Goal: Task Accomplishment & Management: Use online tool/utility

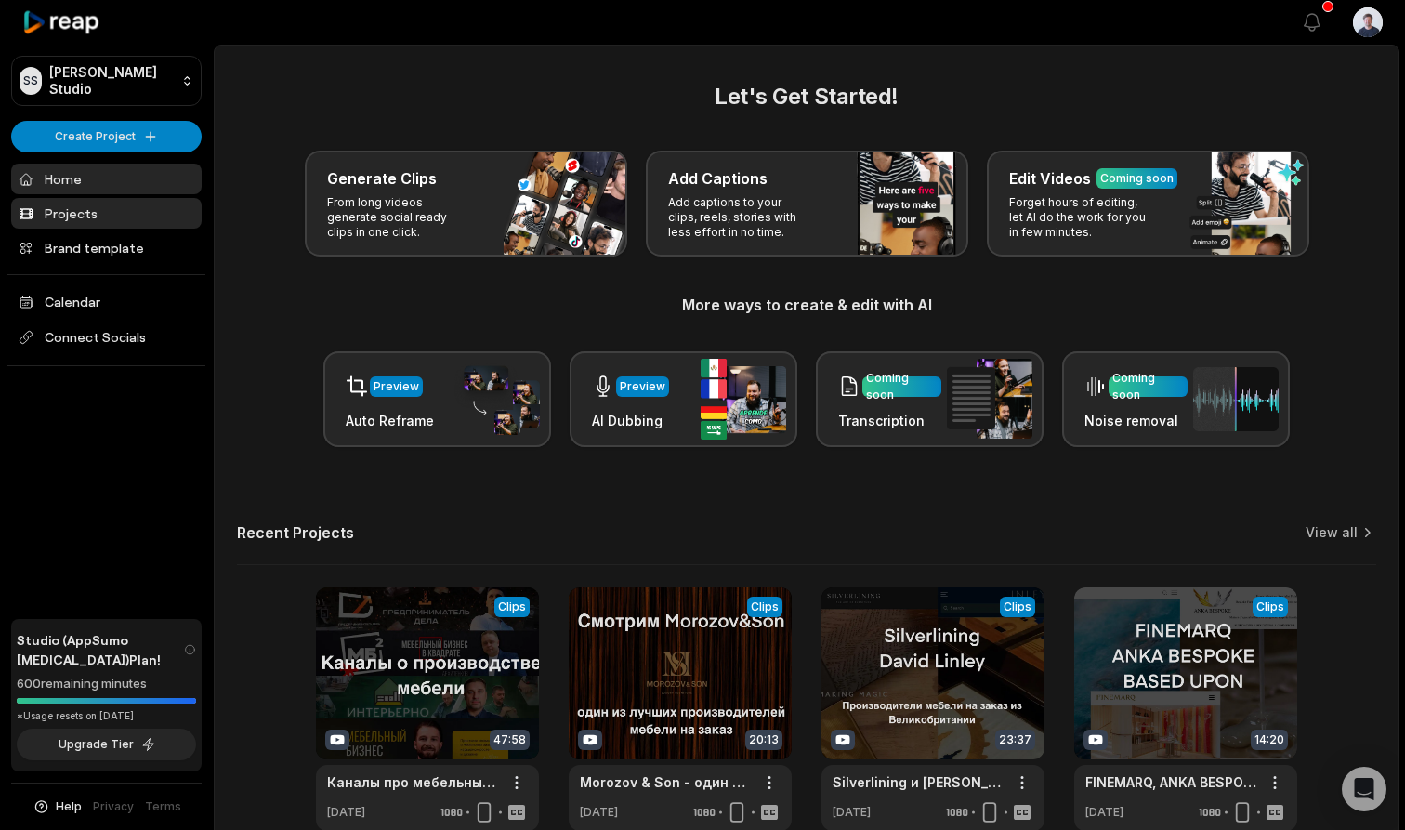
click at [99, 218] on link "Projects" at bounding box center [106, 213] width 191 height 31
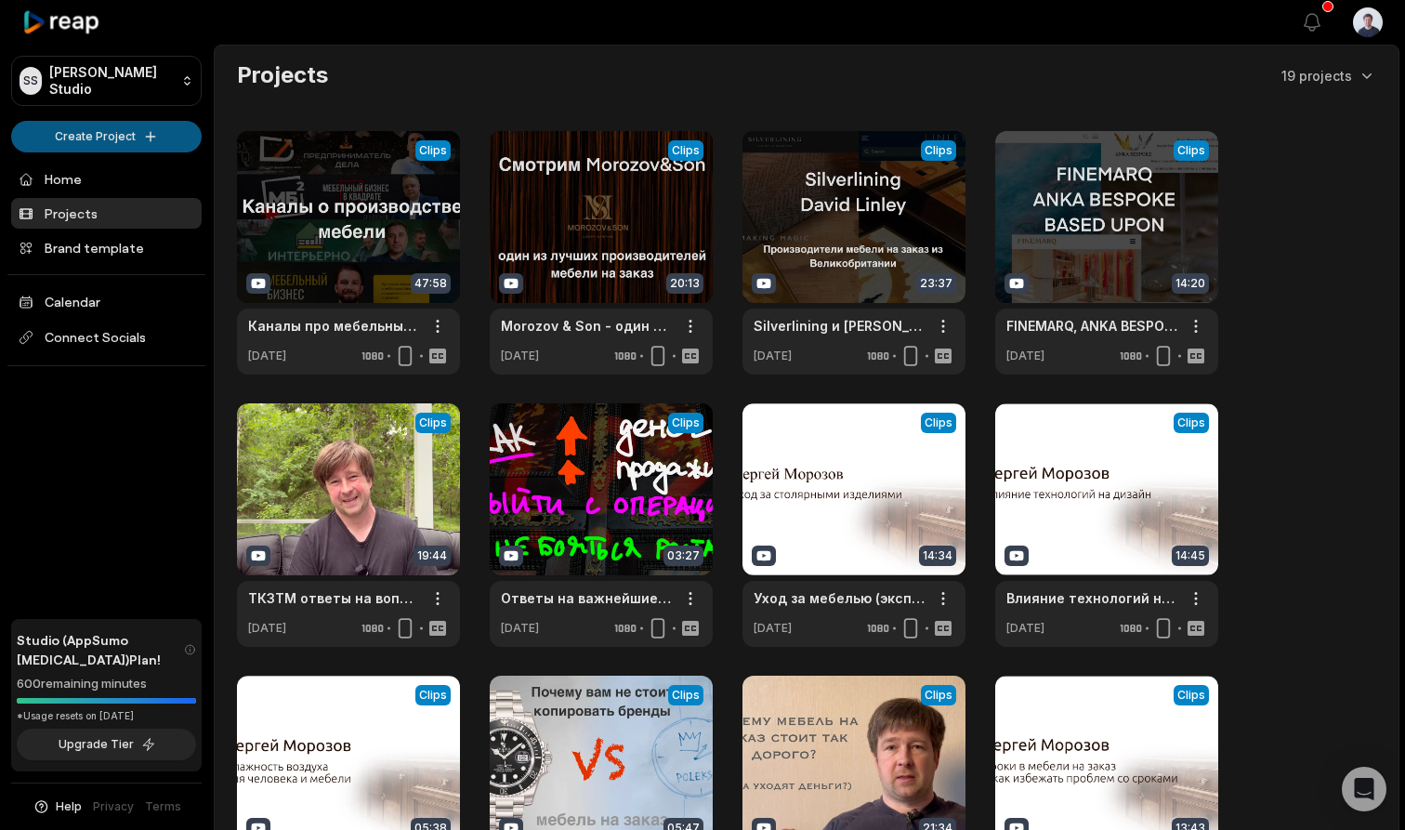
click at [101, 137] on html "SS [PERSON_NAME] Studio Create Project Home Projects Brand template Calendar Co…" at bounding box center [702, 415] width 1405 height 830
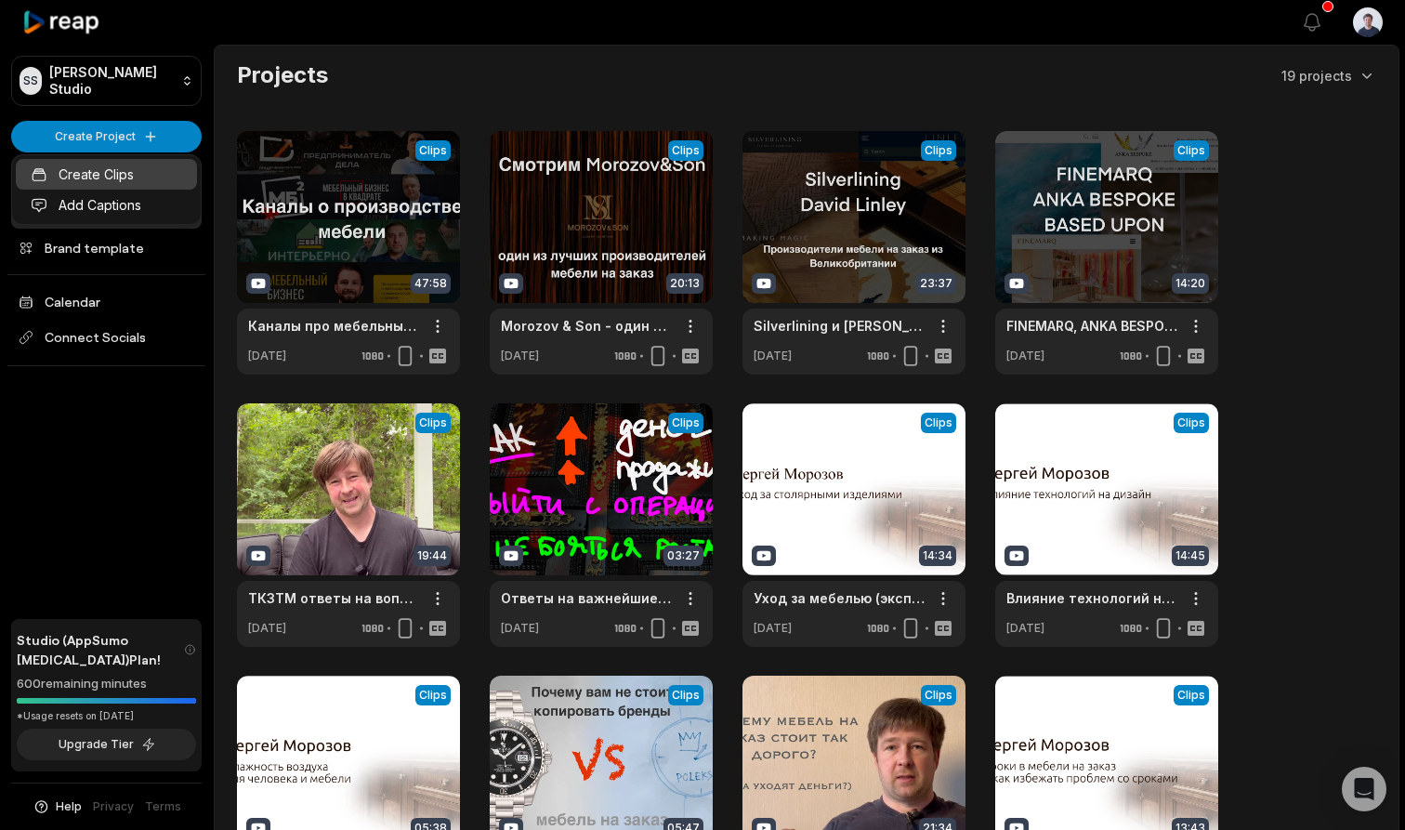
click at [118, 175] on link "Create Clips" at bounding box center [106, 174] width 181 height 31
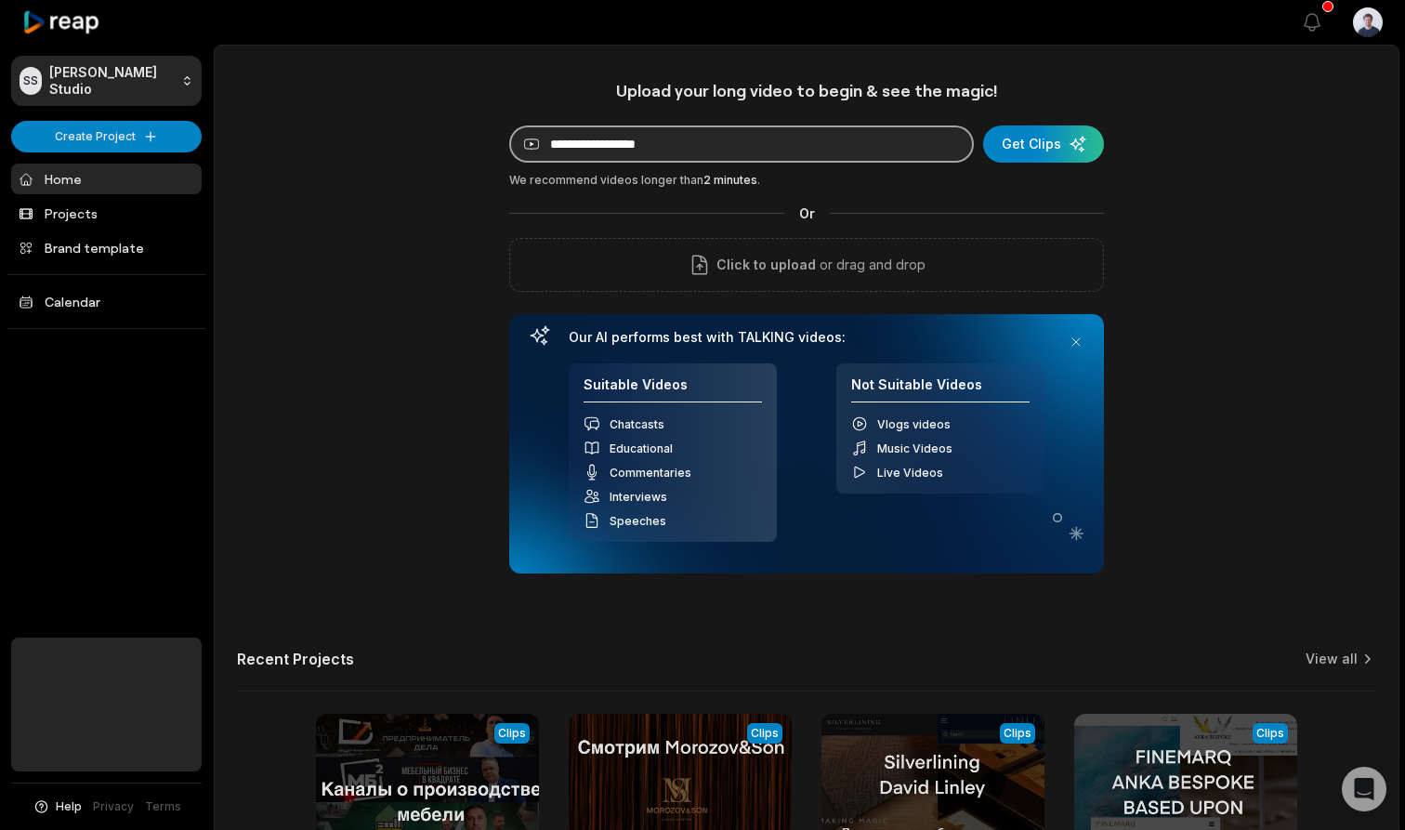
click at [827, 150] on input at bounding box center [741, 143] width 465 height 37
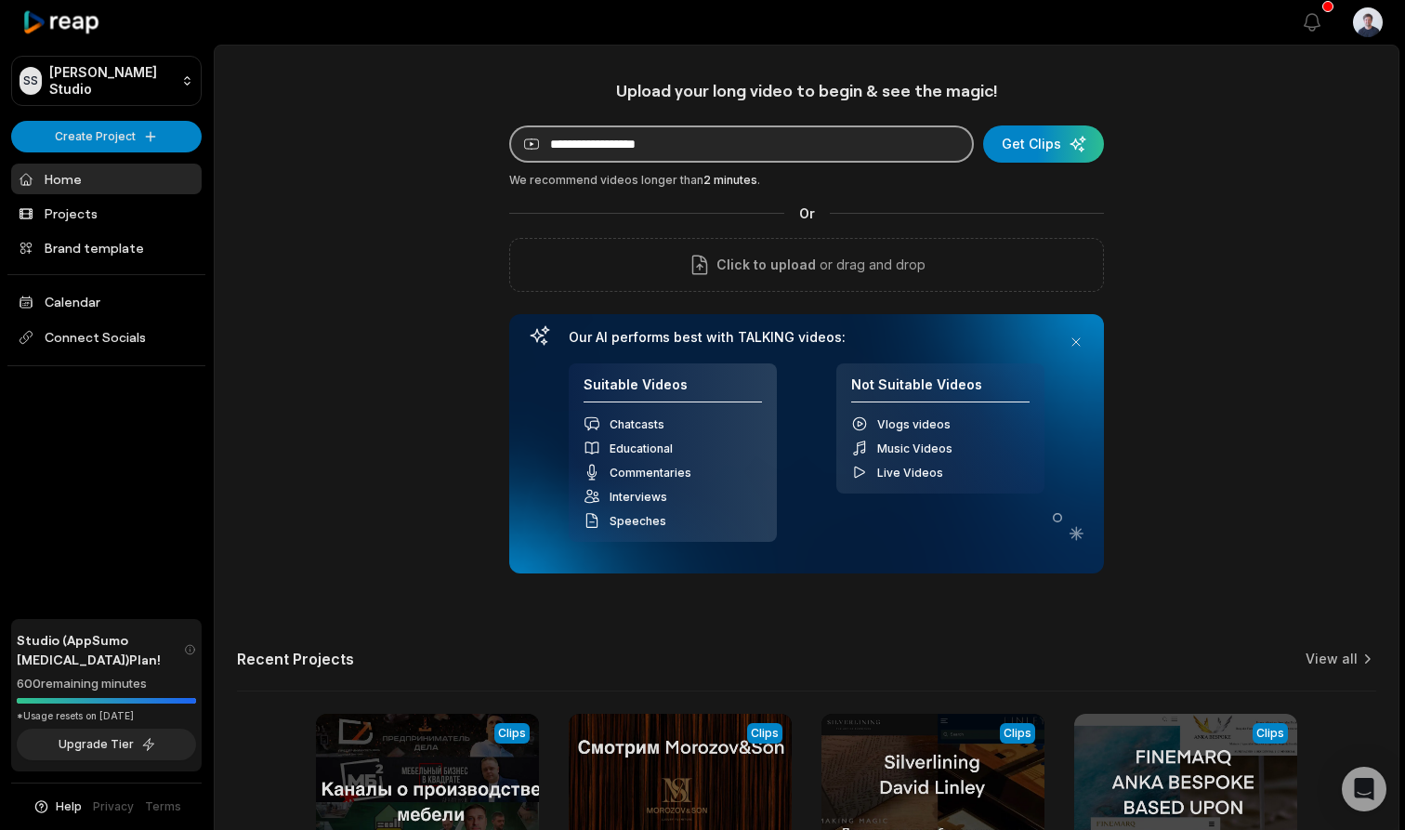
paste input "**********"
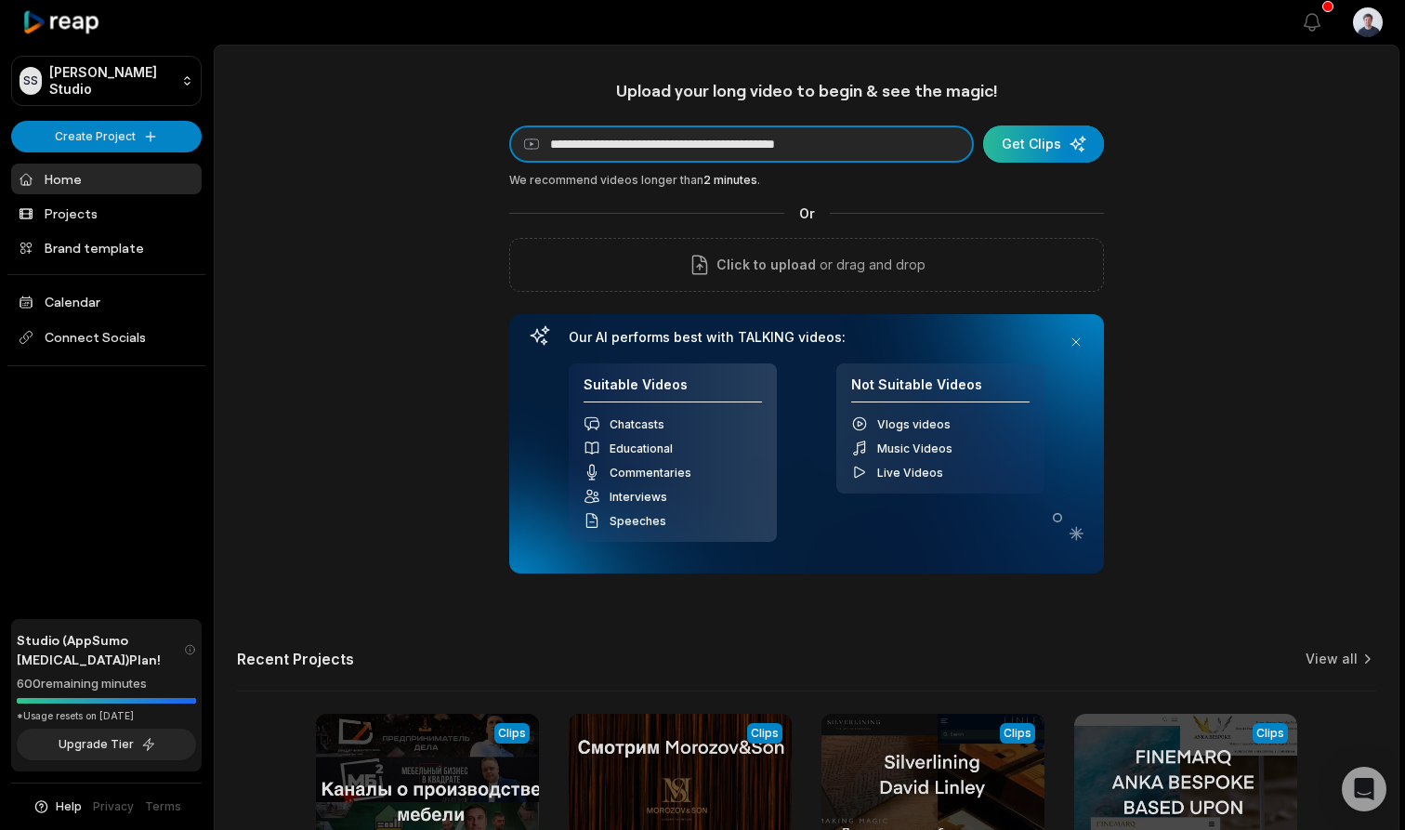
type input "**********"
click at [1041, 141] on div "submit" at bounding box center [1043, 143] width 121 height 37
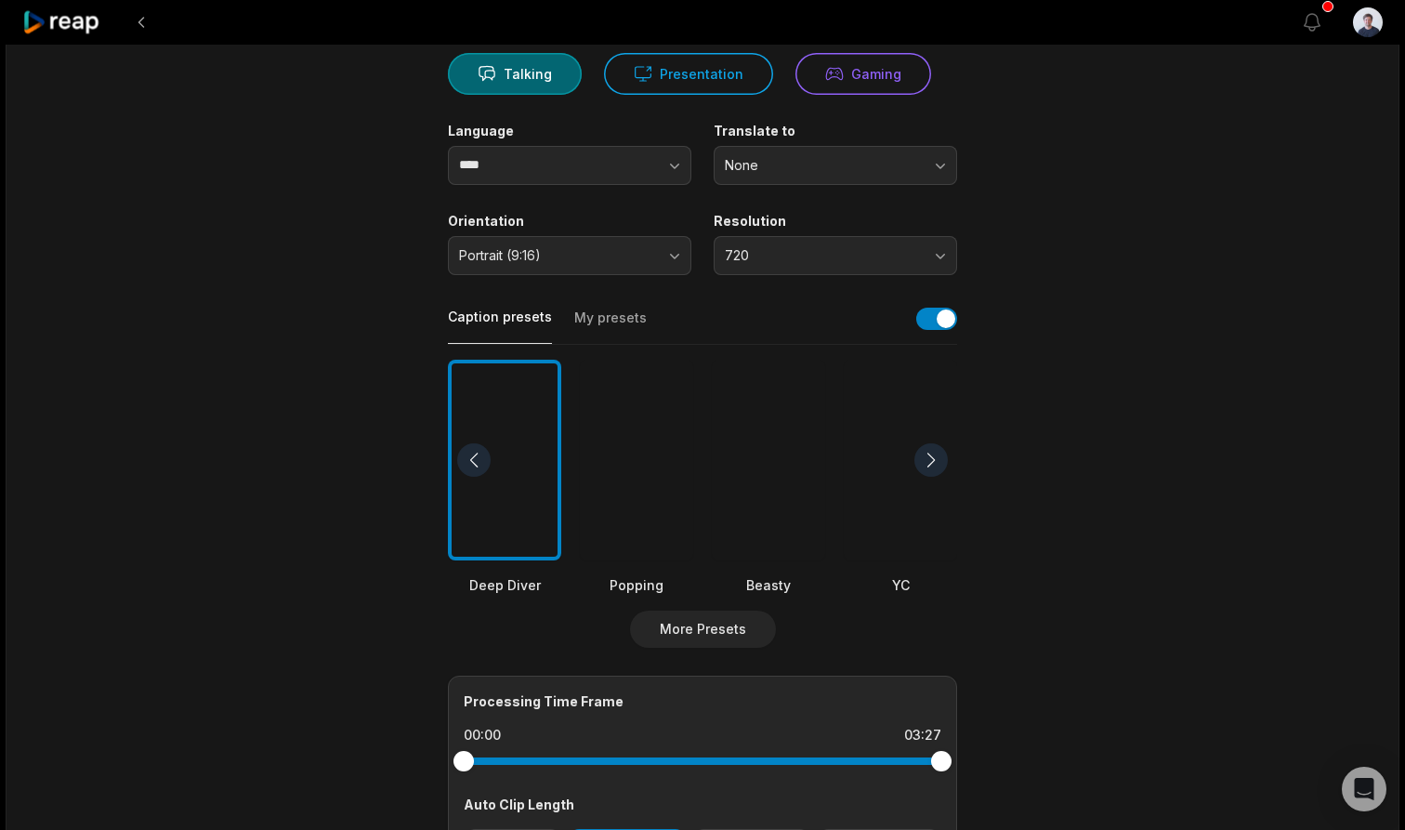
scroll to position [195, 0]
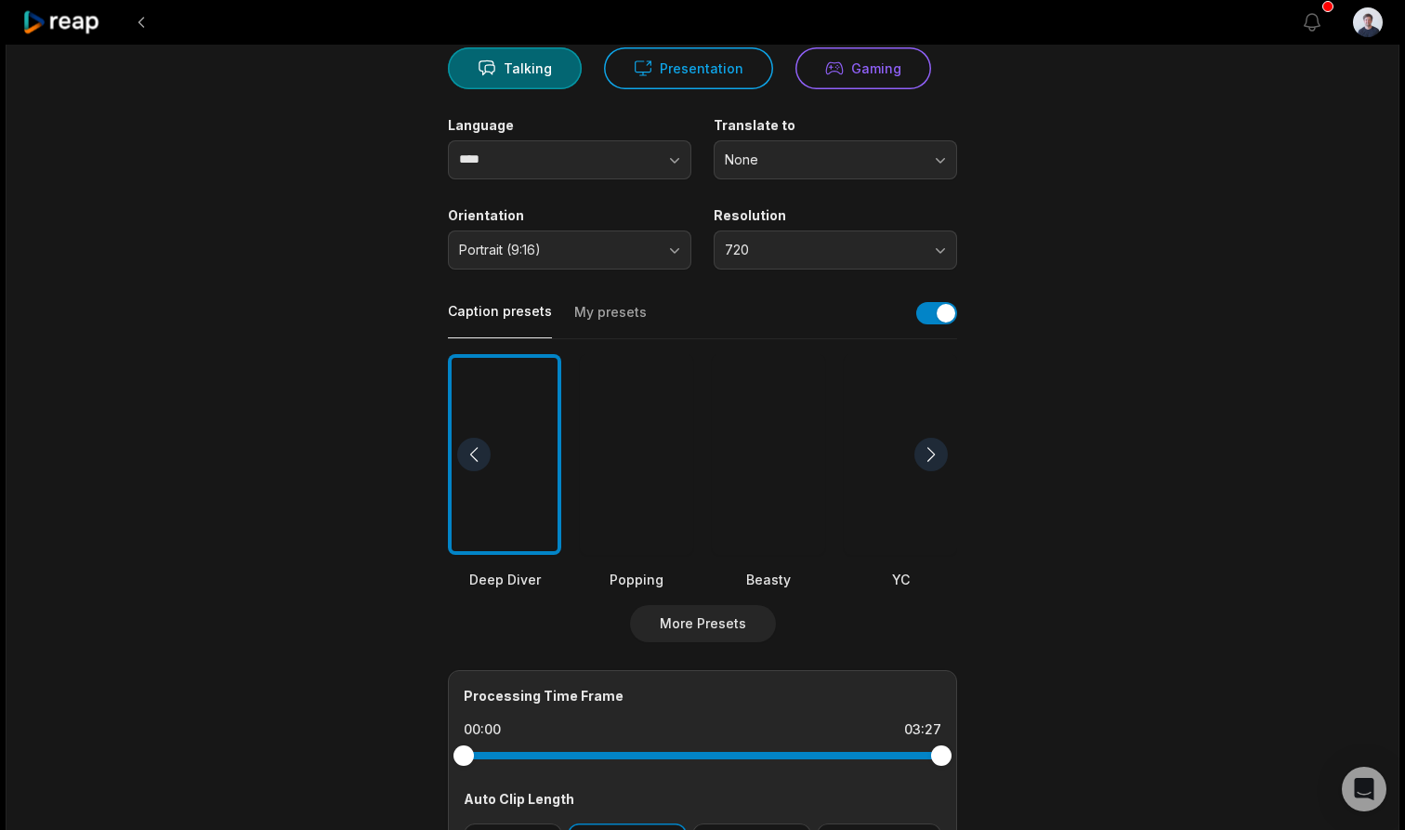
click at [768, 246] on span "720" at bounding box center [822, 250] width 195 height 17
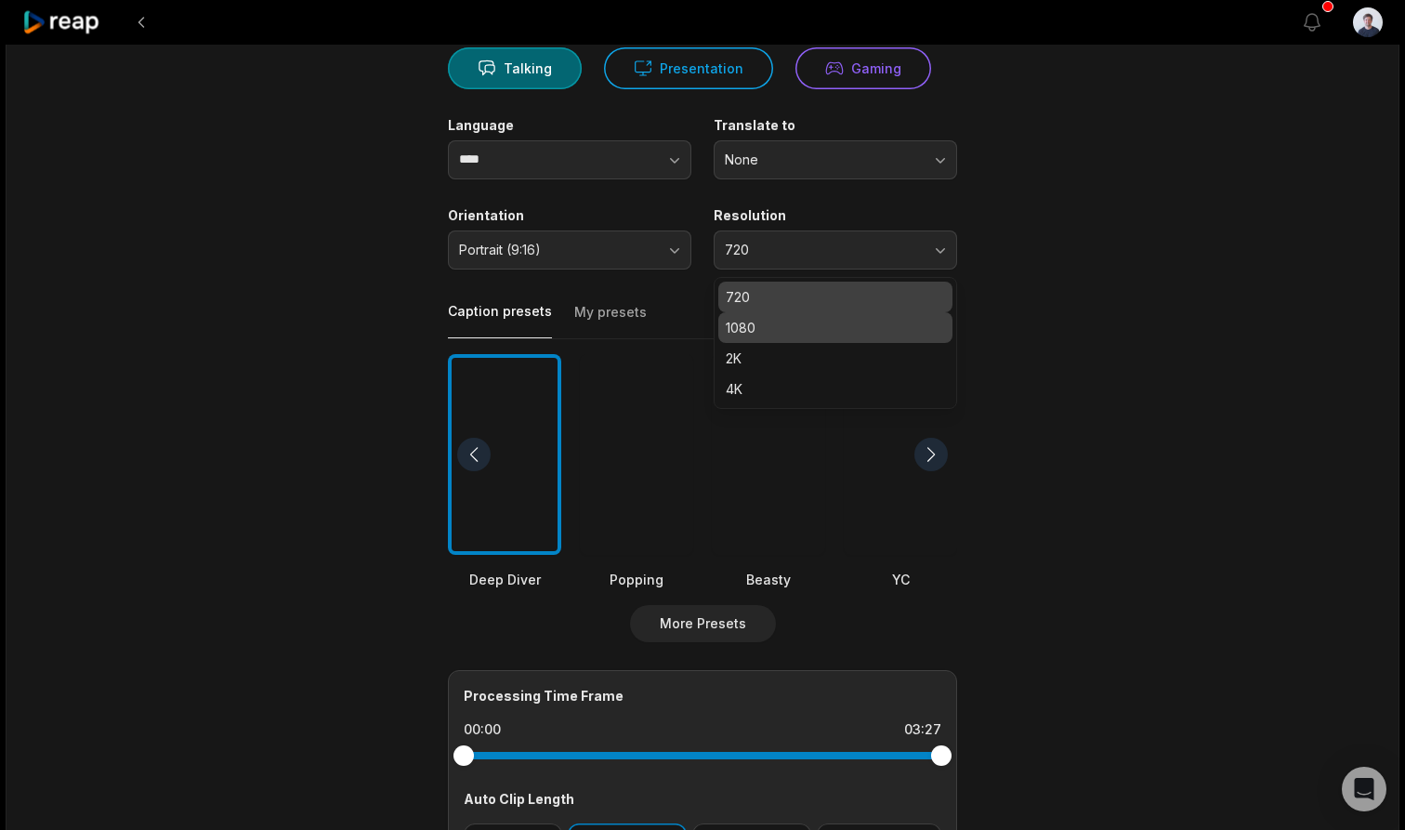
click at [766, 327] on p "1080" at bounding box center [835, 328] width 219 height 20
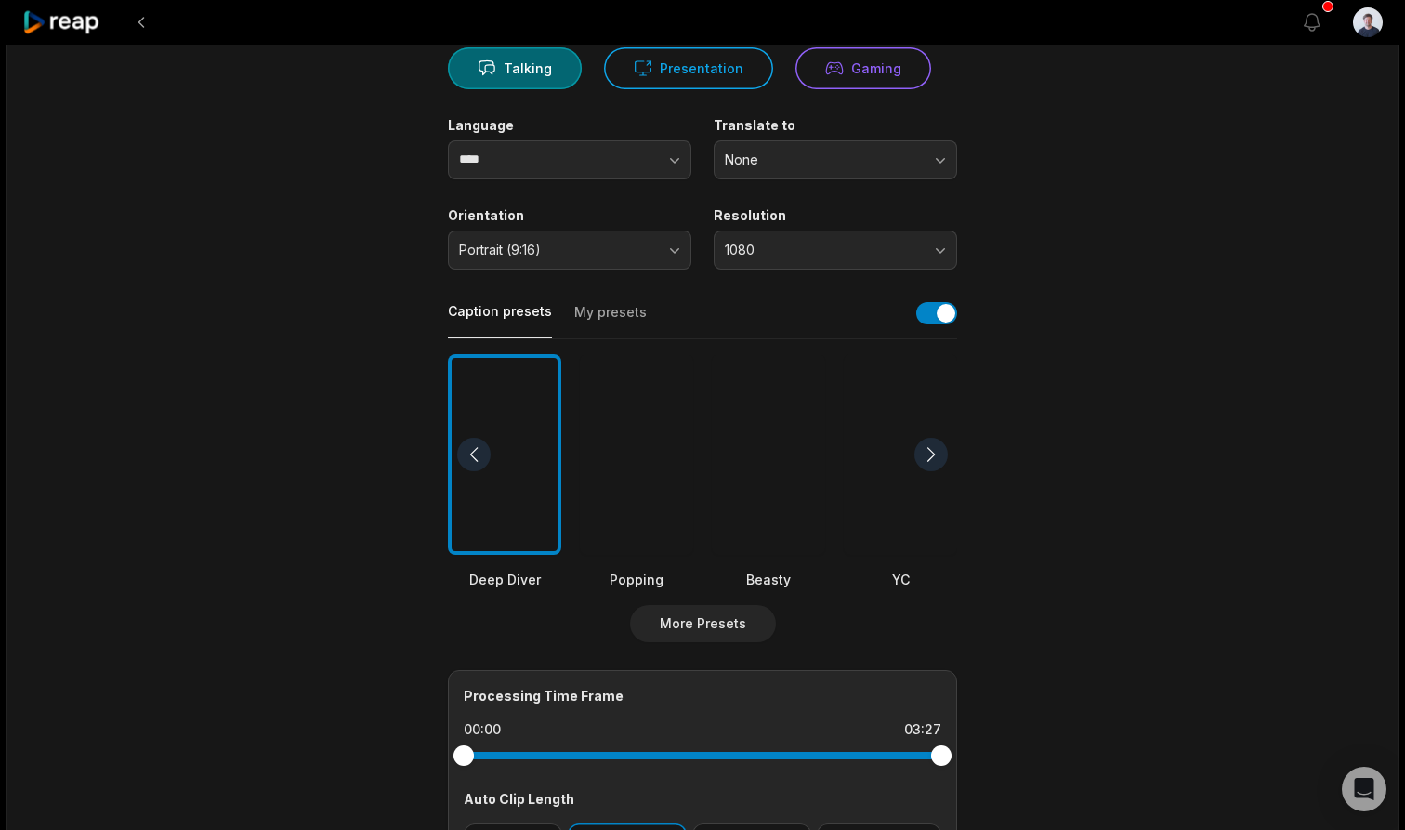
click at [838, 250] on span "1080" at bounding box center [822, 250] width 195 height 17
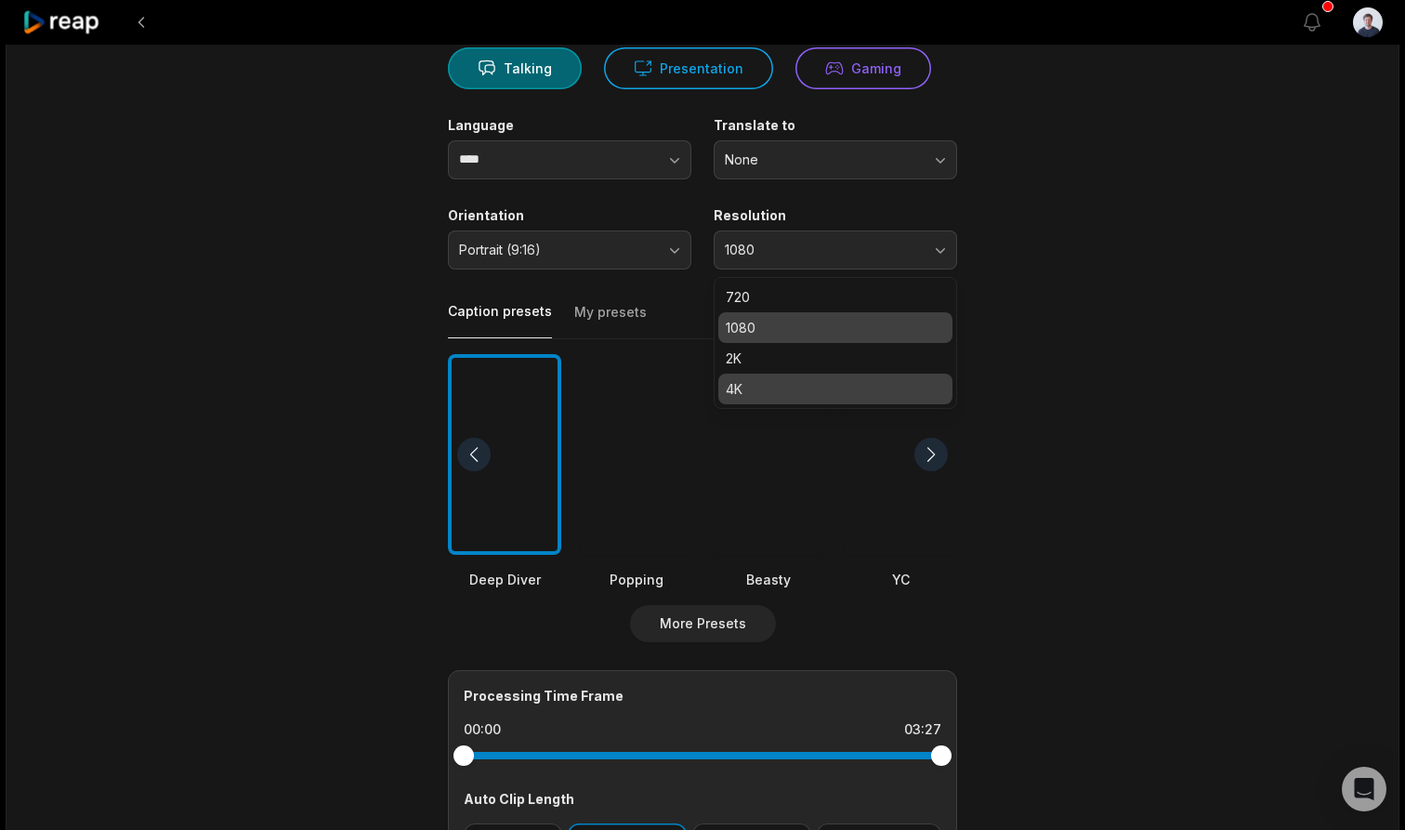
click at [758, 382] on p "4K" at bounding box center [835, 389] width 219 height 20
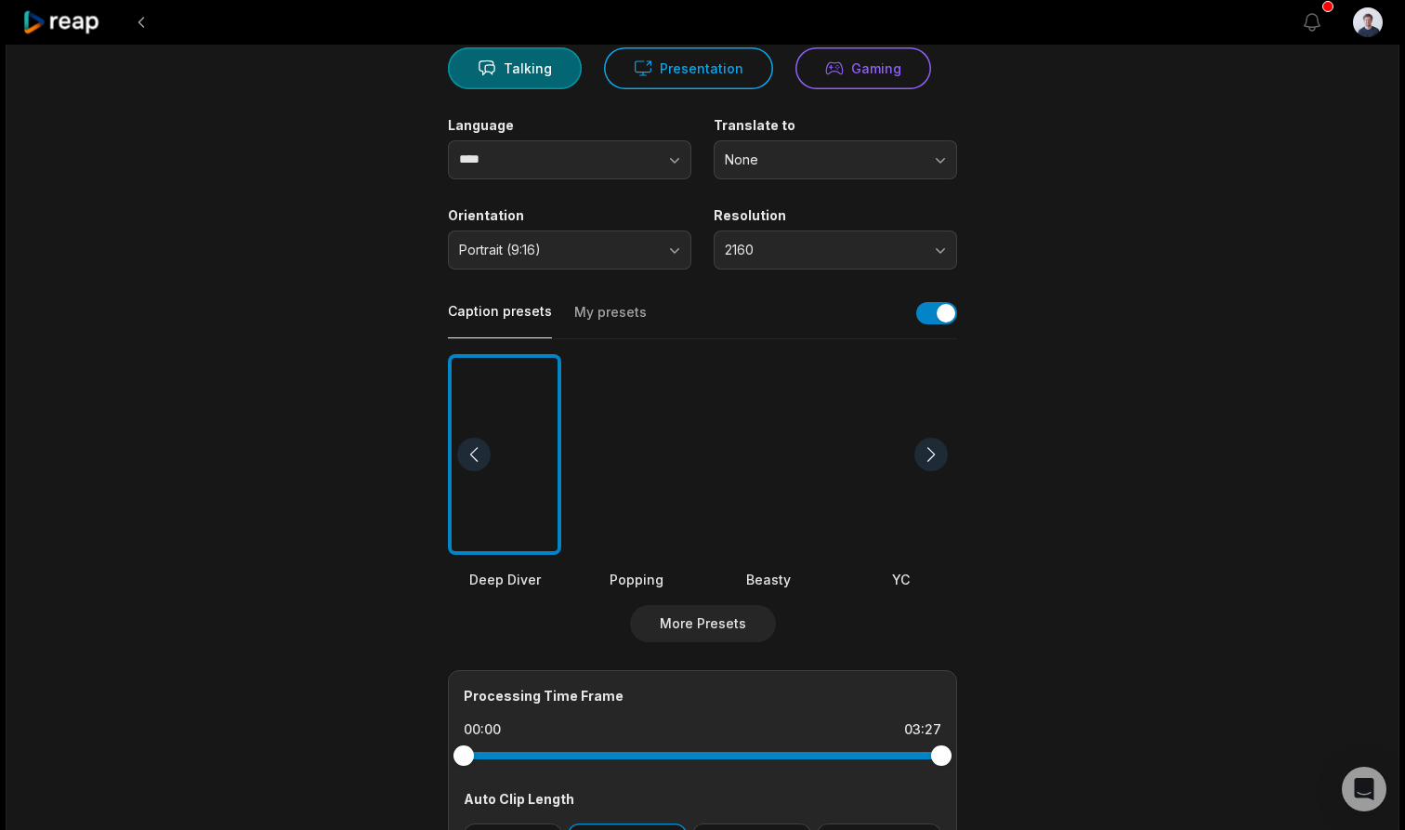
click at [798, 252] on span "2160" at bounding box center [822, 250] width 195 height 17
click at [799, 242] on span "2160" at bounding box center [822, 250] width 195 height 17
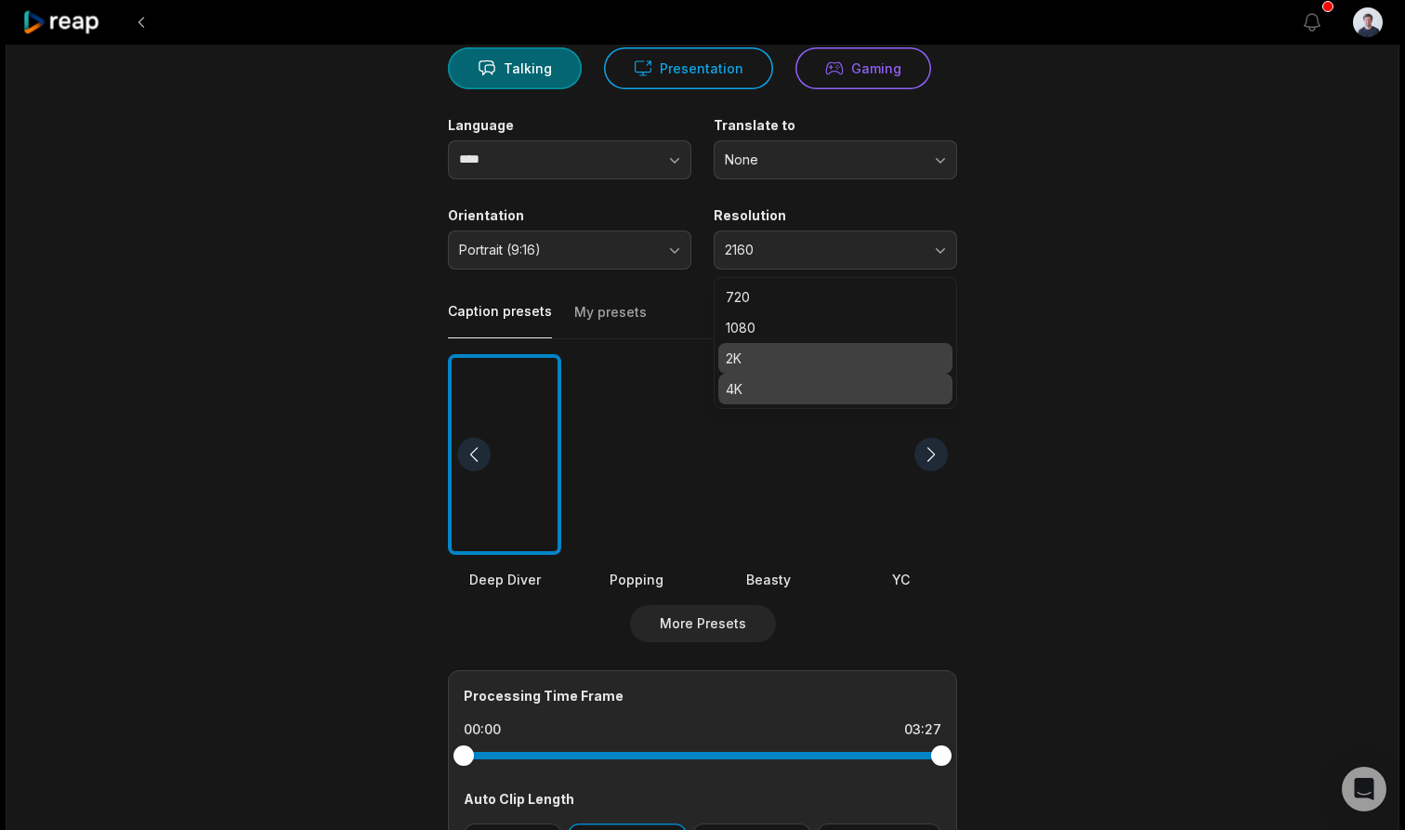
click at [750, 361] on p "2K" at bounding box center [835, 358] width 219 height 20
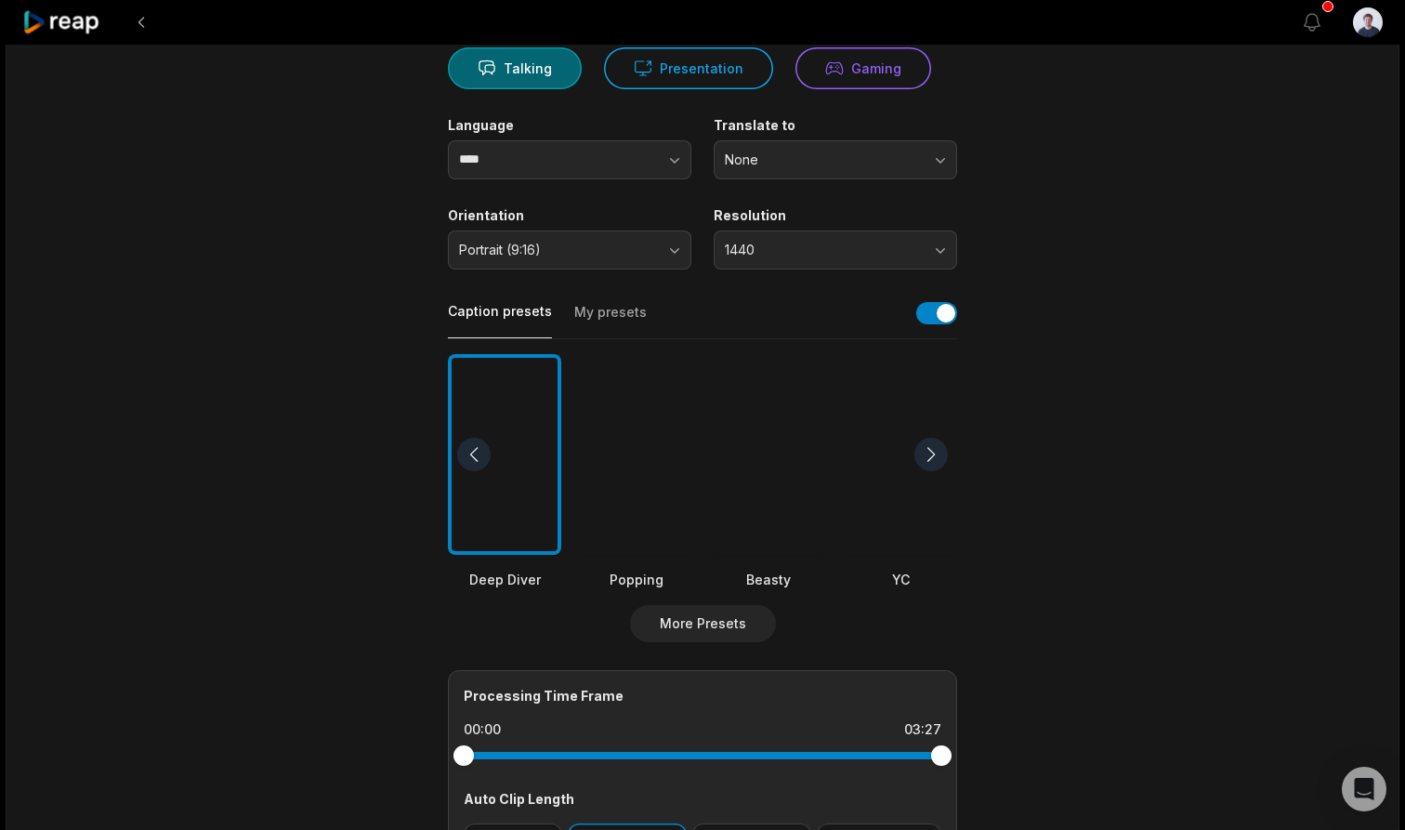
click at [837, 249] on span "1440" at bounding box center [822, 250] width 195 height 17
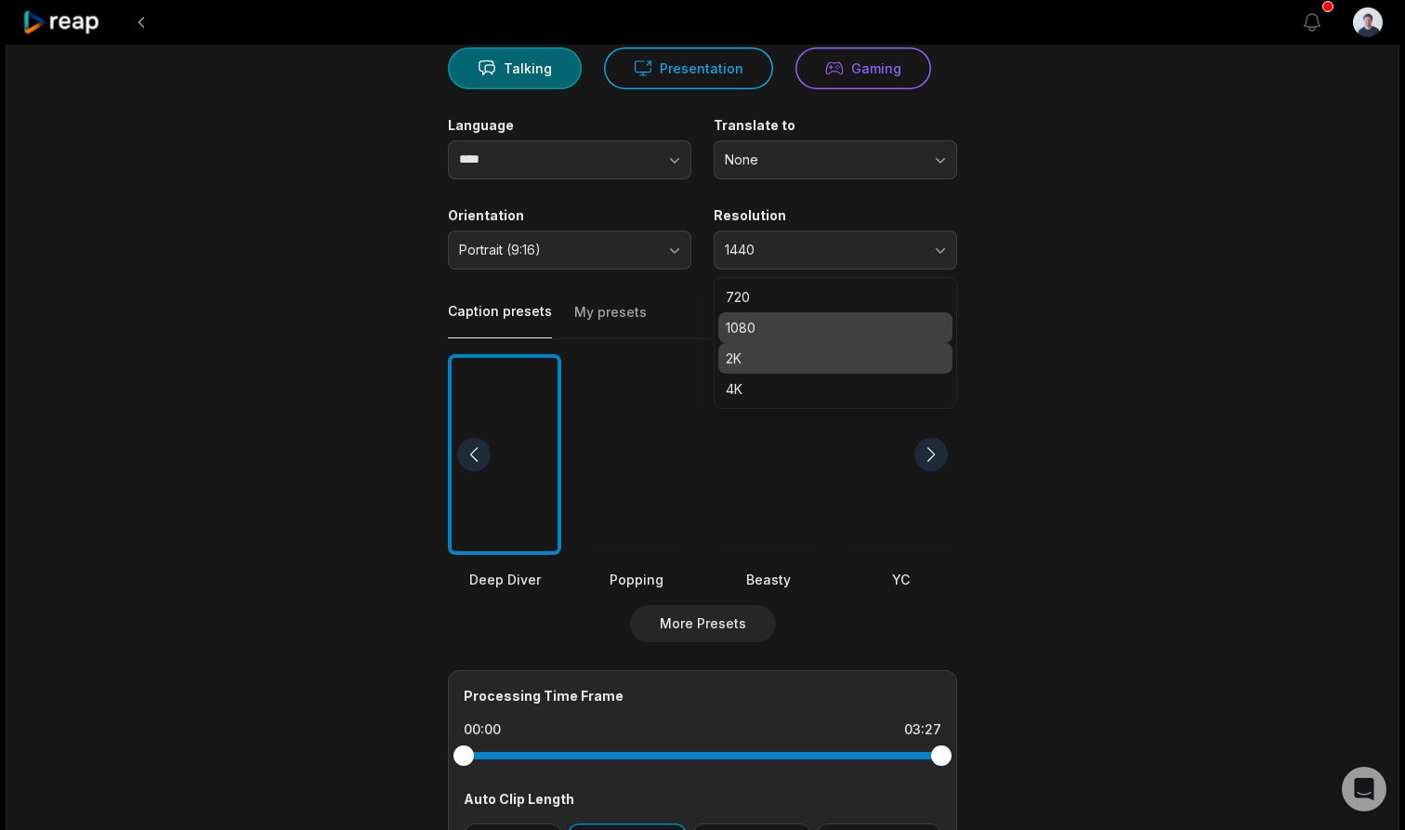
click at [775, 321] on p "1080" at bounding box center [835, 328] width 219 height 20
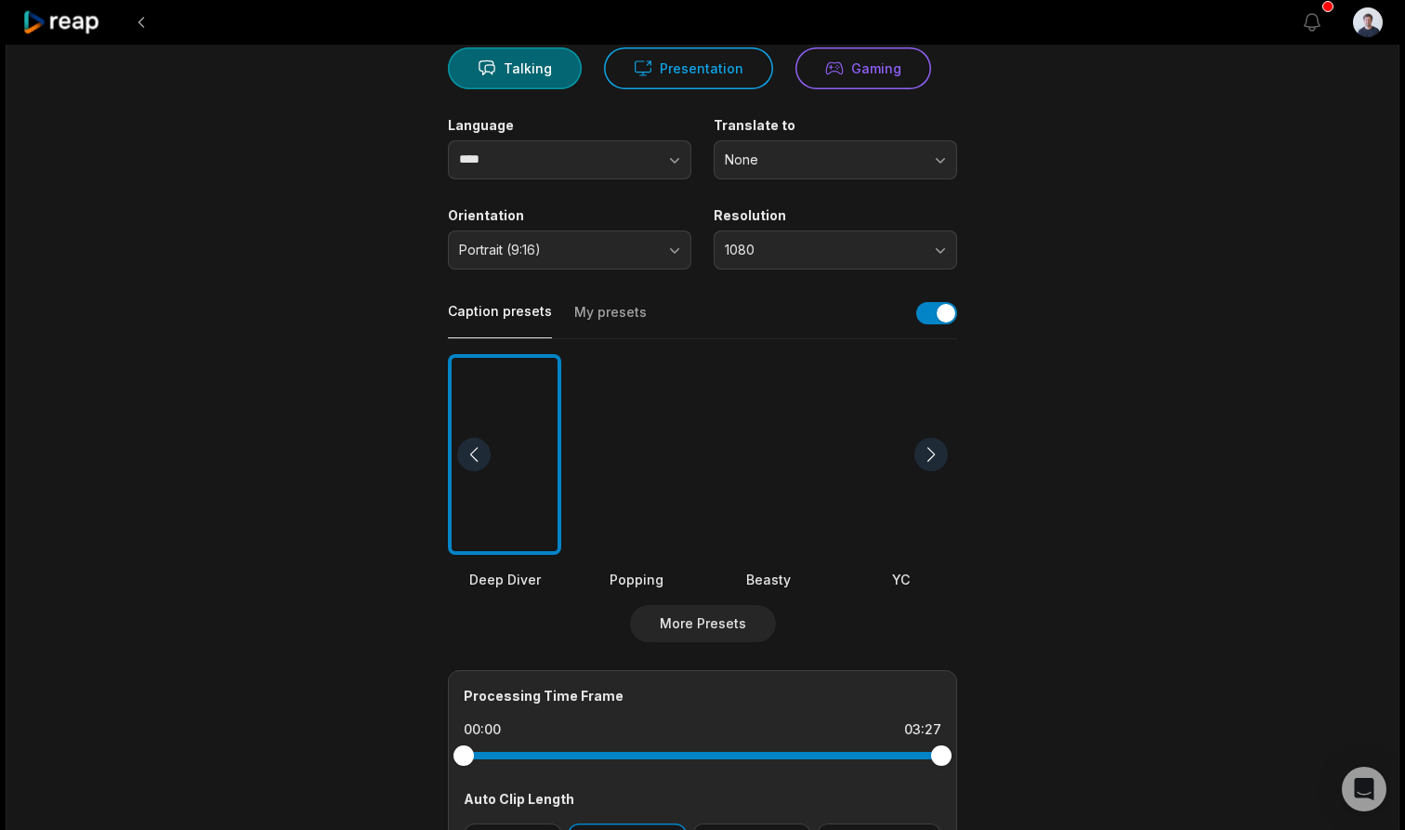
click at [813, 164] on span "None" at bounding box center [822, 159] width 195 height 17
click at [814, 161] on span "None" at bounding box center [822, 159] width 195 height 17
click at [603, 154] on button "button" at bounding box center [638, 159] width 106 height 39
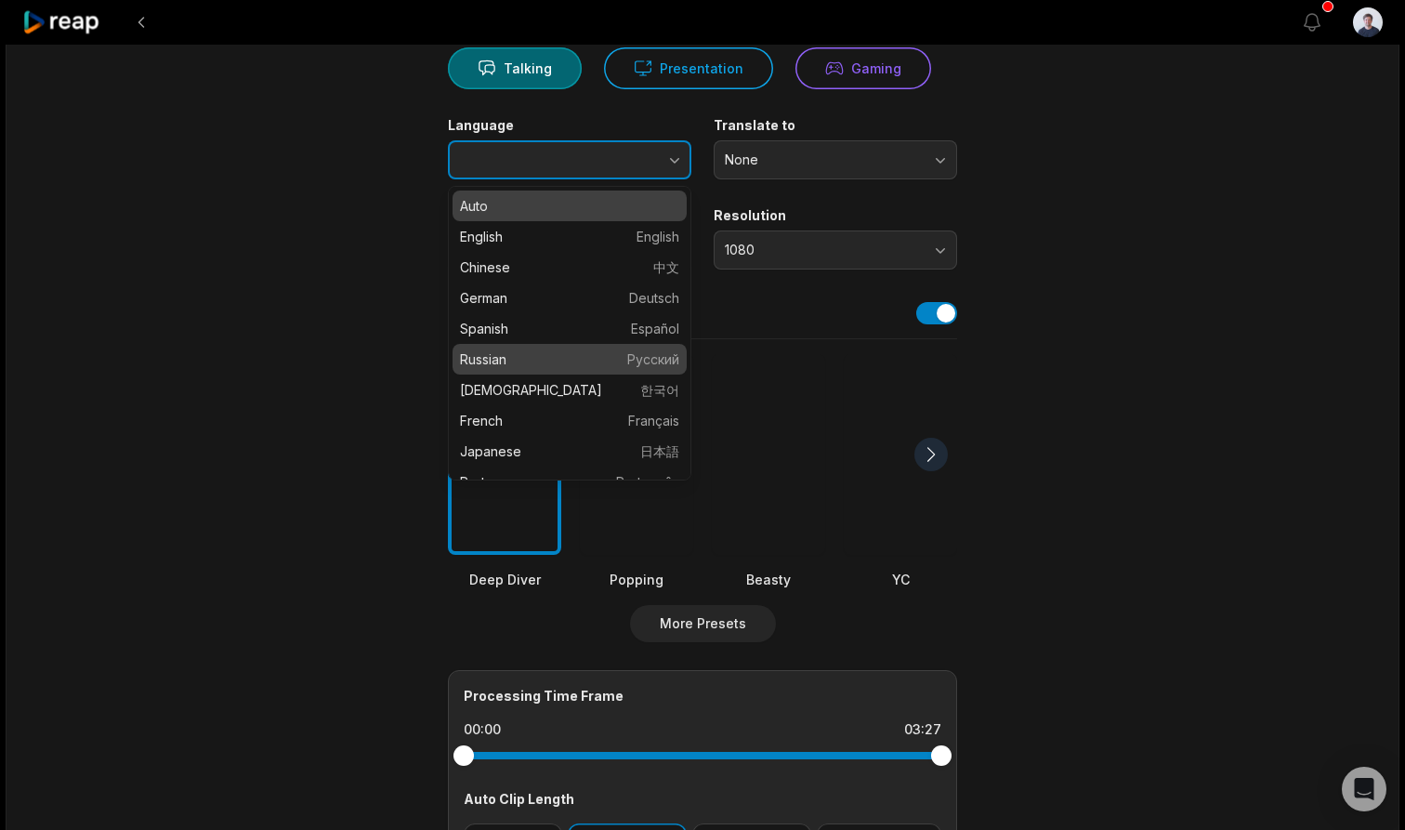
type input "*******"
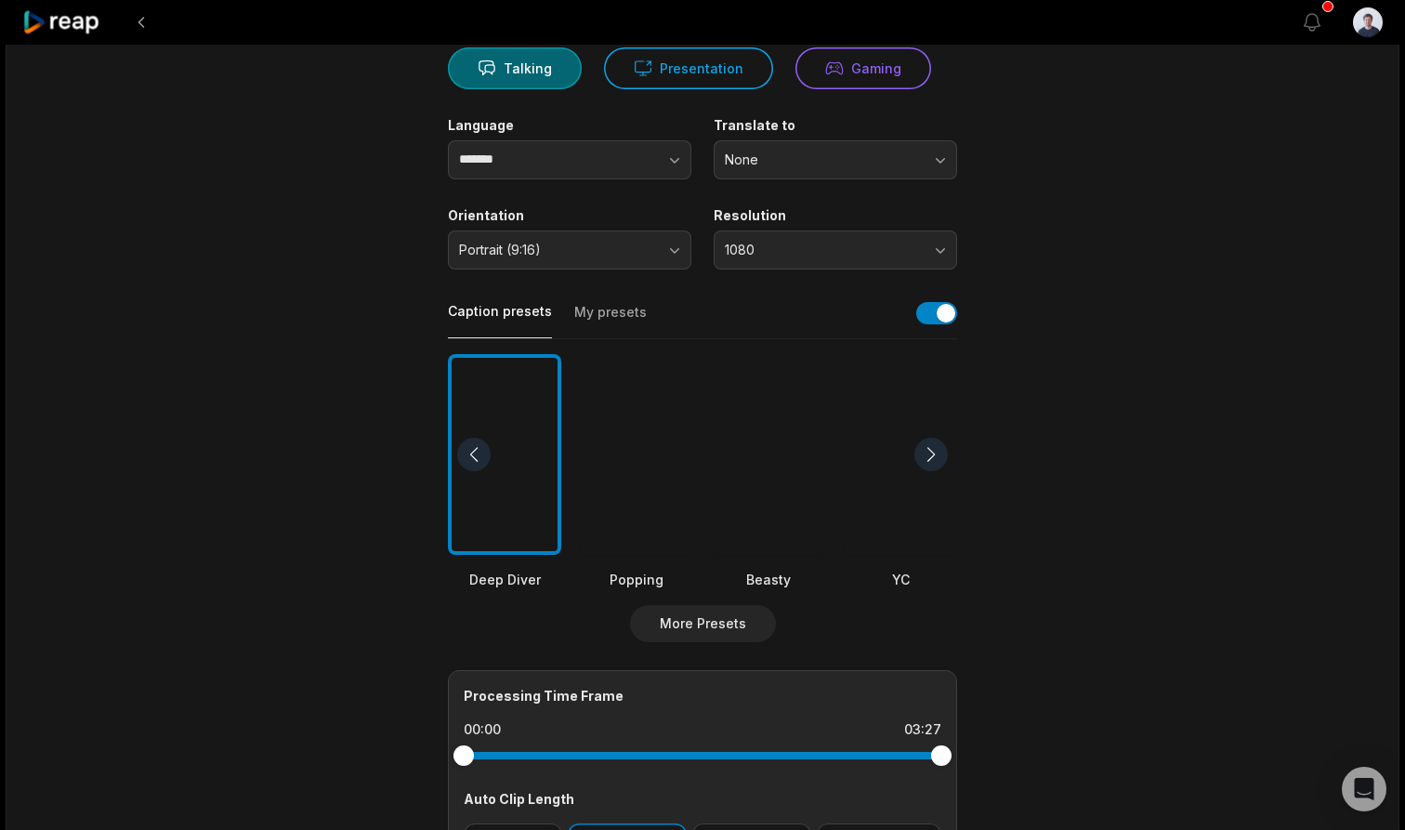
click at [1127, 363] on main "03:27 Ответы на важнейшие вопросы в мебельном бизнесе Get Clips Select Video Ge…" at bounding box center [703, 449] width 900 height 1138
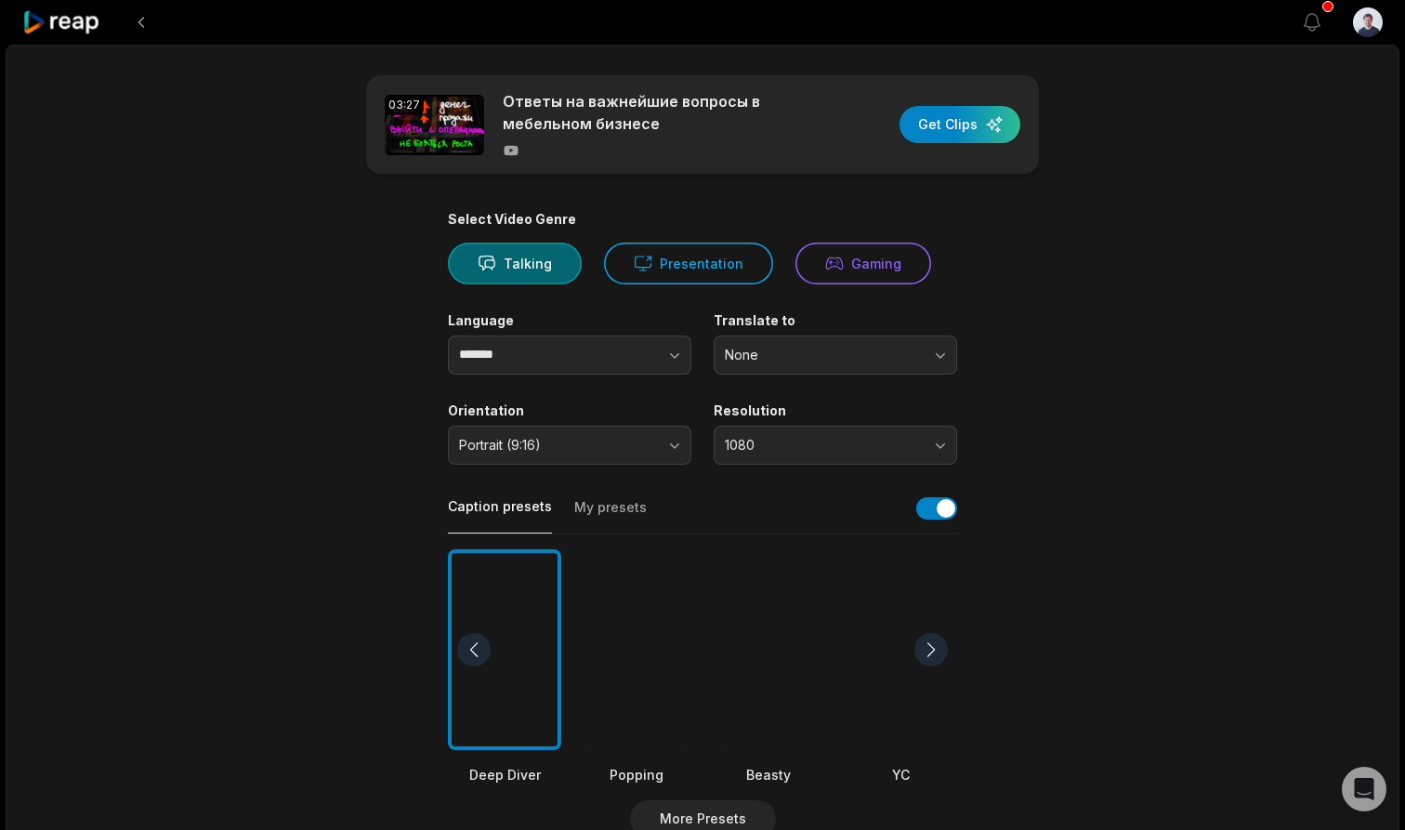
scroll to position [0, 0]
click at [520, 256] on button "Talking" at bounding box center [515, 264] width 134 height 42
click at [965, 128] on div "button" at bounding box center [960, 124] width 121 height 37
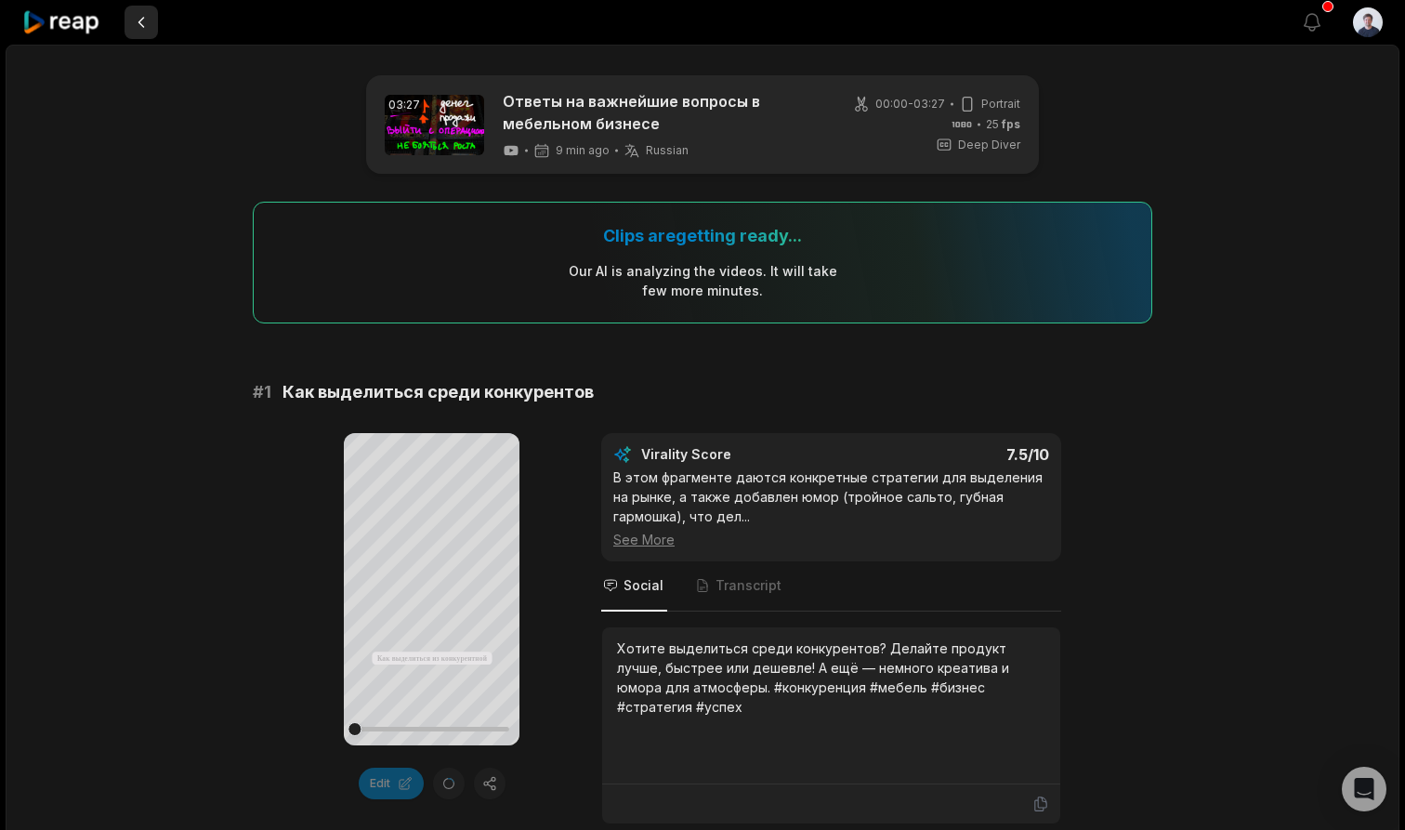
click at [140, 26] on button at bounding box center [141, 22] width 33 height 33
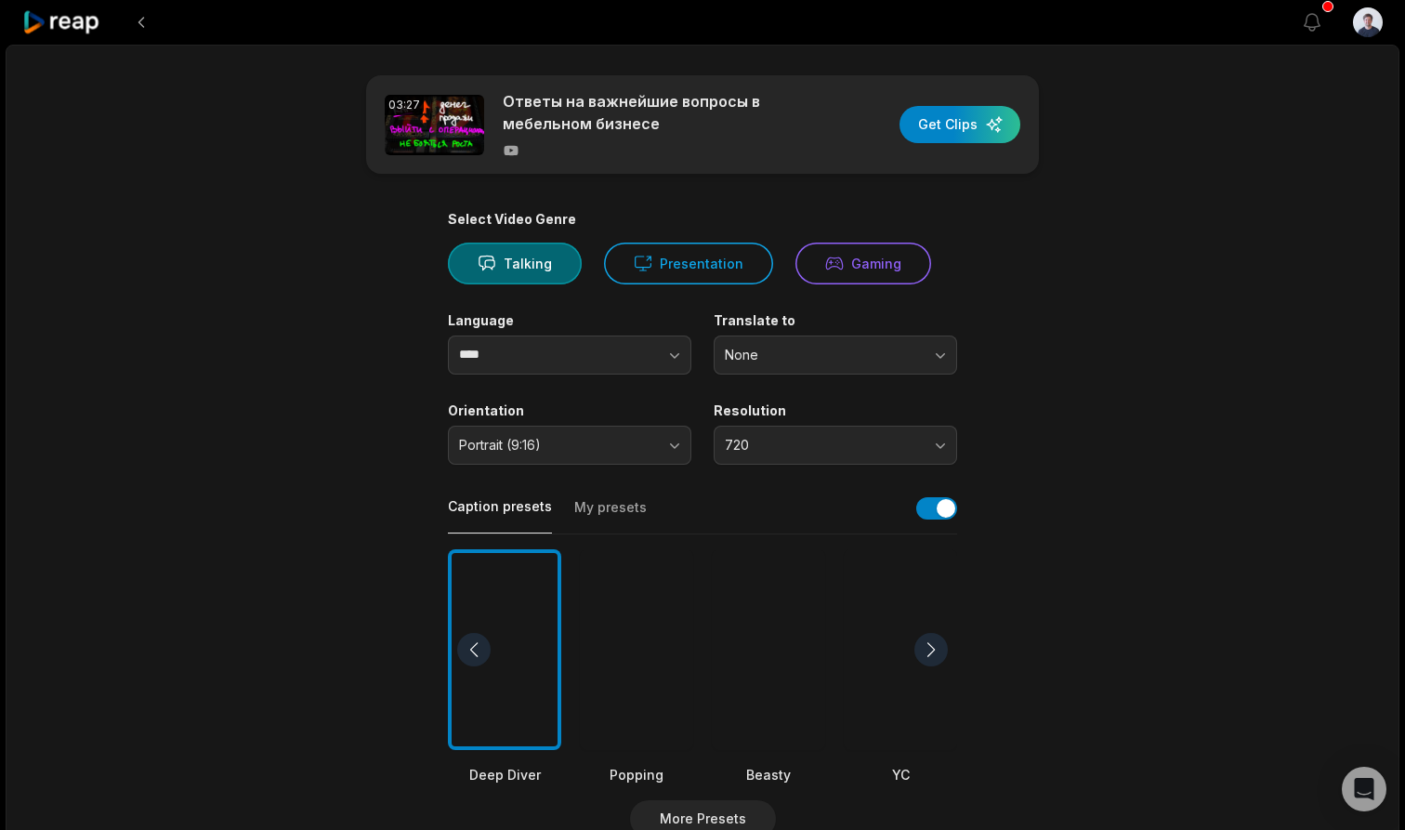
click at [47, 18] on icon at bounding box center [61, 22] width 79 height 25
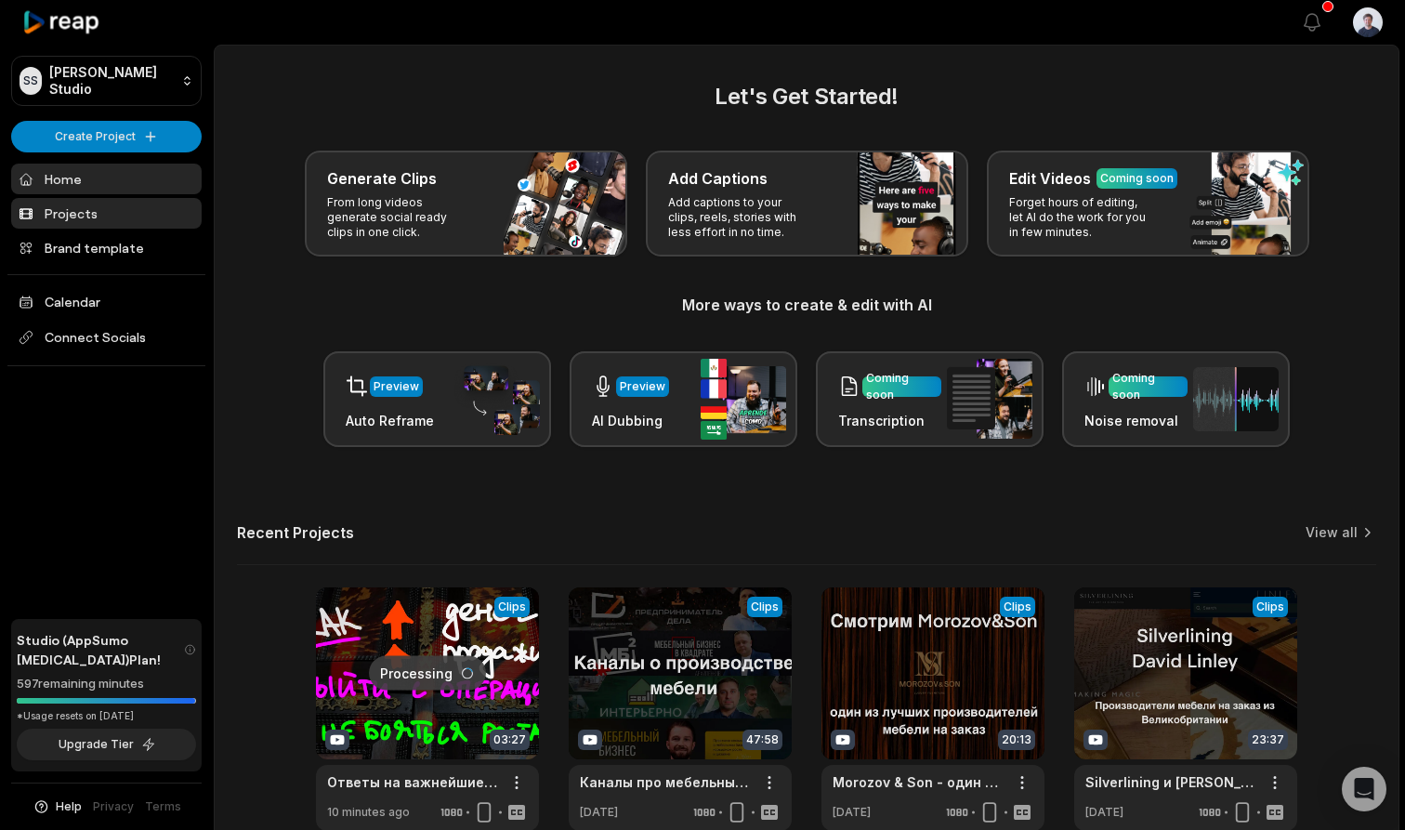
click at [65, 209] on link "Projects" at bounding box center [106, 213] width 191 height 31
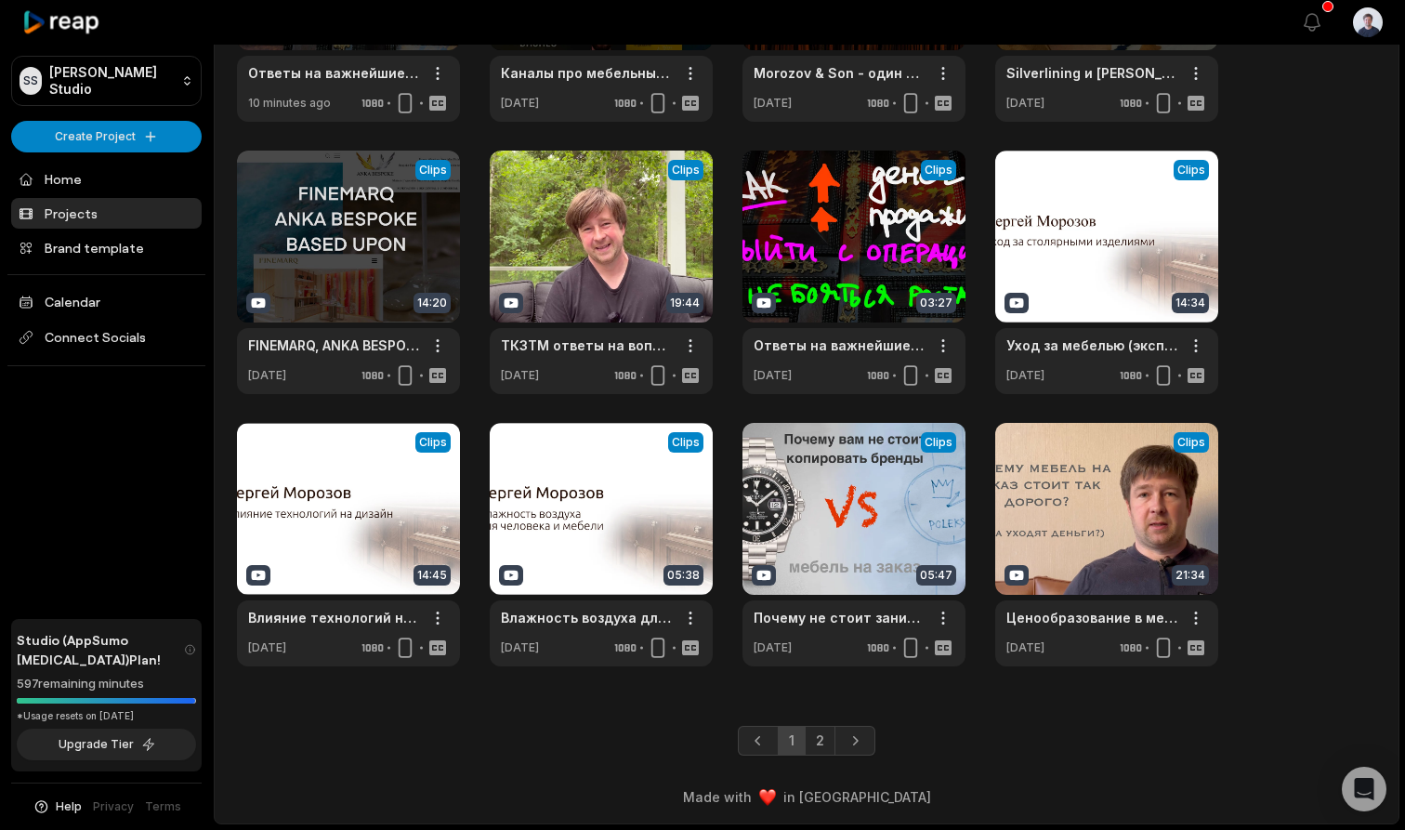
scroll to position [253, 0]
click at [1071, 454] on link at bounding box center [1106, 544] width 223 height 243
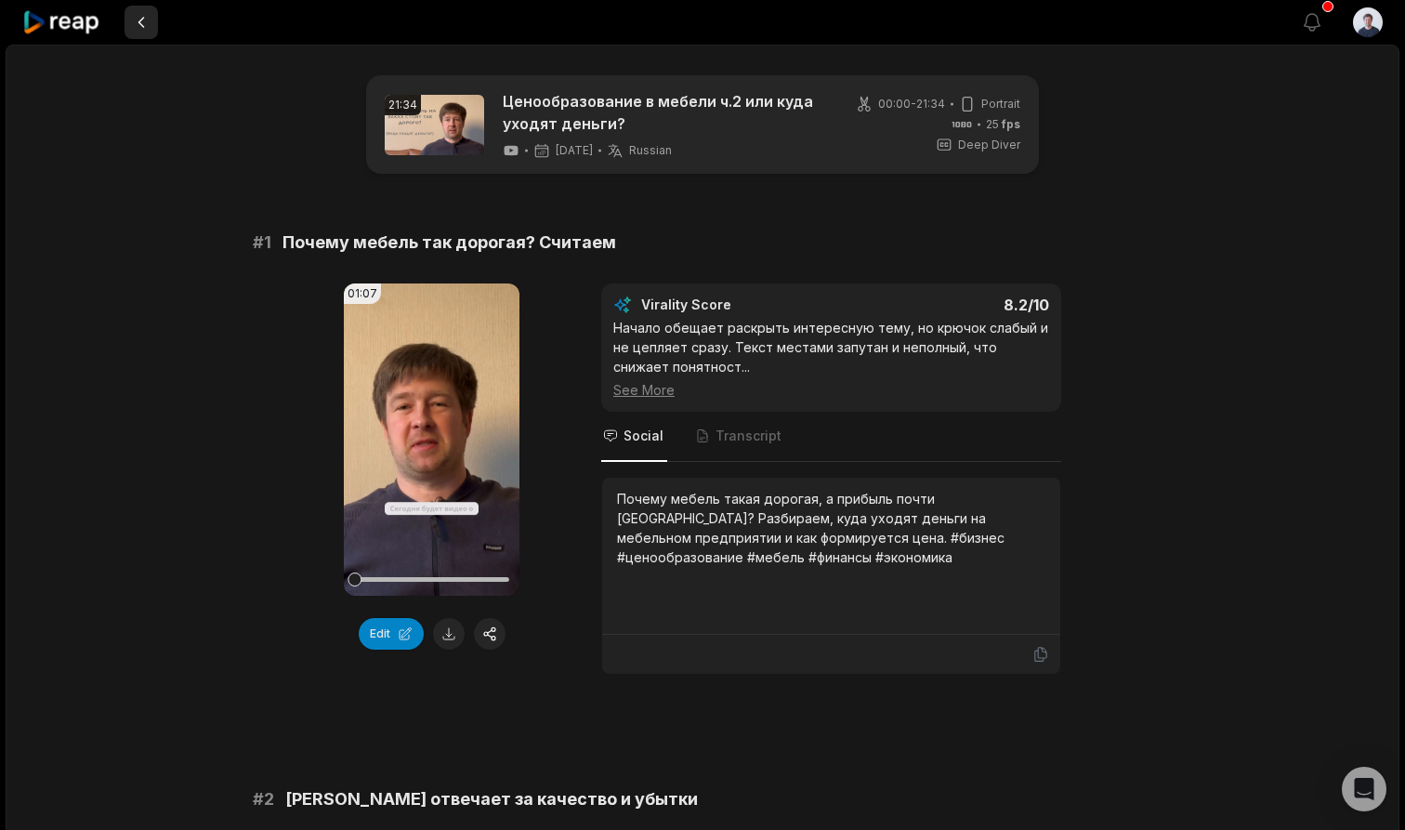
click at [146, 23] on button at bounding box center [141, 22] width 33 height 33
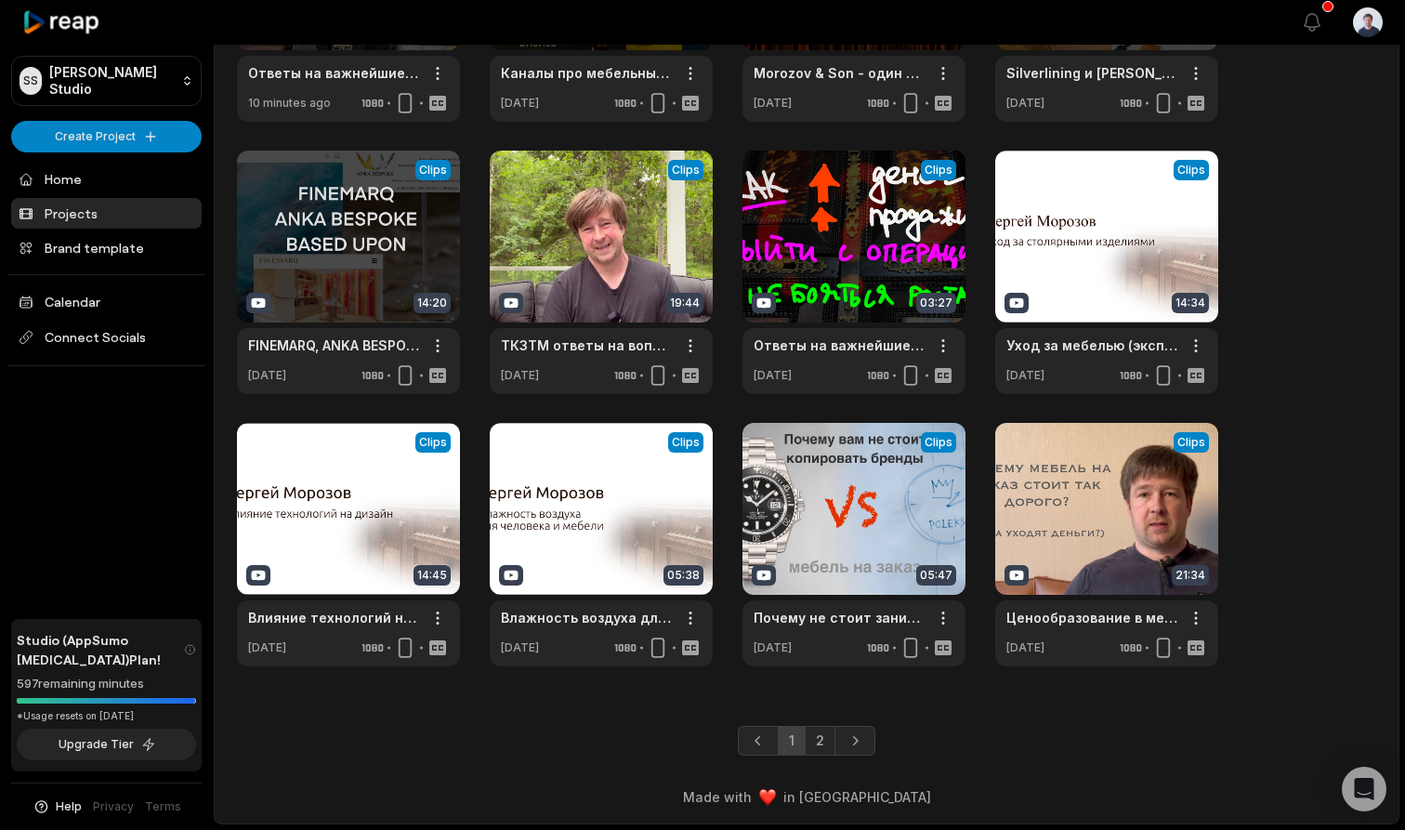
scroll to position [253, 0]
click at [820, 742] on link "2" at bounding box center [820, 741] width 31 height 30
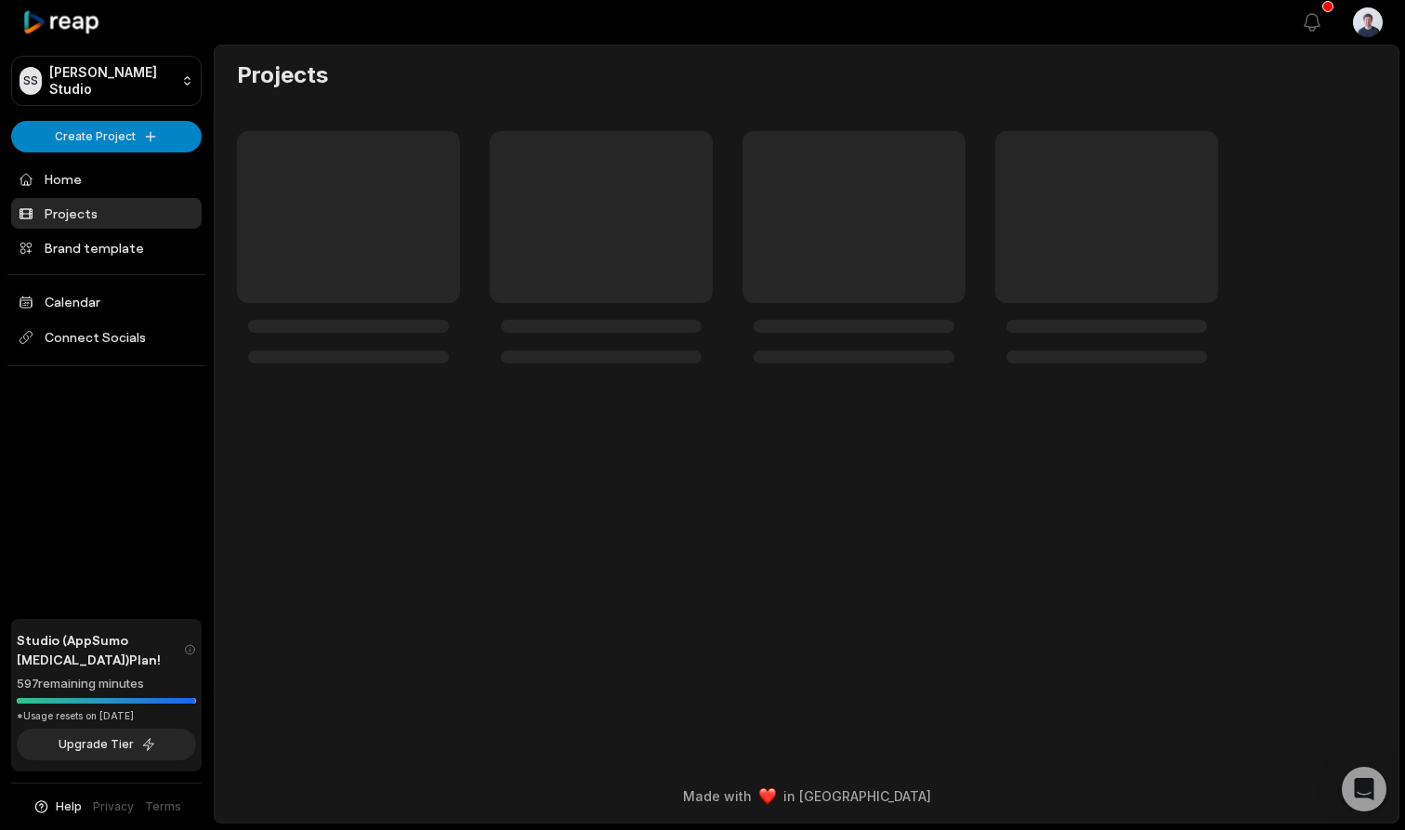
scroll to position [0, 0]
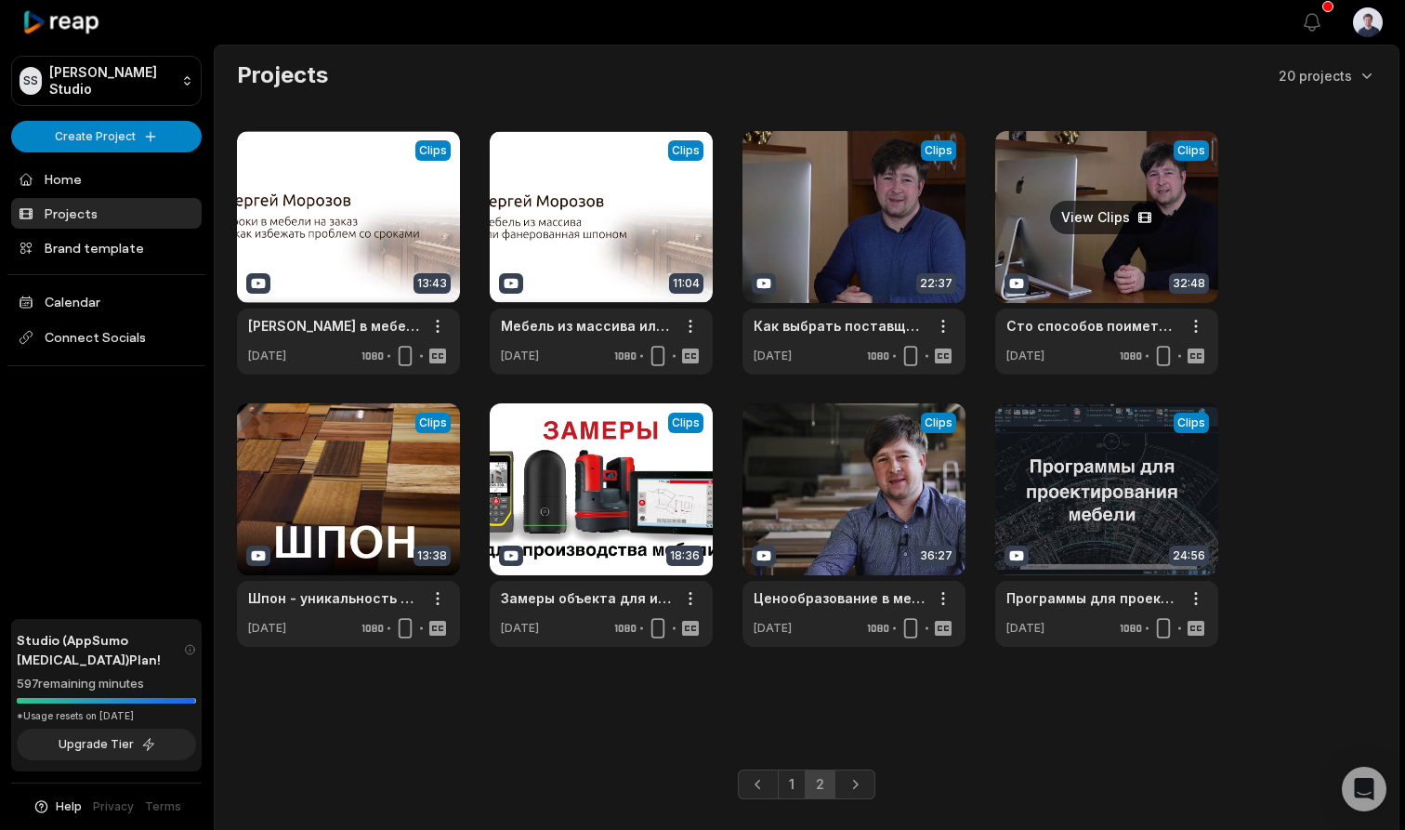
click at [1102, 222] on link at bounding box center [1106, 252] width 223 height 243
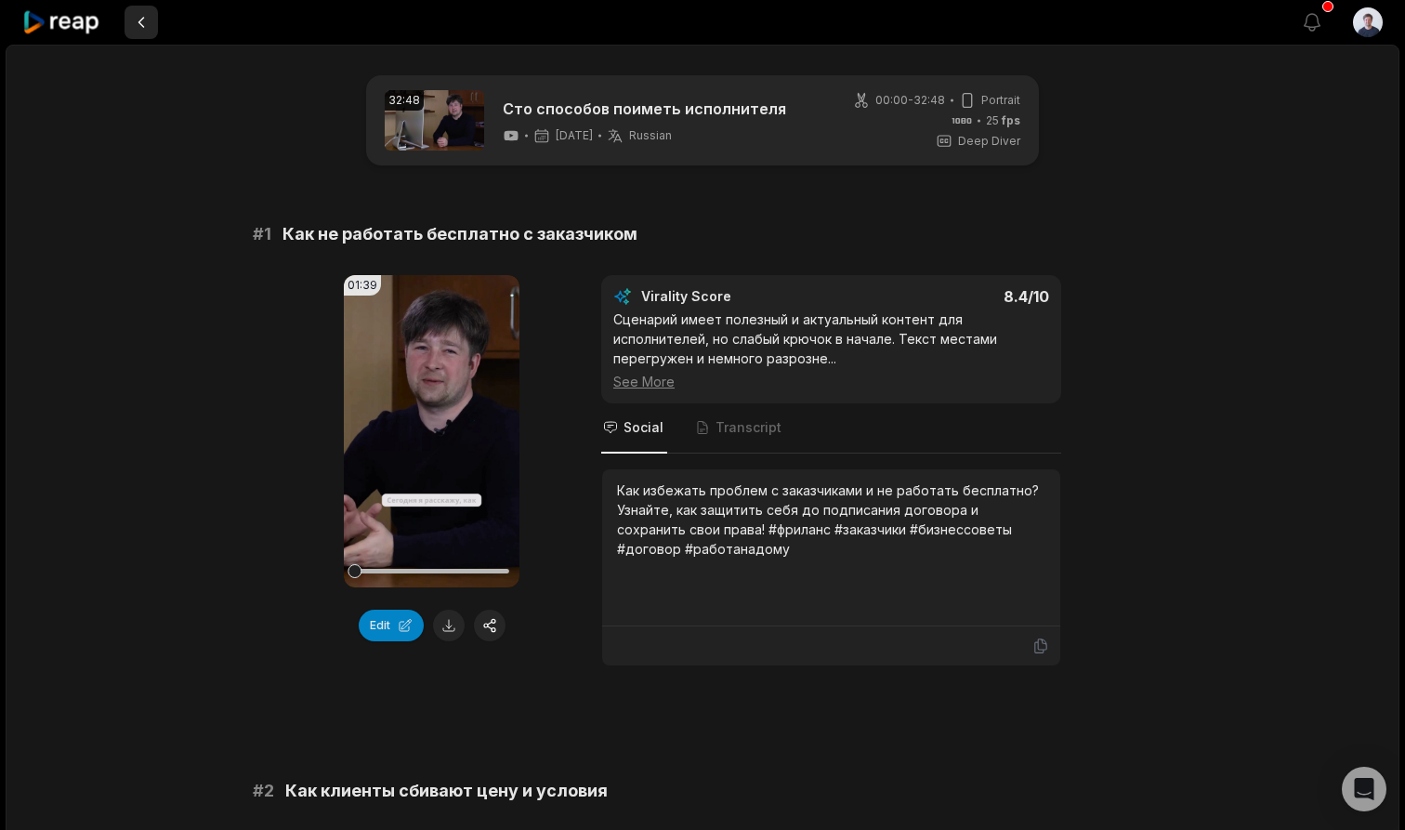
click at [141, 22] on button at bounding box center [141, 22] width 33 height 33
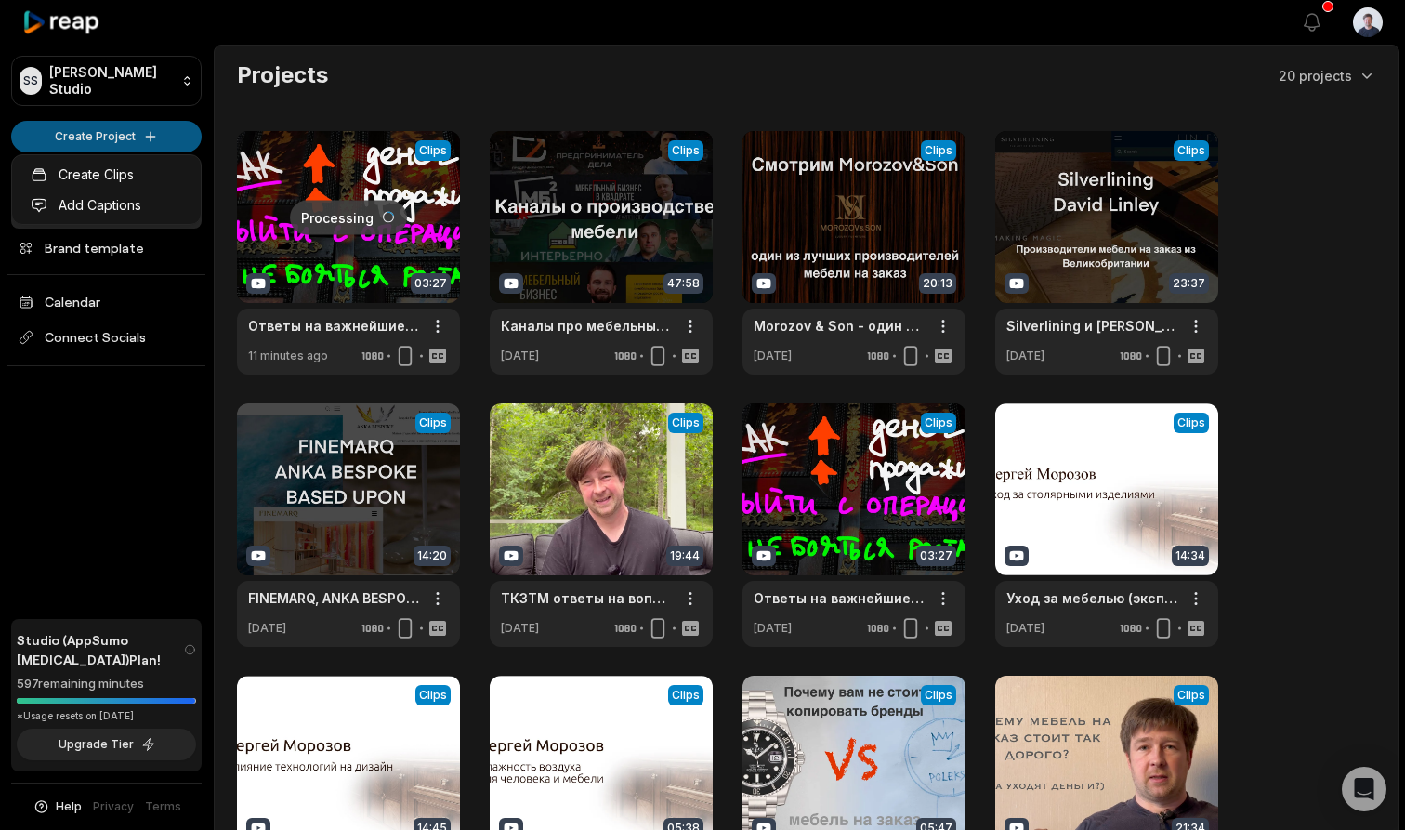
click at [128, 130] on html "SS Sergejs's Studio Create Project Home Projects Brand template Calendar Connec…" at bounding box center [702, 415] width 1405 height 830
click at [138, 167] on link "Create Clips" at bounding box center [106, 174] width 181 height 31
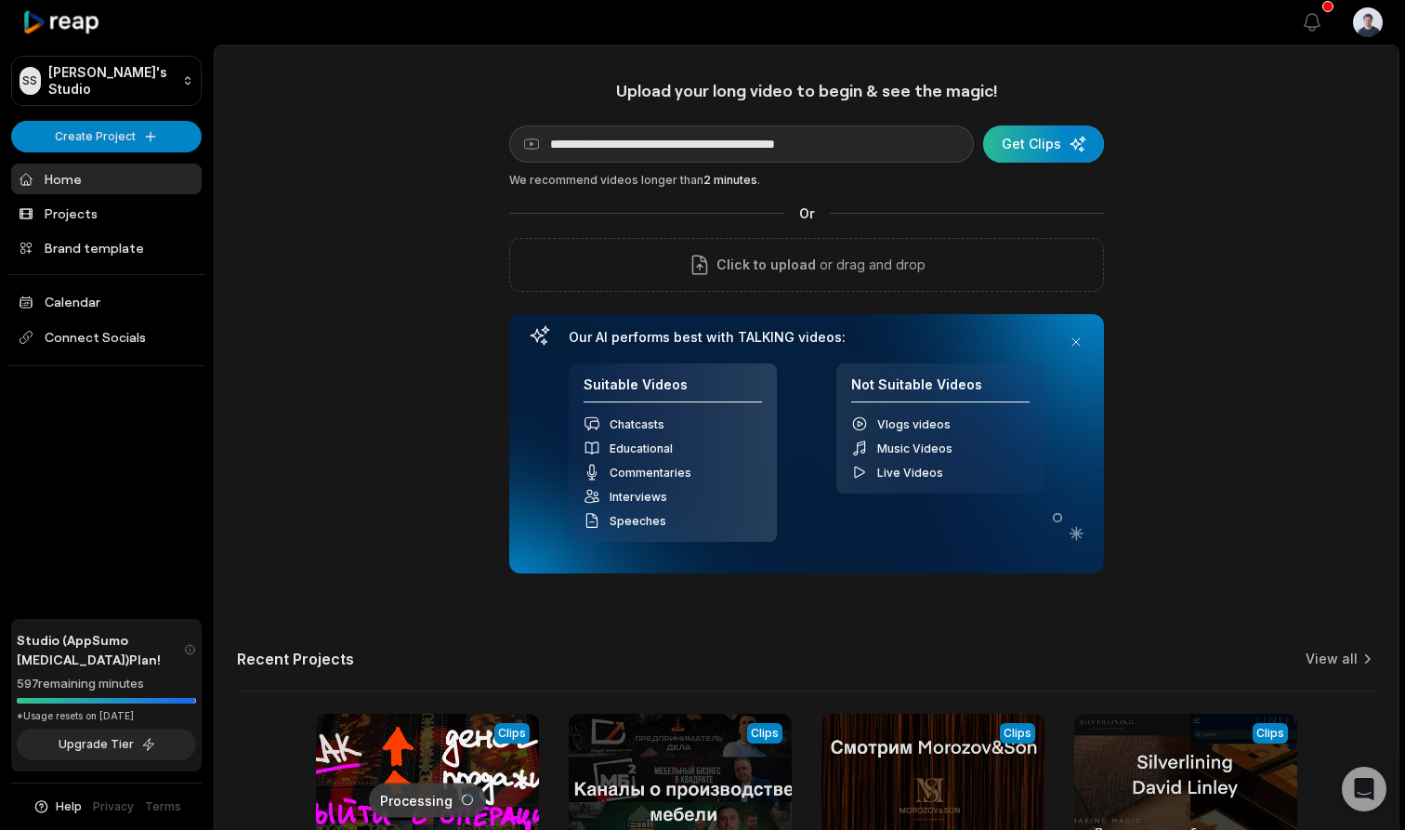
type input "**********"
click at [1049, 142] on div "submit" at bounding box center [1043, 143] width 121 height 37
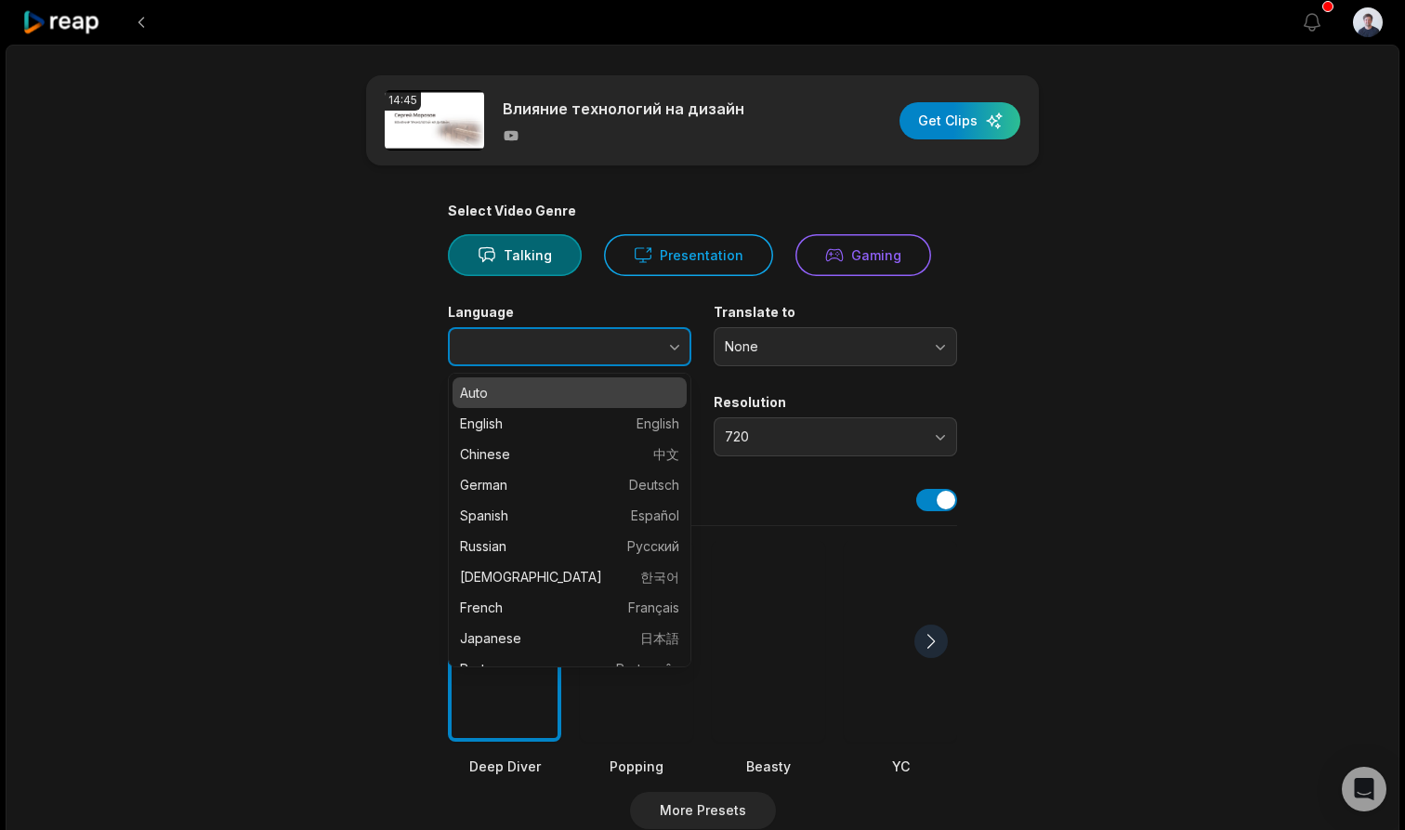
click at [639, 343] on button "button" at bounding box center [638, 346] width 106 height 39
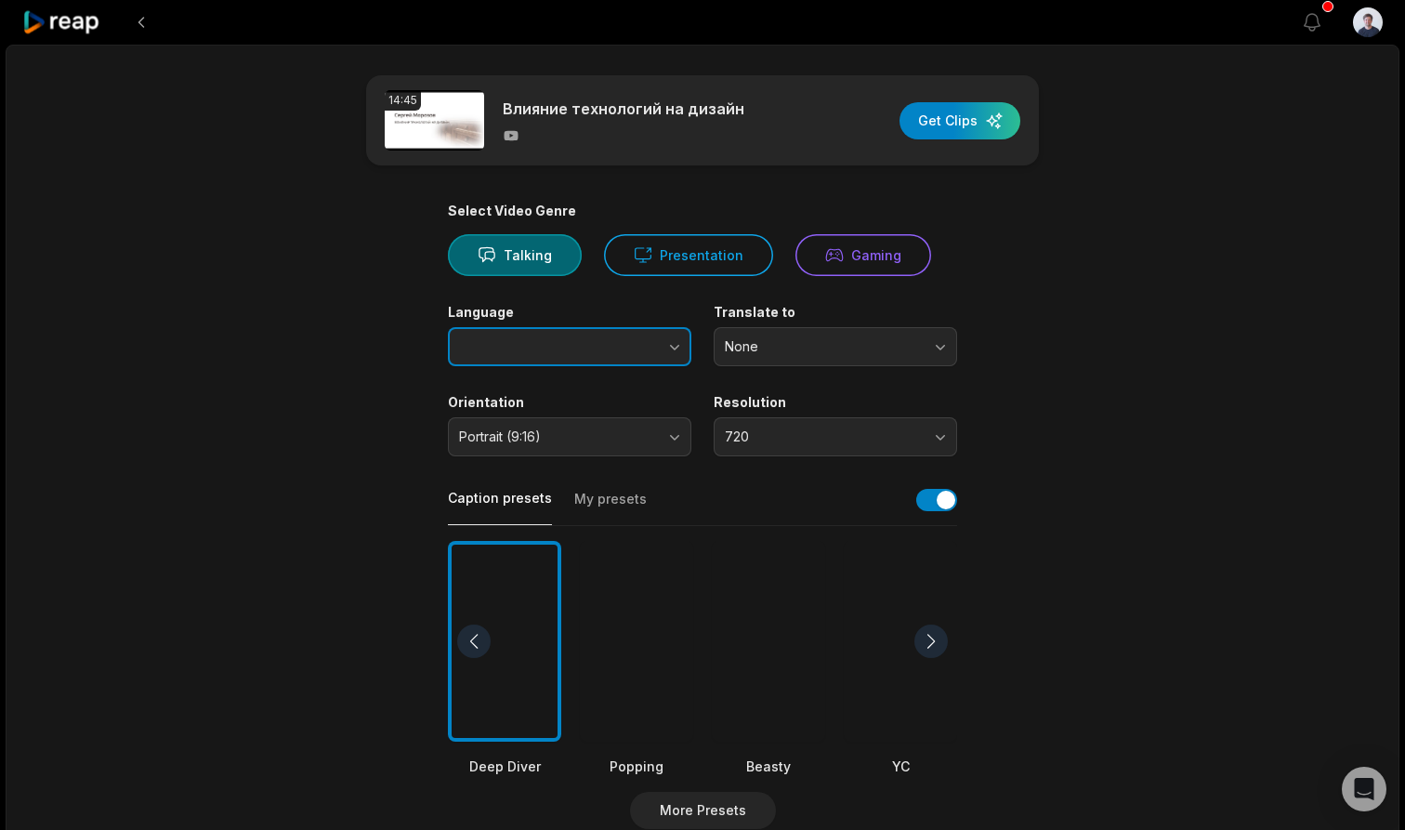
type input "*******"
click at [900, 426] on button "720" at bounding box center [835, 436] width 243 height 39
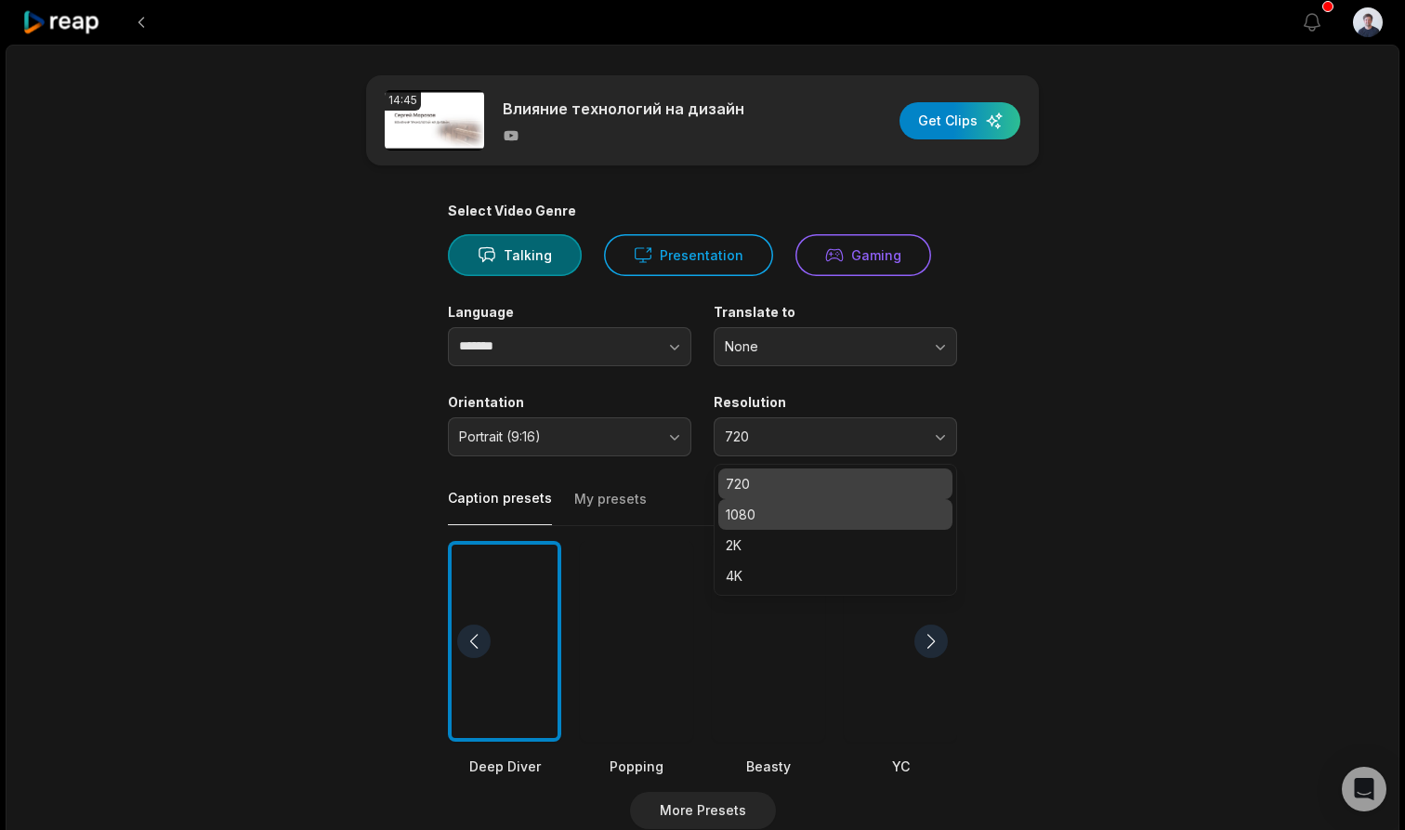
click at [810, 505] on p "1080" at bounding box center [835, 515] width 219 height 20
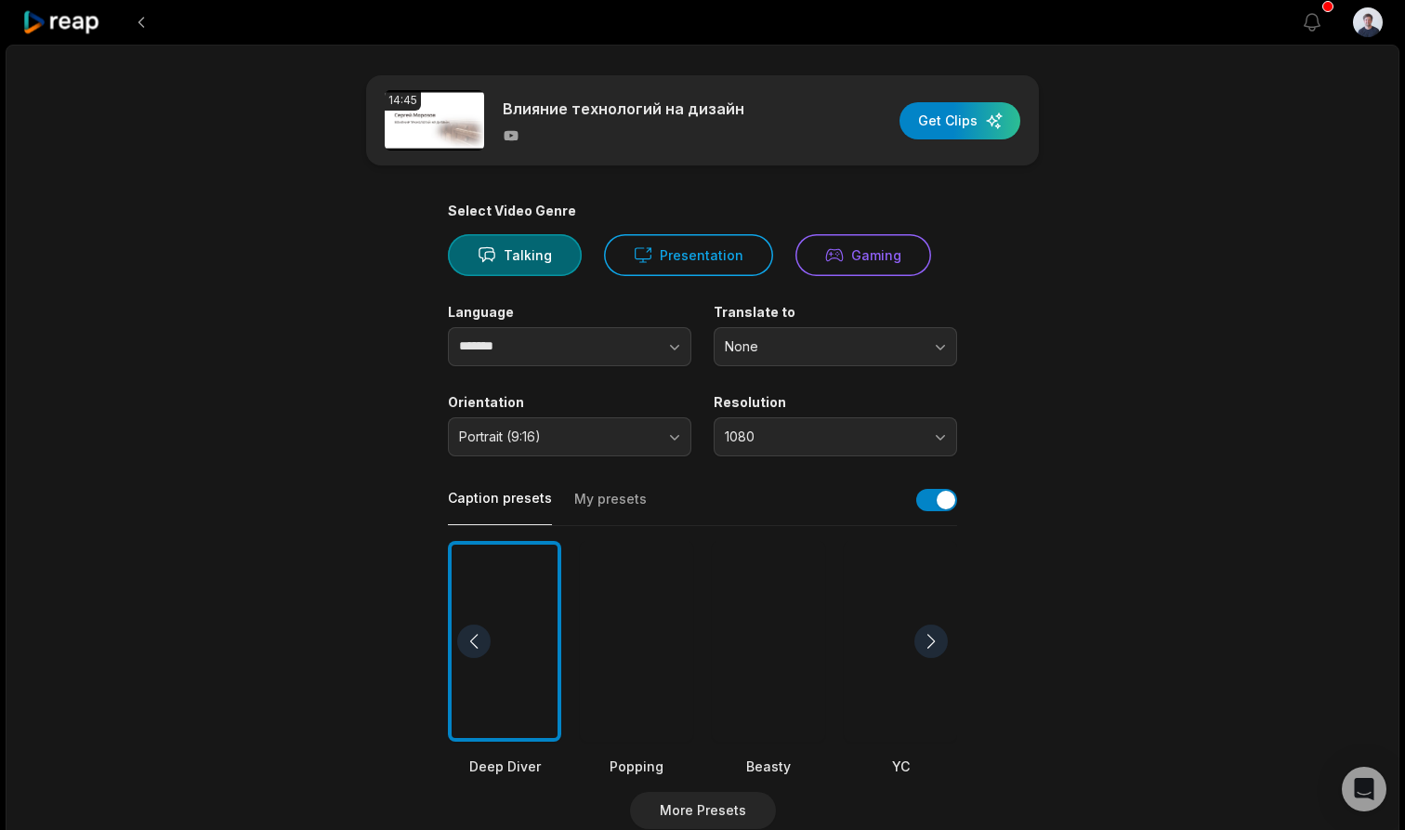
click at [1130, 438] on main "14:45 Влияние технологий на дизайн Get Clips Select Video Genre Talking Present…" at bounding box center [703, 640] width 900 height 1130
click at [983, 137] on div "button" at bounding box center [960, 120] width 121 height 37
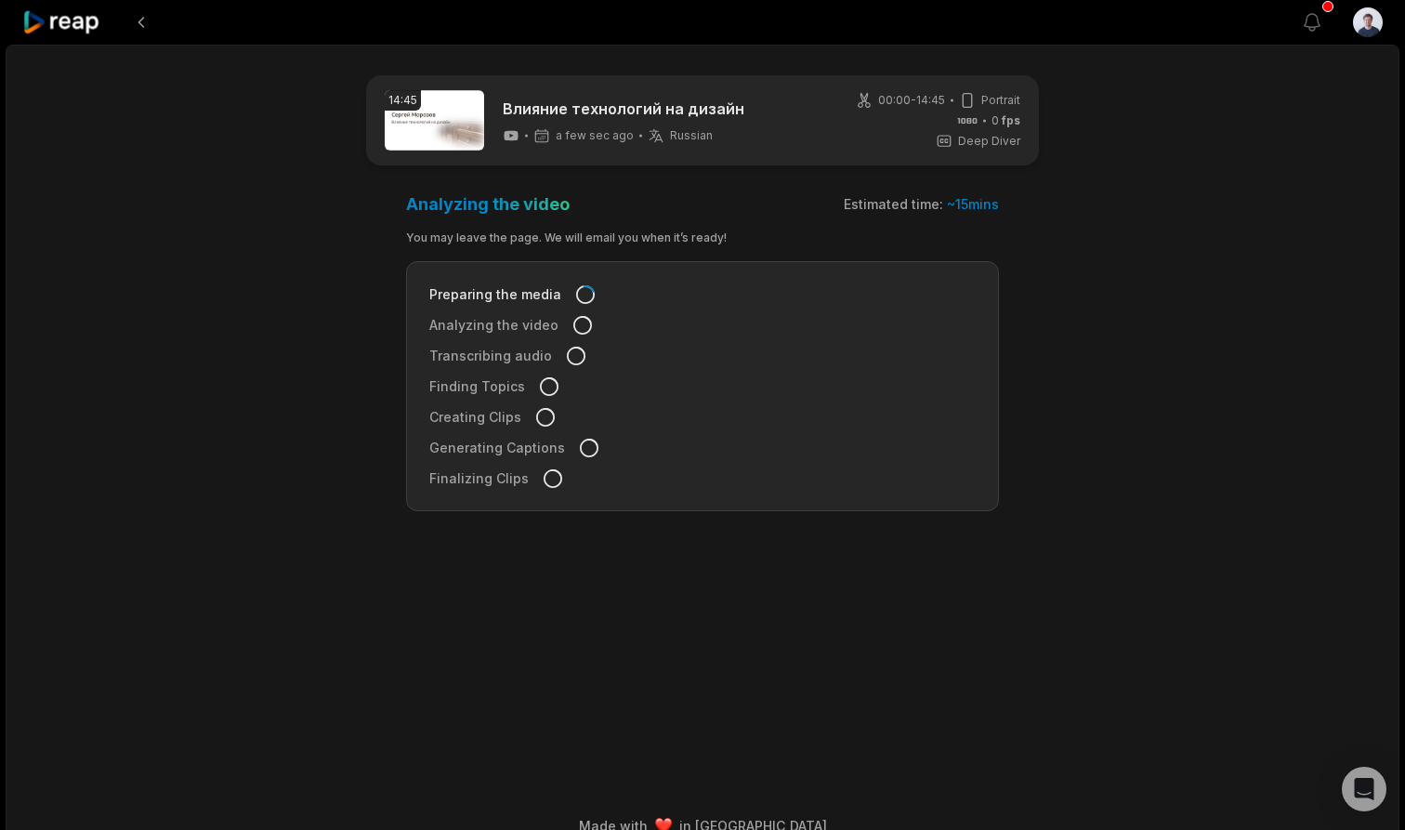
click at [70, 24] on icon at bounding box center [61, 22] width 79 height 25
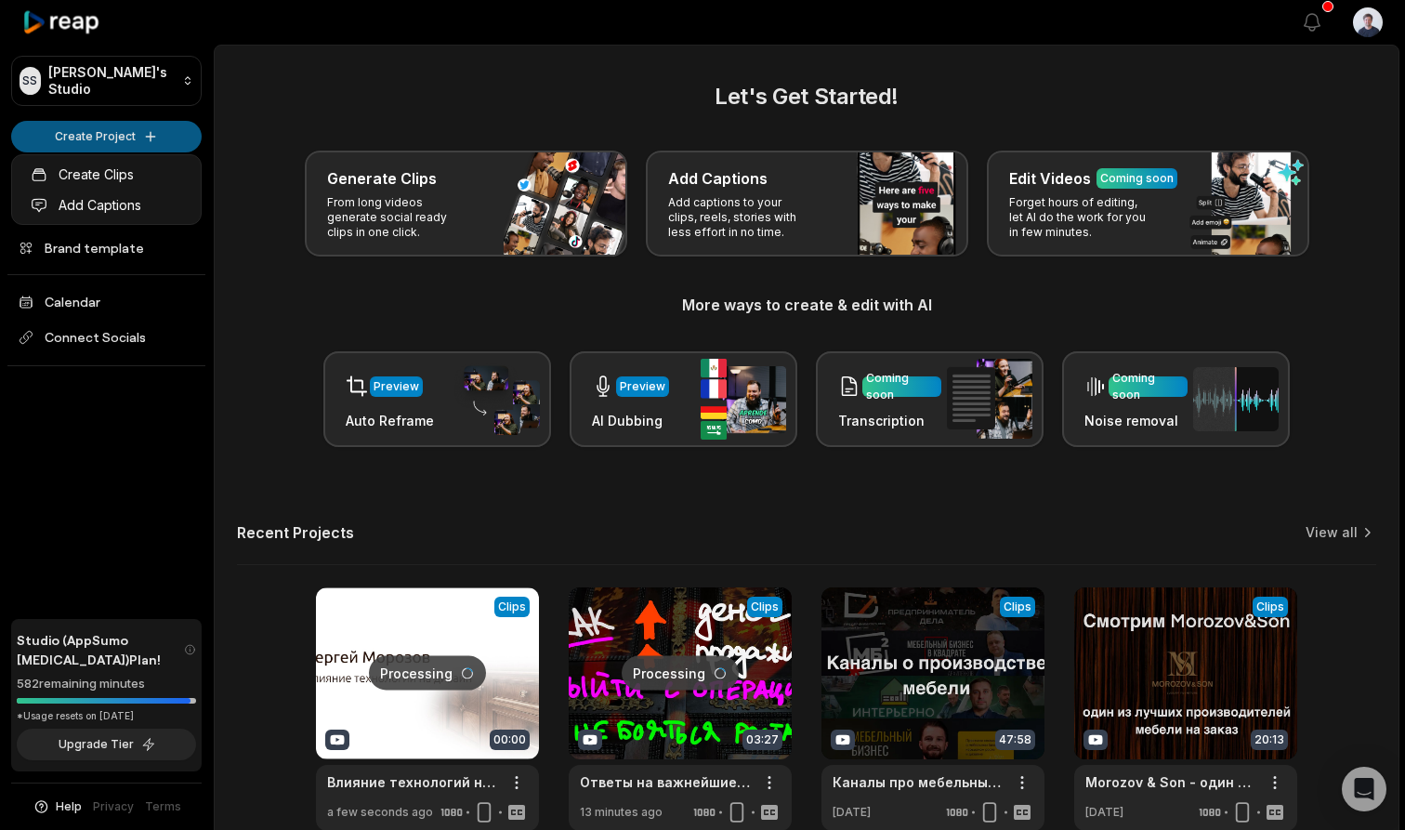
click at [155, 134] on html "SS Sergejs's Studio Create Project Home Projects Brand template Calendar Connec…" at bounding box center [702, 415] width 1405 height 830
click at [138, 171] on link "Create Clips" at bounding box center [106, 174] width 181 height 31
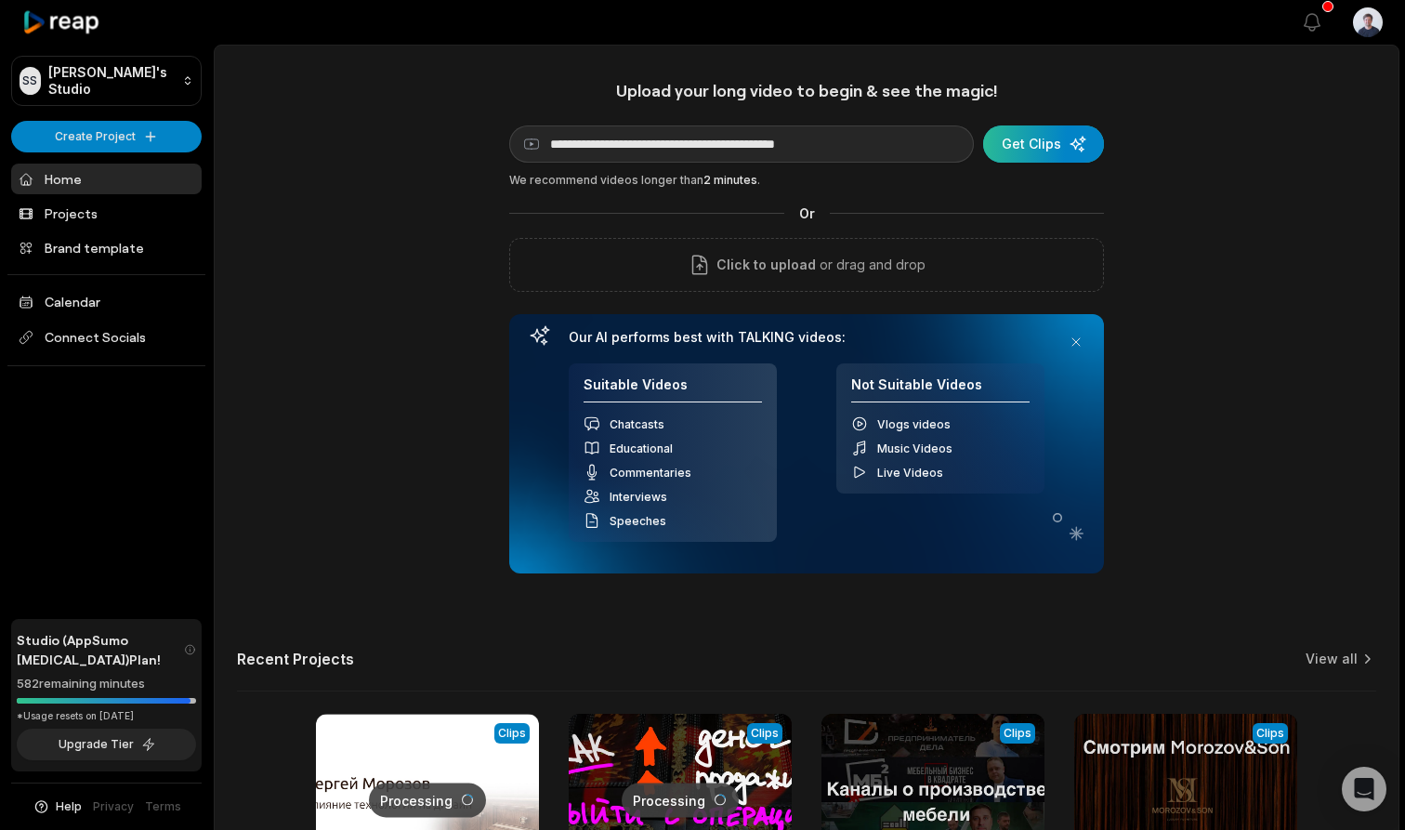
type input "**********"
click at [1074, 140] on div "submit" at bounding box center [1043, 143] width 121 height 37
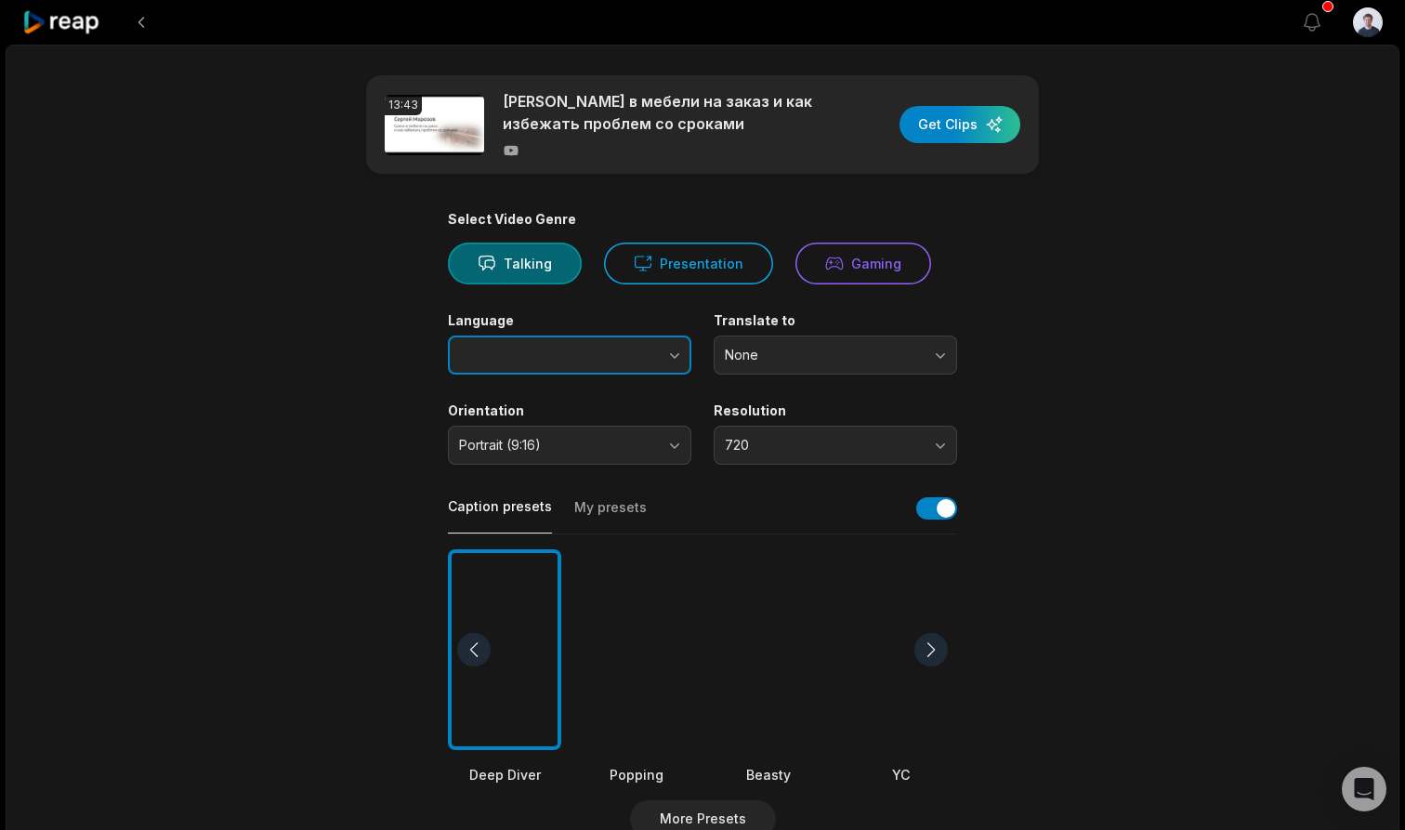
click at [630, 348] on button "button" at bounding box center [638, 354] width 106 height 39
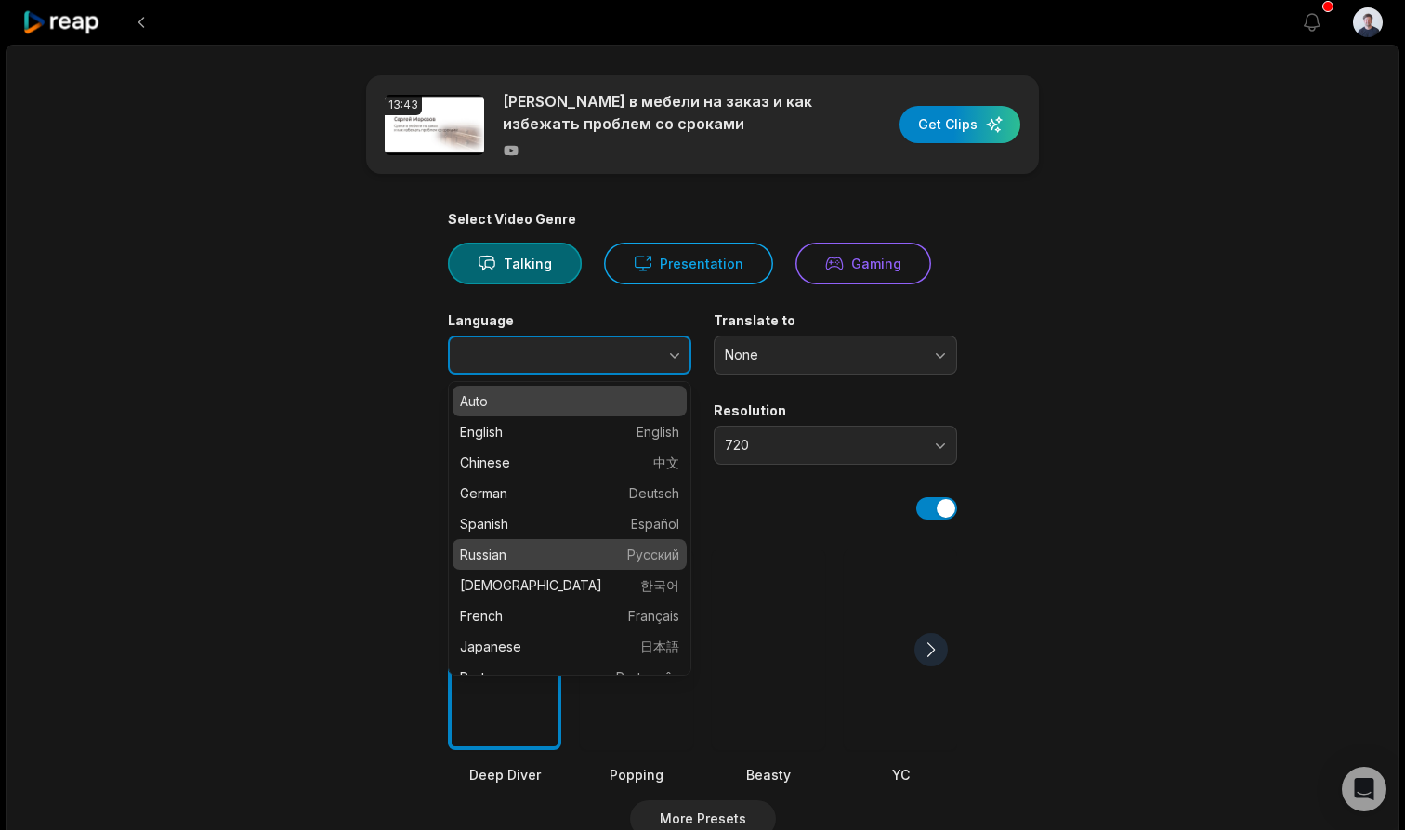
type input "*******"
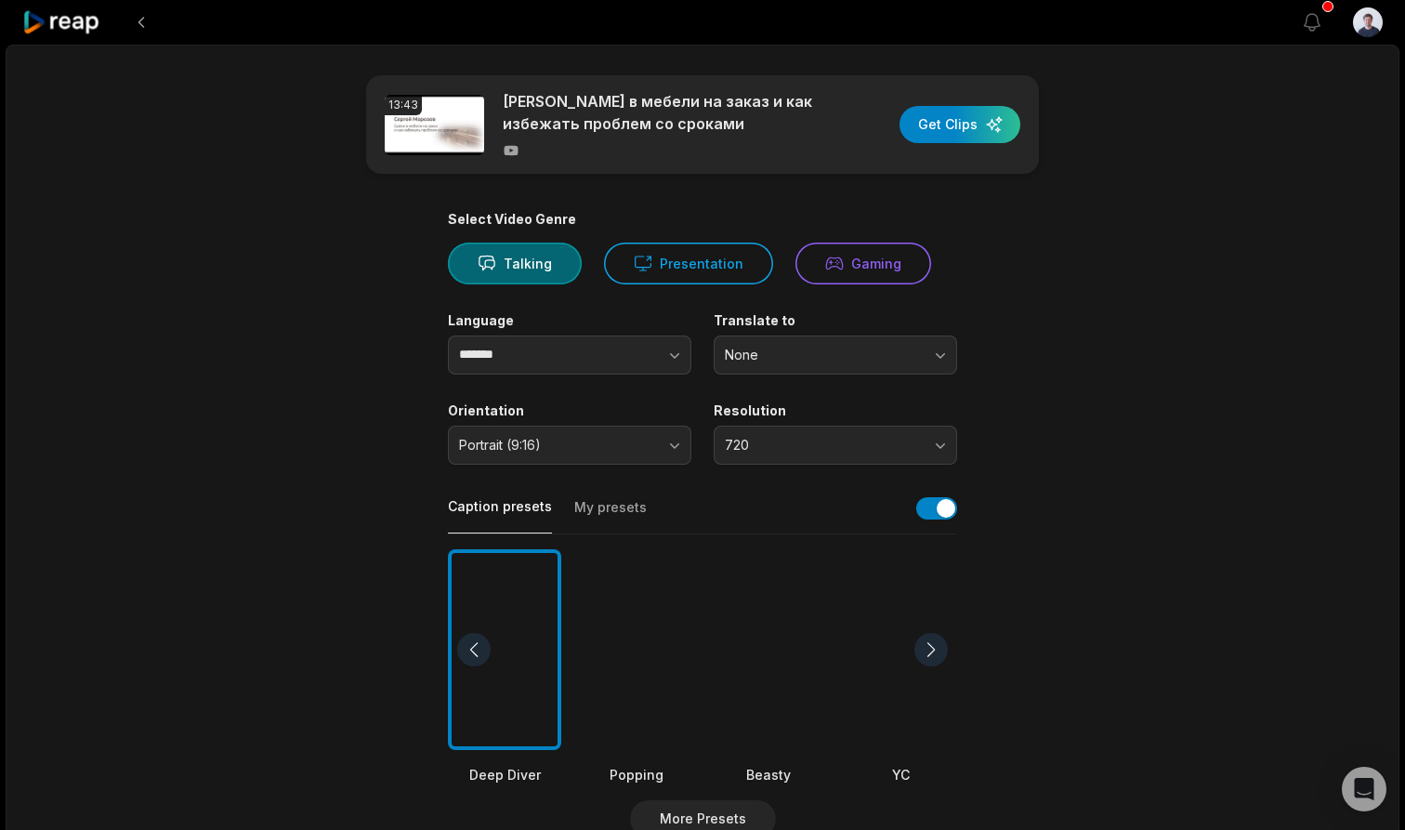
click at [758, 444] on span "720" at bounding box center [822, 445] width 195 height 17
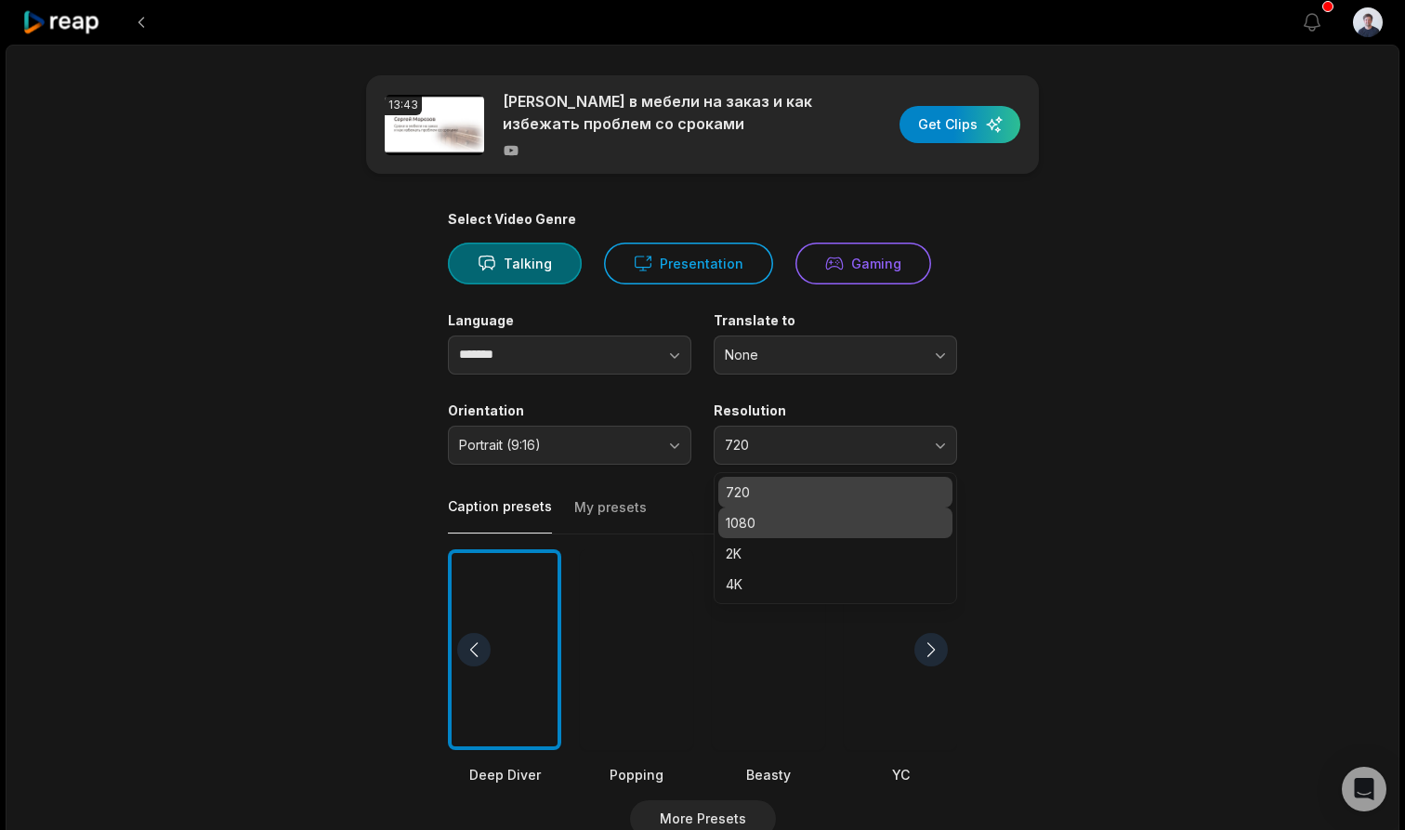
click at [748, 514] on p "1080" at bounding box center [835, 523] width 219 height 20
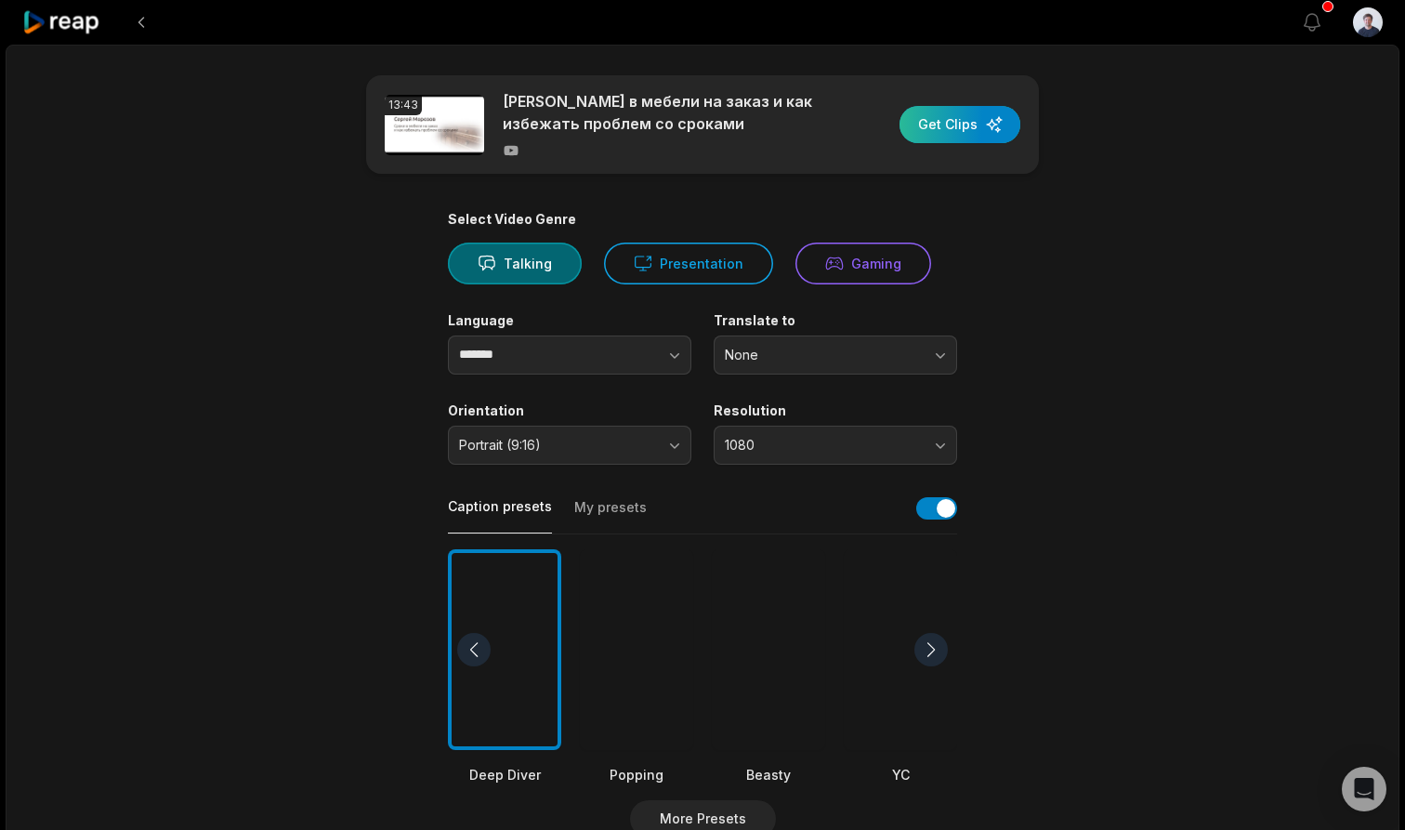
click at [974, 126] on div "button" at bounding box center [960, 124] width 121 height 37
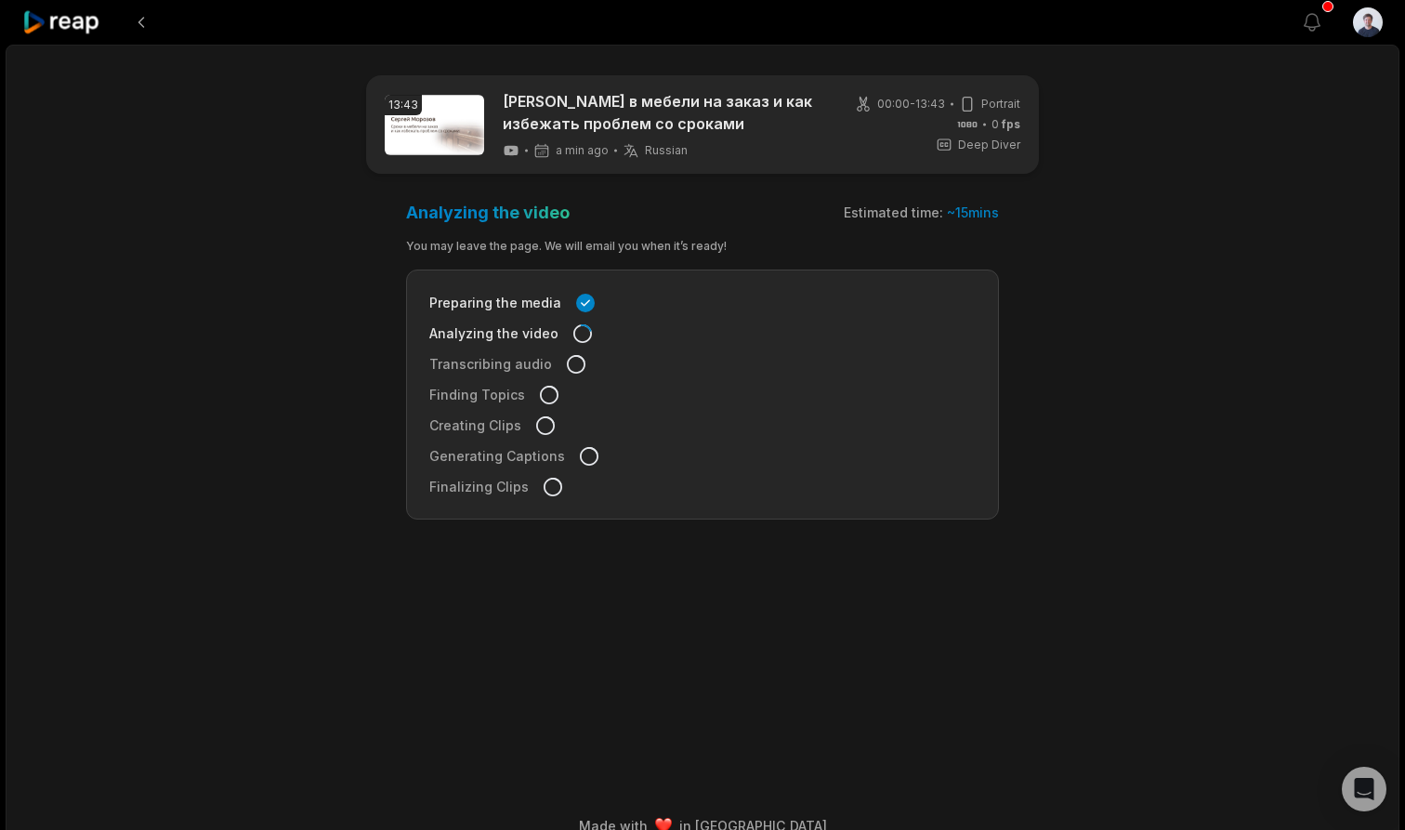
click at [82, 23] on icon at bounding box center [61, 22] width 79 height 25
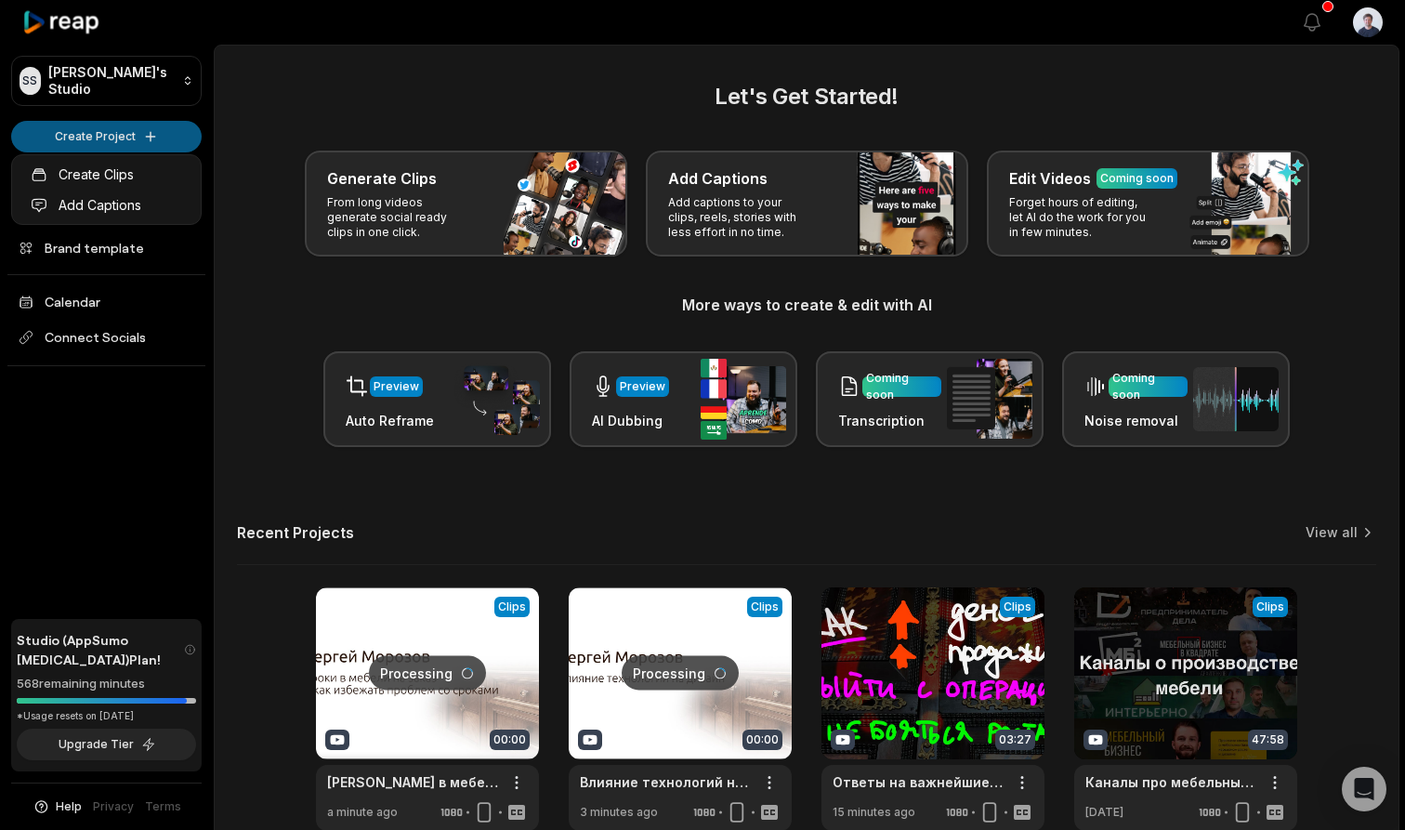
click at [136, 135] on html "SS Sergejs's Studio Create Project Home Projects Brand template Calendar Connec…" at bounding box center [702, 415] width 1405 height 830
click at [139, 175] on link "Create Clips" at bounding box center [106, 174] width 181 height 31
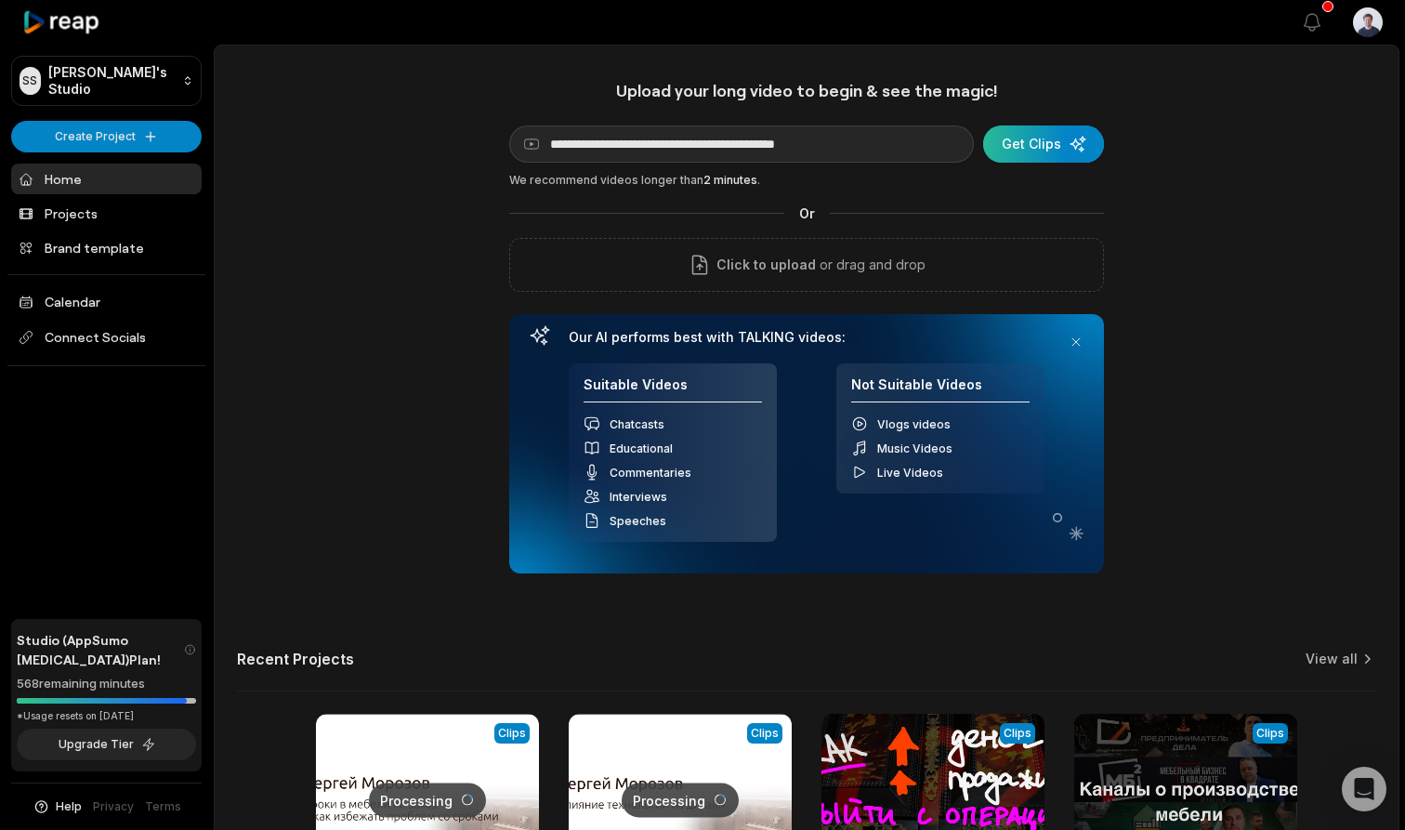
type input "**********"
click at [1072, 147] on div "submit" at bounding box center [1043, 143] width 121 height 37
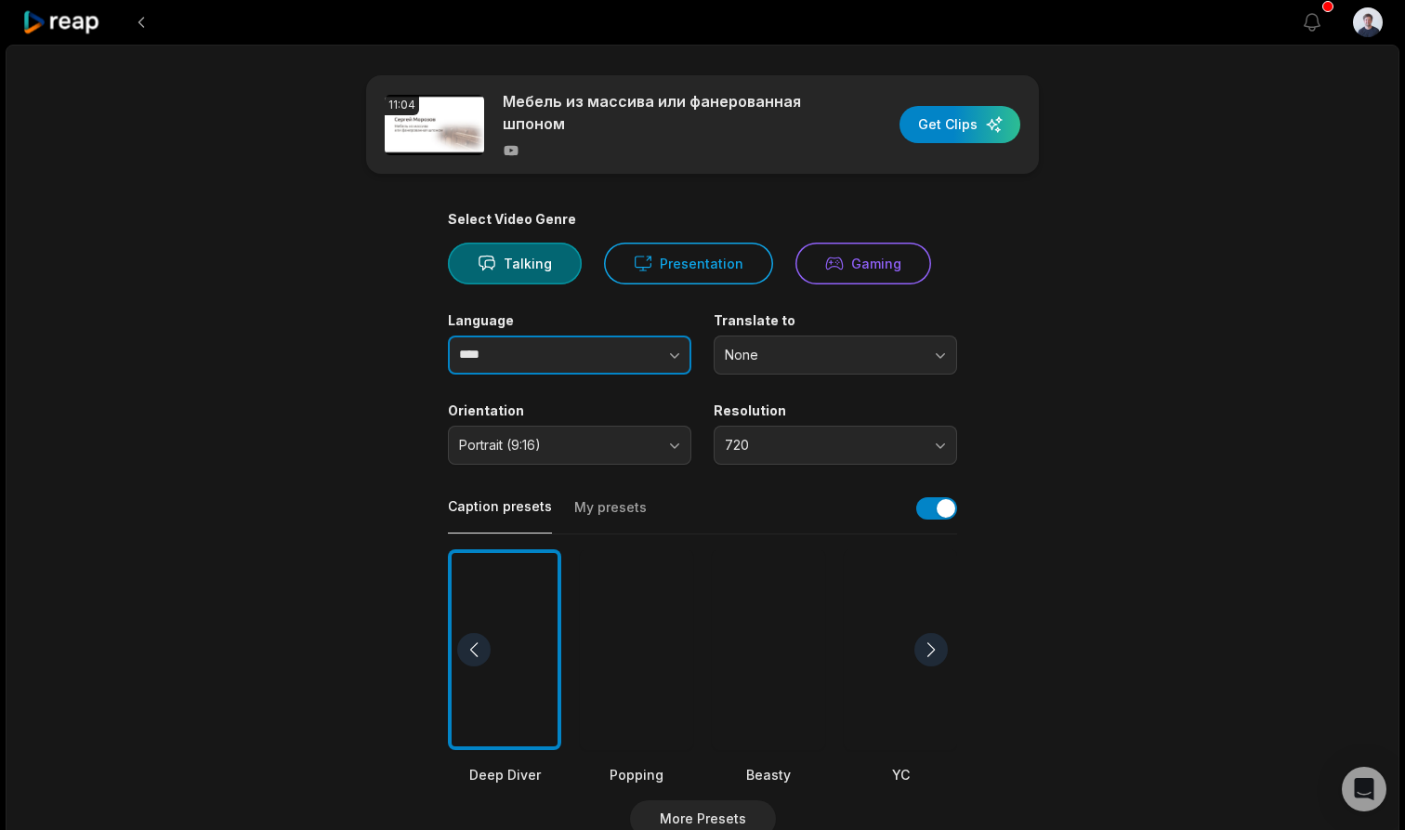
click at [563, 350] on input "****" at bounding box center [569, 354] width 243 height 39
click at [664, 353] on button "button" at bounding box center [638, 354] width 106 height 39
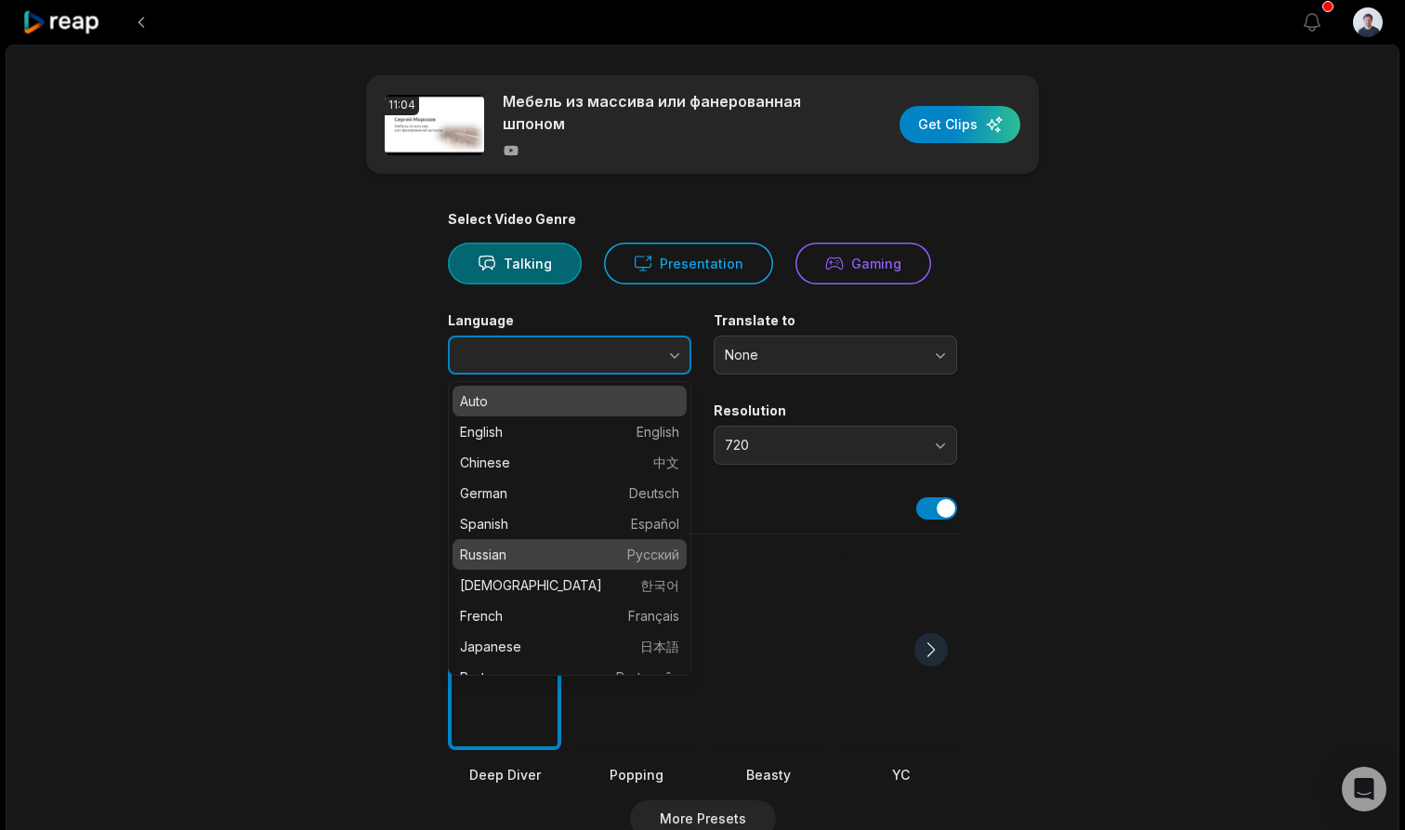
type input "*******"
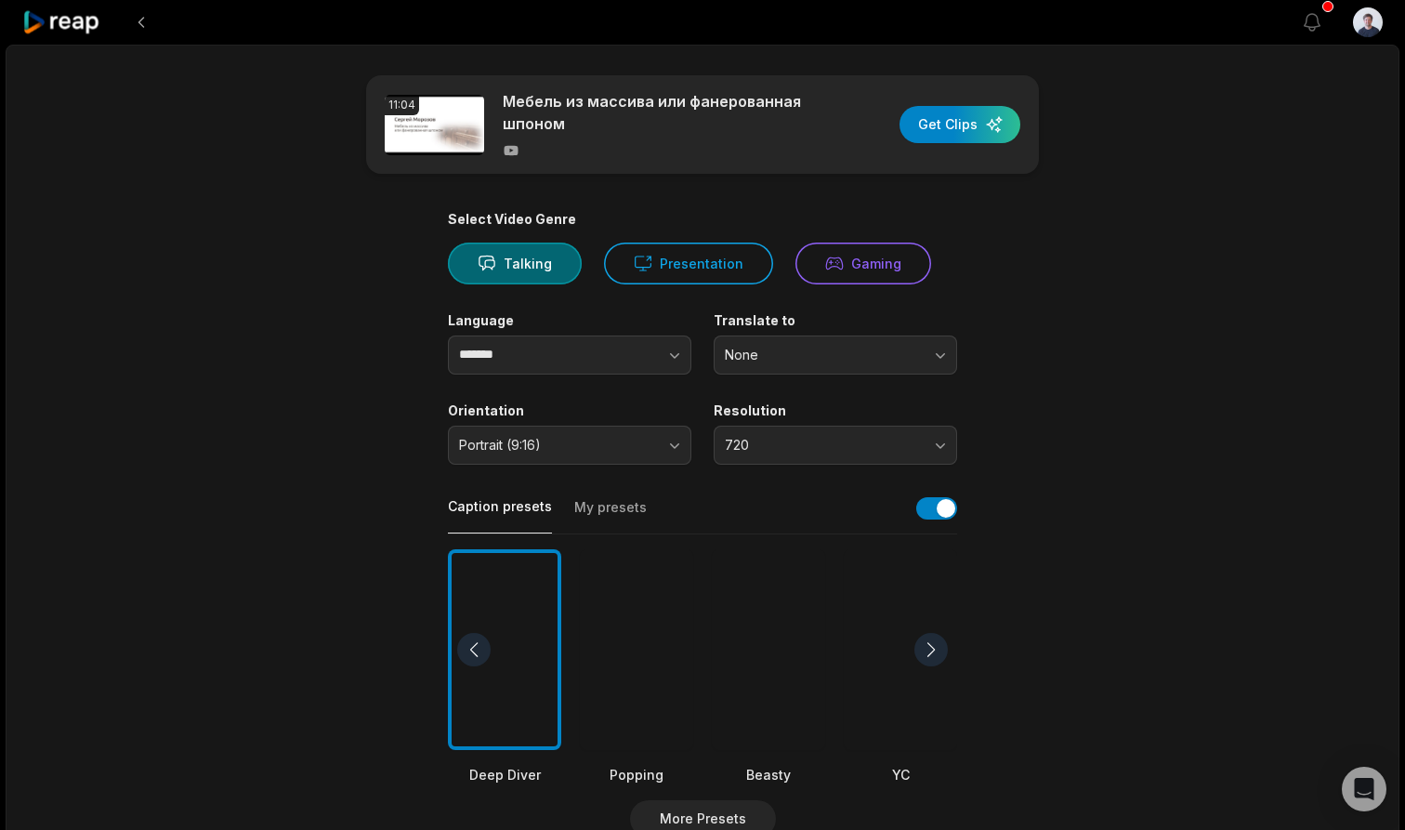
click at [826, 440] on span "720" at bounding box center [822, 445] width 195 height 17
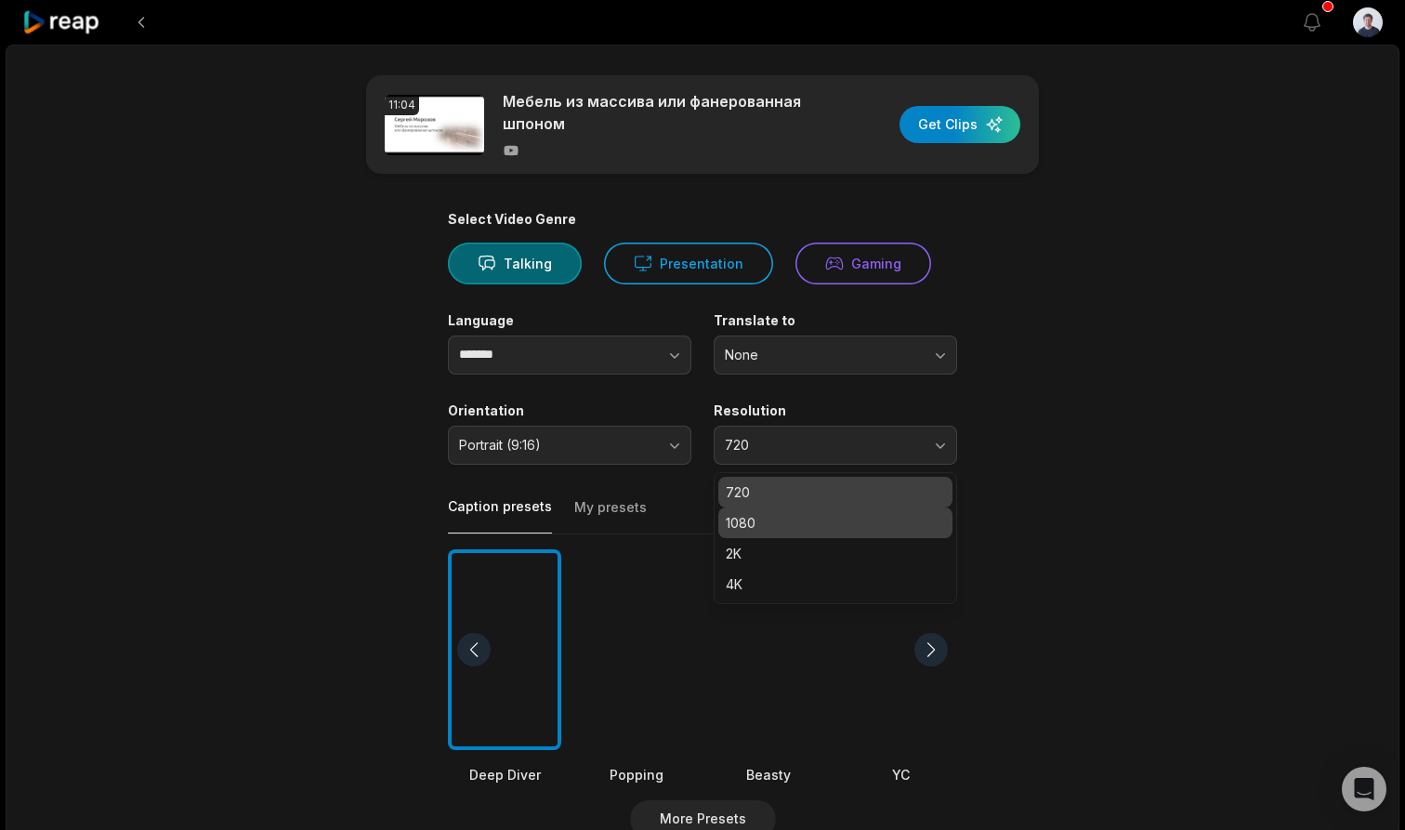
click at [767, 517] on p "1080" at bounding box center [835, 523] width 219 height 20
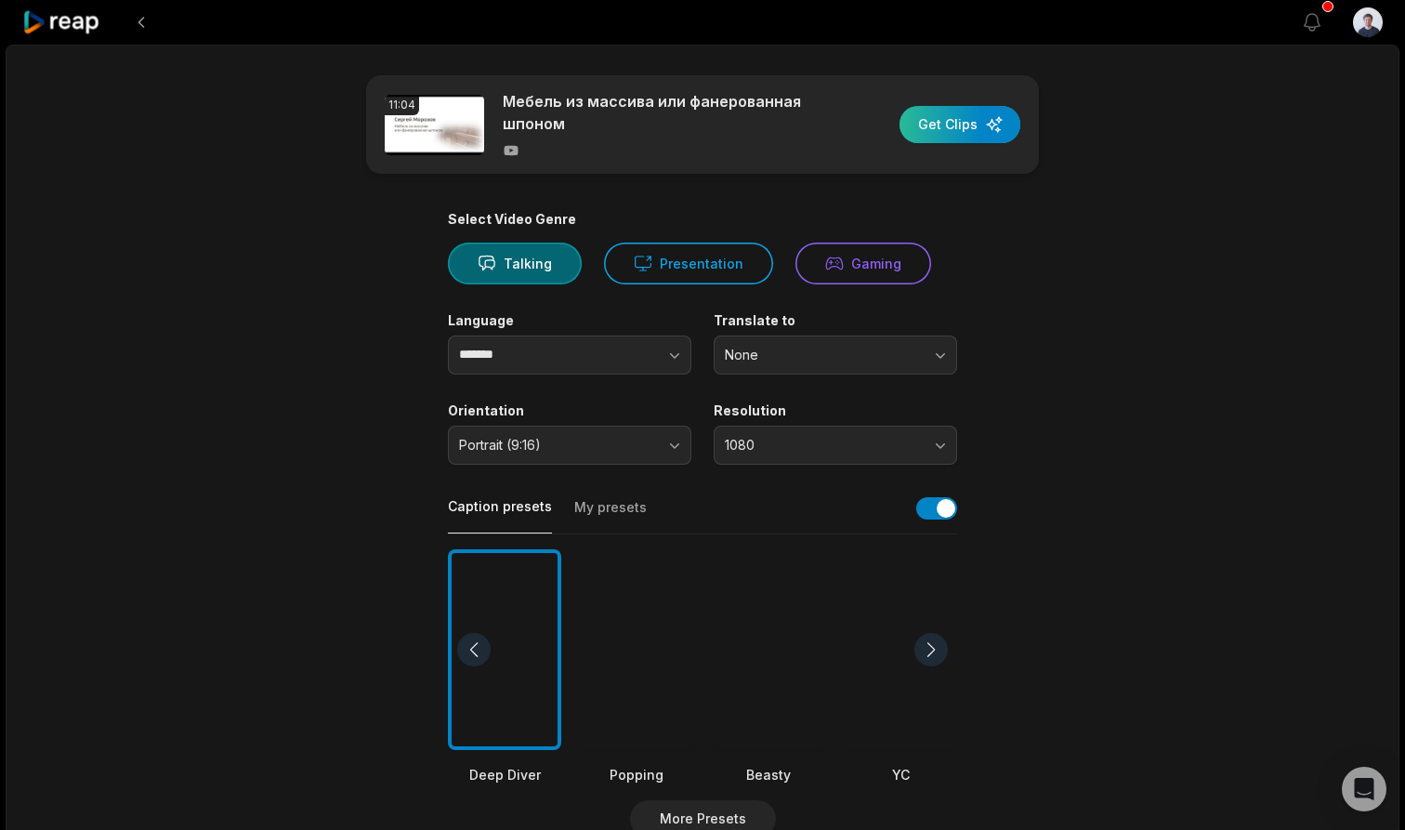
click at [978, 128] on div "button" at bounding box center [960, 124] width 121 height 37
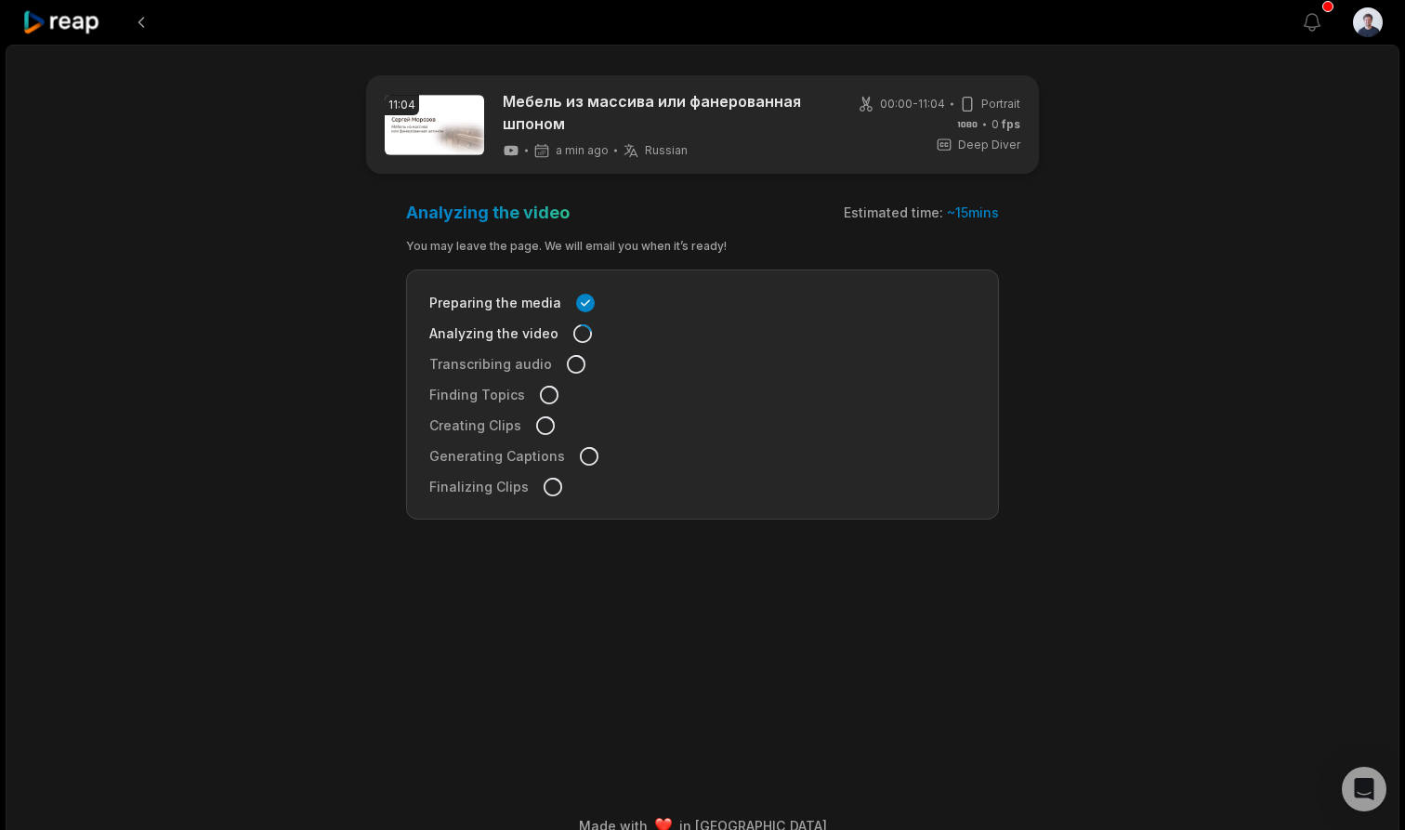
click at [73, 23] on icon at bounding box center [61, 22] width 79 height 25
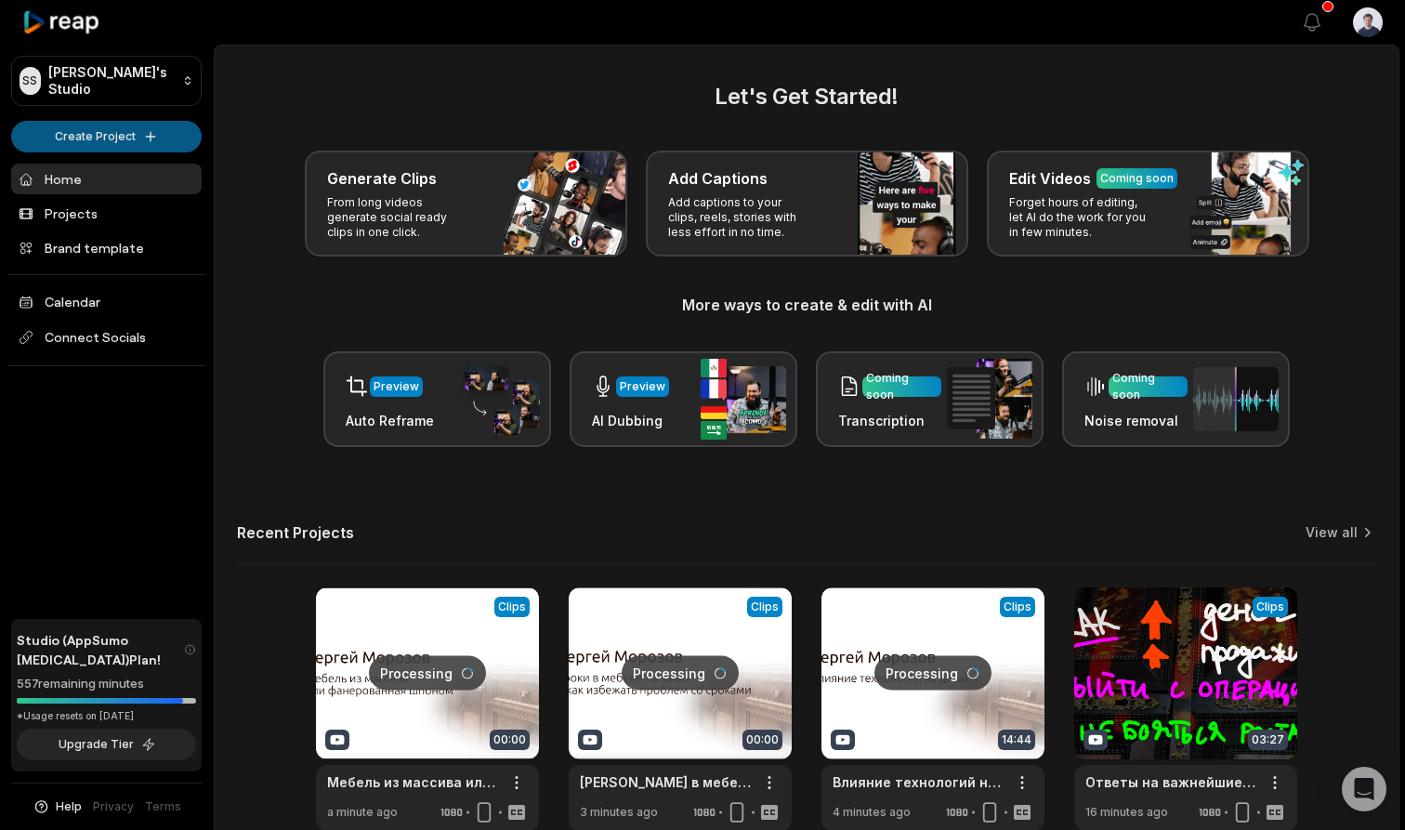
click at [131, 125] on html "SS Sergejs's Studio Create Project Home Projects Brand template Calendar Connec…" at bounding box center [702, 415] width 1405 height 830
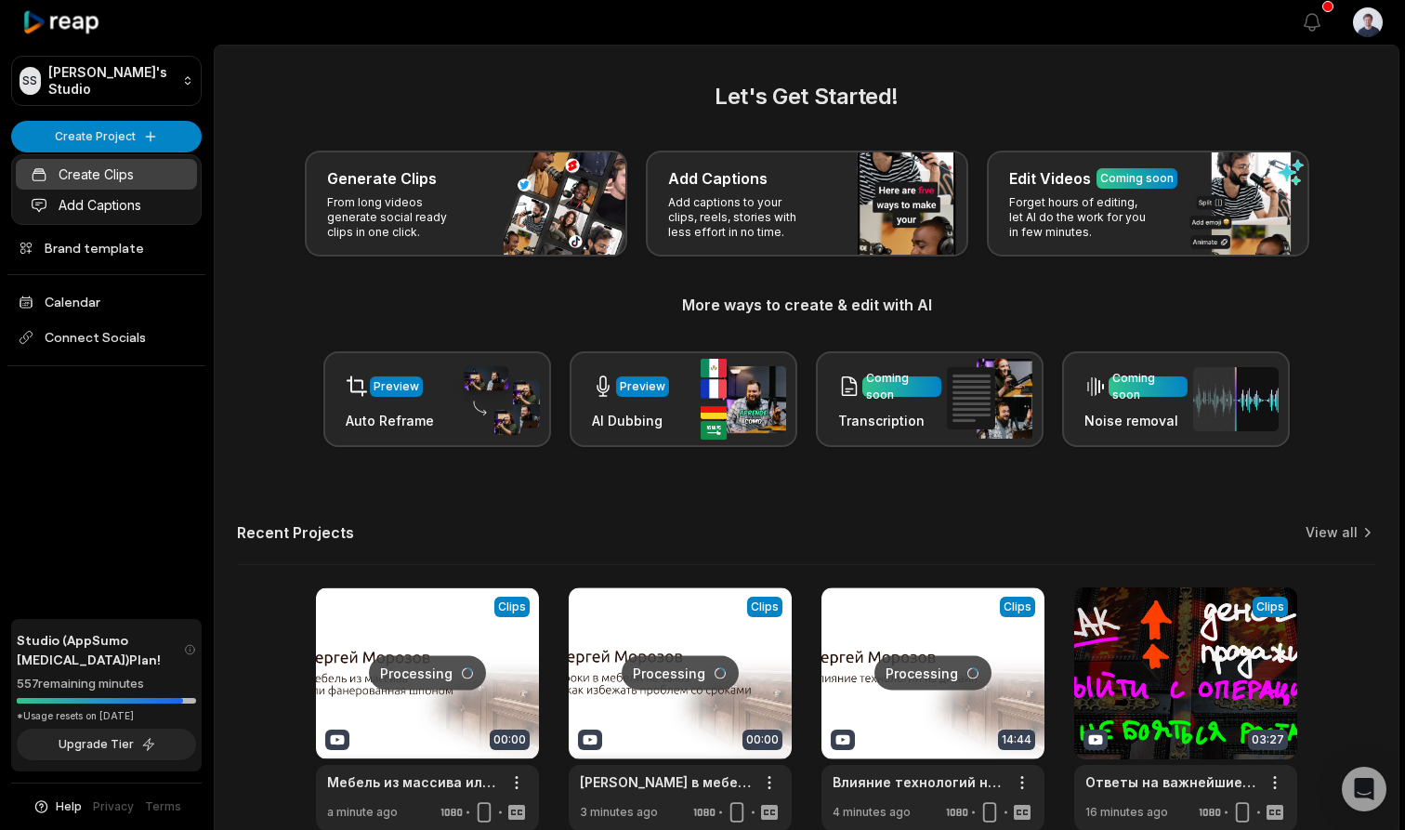
click at [101, 172] on link "Create Clips" at bounding box center [106, 174] width 181 height 31
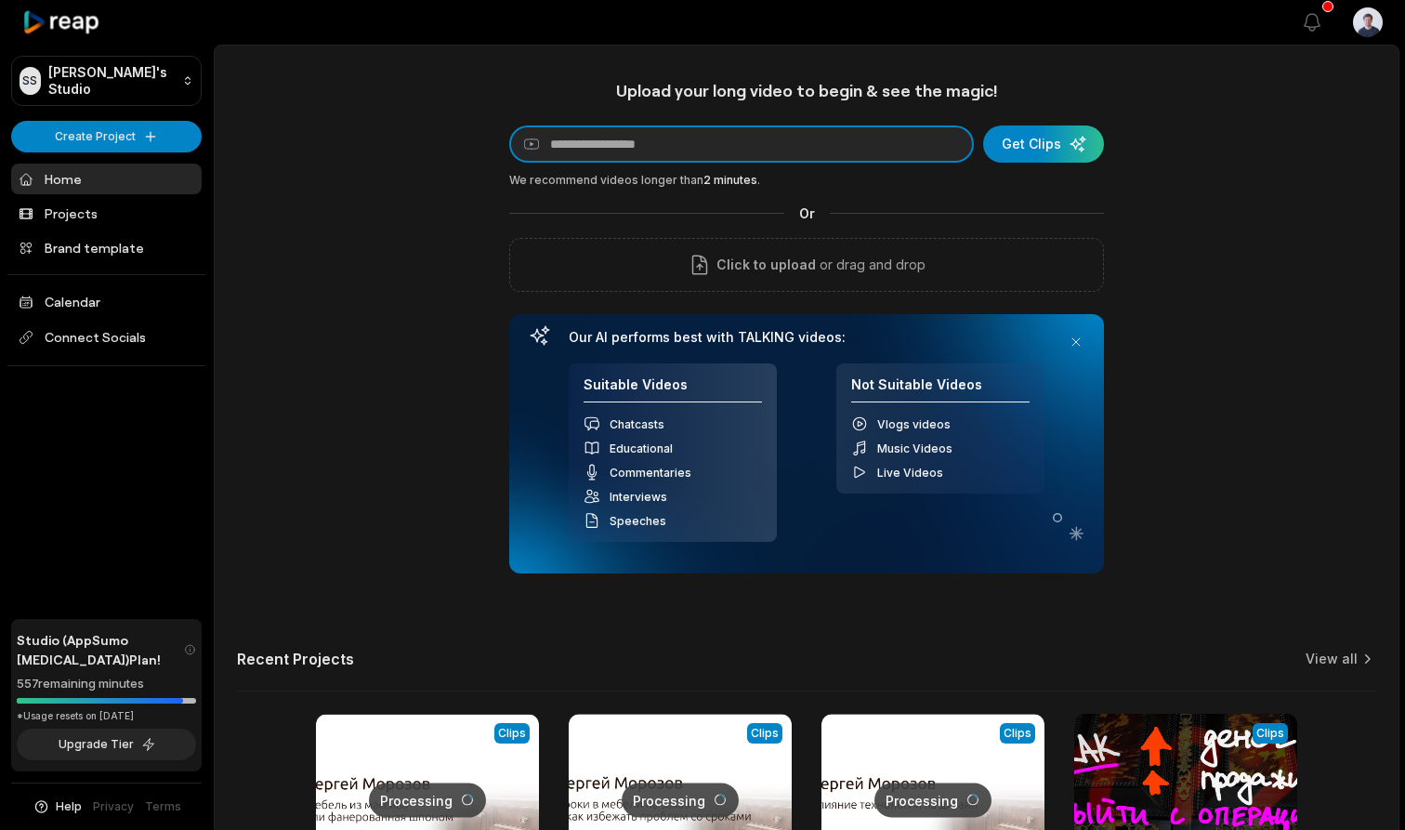
click at [668, 144] on input at bounding box center [741, 143] width 465 height 37
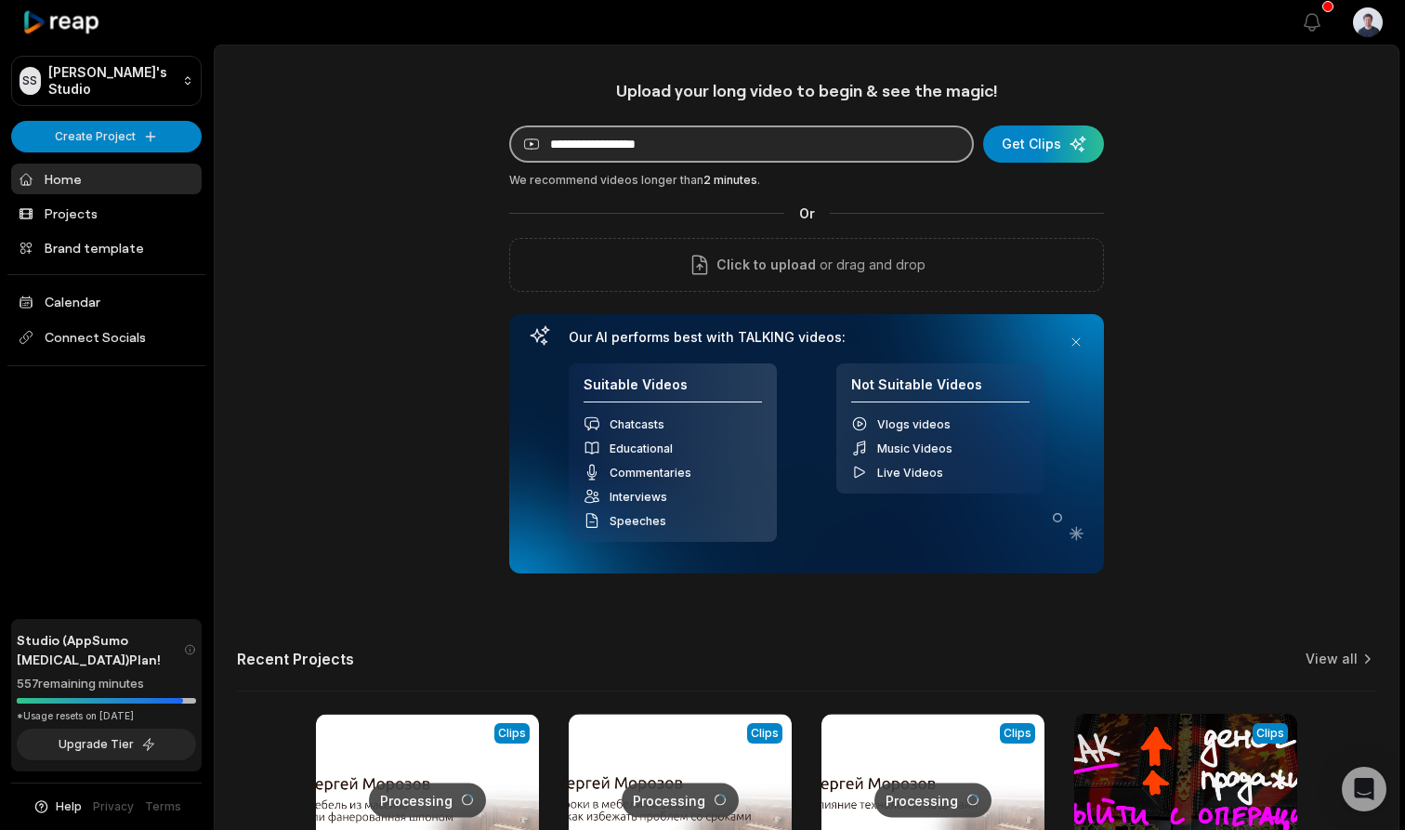
paste input "**********"
paste input
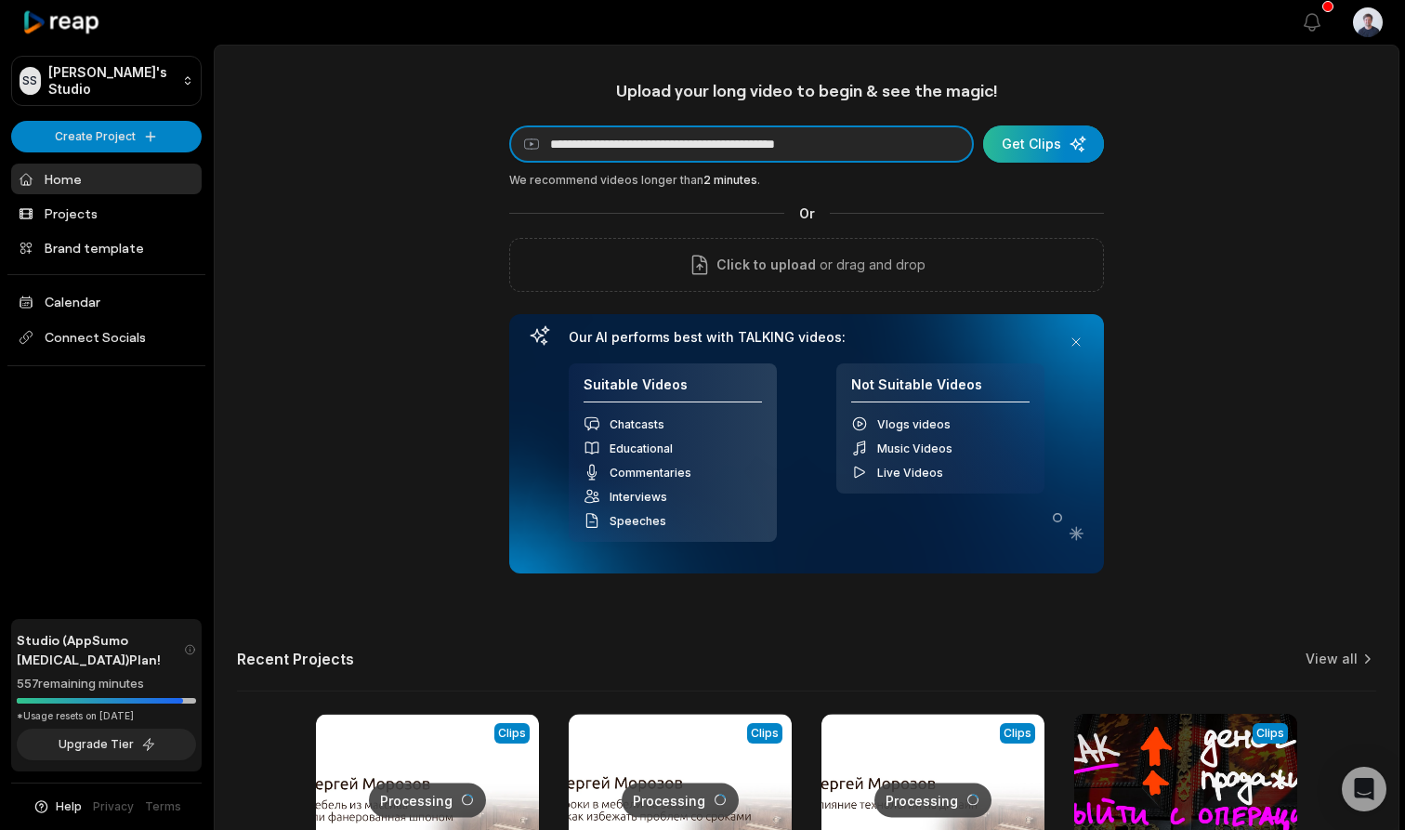
type input "**********"
click at [1046, 149] on div "submit" at bounding box center [1043, 143] width 121 height 37
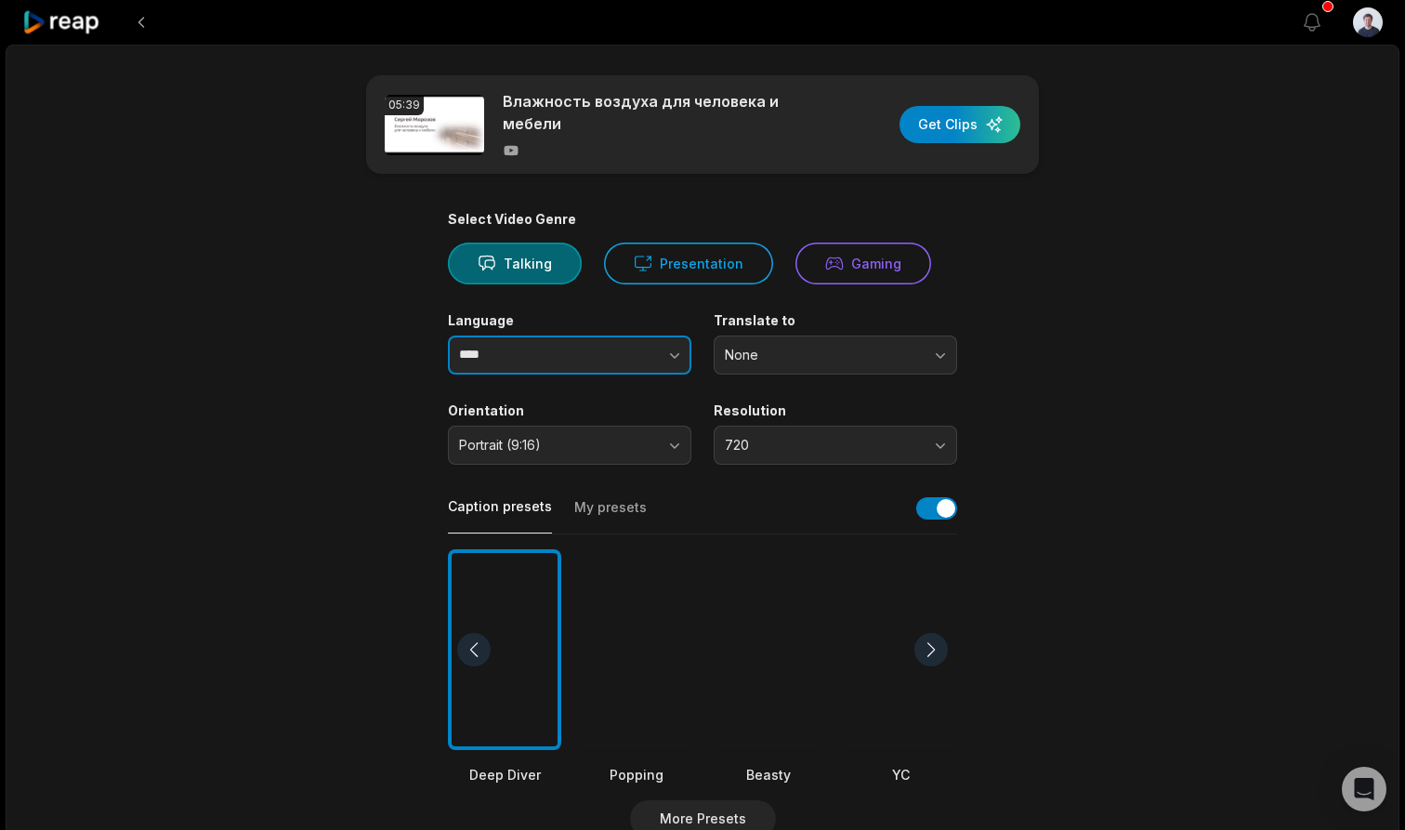
click at [552, 361] on input "****" at bounding box center [569, 354] width 243 height 39
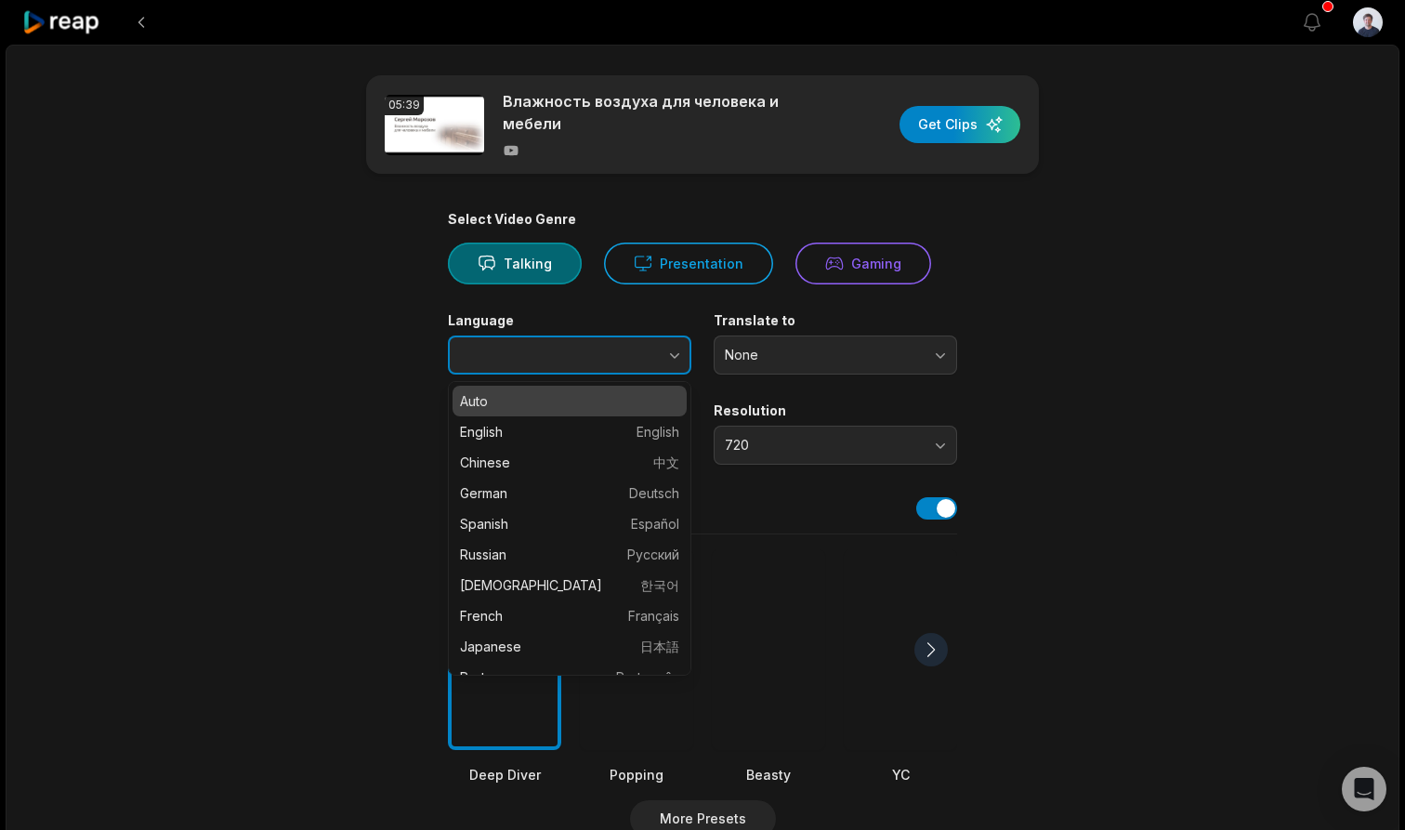
click at [670, 355] on icon "button" at bounding box center [674, 355] width 19 height 19
type input "*******"
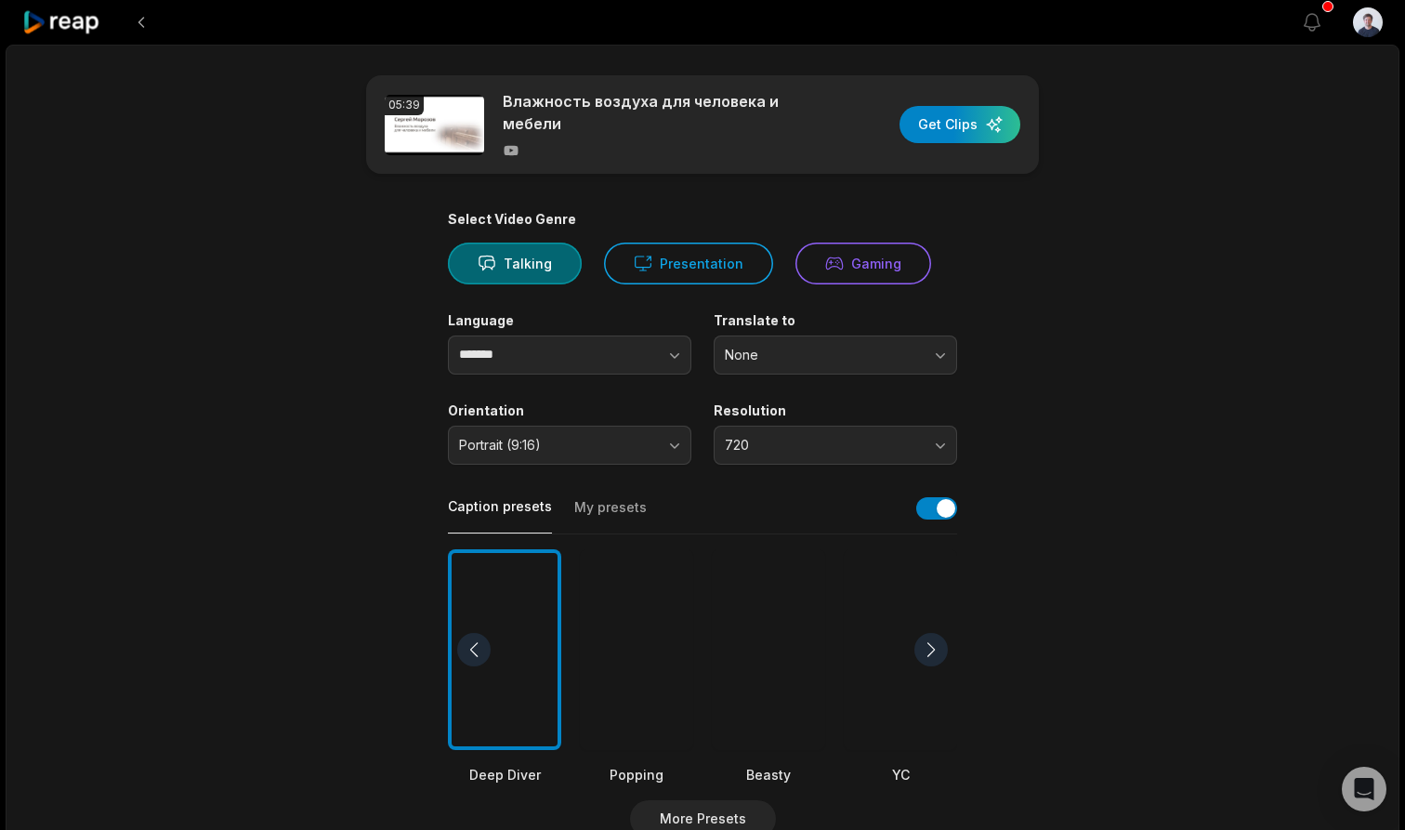
click at [779, 437] on span "720" at bounding box center [822, 445] width 195 height 17
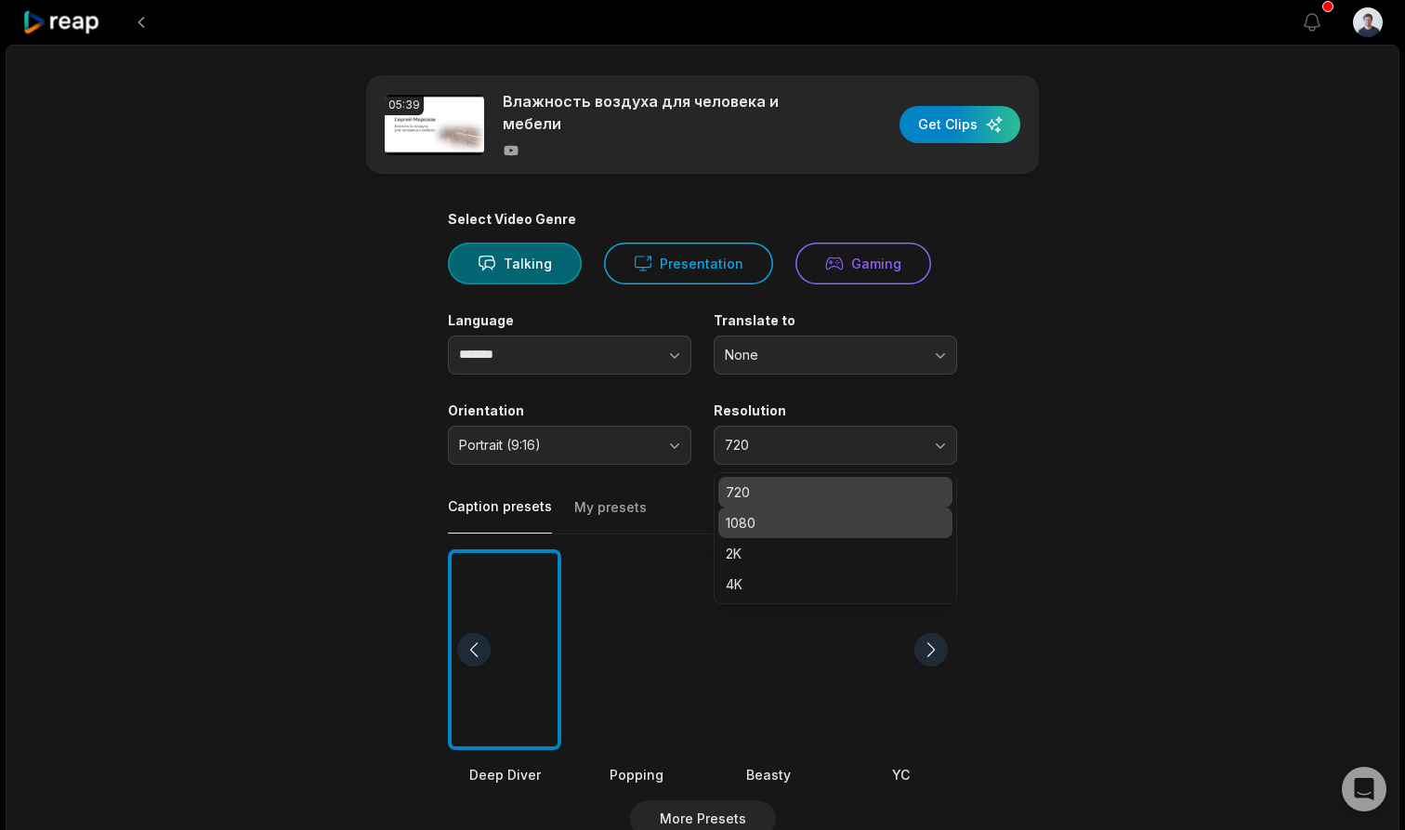
click at [751, 515] on p "1080" at bounding box center [835, 523] width 219 height 20
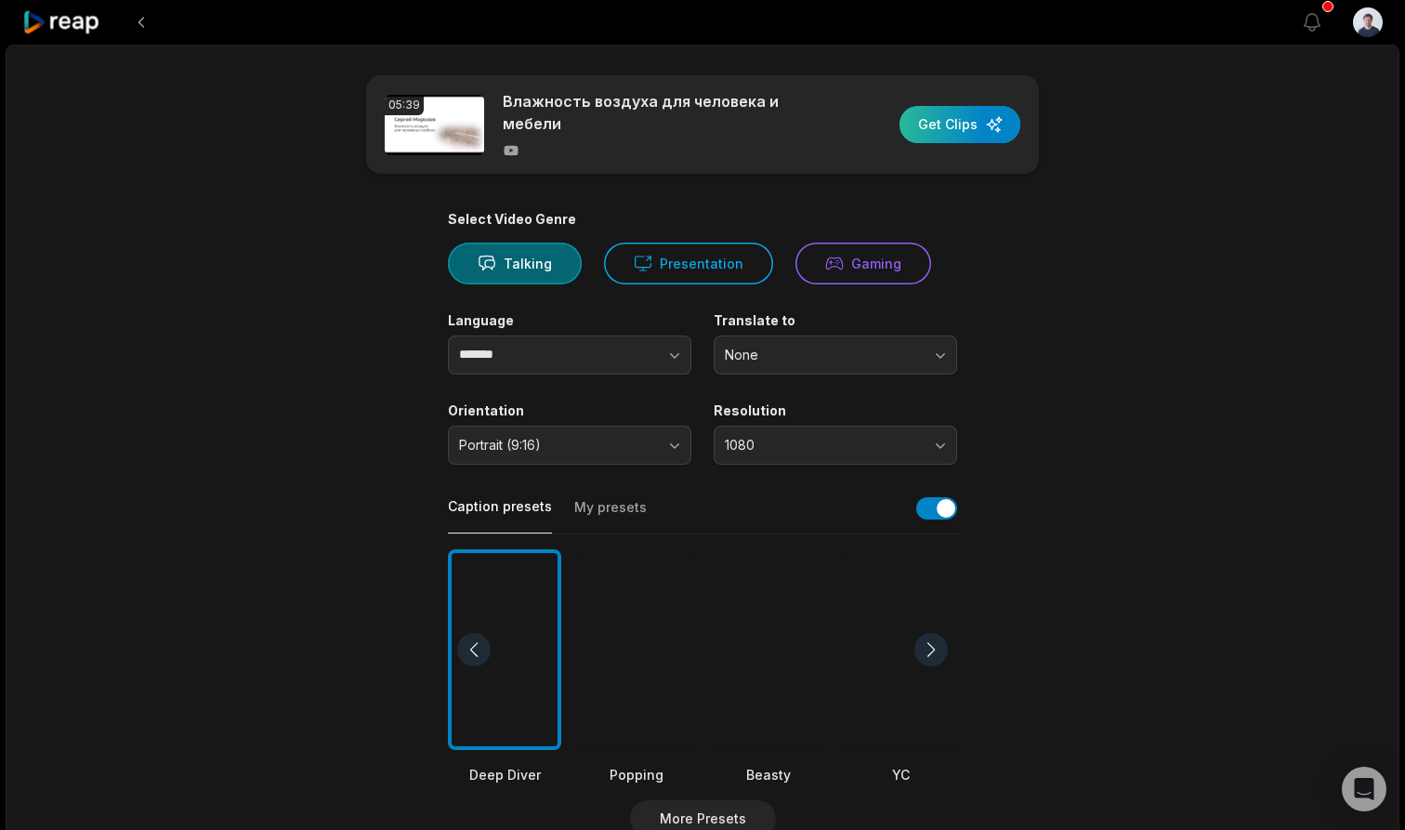
click at [973, 123] on div "button" at bounding box center [960, 124] width 121 height 37
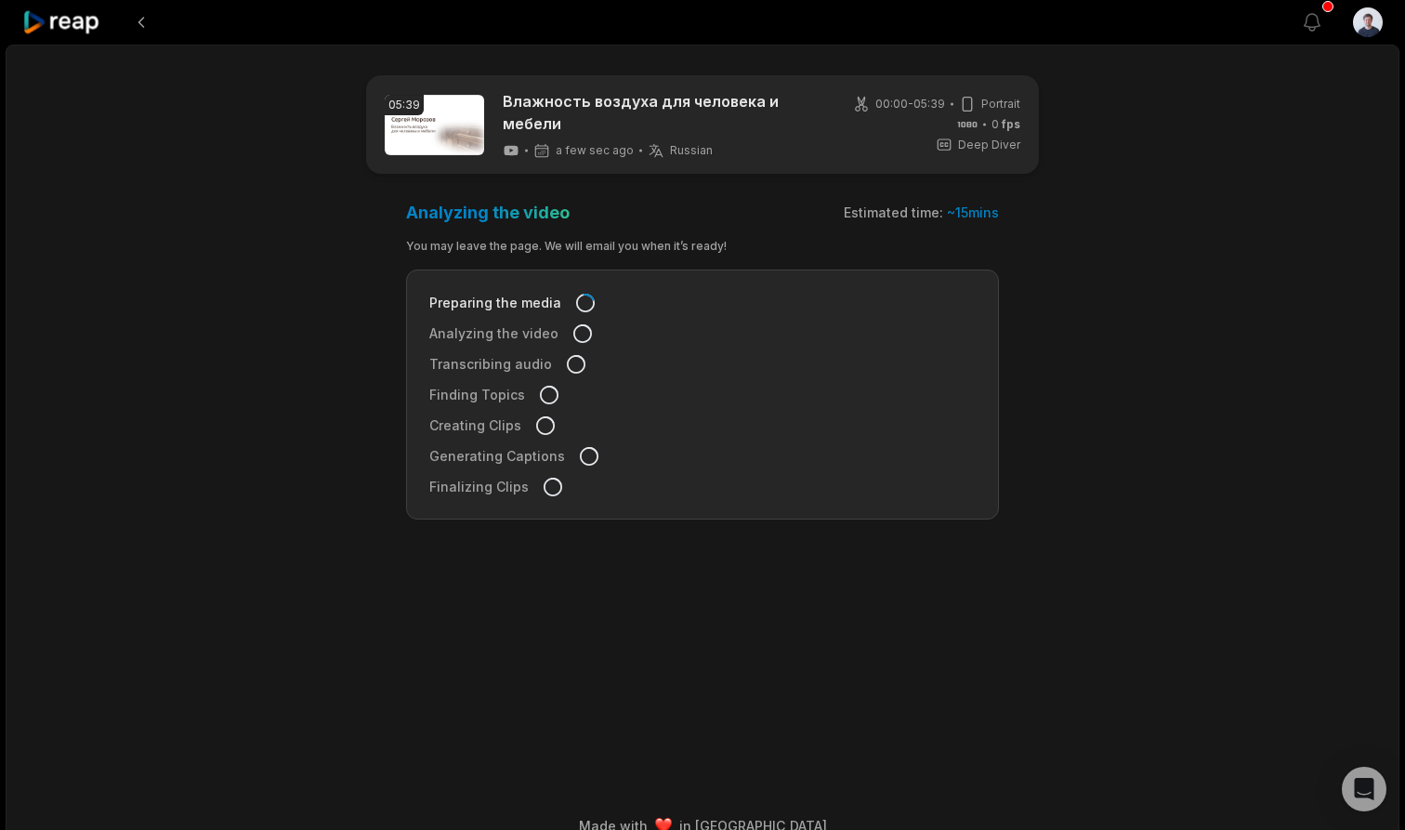
click at [78, 28] on icon at bounding box center [61, 22] width 79 height 25
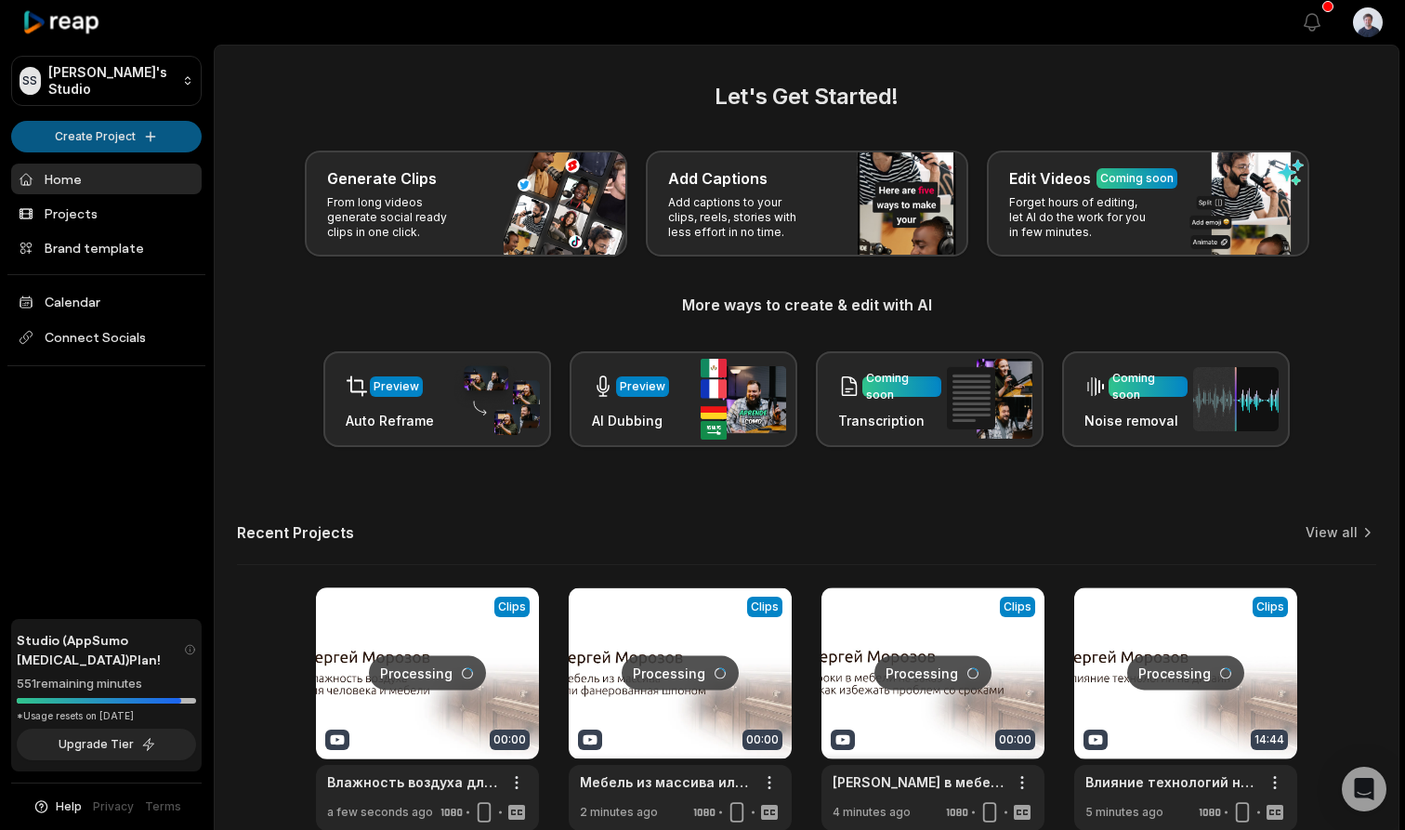
click at [124, 127] on html "SS [PERSON_NAME]'s Studio Create Project Home Projects Brand template Calendar …" at bounding box center [702, 415] width 1405 height 830
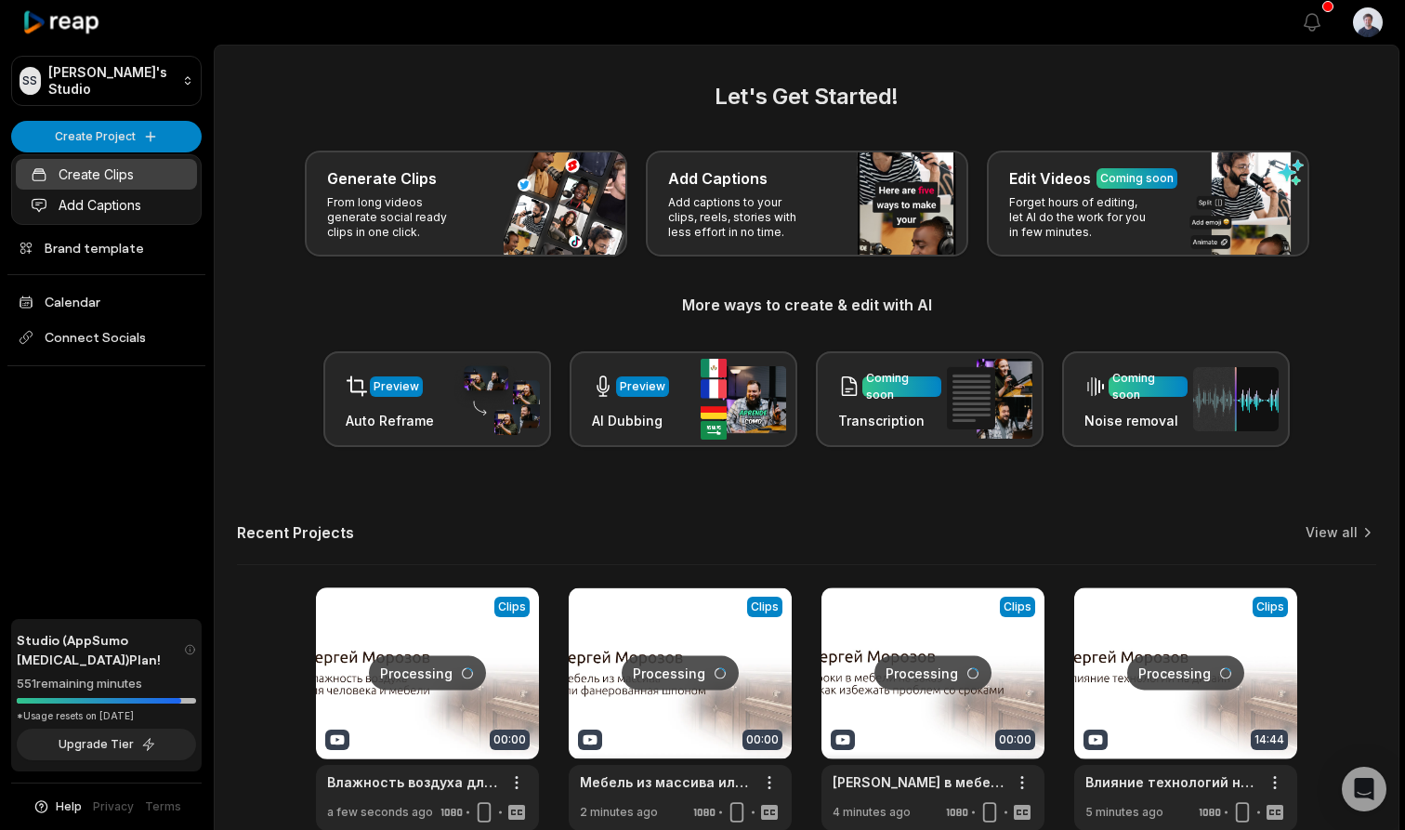
click at [118, 170] on link "Create Clips" at bounding box center [106, 174] width 181 height 31
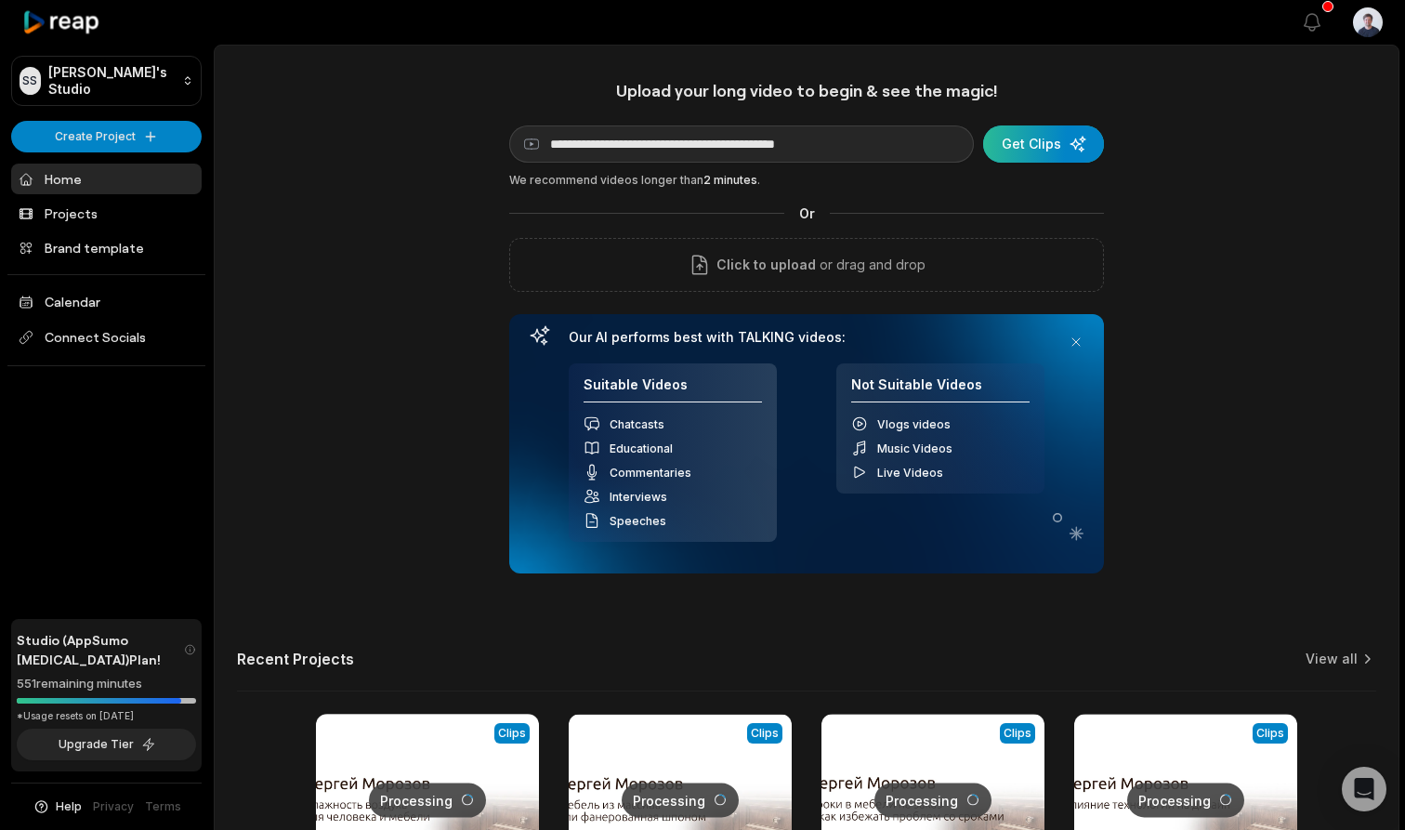
type input "**********"
click at [1043, 146] on div "submit" at bounding box center [1043, 143] width 121 height 37
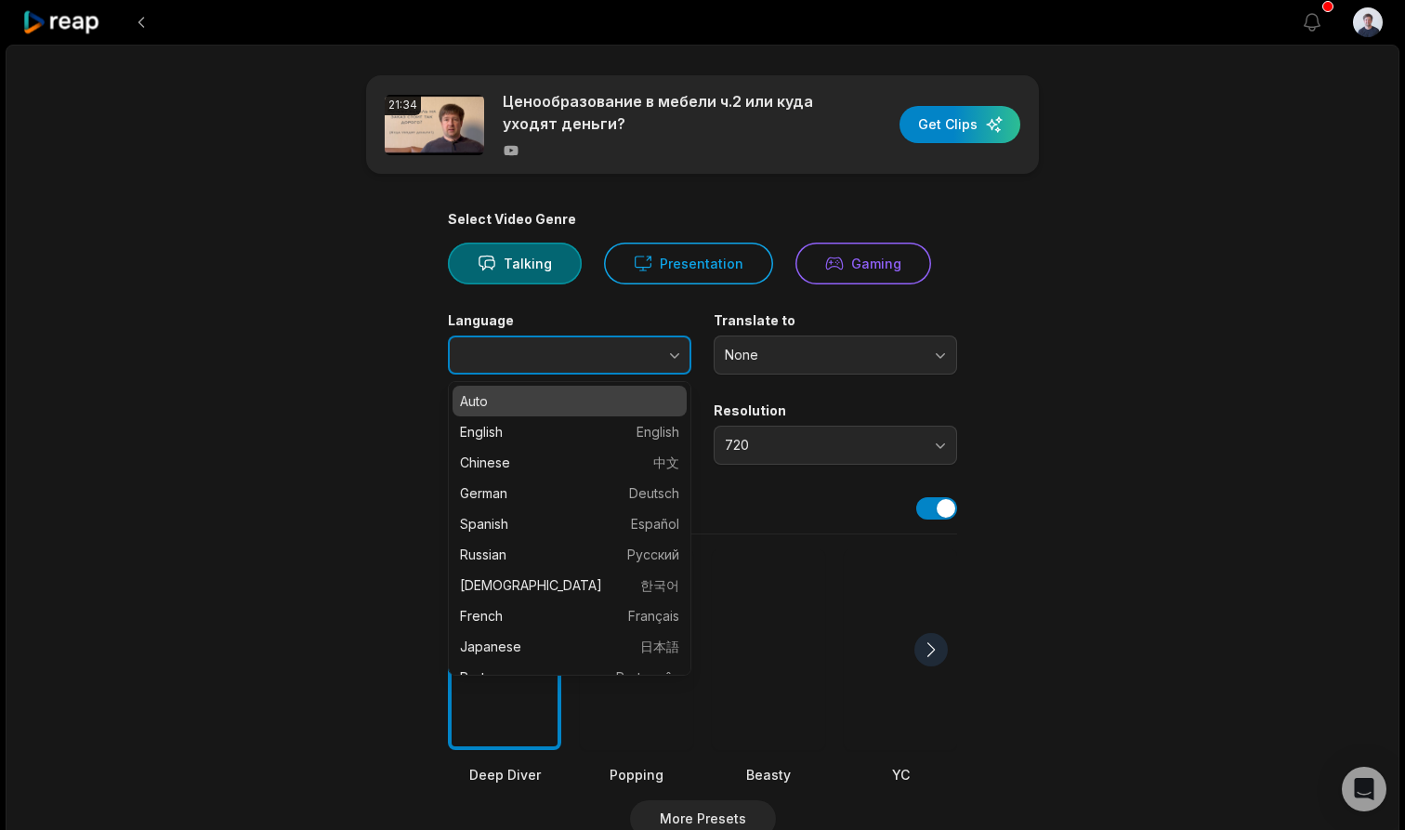
click at [671, 351] on icon "button" at bounding box center [674, 355] width 19 height 19
type input "*******"
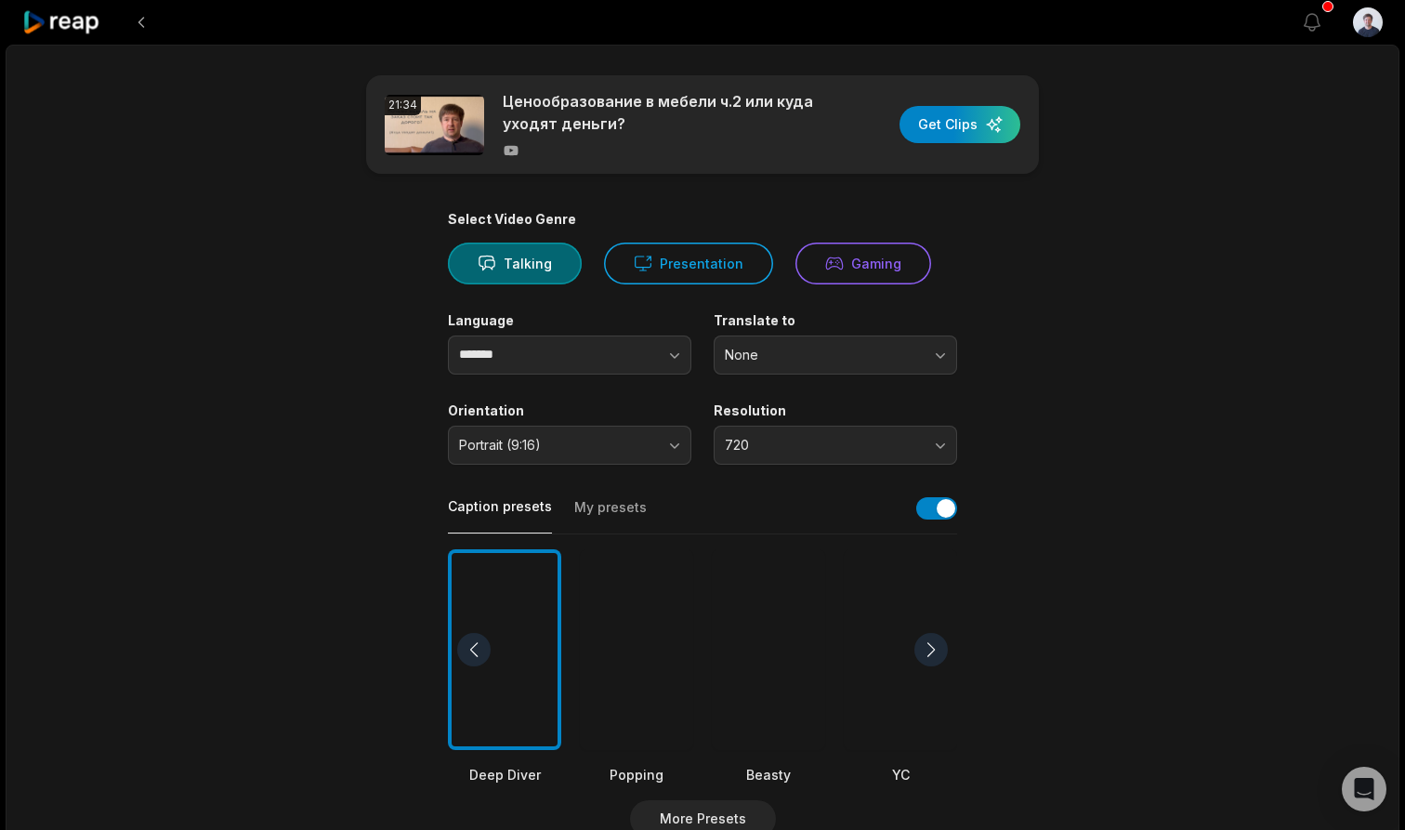
click at [806, 445] on span "720" at bounding box center [822, 445] width 195 height 17
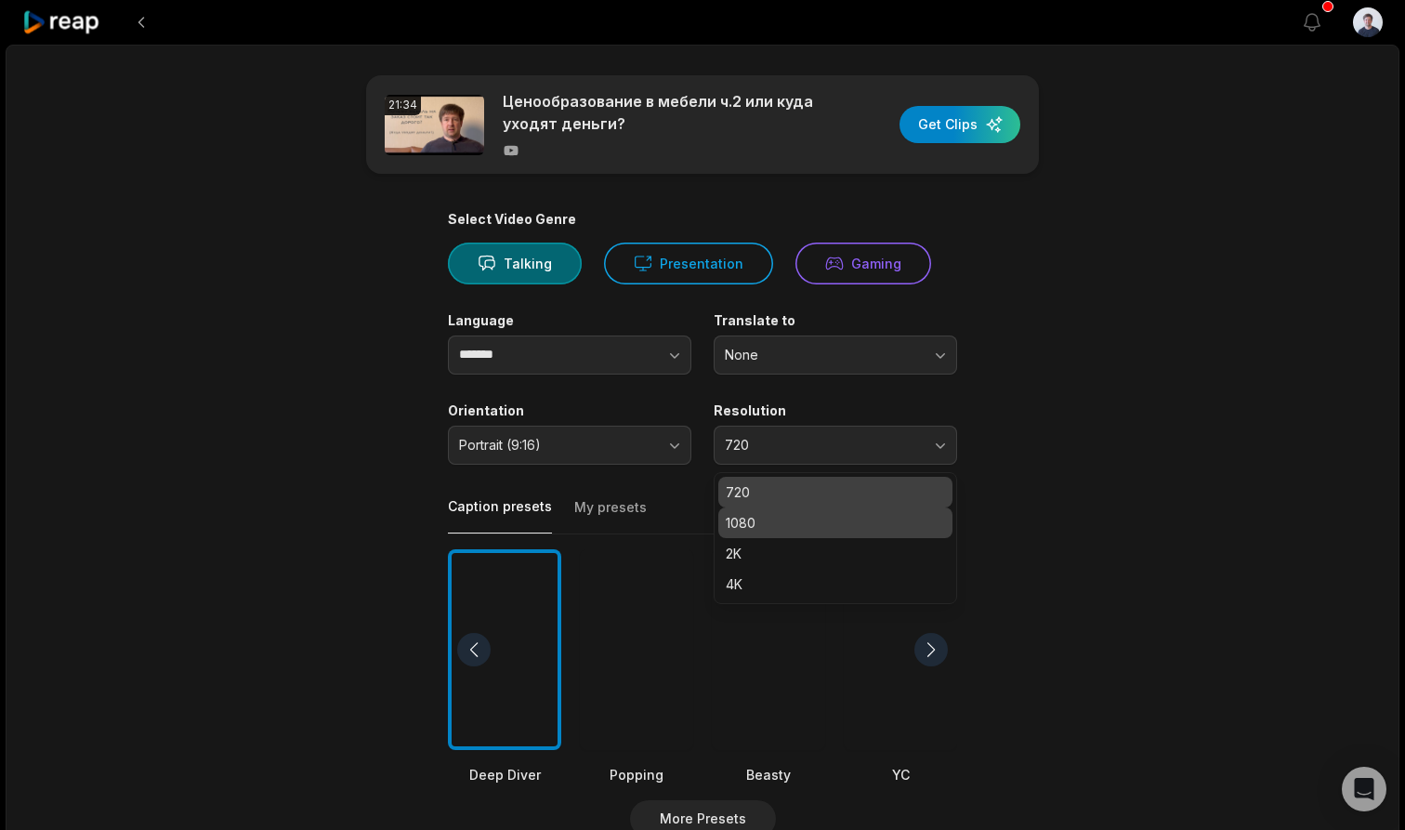
click at [767, 517] on p "1080" at bounding box center [835, 523] width 219 height 20
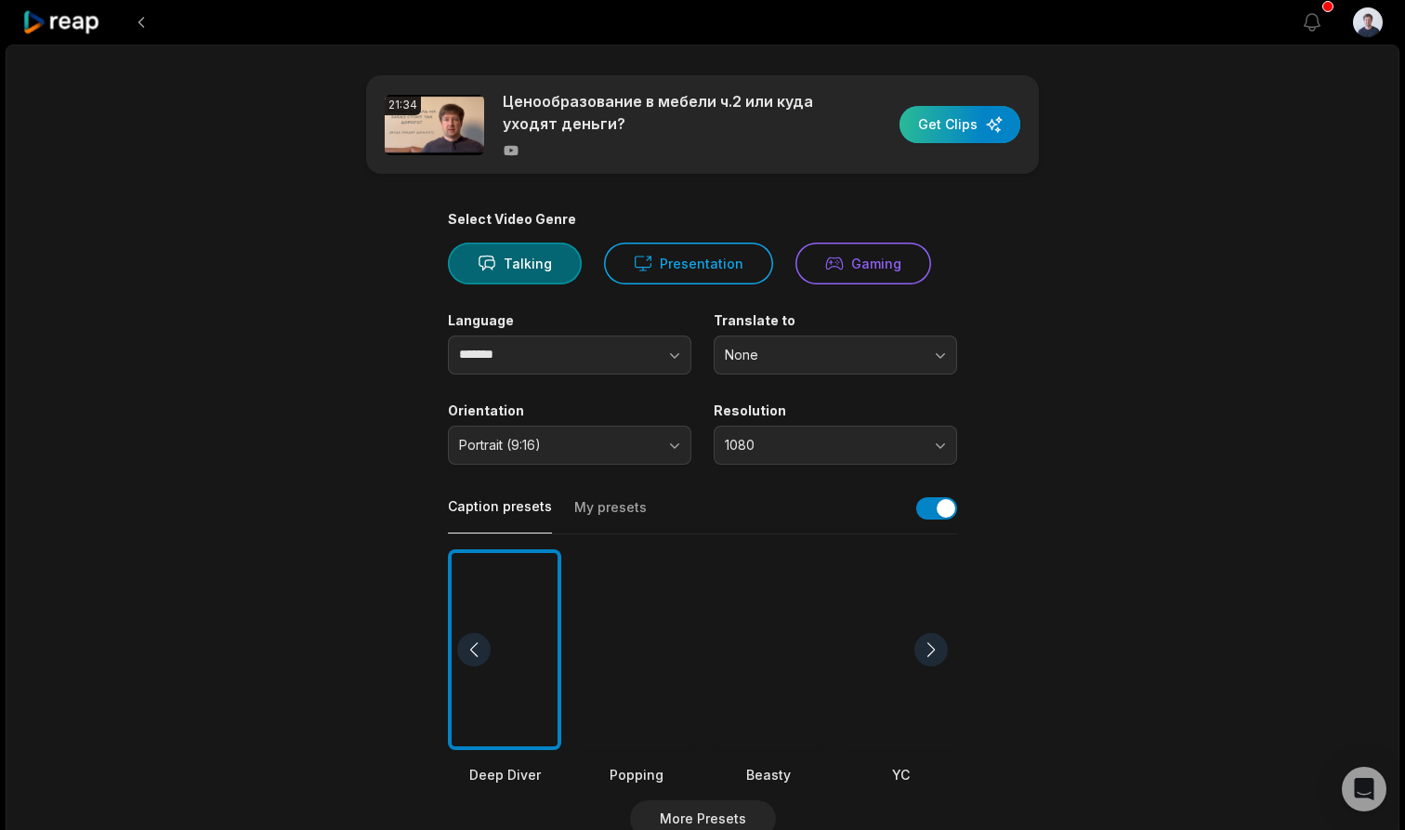
click at [966, 119] on div "button" at bounding box center [960, 124] width 121 height 37
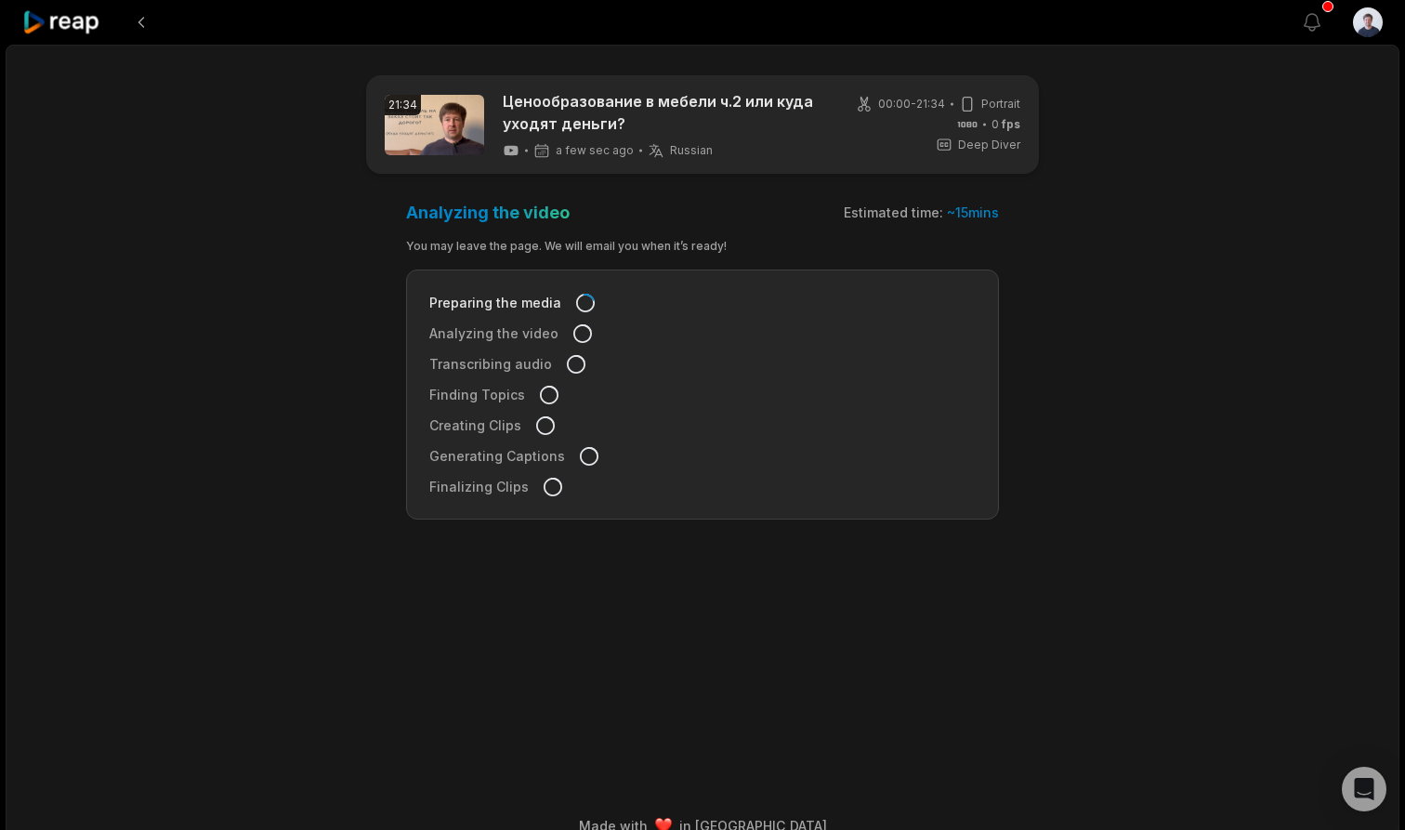
click at [68, 25] on icon at bounding box center [61, 22] width 79 height 25
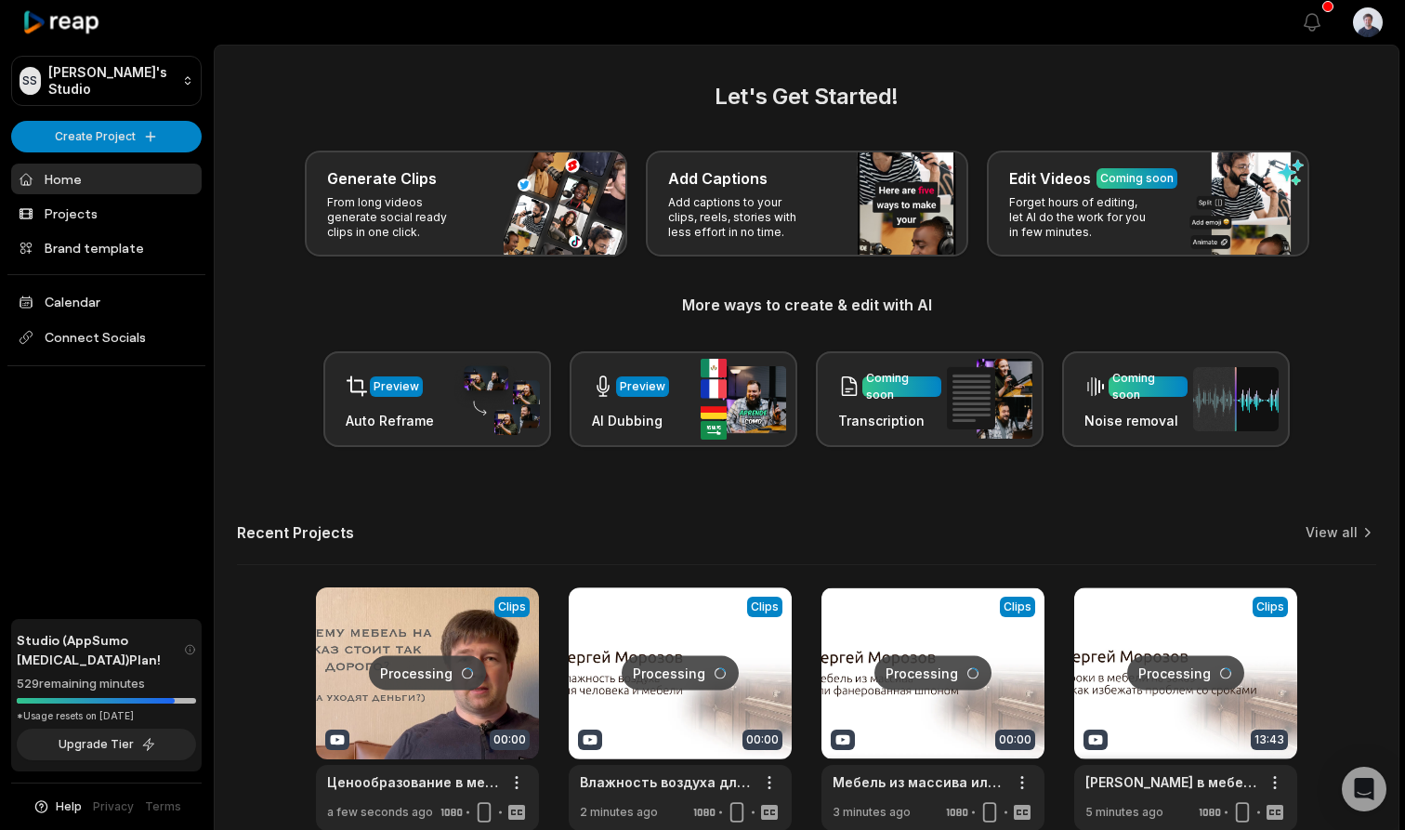
click at [79, 179] on link "Home" at bounding box center [106, 179] width 191 height 31
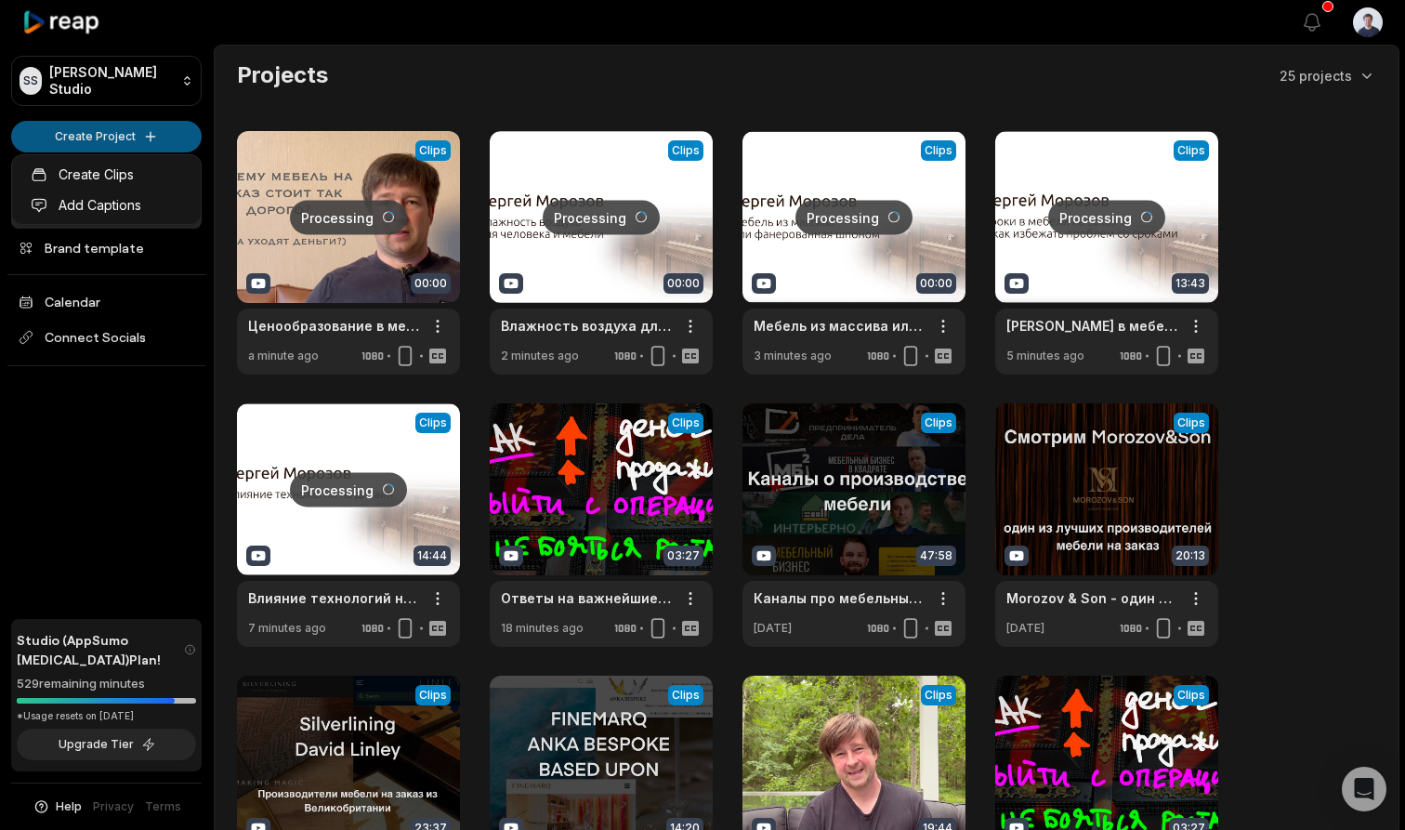
click at [125, 134] on html "SS Sergejs's Studio Create Project Home Projects Brand template Calendar Connec…" at bounding box center [702, 415] width 1405 height 830
click at [128, 171] on link "Create Clips" at bounding box center [106, 174] width 181 height 31
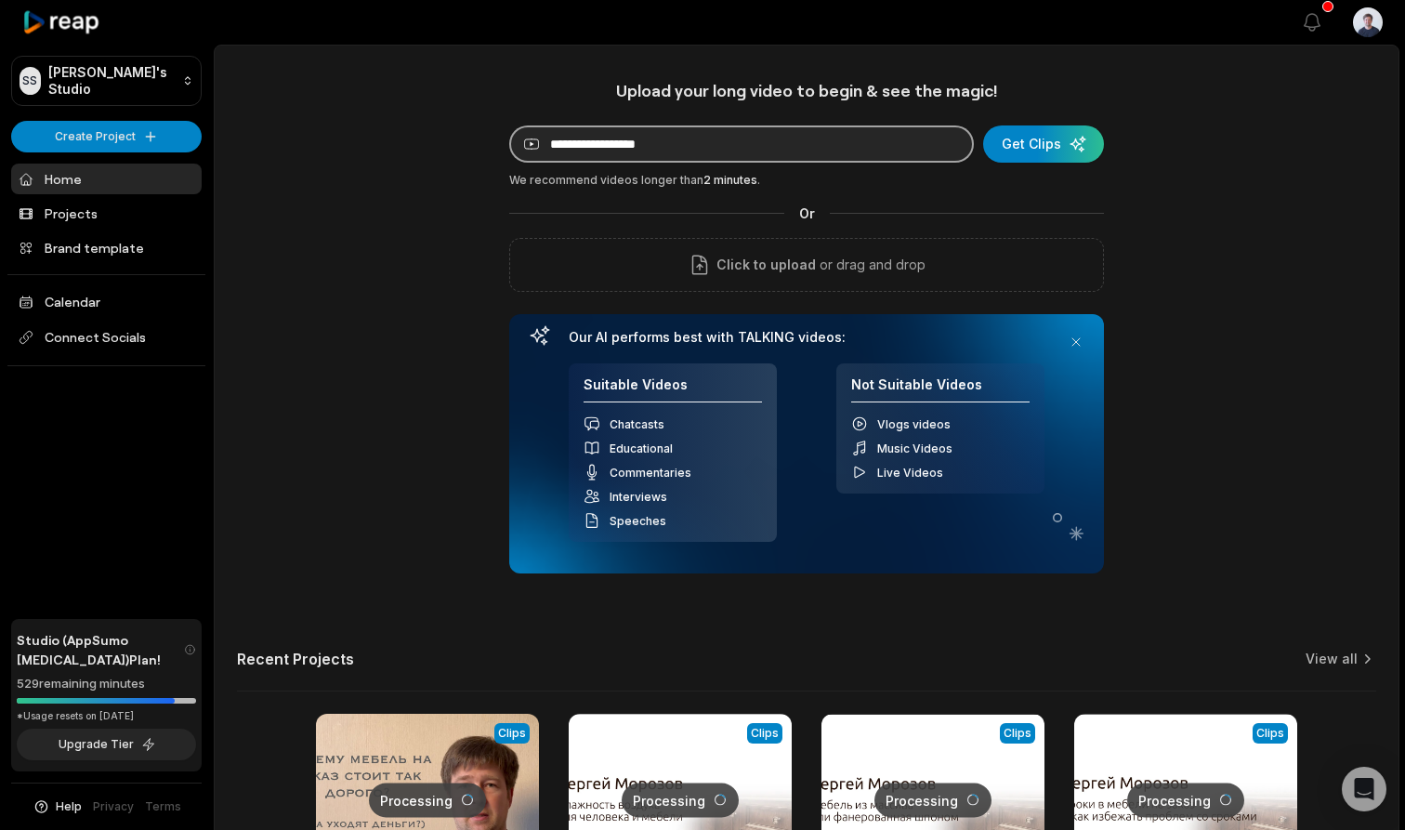
click at [687, 147] on input at bounding box center [741, 143] width 465 height 37
paste input "**********"
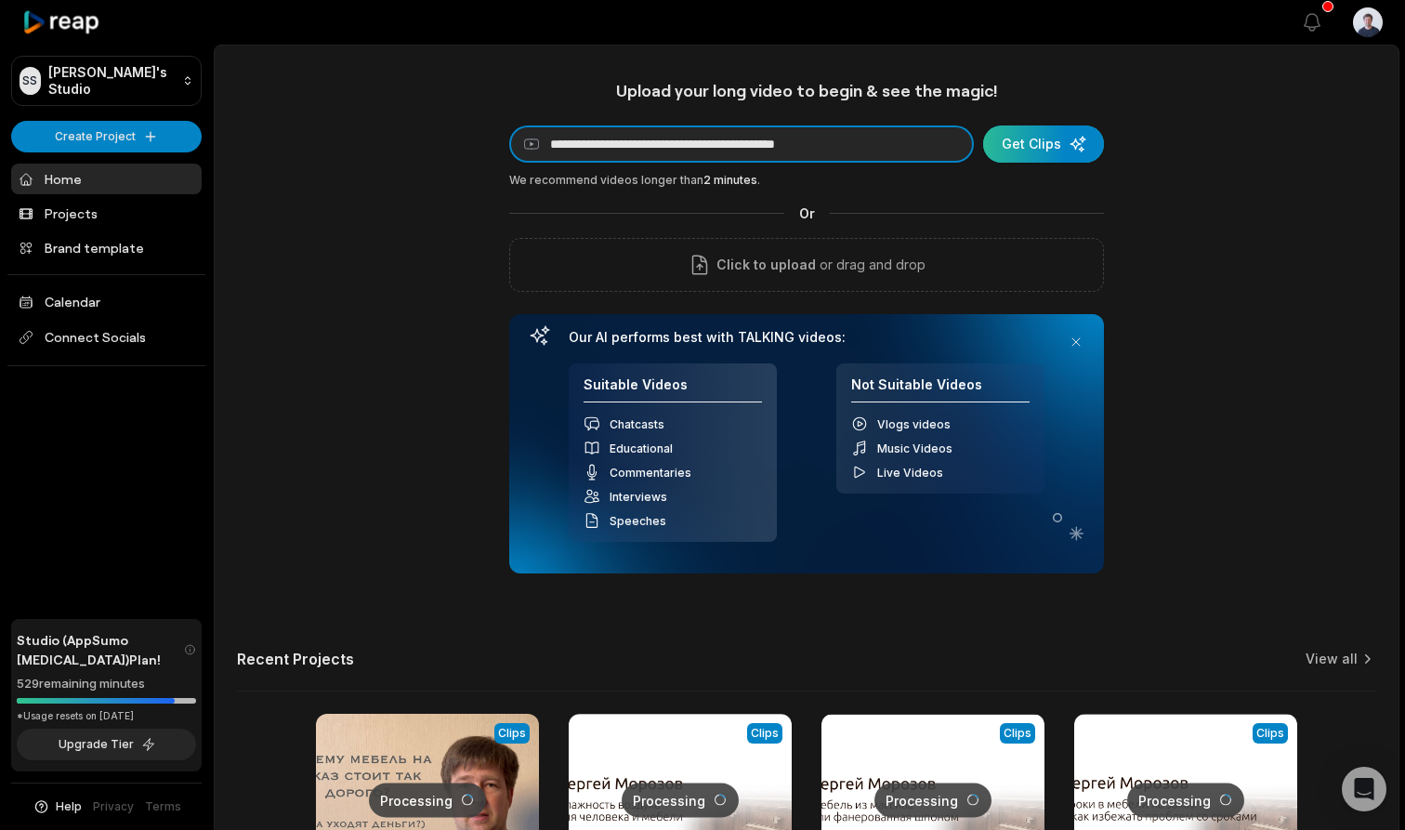
type input "**********"
click at [1042, 142] on div "submit" at bounding box center [1043, 143] width 121 height 37
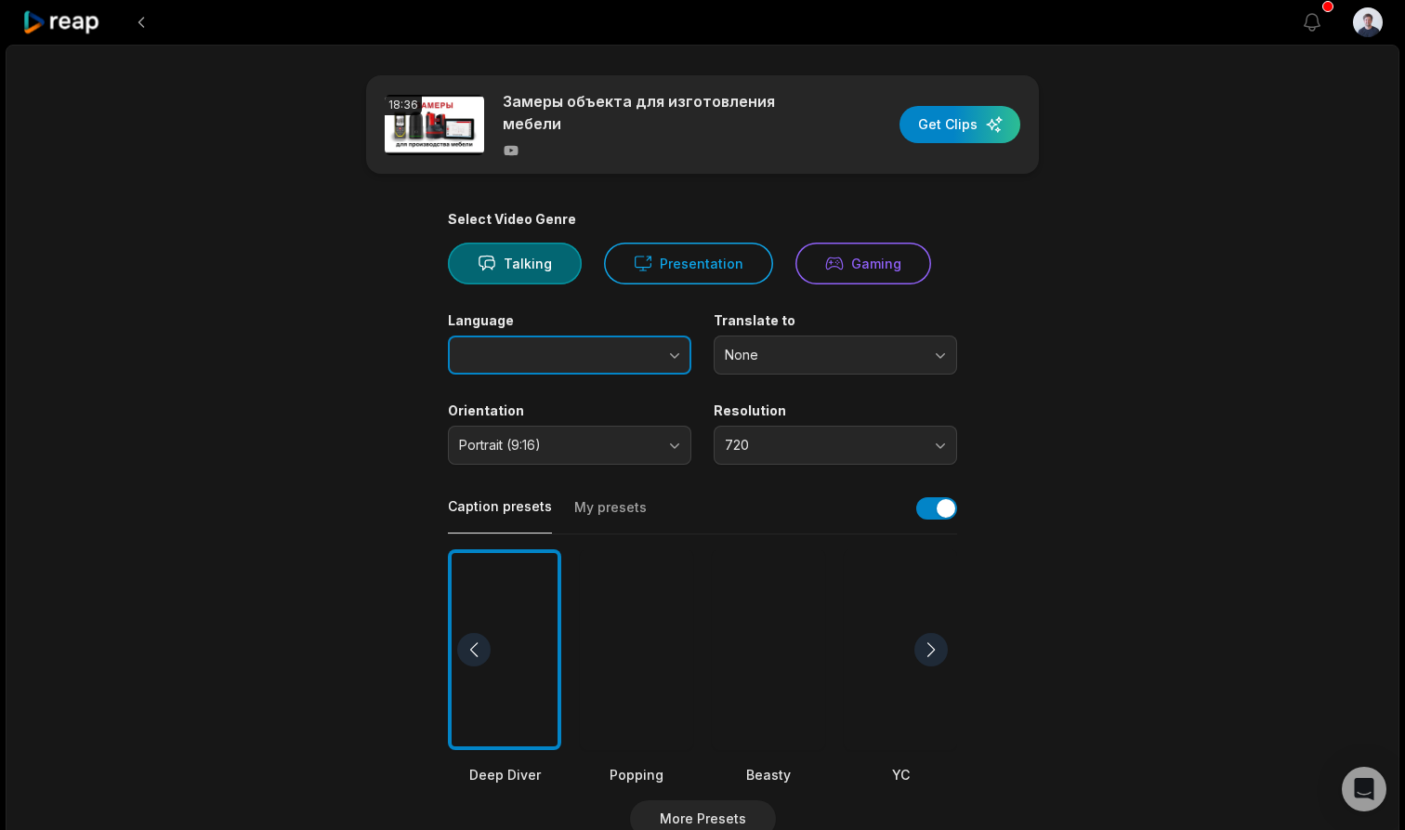
click at [656, 348] on button "button" at bounding box center [638, 354] width 106 height 39
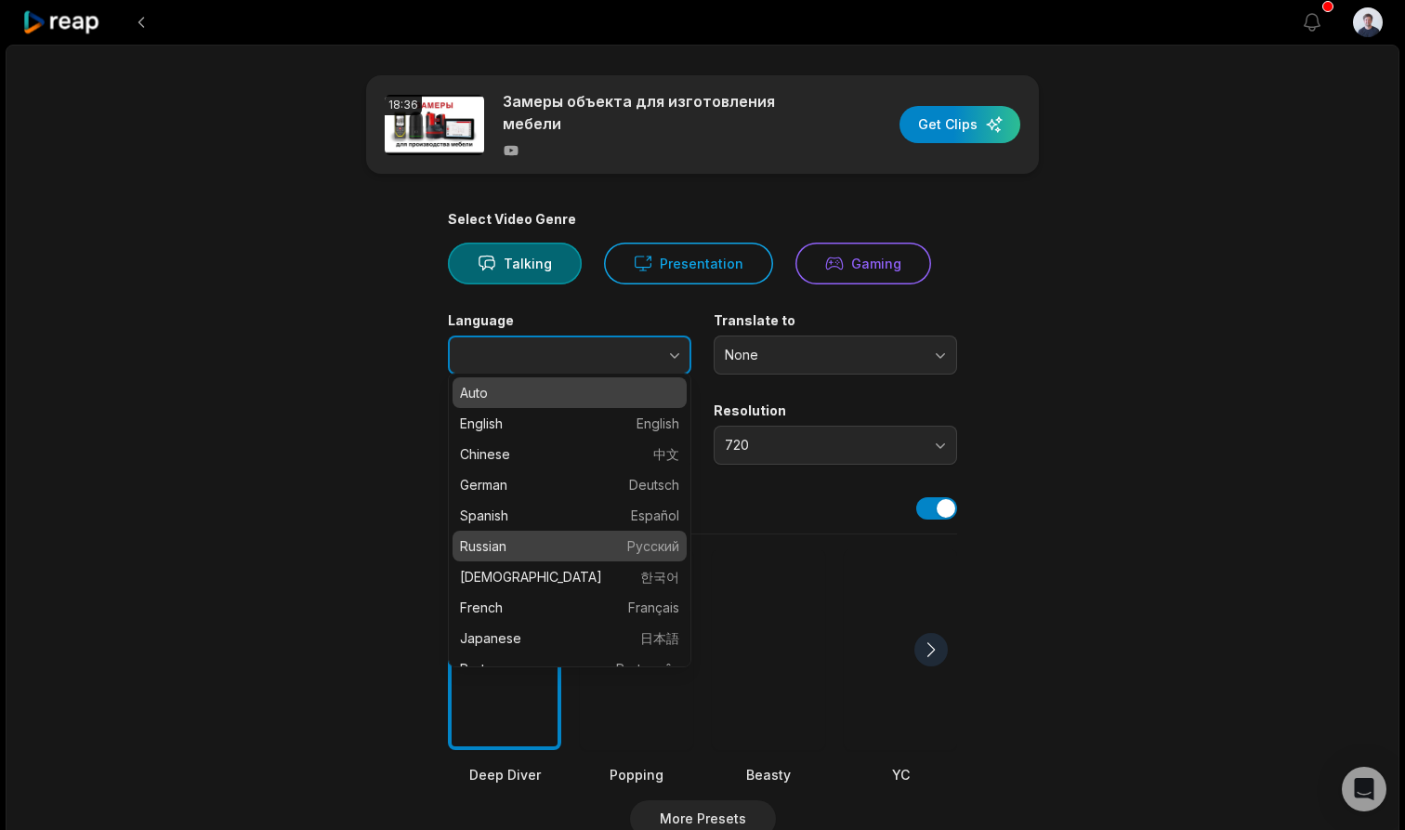
type input "*******"
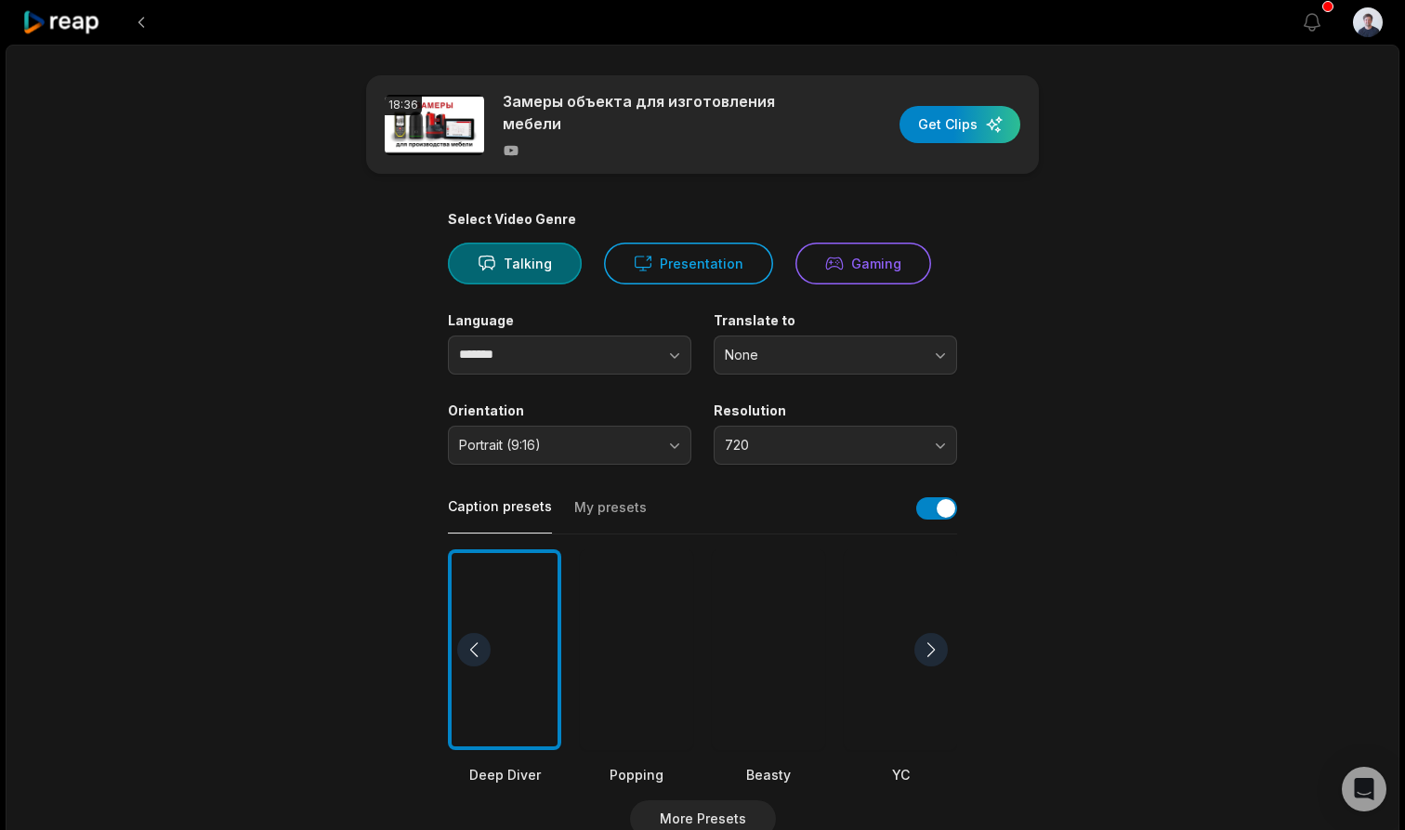
click at [785, 437] on span "720" at bounding box center [822, 445] width 195 height 17
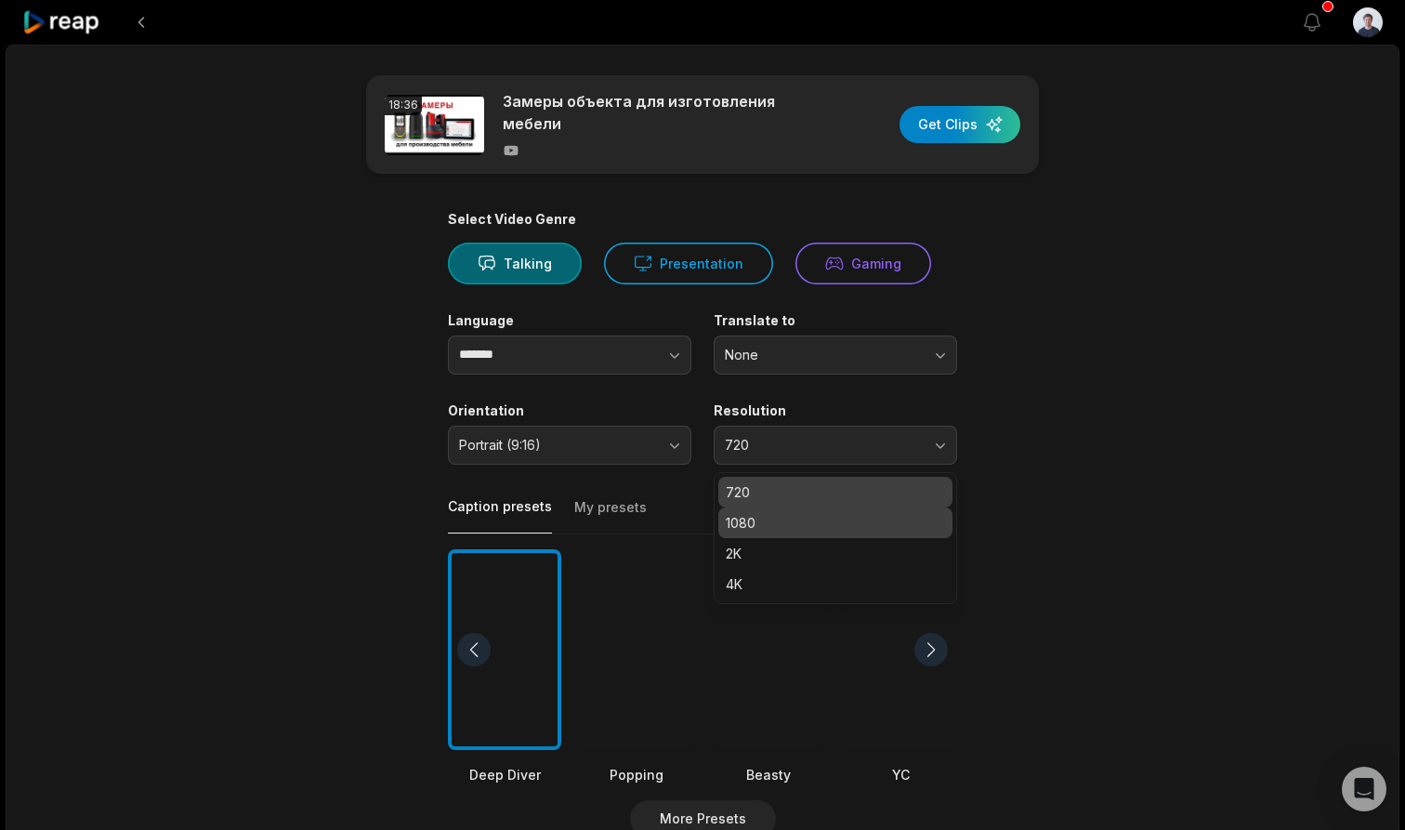
click at [756, 513] on p "1080" at bounding box center [835, 523] width 219 height 20
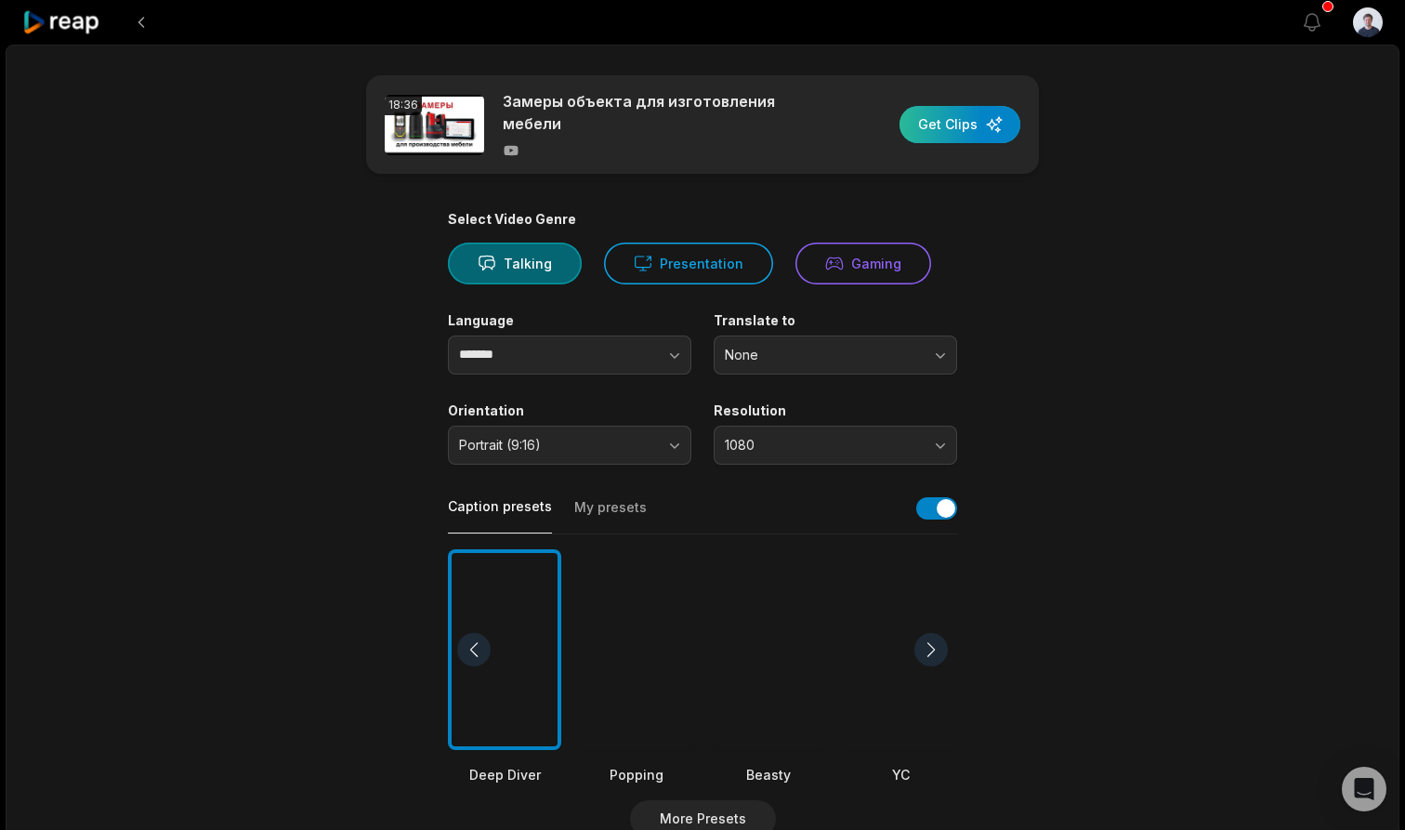
click at [961, 115] on div "button" at bounding box center [960, 124] width 121 height 37
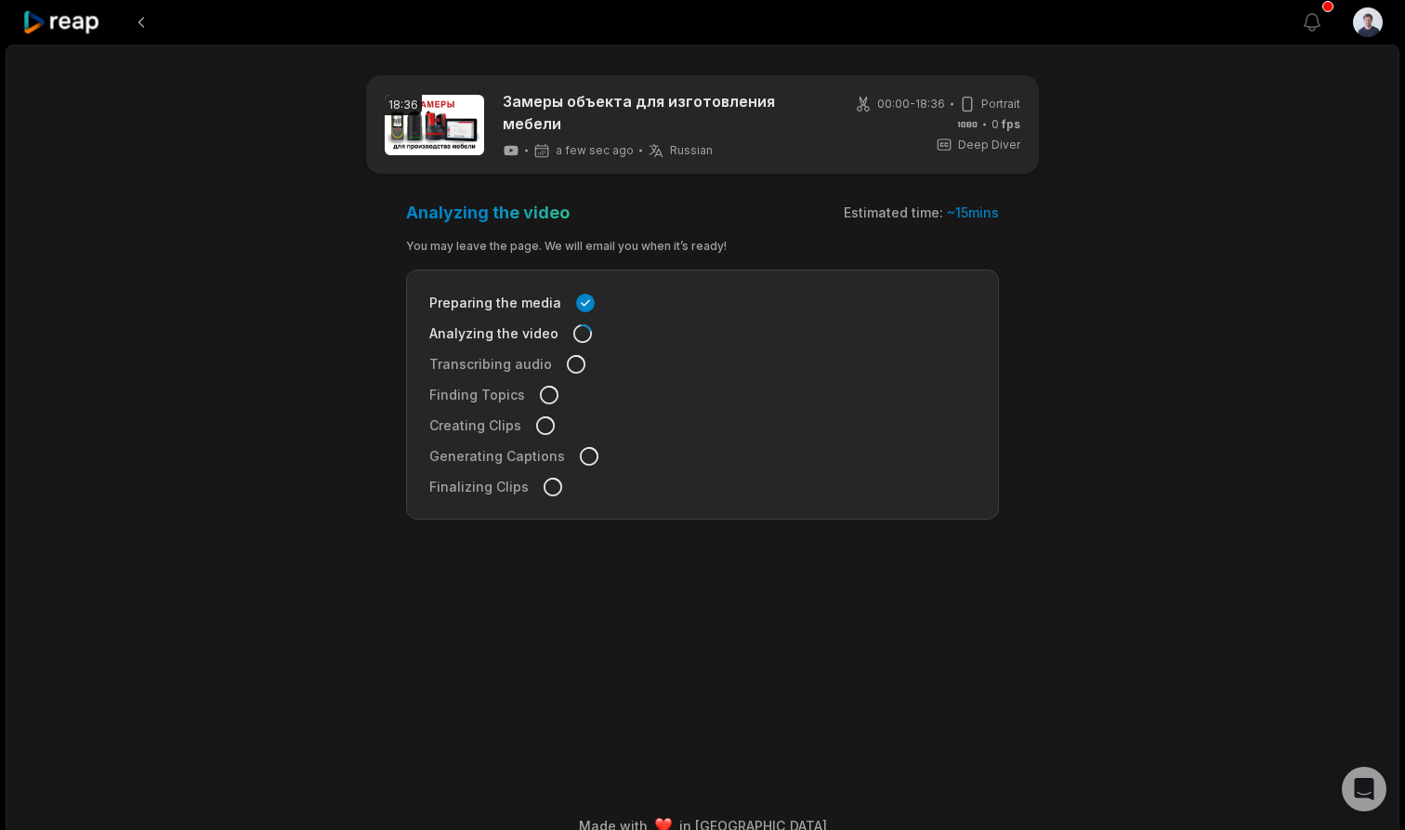
click at [85, 28] on icon at bounding box center [61, 22] width 79 height 25
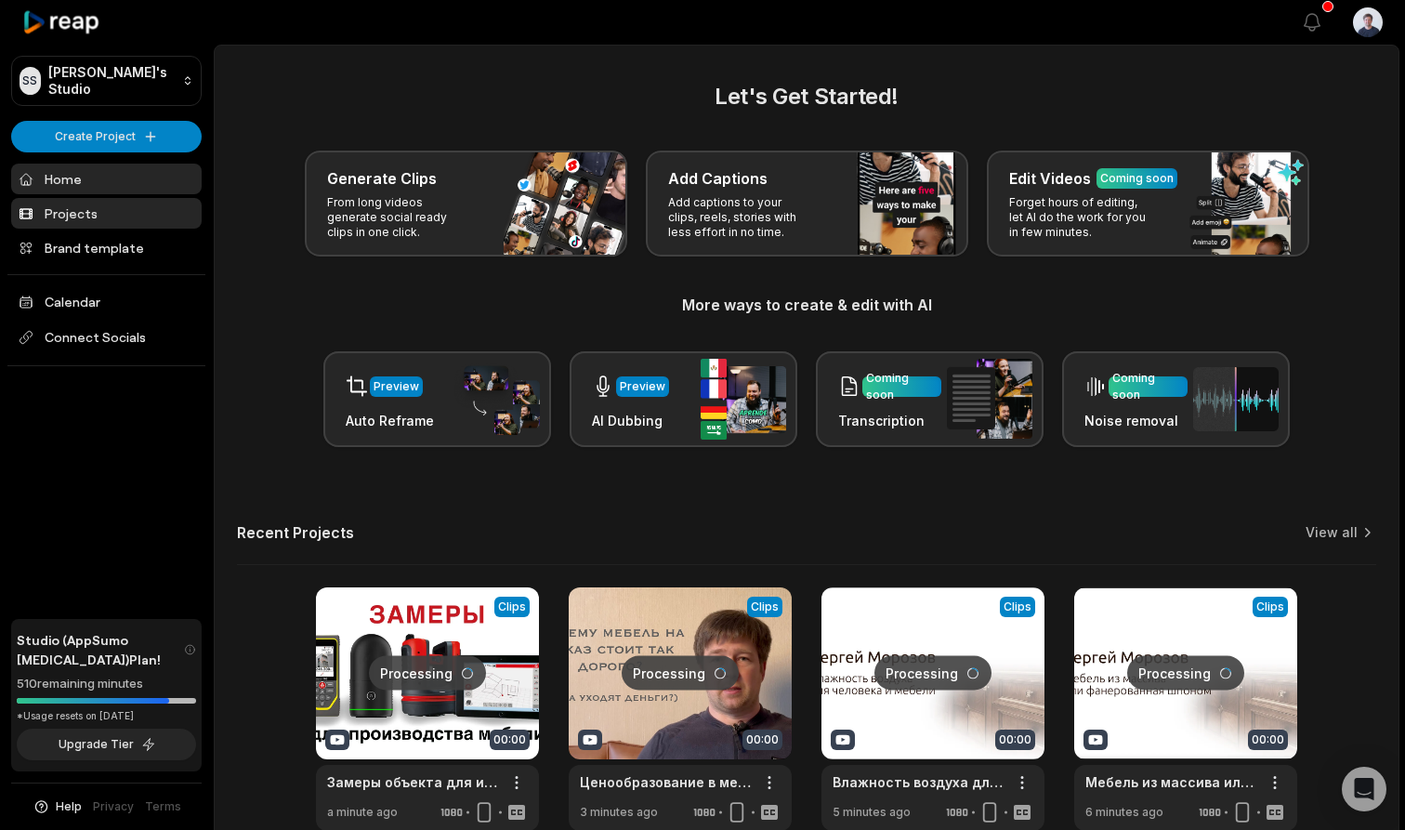
click at [85, 212] on link "Projects" at bounding box center [106, 213] width 191 height 31
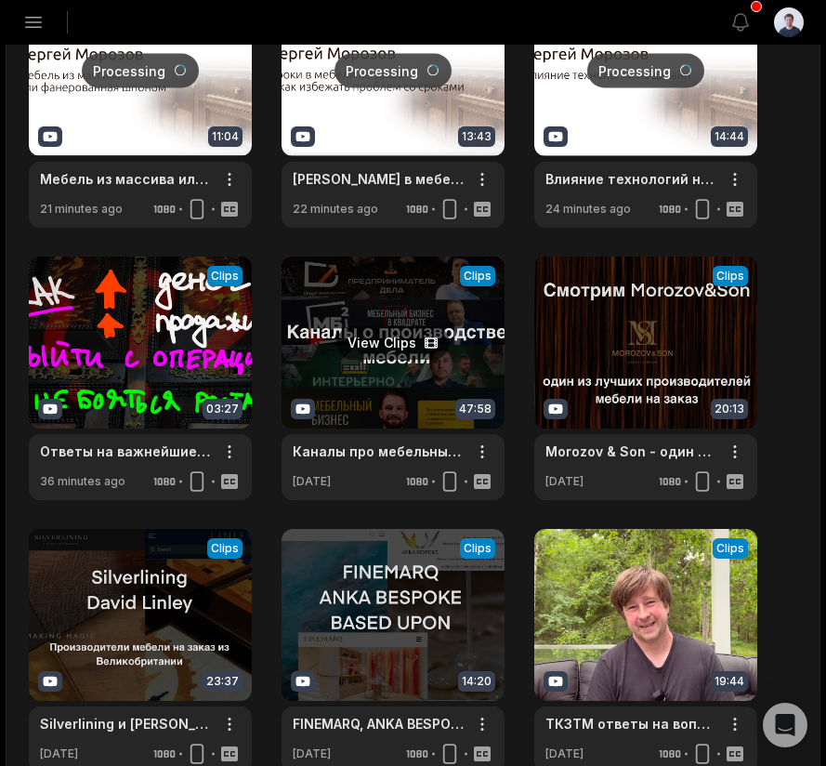
scroll to position [427, 0]
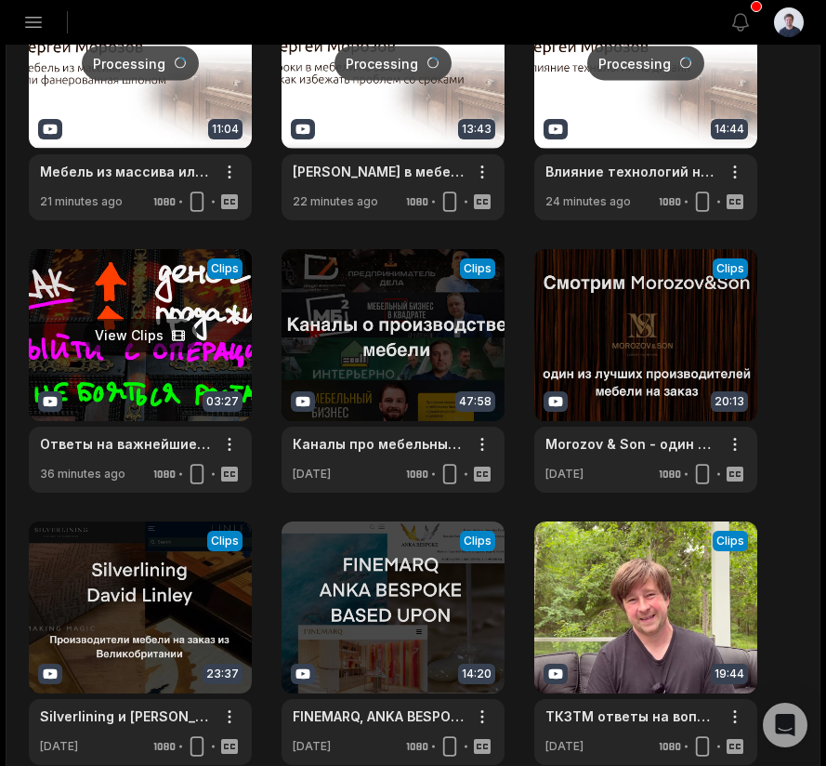
click at [209, 299] on link at bounding box center [140, 370] width 223 height 243
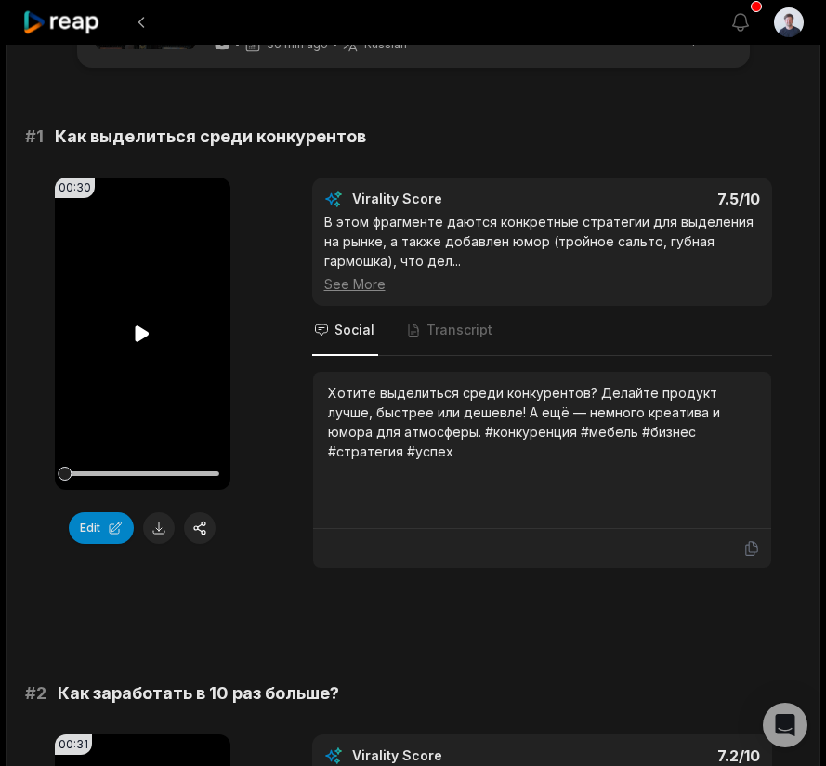
scroll to position [123, 0]
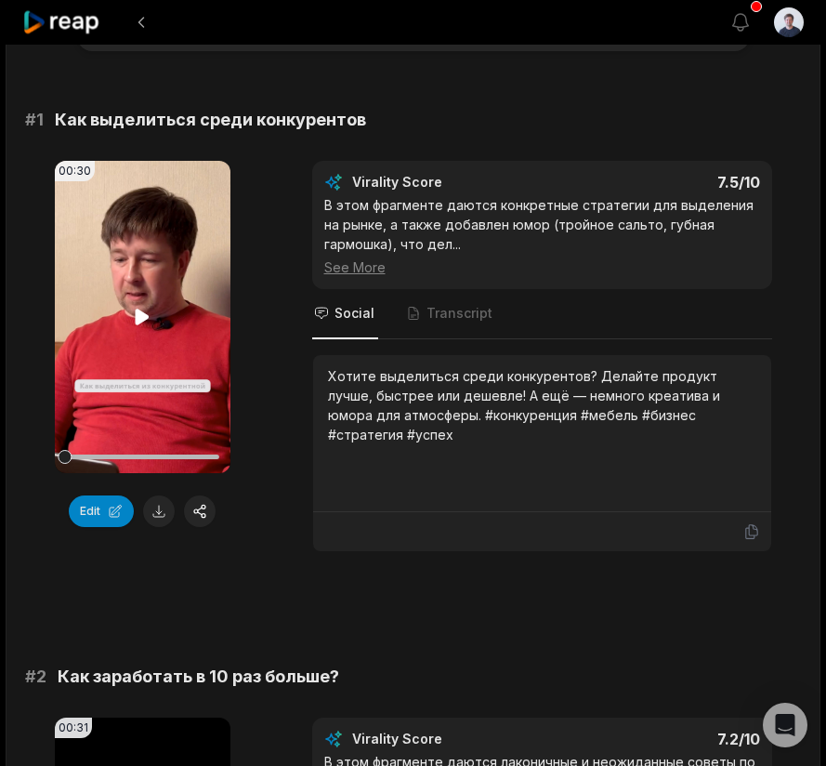
click at [140, 322] on icon at bounding box center [143, 317] width 14 height 16
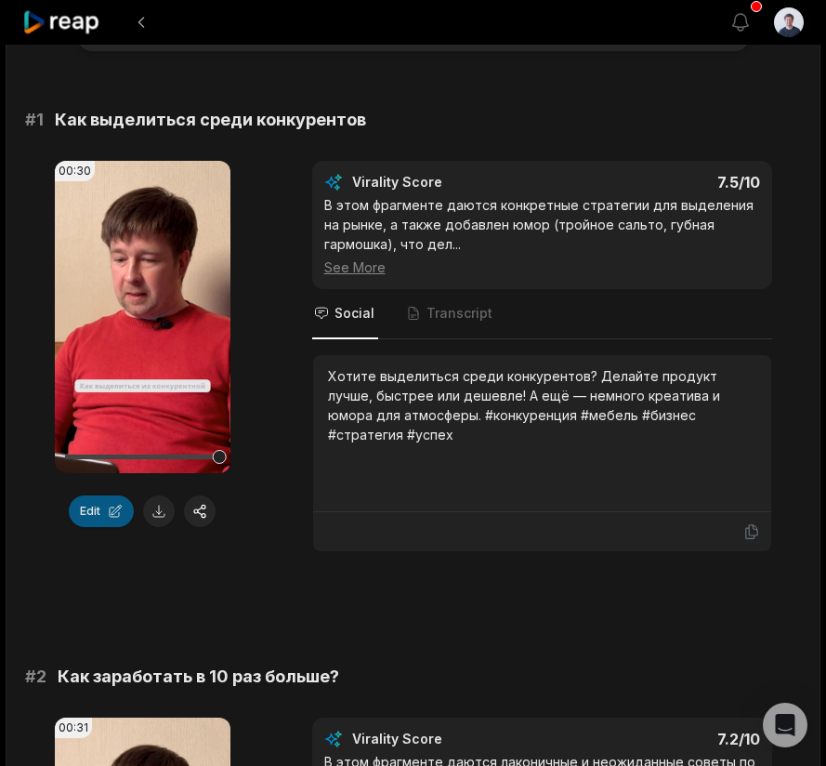
click at [101, 514] on button "Edit" at bounding box center [101, 511] width 65 height 32
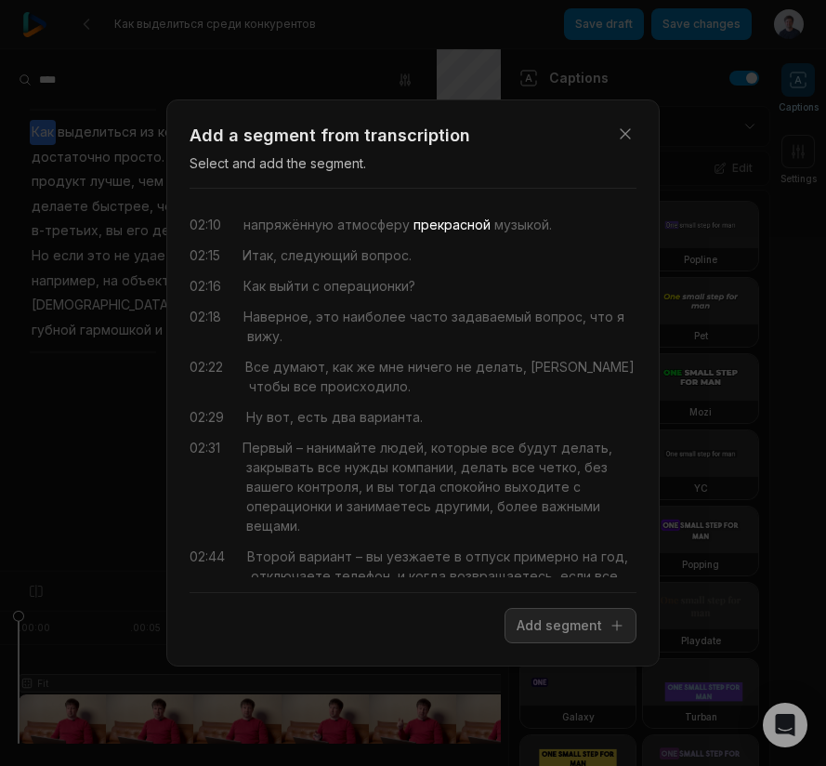
click at [484, 230] on span "прекрасной" at bounding box center [450, 225] width 81 height 20
click at [520, 230] on span "музыкой." at bounding box center [521, 225] width 61 height 20
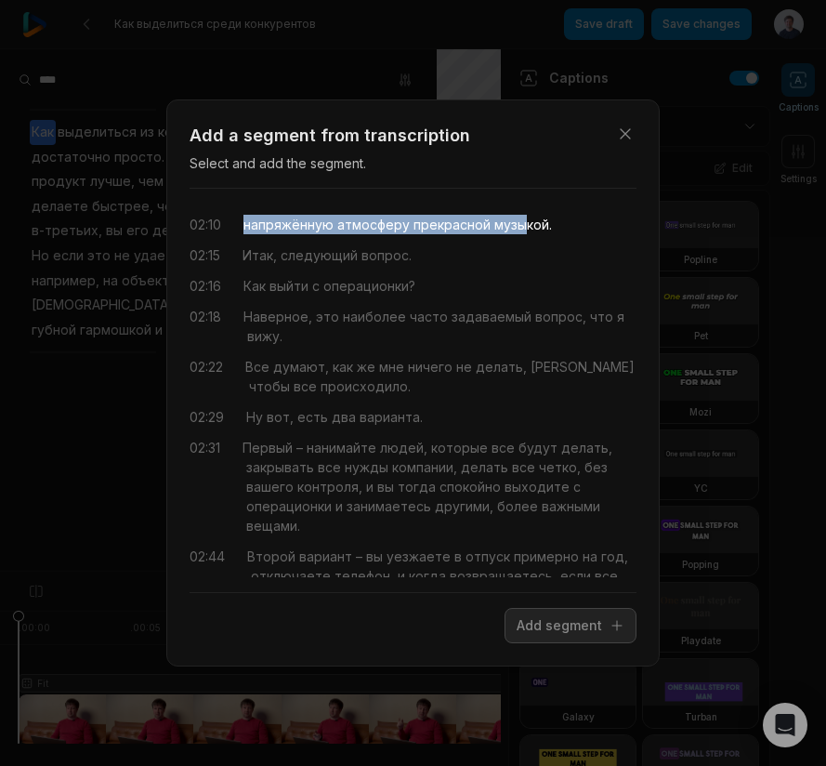
drag, startPoint x: 527, startPoint y: 226, endPoint x: 249, endPoint y: 224, distance: 277.9
click at [249, 224] on div "напряжённую атмосферу прекрасной музыкой." at bounding box center [397, 225] width 309 height 20
click at [579, 623] on button "Add segment" at bounding box center [571, 625] width 132 height 35
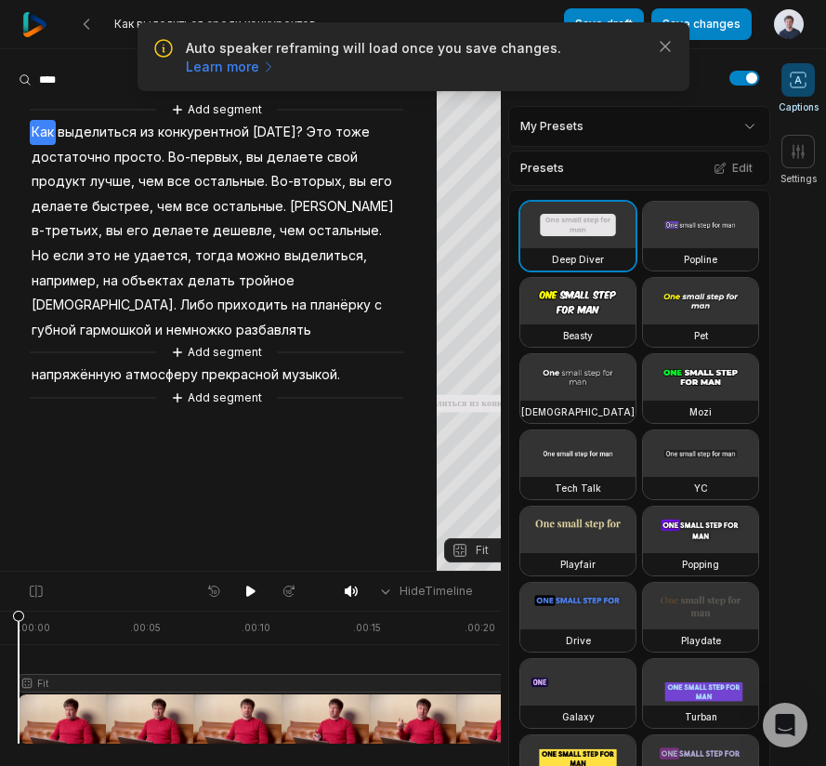
click at [153, 318] on span "гармошкой" at bounding box center [115, 330] width 75 height 25
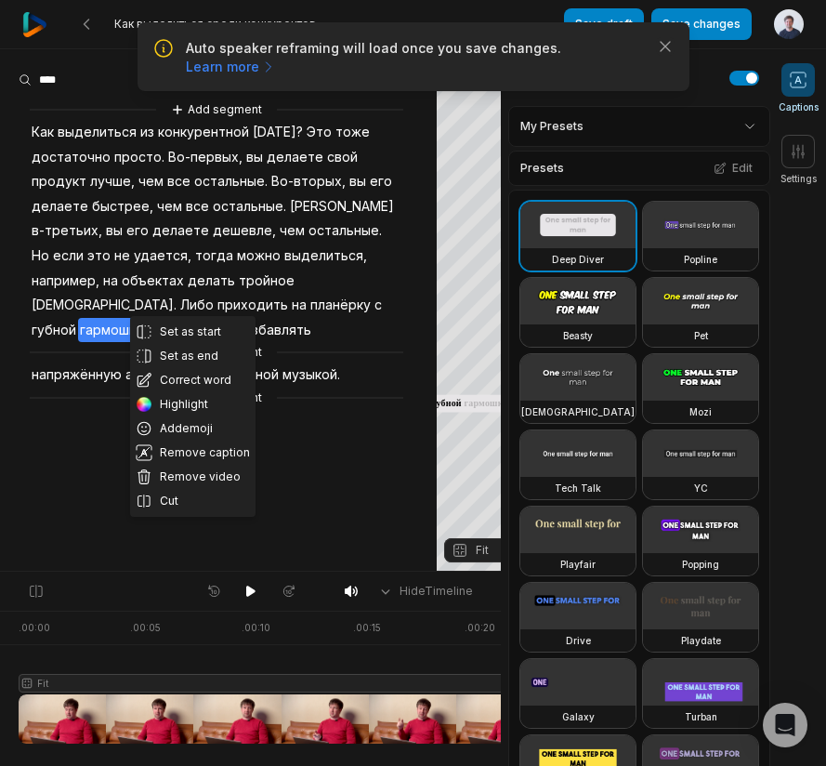
click at [327, 432] on aside "Set as start Set as end Correct word Highlight Add emoji Remove caption Remove …" at bounding box center [218, 309] width 437 height 521
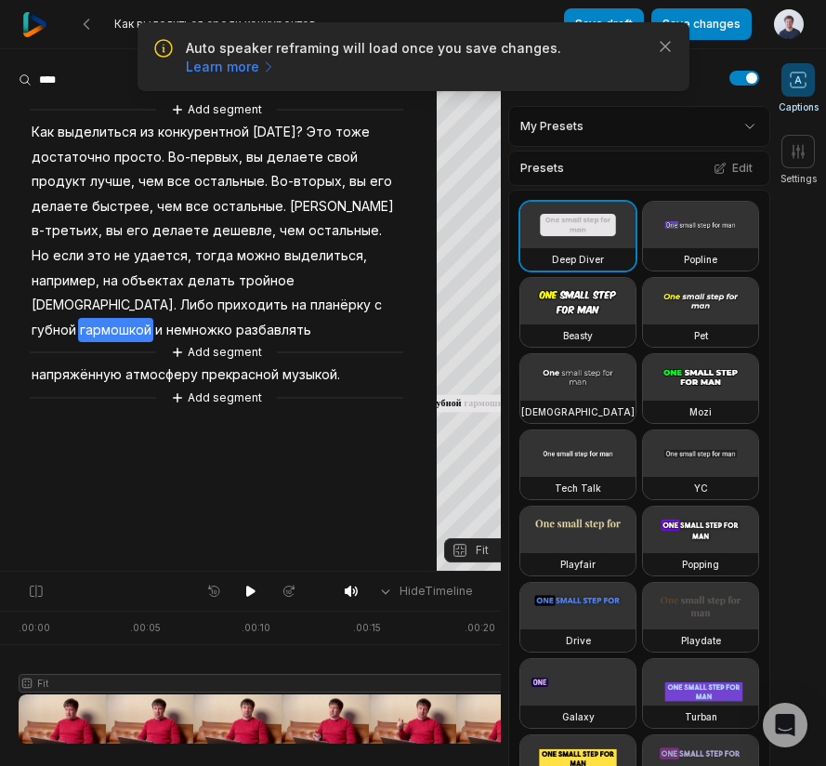
click at [234, 318] on span "немножко" at bounding box center [199, 330] width 70 height 25
click at [164, 318] on span "и" at bounding box center [158, 330] width 11 height 25
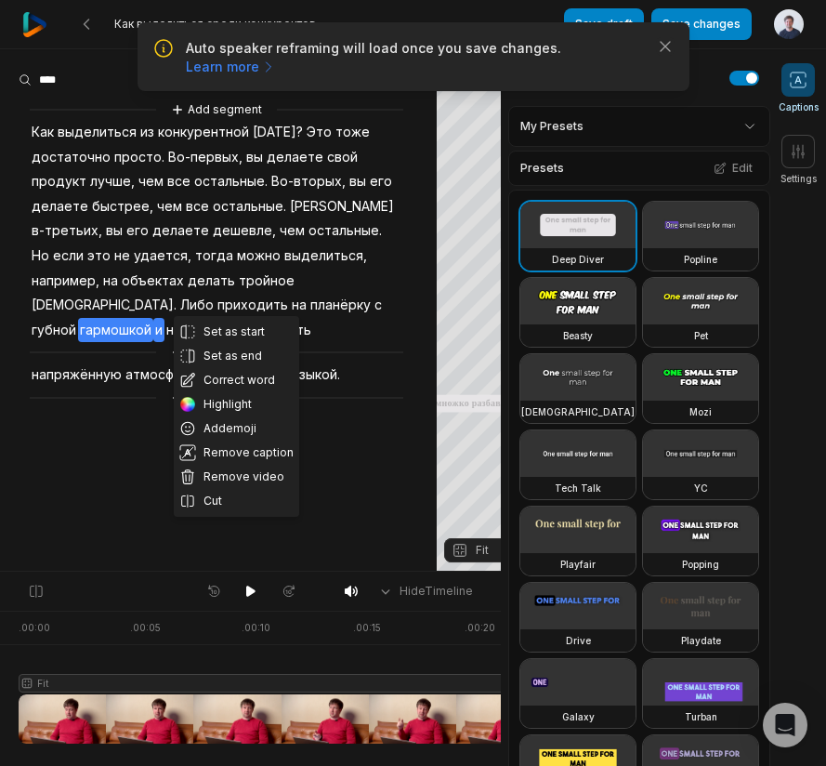
click at [313, 318] on span "разбавлять" at bounding box center [273, 330] width 79 height 25
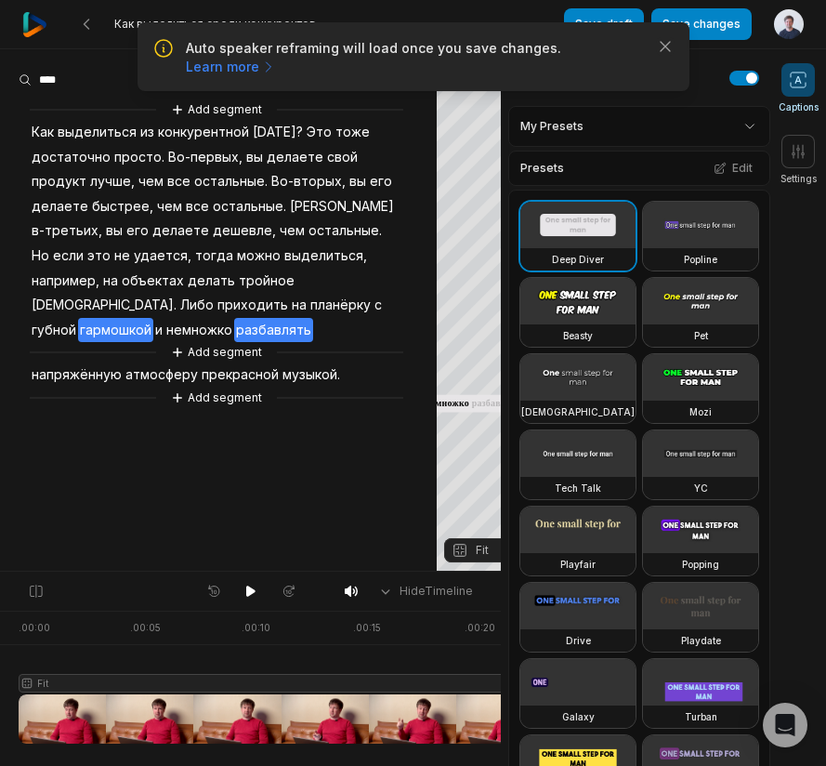
click at [164, 318] on span "и" at bounding box center [158, 330] width 11 height 25
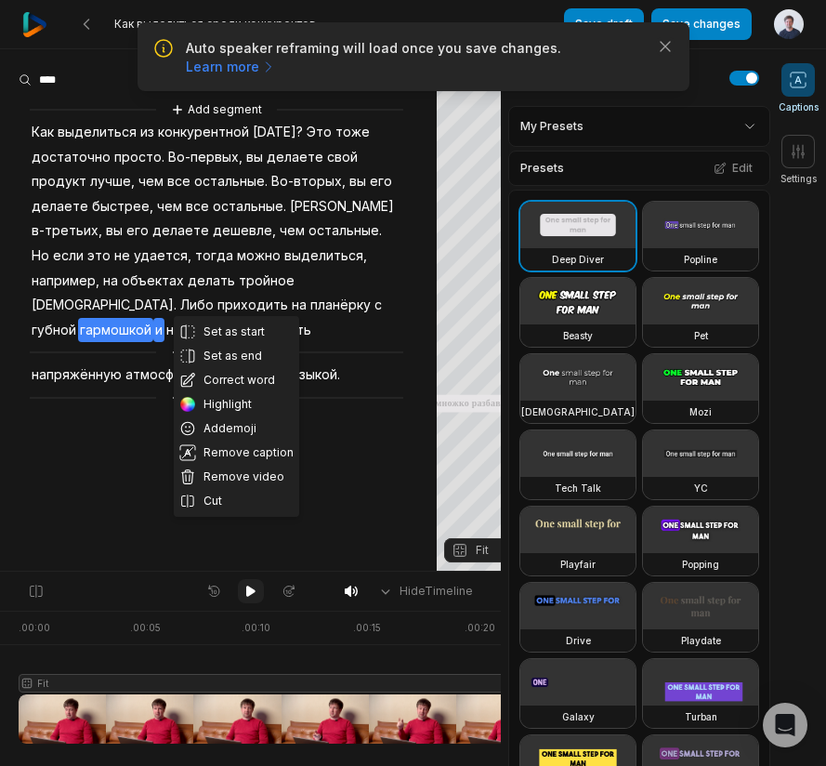
click at [243, 591] on icon at bounding box center [250, 591] width 15 height 15
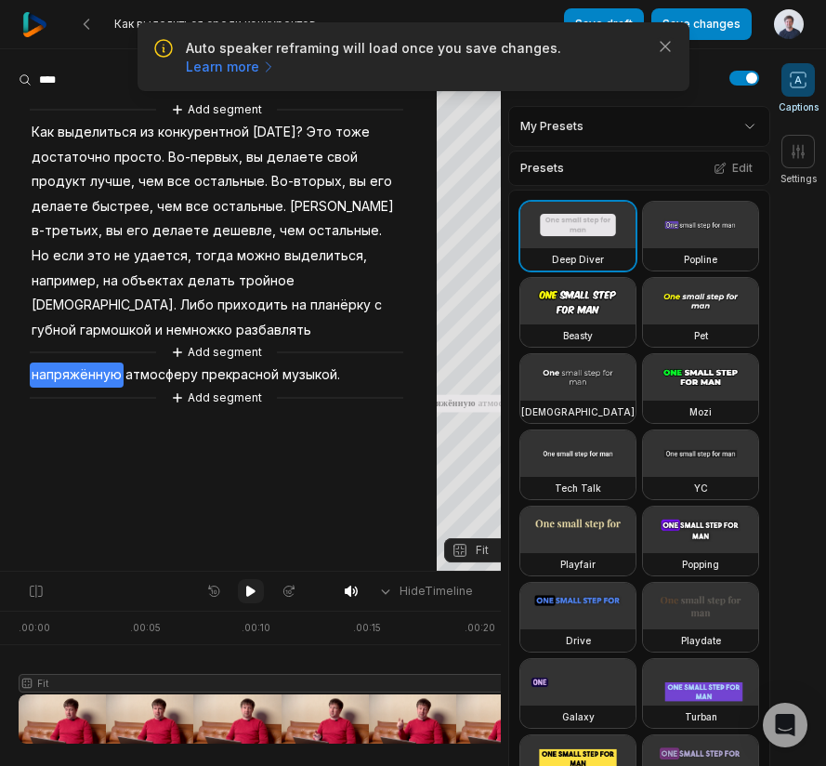
click at [247, 591] on icon at bounding box center [250, 590] width 9 height 11
click at [153, 318] on span "гармошкой" at bounding box center [115, 330] width 75 height 25
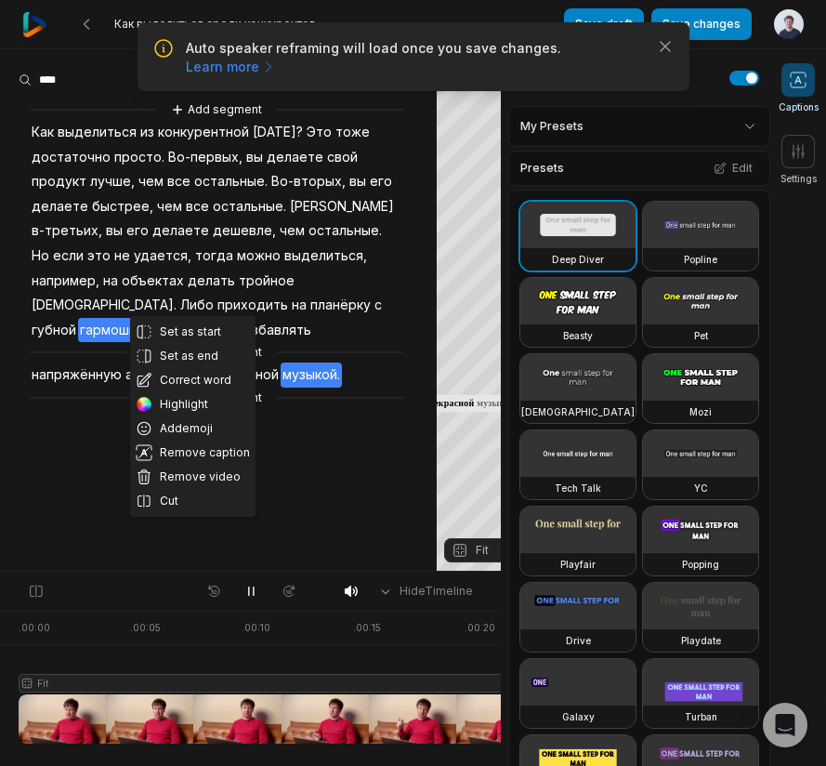
click at [360, 457] on aside "Set as start Set as end Correct word Highlight Add emoji Remove caption Remove …" at bounding box center [218, 309] width 437 height 521
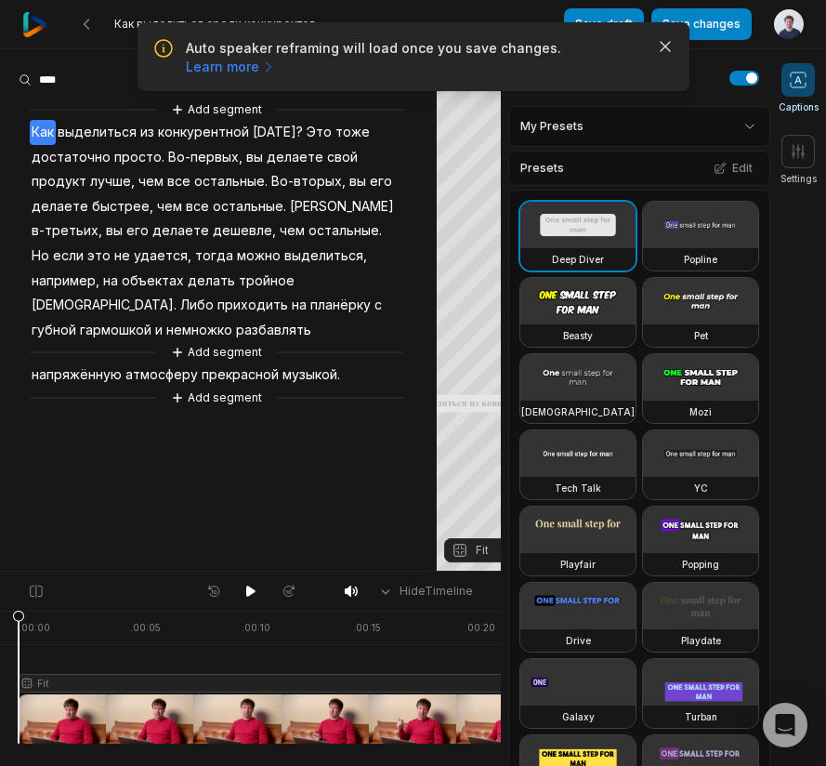
click at [669, 47] on icon "button" at bounding box center [665, 46] width 19 height 19
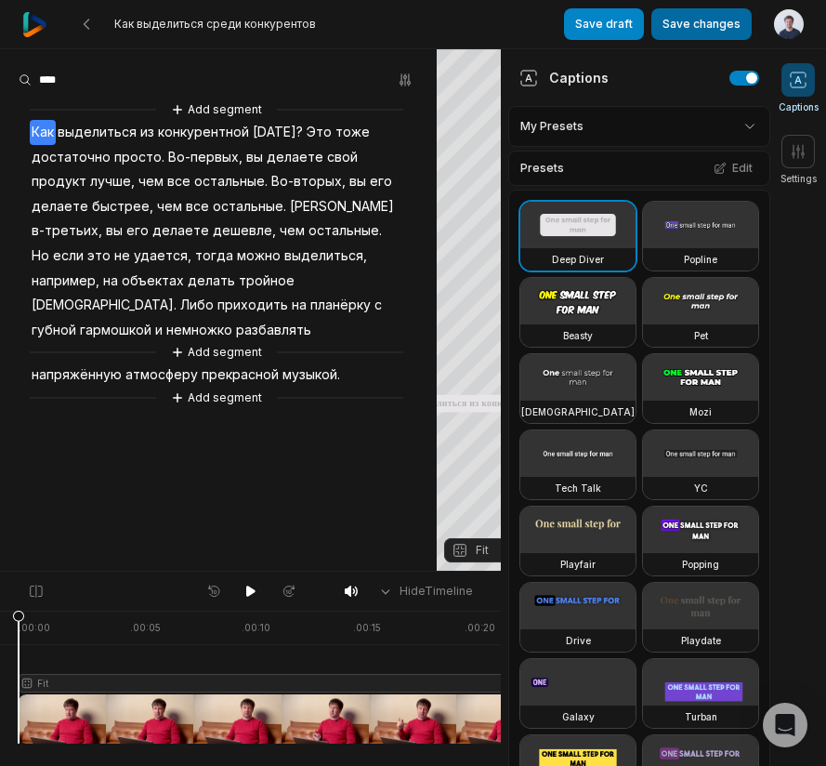
click at [720, 28] on button "Save changes" at bounding box center [701, 24] width 100 height 32
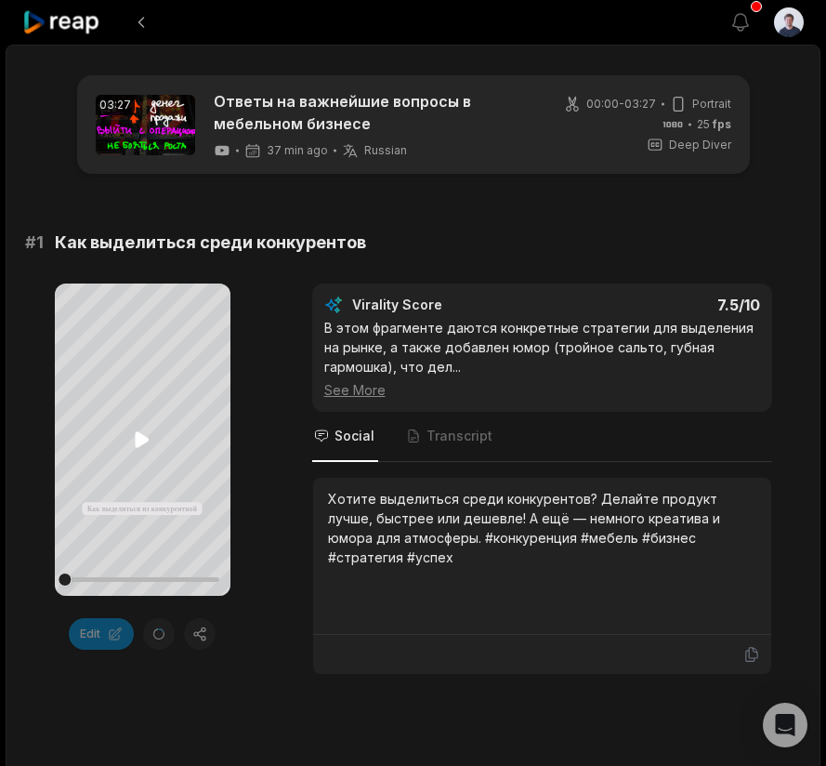
click at [141, 438] on icon at bounding box center [143, 439] width 14 height 16
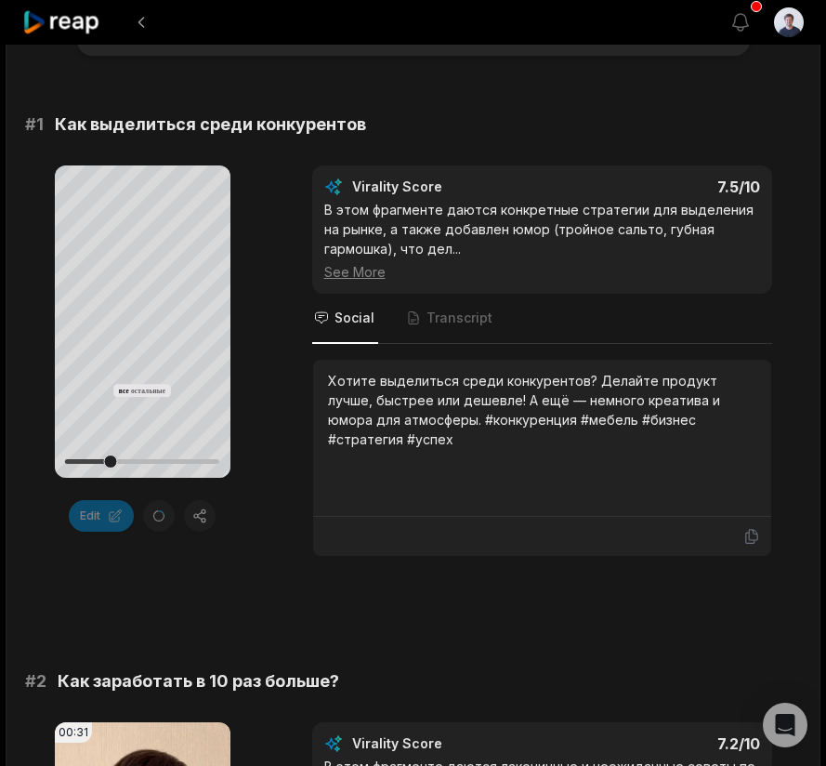
scroll to position [87, 0]
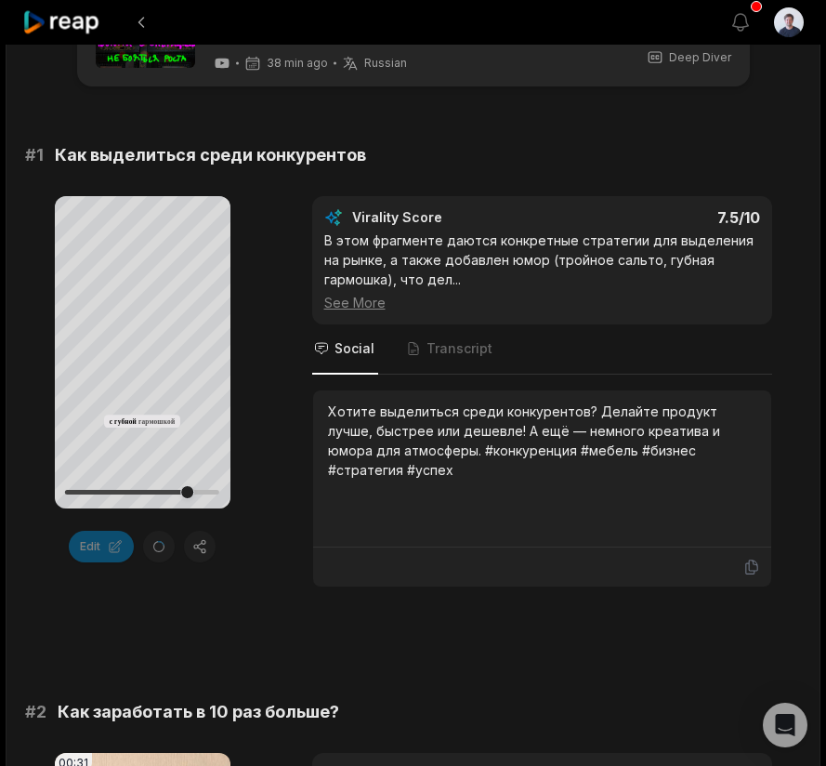
scroll to position [87, 0]
click at [141, 354] on icon at bounding box center [142, 352] width 22 height 22
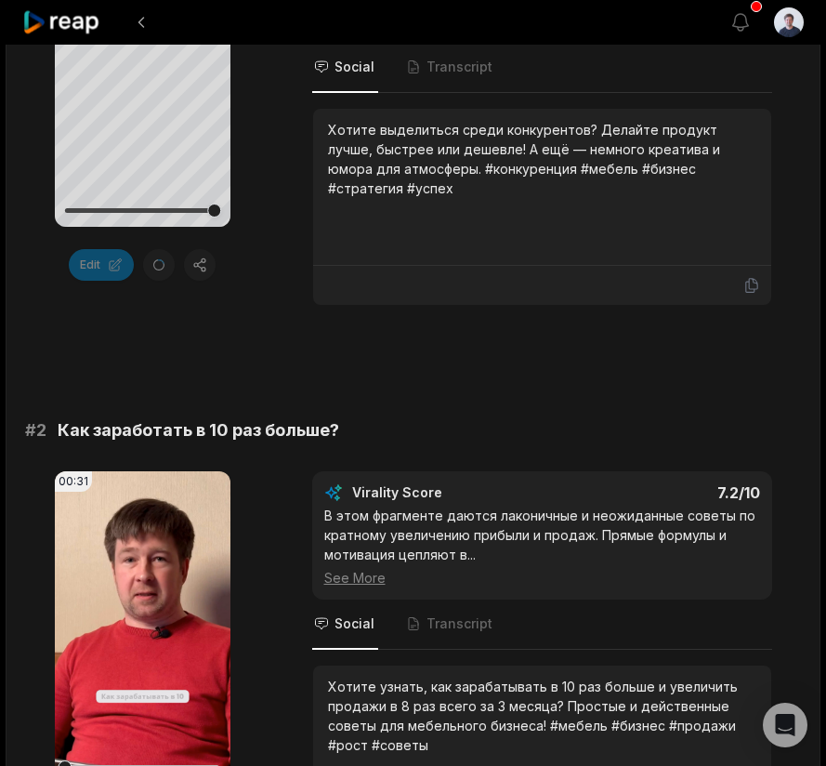
scroll to position [522, 0]
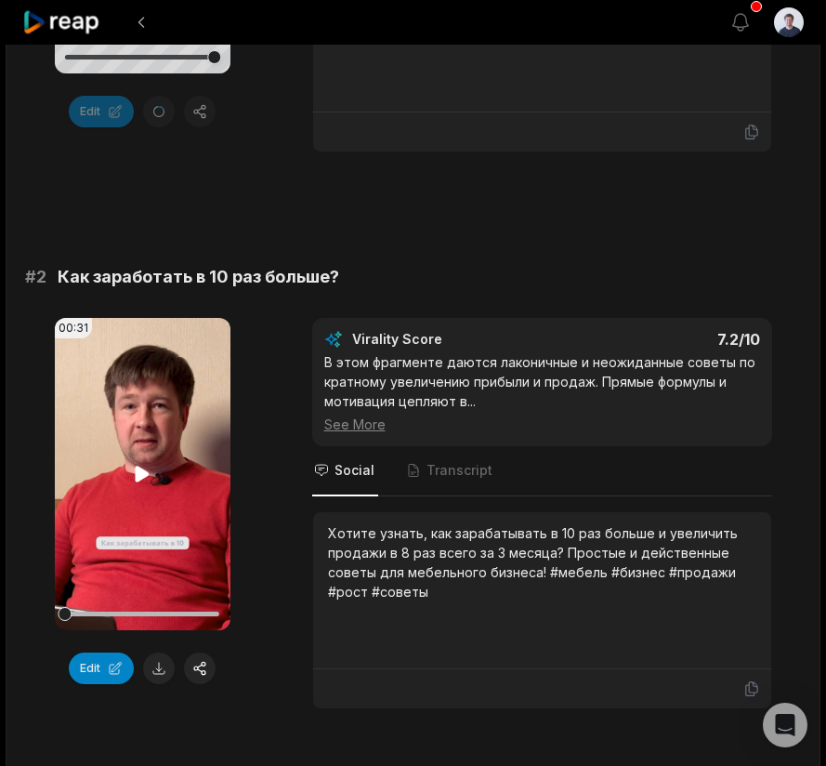
click at [142, 482] on icon at bounding box center [142, 474] width 22 height 22
click at [147, 476] on icon at bounding box center [142, 473] width 7 height 12
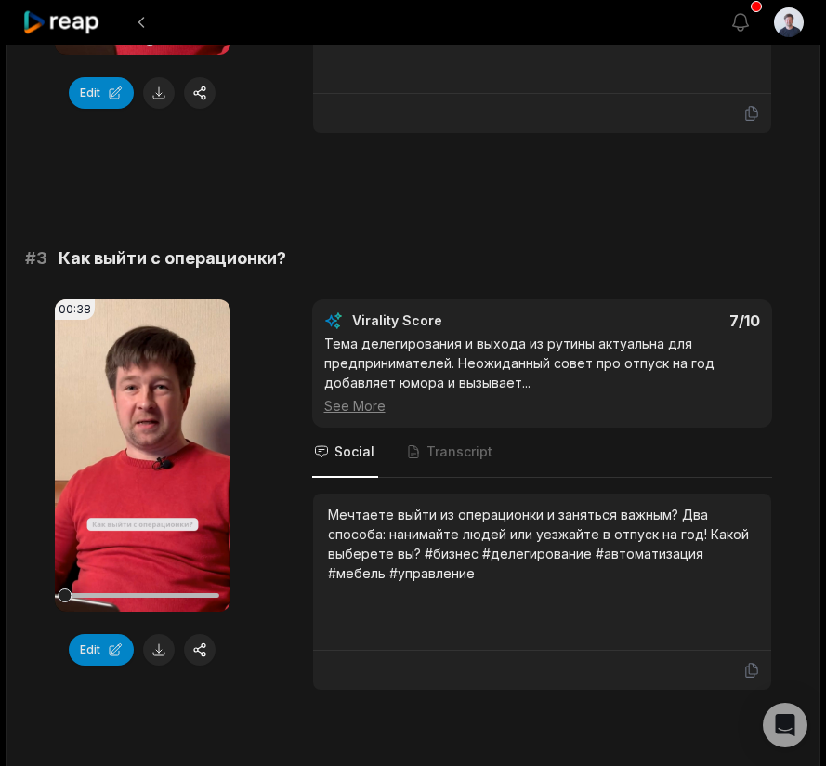
scroll to position [1111, 0]
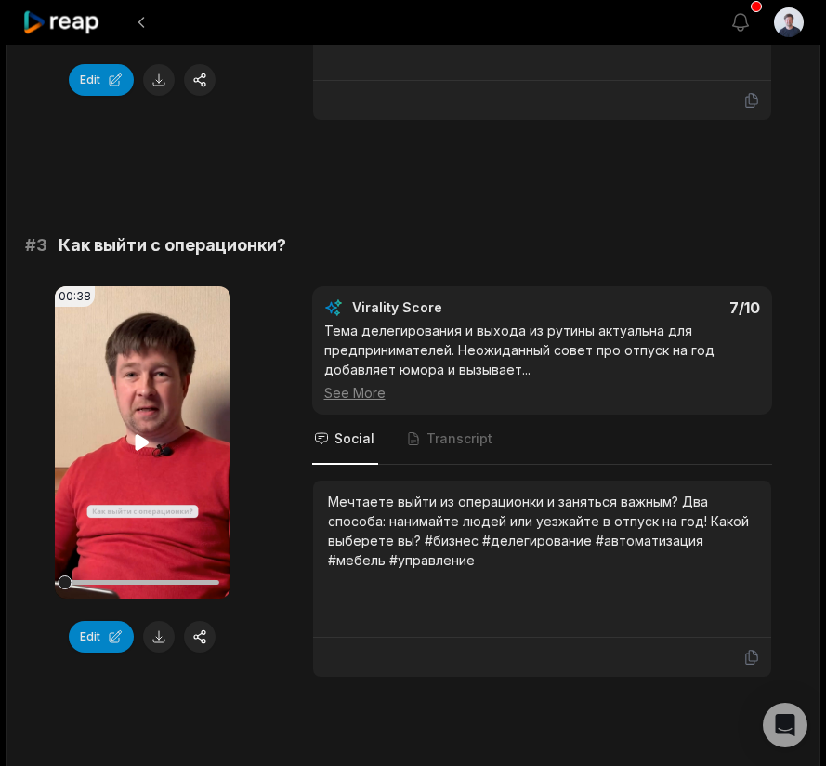
click at [147, 437] on icon at bounding box center [142, 442] width 22 height 22
click at [103, 643] on button "Edit" at bounding box center [101, 637] width 65 height 32
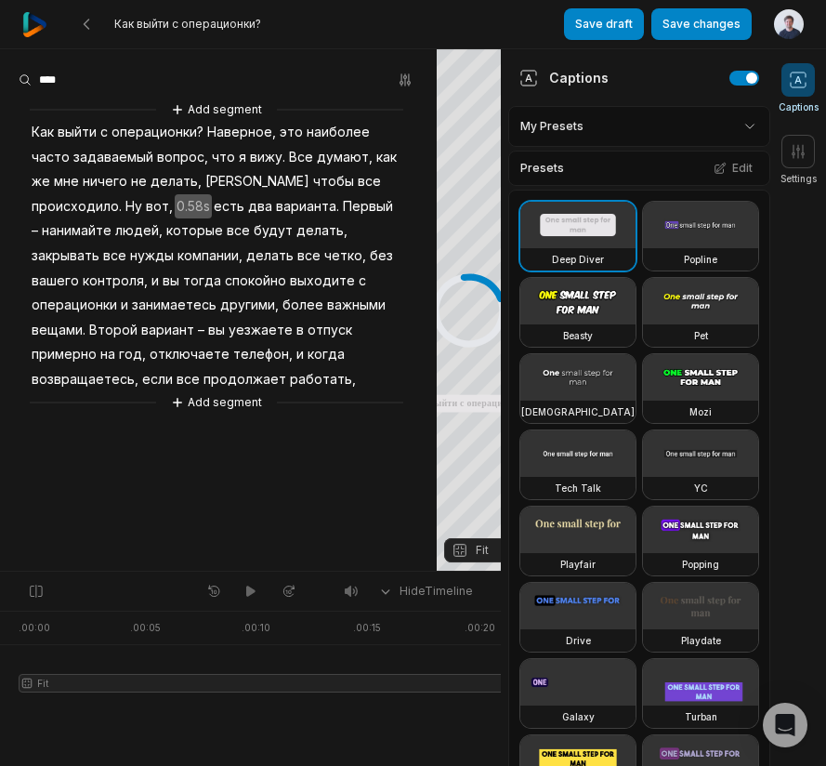
click at [288, 375] on span "работать," at bounding box center [323, 379] width 70 height 25
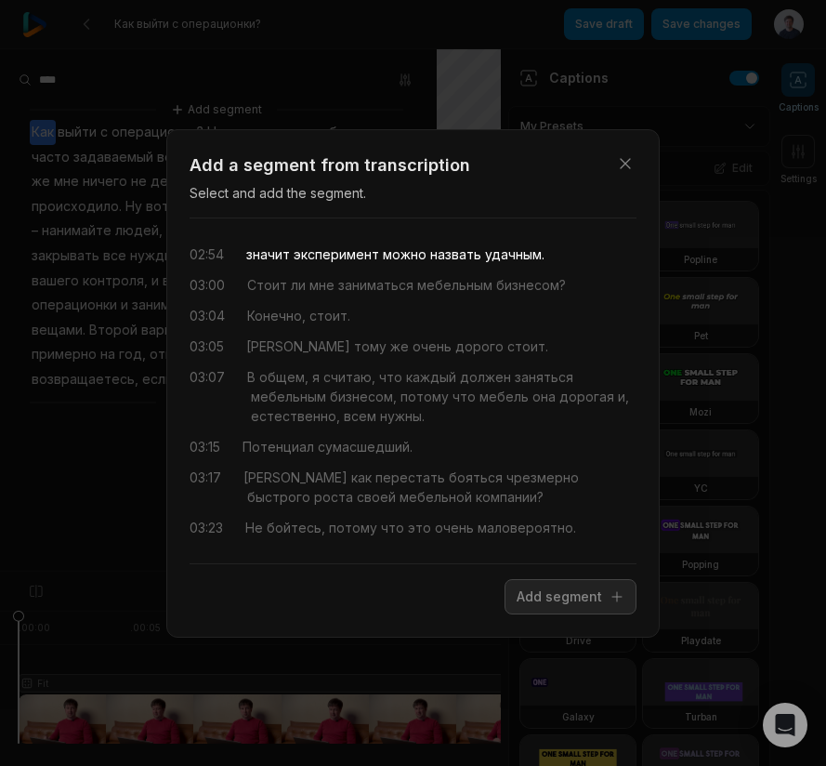
click at [216, 251] on div "02:54" at bounding box center [207, 254] width 34 height 20
click at [581, 602] on button "Add segment" at bounding box center [571, 596] width 132 height 35
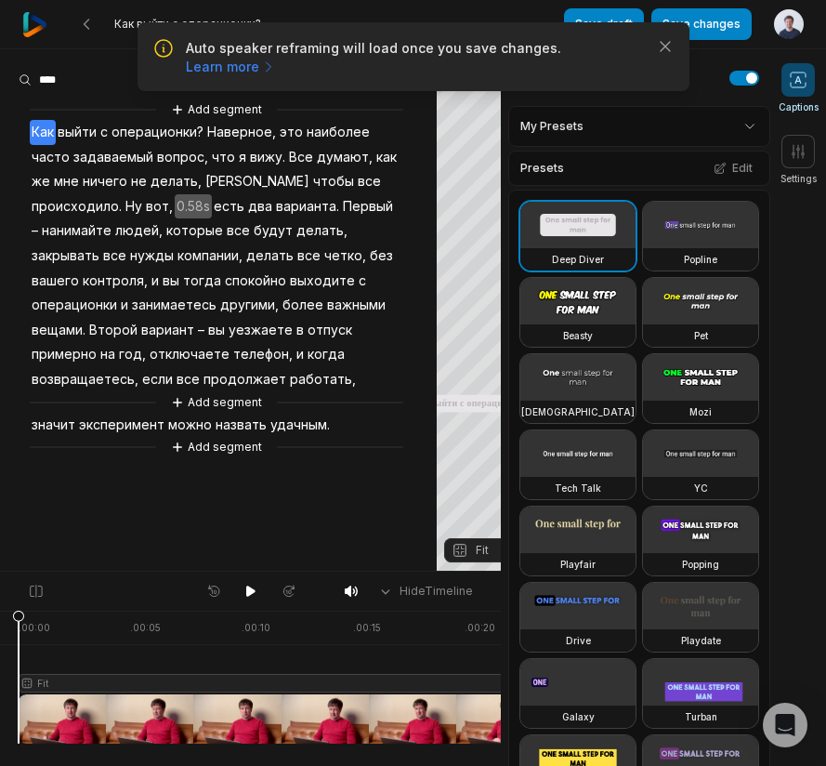
click at [96, 379] on div "Add segment Как выйти с операционки? Наверное, это наиболее часто задаваемый во…" at bounding box center [218, 278] width 437 height 358
click at [310, 414] on span "удачным." at bounding box center [300, 425] width 63 height 25
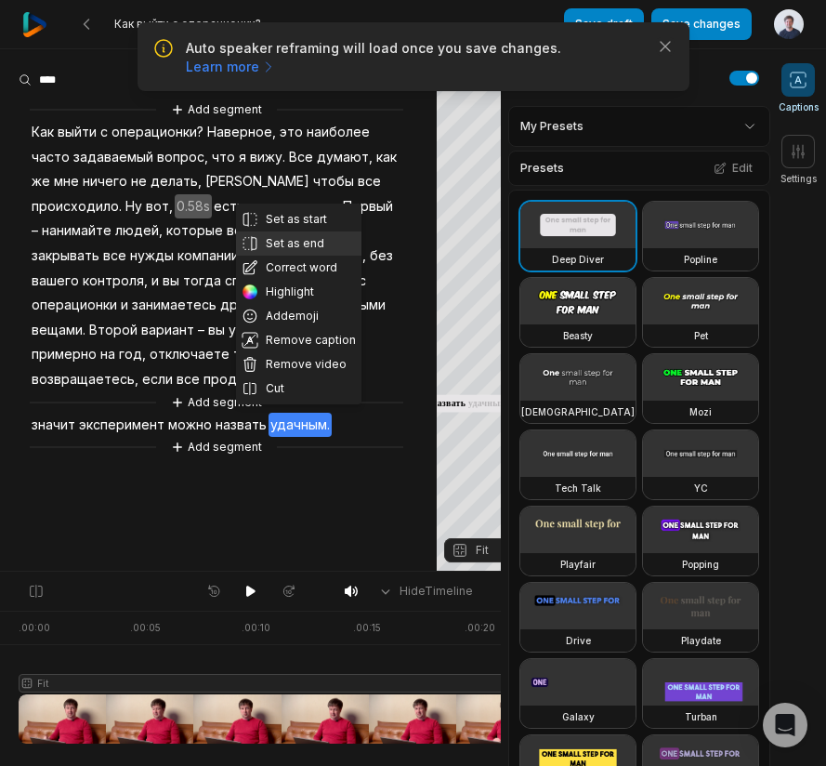
click at [309, 245] on button "Set as end" at bounding box center [298, 243] width 125 height 24
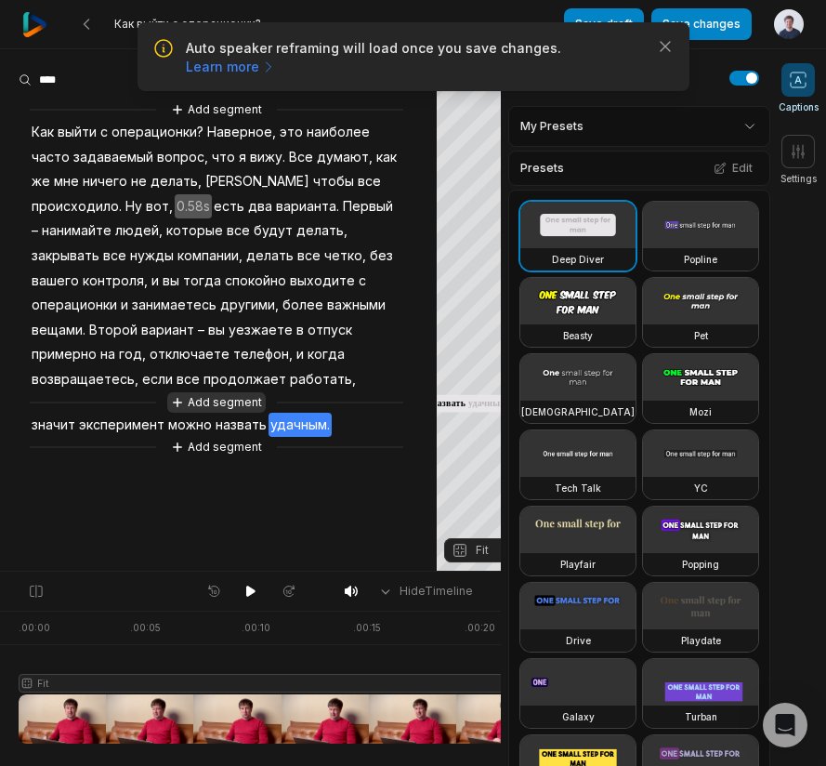
click at [234, 394] on button "Add segment" at bounding box center [216, 402] width 99 height 20
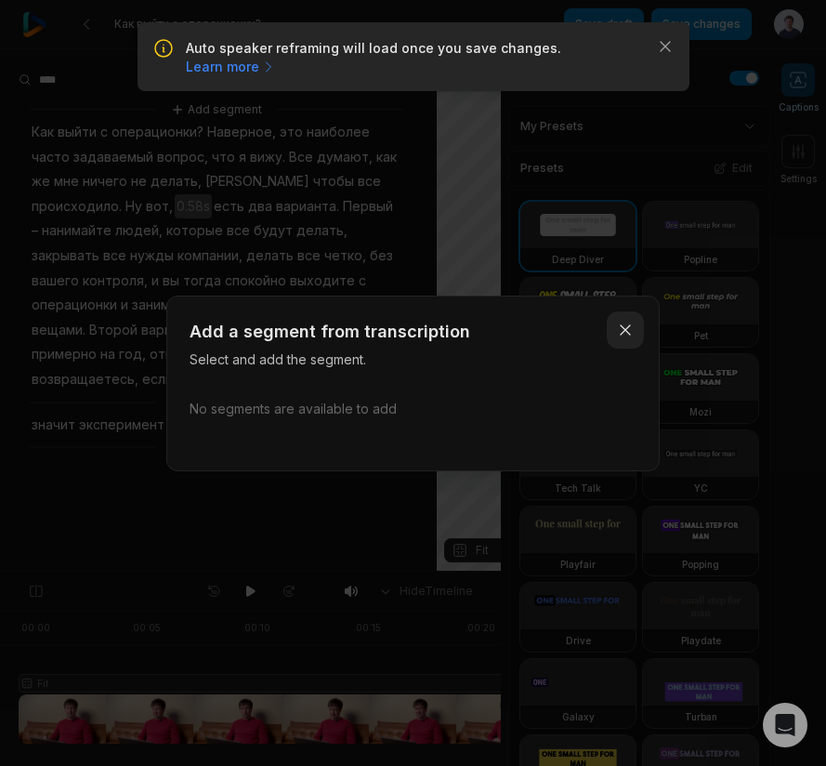
click at [625, 326] on icon "button" at bounding box center [625, 330] width 19 height 19
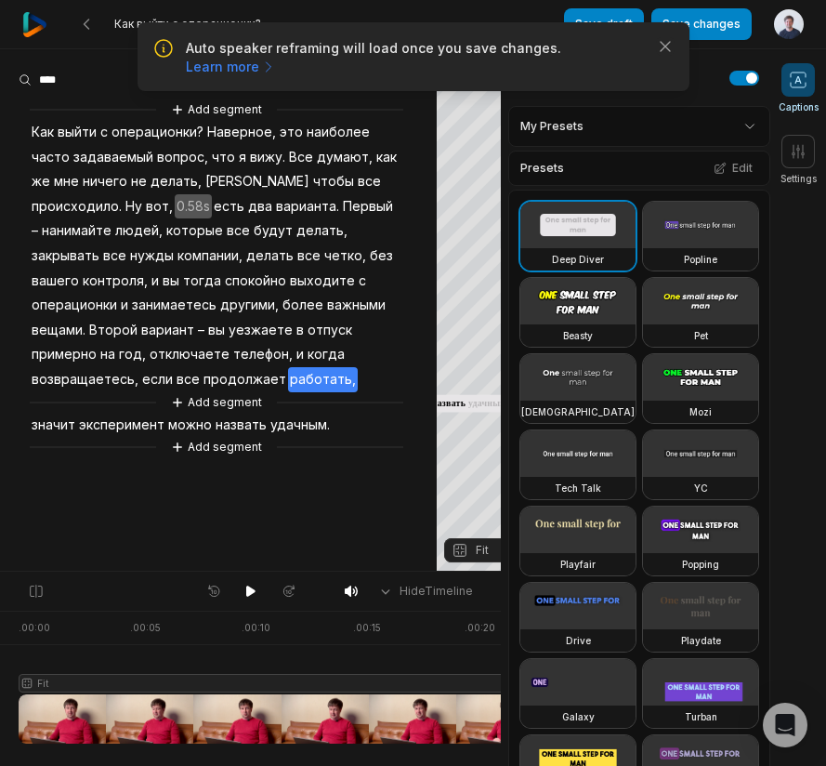
click at [111, 376] on div "Add segment Как выйти с операционки? Наверное, это наиболее часто задаваемый во…" at bounding box center [218, 278] width 437 height 358
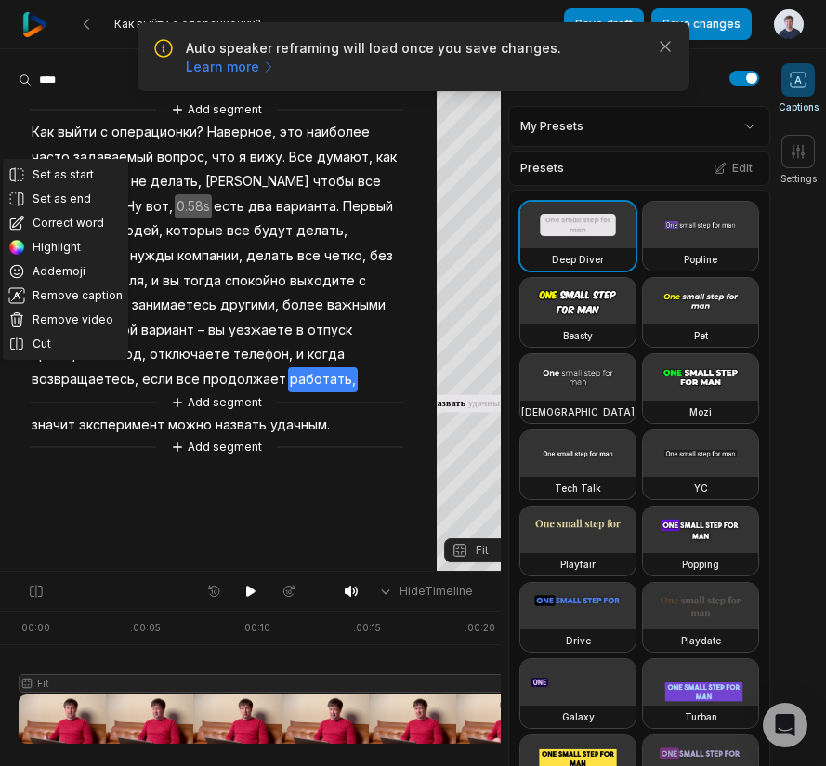
click at [216, 530] on aside "Set as start Set as end Correct word Highlight Add emoji Remove caption Remove …" at bounding box center [218, 309] width 437 height 521
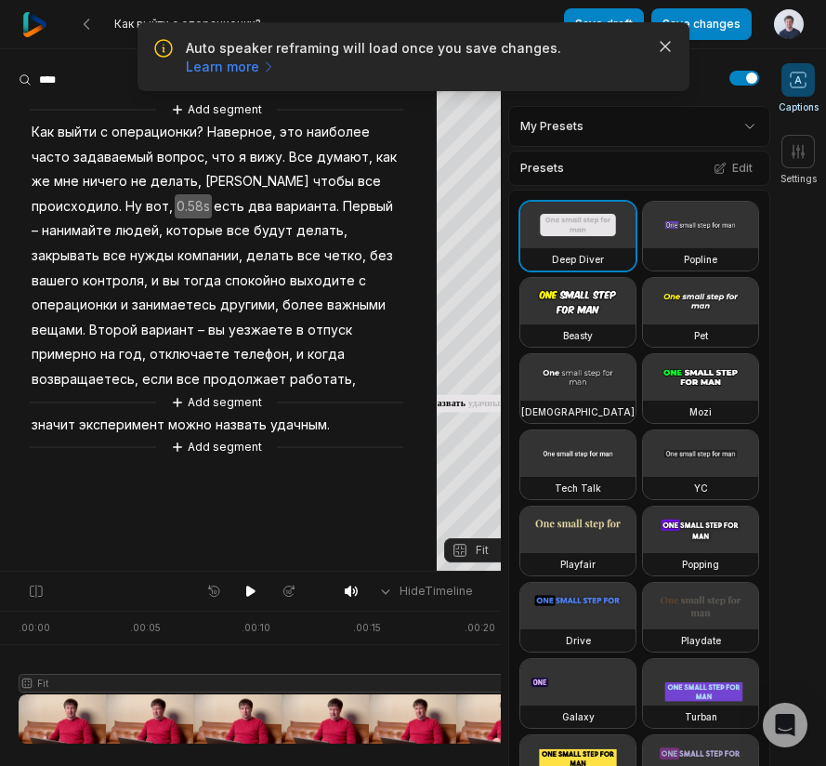
click at [667, 47] on icon "button" at bounding box center [665, 46] width 19 height 19
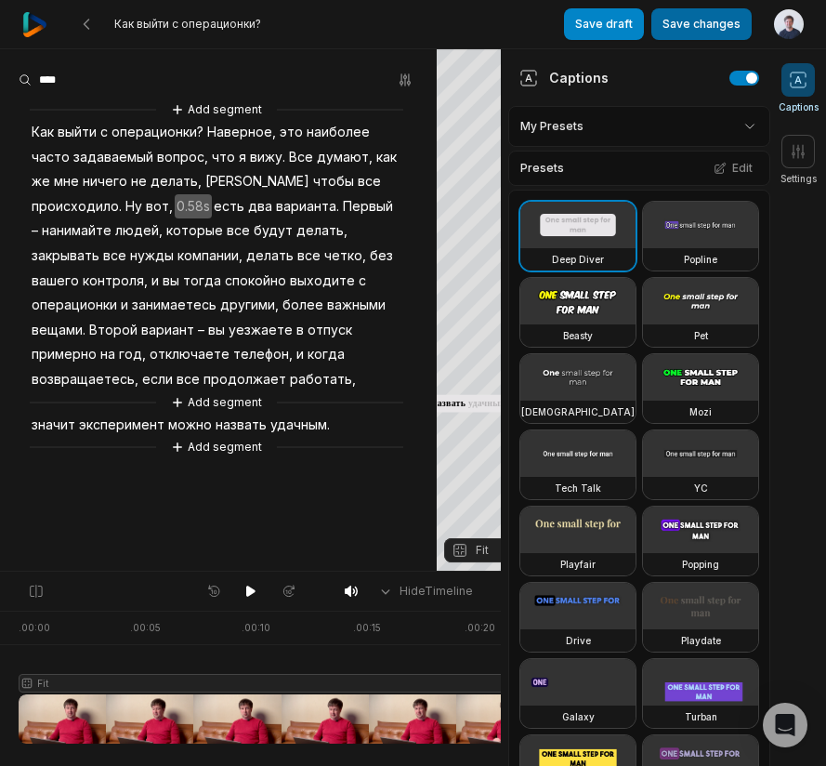
click at [724, 25] on button "Save changes" at bounding box center [701, 24] width 100 height 32
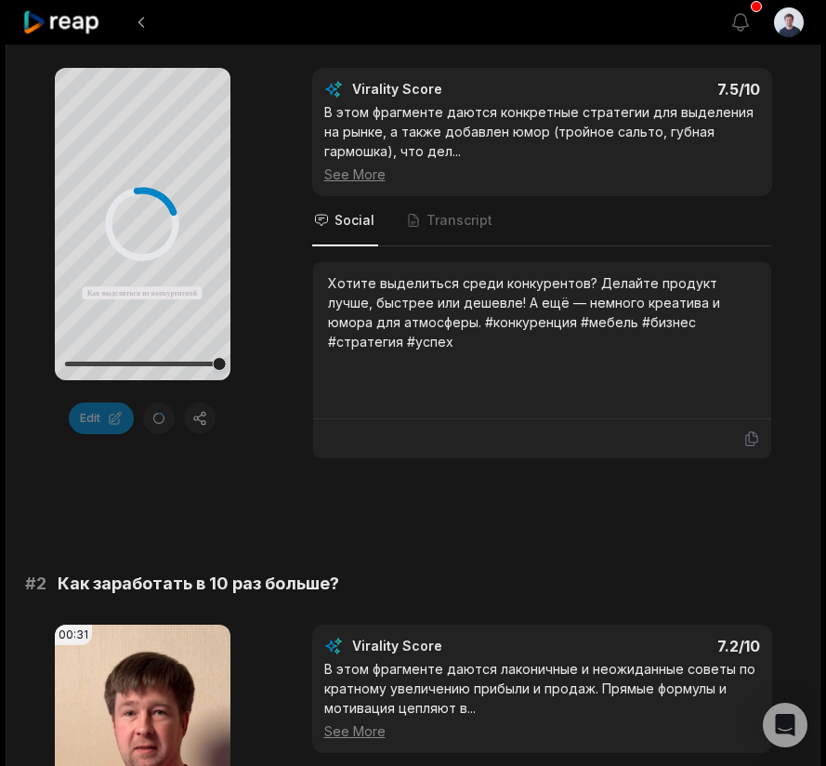
scroll to position [211, 0]
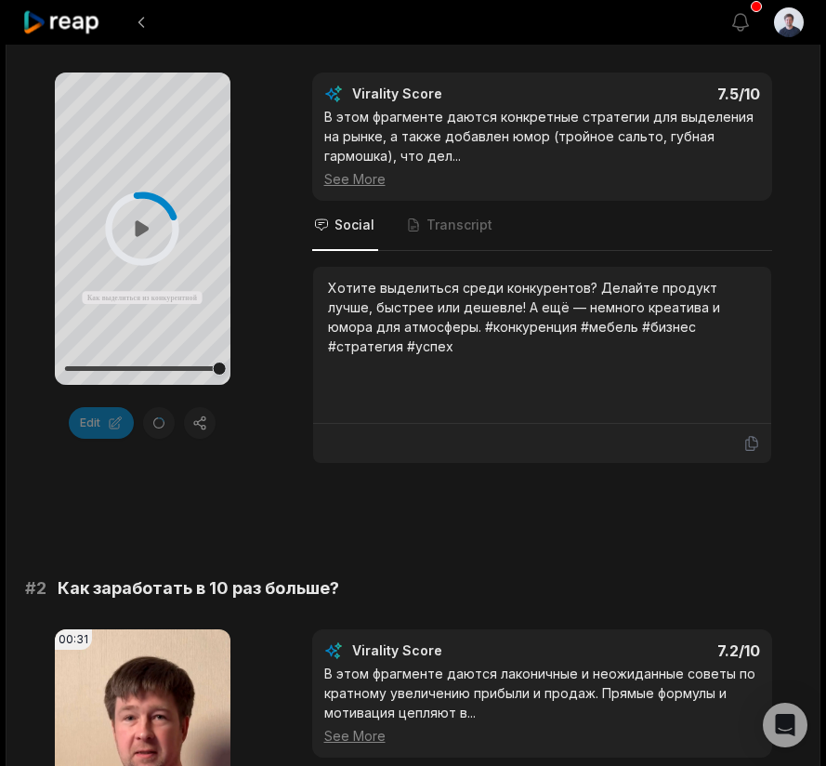
click at [187, 367] on div at bounding box center [142, 368] width 154 height 5
click at [140, 373] on div at bounding box center [142, 368] width 154 height 33
click at [154, 365] on div at bounding box center [142, 368] width 154 height 33
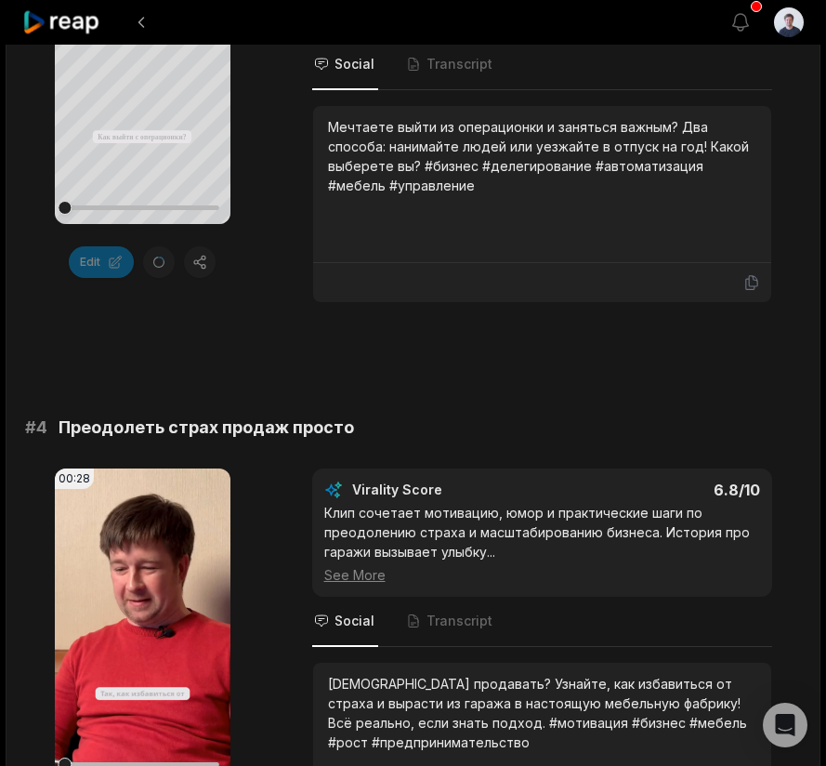
scroll to position [1339, 0]
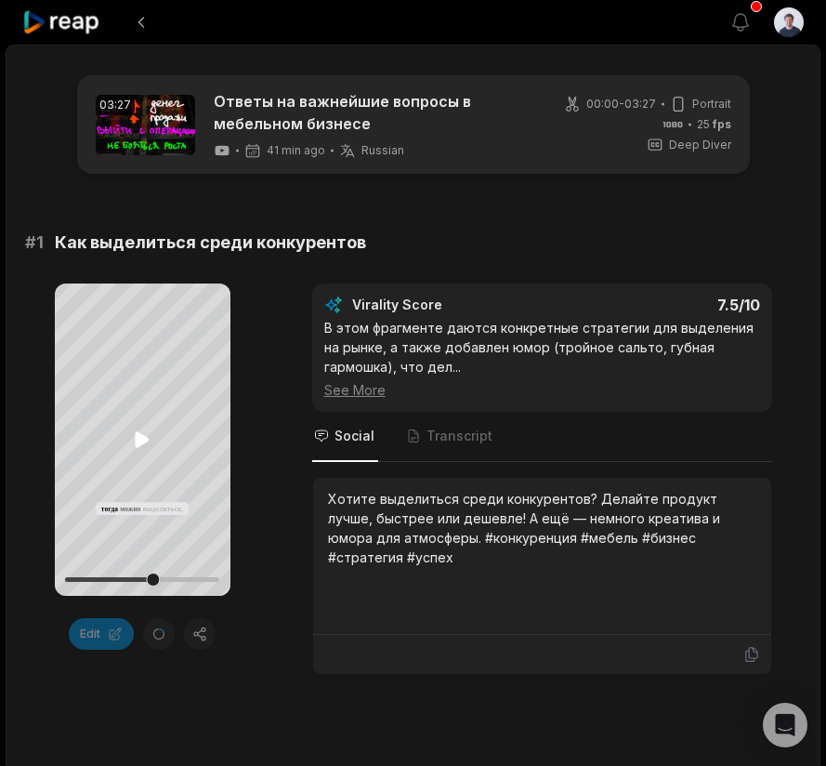
click at [144, 442] on icon at bounding box center [143, 439] width 14 height 16
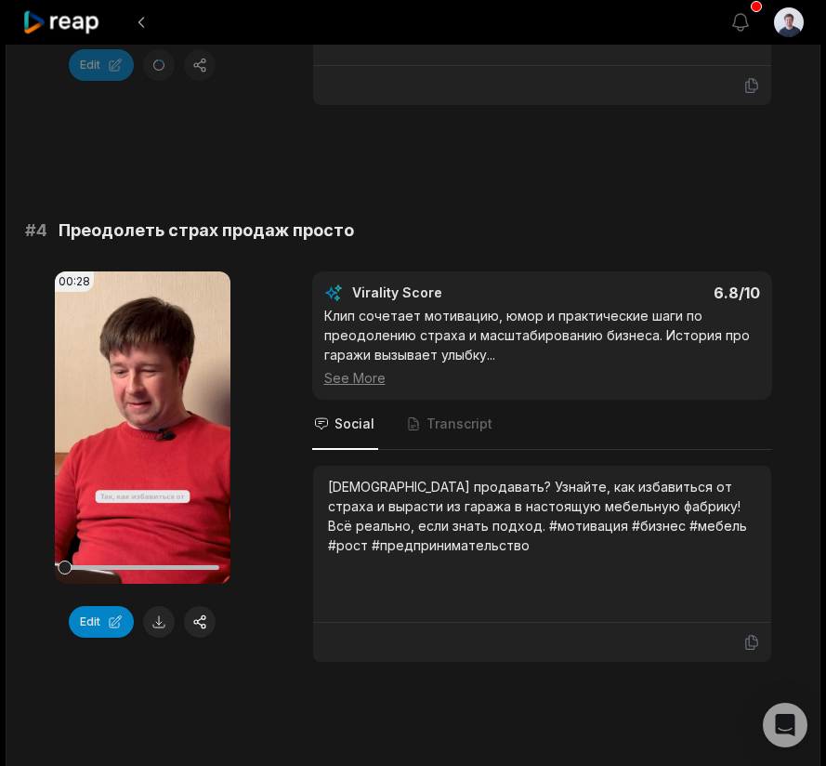
scroll to position [1689, 0]
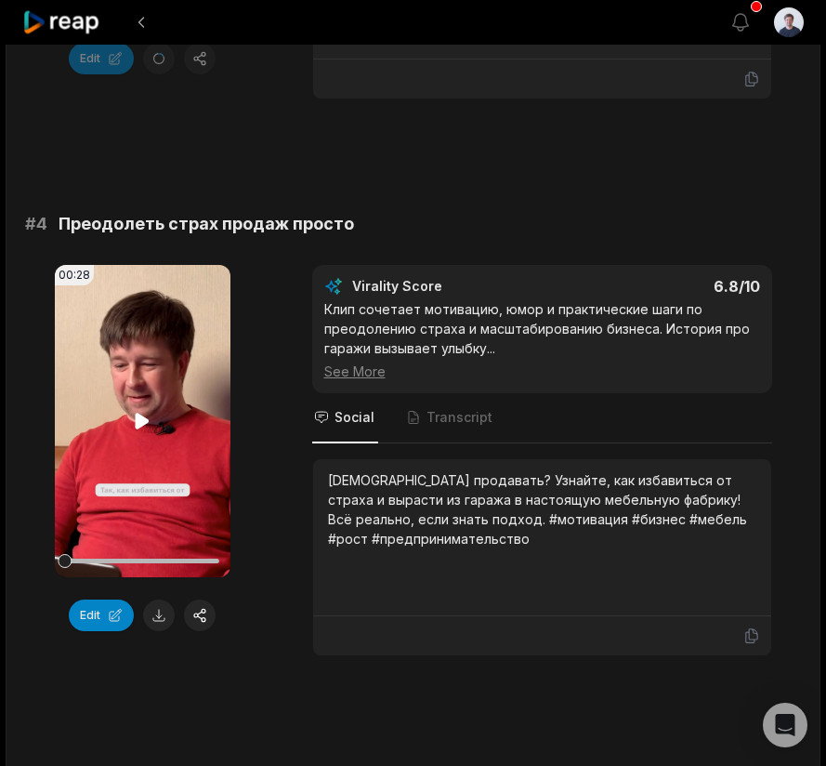
click at [142, 419] on icon at bounding box center [143, 421] width 14 height 16
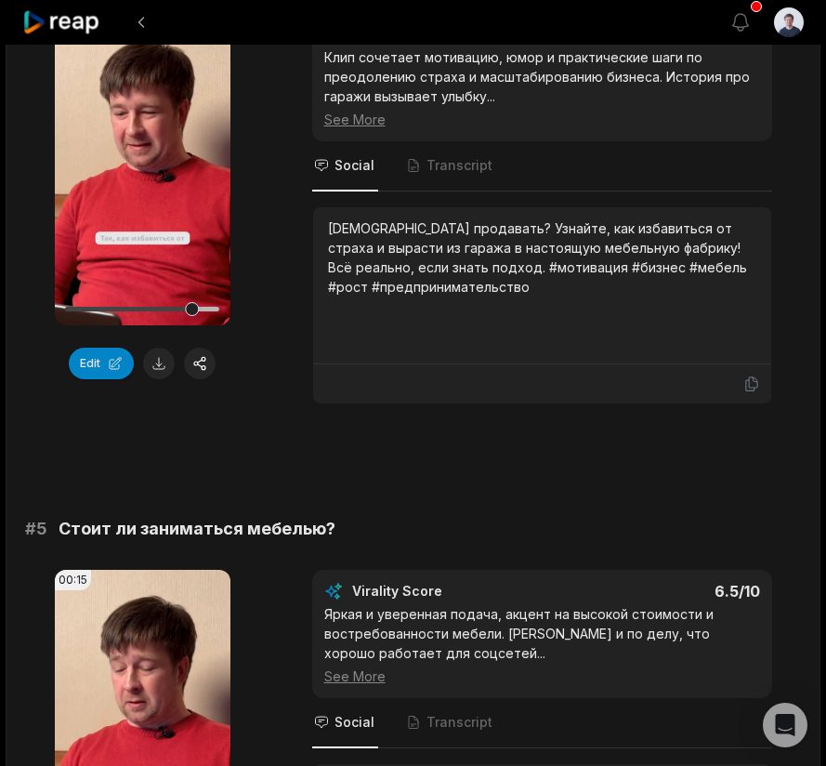
scroll to position [1958, 0]
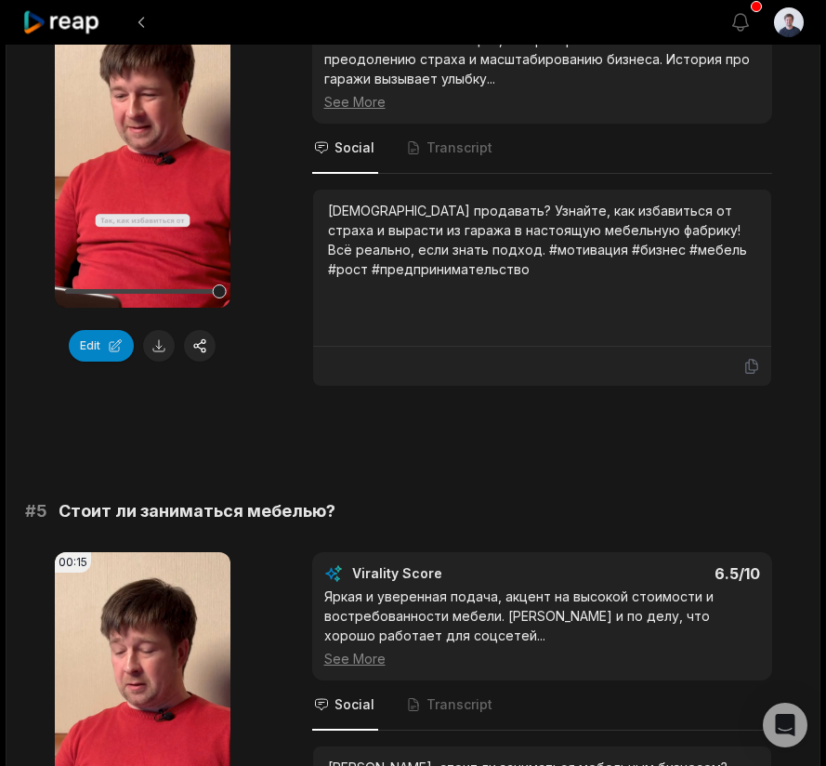
click at [582, 212] on div "Боитесь продавать? Узнайте, как избавиться от страха и вырасти из гаража в наст…" at bounding box center [542, 240] width 428 height 78
drag, startPoint x: 582, startPoint y: 212, endPoint x: 668, endPoint y: 214, distance: 86.4
click at [668, 214] on div "Боитесь продавать? Узнайте, как избавиться от страха и вырасти из гаража в наст…" at bounding box center [542, 240] width 428 height 78
click at [99, 345] on button "Edit" at bounding box center [101, 346] width 65 height 32
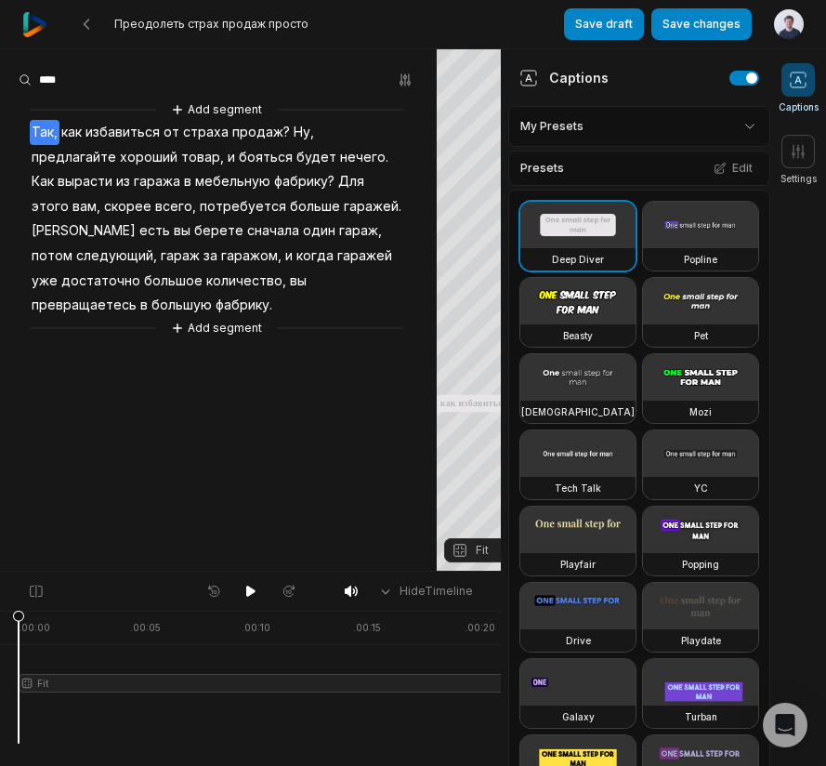
click at [56, 169] on span "Как" at bounding box center [43, 181] width 26 height 25
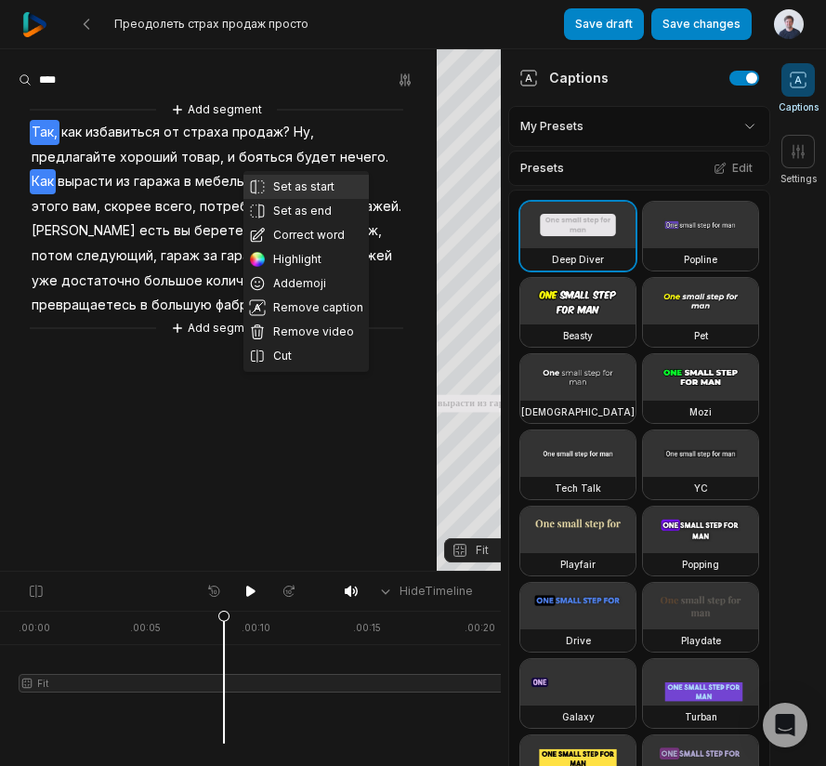
click at [304, 187] on button "Set as start" at bounding box center [305, 187] width 125 height 24
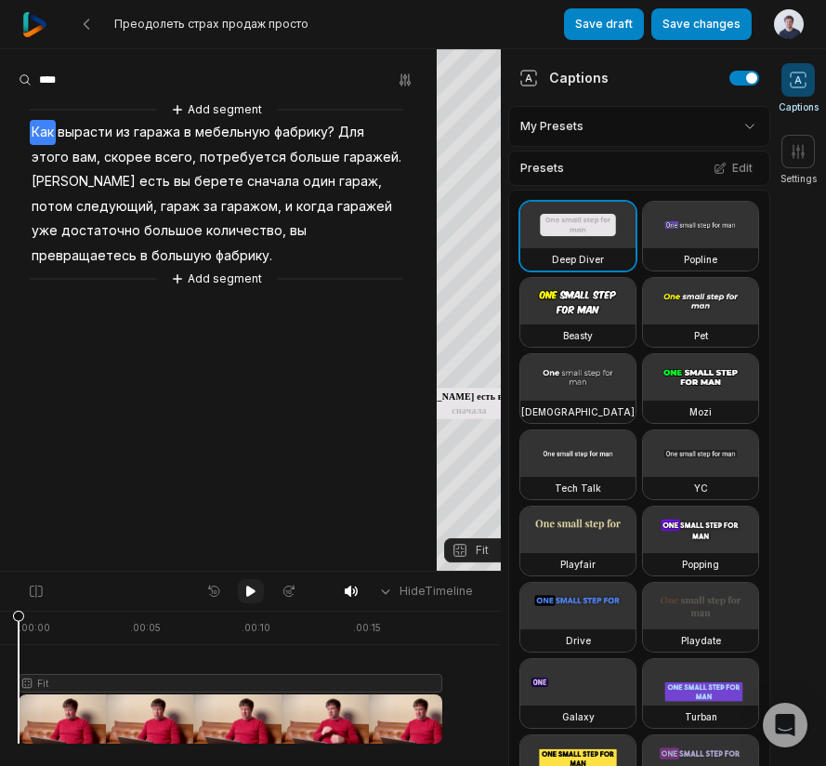
click at [248, 584] on icon at bounding box center [250, 591] width 15 height 15
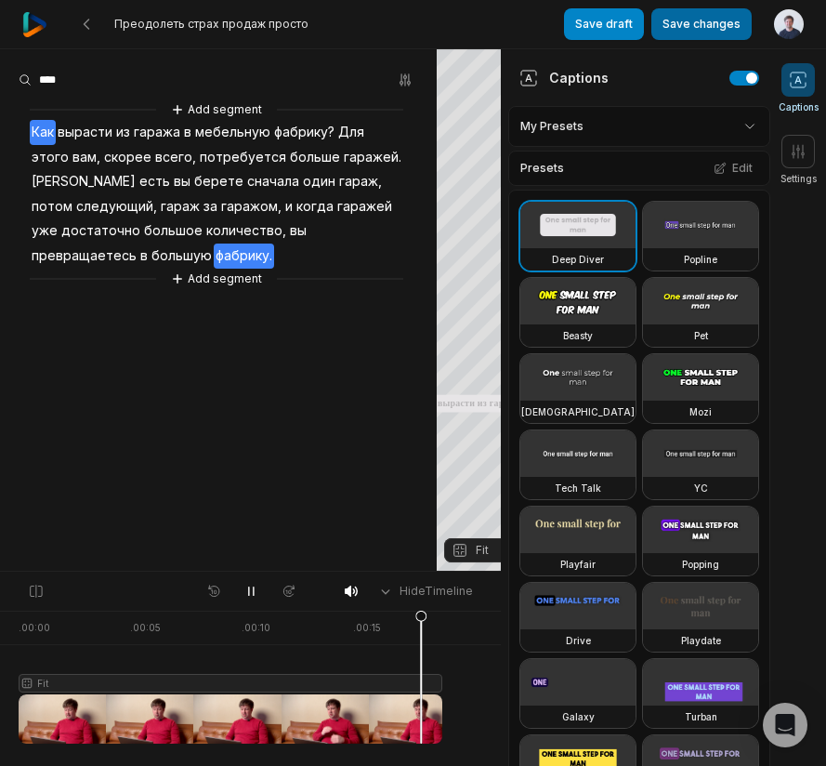
click at [705, 20] on button "Save changes" at bounding box center [701, 24] width 100 height 32
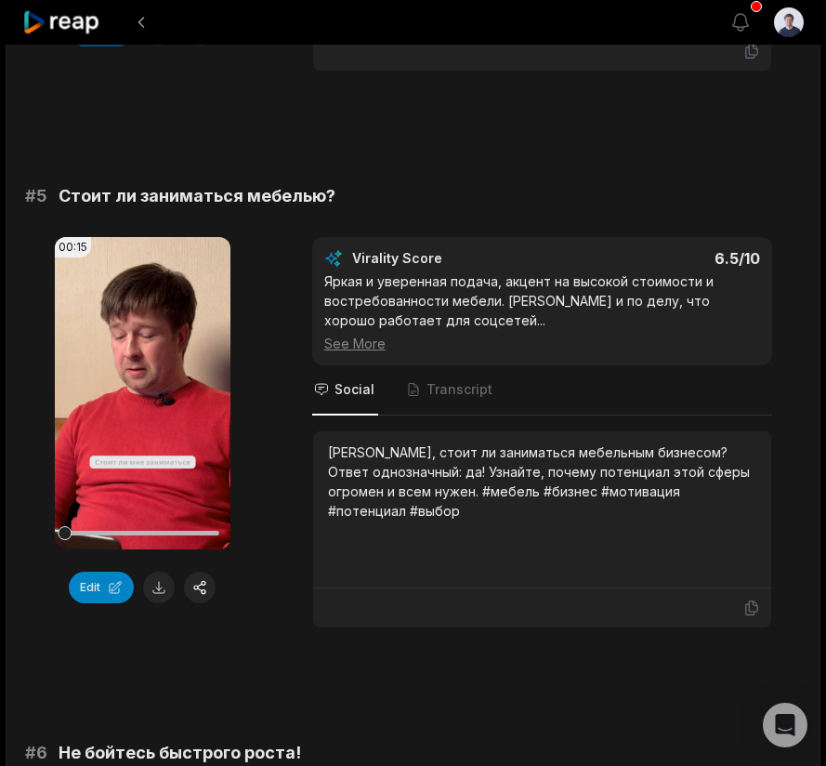
scroll to position [2321, 0]
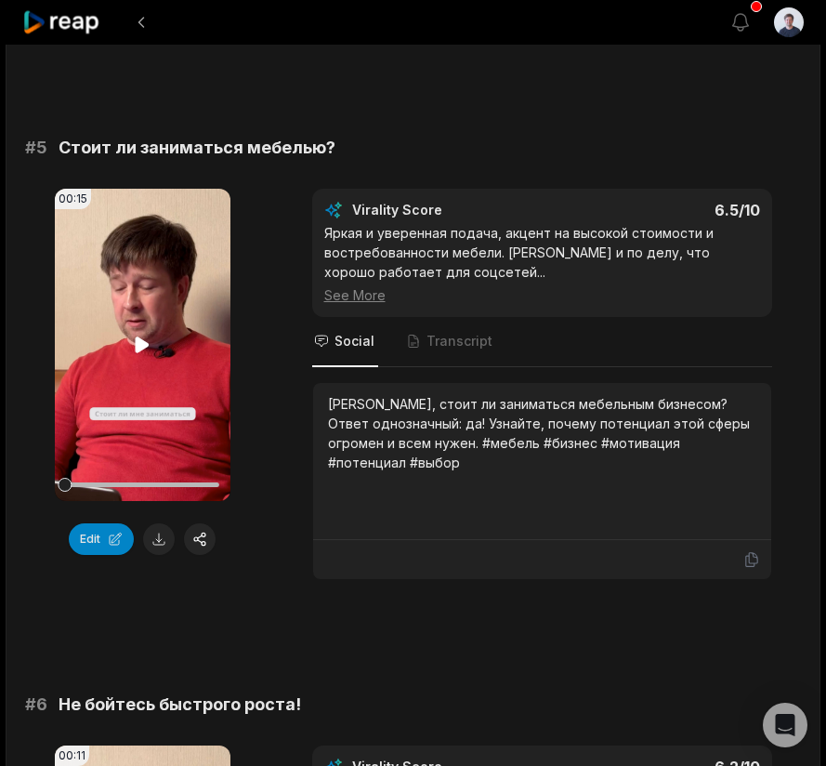
click at [142, 355] on icon at bounding box center [142, 345] width 22 height 22
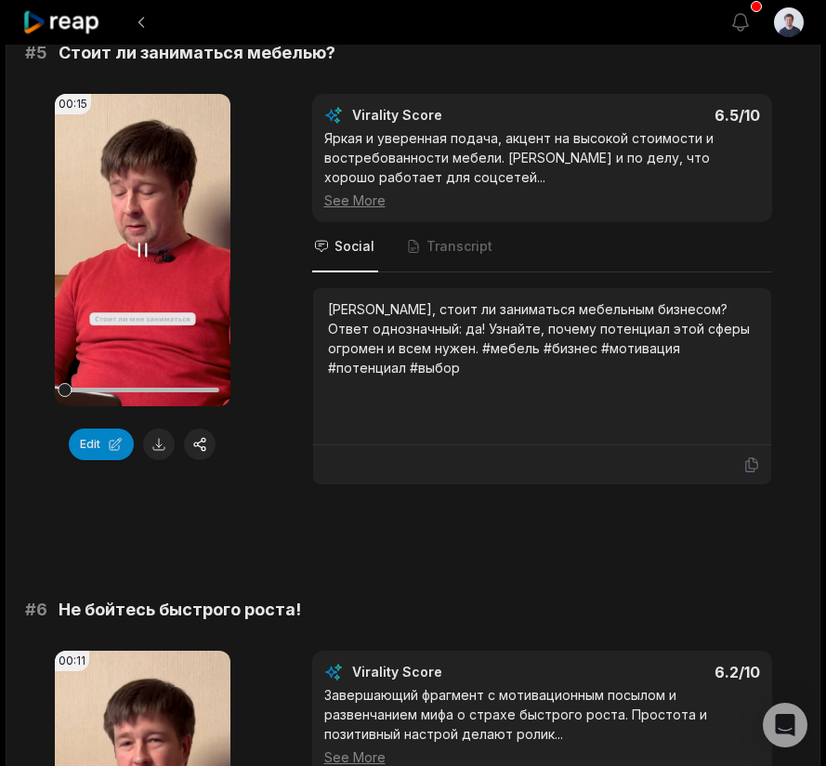
scroll to position [2465, 0]
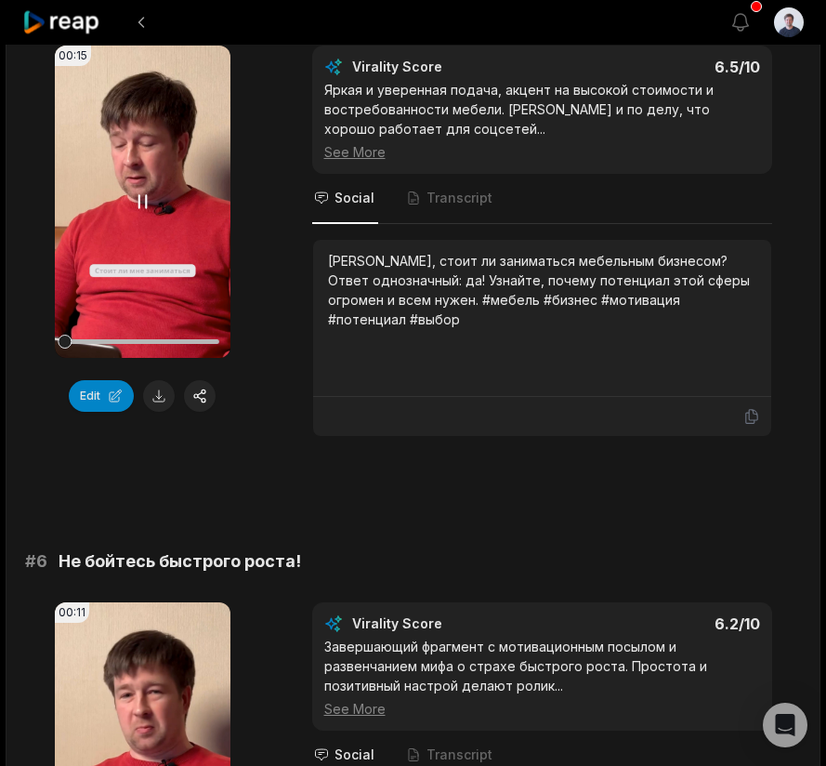
click at [141, 200] on icon at bounding box center [142, 202] width 22 height 22
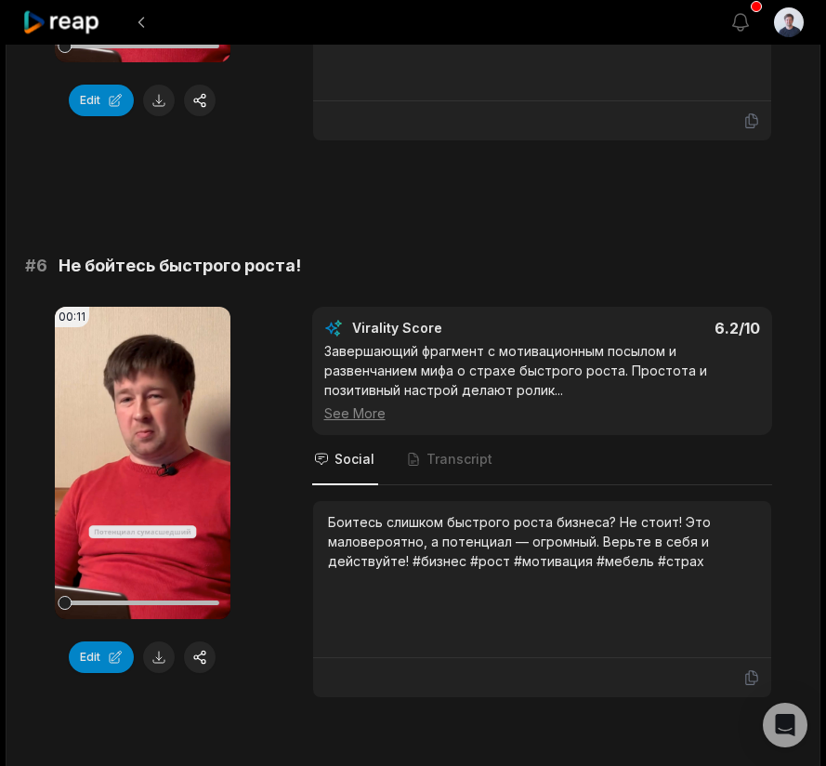
scroll to position [2778, 0]
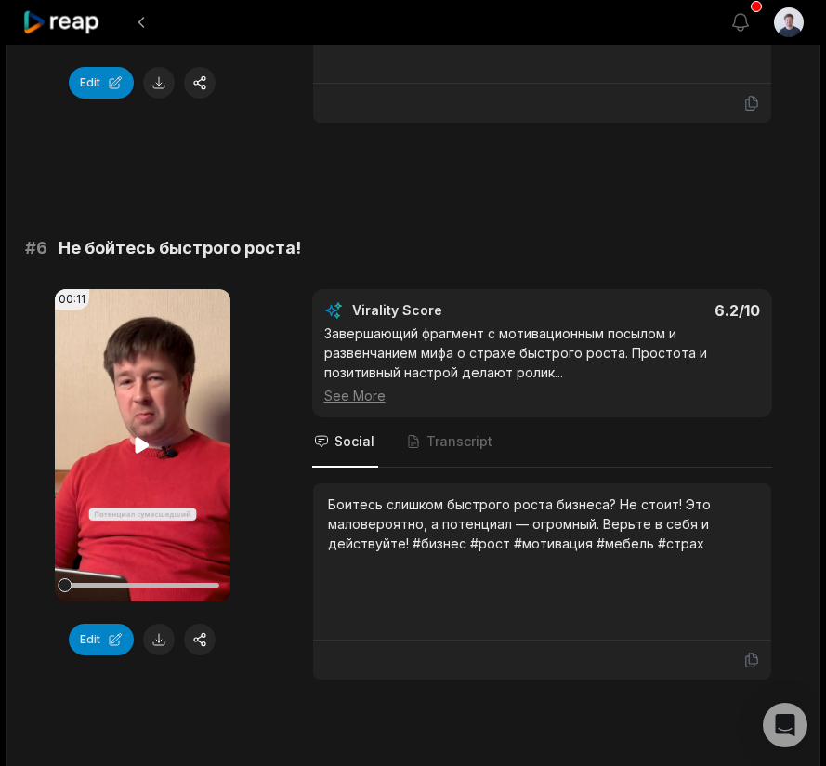
click at [142, 446] on icon at bounding box center [143, 445] width 14 height 16
click at [142, 446] on icon at bounding box center [142, 445] width 22 height 22
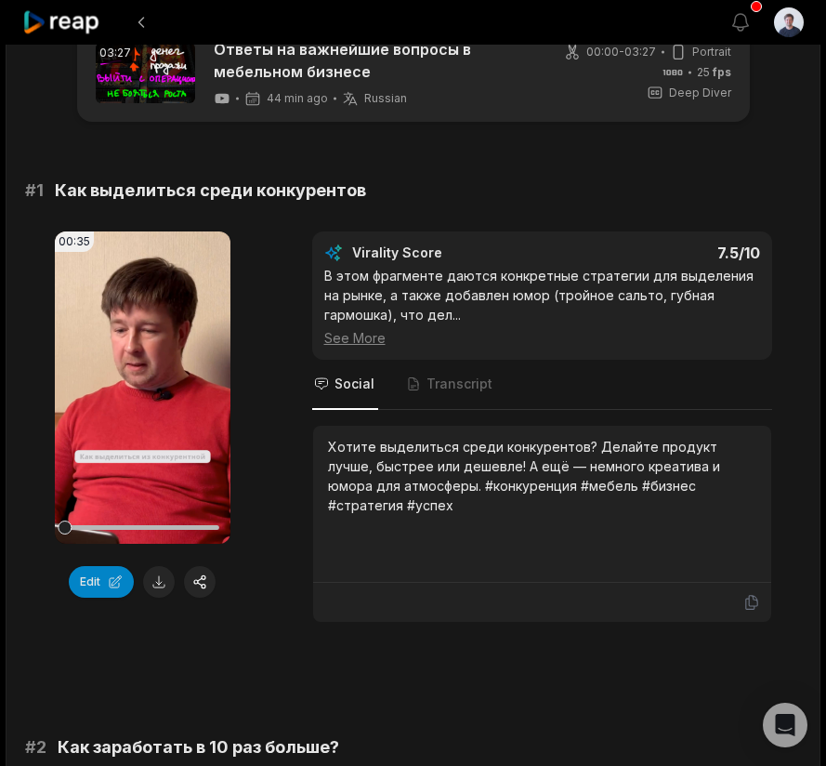
scroll to position [36, 0]
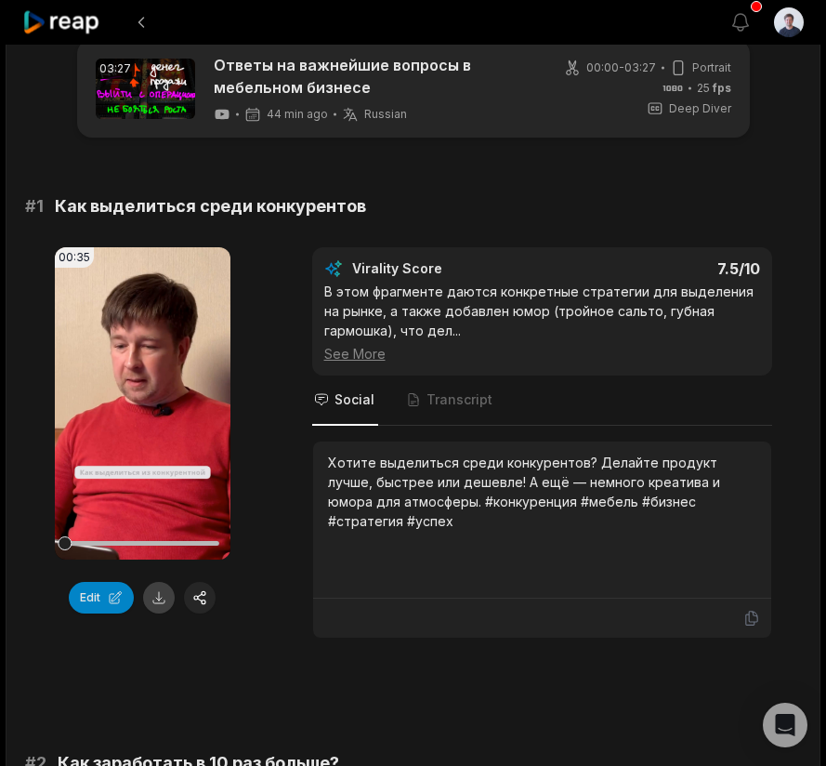
click at [159, 598] on button at bounding box center [159, 598] width 32 height 32
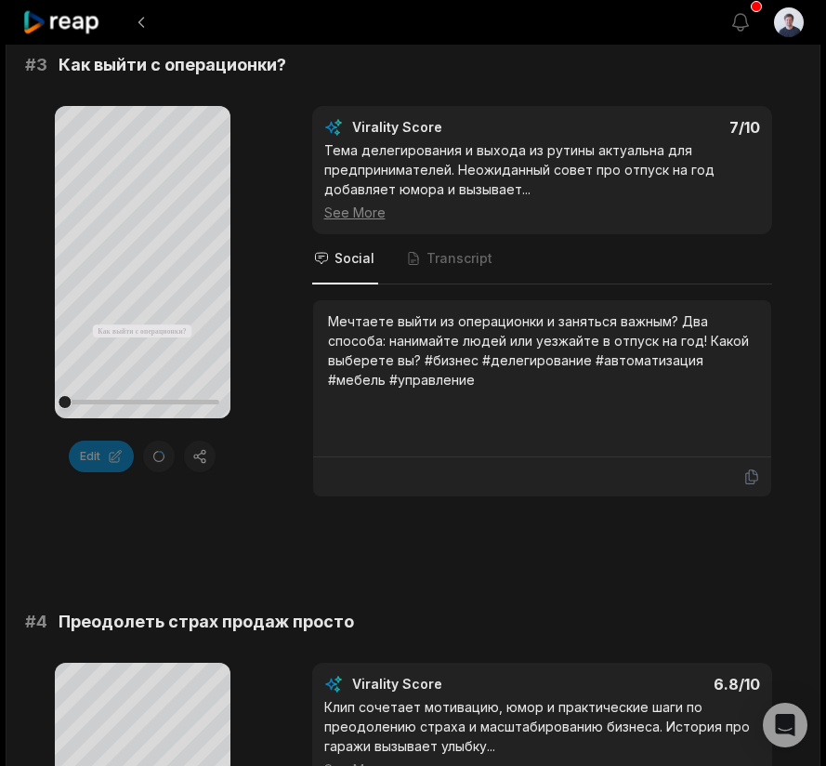
scroll to position [1305, 0]
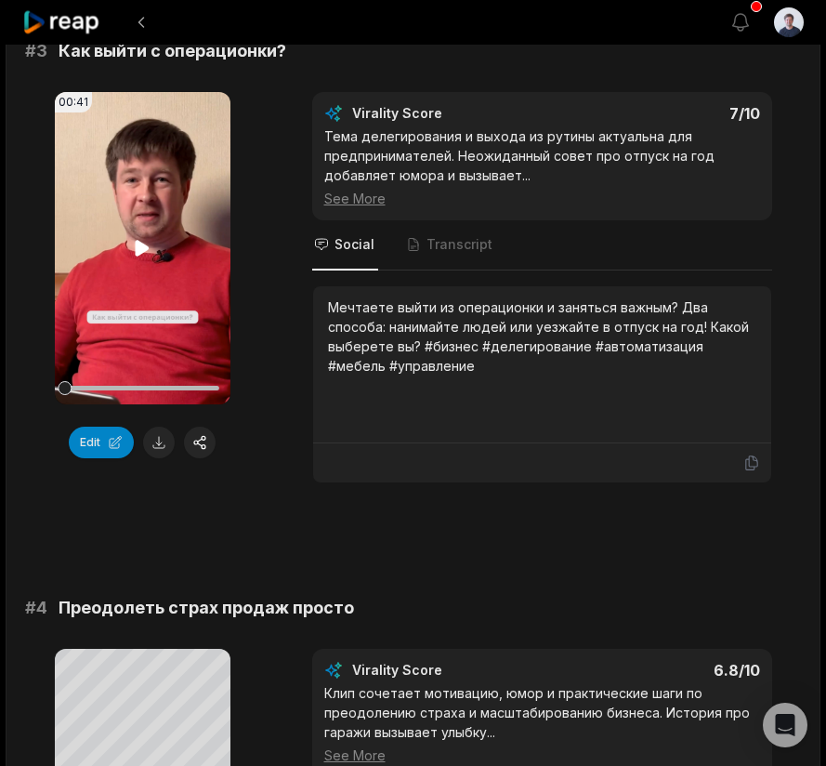
click at [142, 250] on icon at bounding box center [143, 248] width 14 height 16
click at [164, 445] on button at bounding box center [159, 443] width 32 height 32
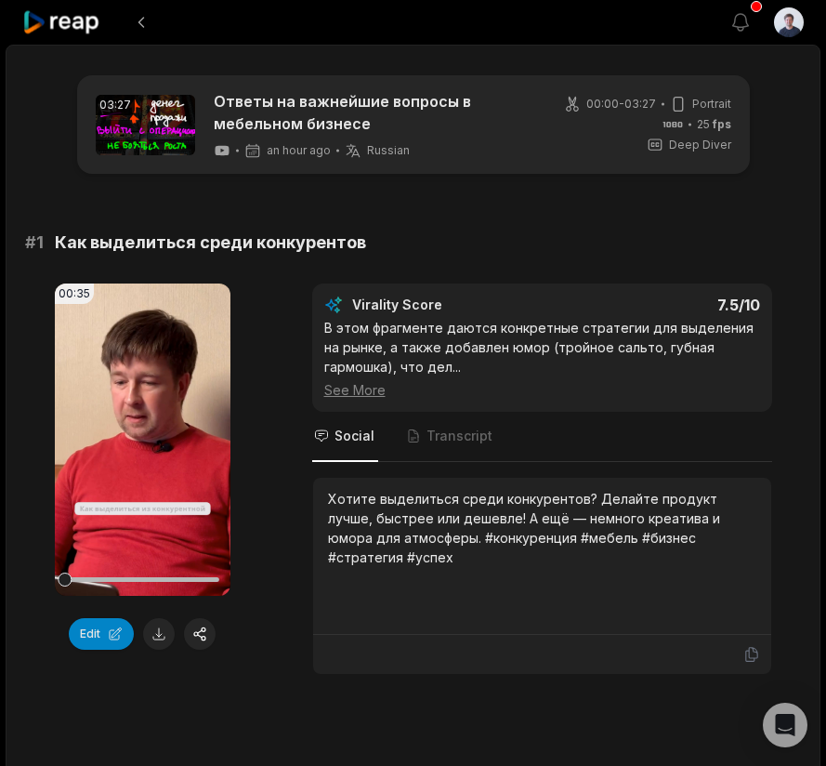
scroll to position [0, 0]
click at [80, 25] on icon at bounding box center [61, 22] width 79 height 25
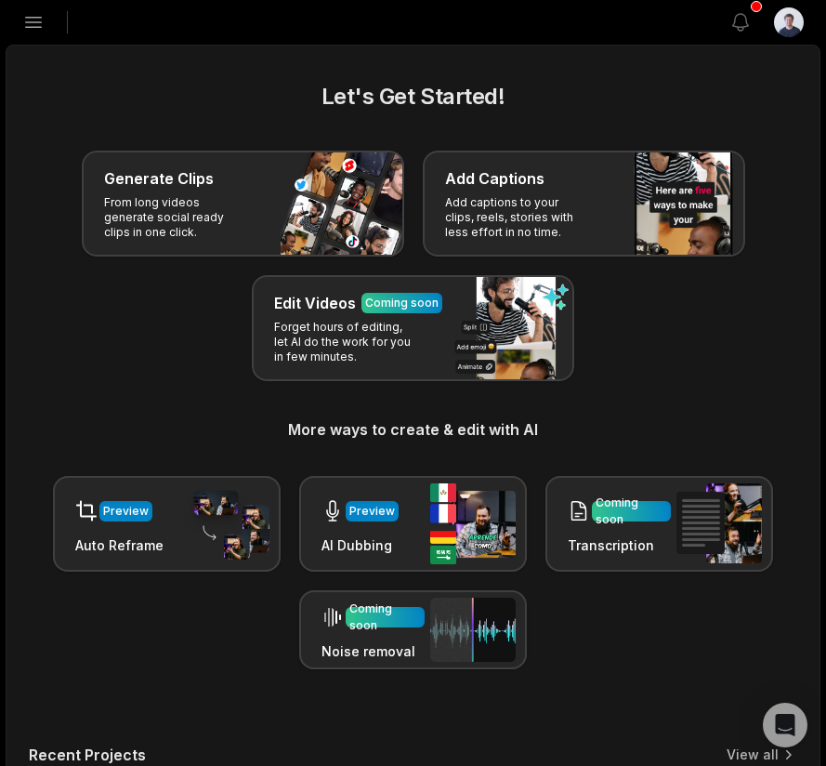
click at [38, 25] on icon "button" at bounding box center [33, 22] width 22 height 22
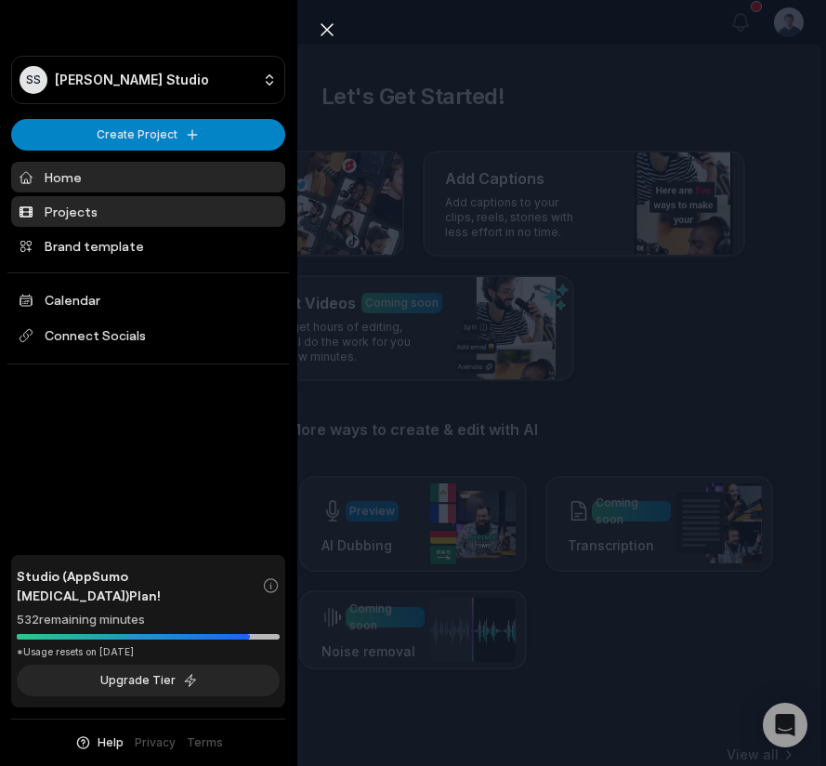
click at [79, 204] on link "Projects" at bounding box center [148, 211] width 274 height 31
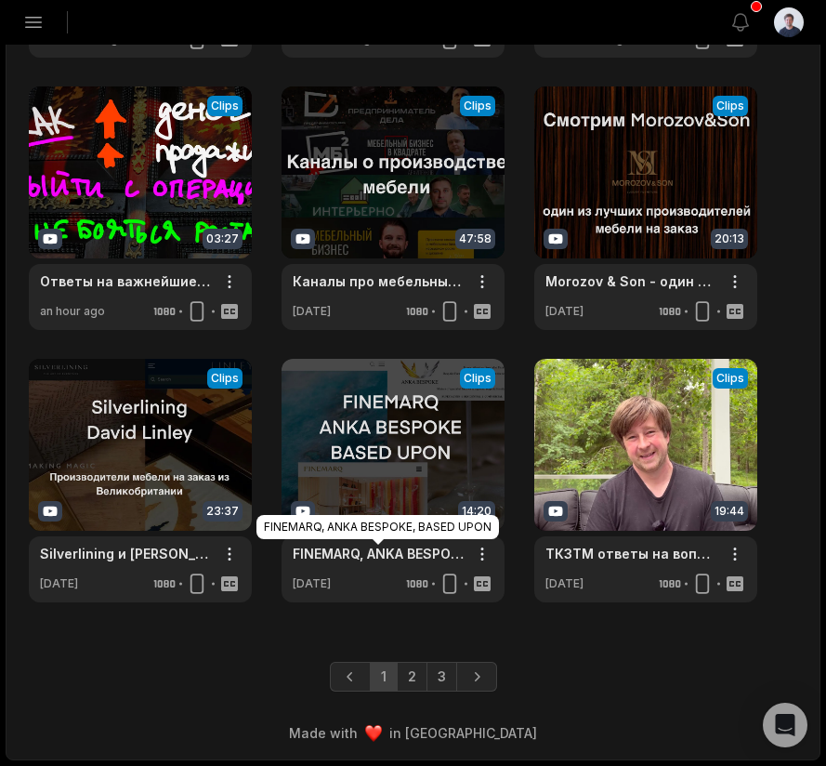
scroll to position [589, 0]
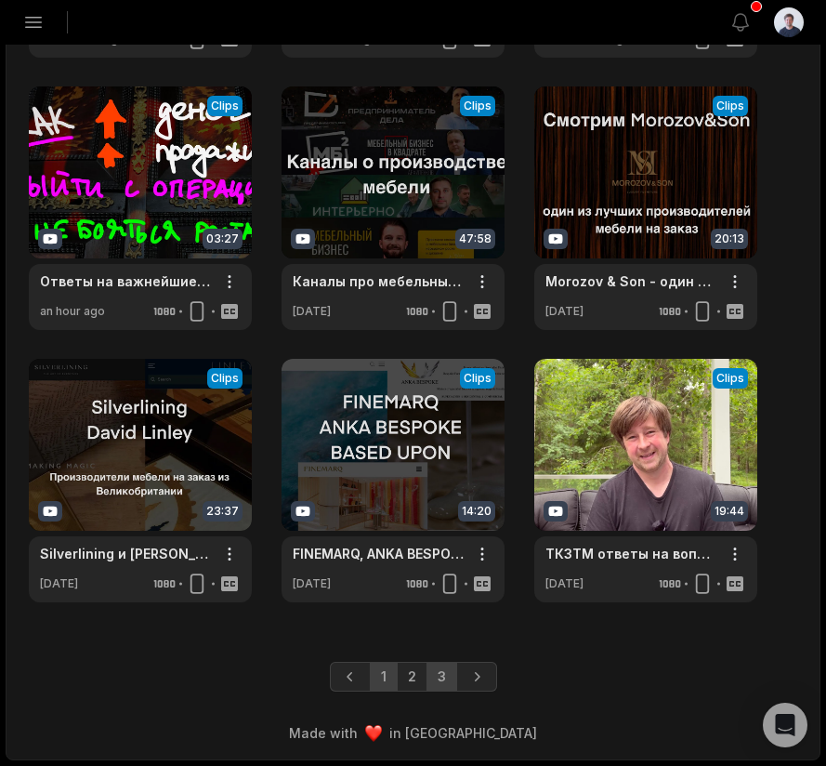
click at [438, 683] on link "3" at bounding box center [442, 677] width 31 height 30
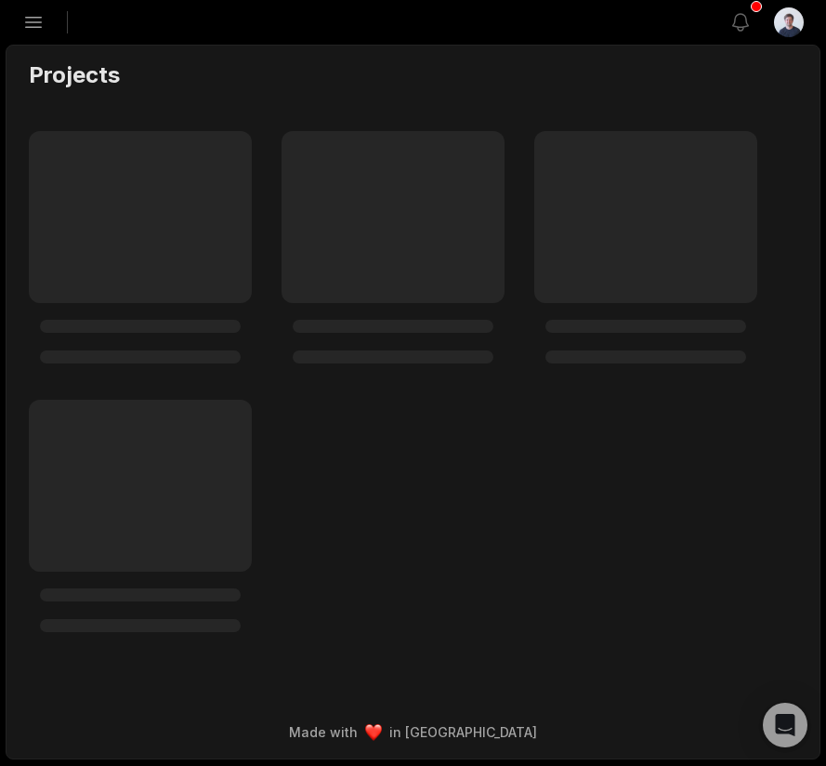
scroll to position [0, 0]
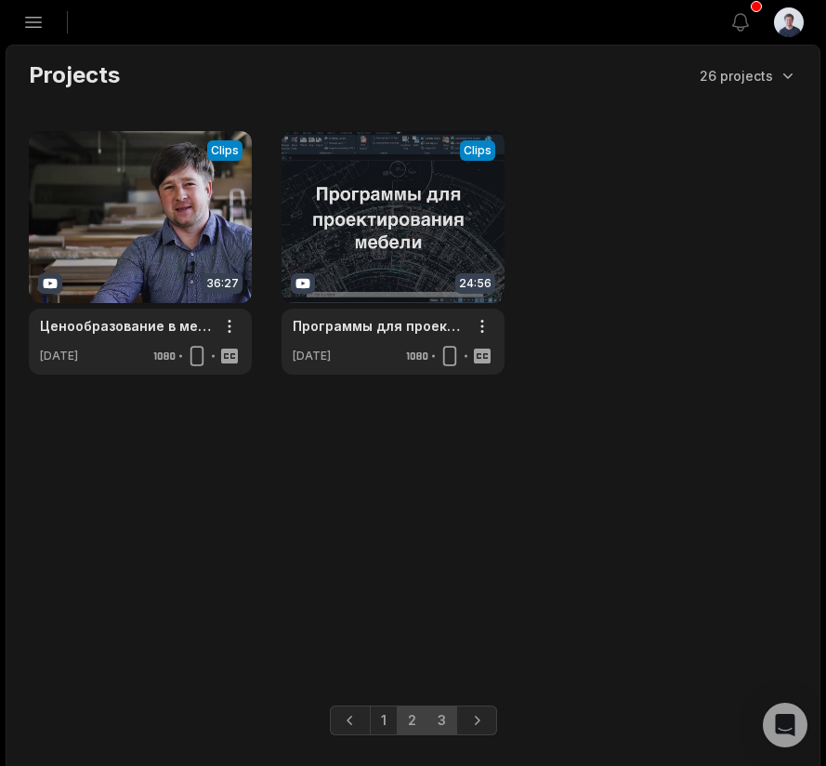
click at [415, 717] on link "2" at bounding box center [412, 720] width 31 height 30
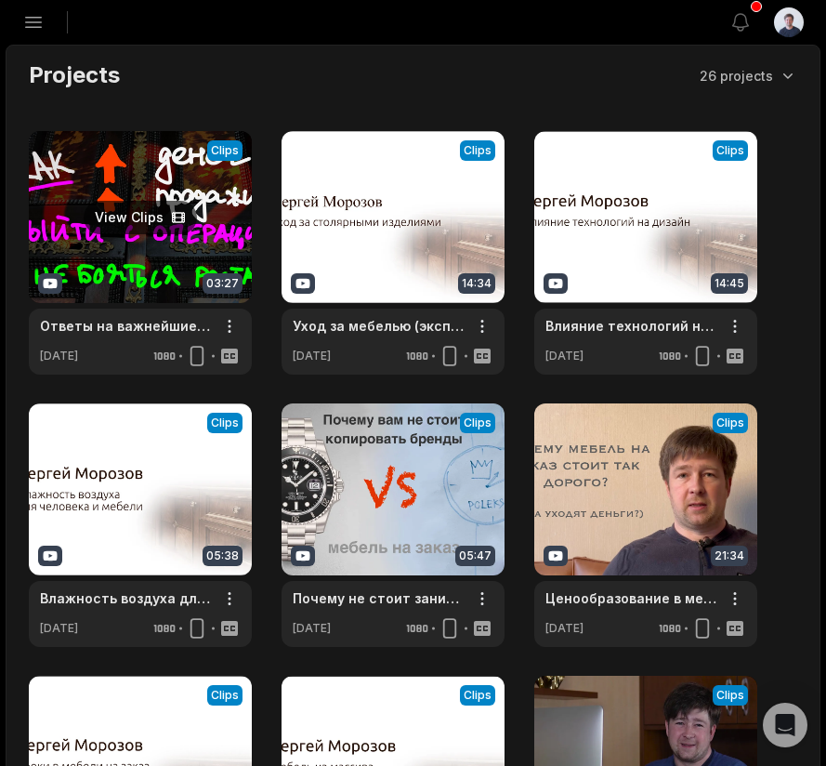
click at [154, 253] on link at bounding box center [140, 252] width 223 height 243
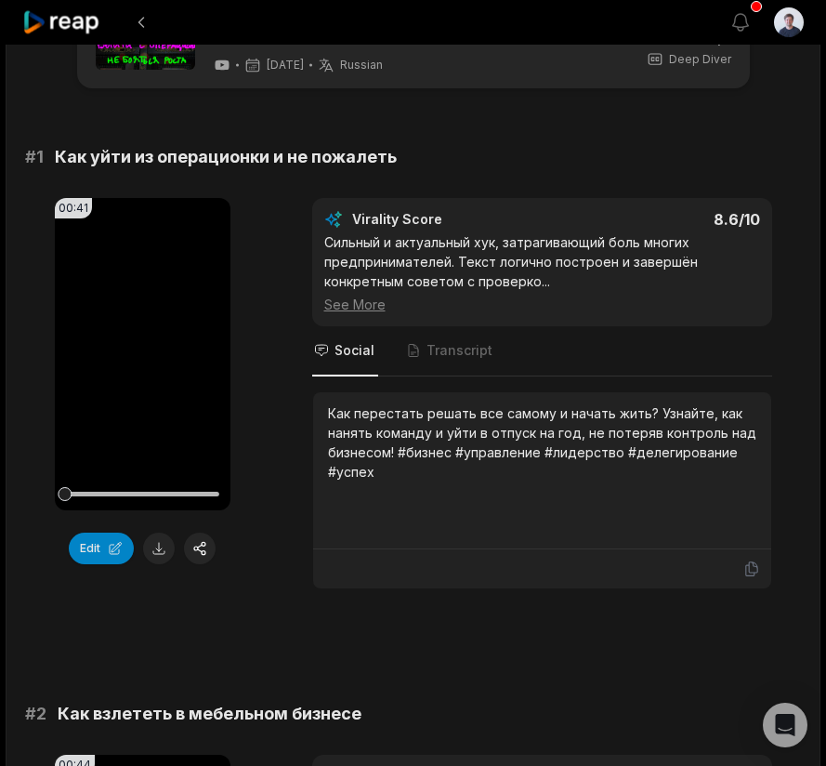
scroll to position [84, 0]
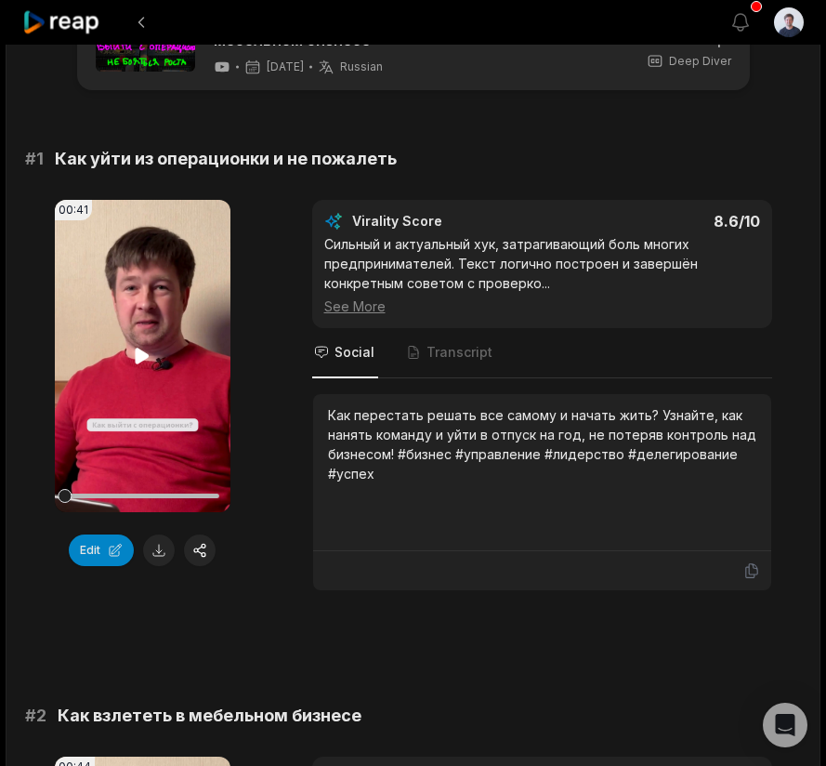
click at [143, 355] on icon at bounding box center [143, 356] width 14 height 16
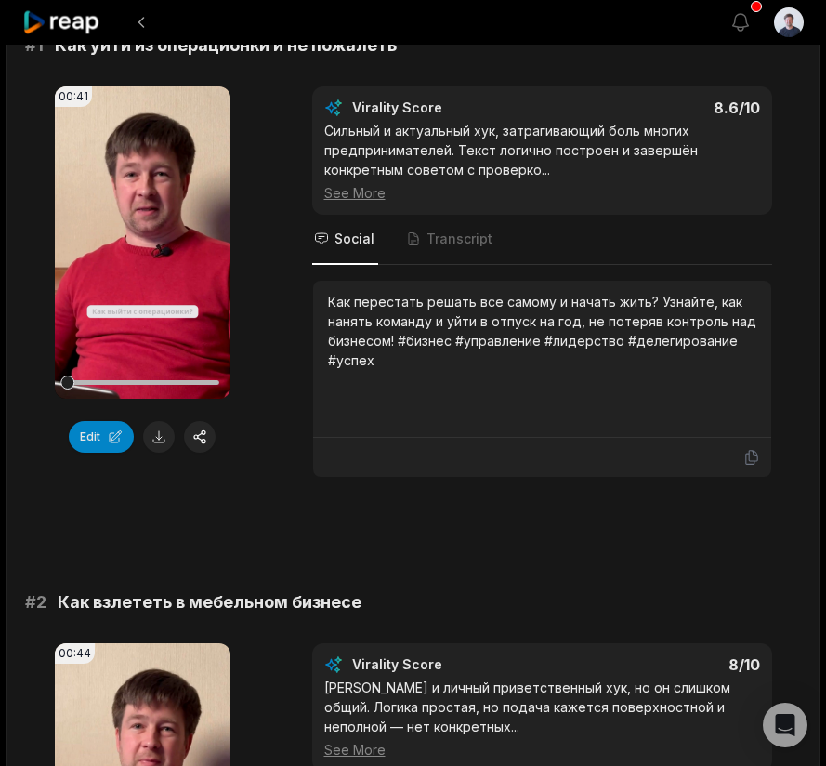
scroll to position [172, 0]
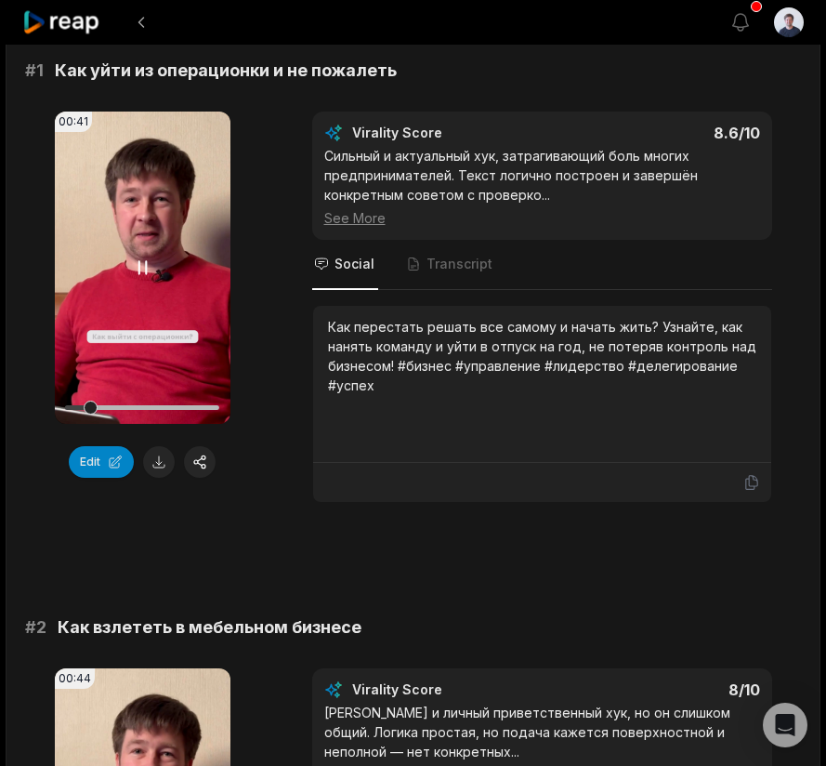
click at [165, 401] on div at bounding box center [142, 407] width 154 height 33
click at [142, 264] on icon at bounding box center [142, 267] width 22 height 22
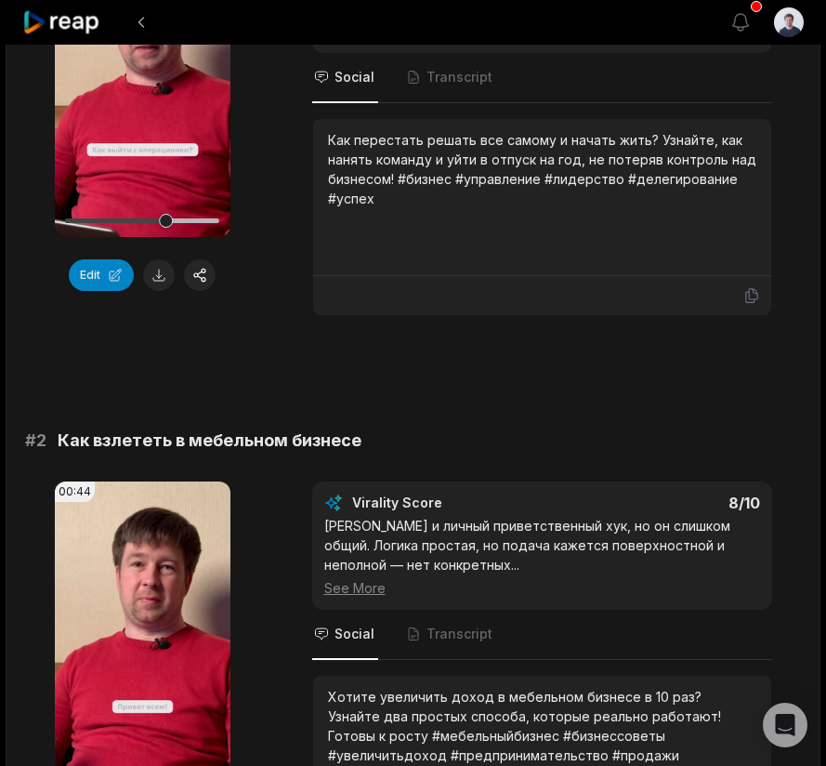
scroll to position [403, 0]
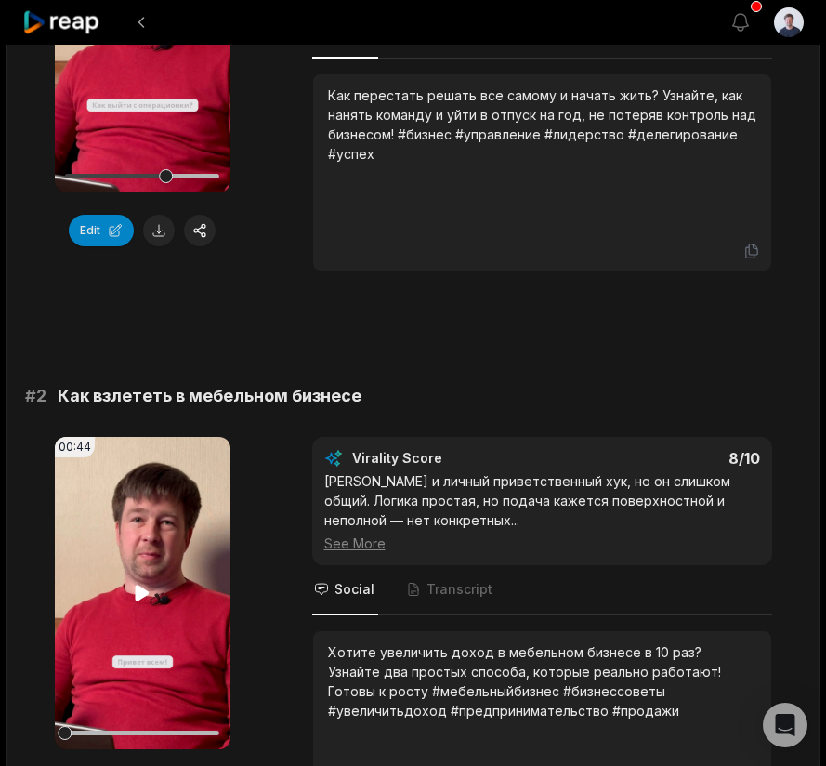
click at [135, 587] on icon at bounding box center [142, 593] width 22 height 22
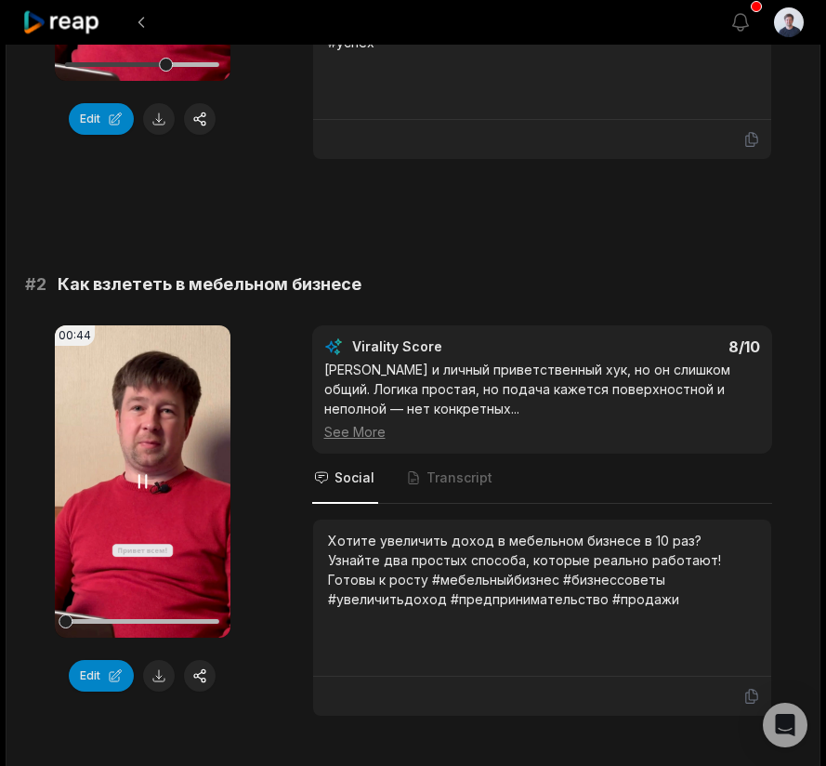
scroll to position [571, 0]
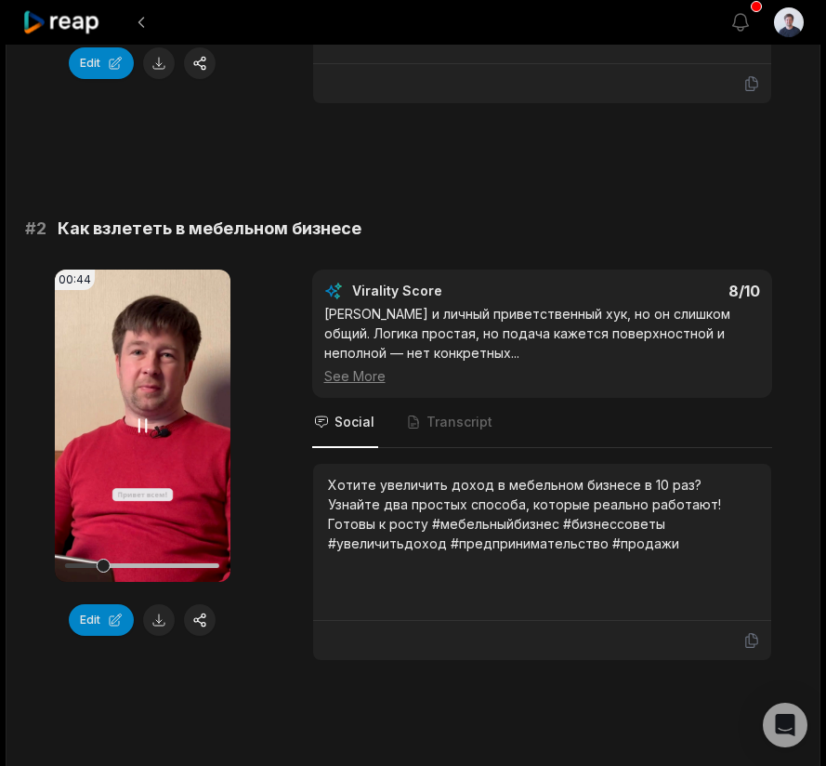
click at [124, 562] on div at bounding box center [142, 565] width 154 height 33
click at [154, 565] on div at bounding box center [142, 565] width 154 height 5
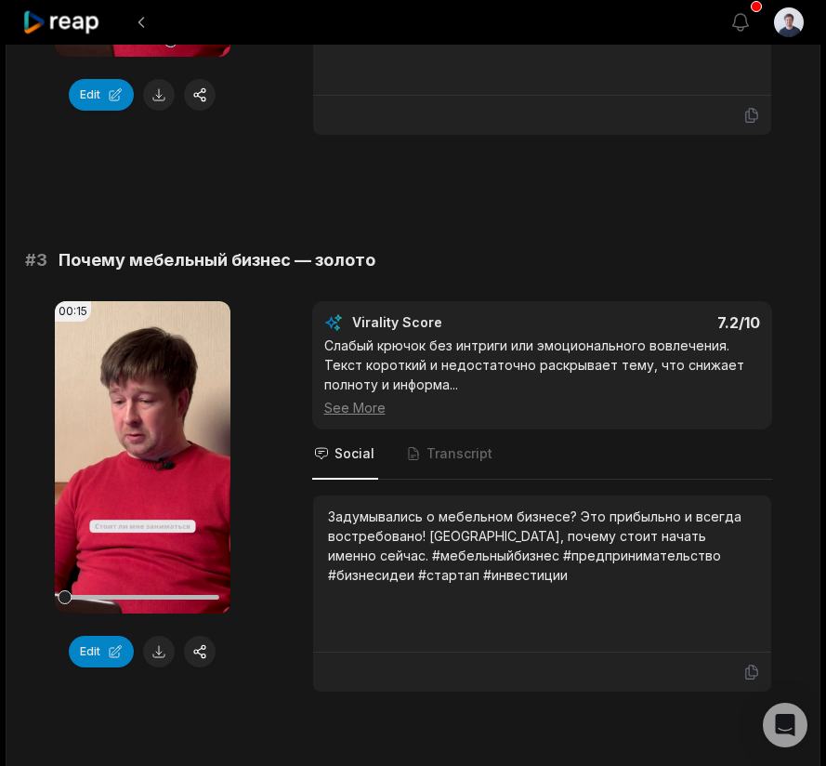
scroll to position [782, 0]
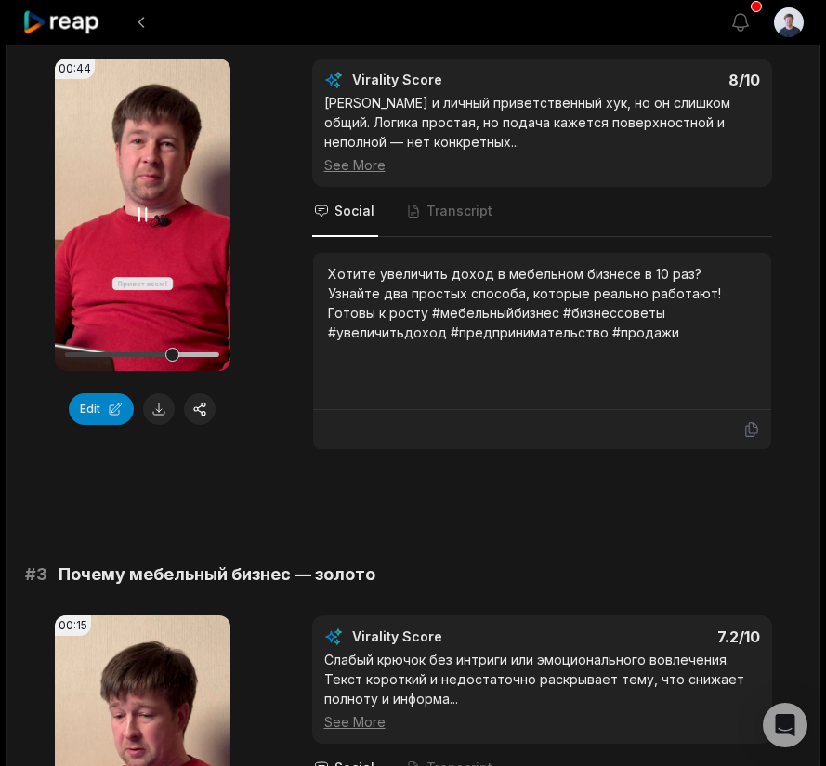
click at [143, 260] on video "Your browser does not support mp4 format." at bounding box center [143, 215] width 176 height 312
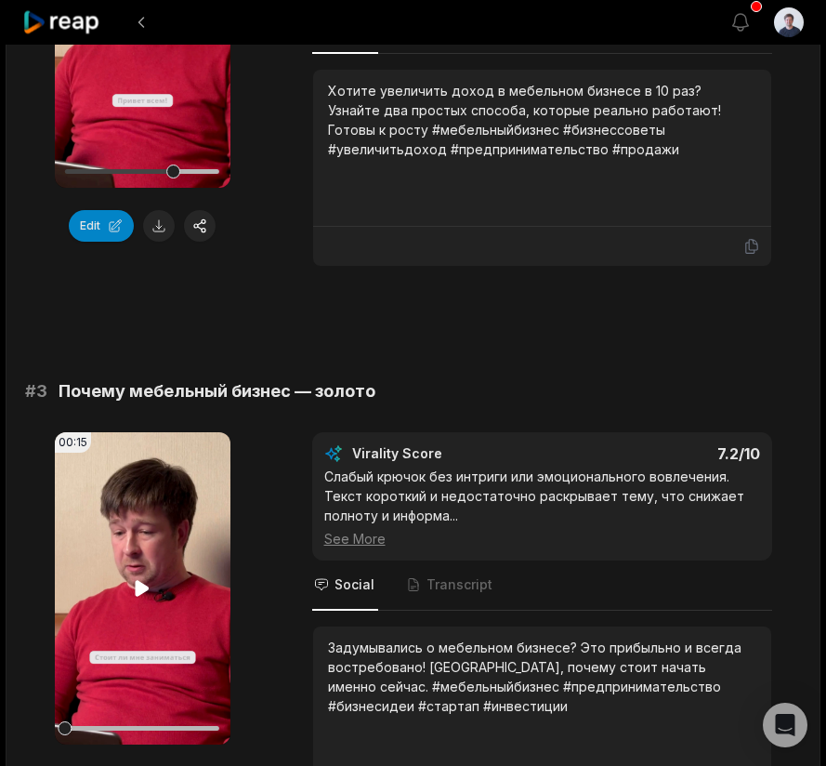
scroll to position [1015, 0]
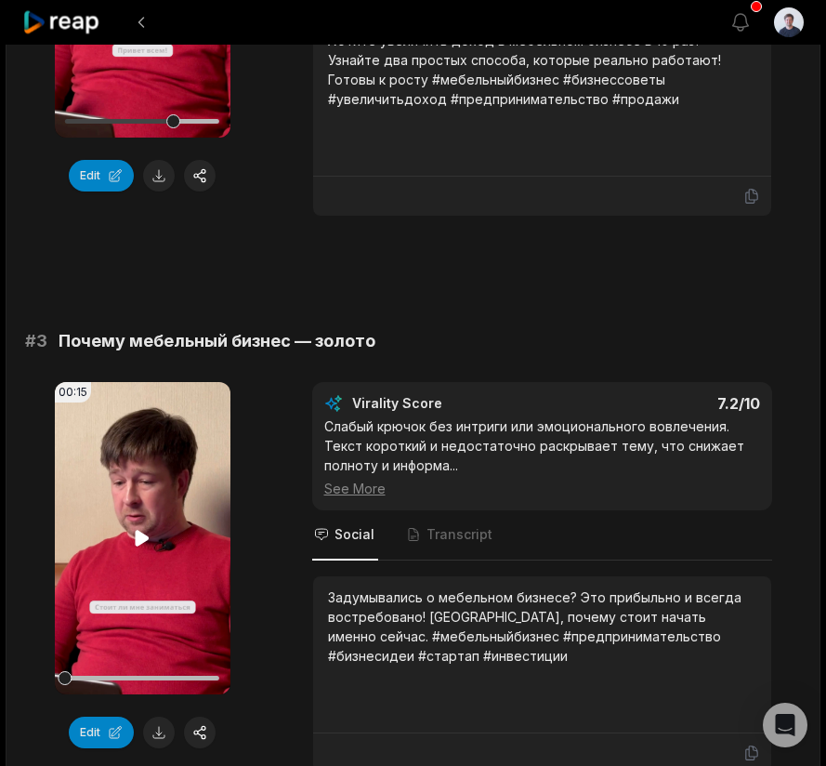
click at [149, 532] on icon at bounding box center [142, 538] width 22 height 22
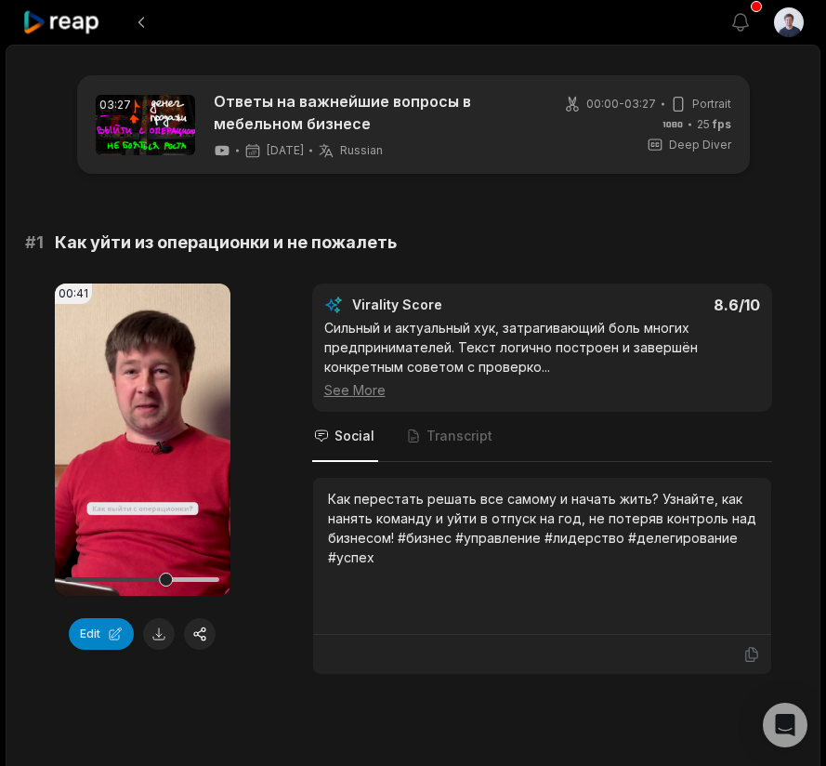
scroll to position [0, 0]
click at [144, 26] on button at bounding box center [141, 22] width 33 height 33
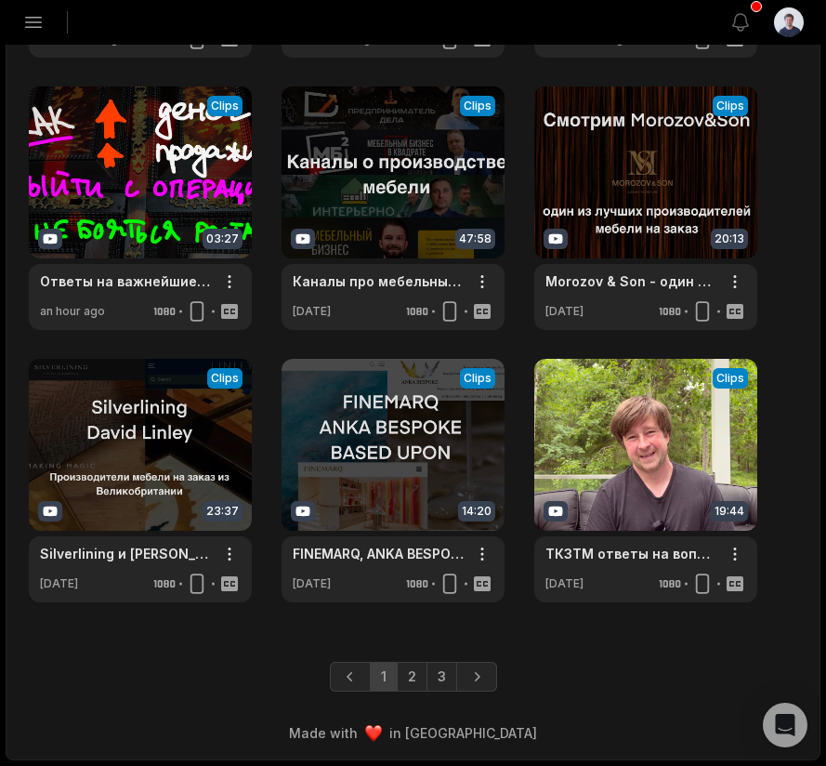
scroll to position [589, 0]
click at [420, 677] on link "2" at bounding box center [412, 677] width 31 height 30
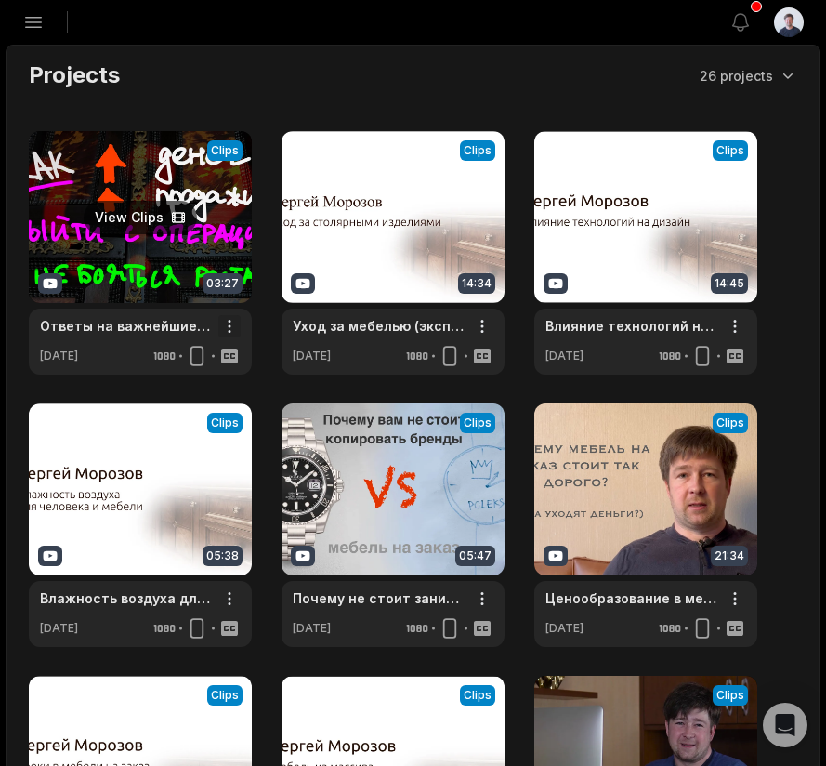
scroll to position [0, 0]
click at [233, 327] on html "SS Sergejs's Studio Create Project Home Projects Brand template Calendar Connec…" at bounding box center [413, 383] width 826 height 766
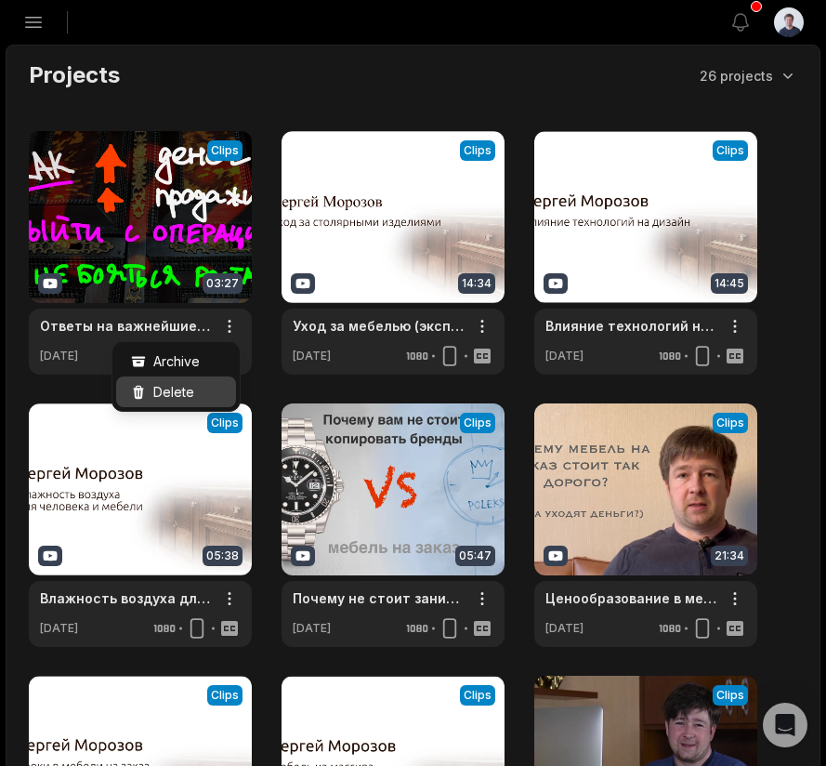
click at [188, 393] on span "Delete" at bounding box center [173, 392] width 41 height 20
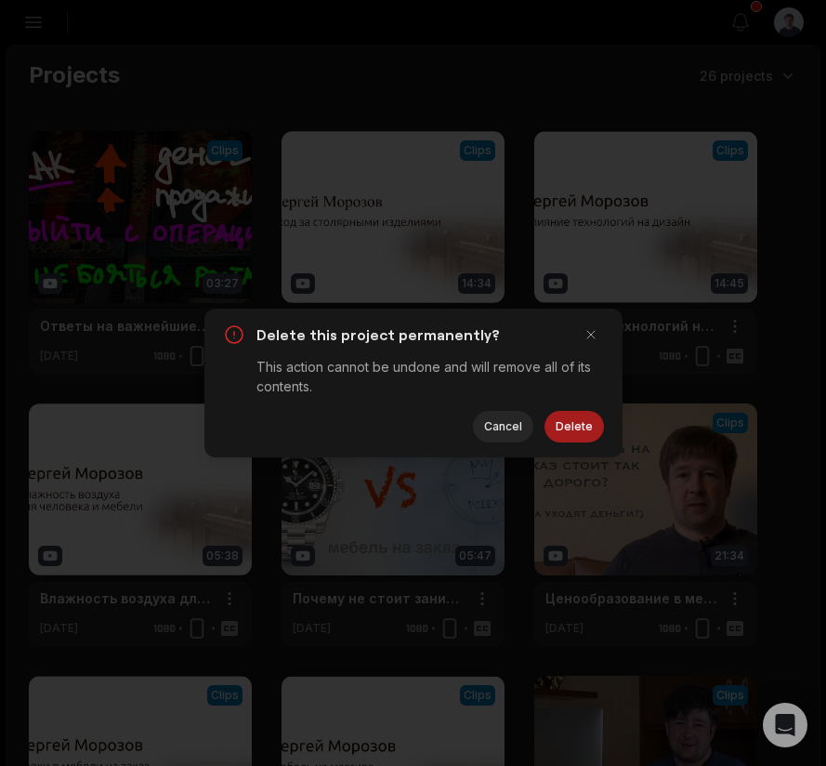
click at [588, 426] on button "Delete" at bounding box center [574, 427] width 59 height 32
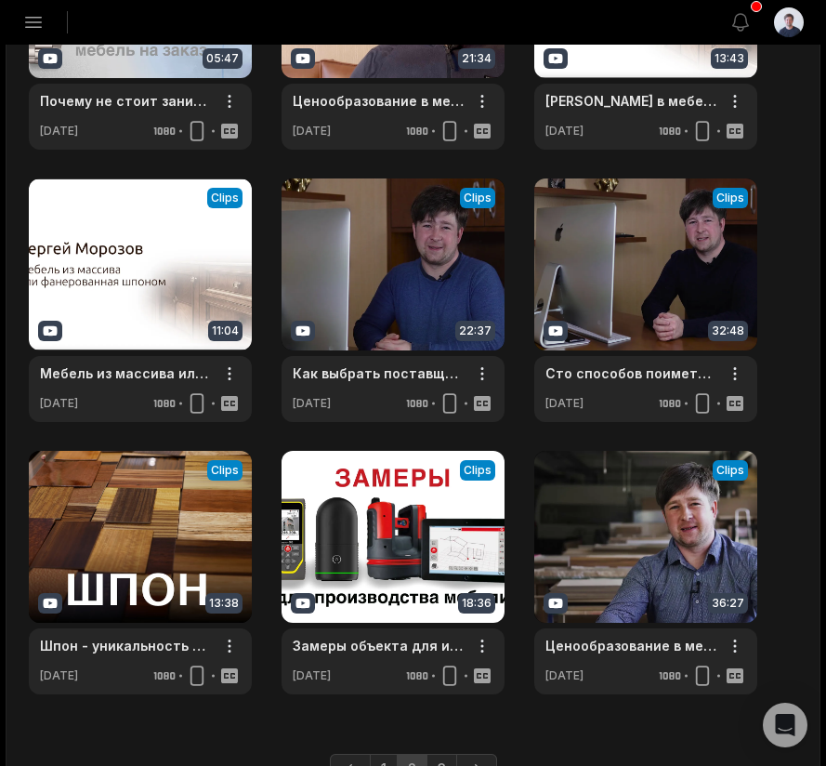
scroll to position [550, 0]
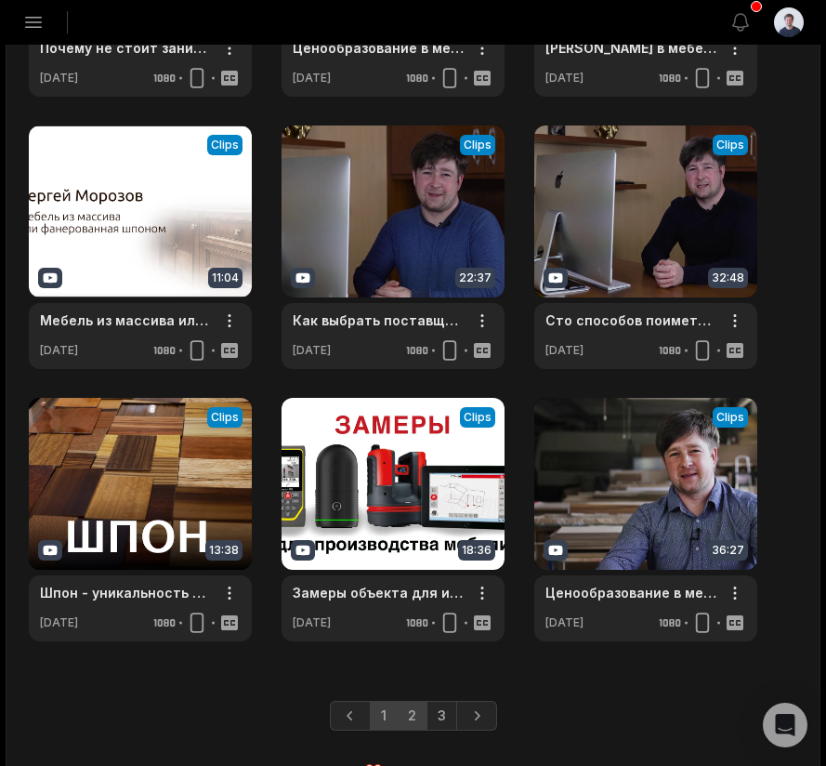
click at [393, 710] on link "1" at bounding box center [384, 716] width 28 height 30
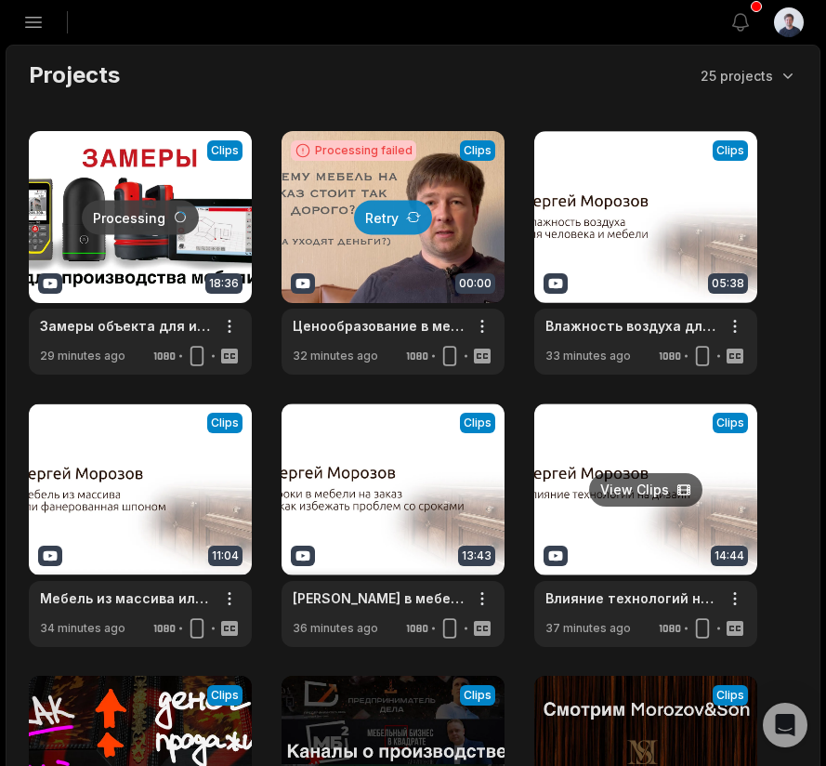
scroll to position [0, 0]
click at [410, 217] on icon at bounding box center [413, 217] width 15 height 15
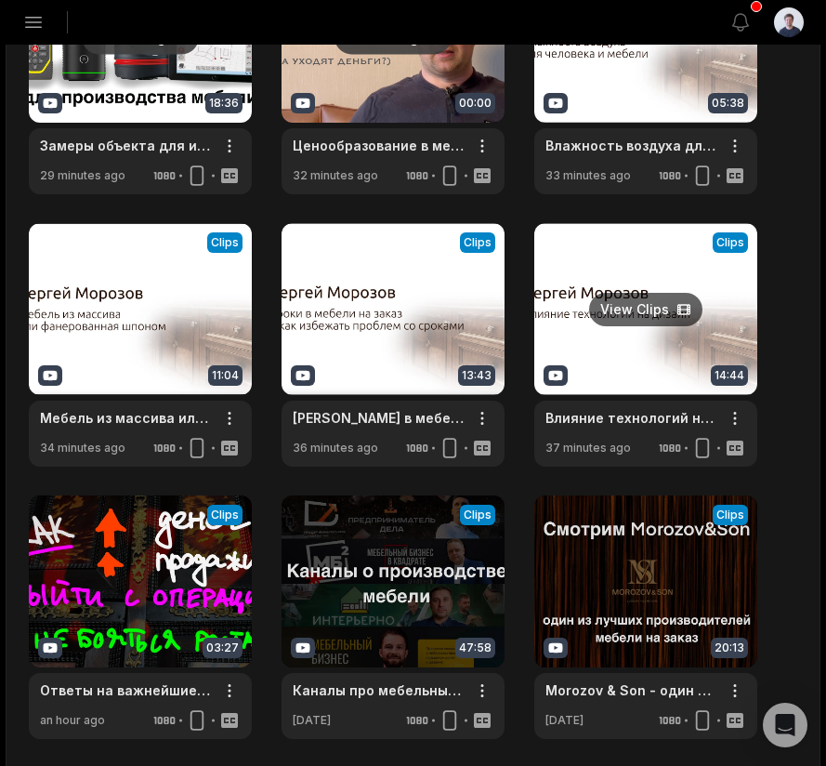
scroll to position [235, 0]
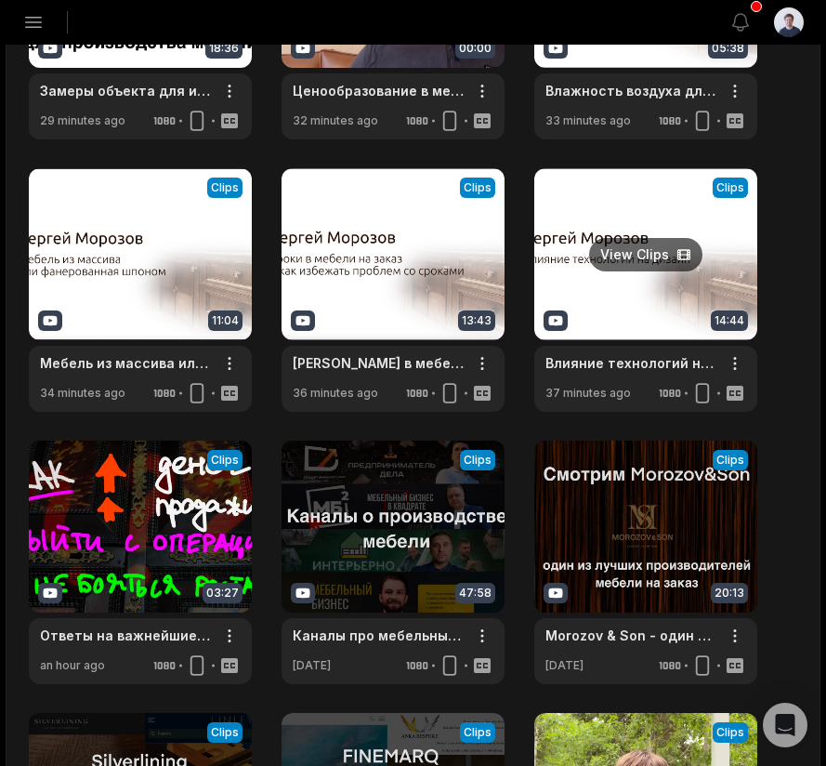
click at [651, 256] on link at bounding box center [645, 289] width 223 height 243
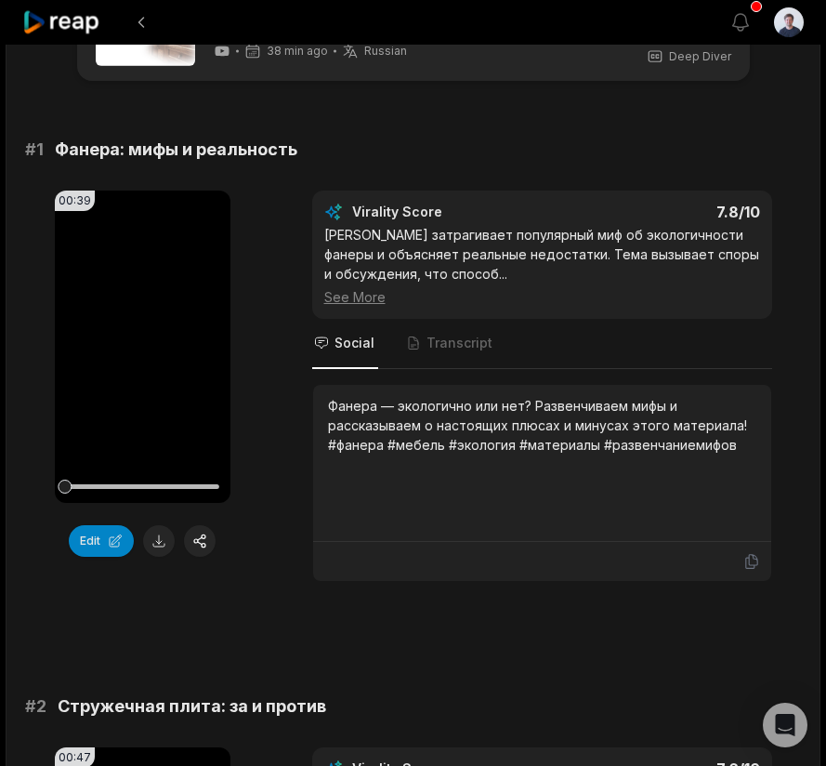
scroll to position [93, 0]
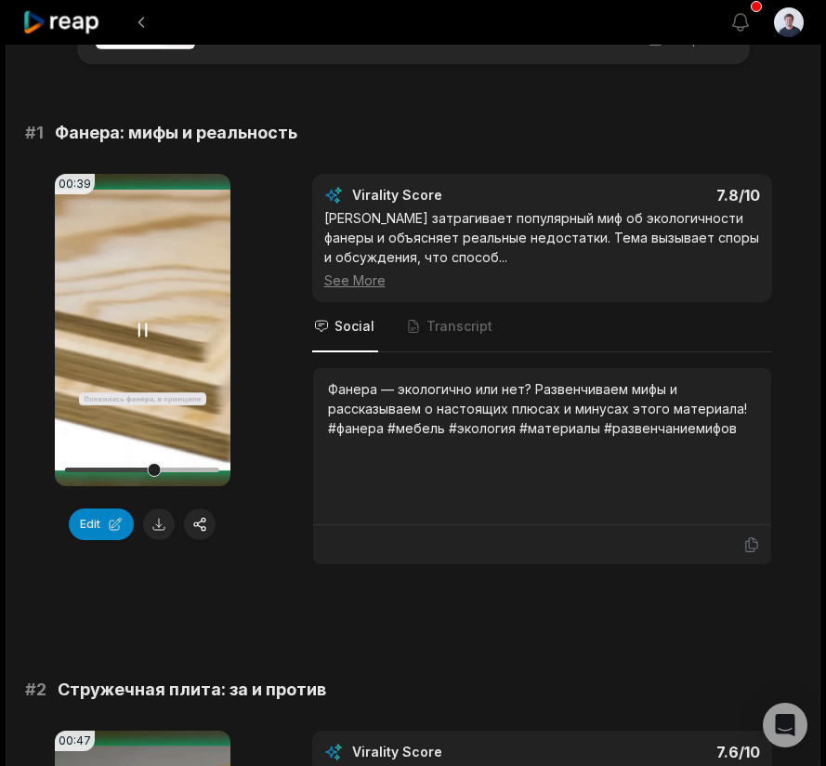
click at [143, 324] on icon at bounding box center [142, 330] width 22 height 22
click at [138, 331] on icon at bounding box center [143, 330] width 14 height 16
drag, startPoint x: 151, startPoint y: 467, endPoint x: 53, endPoint y: 467, distance: 97.6
click at [53, 467] on div "00:39 Your browser does not support mp4 format. Edit Virality Score 7.8 /10 Кли…" at bounding box center [413, 369] width 776 height 391
click at [140, 327] on icon at bounding box center [143, 330] width 14 height 16
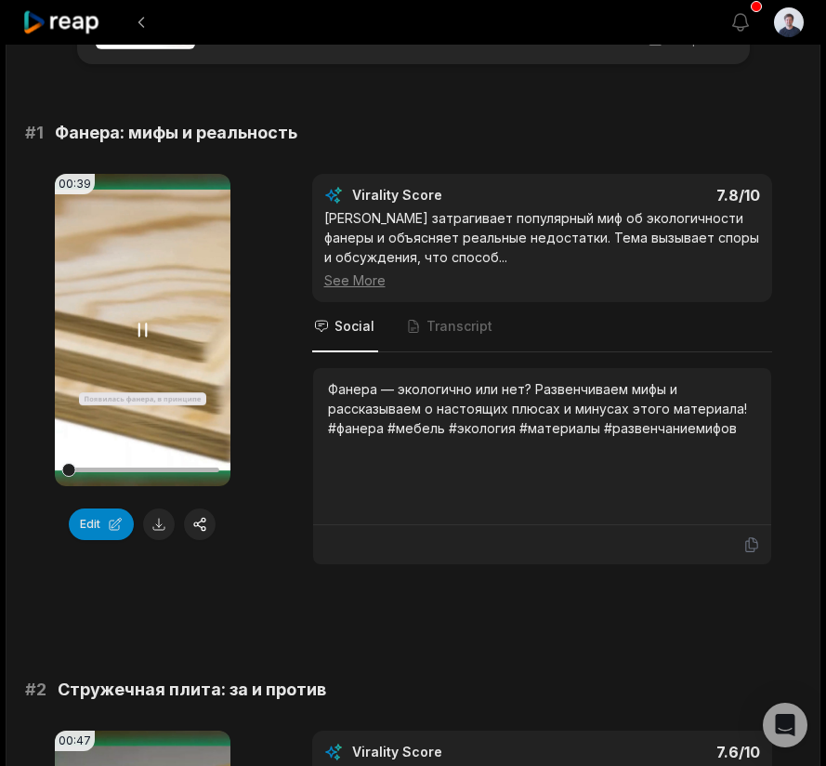
drag, startPoint x: 90, startPoint y: 470, endPoint x: 68, endPoint y: 471, distance: 22.3
click at [68, 471] on div at bounding box center [69, 470] width 14 height 14
click at [138, 327] on icon at bounding box center [142, 330] width 22 height 22
click at [107, 523] on button "Edit" at bounding box center [101, 524] width 65 height 32
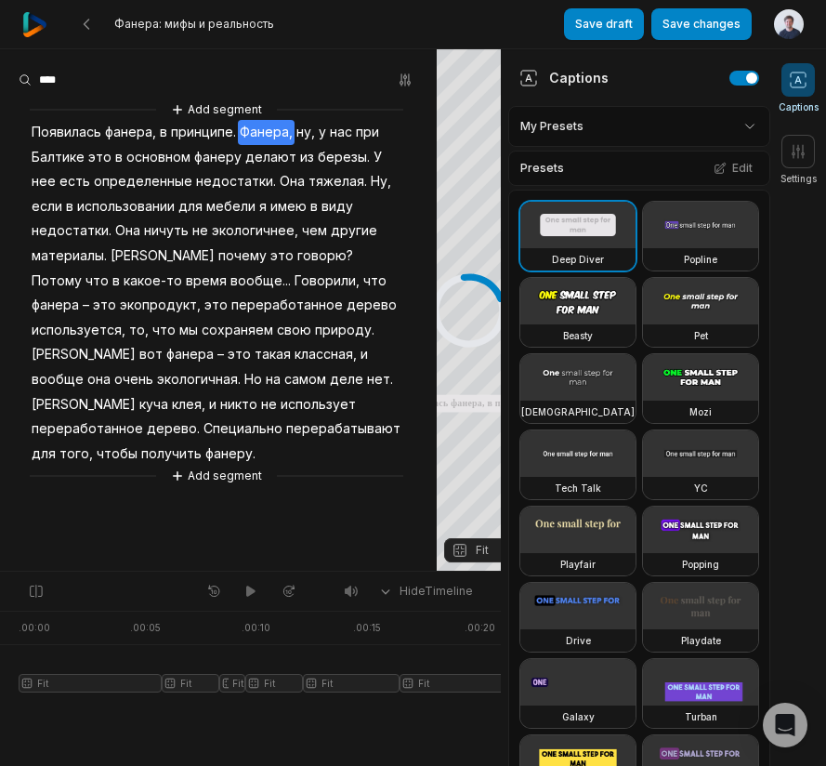
click at [255, 131] on span "Фанера," at bounding box center [266, 132] width 57 height 25
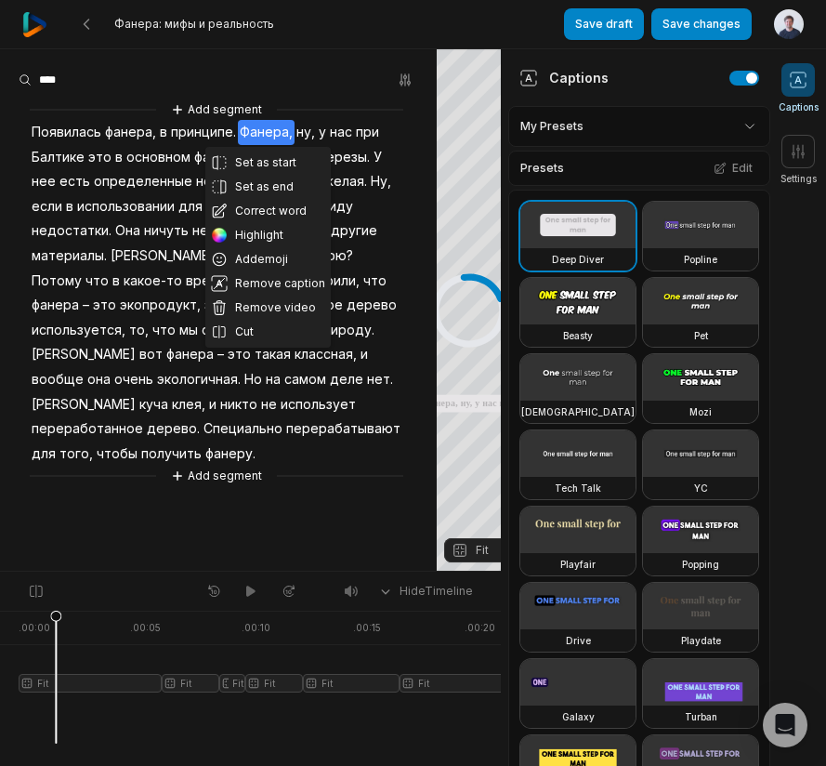
click at [303, 129] on span "ну," at bounding box center [306, 132] width 22 height 25
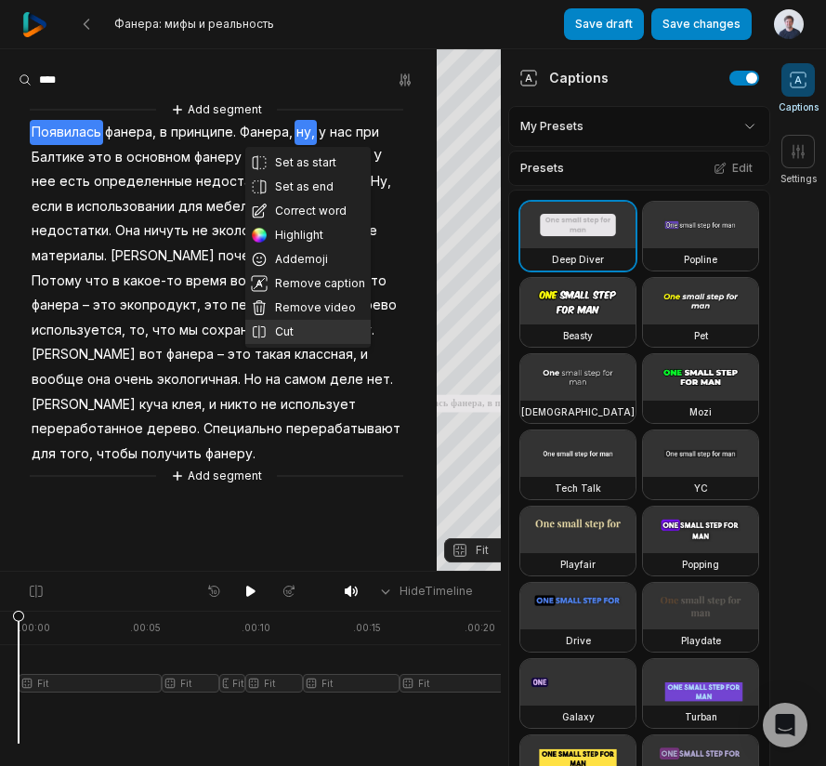
click at [296, 327] on button "Cut" at bounding box center [307, 332] width 125 height 24
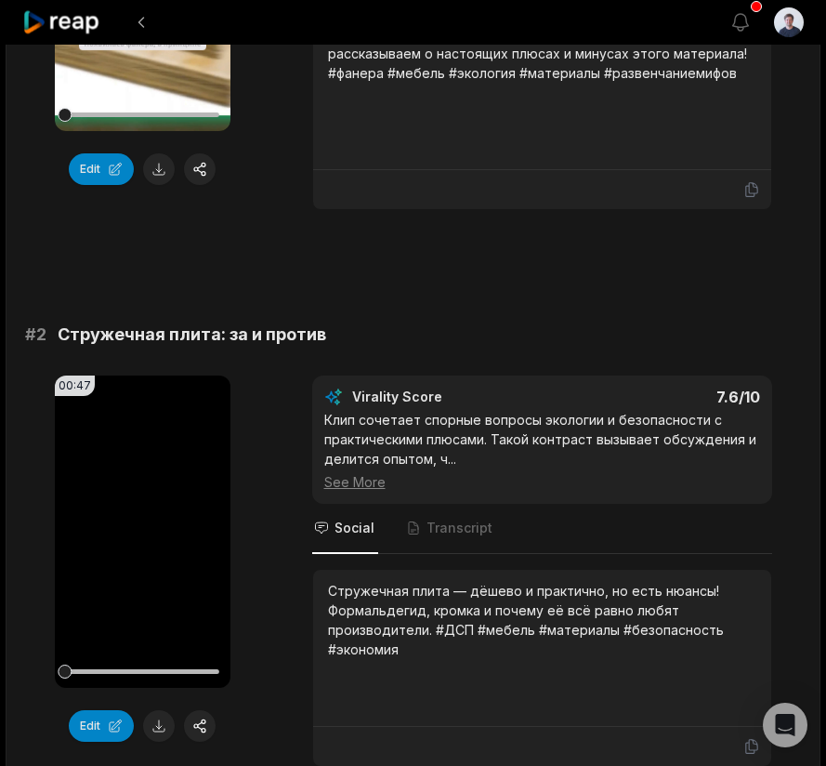
scroll to position [235, 0]
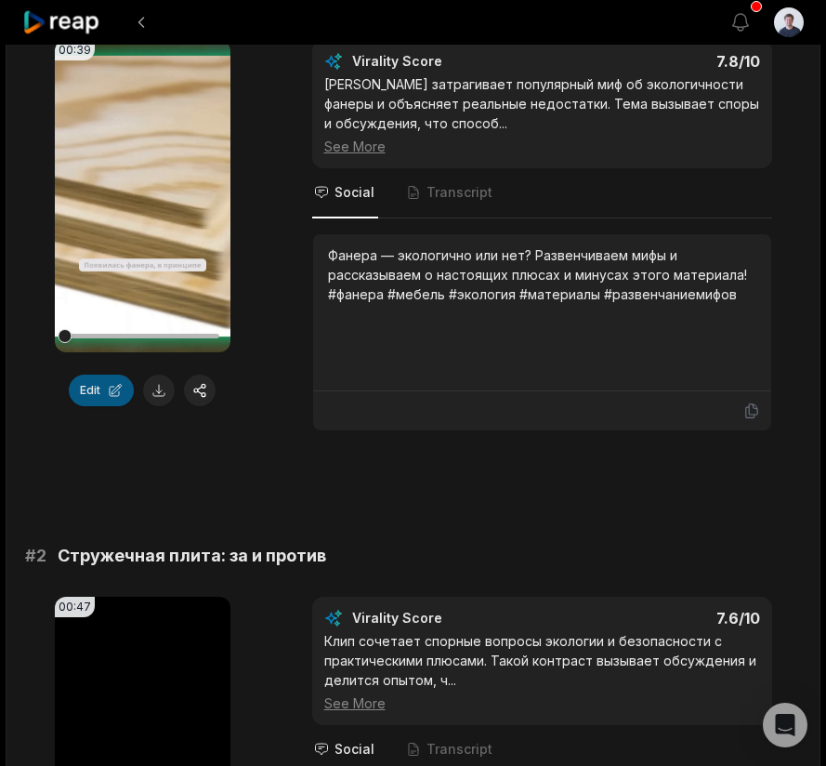
click at [102, 394] on button "Edit" at bounding box center [101, 391] width 65 height 32
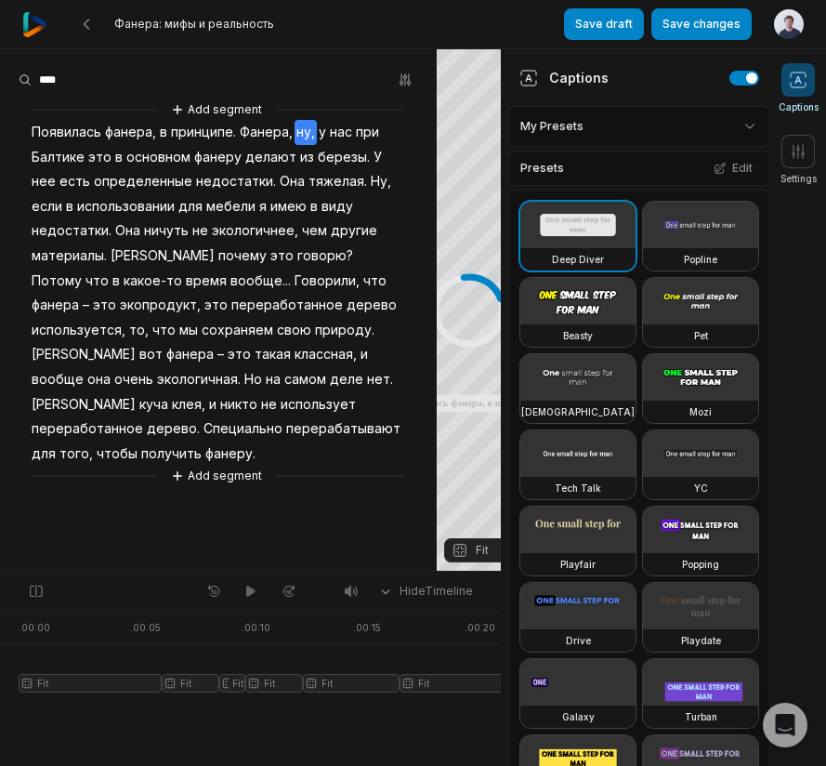
click at [304, 136] on span "ну," at bounding box center [306, 132] width 22 height 25
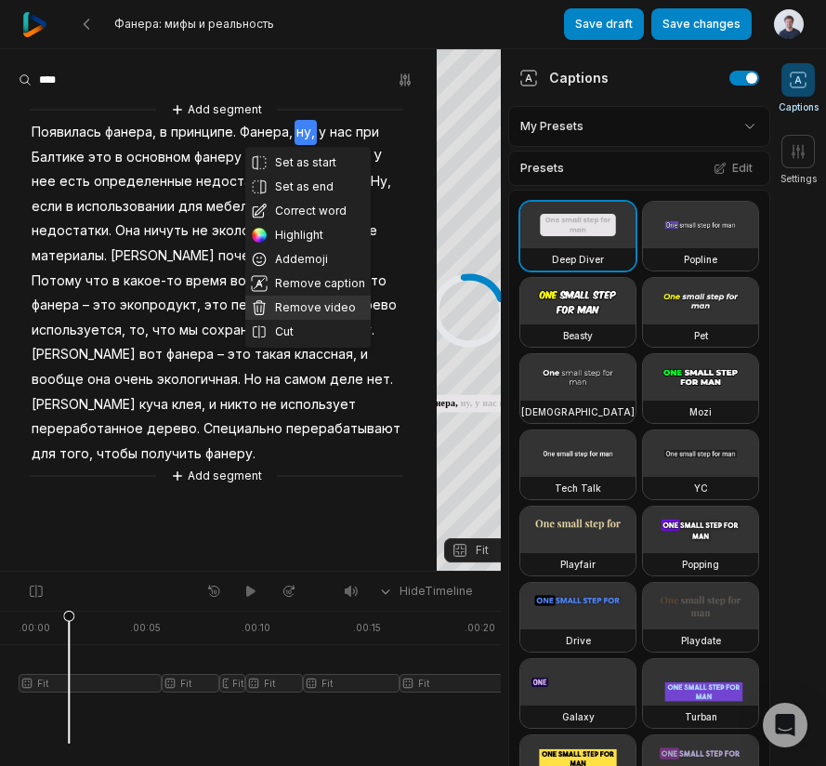
click at [302, 302] on button "Remove video" at bounding box center [307, 308] width 125 height 24
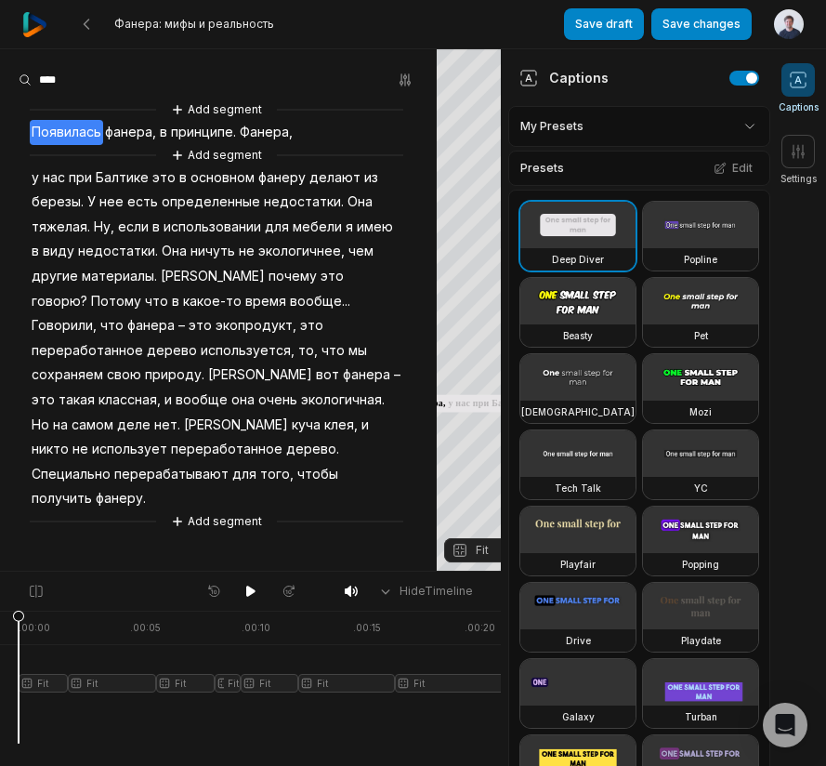
click at [260, 131] on span "Фанера," at bounding box center [266, 132] width 57 height 25
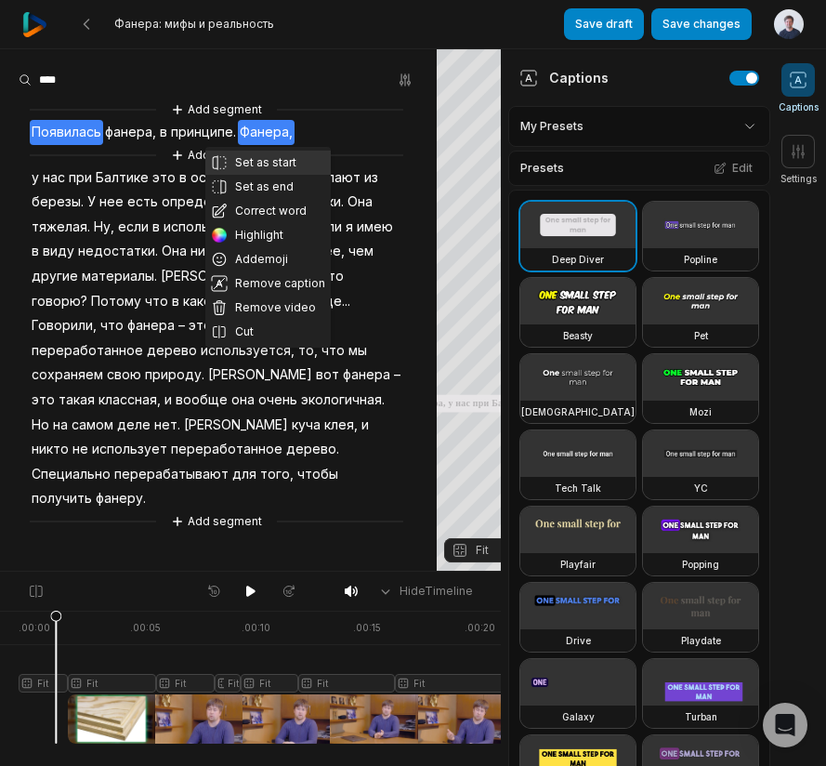
click at [271, 161] on button "Set as start" at bounding box center [267, 163] width 125 height 24
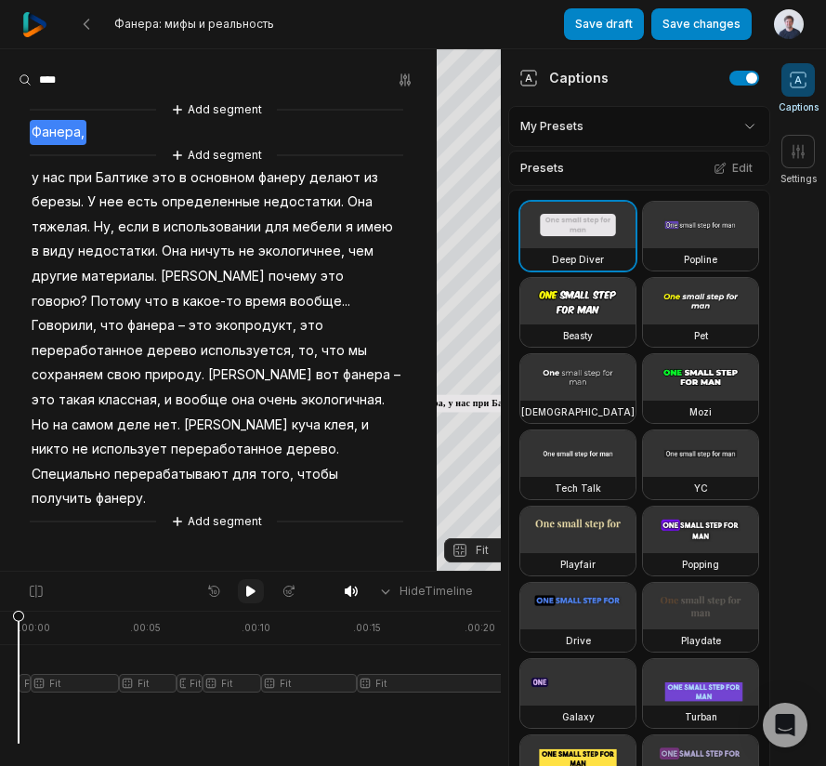
click at [249, 593] on icon at bounding box center [250, 590] width 9 height 11
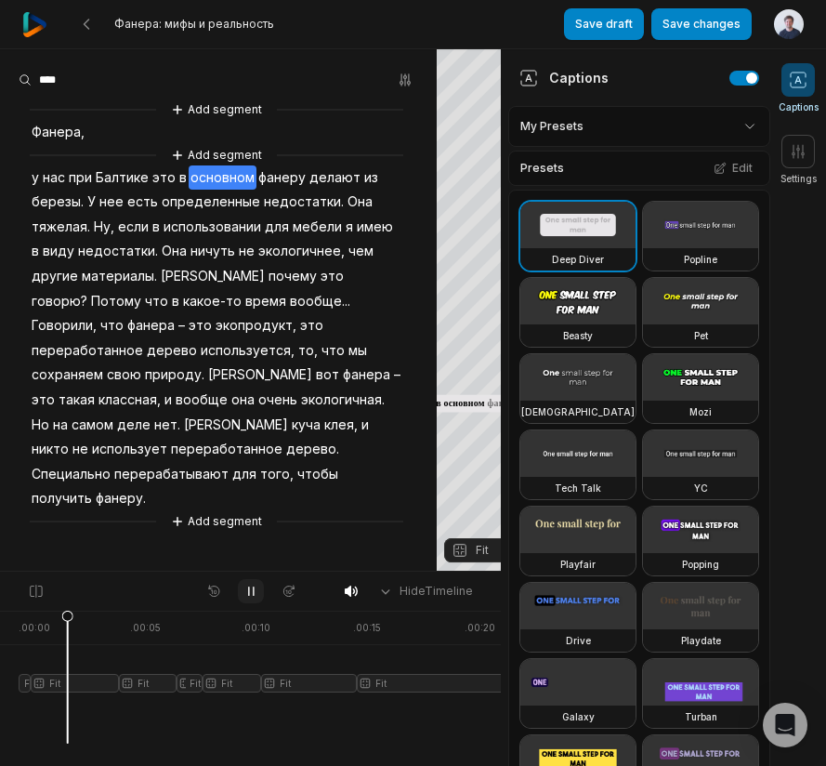
click at [249, 593] on icon at bounding box center [250, 591] width 5 height 8
click at [218, 595] on icon at bounding box center [213, 591] width 16 height 15
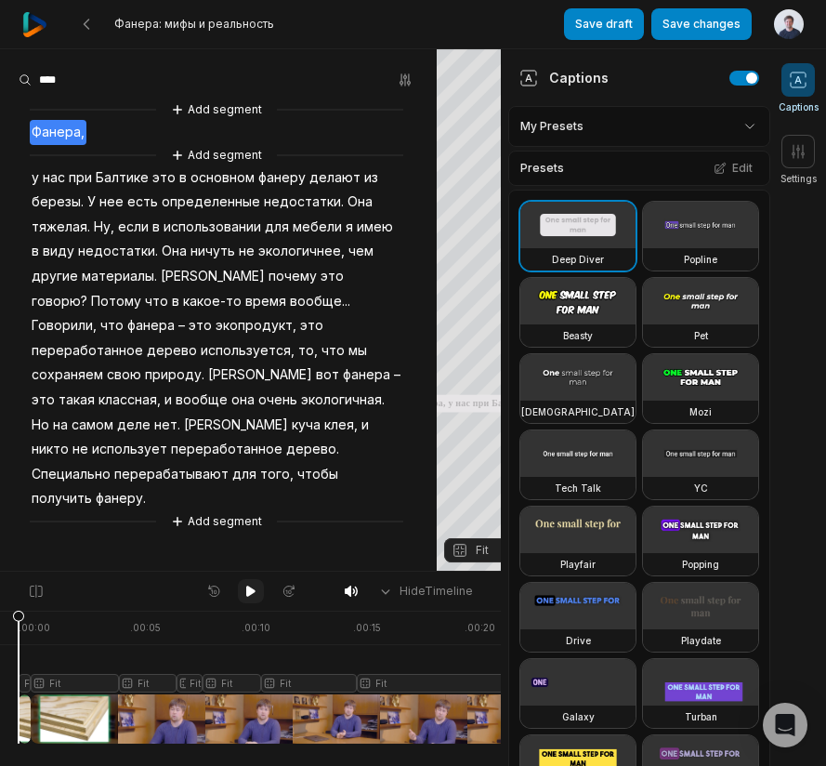
click at [252, 593] on icon at bounding box center [250, 590] width 9 height 11
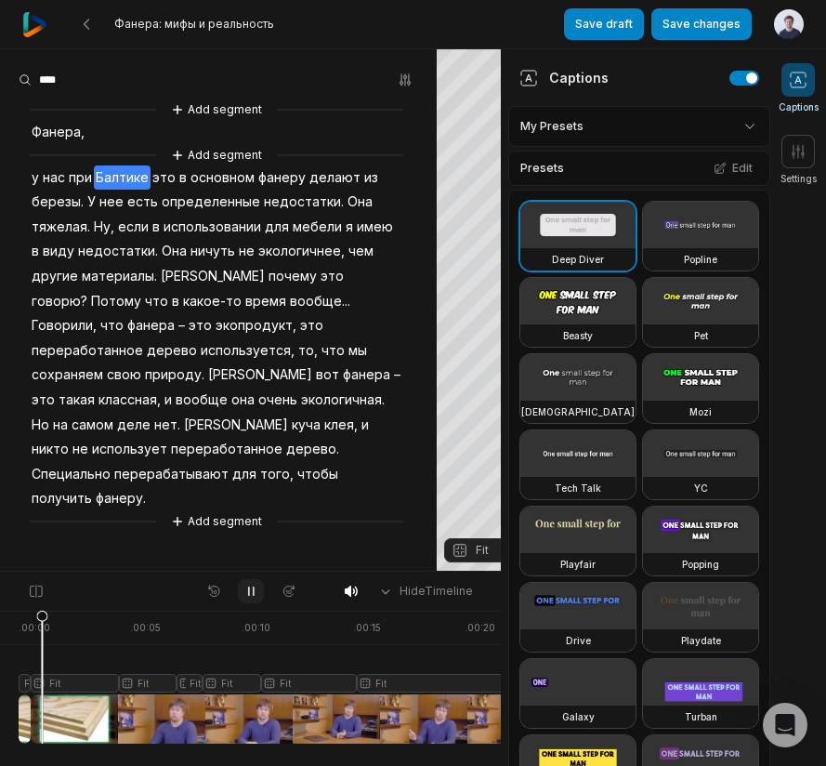
click at [252, 593] on icon at bounding box center [250, 591] width 15 height 15
click at [83, 26] on icon at bounding box center [86, 24] width 15 height 15
click at [99, 29] on button at bounding box center [86, 23] width 33 height 33
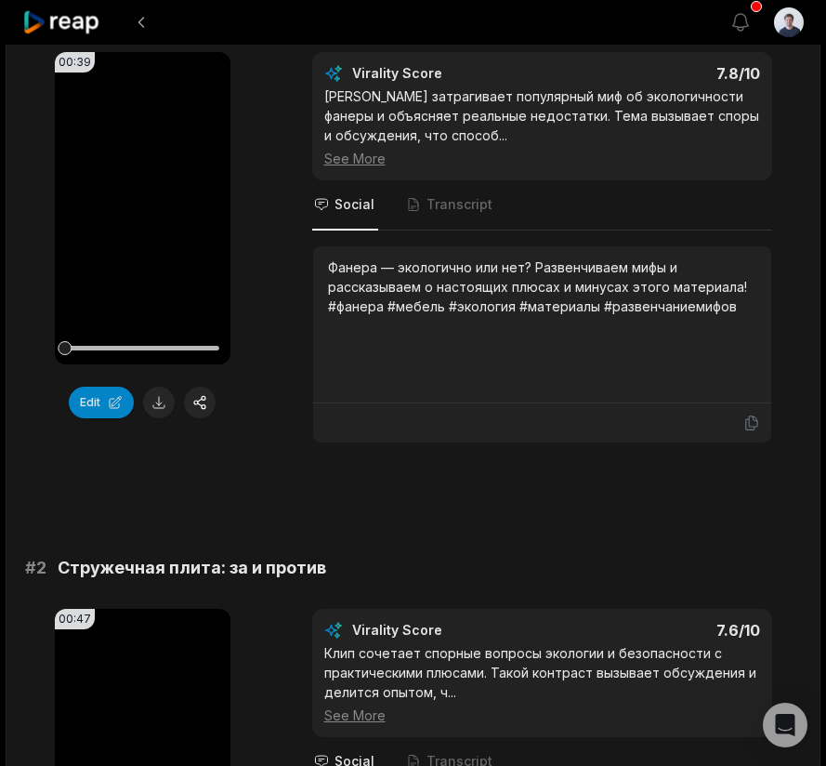
scroll to position [286, 0]
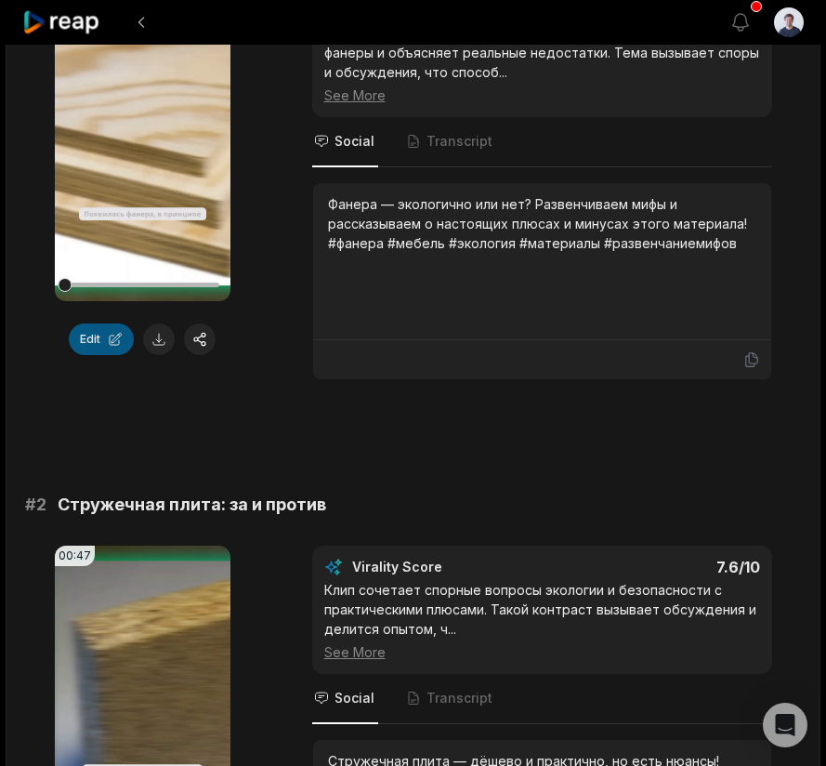
click at [103, 340] on button "Edit" at bounding box center [101, 339] width 65 height 32
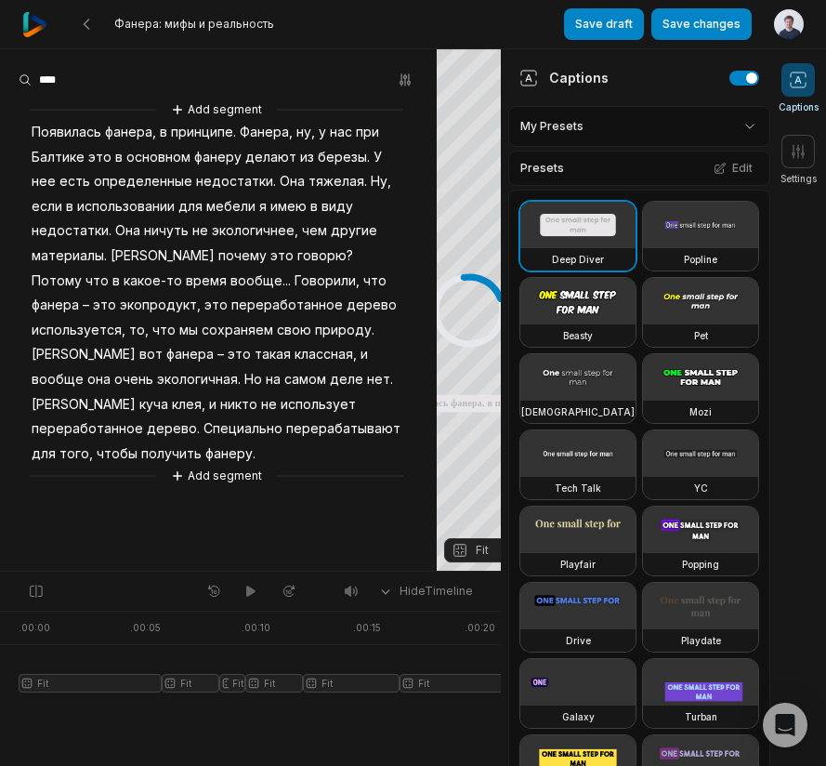
click at [269, 134] on span "Фанера," at bounding box center [266, 132] width 57 height 25
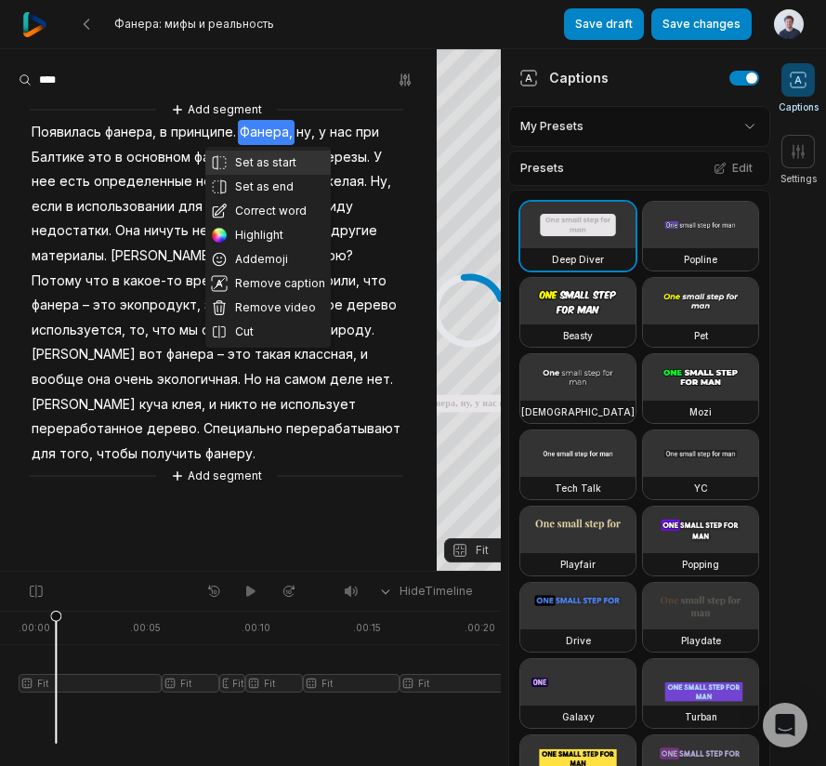
click at [269, 160] on button "Set as start" at bounding box center [267, 163] width 125 height 24
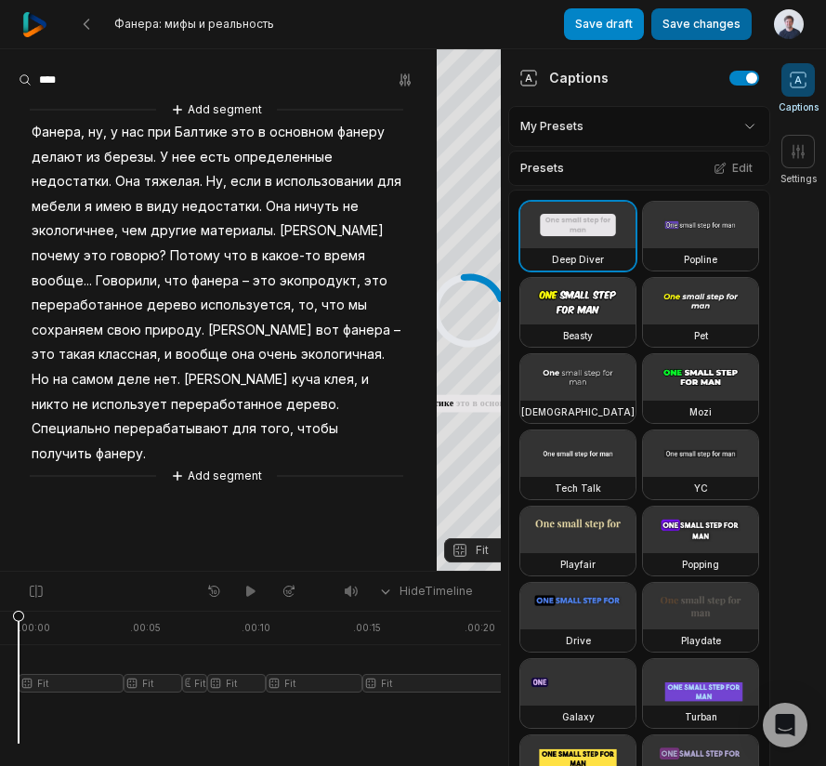
click at [706, 24] on button "Save changes" at bounding box center [701, 24] width 100 height 32
click at [718, 25] on button "Save changes" at bounding box center [701, 24] width 100 height 32
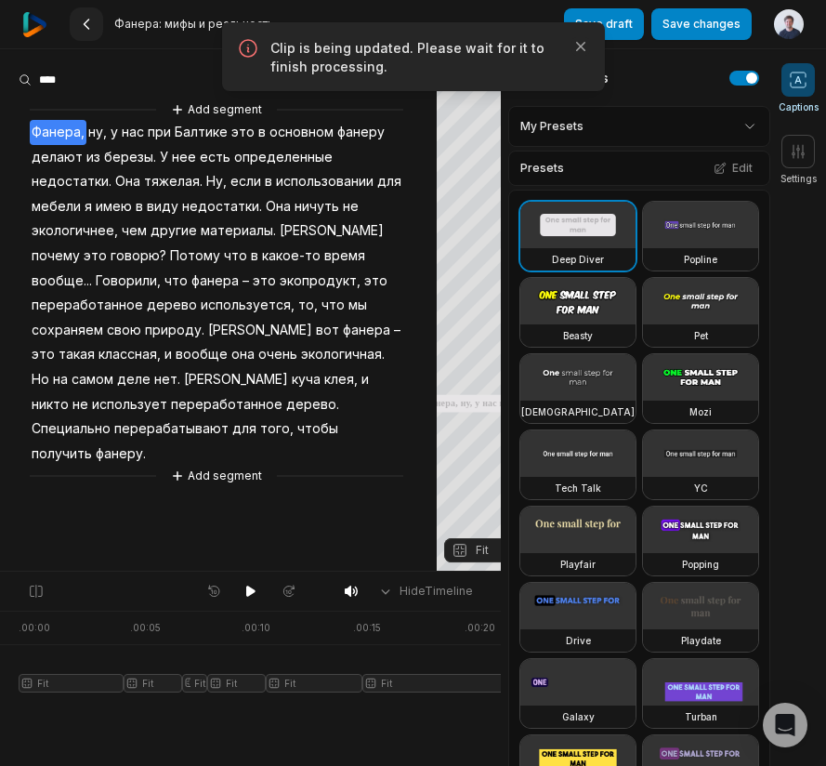
click at [88, 26] on icon at bounding box center [86, 24] width 15 height 15
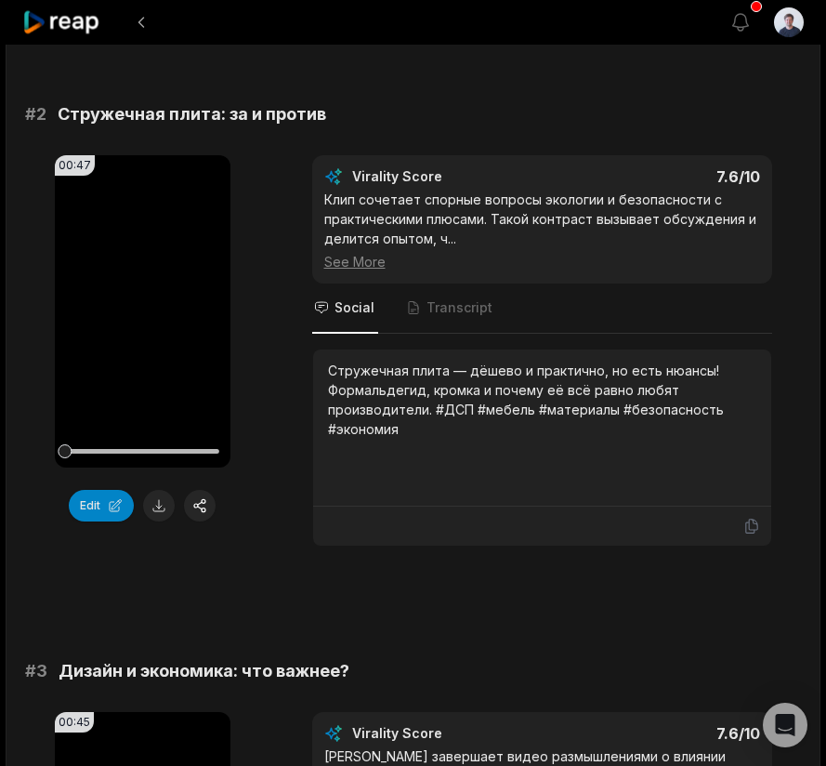
scroll to position [707, 0]
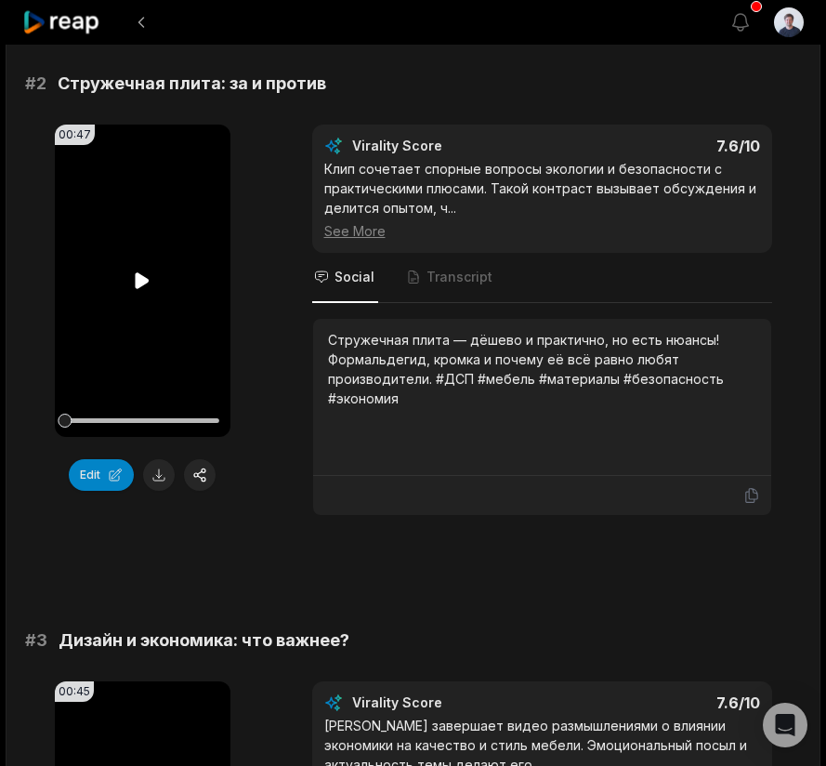
click at [144, 289] on icon at bounding box center [142, 280] width 22 height 22
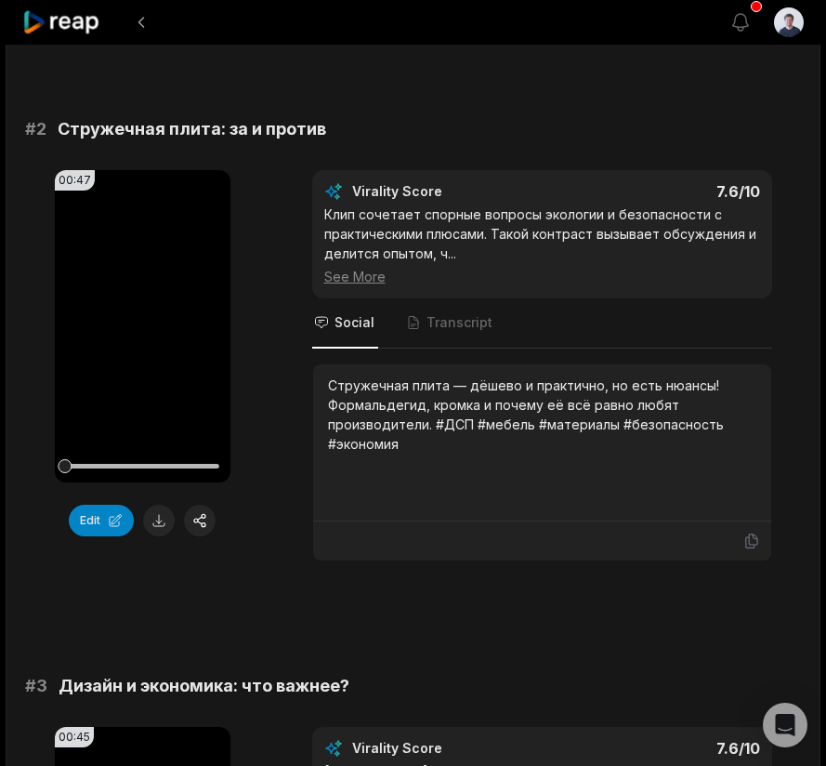
scroll to position [652, 0]
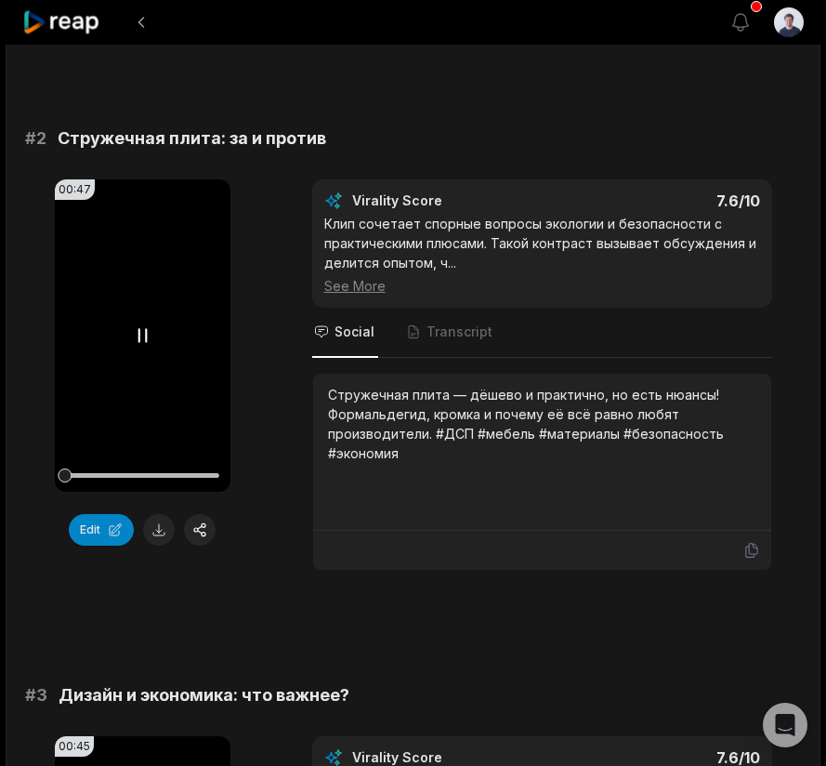
click at [145, 336] on icon at bounding box center [142, 335] width 22 height 22
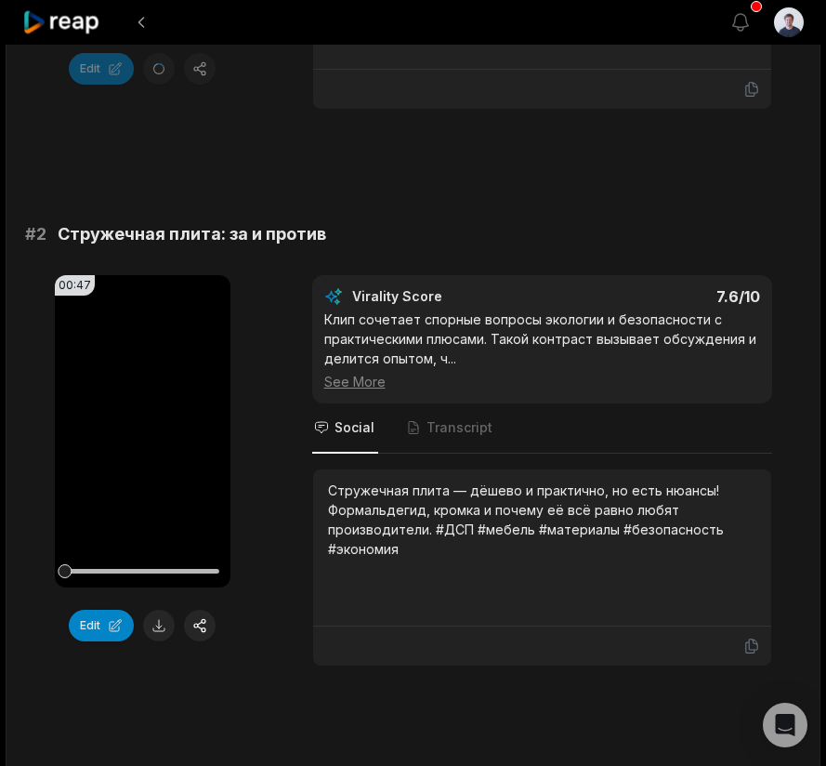
scroll to position [667, 0]
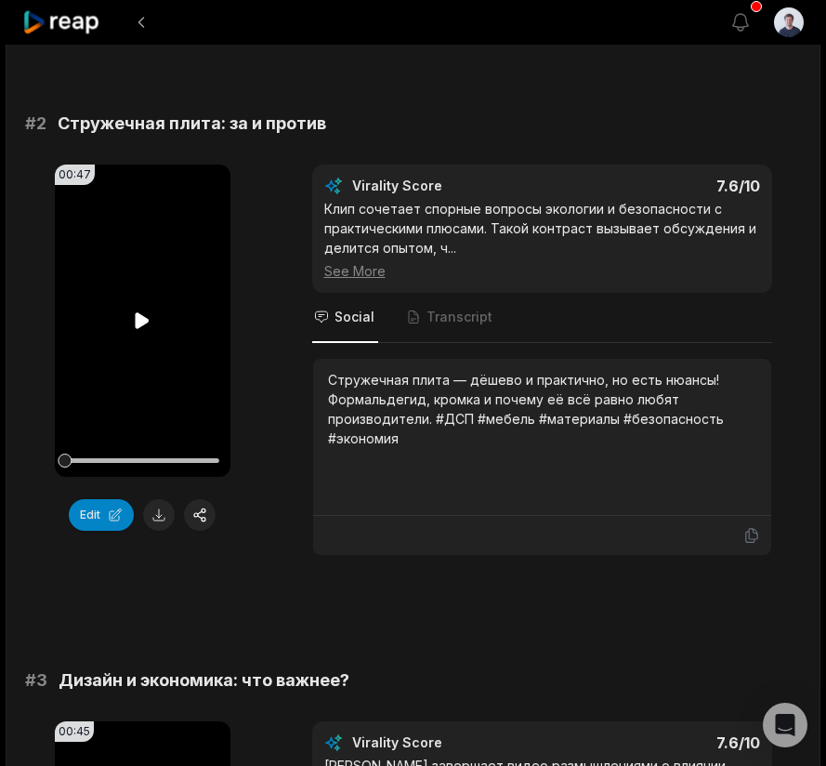
click at [134, 323] on icon at bounding box center [142, 320] width 22 height 22
click at [144, 321] on icon at bounding box center [142, 320] width 22 height 22
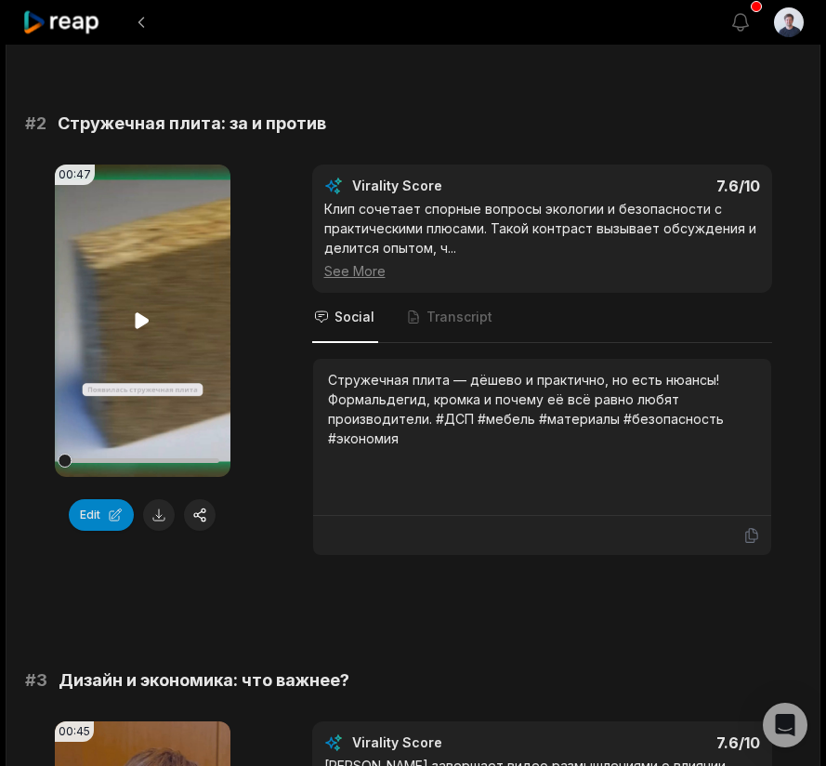
click at [139, 321] on icon at bounding box center [143, 320] width 14 height 16
click at [741, 13] on icon "button" at bounding box center [741, 22] width 22 height 22
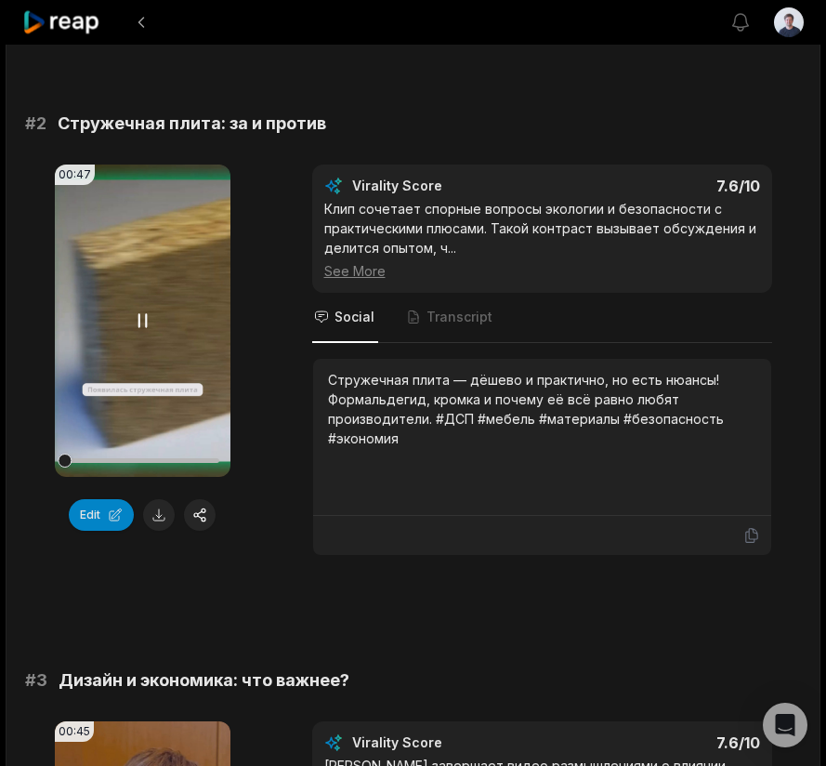
click at [140, 323] on icon at bounding box center [142, 320] width 22 height 22
drag, startPoint x: 64, startPoint y: 465, endPoint x: 125, endPoint y: 463, distance: 61.4
click at [125, 463] on div at bounding box center [126, 461] width 14 height 14
drag, startPoint x: 136, startPoint y: 463, endPoint x: 26, endPoint y: 463, distance: 109.7
click at [26, 463] on div "00:47 Your browser does not support mp4 format. Edit Virality Score 7.6 /10 Кли…" at bounding box center [413, 359] width 776 height 391
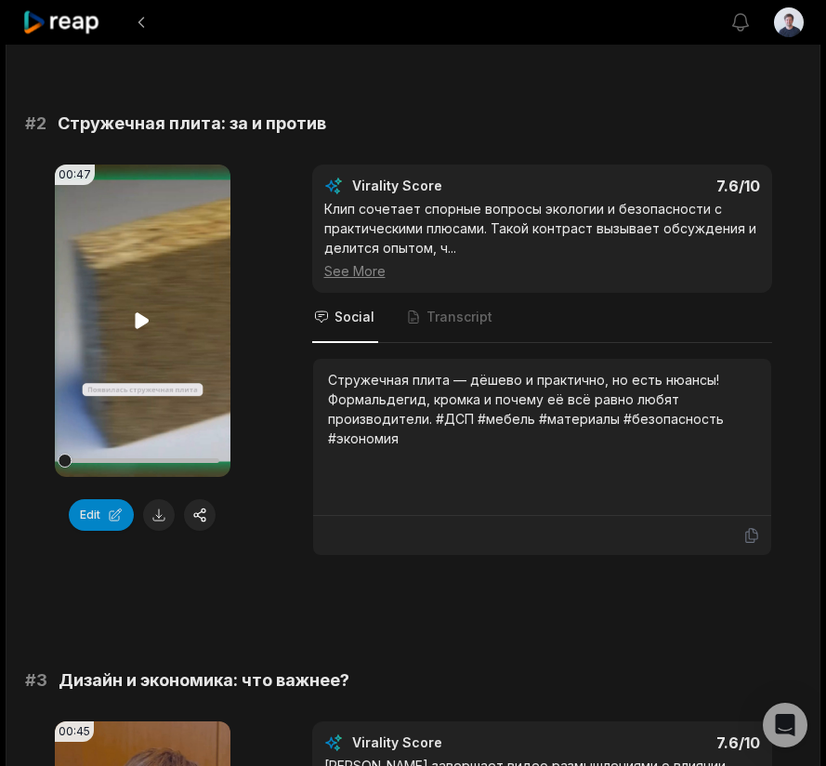
click at [135, 327] on icon at bounding box center [142, 320] width 22 height 22
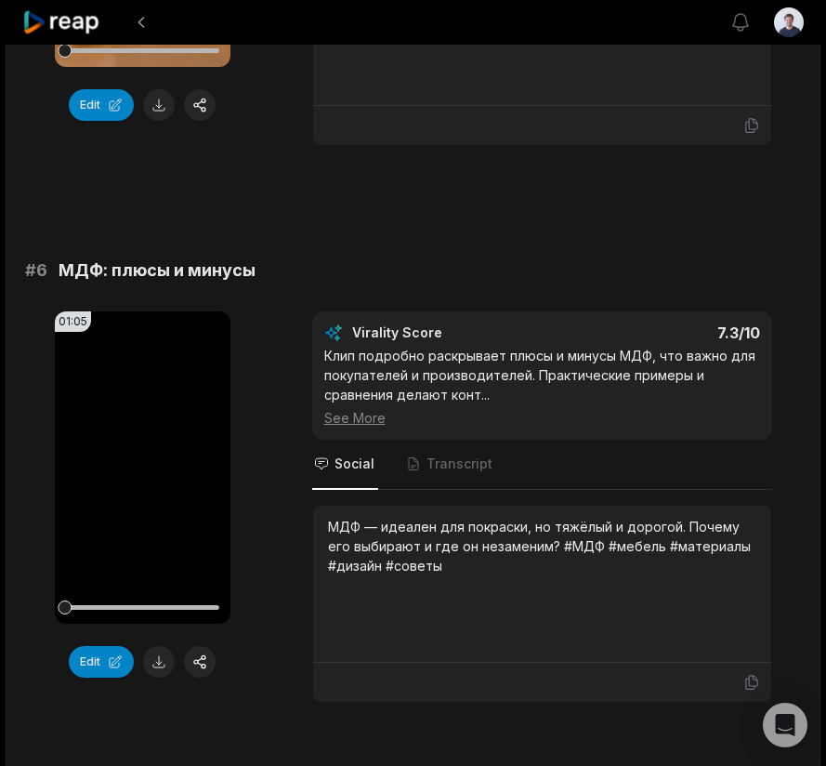
scroll to position [2793, 0]
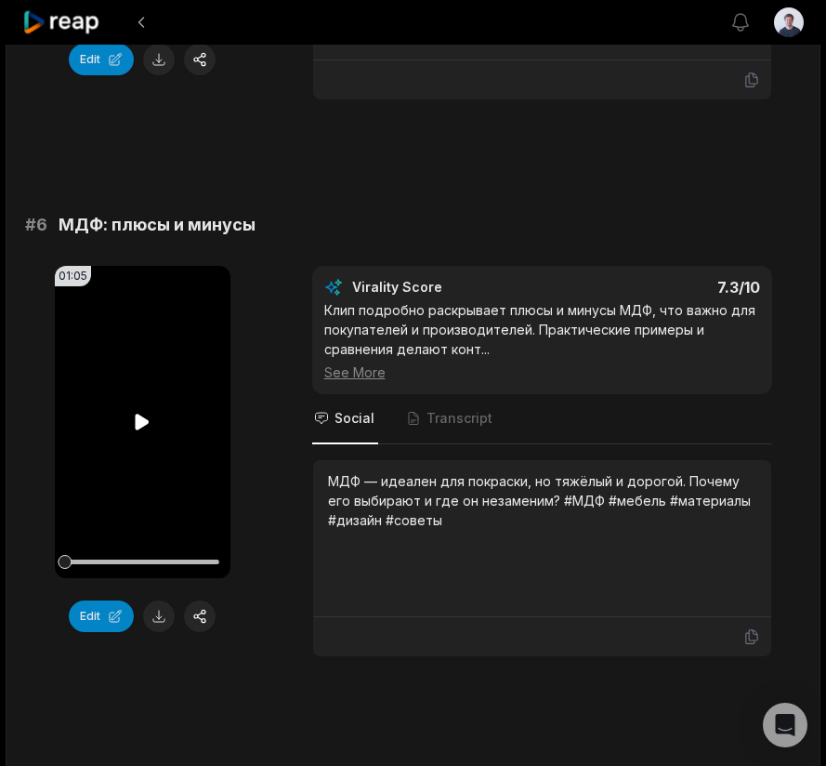
click at [139, 421] on icon at bounding box center [143, 422] width 14 height 16
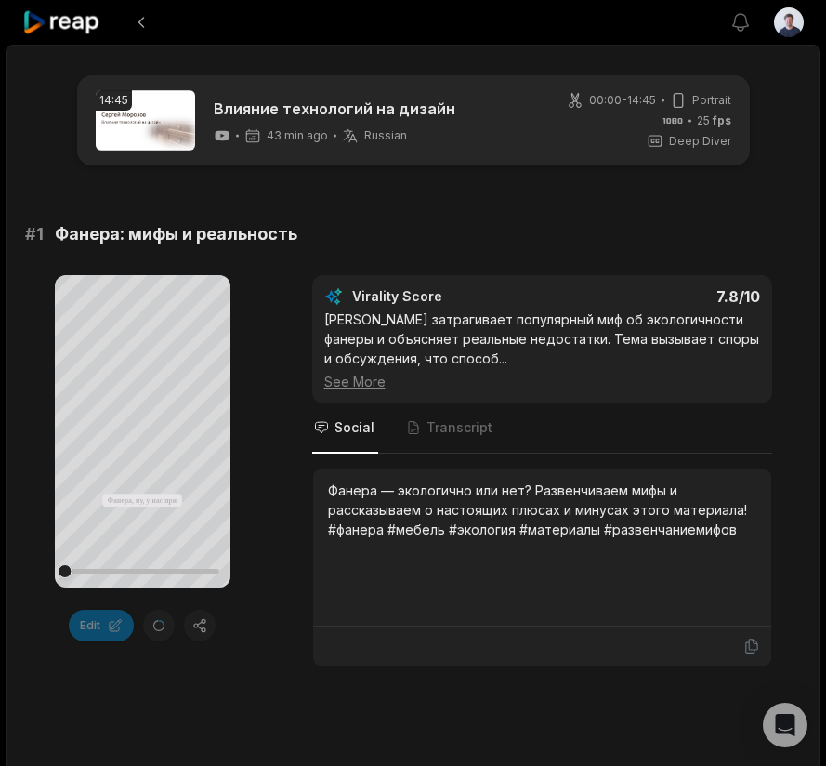
scroll to position [0, 0]
click at [275, 349] on div "Your browser does not support mp4 format. Фанера, ну, у нас при Балтике это в о…" at bounding box center [413, 470] width 776 height 391
click at [142, 432] on icon at bounding box center [143, 431] width 14 height 16
click at [144, 430] on icon at bounding box center [142, 431] width 22 height 22
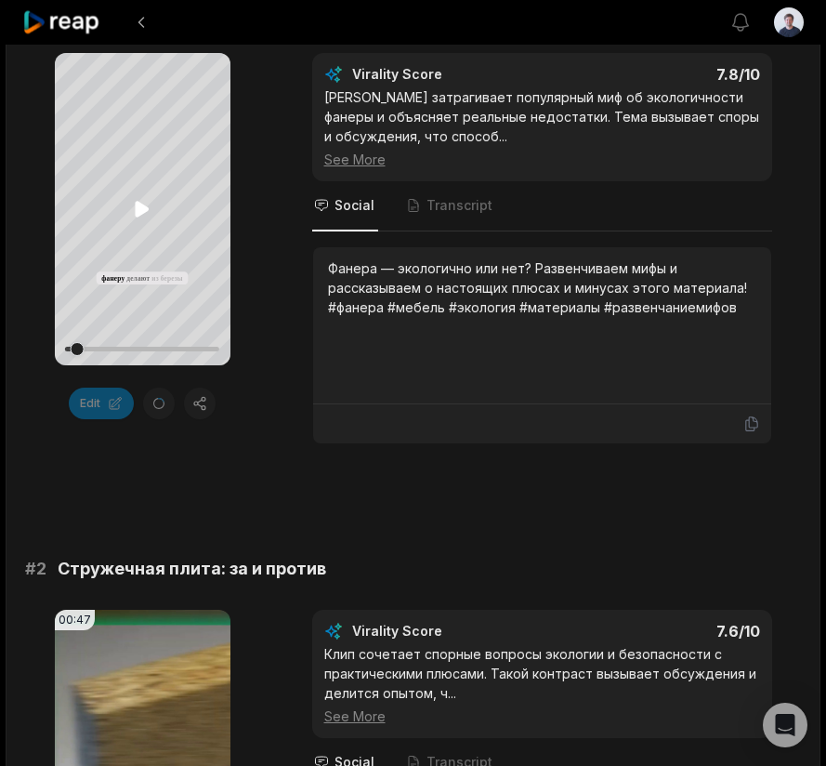
scroll to position [455, 0]
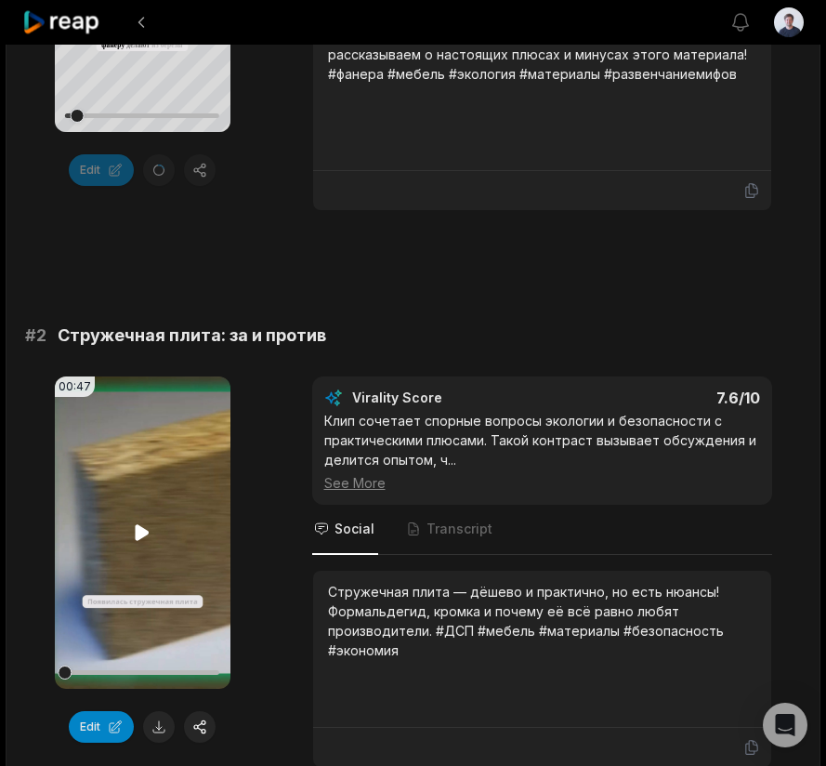
click at [139, 529] on icon at bounding box center [143, 532] width 14 height 16
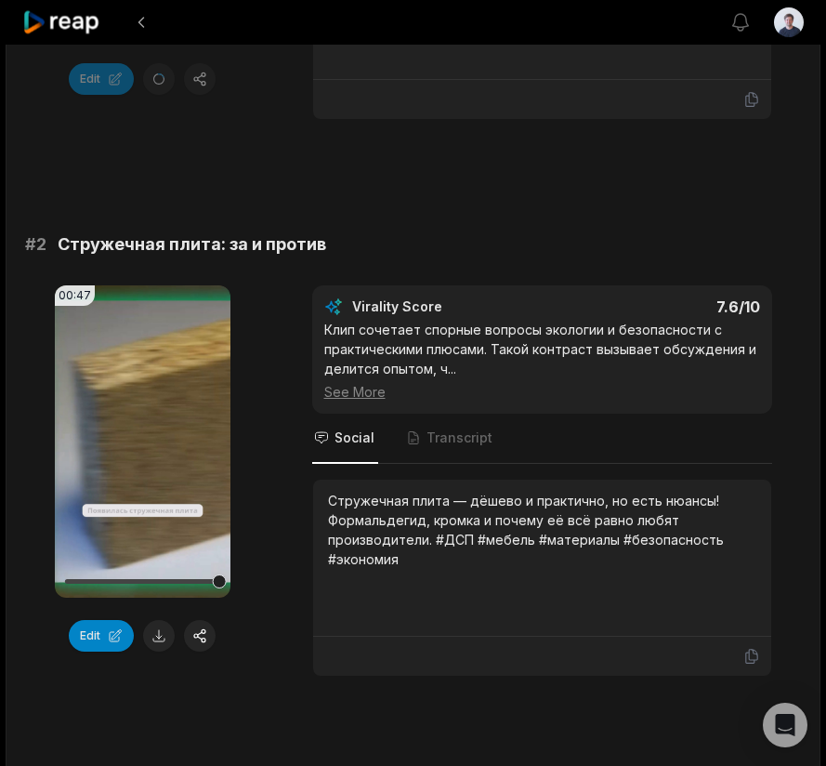
scroll to position [551, 0]
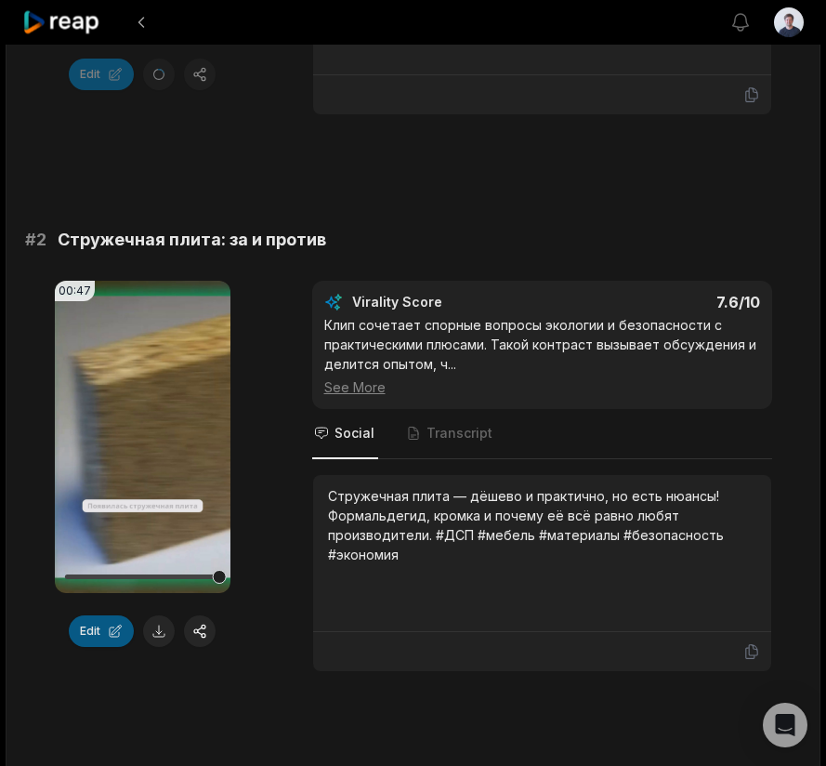
click at [107, 637] on button "Edit" at bounding box center [101, 631] width 65 height 32
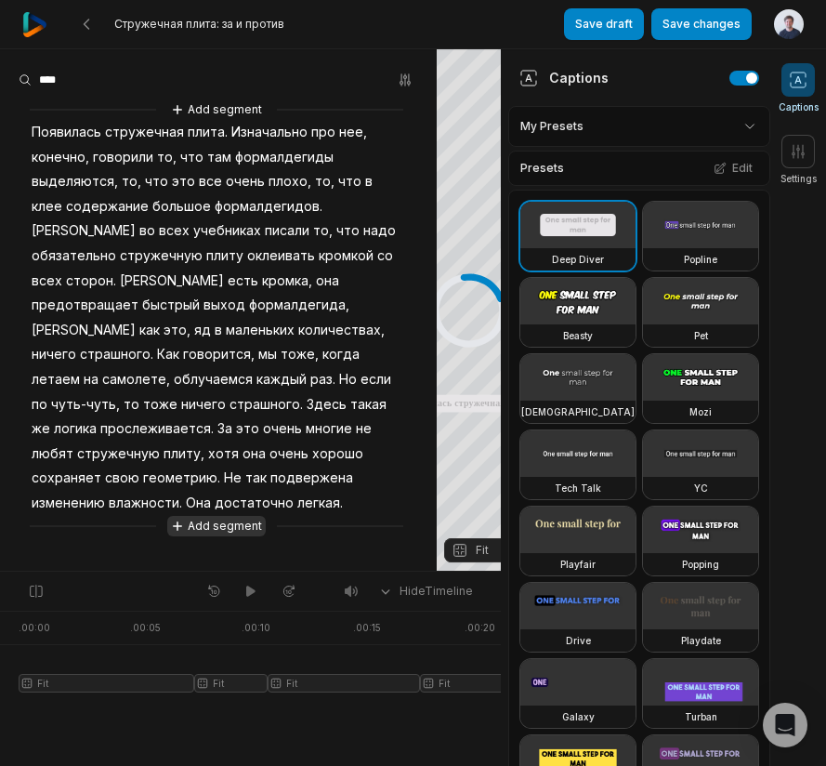
click at [230, 516] on button "Add segment" at bounding box center [216, 526] width 99 height 20
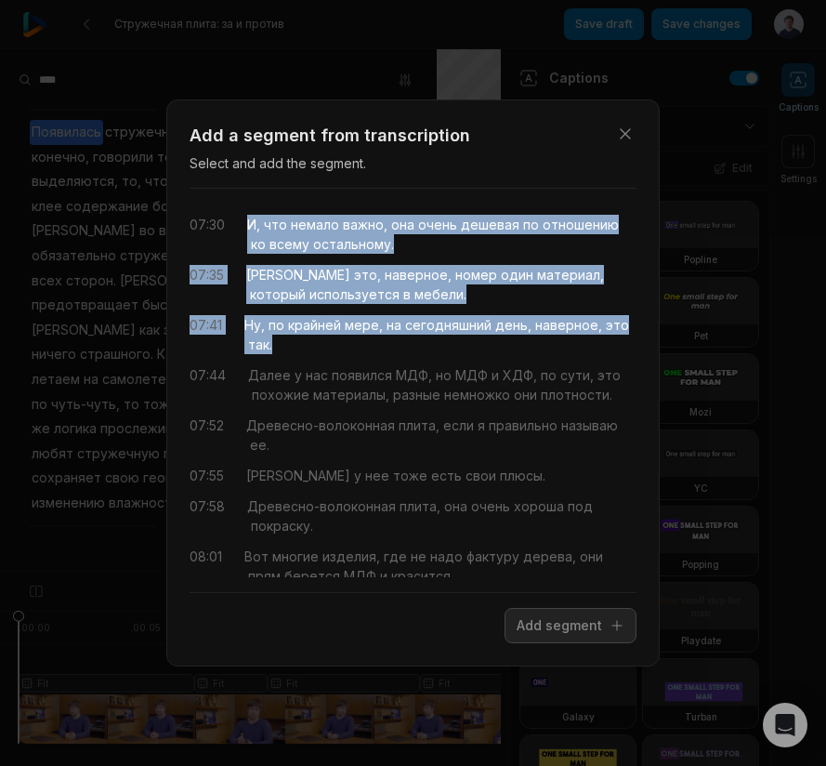
click at [565, 625] on button "Add segment" at bounding box center [571, 625] width 132 height 35
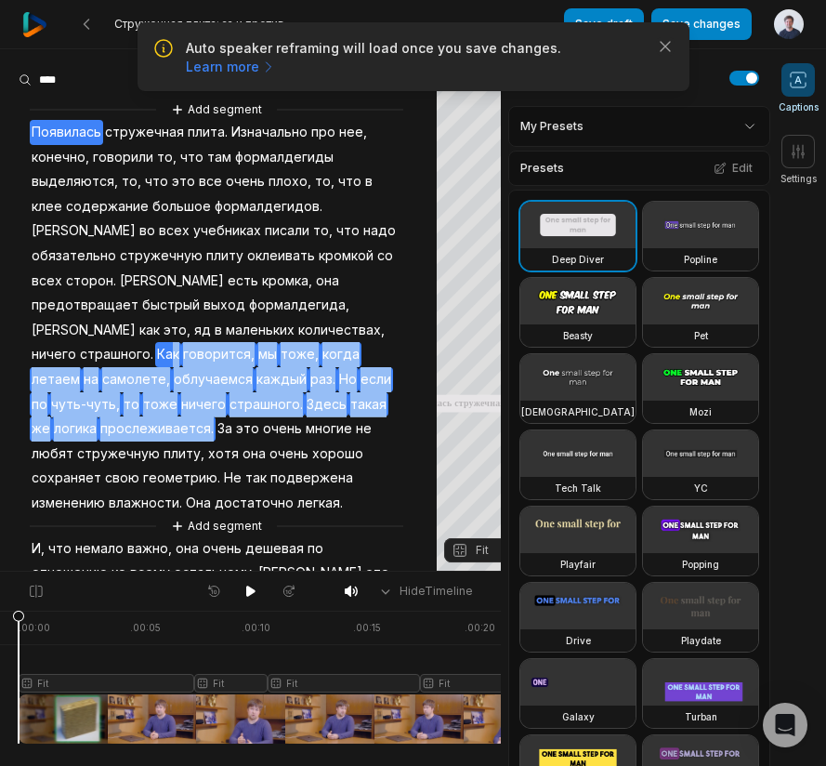
drag, startPoint x: 169, startPoint y: 322, endPoint x: 171, endPoint y: 407, distance: 85.5
click at [171, 407] on div "Add segment Появилась стружечная плита. Изначально про нее, конечно, говорили т…" at bounding box center [218, 389] width 437 height 580
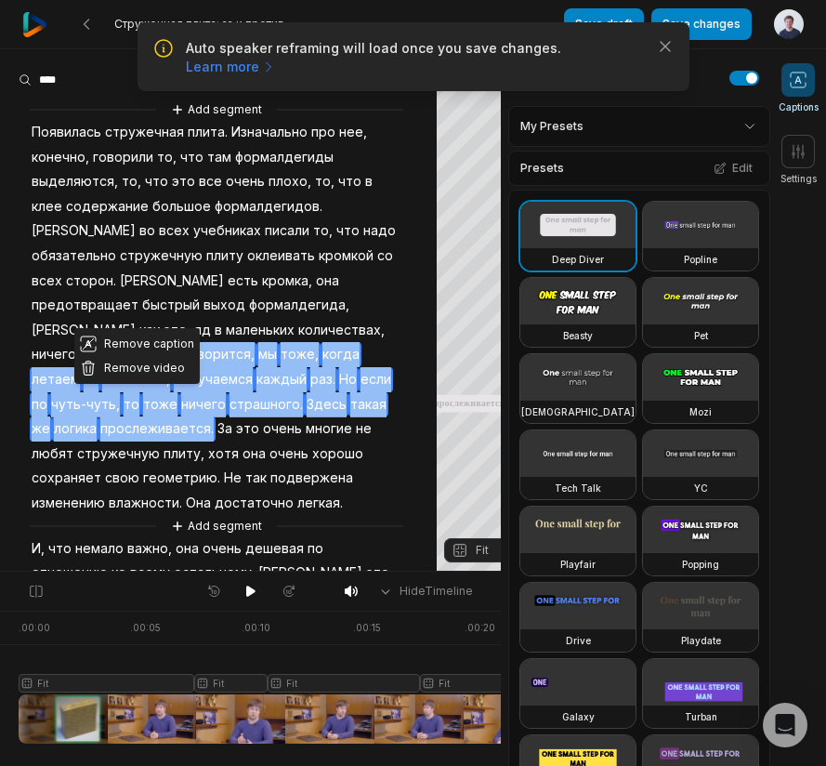
click at [207, 342] on span "говорится," at bounding box center [218, 354] width 75 height 25
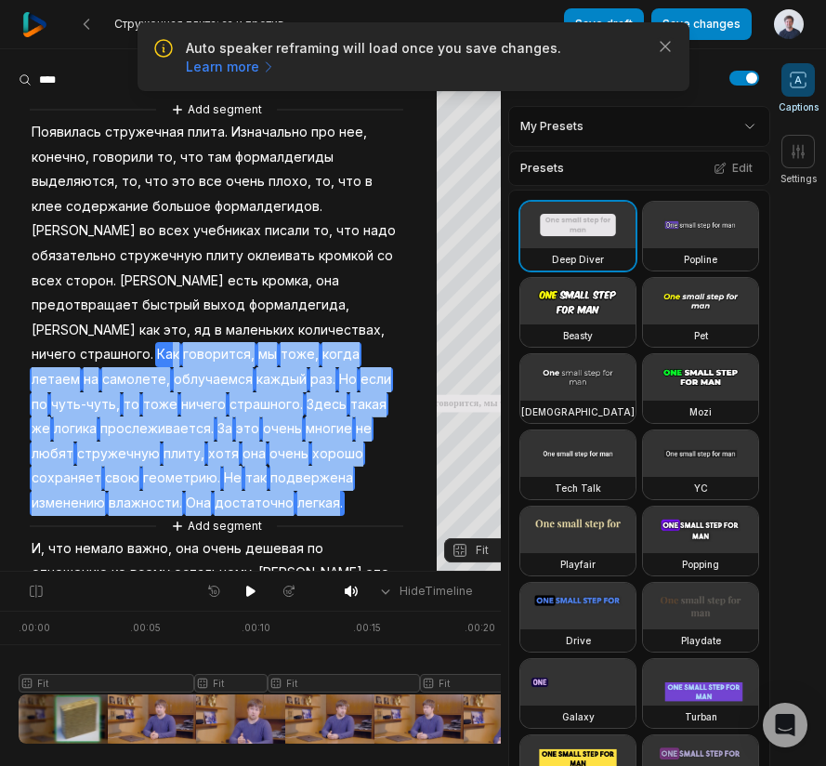
drag, startPoint x: 168, startPoint y: 322, endPoint x: 256, endPoint y: 470, distance: 172.5
click at [256, 470] on div "Add segment Появилась стружечная плита. Изначально про нее, конечно, говорили т…" at bounding box center [218, 389] width 437 height 580
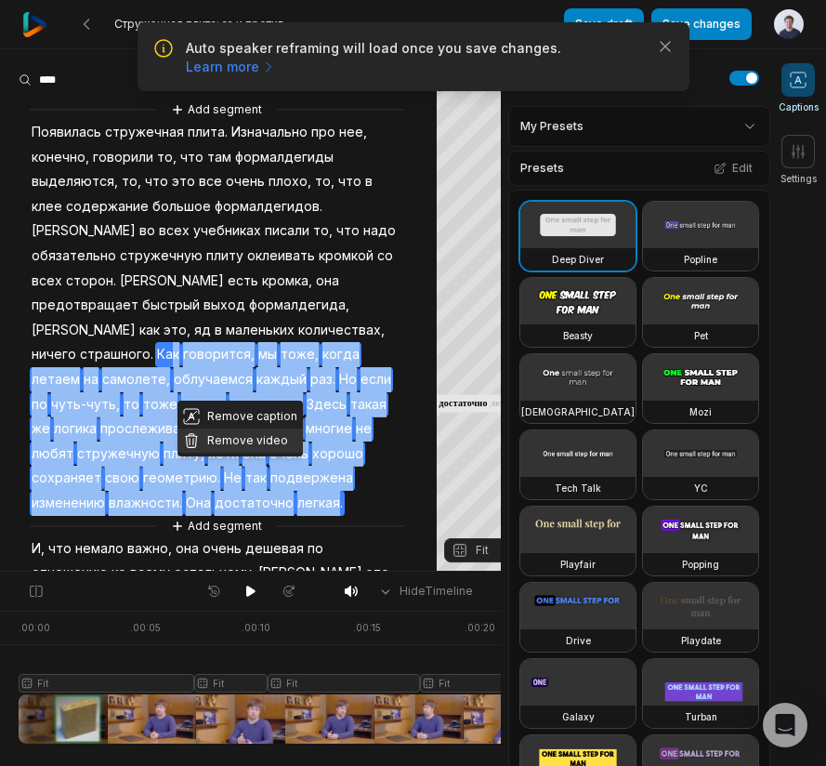
click at [261, 440] on button "Remove video" at bounding box center [239, 440] width 125 height 24
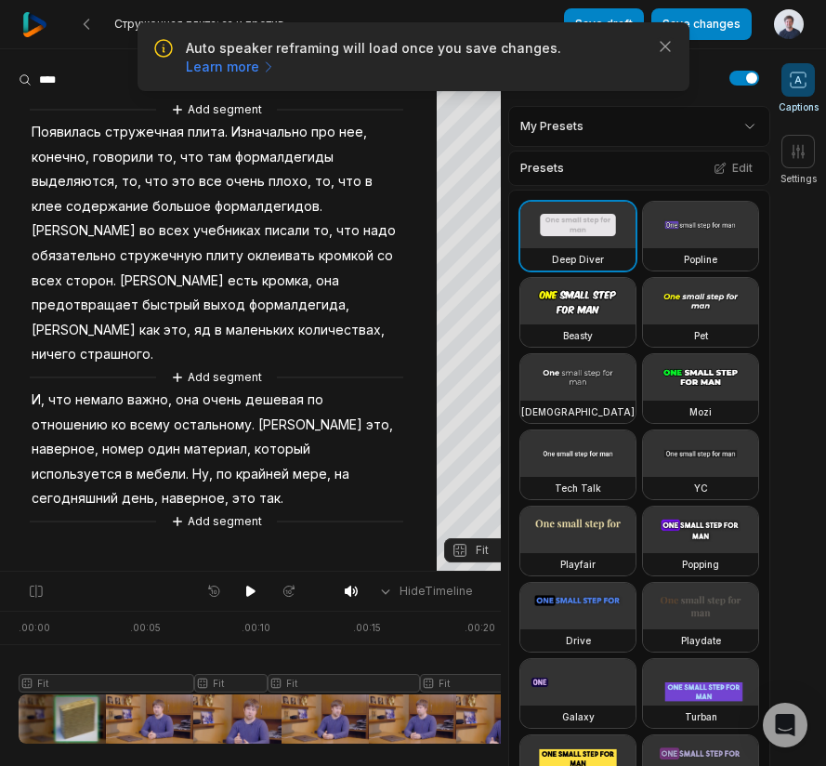
click at [191, 230] on span "учебниках" at bounding box center [227, 230] width 72 height 25
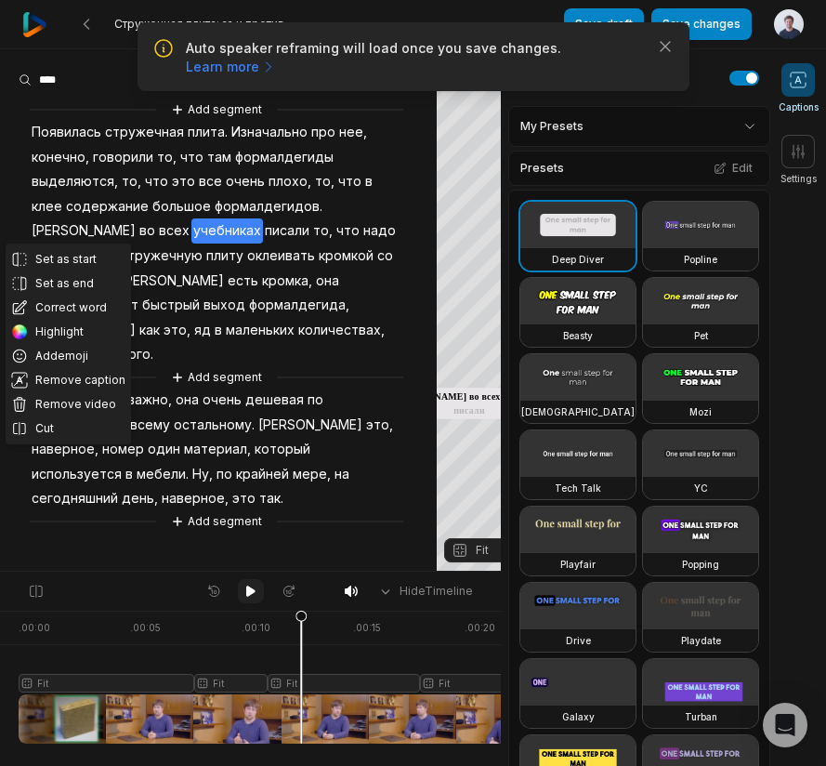
click at [254, 592] on icon at bounding box center [250, 590] width 9 height 11
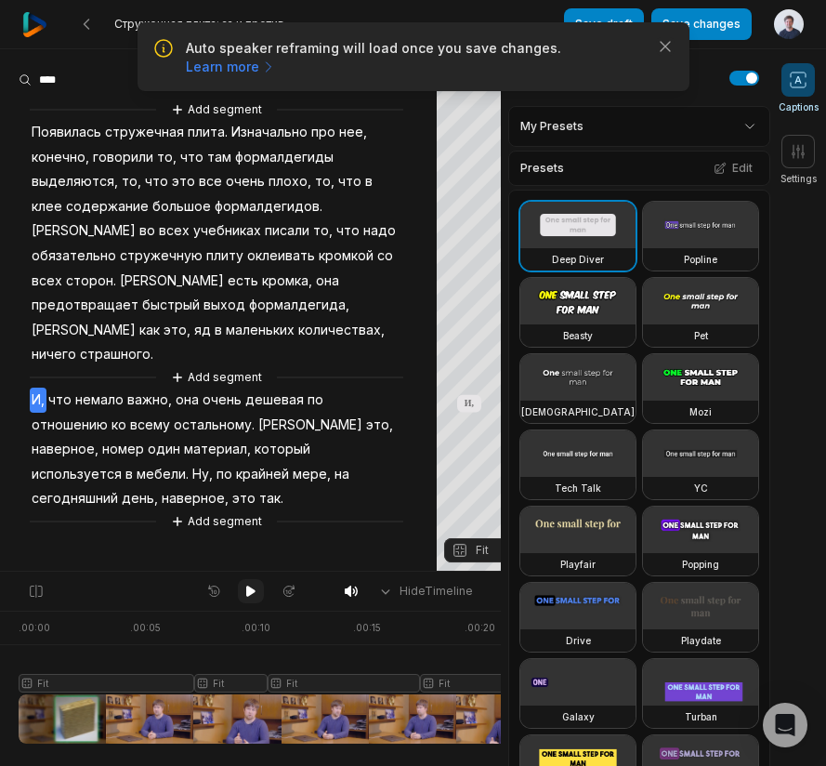
click at [245, 589] on icon at bounding box center [250, 591] width 15 height 15
click at [666, 48] on icon "button" at bounding box center [665, 46] width 9 height 9
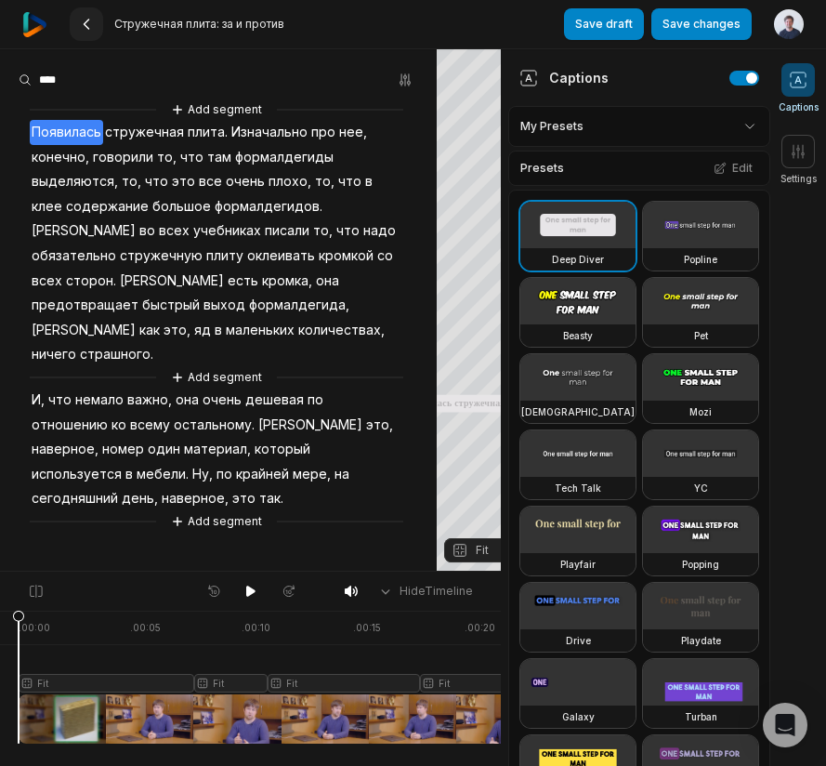
click at [82, 28] on icon at bounding box center [86, 24] width 15 height 15
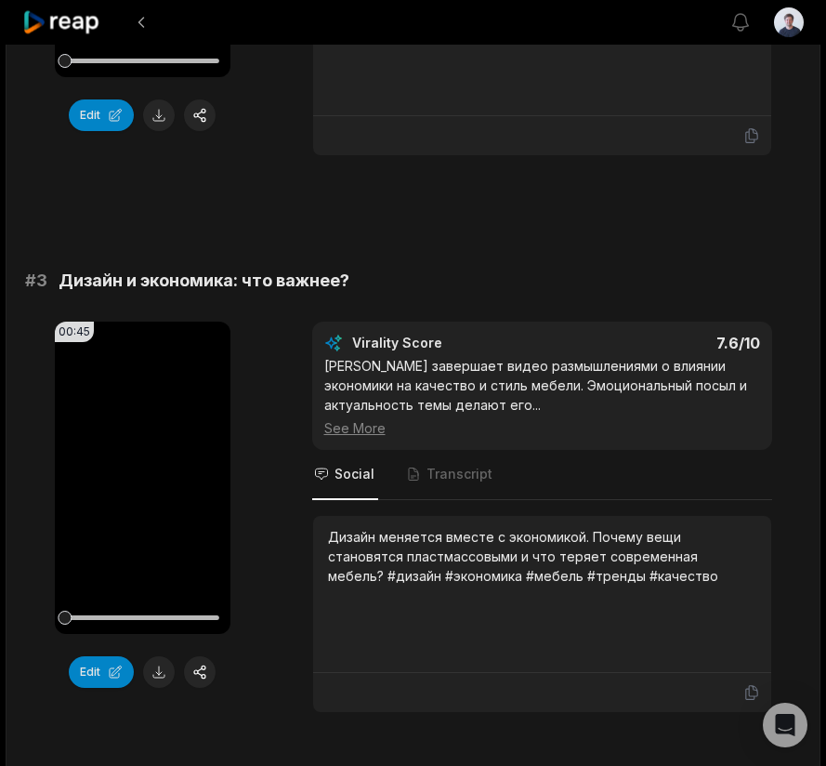
scroll to position [1141, 0]
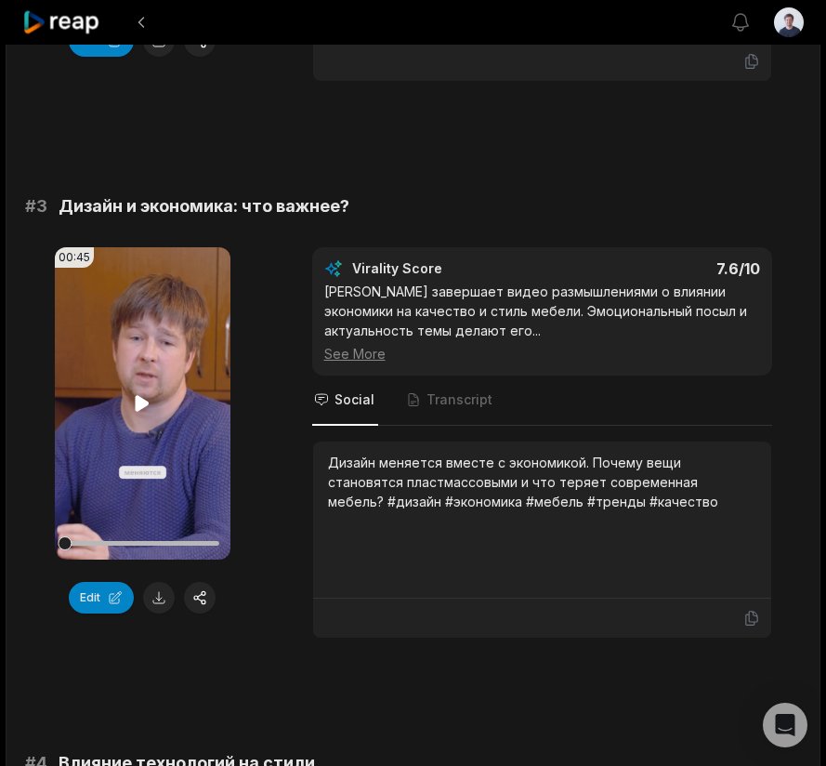
click at [134, 394] on icon at bounding box center [142, 403] width 22 height 22
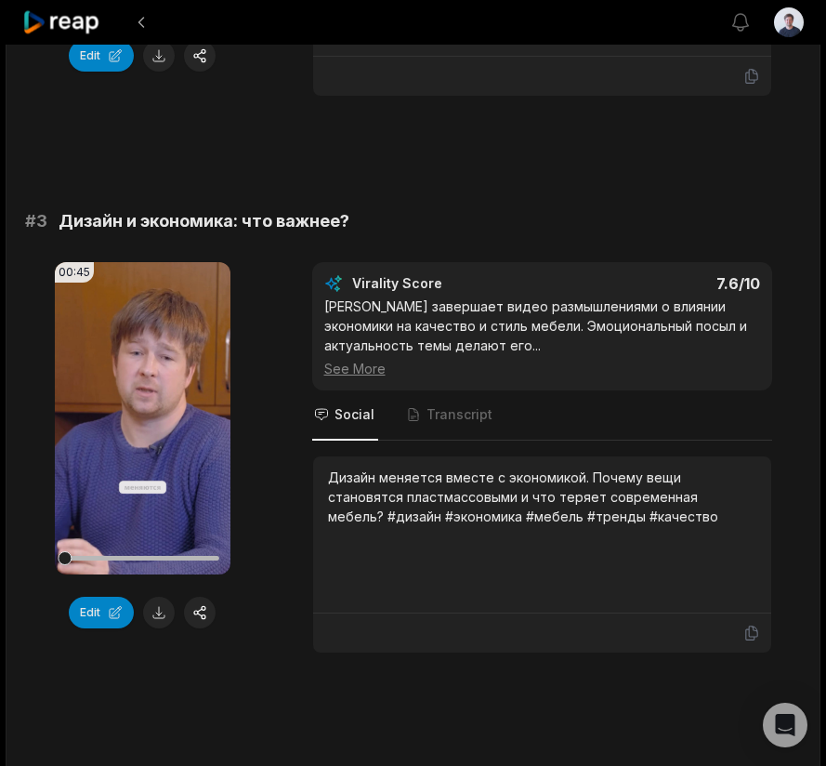
scroll to position [1130, 0]
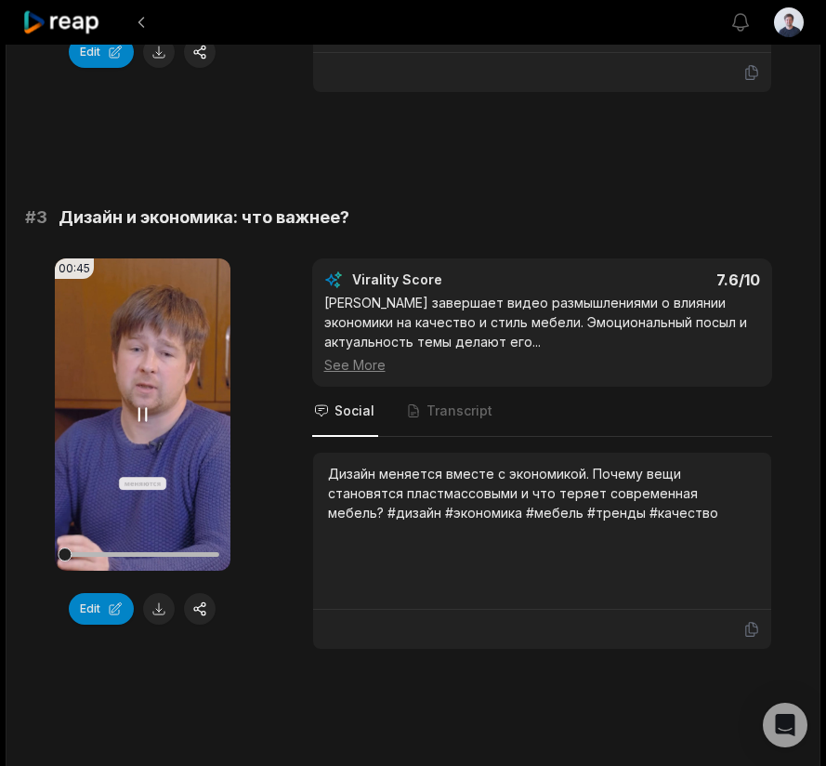
click at [93, 554] on div at bounding box center [142, 554] width 154 height 5
click at [144, 410] on icon at bounding box center [142, 414] width 22 height 22
click at [143, 414] on icon at bounding box center [143, 414] width 14 height 16
drag, startPoint x: 93, startPoint y: 550, endPoint x: 69, endPoint y: 550, distance: 24.2
click at [69, 550] on div at bounding box center [72, 554] width 14 height 14
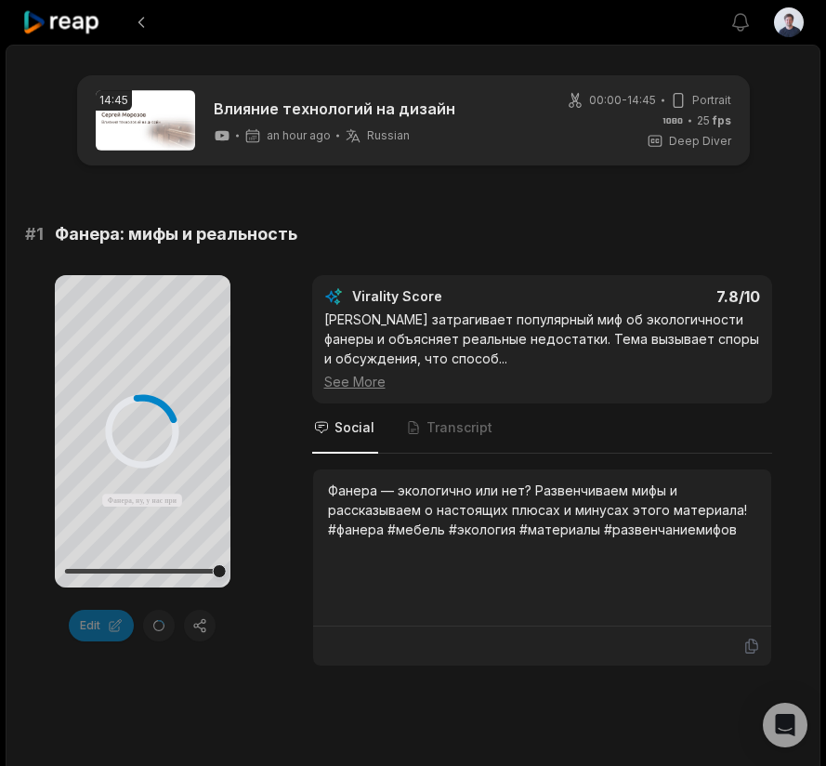
scroll to position [0, 0]
click at [267, 435] on div "Your browser does not support mp4 format. Фанера, ну, у нас при Балтике это в о…" at bounding box center [413, 470] width 776 height 391
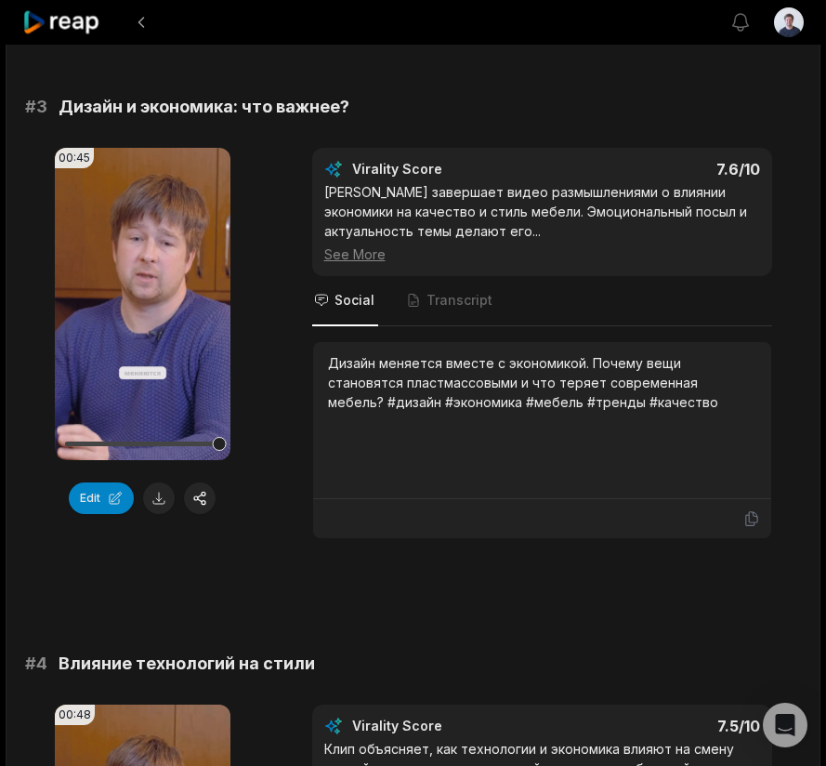
scroll to position [1234, 0]
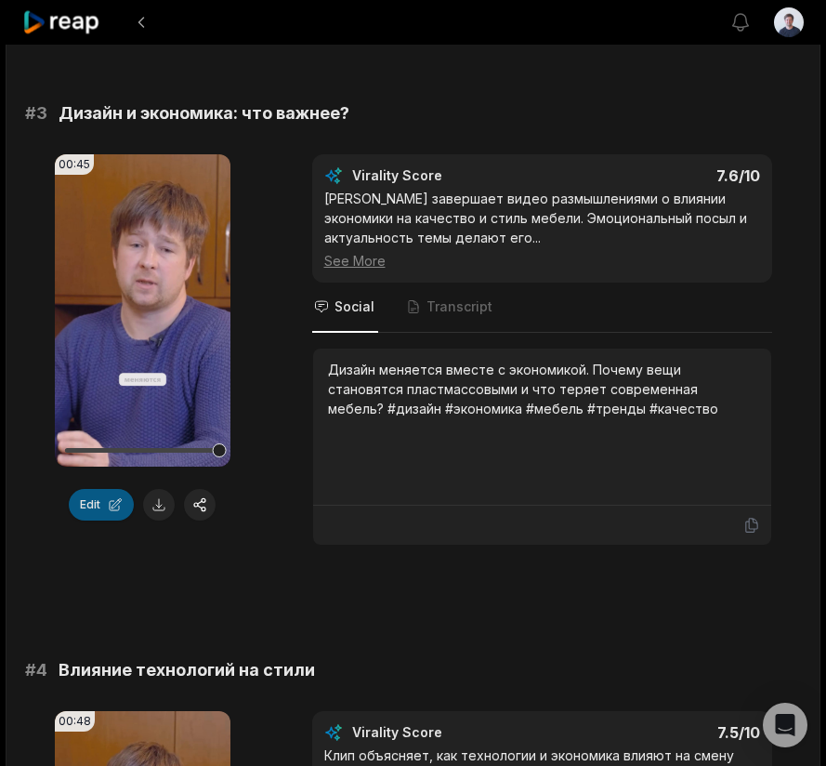
click at [108, 507] on button "Edit" at bounding box center [101, 505] width 65 height 32
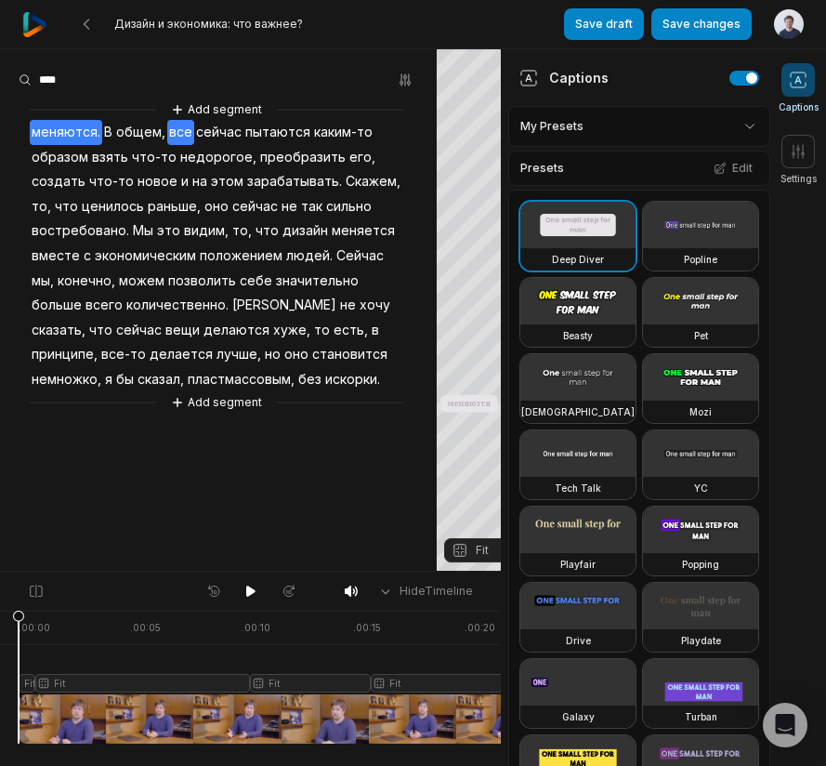
click at [180, 130] on span "все" at bounding box center [180, 132] width 27 height 25
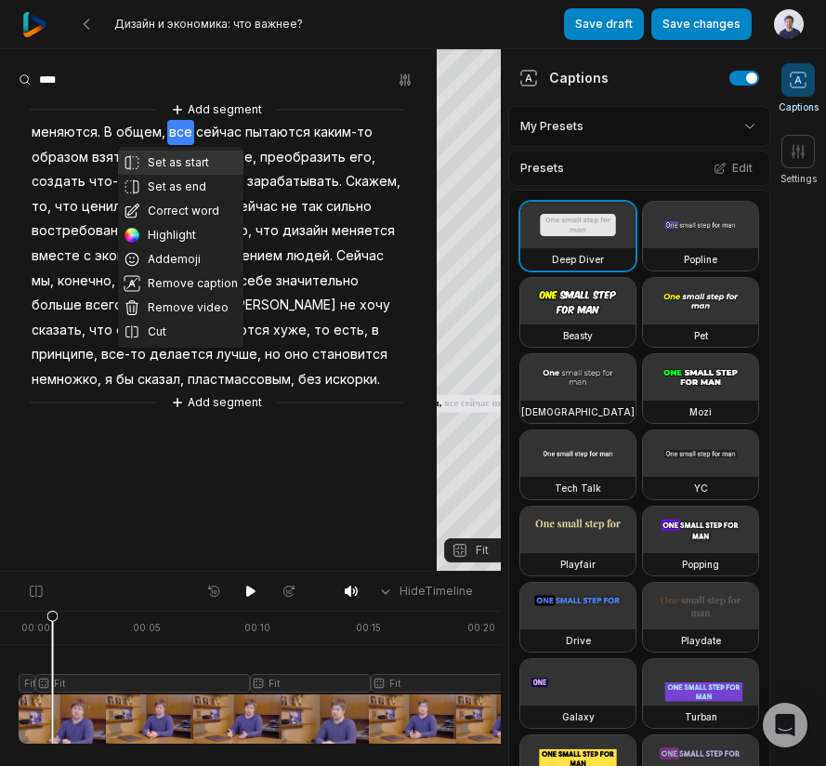
click at [181, 164] on button "Set as start" at bounding box center [180, 163] width 125 height 24
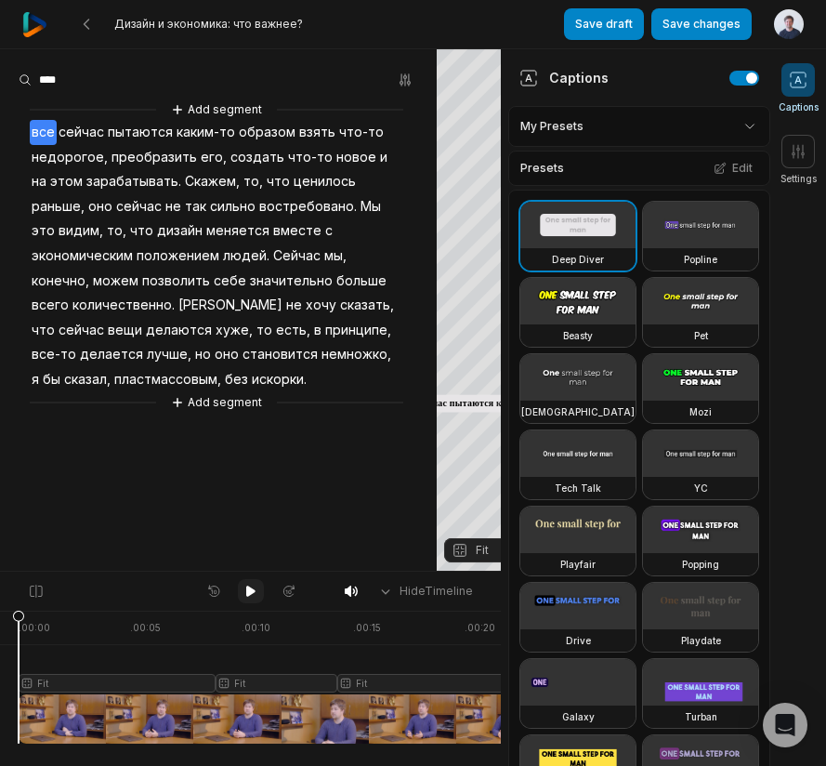
click at [244, 586] on icon at bounding box center [250, 591] width 15 height 15
click at [250, 372] on span "искорки." at bounding box center [279, 379] width 59 height 25
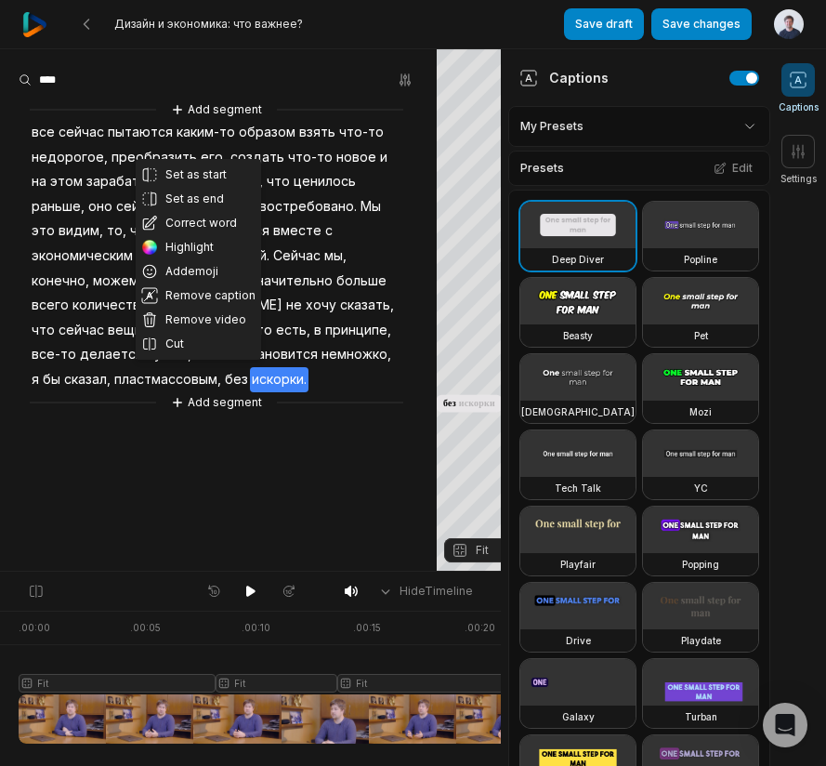
click at [345, 375] on div "Set as start Set as end Correct word Highlight Add emoji Remove caption Remove …" at bounding box center [218, 255] width 437 height 313
click at [695, 23] on button "Save changes" at bounding box center [701, 24] width 100 height 32
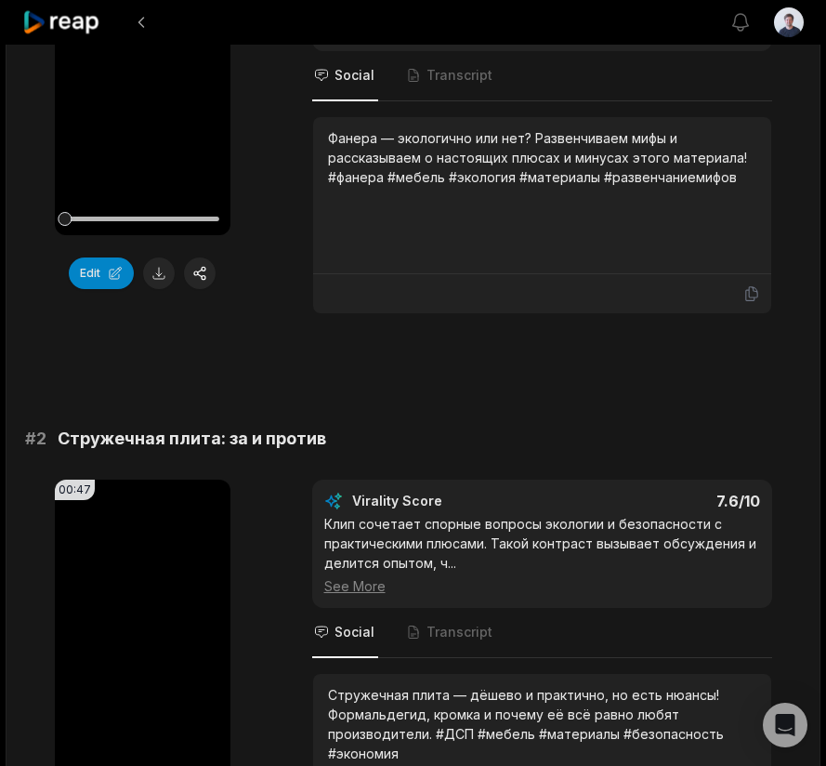
scroll to position [380, 0]
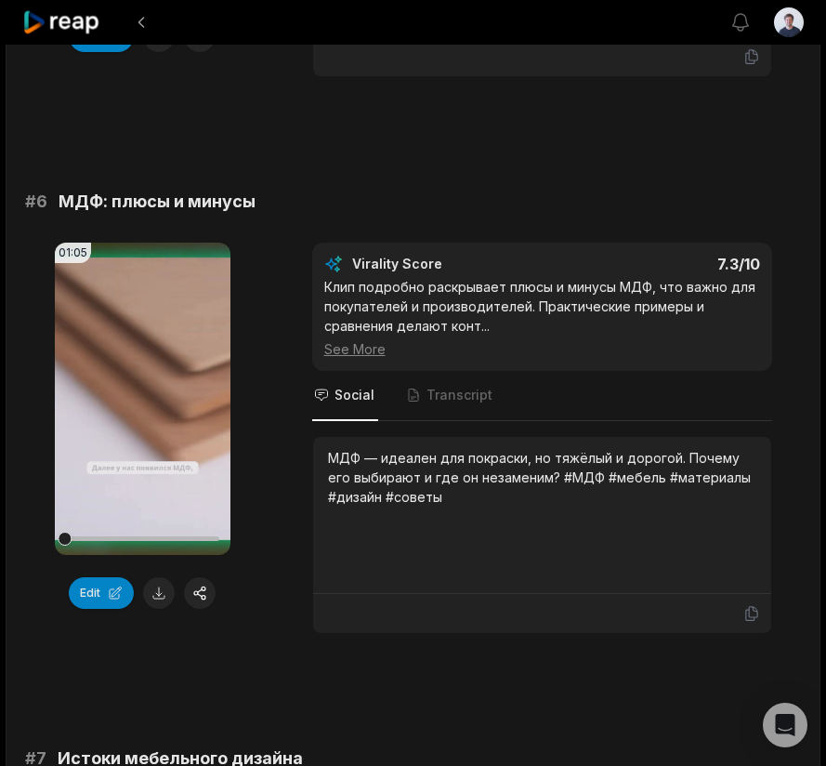
drag, startPoint x: 66, startPoint y: 540, endPoint x: 51, endPoint y: 540, distance: 14.9
click at [51, 540] on div "01:05 Your browser does not support mp4 format. Edit Virality Score 7.3 /10 Кли…" at bounding box center [413, 438] width 776 height 391
click at [143, 398] on icon at bounding box center [142, 399] width 22 height 22
click at [143, 394] on icon at bounding box center [143, 398] width 14 height 16
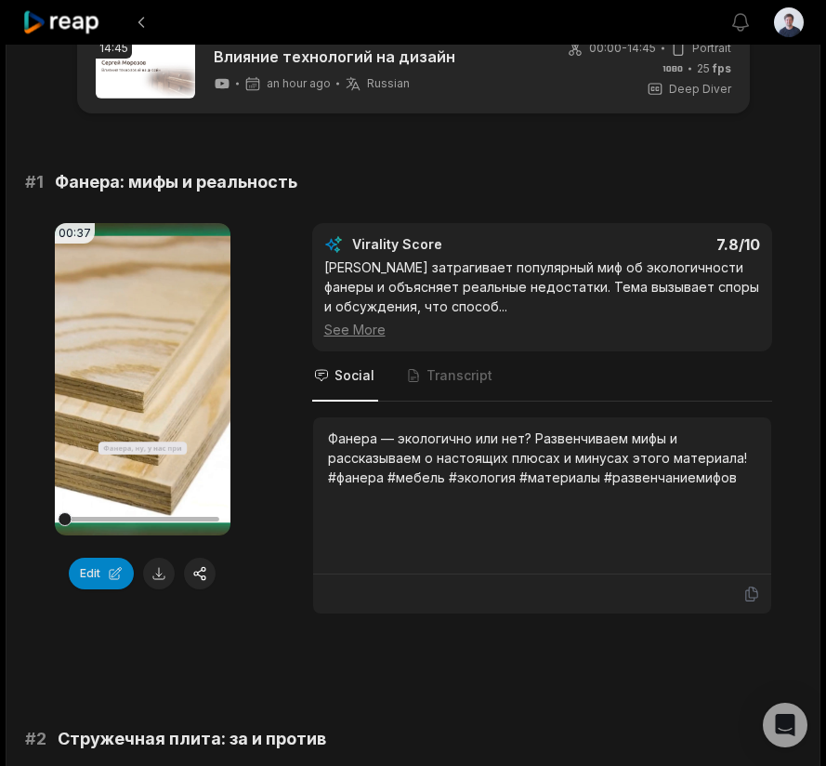
scroll to position [73, 0]
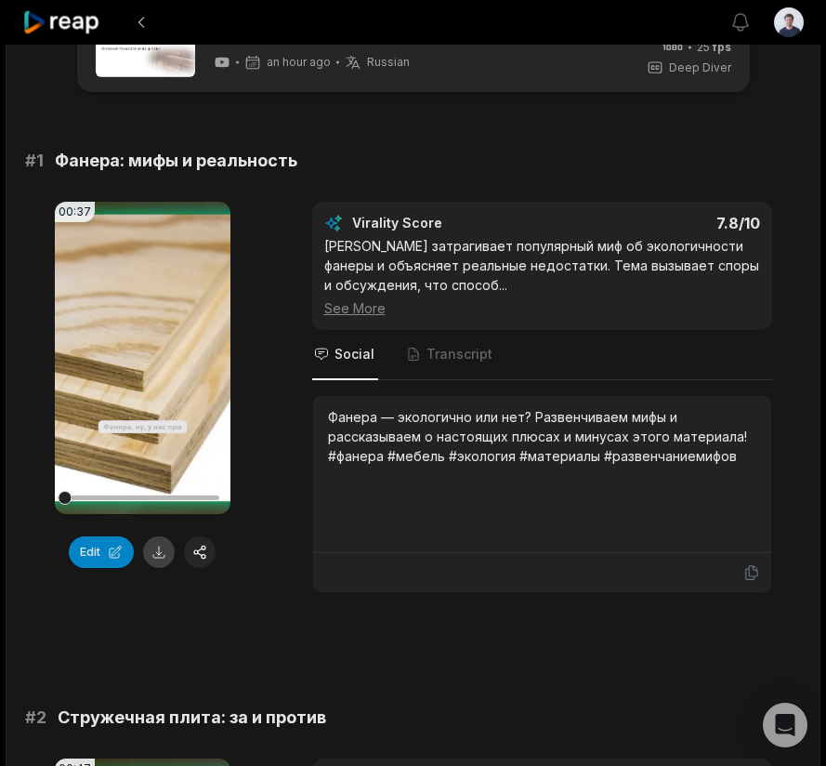
click at [160, 550] on button at bounding box center [159, 552] width 32 height 32
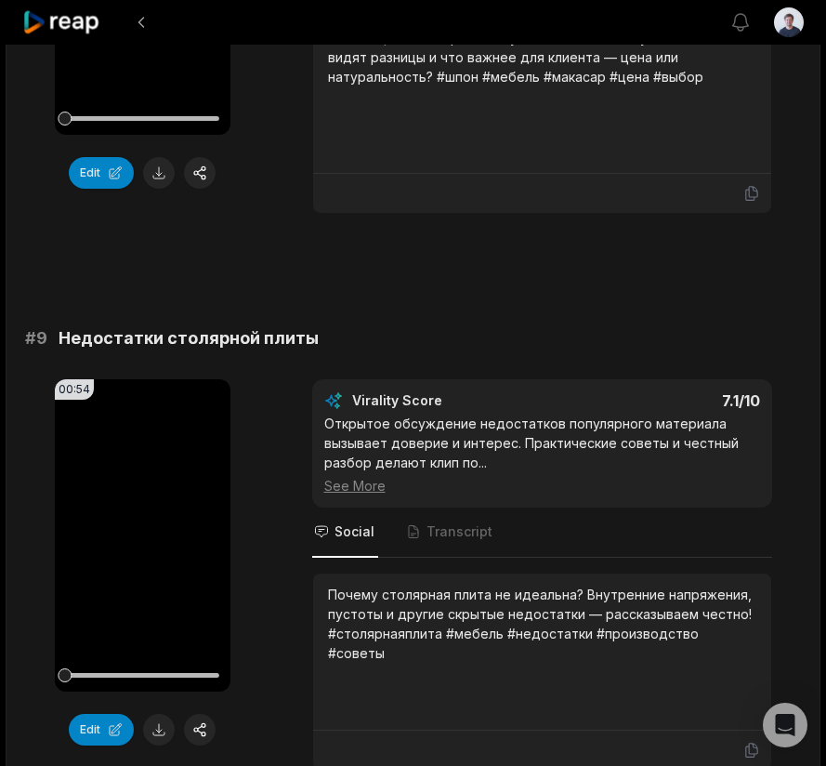
scroll to position [4485, 0]
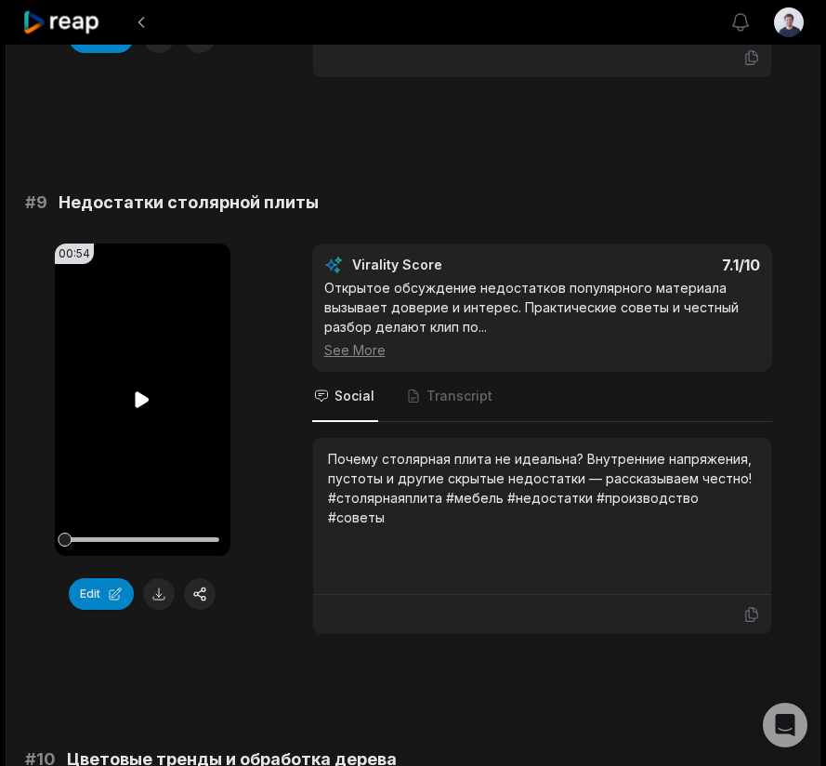
click at [136, 401] on icon at bounding box center [143, 399] width 14 height 16
click at [144, 400] on icon at bounding box center [142, 399] width 22 height 22
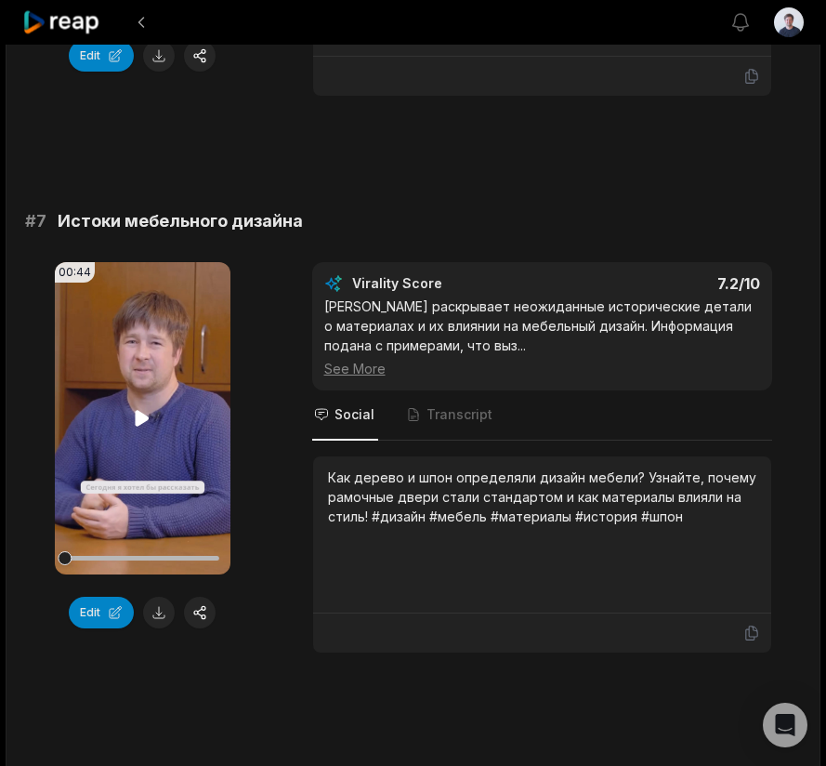
scroll to position [3331, 0]
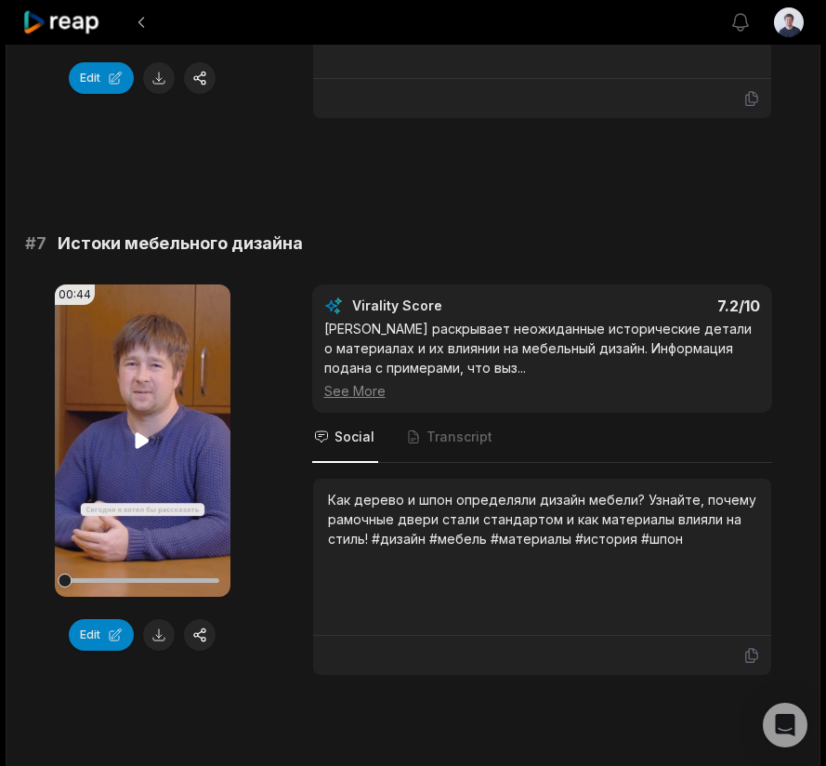
click at [142, 437] on icon at bounding box center [143, 440] width 14 height 16
click at [144, 440] on icon at bounding box center [142, 440] width 22 height 22
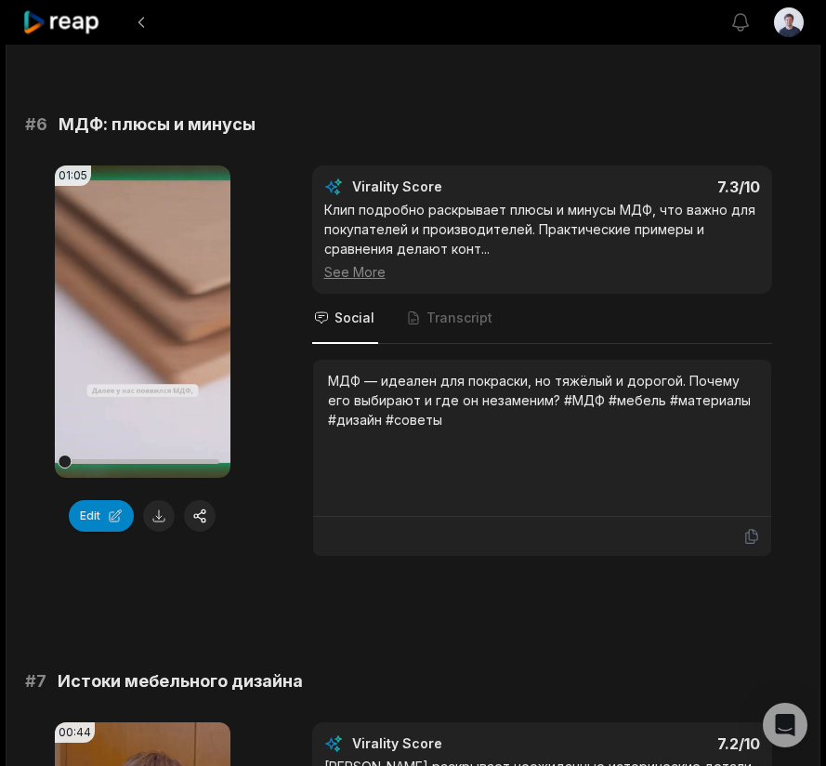
scroll to position [2868, 0]
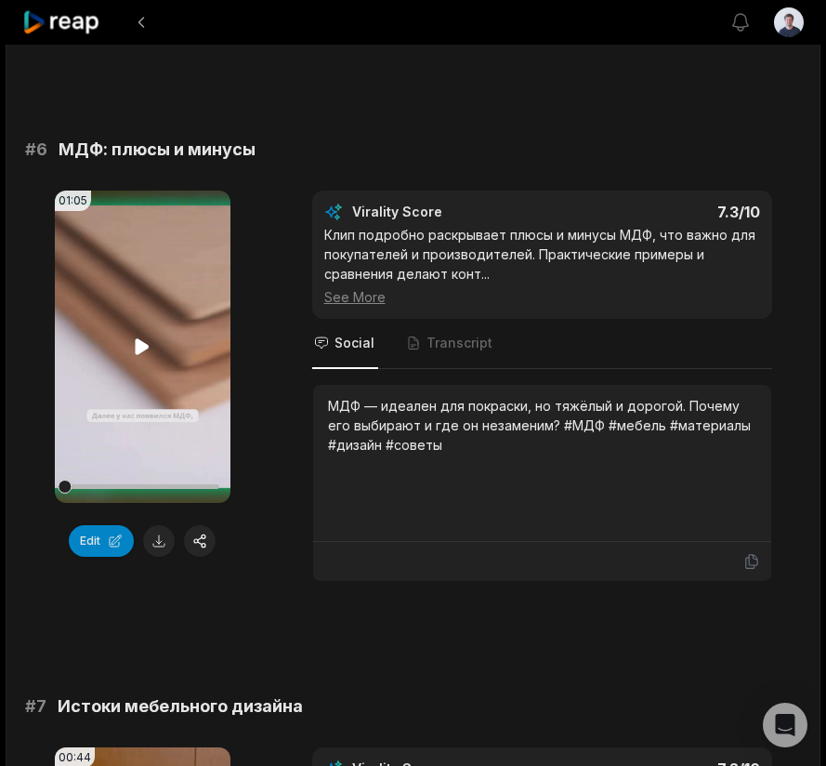
click at [142, 345] on icon at bounding box center [143, 346] width 14 height 16
click at [143, 348] on icon at bounding box center [142, 346] width 22 height 22
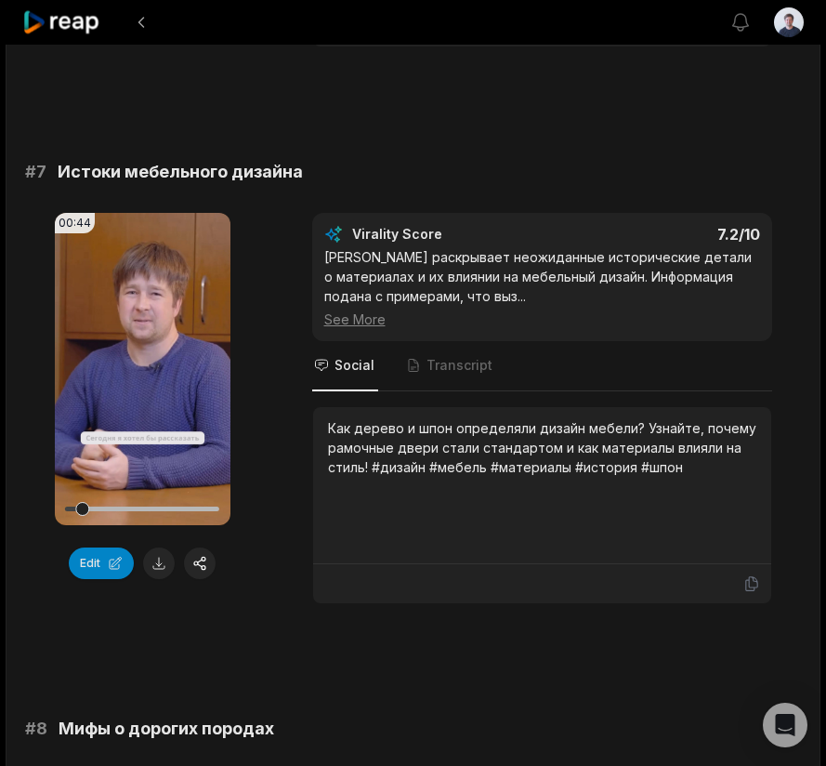
scroll to position [3306, 0]
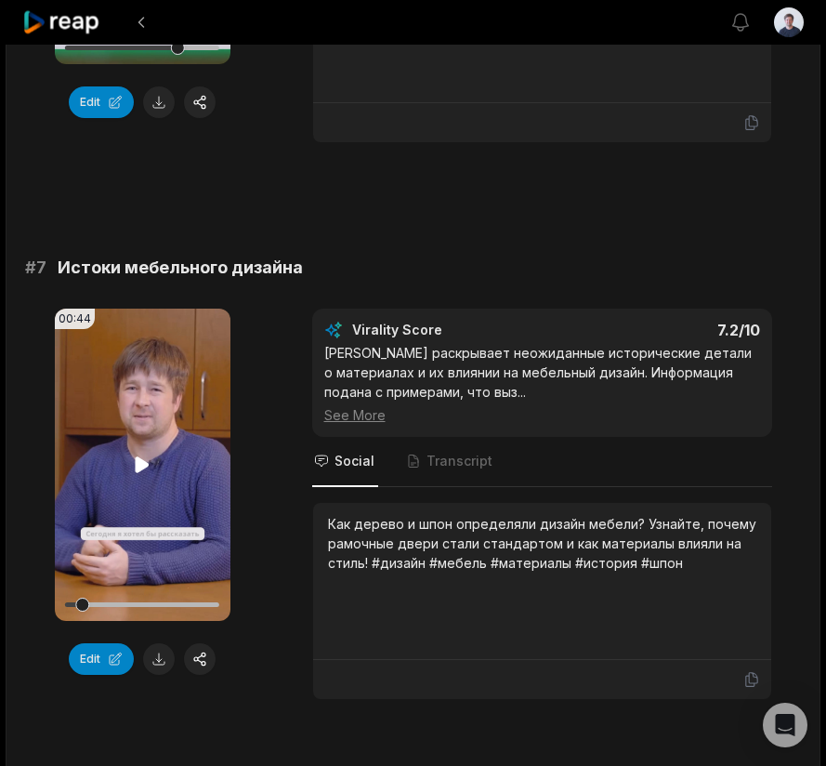
click at [138, 463] on icon at bounding box center [143, 464] width 14 height 16
click at [140, 460] on icon at bounding box center [142, 465] width 22 height 22
click at [140, 460] on icon at bounding box center [143, 464] width 14 height 16
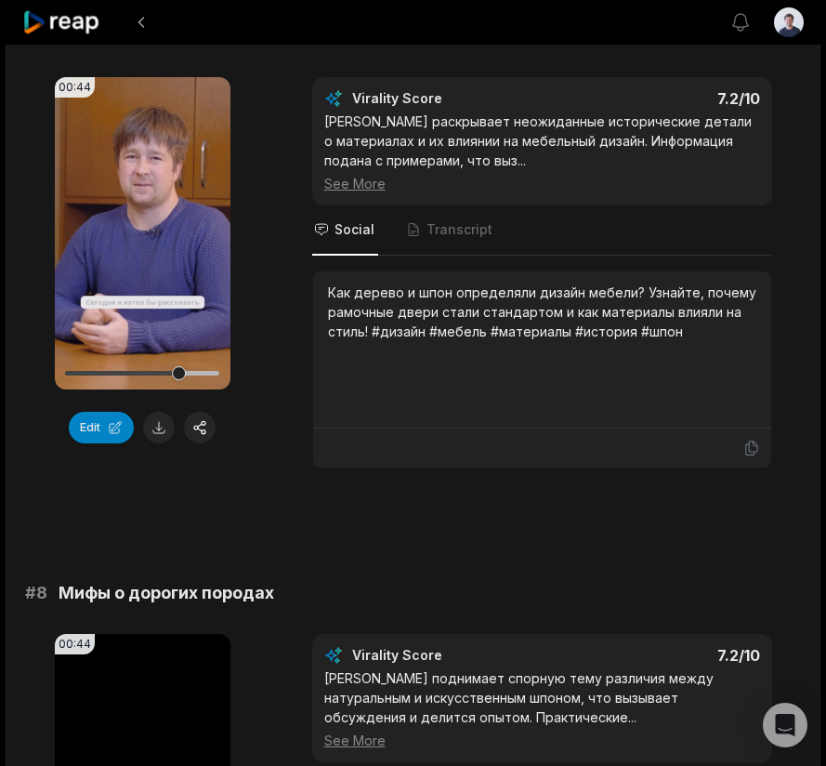
scroll to position [3553, 0]
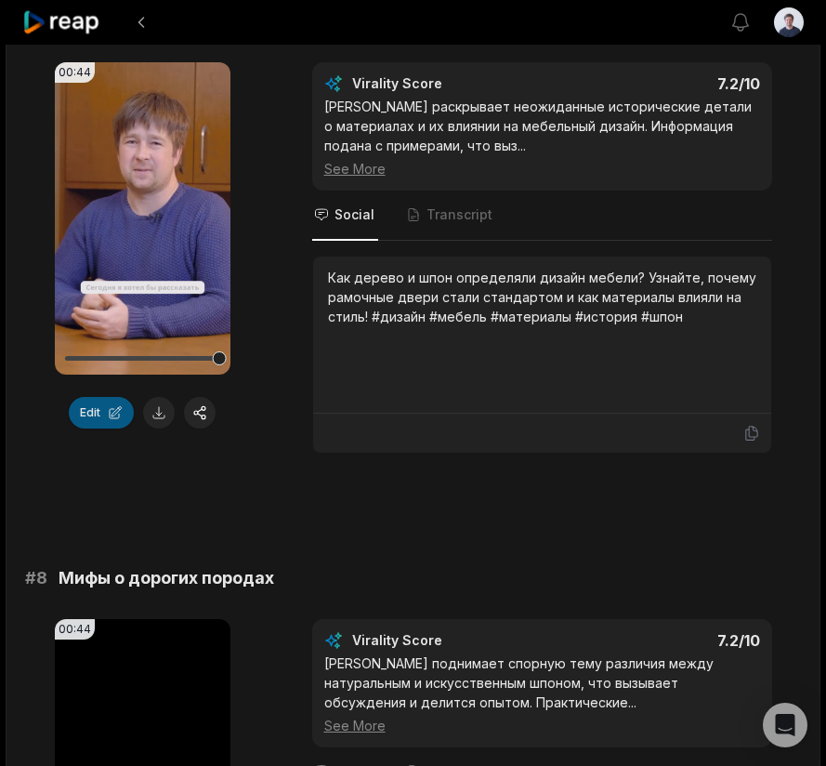
click at [105, 413] on button "Edit" at bounding box center [101, 413] width 65 height 32
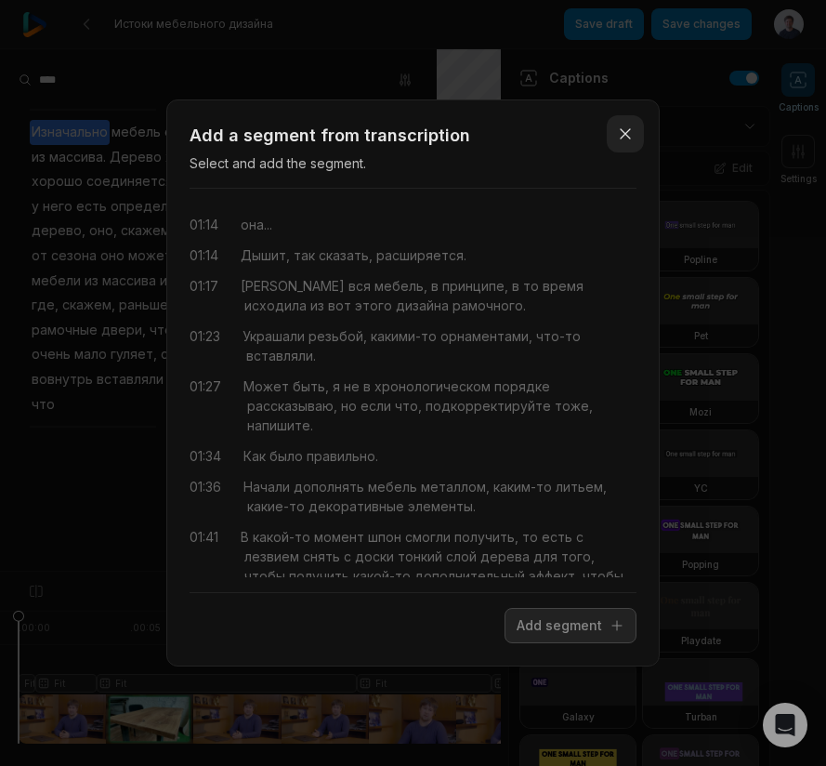
click at [627, 136] on icon "button" at bounding box center [625, 133] width 9 height 9
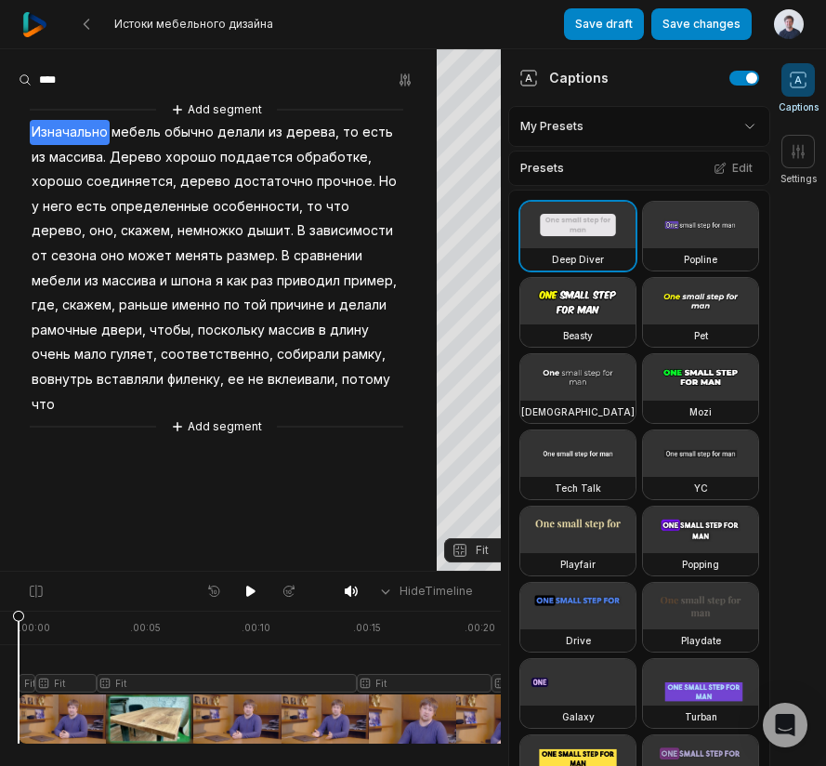
click at [117, 293] on span "скажем," at bounding box center [88, 305] width 57 height 25
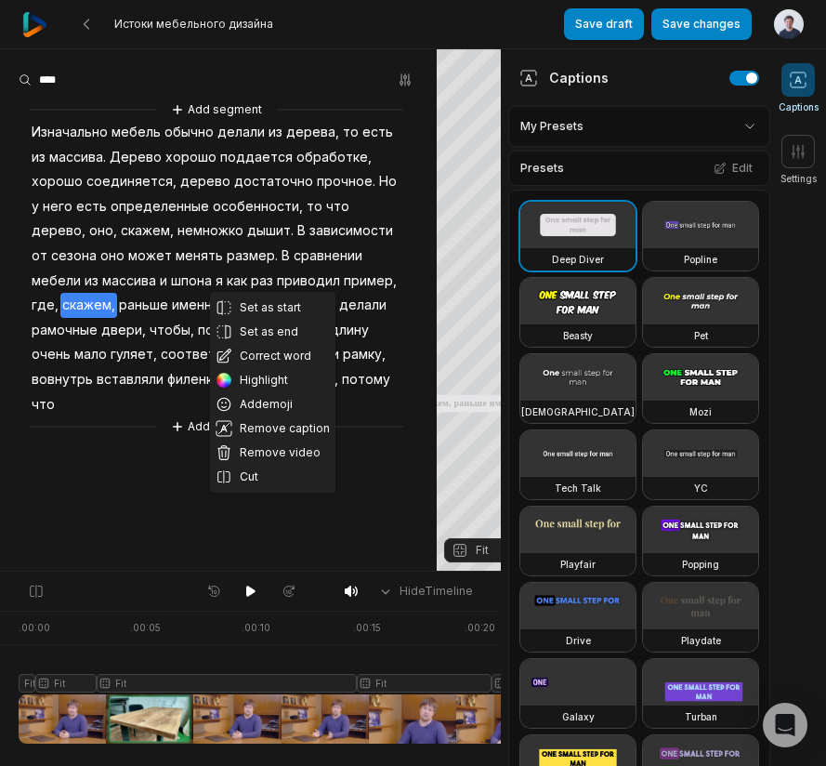
click at [128, 484] on aside "Set as start Set as end Correct word Highlight Add emoji Remove caption Remove …" at bounding box center [218, 309] width 437 height 521
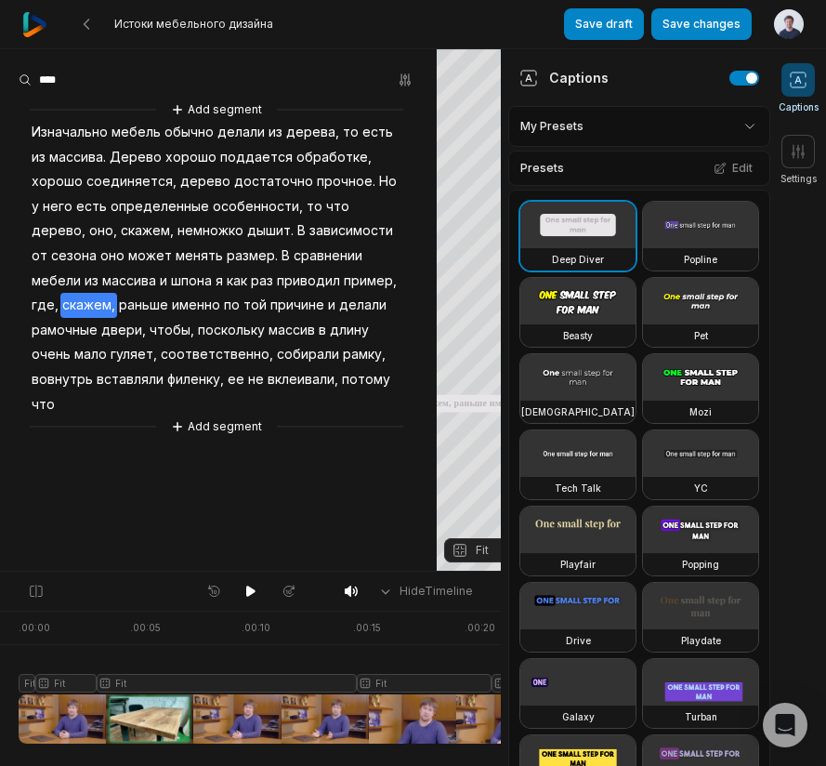
click at [67, 127] on span "Изначально" at bounding box center [70, 132] width 80 height 25
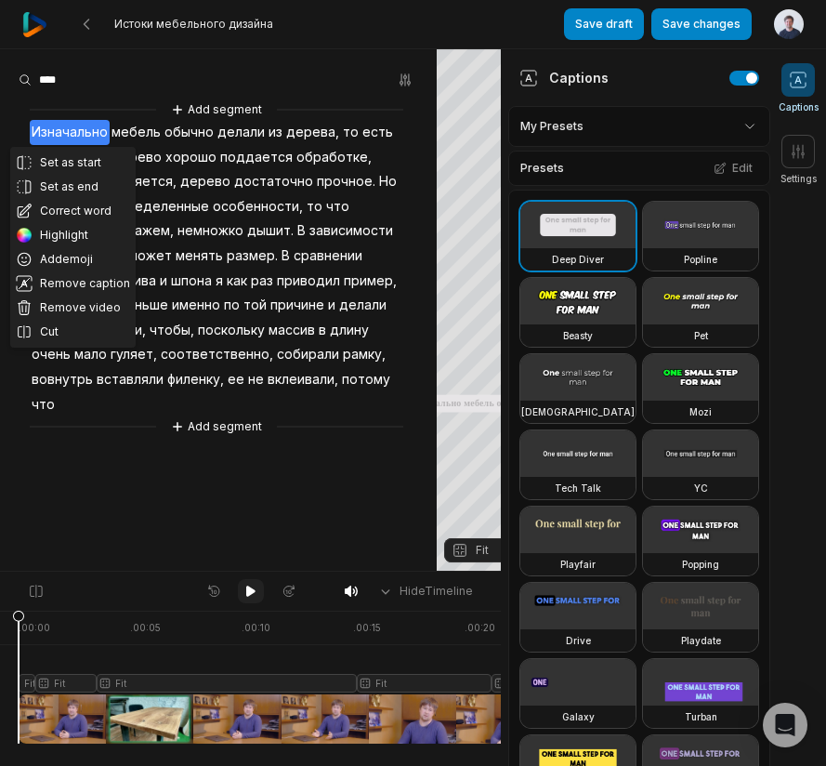
click at [250, 593] on icon at bounding box center [250, 590] width 9 height 11
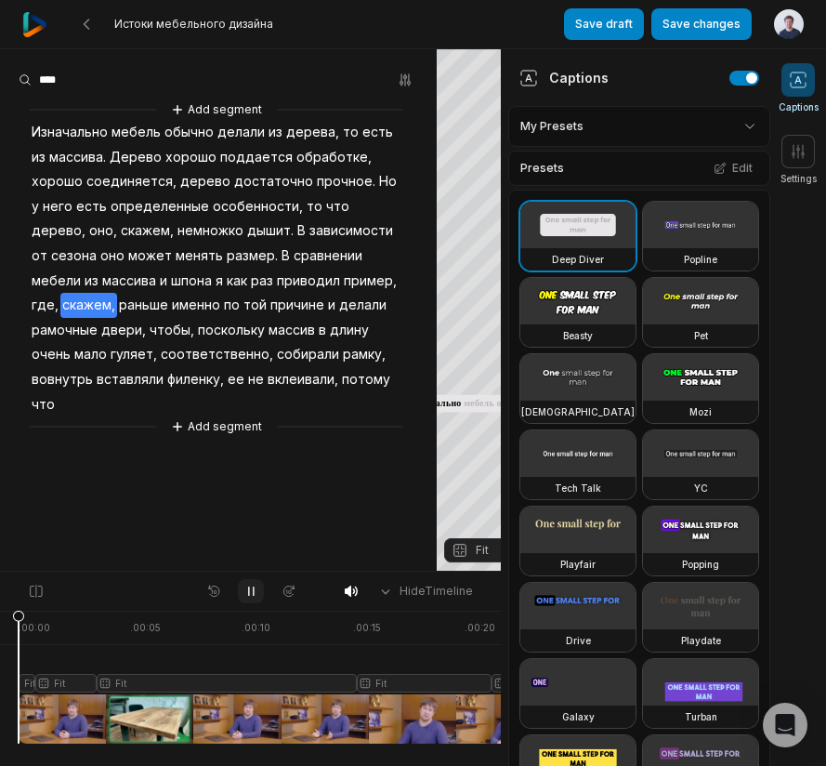
click at [247, 591] on icon at bounding box center [250, 591] width 15 height 15
click at [253, 589] on icon at bounding box center [250, 590] width 9 height 11
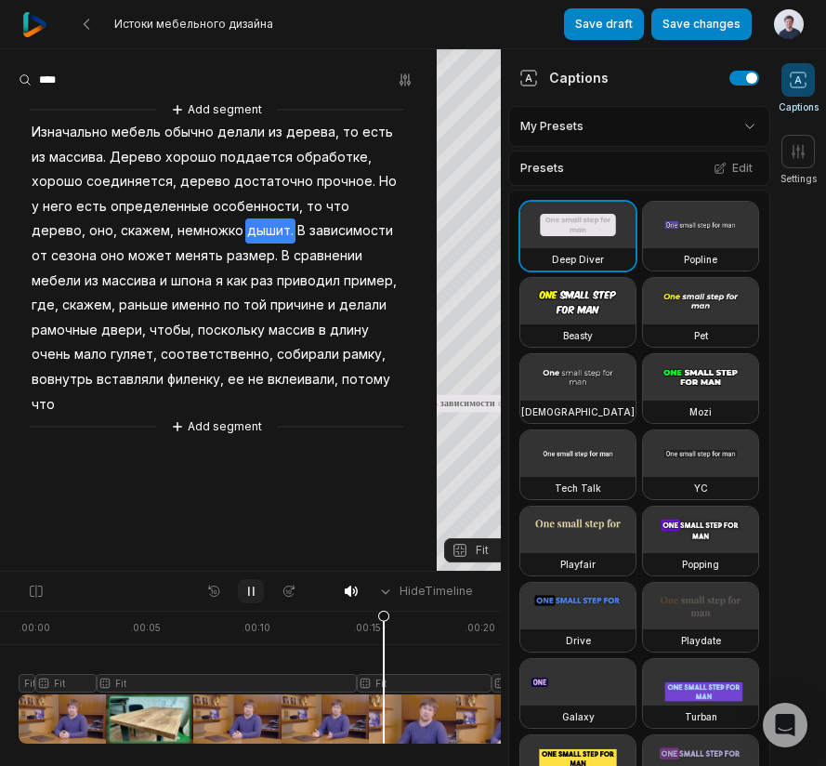
click at [253, 590] on icon at bounding box center [250, 591] width 5 height 8
click at [231, 416] on button "Add segment" at bounding box center [216, 426] width 99 height 20
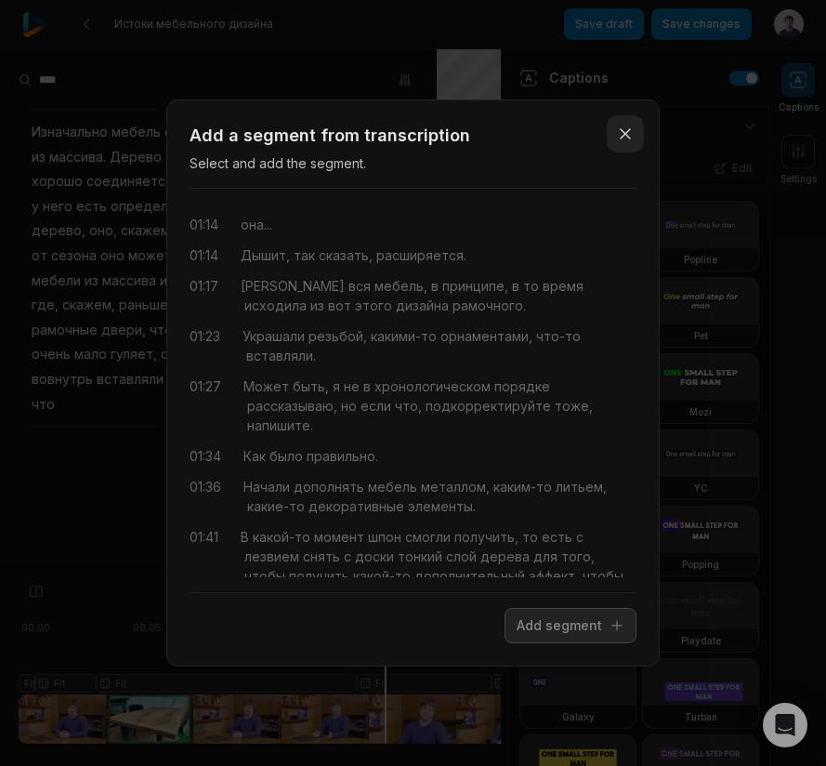
click at [615, 135] on button "Close" at bounding box center [625, 133] width 37 height 37
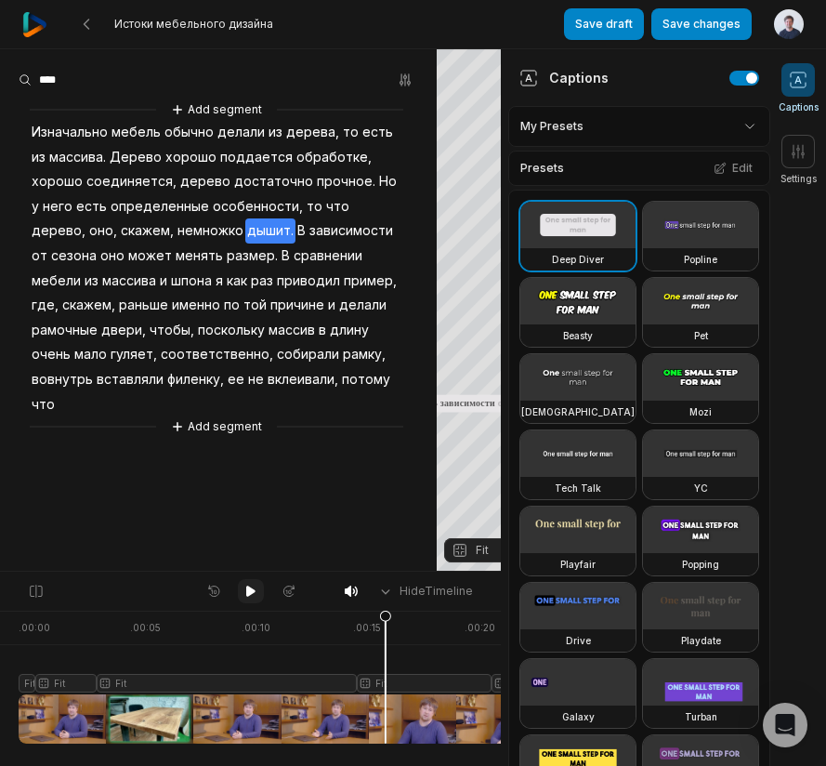
click at [253, 592] on icon at bounding box center [250, 590] width 9 height 11
click at [253, 592] on icon at bounding box center [250, 591] width 5 height 8
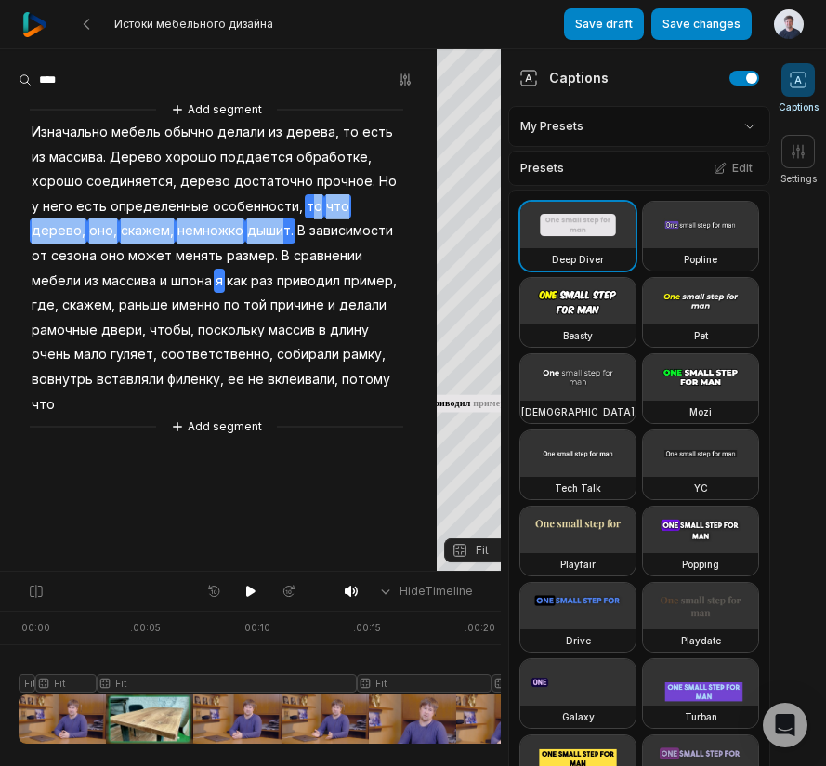
drag, startPoint x: 227, startPoint y: 204, endPoint x: 136, endPoint y: 227, distance: 93.8
click at [136, 227] on div "Add segment Изначально мебель обычно делали из дерева, то есть из массива. Дере…" at bounding box center [218, 267] width 437 height 337
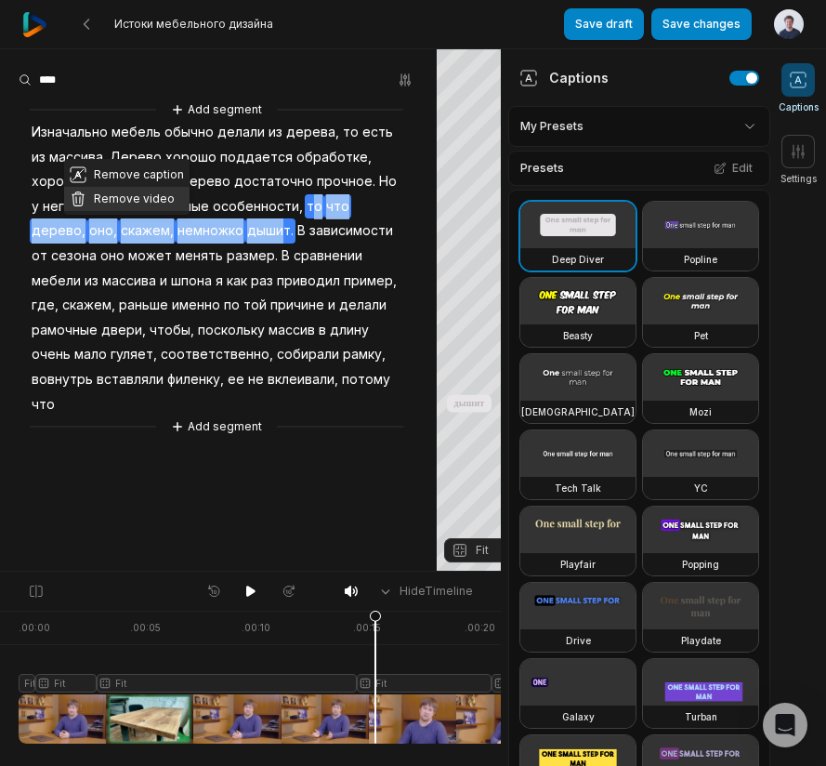
click at [151, 202] on button "Remove video" at bounding box center [126, 199] width 125 height 24
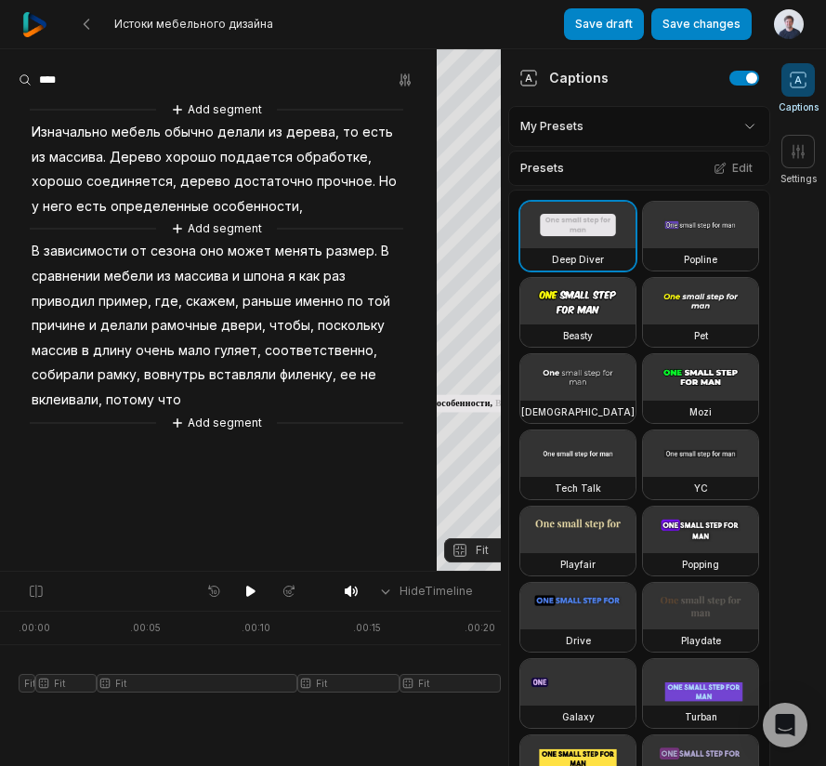
click at [115, 154] on span "Дерево" at bounding box center [136, 157] width 56 height 25
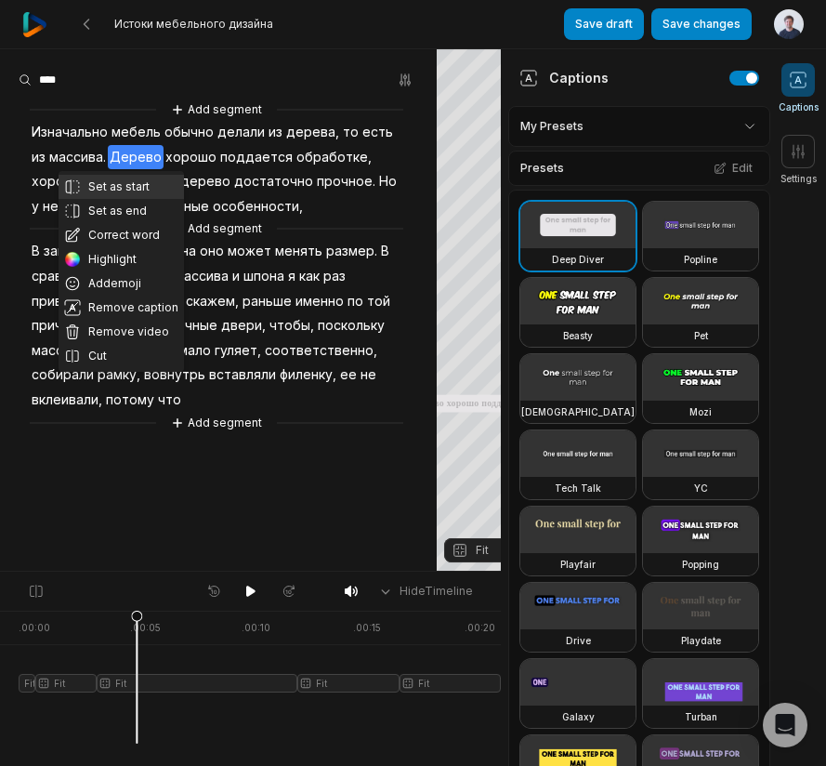
click at [109, 182] on button "Set as start" at bounding box center [121, 187] width 125 height 24
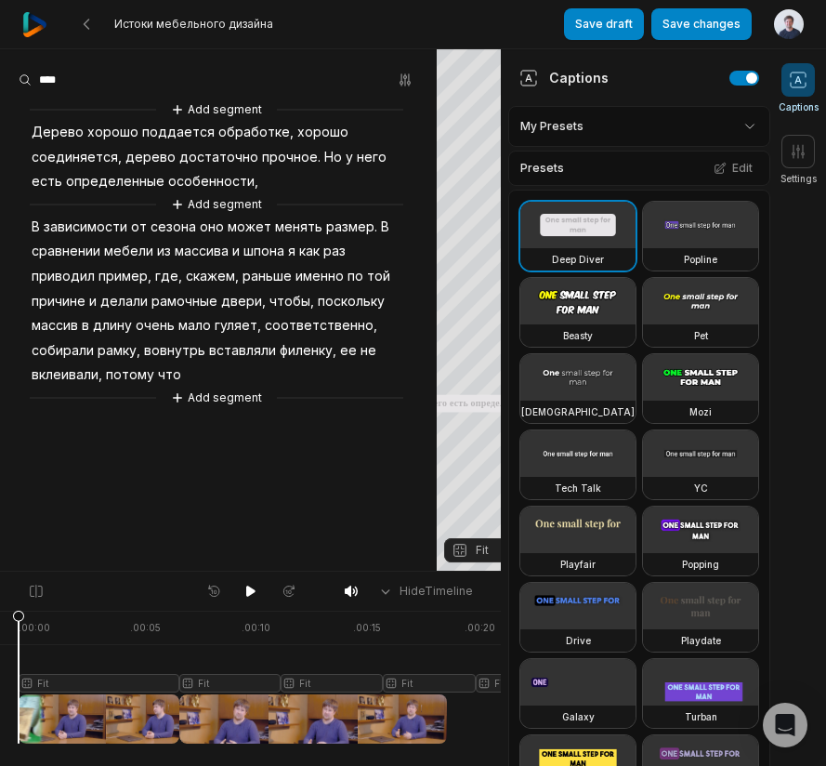
click at [45, 125] on span "Дерево" at bounding box center [58, 132] width 56 height 25
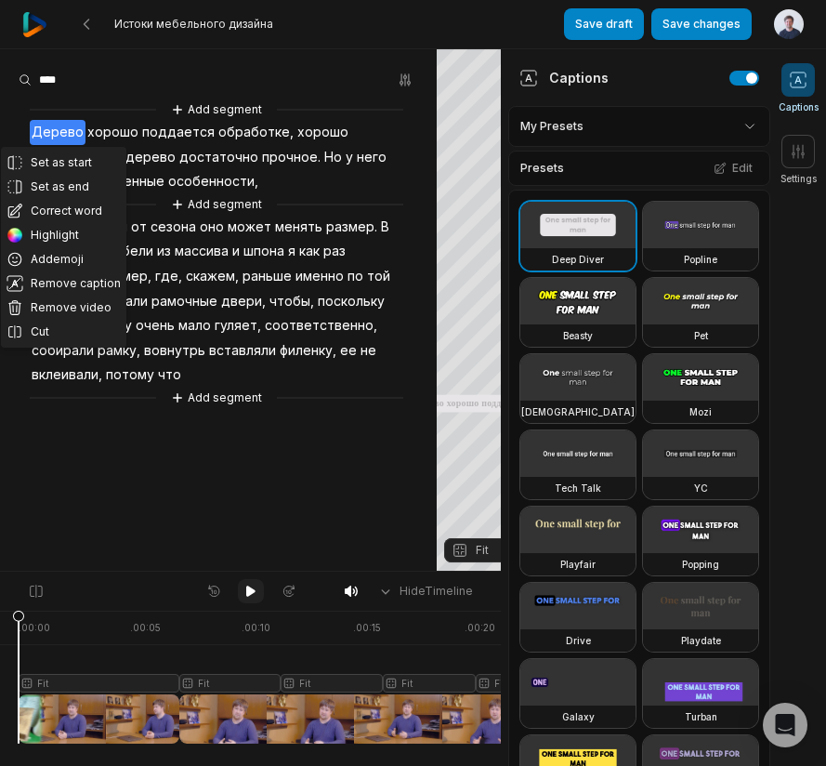
click at [259, 595] on button at bounding box center [251, 591] width 26 height 24
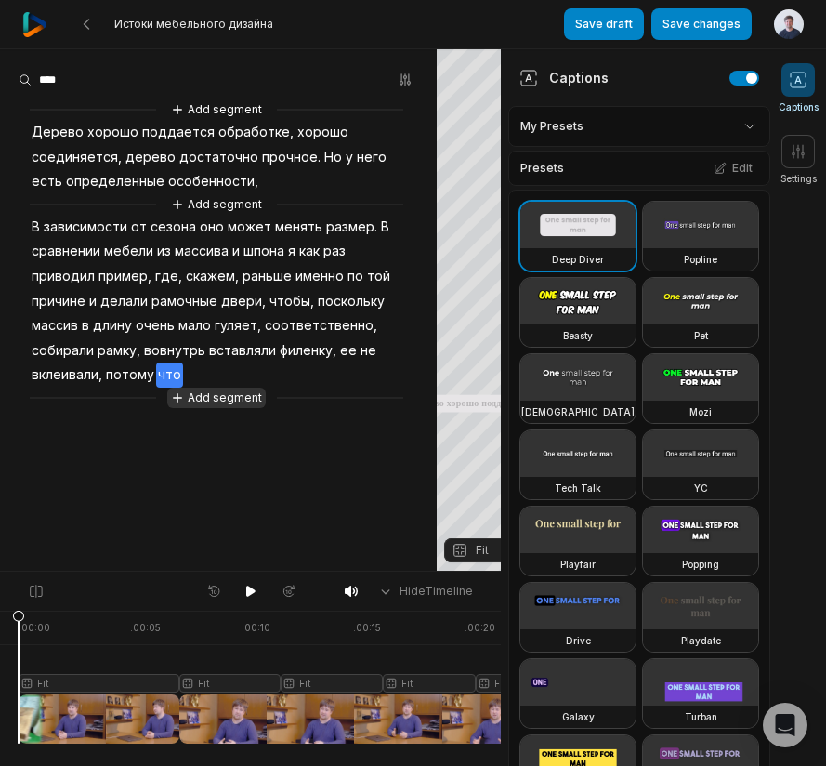
click at [213, 389] on button "Add segment" at bounding box center [216, 398] width 99 height 20
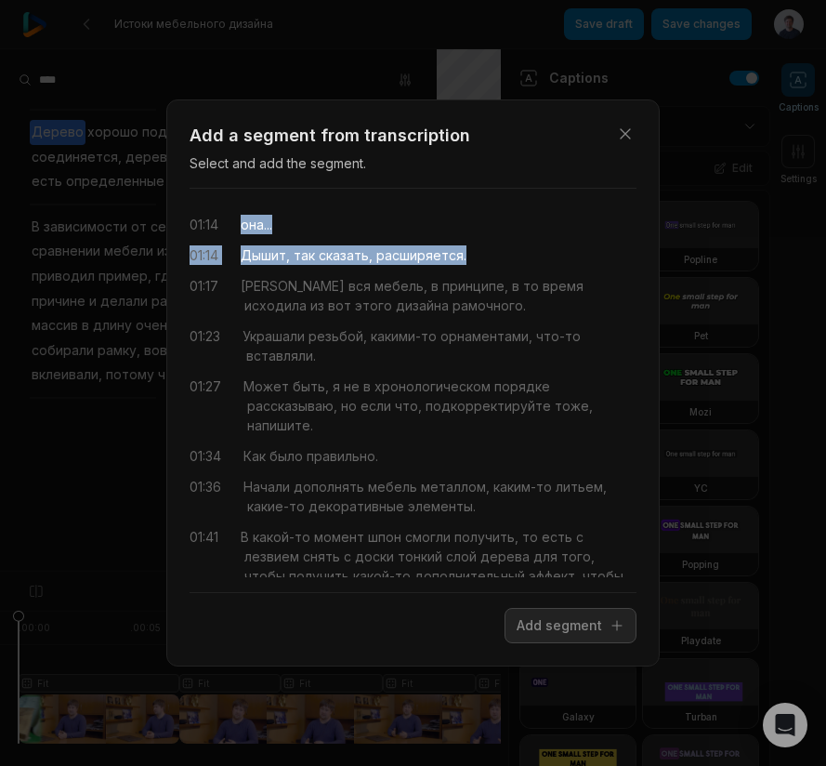
drag, startPoint x: 468, startPoint y: 259, endPoint x: 232, endPoint y: 222, distance: 239.0
click at [232, 222] on div "01:14 она... 01:14 Дышит, так сказать, расширяется. 01:17 И вся мебель, в принц…" at bounding box center [413, 391] width 447 height 374
click at [582, 628] on button "Add segment" at bounding box center [571, 625] width 132 height 35
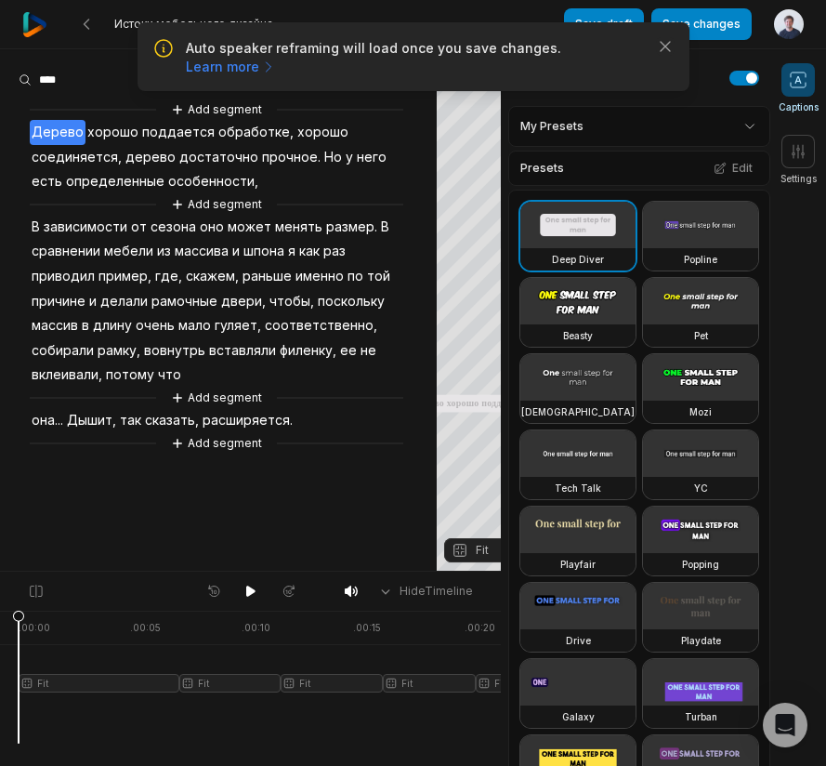
click at [156, 362] on span "что" at bounding box center [169, 374] width 27 height 25
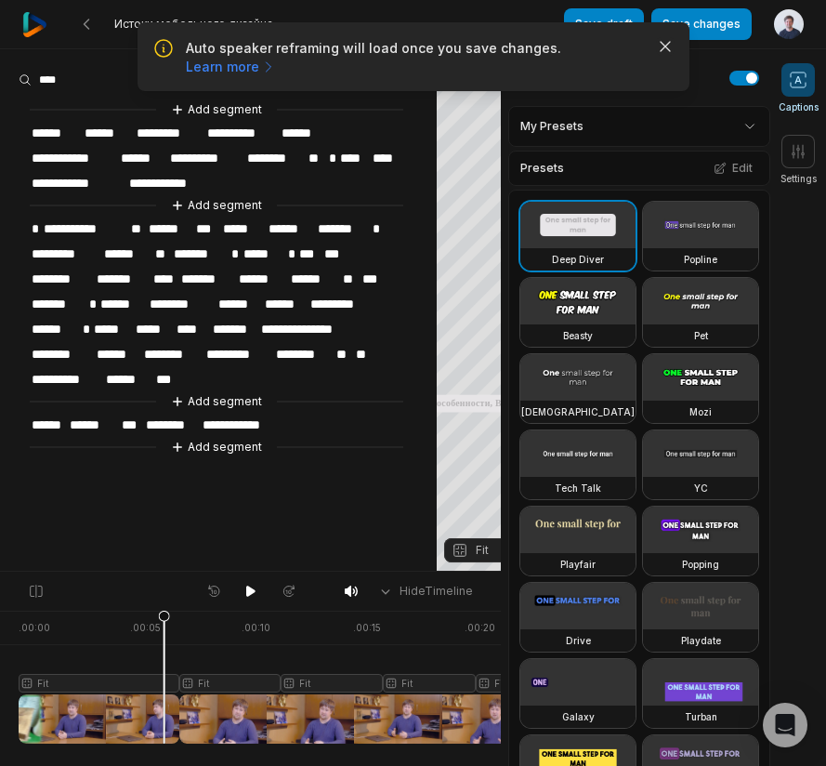
click at [664, 46] on icon "button" at bounding box center [665, 46] width 19 height 19
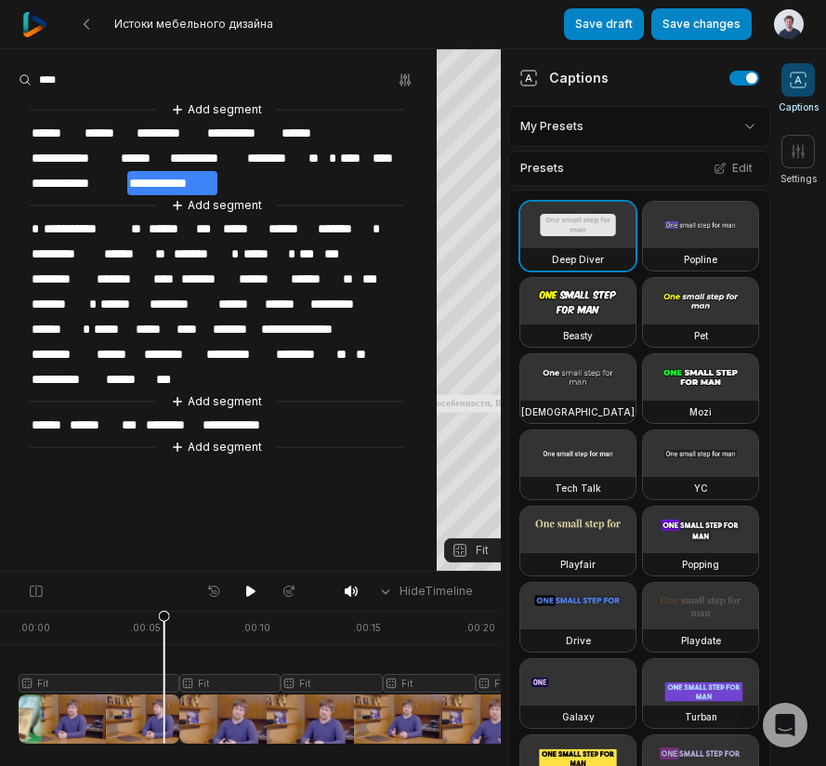
click at [192, 181] on span "**********" at bounding box center [172, 183] width 90 height 24
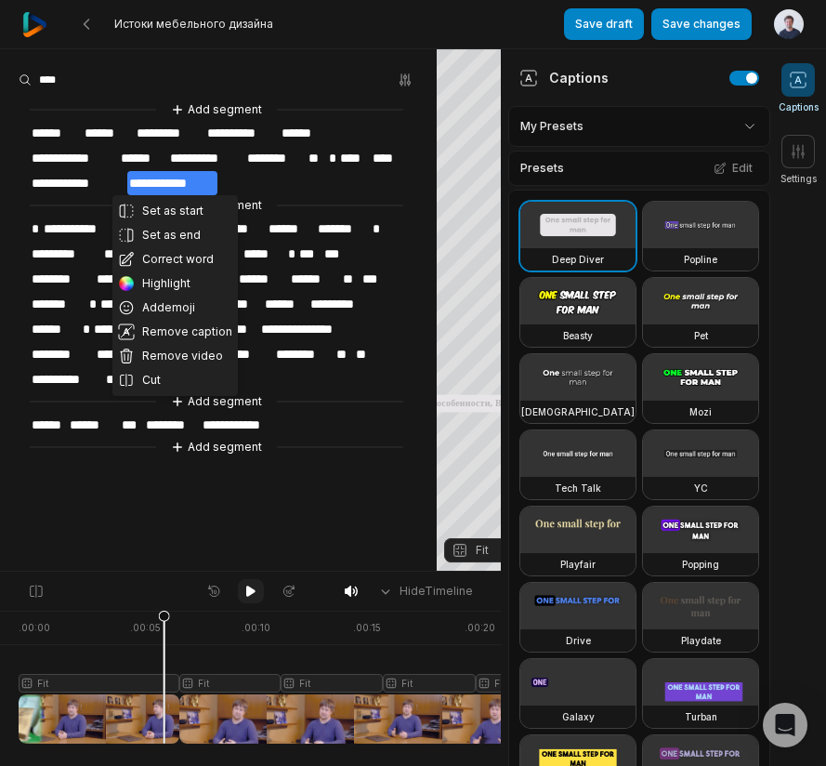
click at [248, 589] on icon at bounding box center [250, 590] width 9 height 11
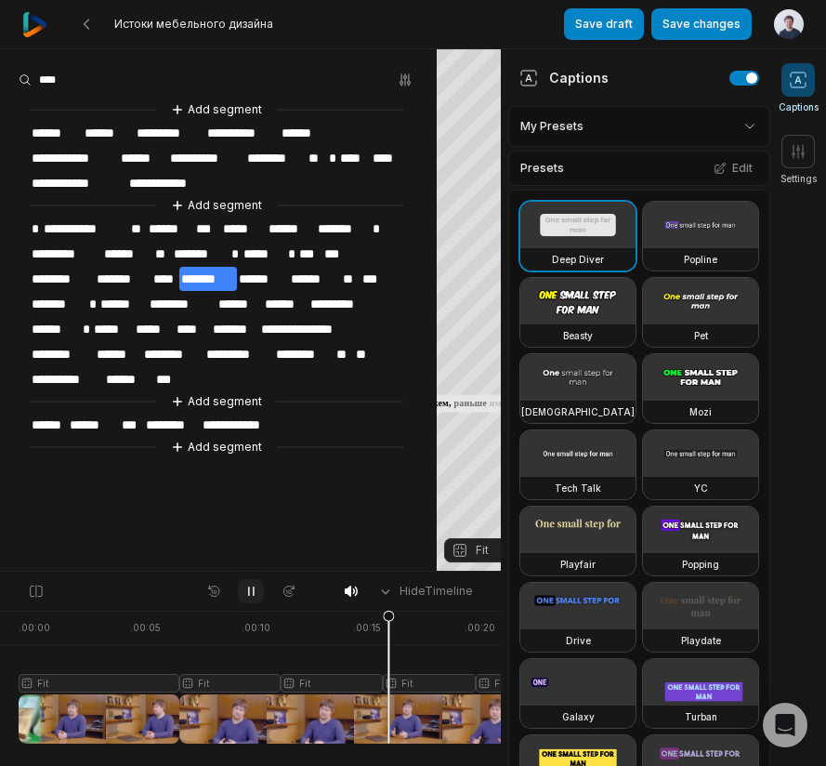
click at [248, 589] on icon at bounding box center [250, 591] width 5 height 8
click at [373, 222] on span "*" at bounding box center [377, 229] width 12 height 24
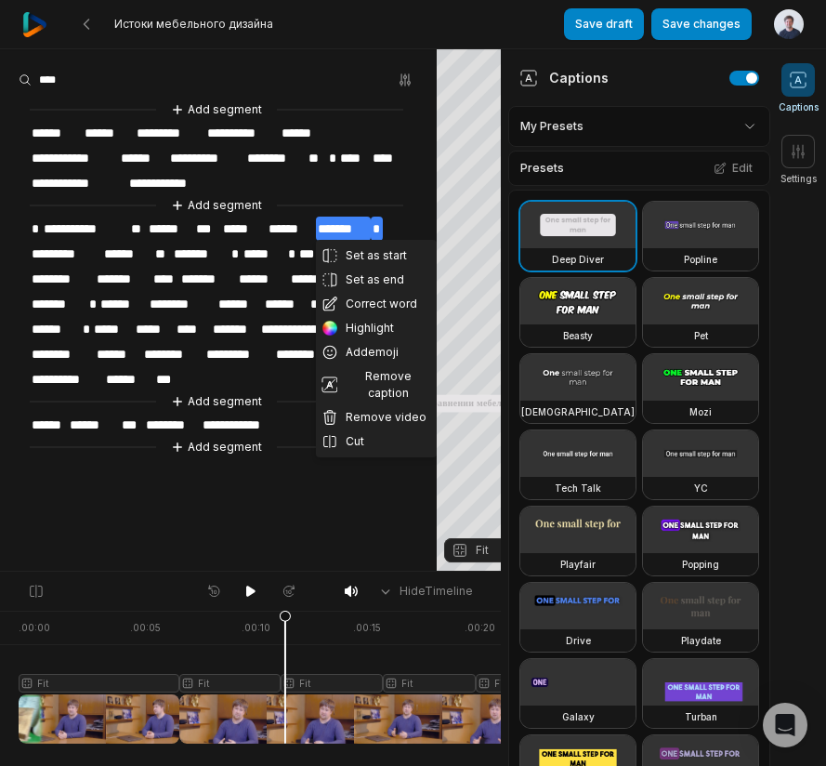
click at [382, 221] on span "*" at bounding box center [377, 229] width 12 height 24
click at [375, 256] on button "Set as start" at bounding box center [376, 255] width 121 height 24
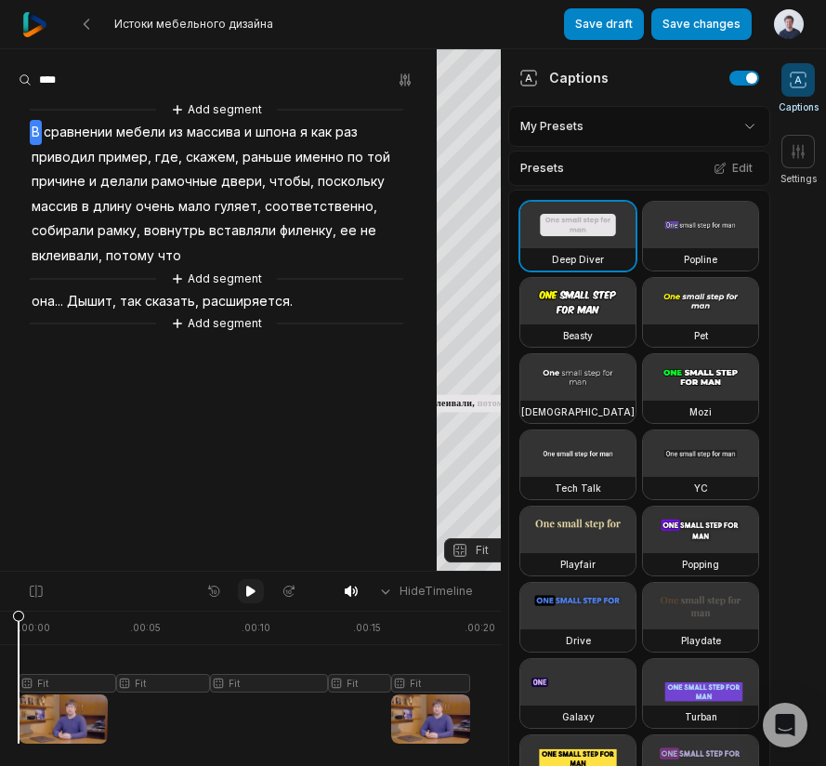
click at [254, 586] on icon at bounding box center [250, 591] width 15 height 15
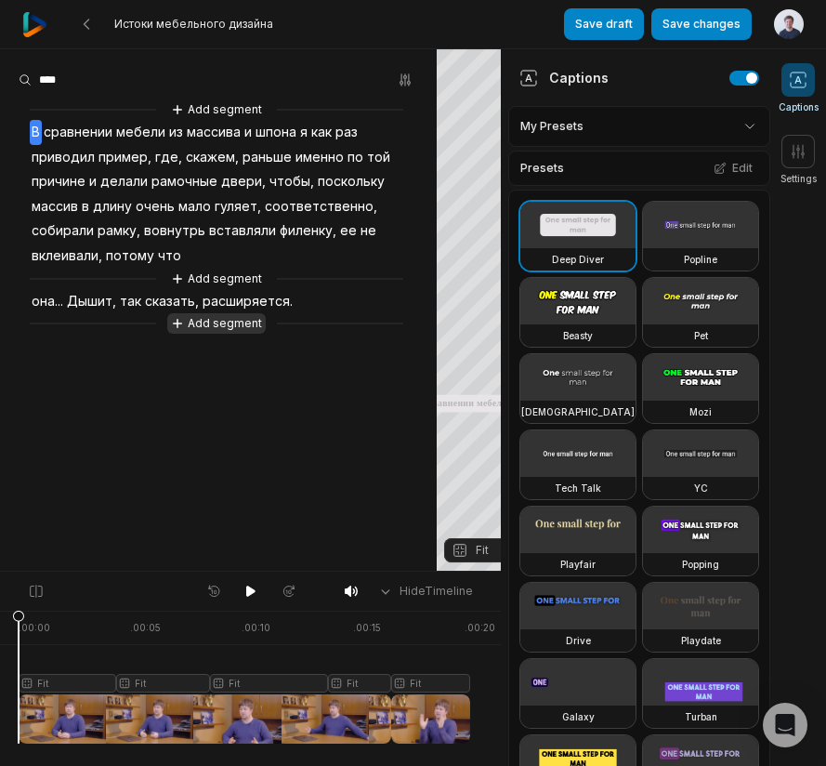
click at [226, 324] on button "Add segment" at bounding box center [216, 323] width 99 height 20
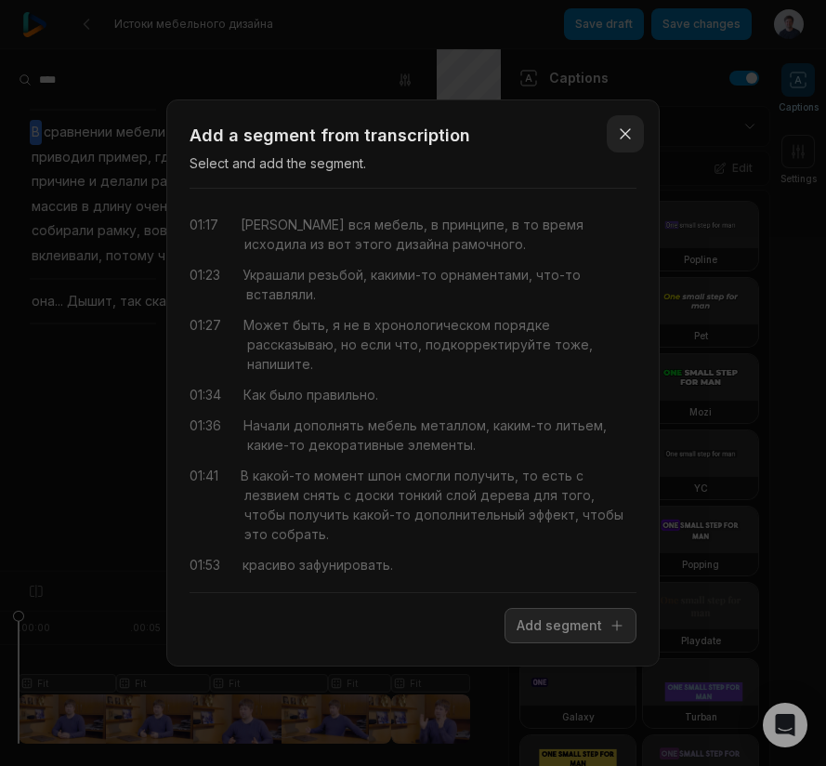
click at [626, 134] on icon "button" at bounding box center [625, 134] width 19 height 19
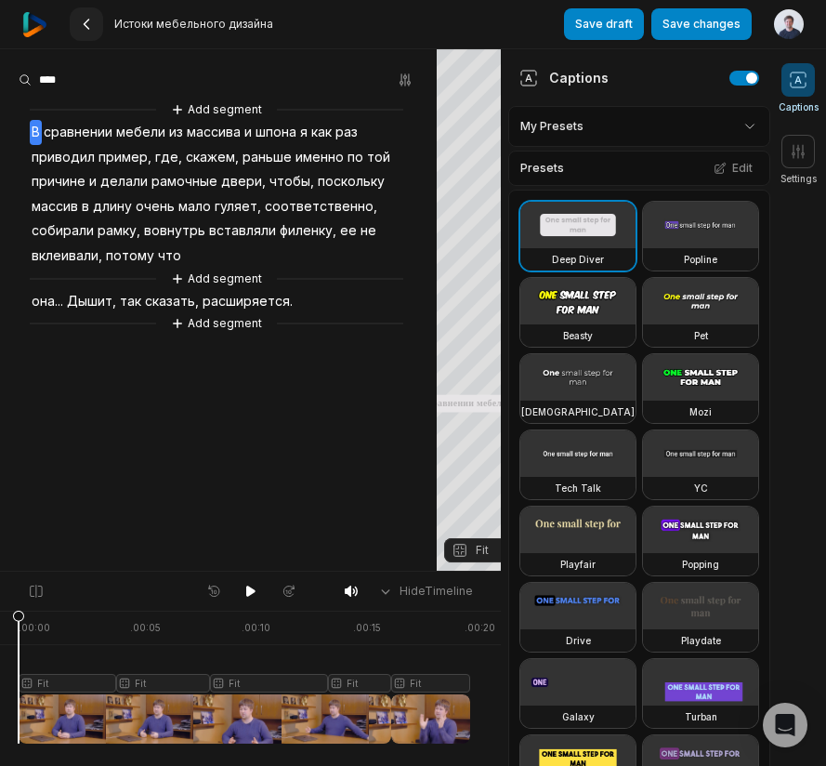
click at [79, 23] on icon at bounding box center [86, 24] width 15 height 15
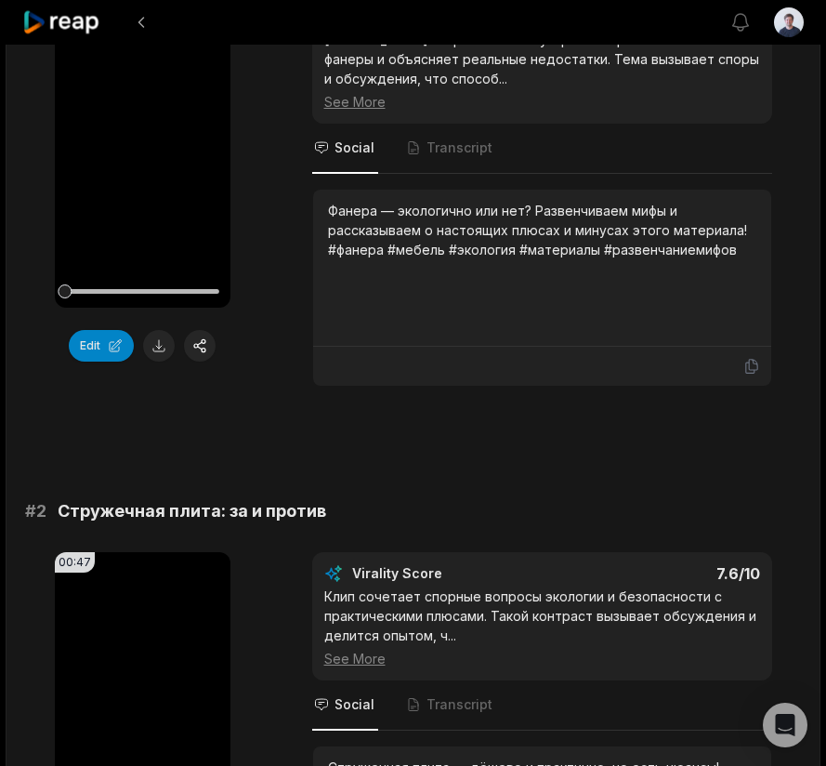
scroll to position [619, 0]
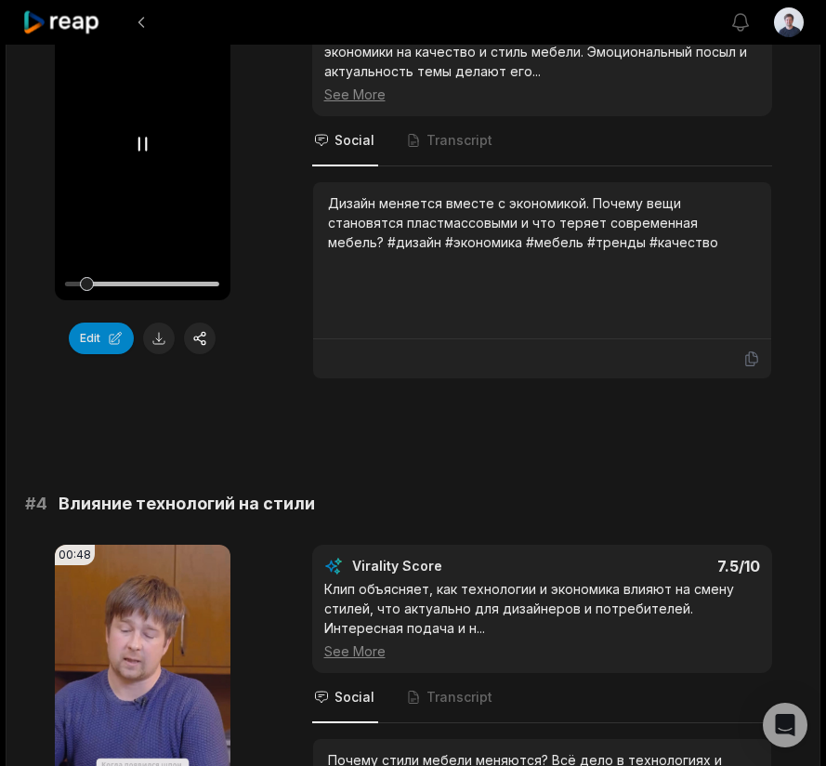
scroll to position [1276, 0]
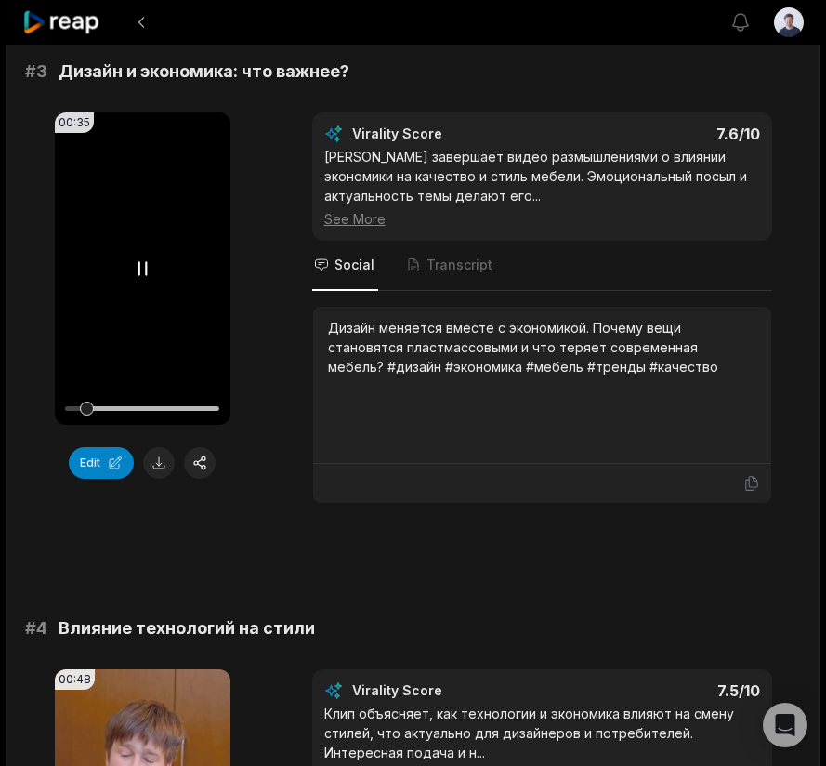
click at [141, 272] on icon at bounding box center [142, 268] width 22 height 22
drag, startPoint x: 83, startPoint y: 407, endPoint x: 66, endPoint y: 407, distance: 16.7
click at [66, 407] on div at bounding box center [142, 408] width 154 height 5
click at [144, 252] on video "Your browser does not support mp4 format." at bounding box center [143, 268] width 176 height 312
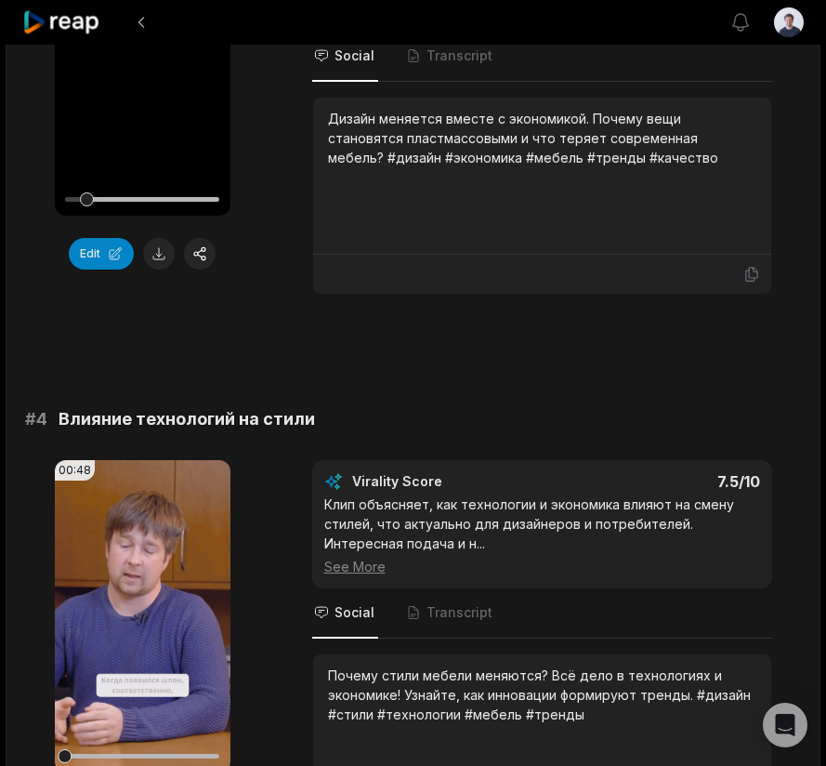
scroll to position [1549, 0]
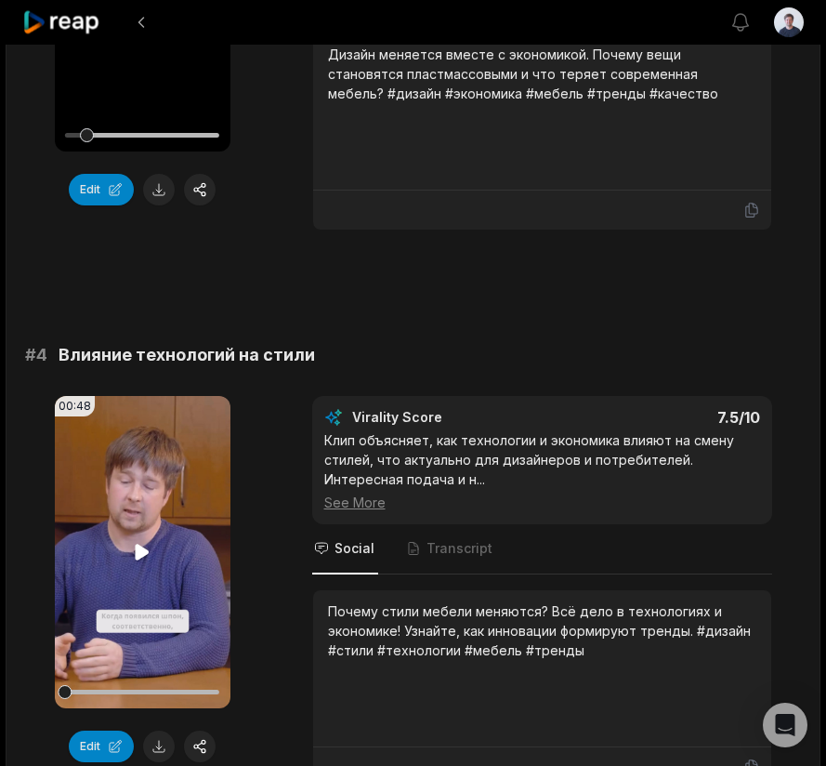
click at [143, 556] on icon at bounding box center [143, 552] width 14 height 16
click at [143, 551] on icon at bounding box center [142, 552] width 22 height 22
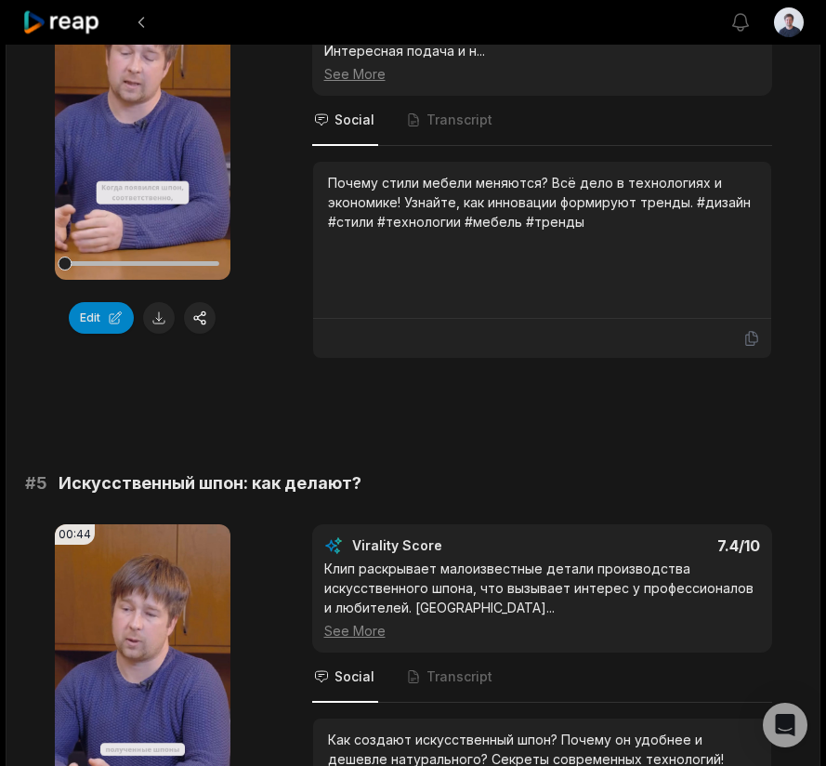
scroll to position [2110, 0]
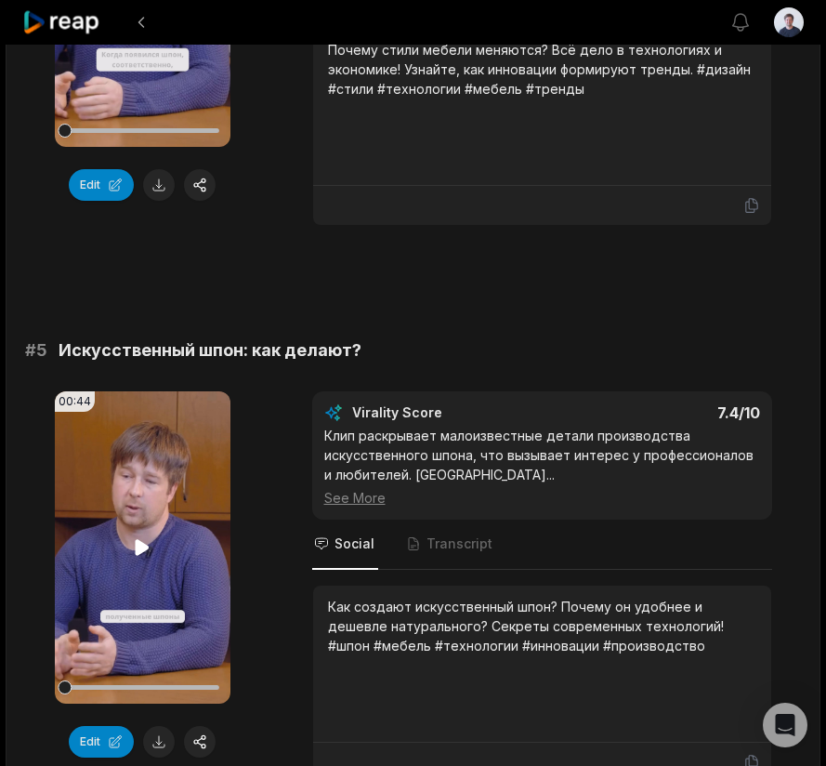
click at [136, 547] on icon at bounding box center [143, 547] width 14 height 16
click at [135, 547] on icon at bounding box center [142, 547] width 22 height 22
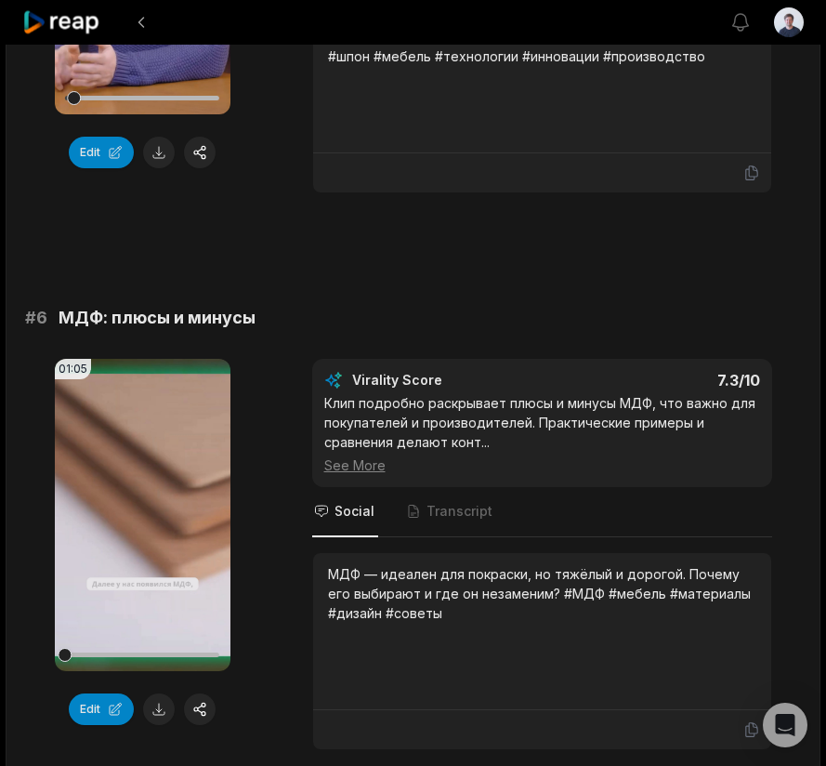
scroll to position [2738, 0]
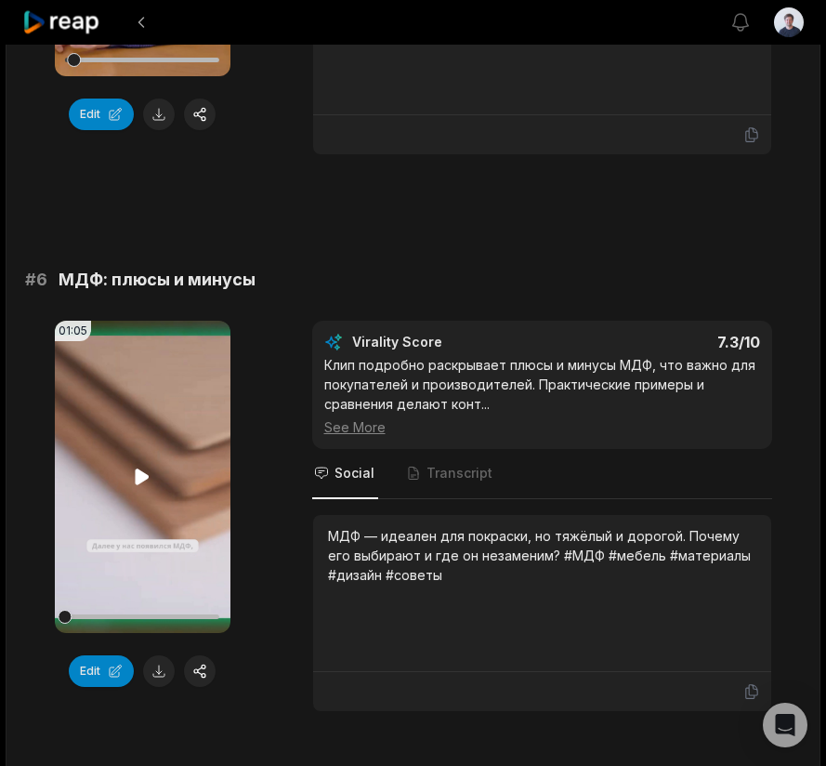
click at [141, 477] on icon at bounding box center [143, 476] width 14 height 16
click at [141, 477] on icon at bounding box center [142, 477] width 22 height 22
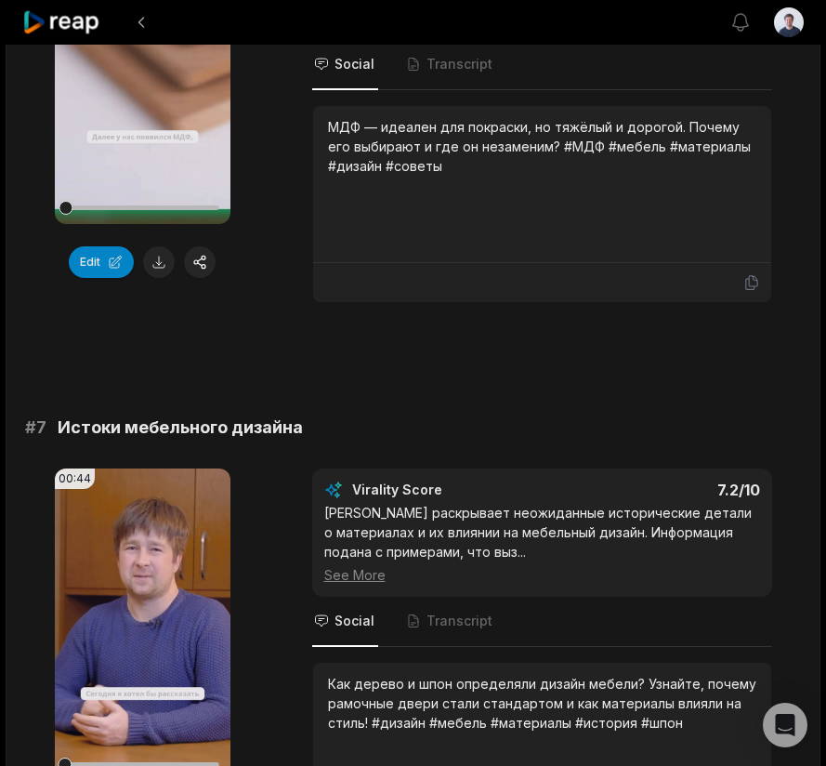
scroll to position [3238, 0]
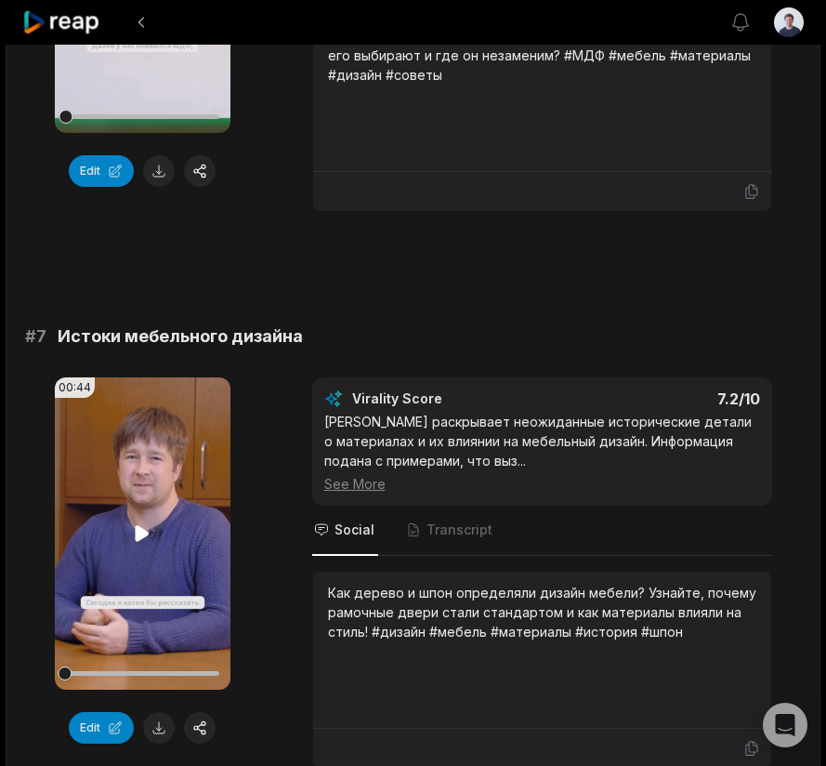
click at [144, 536] on icon at bounding box center [143, 533] width 14 height 16
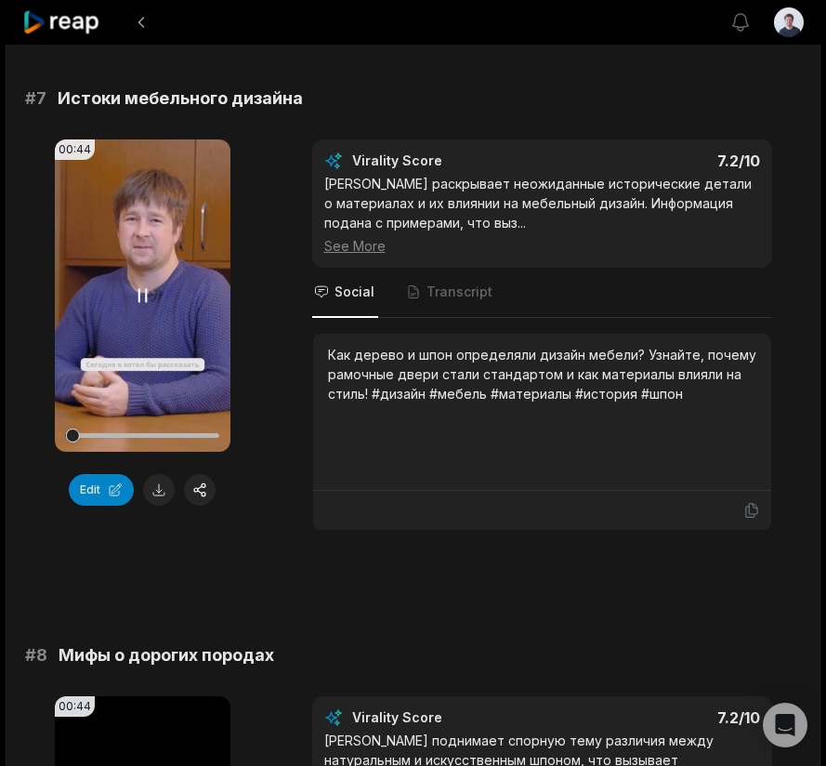
click at [149, 431] on div at bounding box center [142, 435] width 154 height 33
click at [140, 290] on icon at bounding box center [142, 295] width 22 height 22
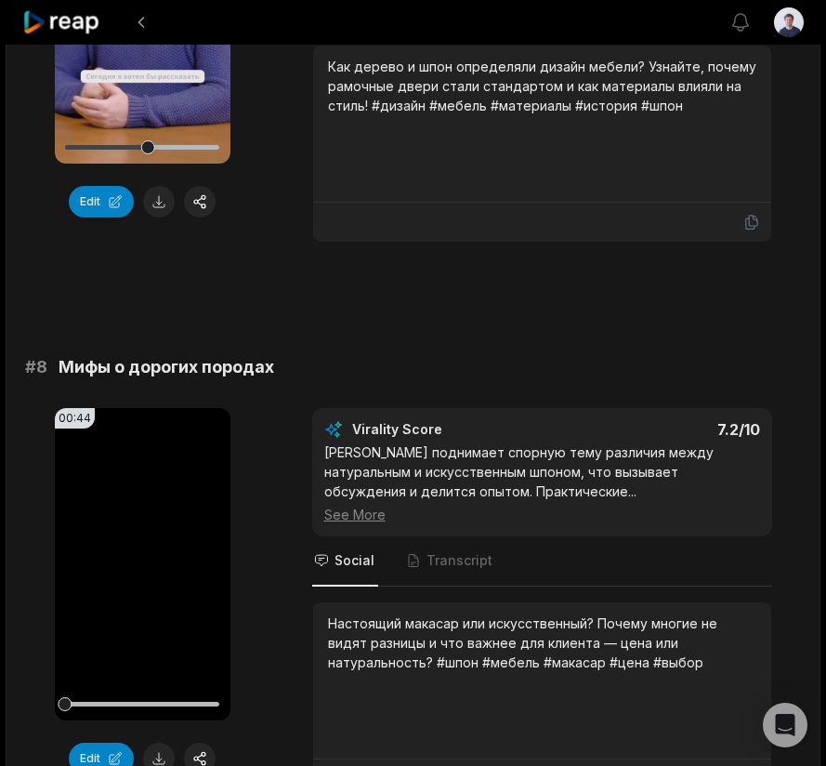
scroll to position [3818, 0]
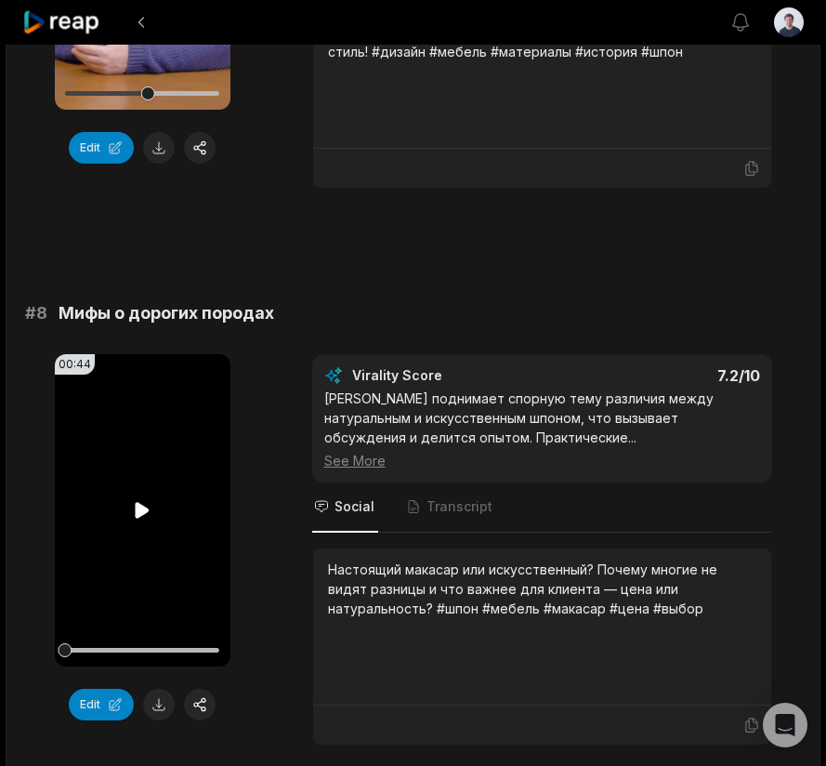
click at [140, 512] on icon at bounding box center [143, 510] width 14 height 16
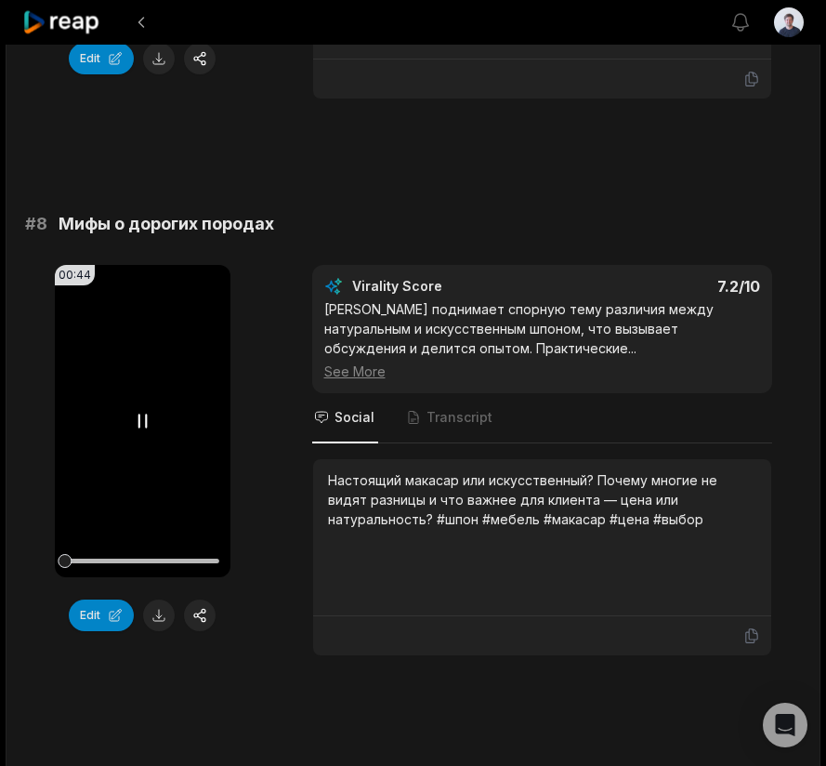
scroll to position [3823, 0]
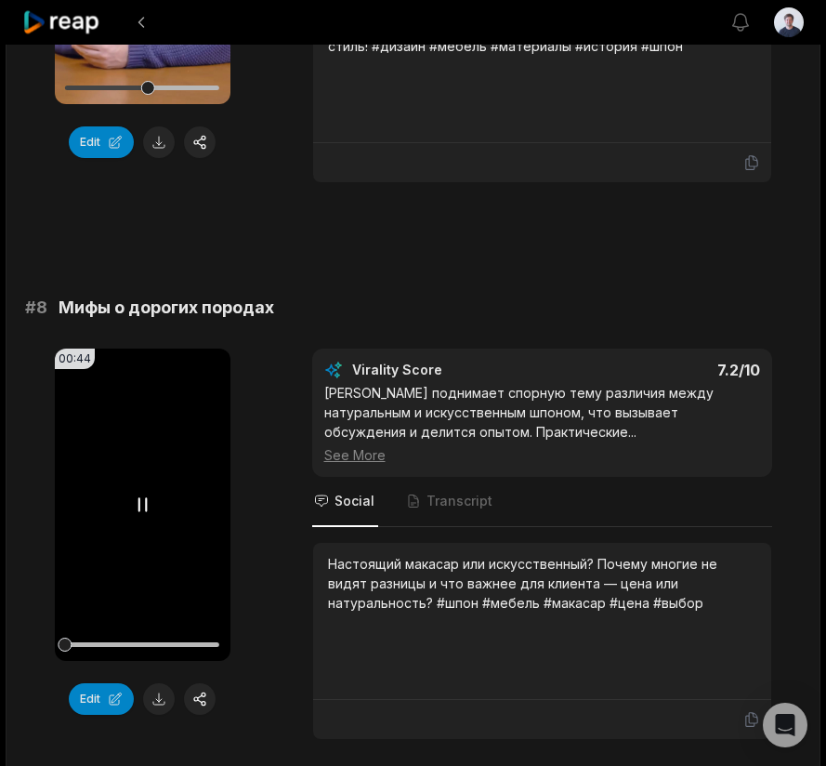
click at [135, 508] on icon at bounding box center [142, 504] width 22 height 22
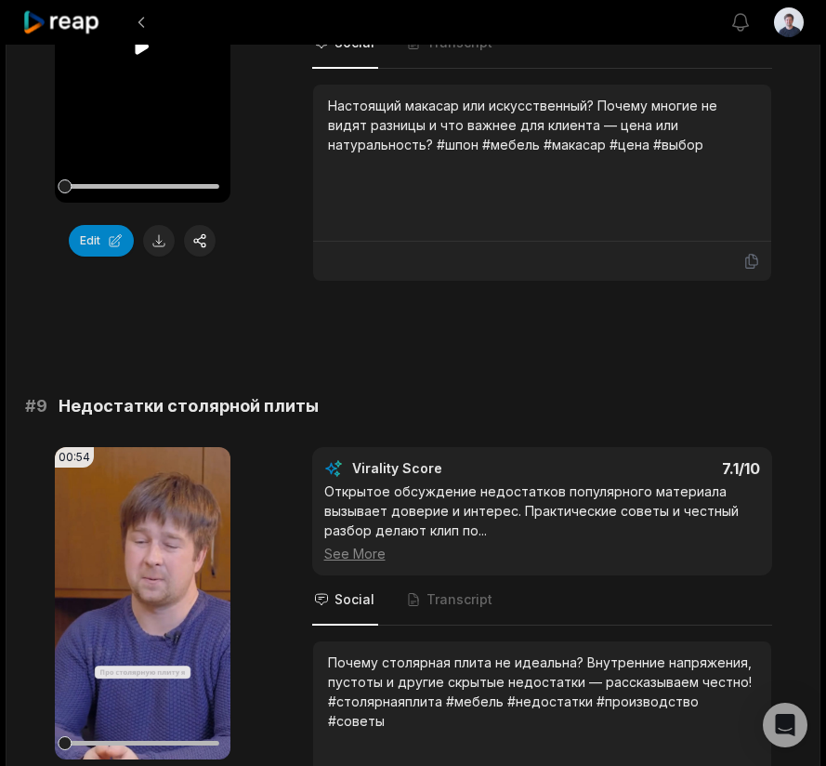
scroll to position [4330, 0]
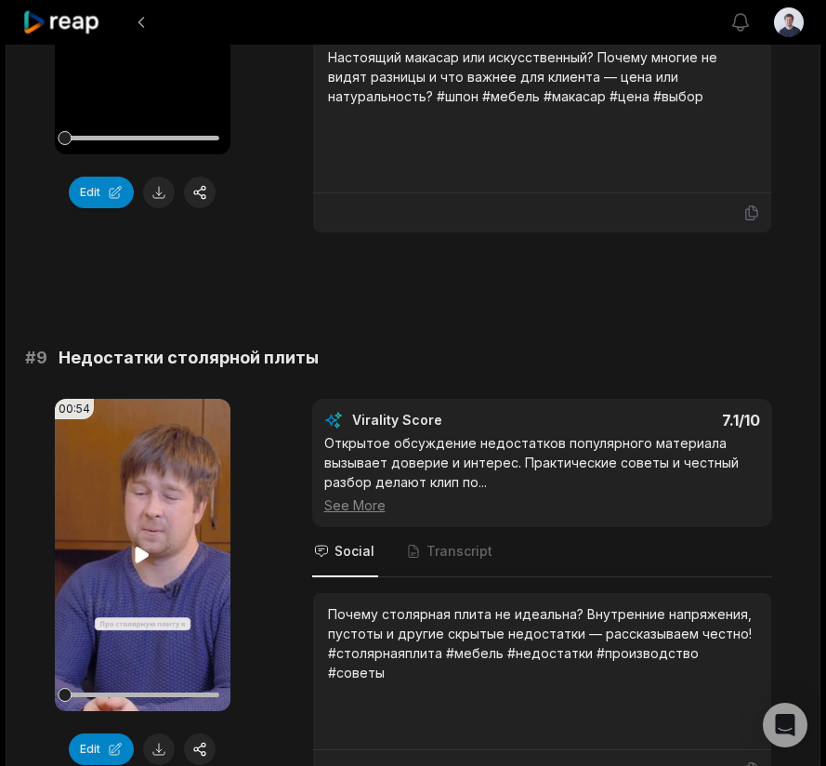
click at [146, 560] on icon at bounding box center [142, 555] width 22 height 22
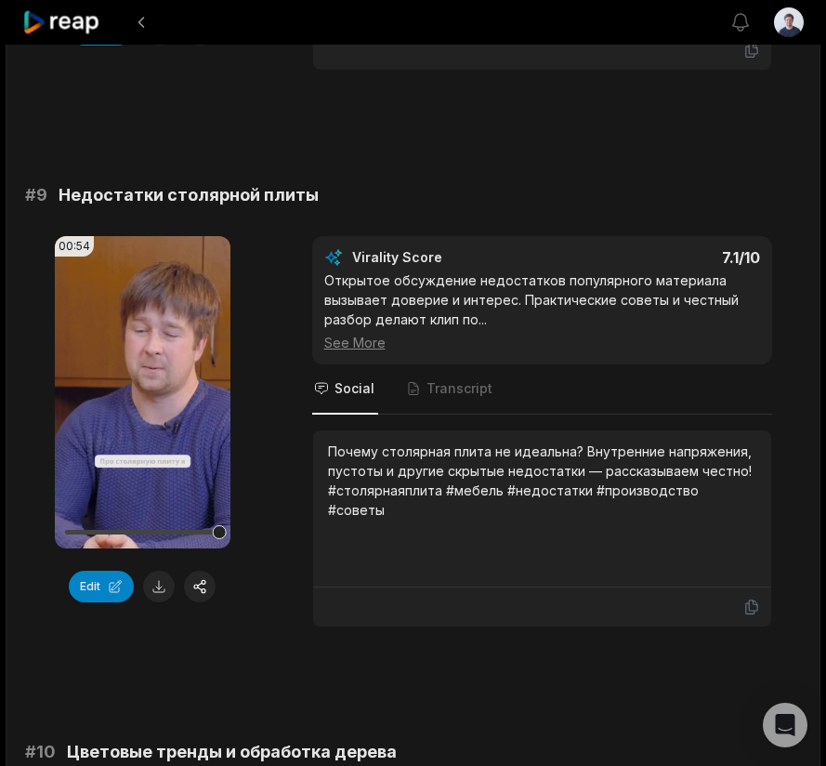
scroll to position [4537, 0]
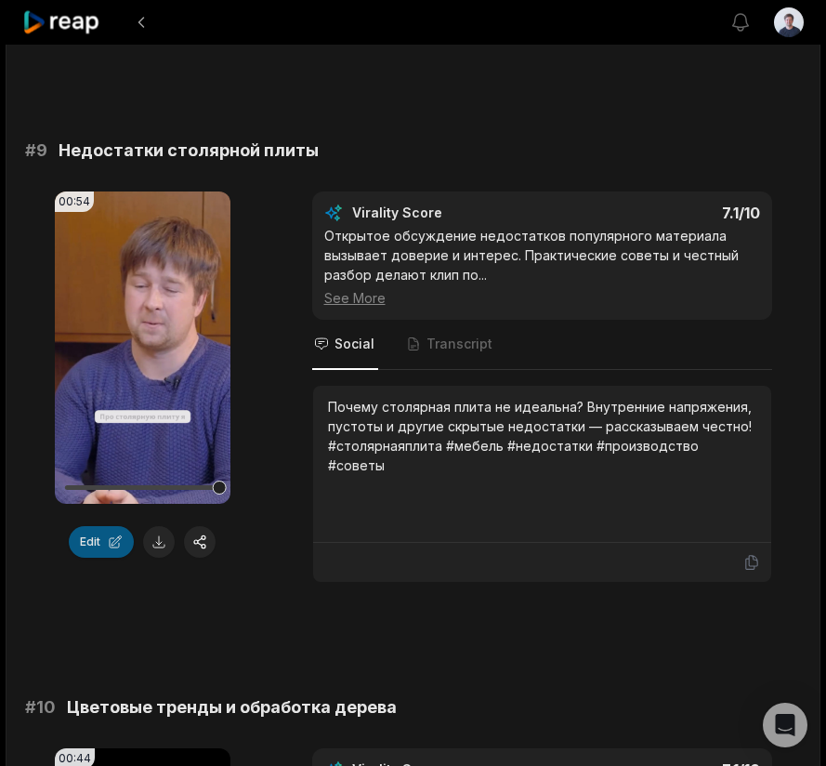
click at [96, 546] on button "Edit" at bounding box center [101, 542] width 65 height 32
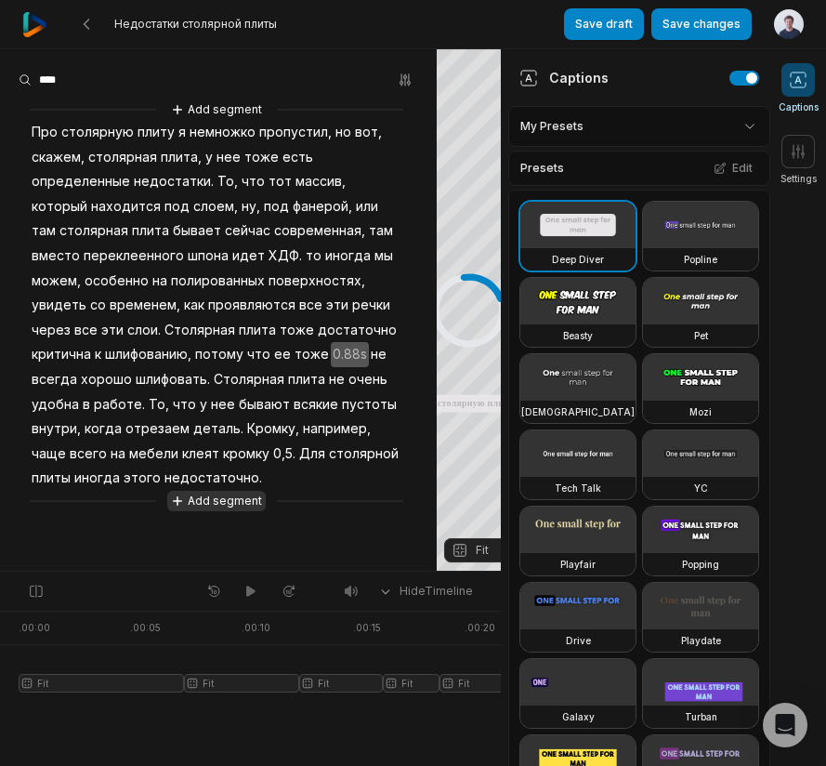
click at [223, 495] on button "Add segment" at bounding box center [216, 501] width 99 height 20
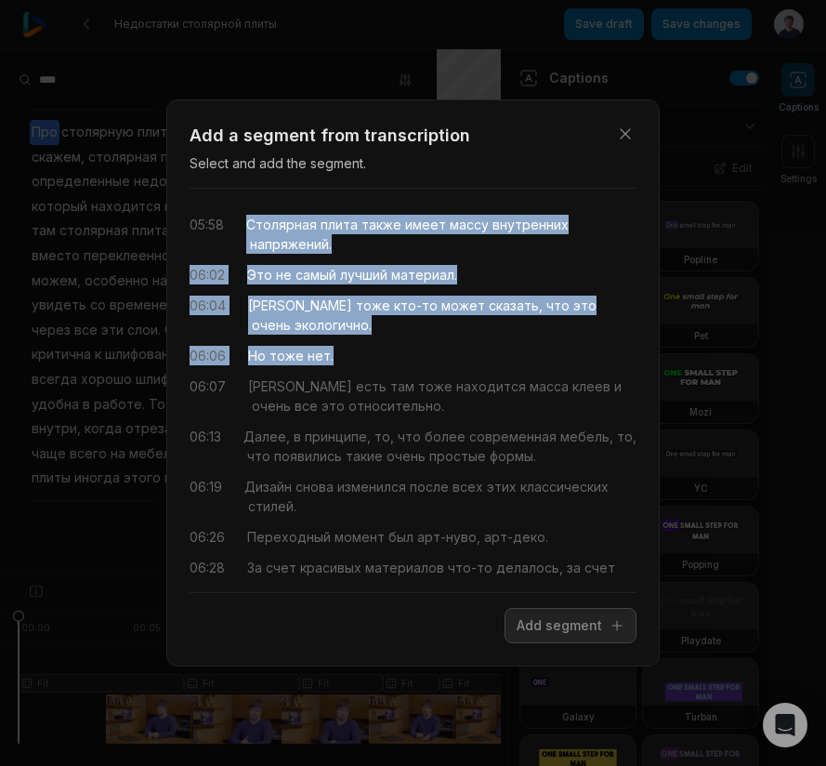
drag, startPoint x: 343, startPoint y: 337, endPoint x: 238, endPoint y: 220, distance: 157.3
click at [239, 220] on div "05:58 Столярная плита также имеет массу внутренних напряжений. 06:02 Это не сам…" at bounding box center [413, 391] width 447 height 374
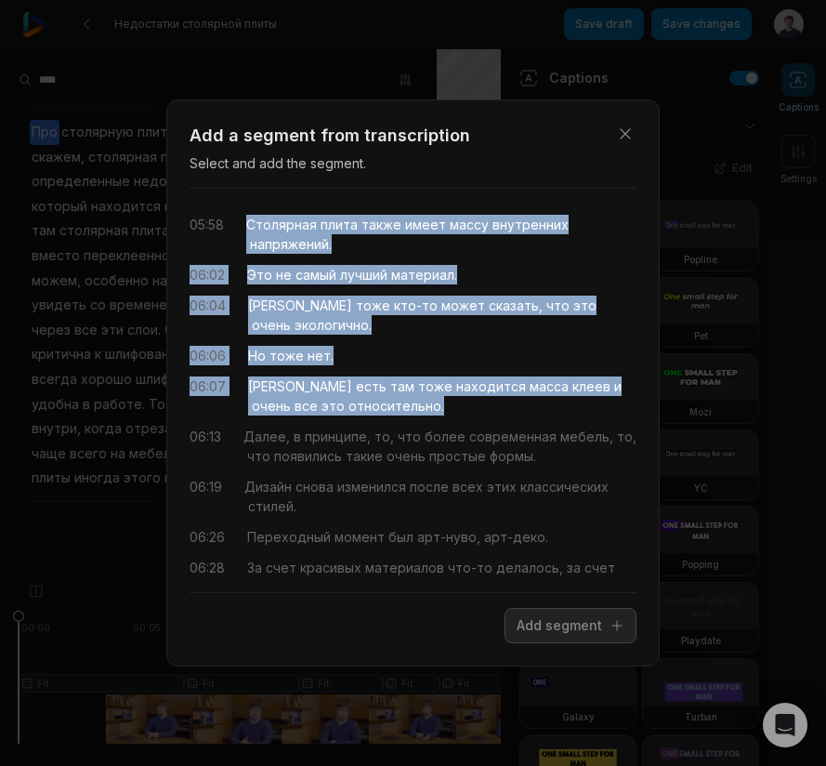
drag, startPoint x: 358, startPoint y: 389, endPoint x: 247, endPoint y: 221, distance: 201.3
click at [247, 221] on div "05:58 Столярная плита также имеет массу внутренних напряжений. 06:02 Это не сам…" at bounding box center [413, 391] width 447 height 374
click at [551, 624] on button "Add segment" at bounding box center [571, 625] width 132 height 35
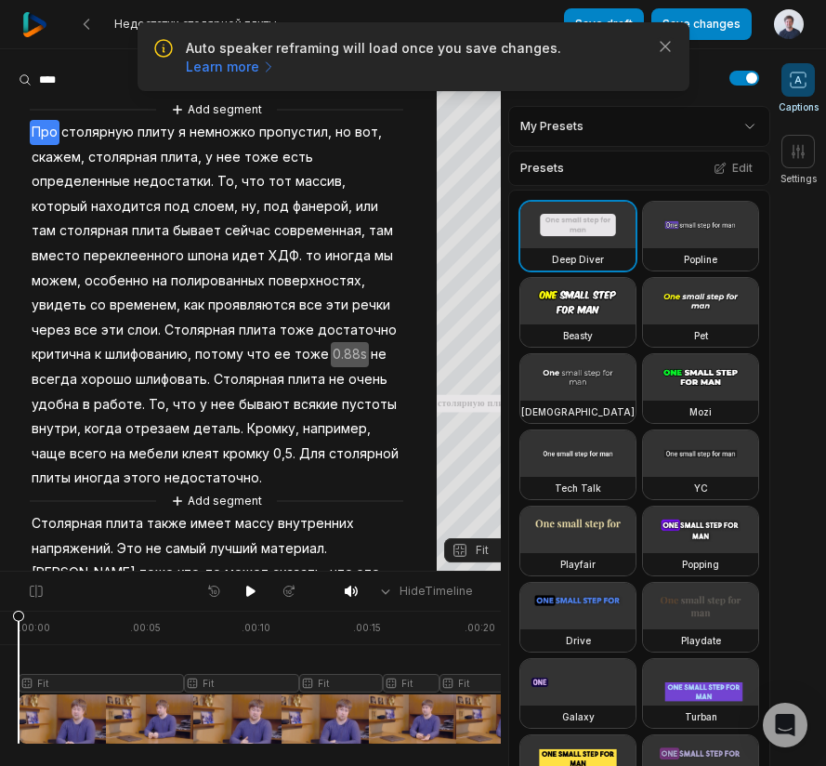
click at [163, 322] on span "Столярная" at bounding box center [200, 330] width 74 height 25
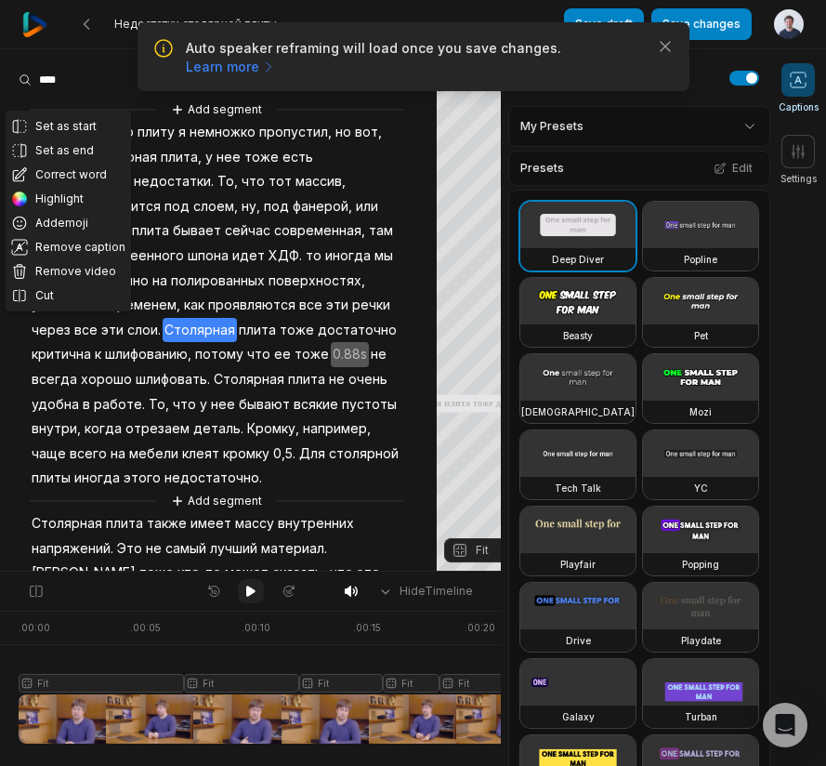
click at [250, 589] on icon at bounding box center [250, 590] width 9 height 11
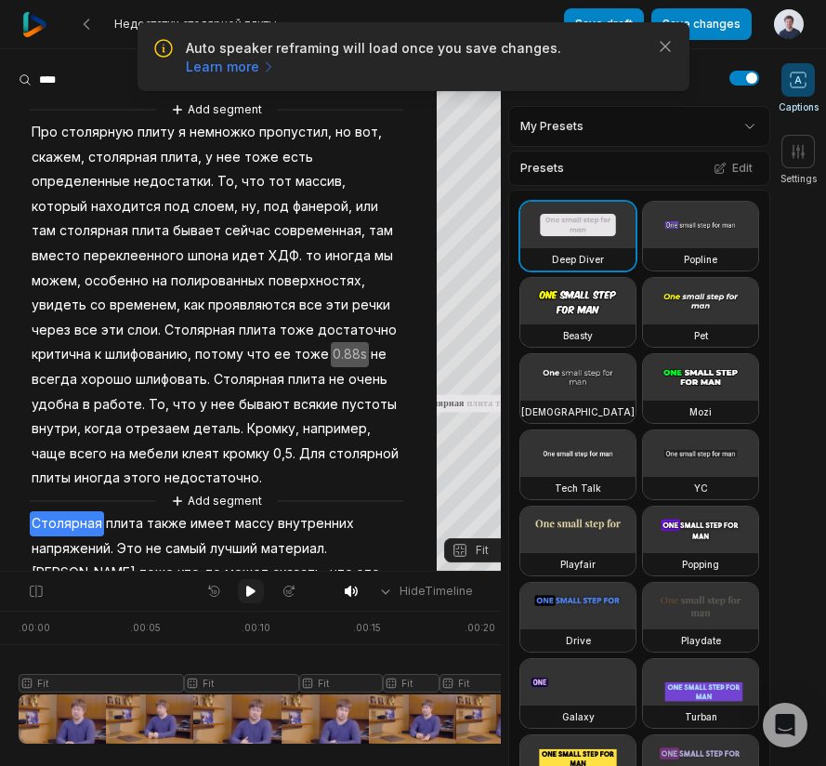
click at [250, 589] on icon at bounding box center [250, 590] width 9 height 11
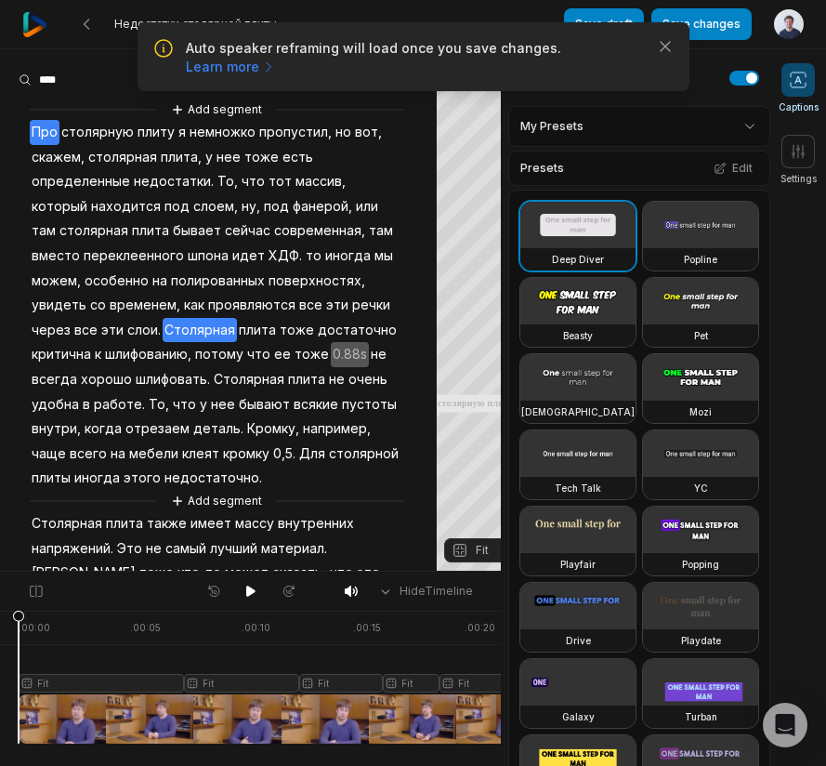
click at [163, 325] on span "Столярная" at bounding box center [200, 330] width 74 height 25
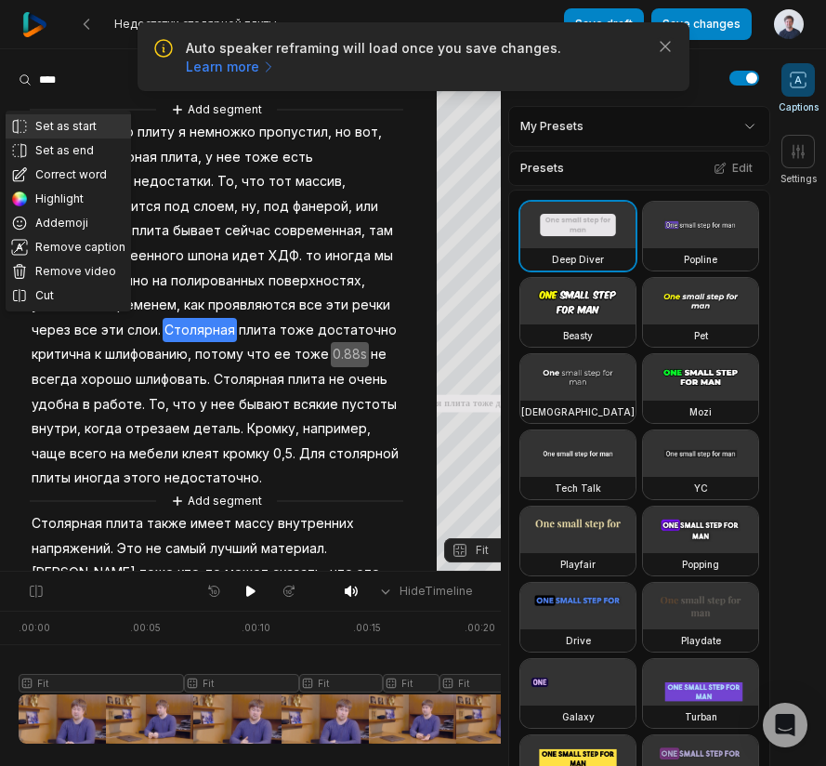
click at [66, 125] on button "Set as start" at bounding box center [68, 126] width 125 height 24
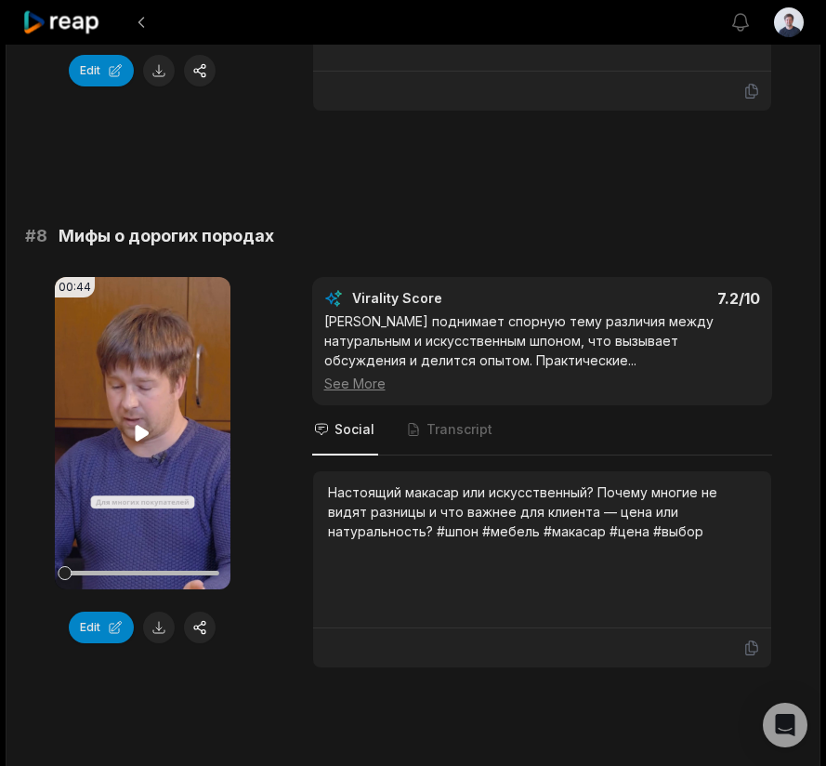
scroll to position [3911, 0]
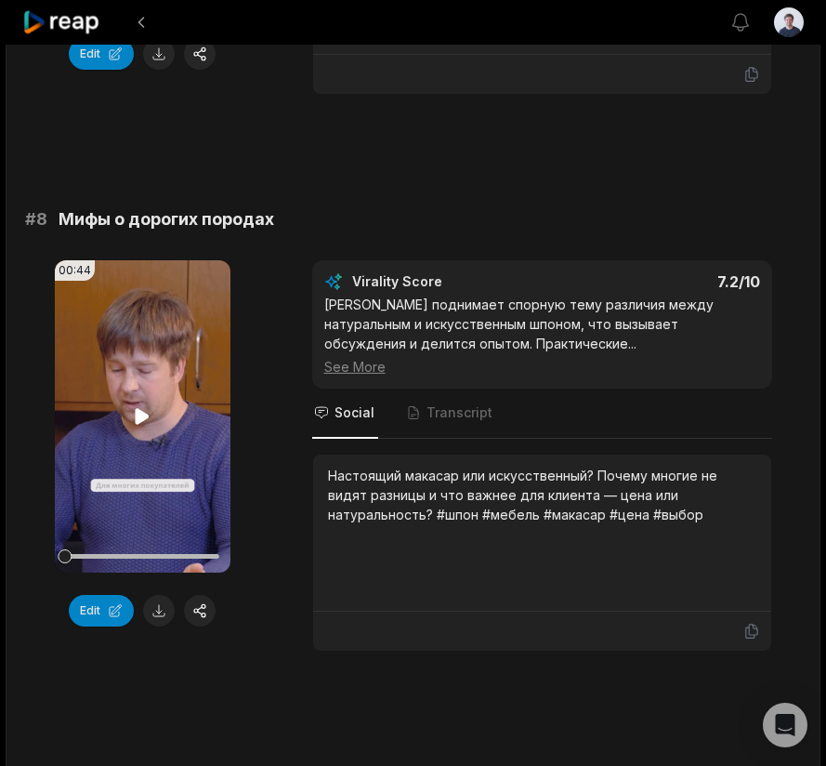
click at [140, 406] on icon at bounding box center [142, 416] width 22 height 22
click at [141, 426] on icon at bounding box center [142, 416] width 22 height 22
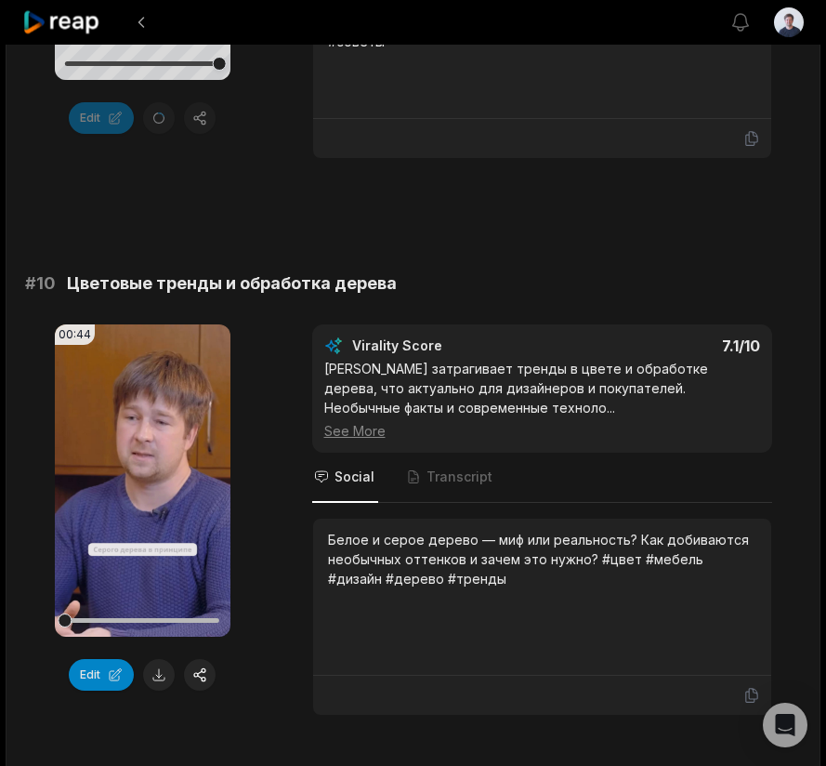
scroll to position [5022, 0]
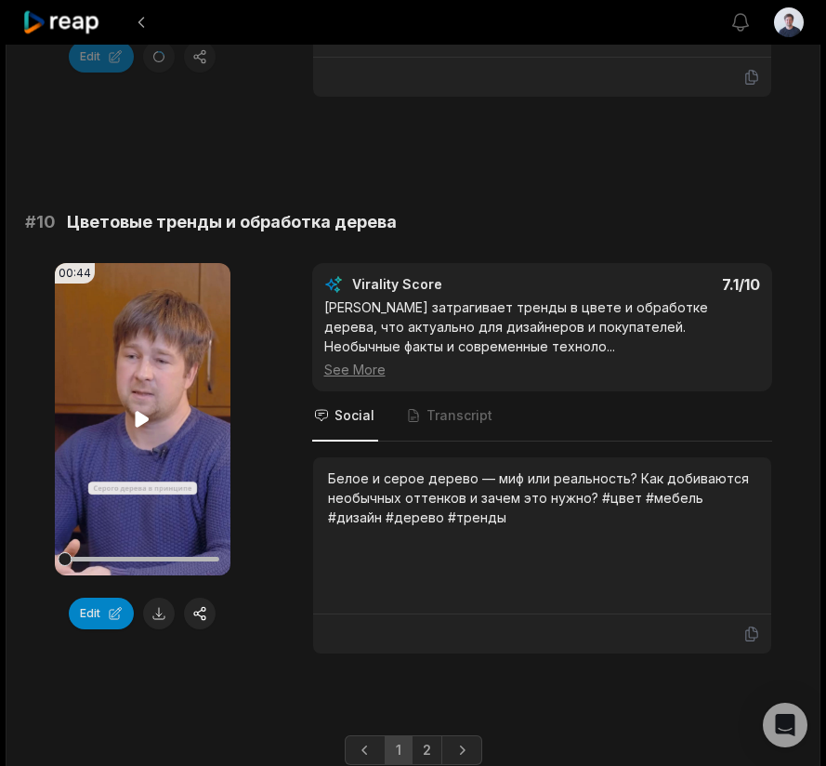
click at [131, 421] on icon at bounding box center [142, 419] width 22 height 22
click at [147, 416] on icon at bounding box center [142, 419] width 7 height 12
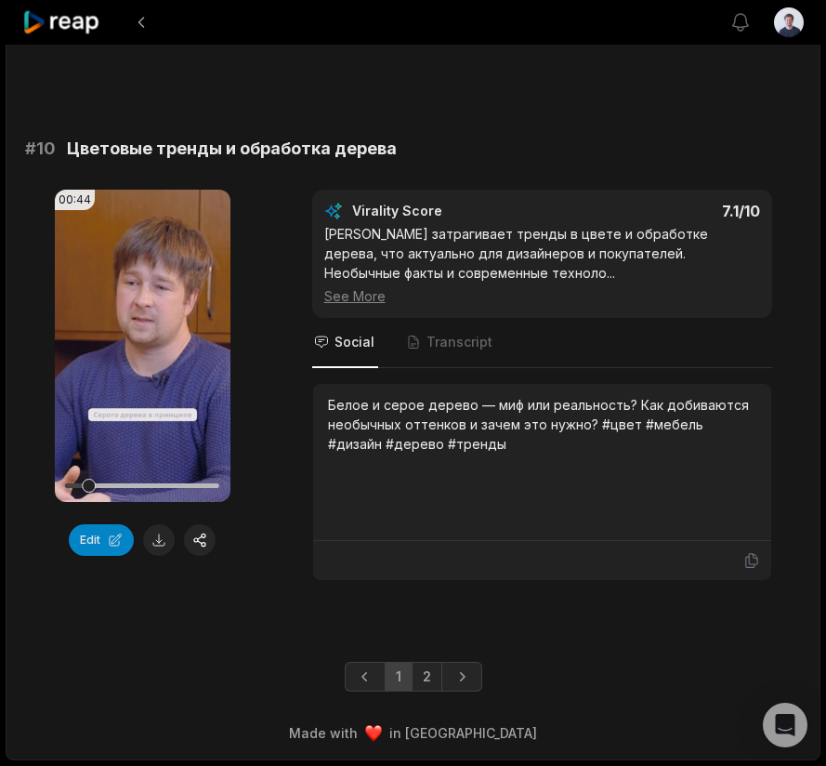
scroll to position [5095, 0]
click at [428, 681] on link "2" at bounding box center [427, 677] width 31 height 30
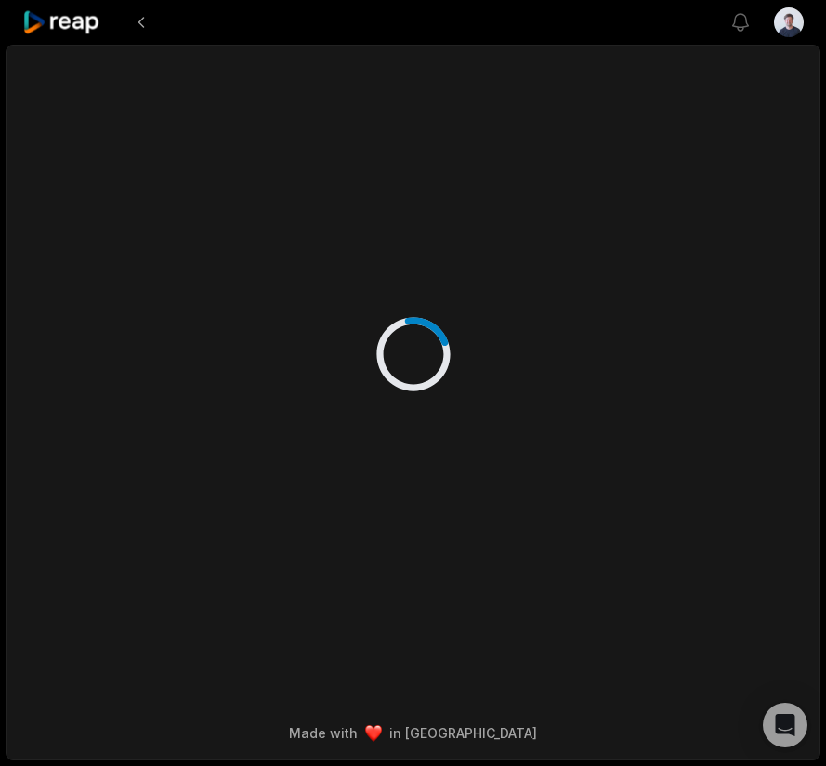
scroll to position [0, 0]
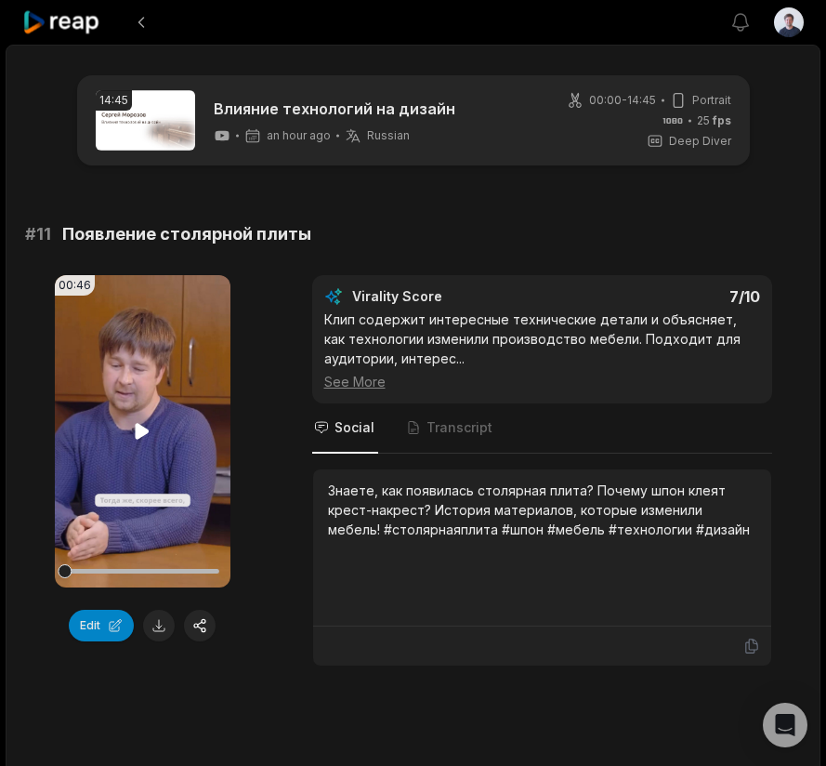
click at [140, 427] on icon at bounding box center [143, 431] width 14 height 16
click at [140, 432] on icon at bounding box center [142, 431] width 22 height 22
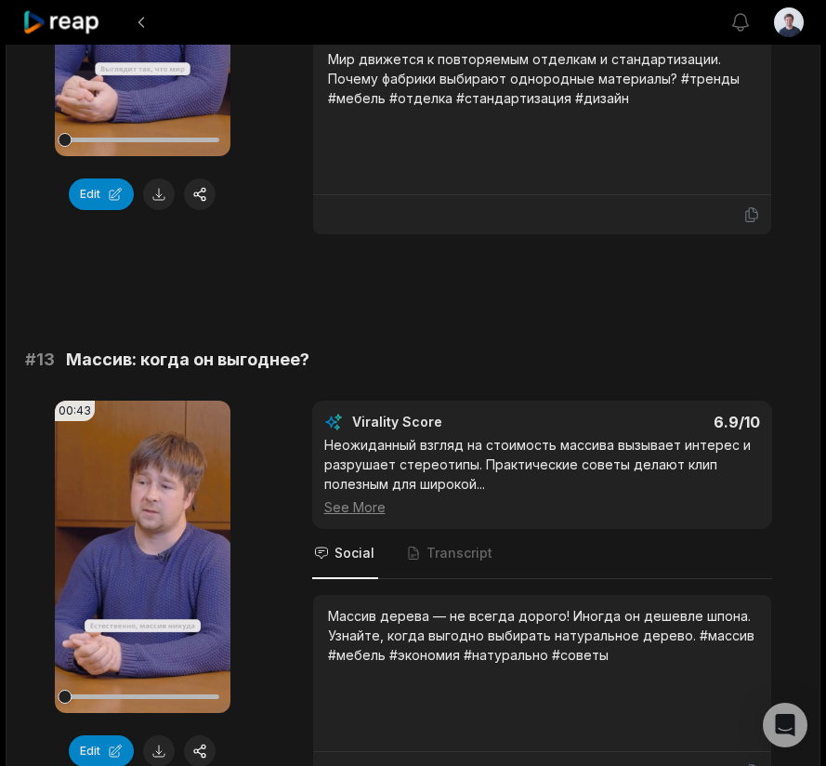
scroll to position [986, 0]
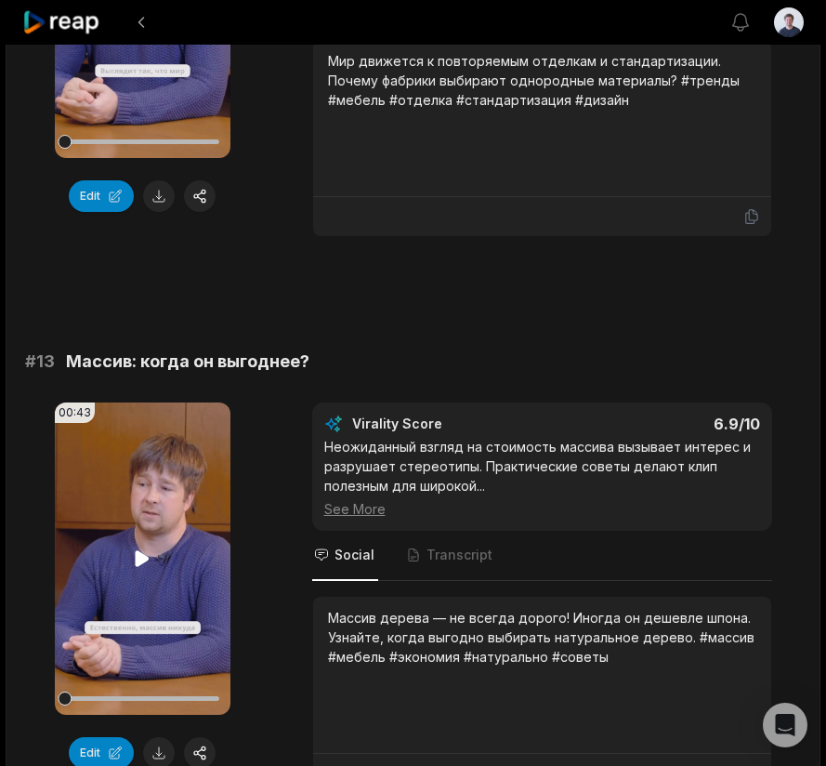
click at [138, 559] on icon at bounding box center [143, 558] width 14 height 16
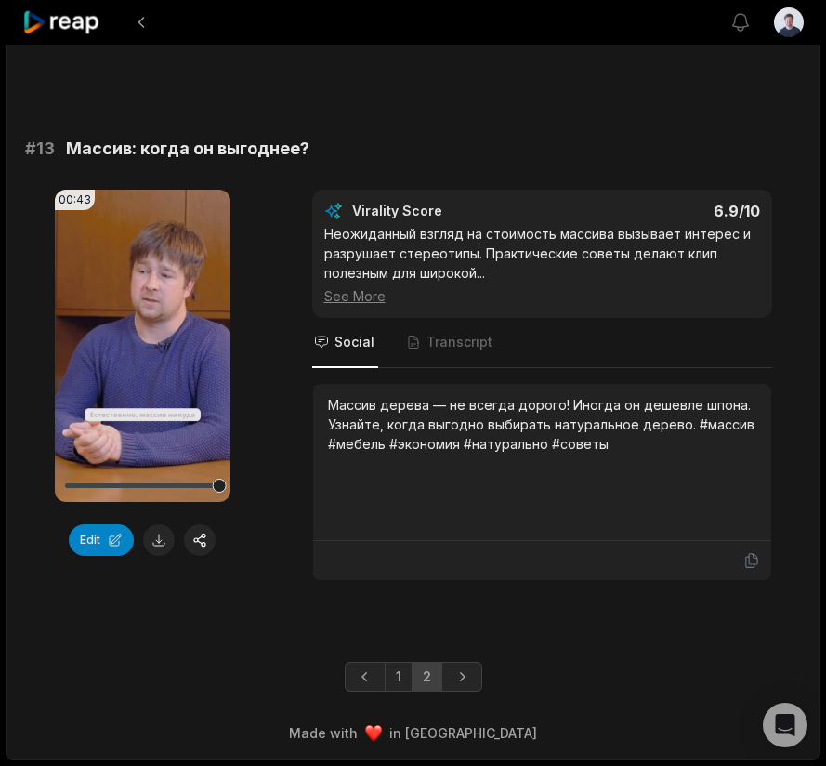
scroll to position [1199, 0]
drag, startPoint x: 84, startPoint y: 482, endPoint x: 64, endPoint y: 484, distance: 19.6
click at [65, 484] on div at bounding box center [142, 485] width 154 height 33
click at [137, 343] on icon at bounding box center [143, 345] width 14 height 16
click at [161, 539] on button at bounding box center [159, 540] width 32 height 32
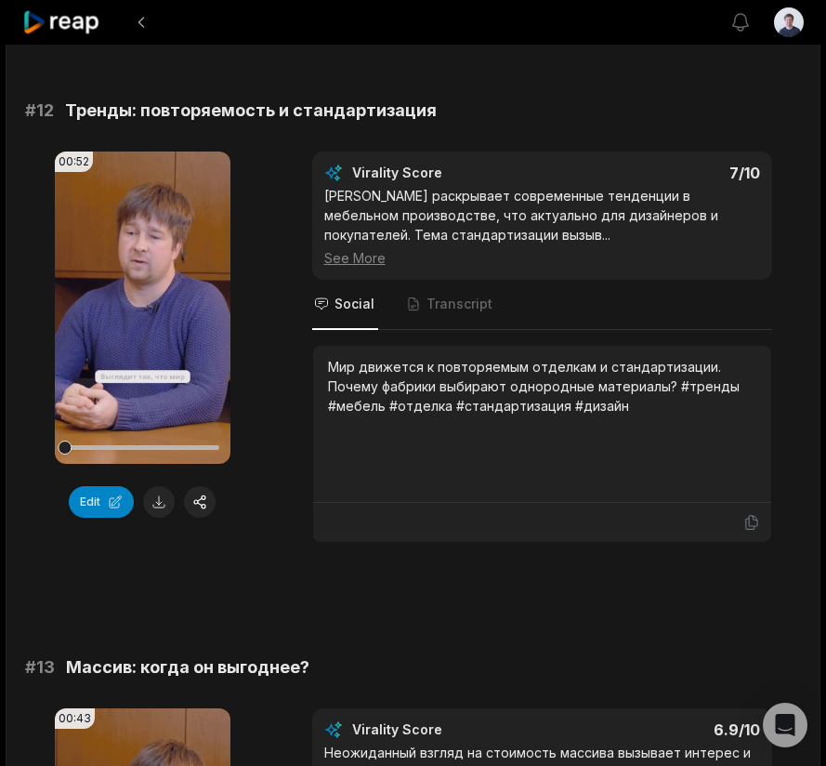
scroll to position [649, 0]
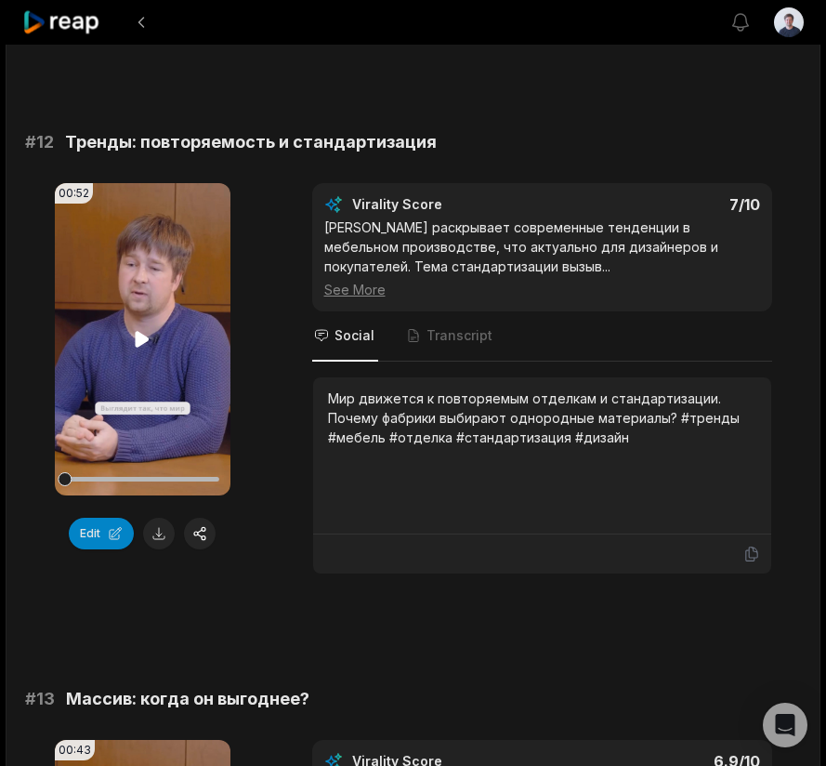
click at [143, 337] on icon at bounding box center [143, 339] width 14 height 16
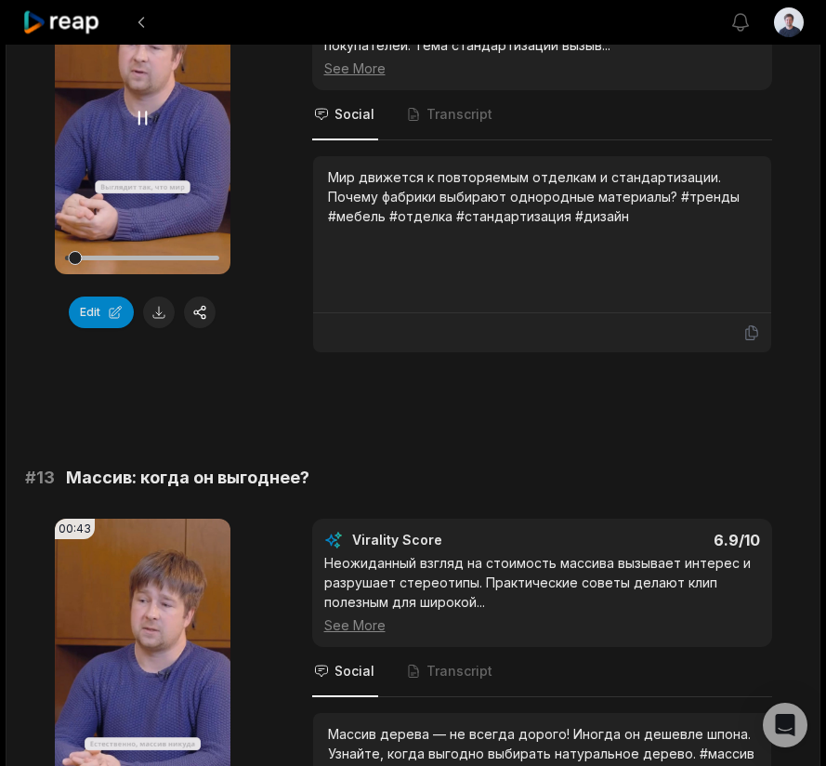
scroll to position [1141, 0]
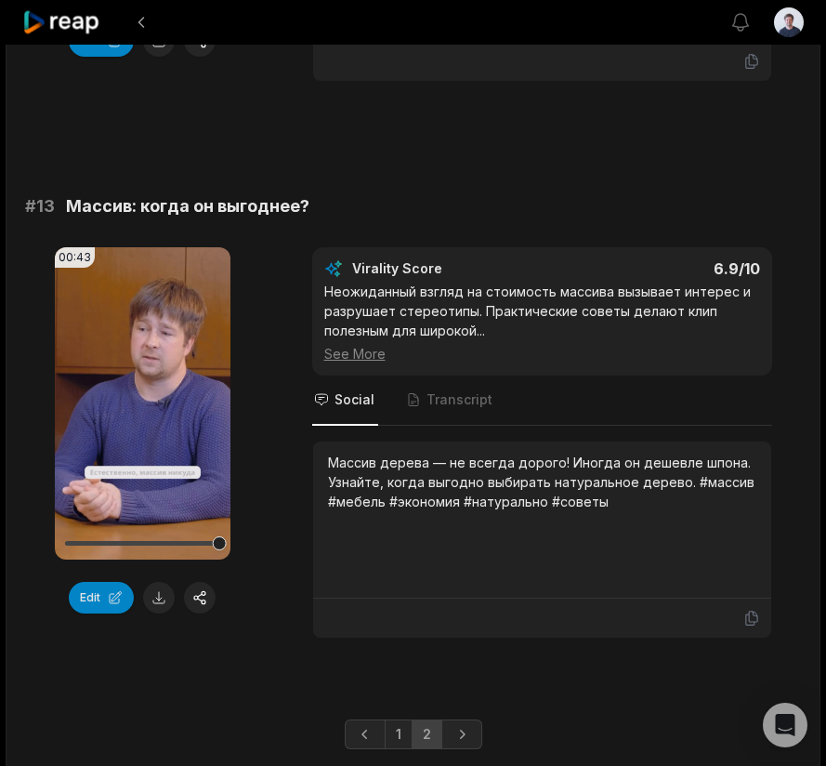
click at [357, 464] on div "Массив дерева — не всегда дорого! Иногда он дешевле шпона. Узнайте, когда выгод…" at bounding box center [542, 482] width 428 height 59
drag, startPoint x: 357, startPoint y: 464, endPoint x: 531, endPoint y: 466, distance: 173.8
click at [532, 466] on div "Массив дерева — не всегда дорого! Иногда он дешевле шпона. Узнайте, когда выгод…" at bounding box center [542, 482] width 428 height 59
copy div "Массив дерева — не всегда дорого"
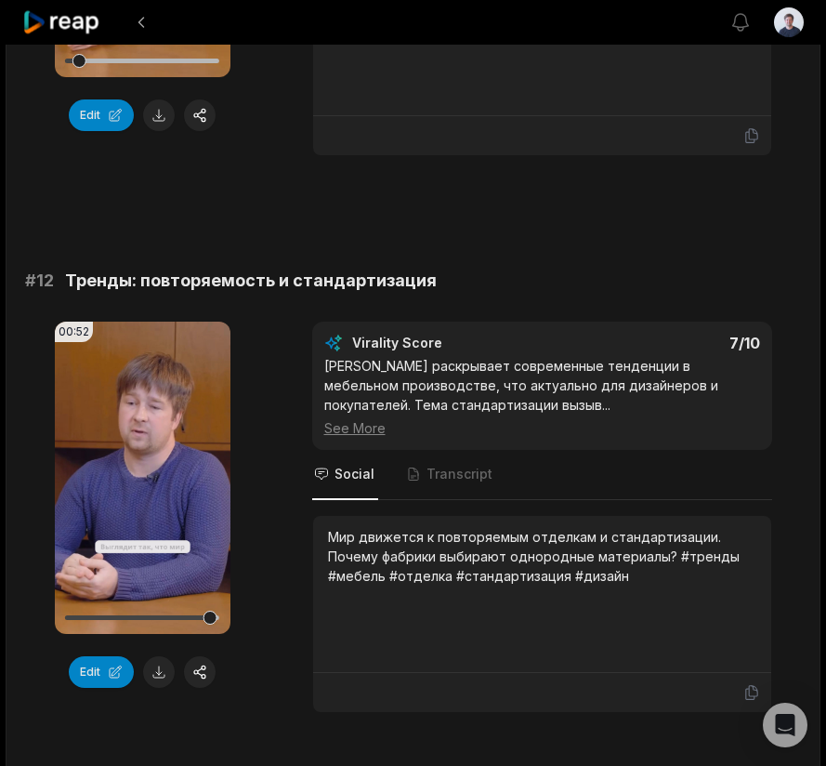
scroll to position [493, 0]
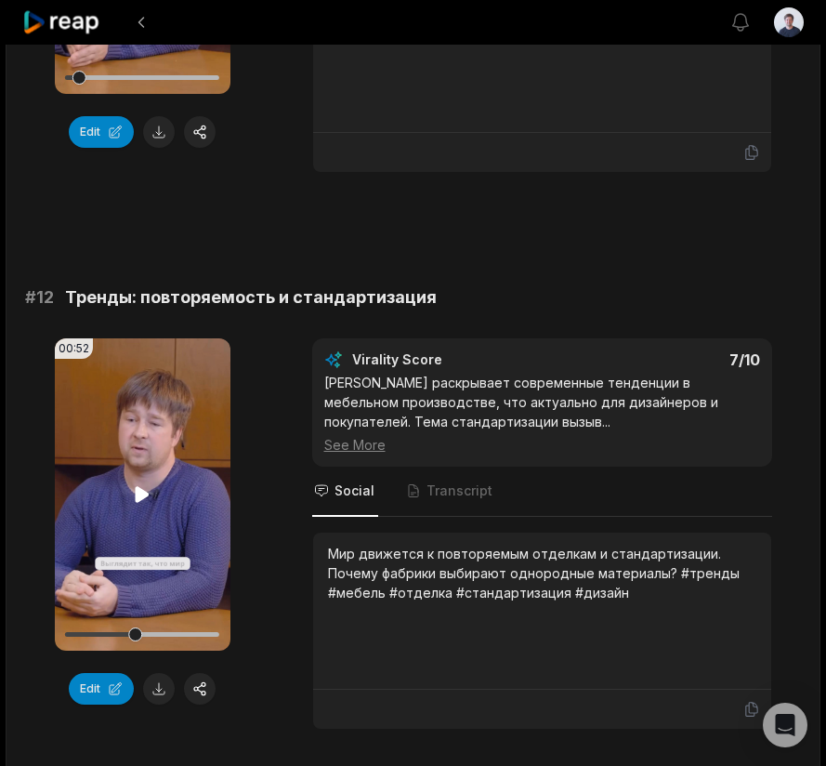
drag, startPoint x: 106, startPoint y: 632, endPoint x: 65, endPoint y: 632, distance: 40.9
click at [65, 632] on div at bounding box center [142, 634] width 154 height 5
click at [144, 491] on icon at bounding box center [143, 494] width 14 height 16
drag, startPoint x: 127, startPoint y: 632, endPoint x: 24, endPoint y: 632, distance: 103.2
click at [24, 632] on main "14:45 Влияние технологий на дизайн an hour ago Russian ru 00:00 - 14:45 Portrai…" at bounding box center [413, 434] width 813 height 1704
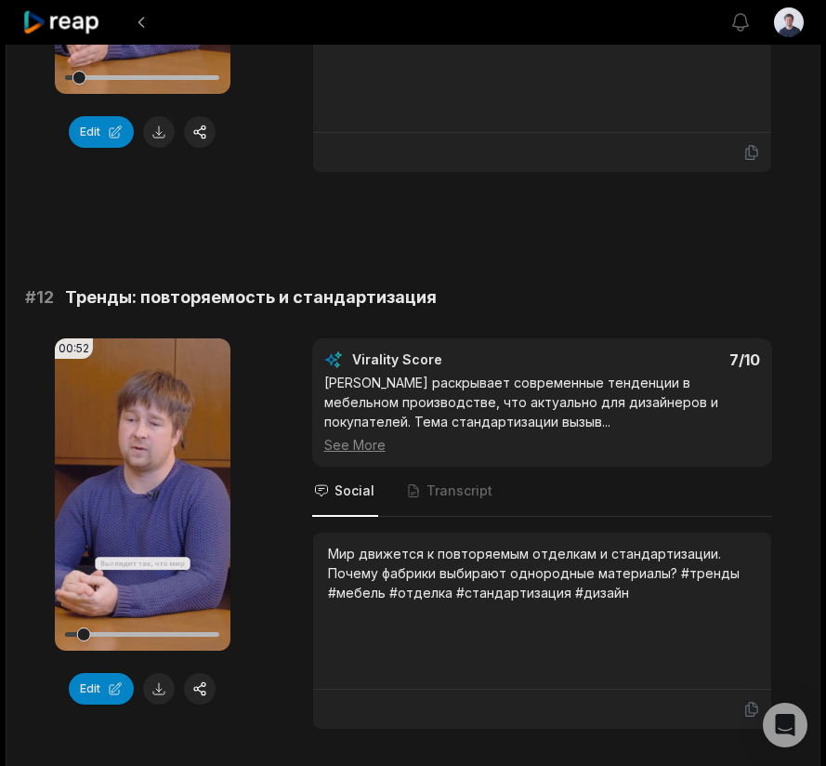
click at [547, 553] on div "Мир движется к повторяемым отделкам и стандартизации. Почему фабрики выбирают о…" at bounding box center [542, 573] width 428 height 59
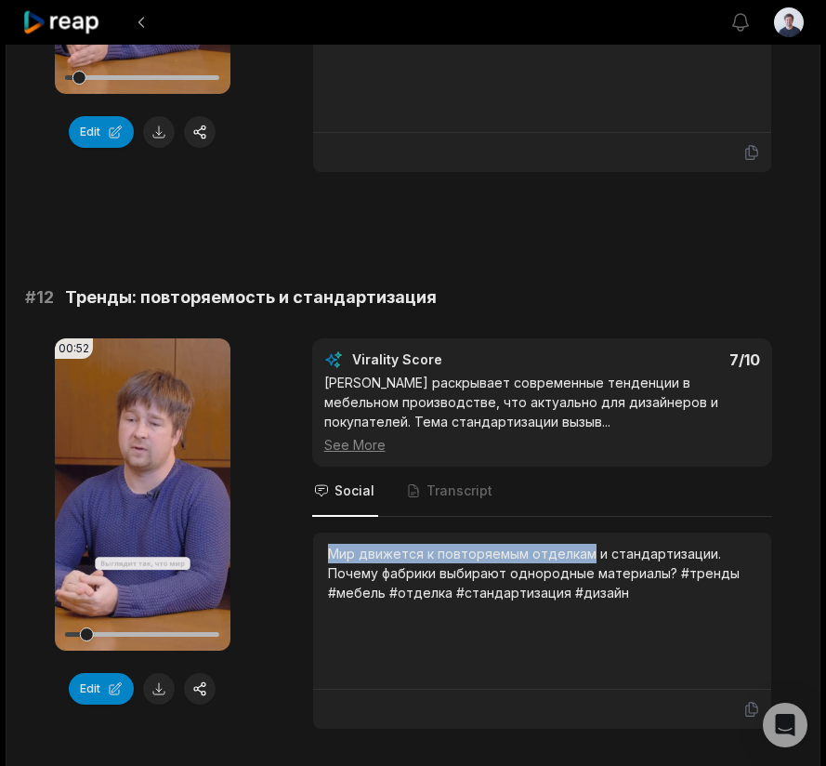
drag, startPoint x: 547, startPoint y: 553, endPoint x: 336, endPoint y: 558, distance: 211.0
click at [336, 558] on div "Мир движется к повторяемым отделкам и стандартизации. Почему фабрики выбирают о…" at bounding box center [542, 573] width 428 height 59
copy div "Мир движется к повторяемым отделкам"
click at [161, 693] on button at bounding box center [159, 689] width 32 height 32
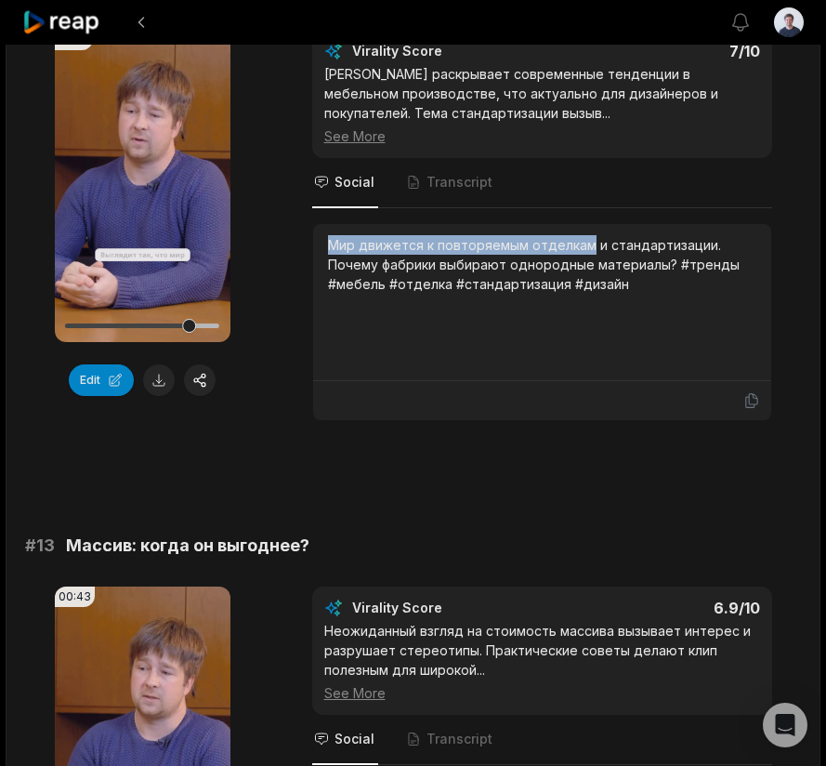
scroll to position [659, 0]
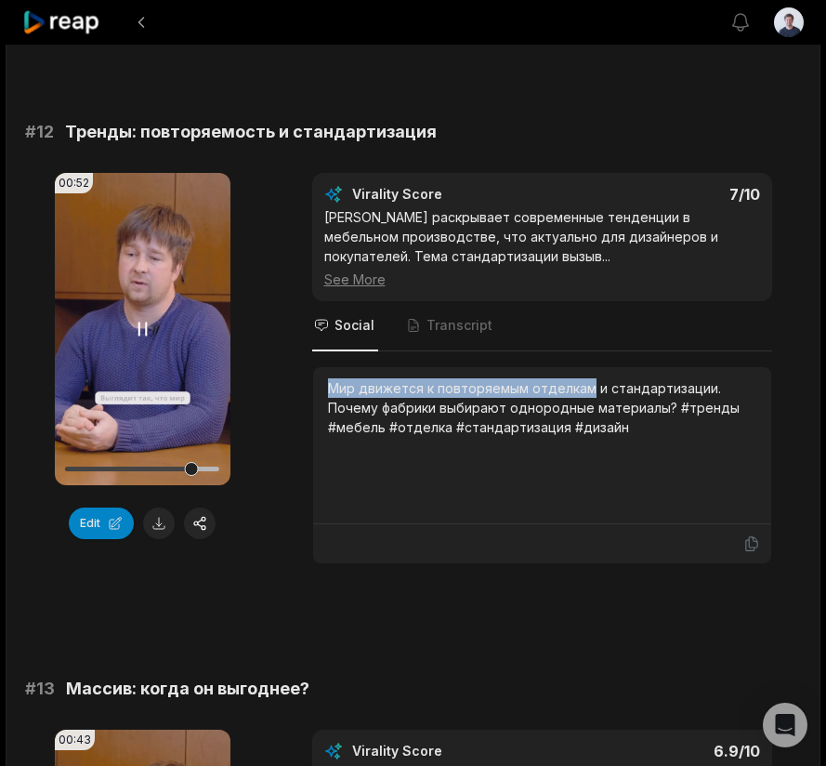
click at [161, 368] on video "Your browser does not support mp4 format." at bounding box center [143, 329] width 176 height 312
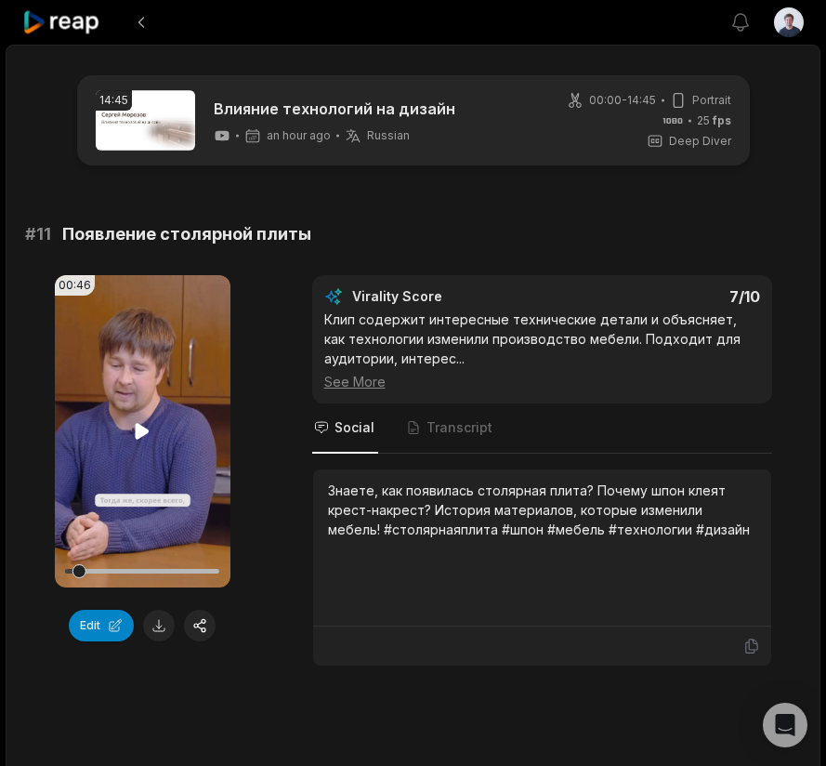
scroll to position [0, 0]
click at [151, 439] on icon at bounding box center [142, 431] width 22 height 22
click at [143, 426] on icon at bounding box center [142, 431] width 22 height 22
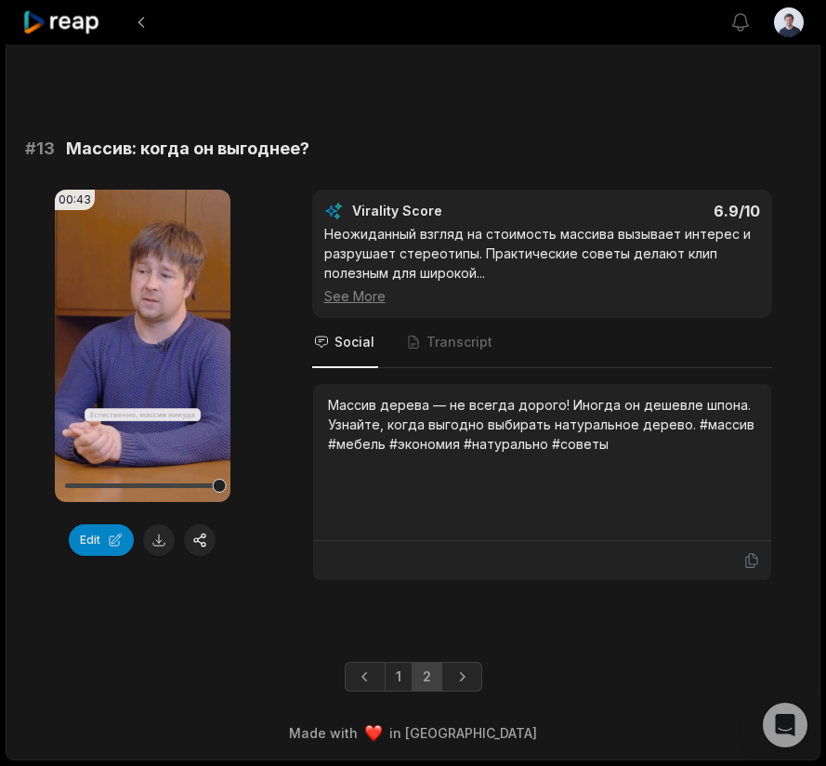
scroll to position [1199, 0]
click at [402, 678] on link "1" at bounding box center [399, 677] width 28 height 30
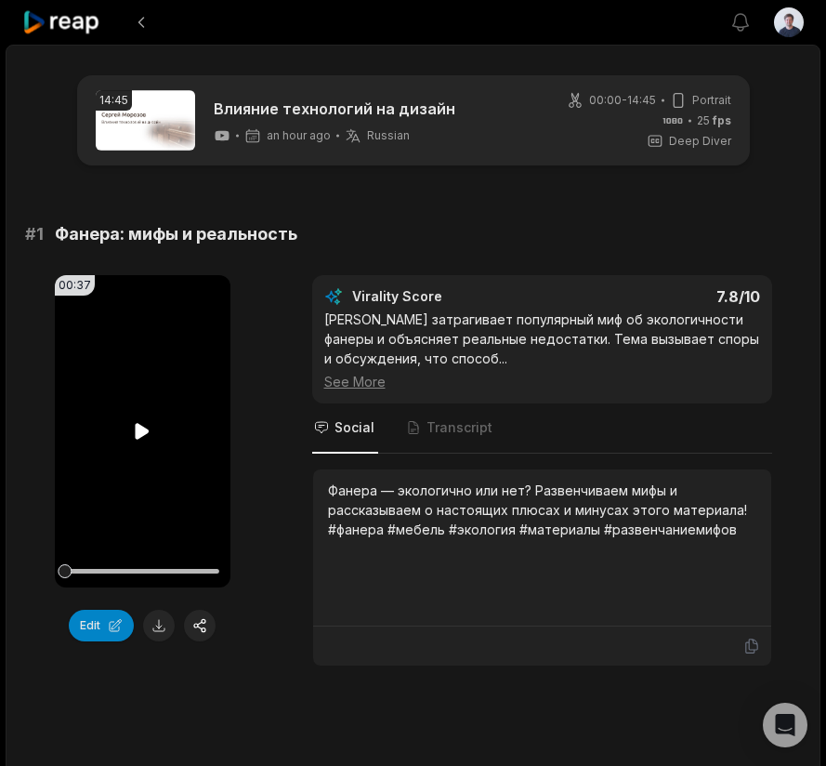
scroll to position [445, 0]
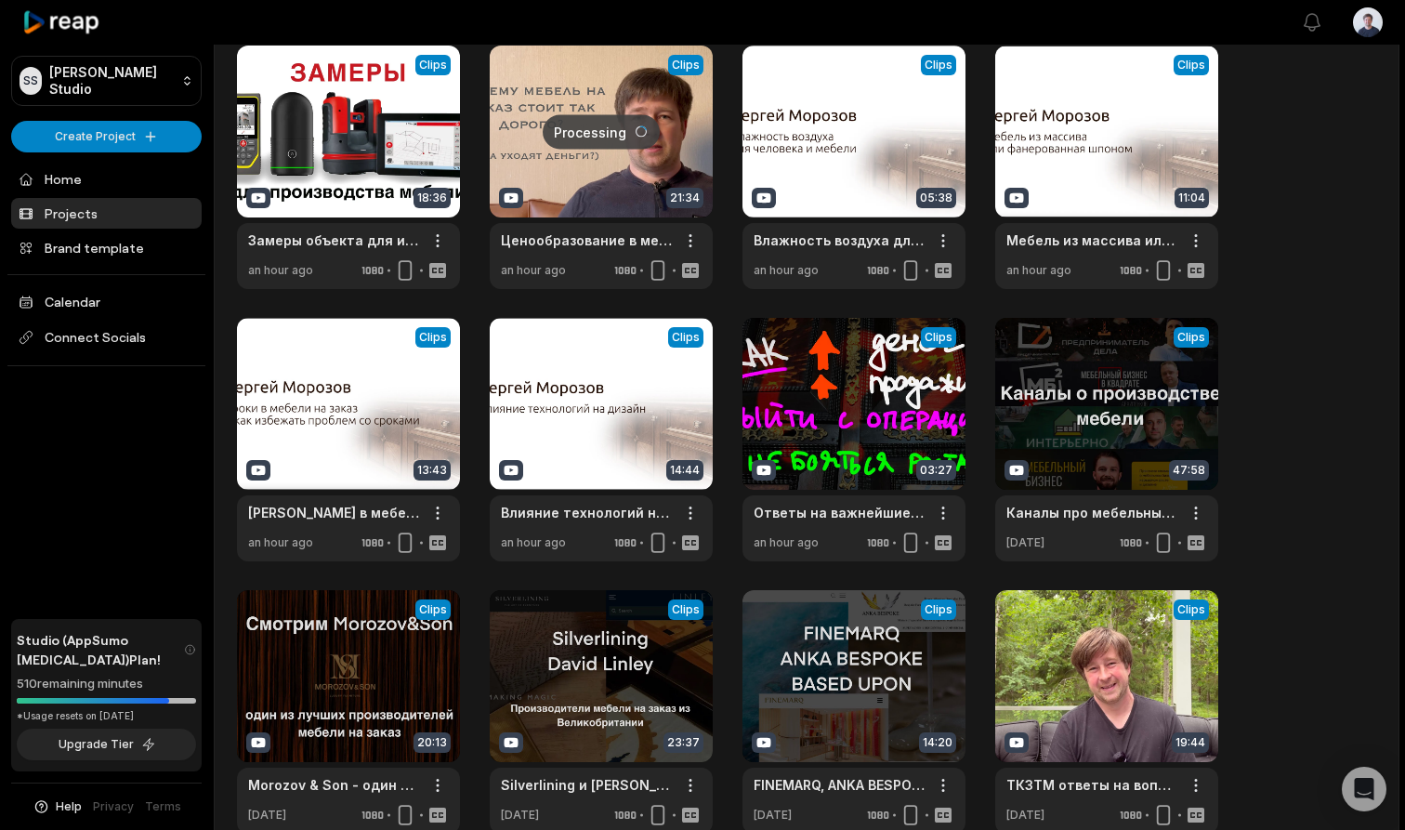
scroll to position [218, 0]
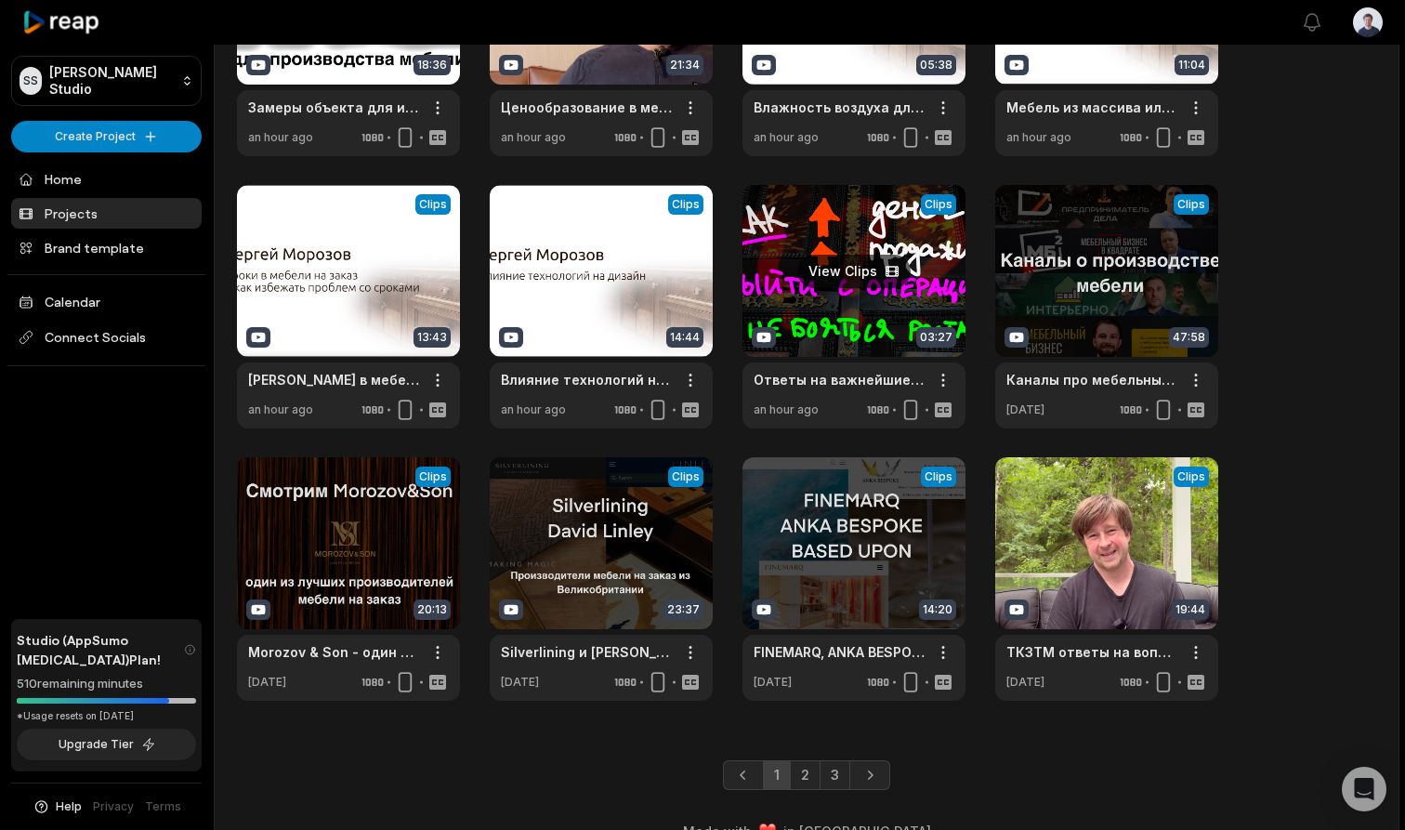
click at [847, 335] on link at bounding box center [854, 306] width 223 height 243
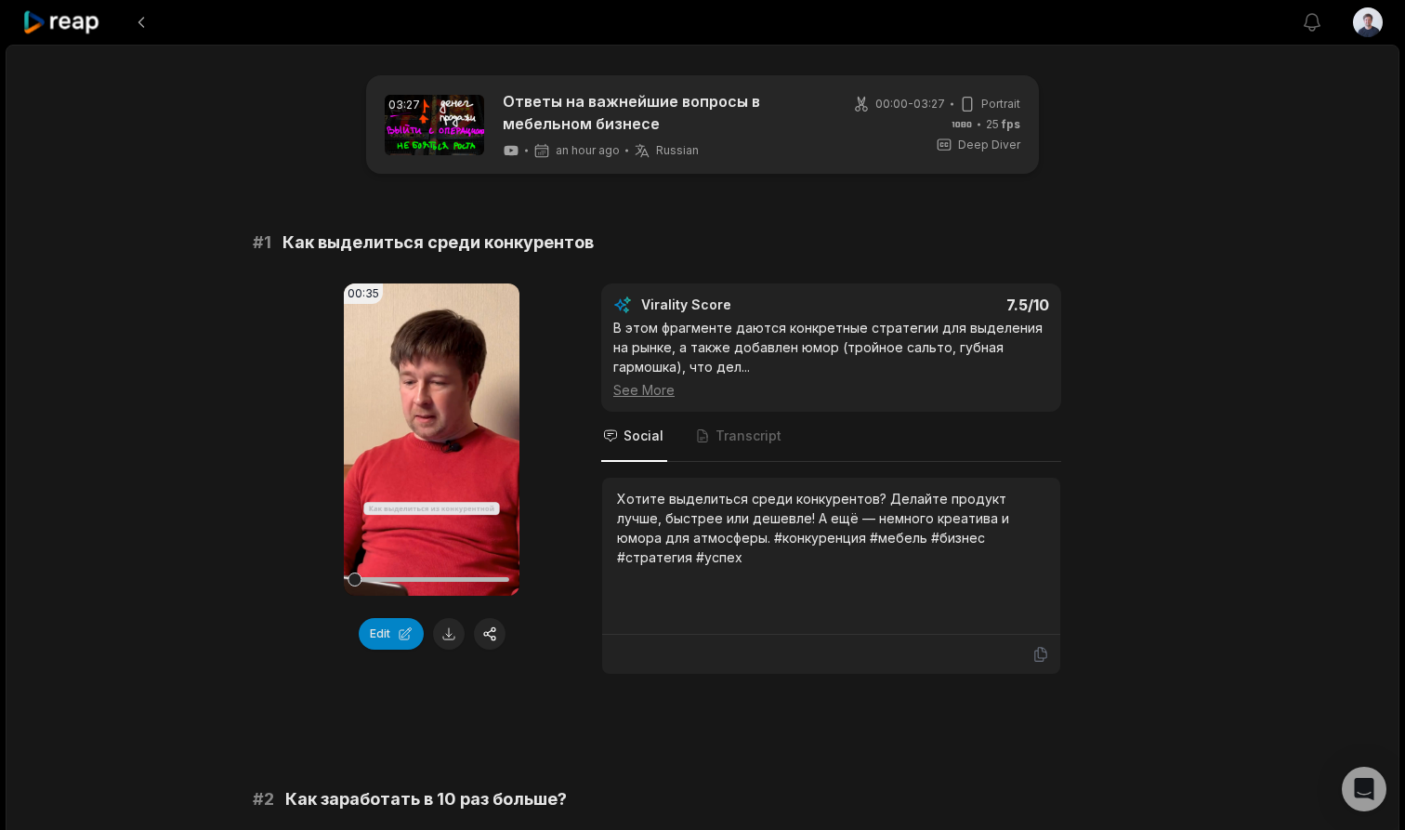
click at [297, 241] on span "Как выделиться среди конкурентов" at bounding box center [438, 243] width 311 height 26
drag, startPoint x: 297, startPoint y: 241, endPoint x: 552, endPoint y: 242, distance: 254.6
click at [552, 242] on span "Как выделиться среди конкурентов" at bounding box center [438, 243] width 311 height 26
copy span "Как выделиться среди конкурентов"
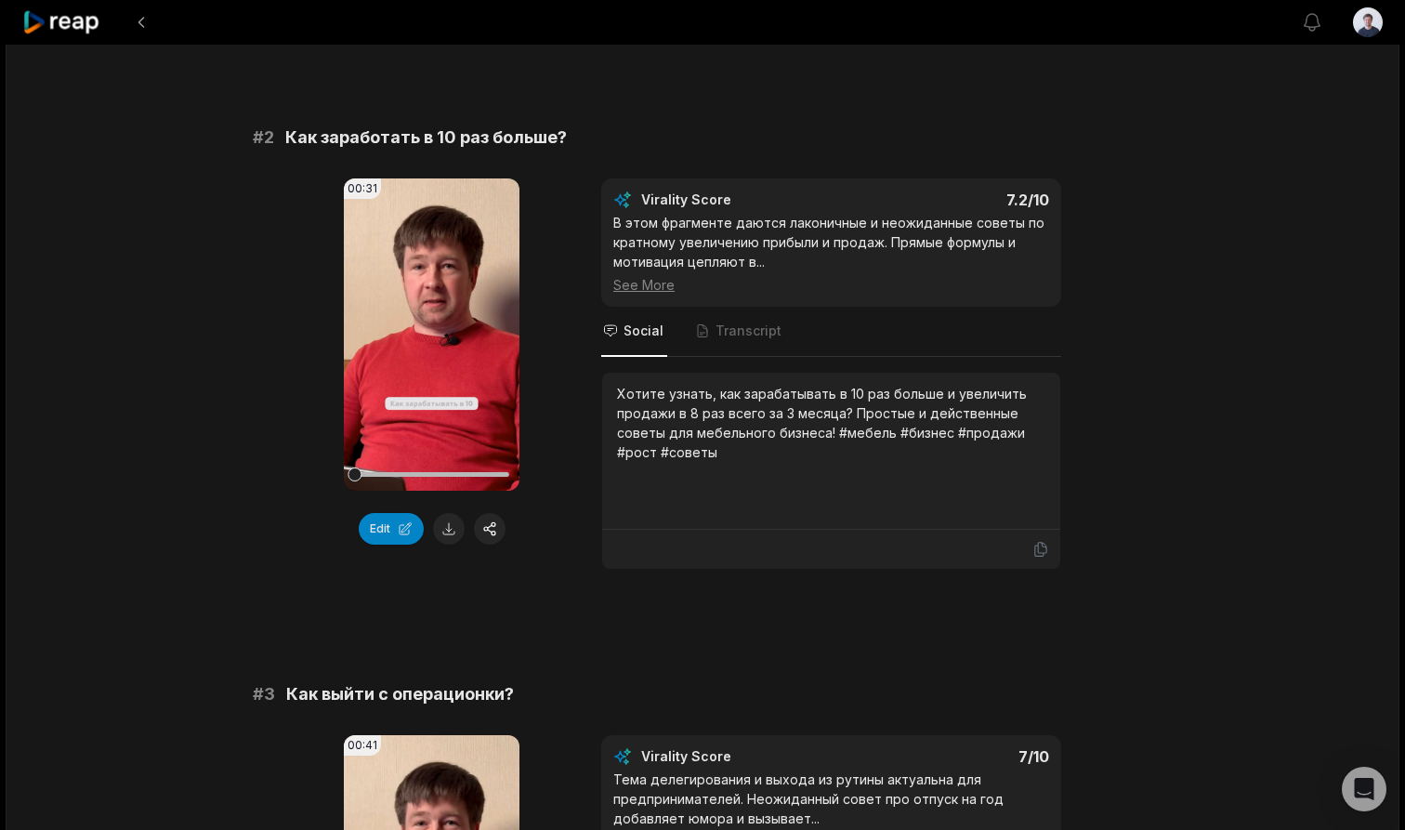
scroll to position [665, 0]
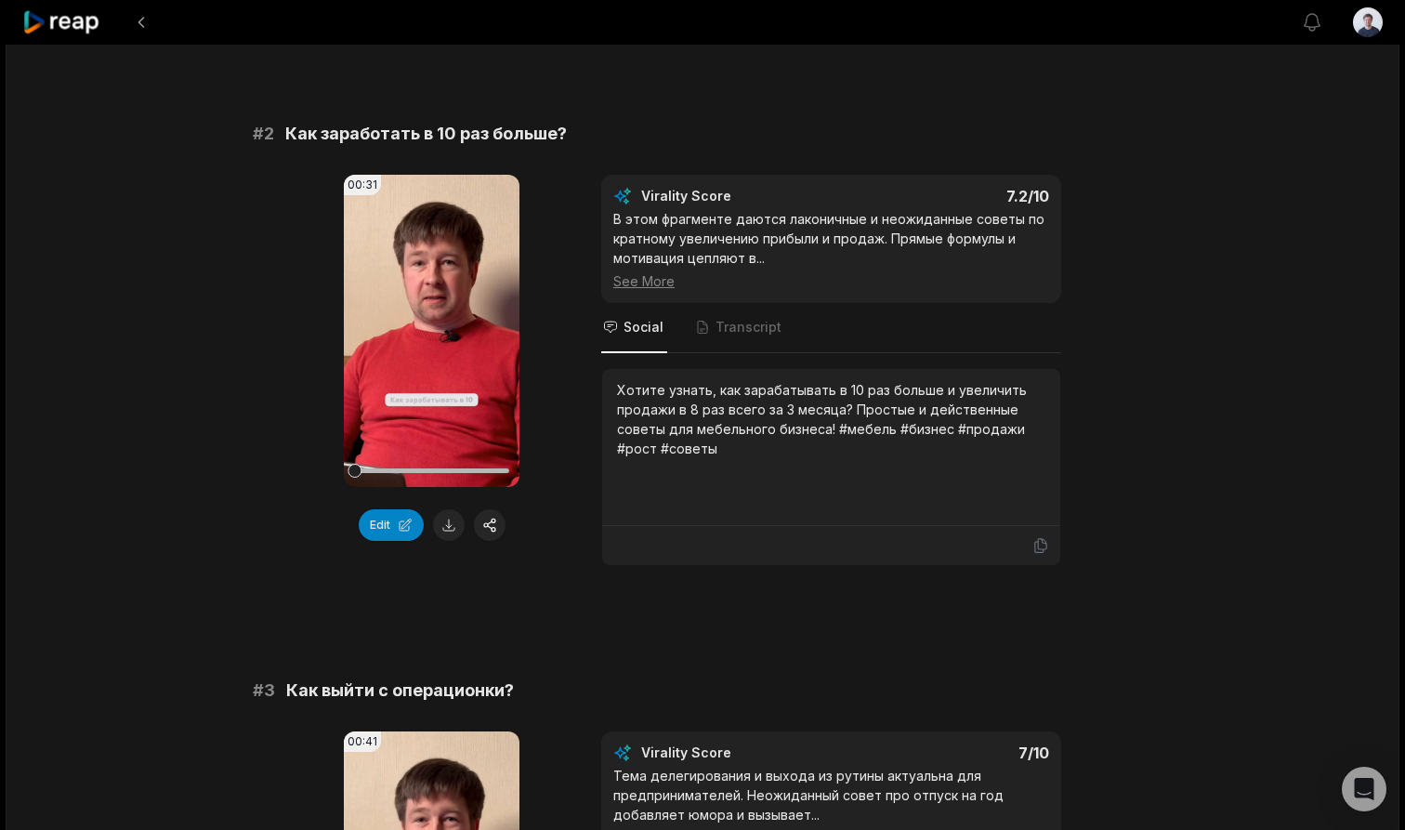
click at [307, 688] on span "Как выйти с операционки?" at bounding box center [400, 690] width 228 height 26
drag, startPoint x: 307, startPoint y: 688, endPoint x: 424, endPoint y: 688, distance: 117.1
click at [424, 688] on span "Как выйти с операционки?" at bounding box center [400, 690] width 228 height 26
copy span "Как выйти с операционки"
click at [433, 330] on icon at bounding box center [432, 330] width 14 height 16
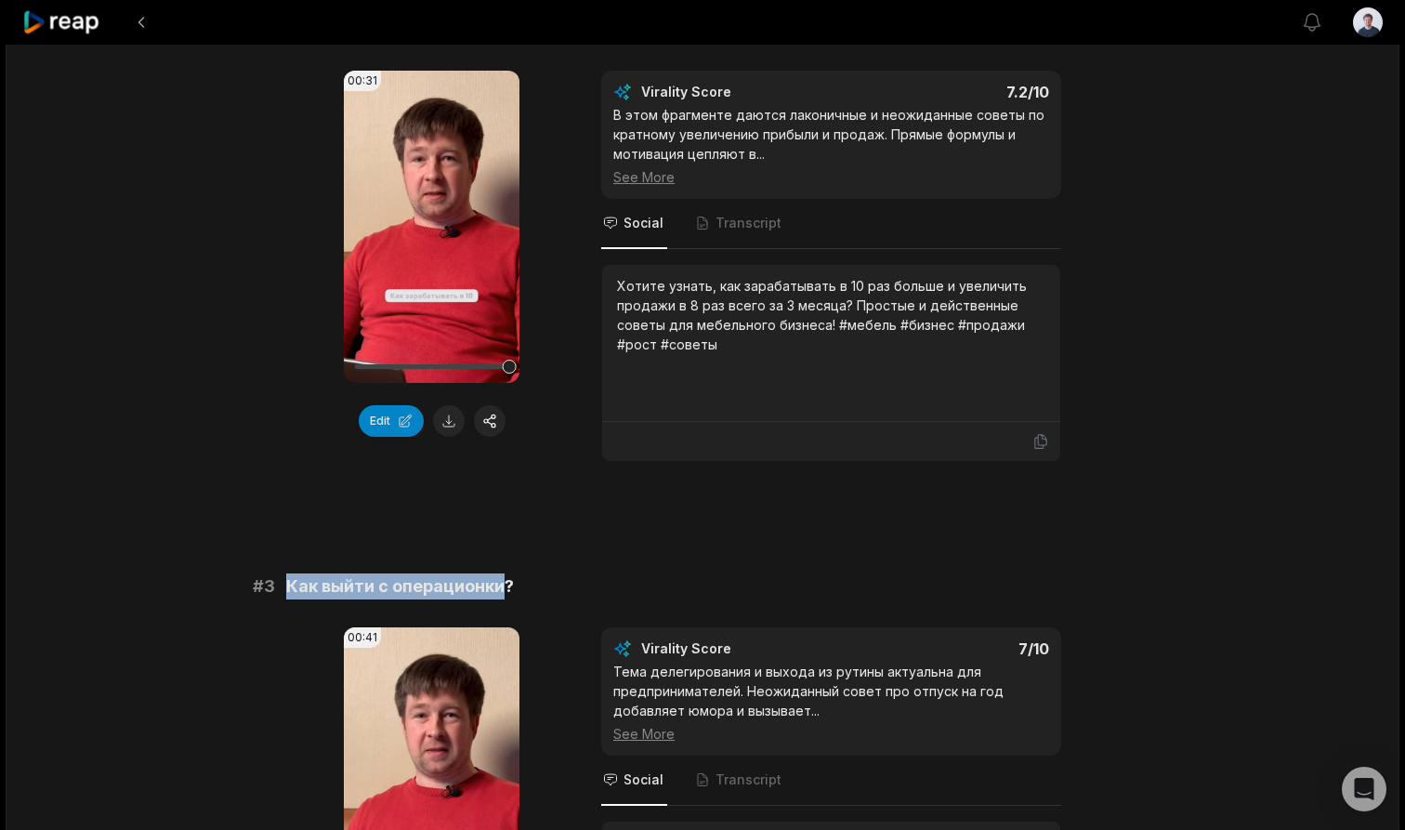
scroll to position [706, 0]
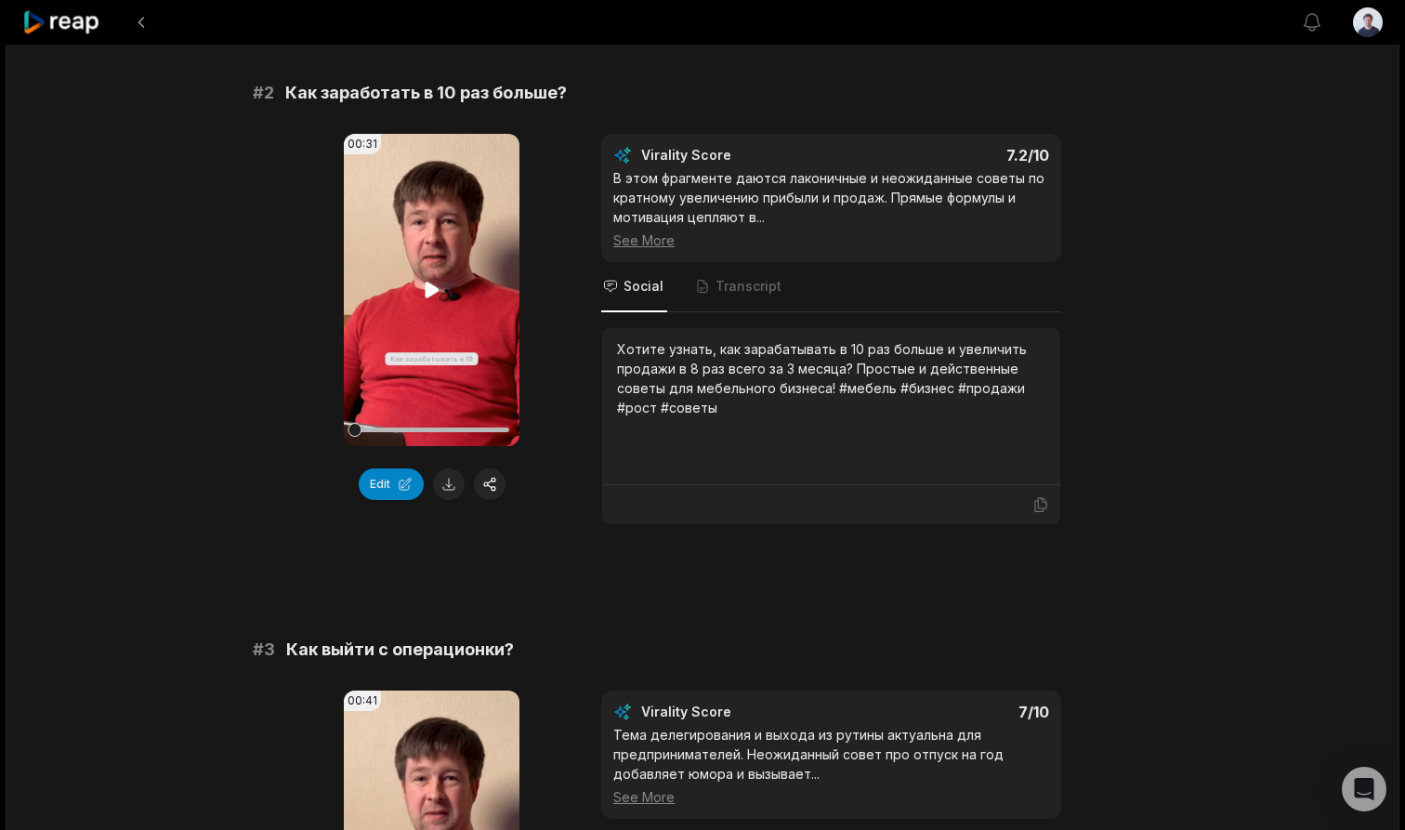
drag, startPoint x: 406, startPoint y: 433, endPoint x: 348, endPoint y: 436, distance: 58.6
click at [348, 436] on div "00:31 Your browser does not support mp4 format." at bounding box center [432, 290] width 176 height 312
click at [429, 292] on icon at bounding box center [432, 290] width 14 height 16
click at [431, 286] on icon at bounding box center [432, 290] width 22 height 22
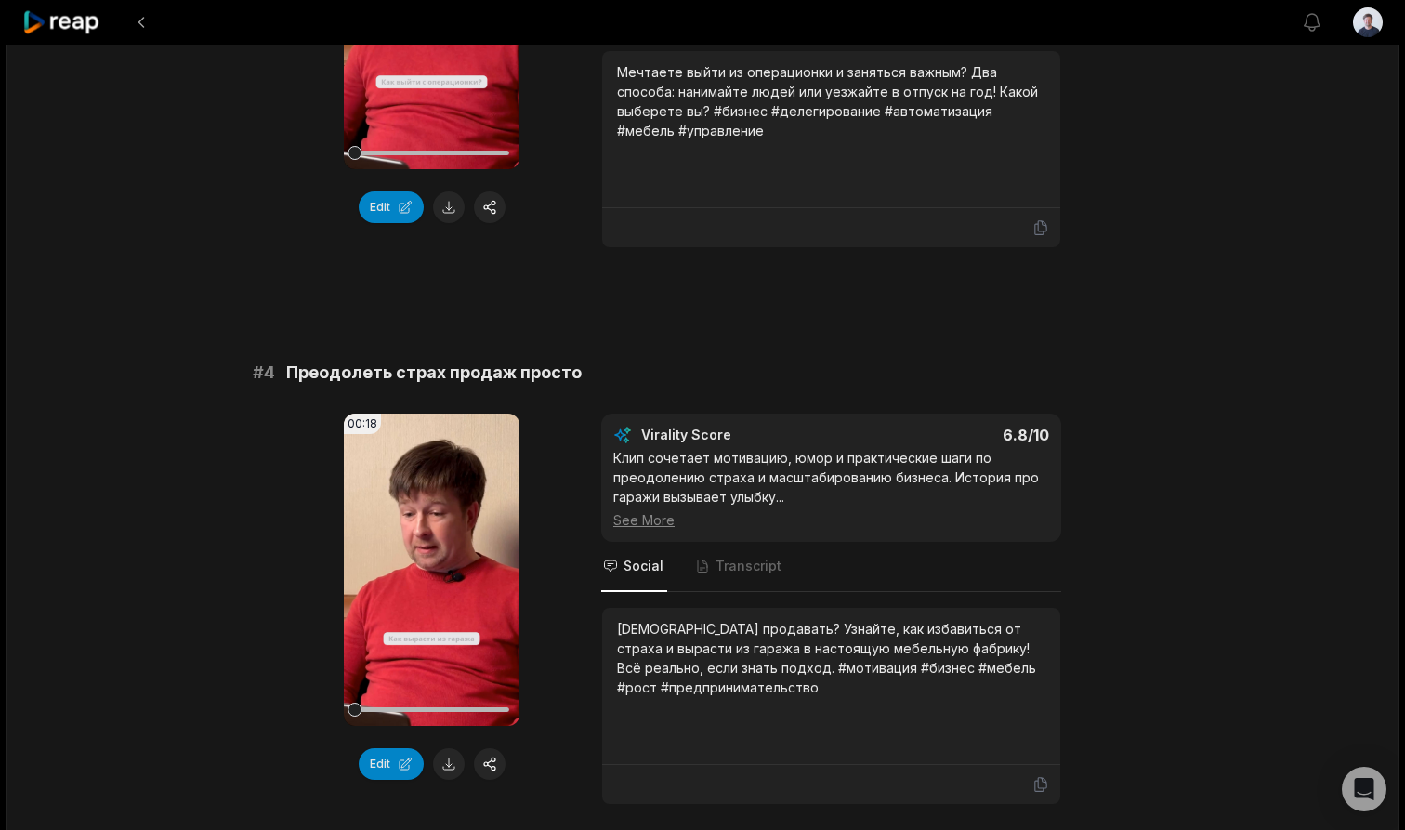
scroll to position [1725, 0]
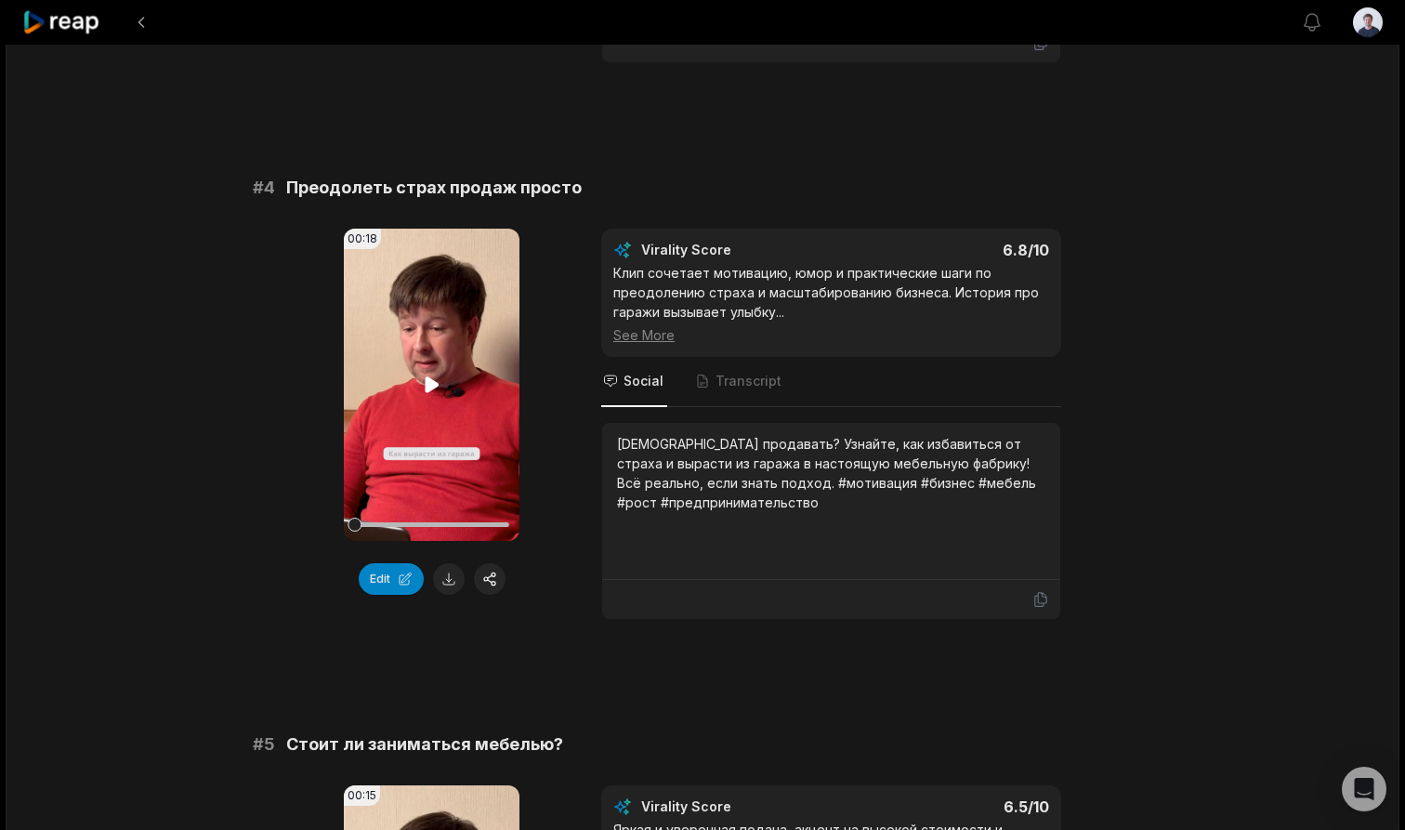
click at [430, 384] on icon at bounding box center [432, 384] width 14 height 16
click at [430, 384] on icon at bounding box center [432, 385] width 22 height 22
click at [451, 579] on button at bounding box center [449, 579] width 32 height 32
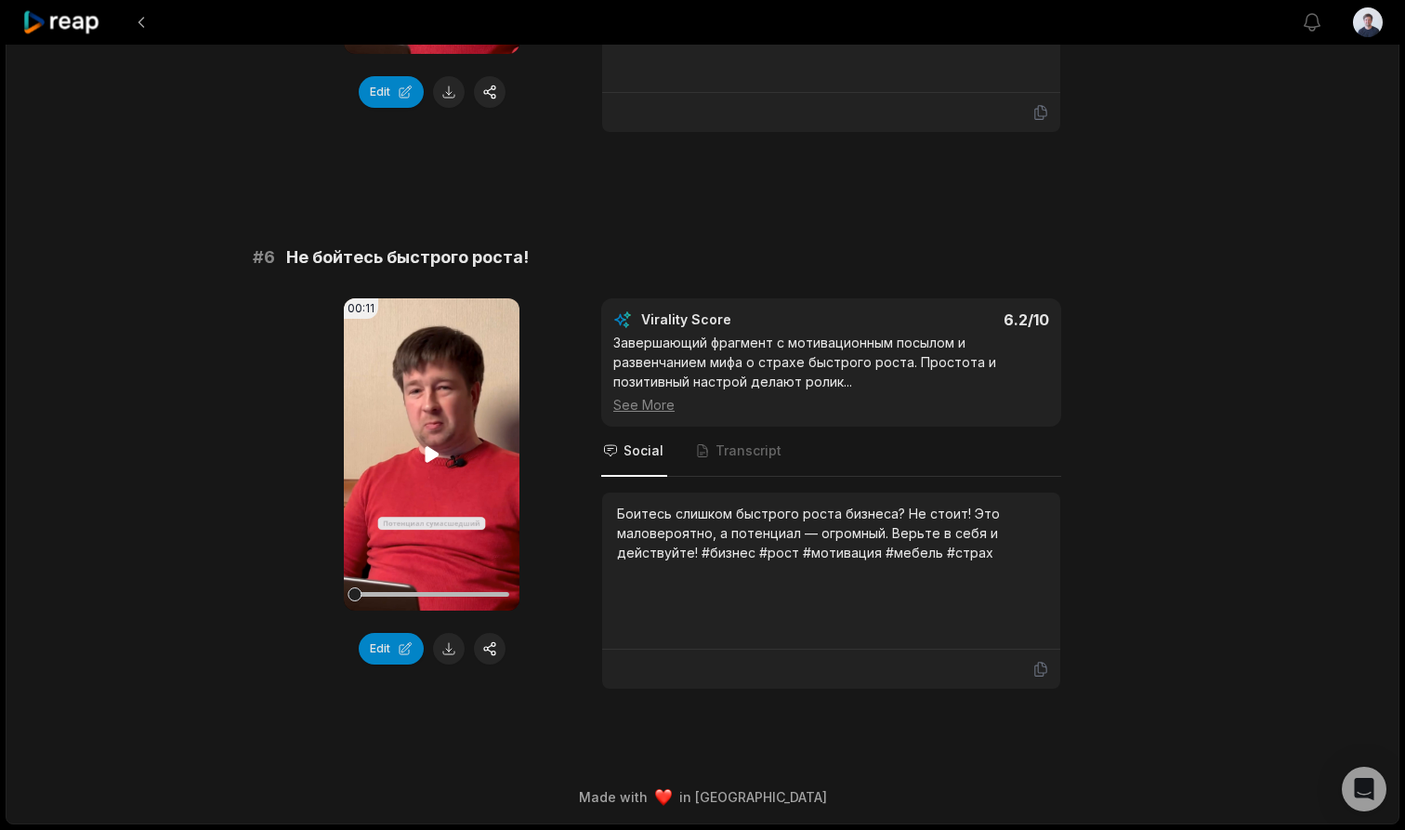
scroll to position [2768, 0]
click at [434, 454] on icon at bounding box center [432, 454] width 14 height 16
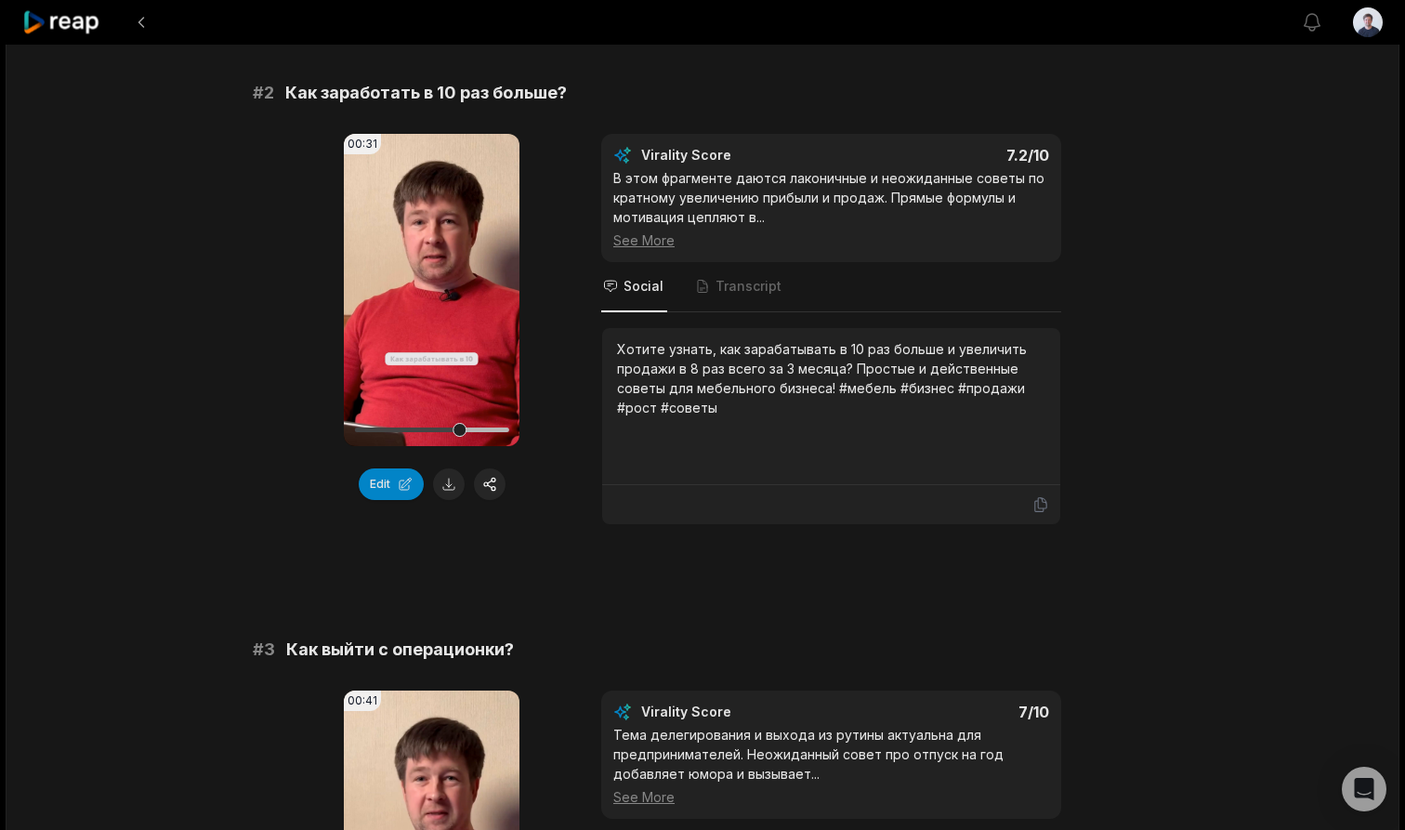
scroll to position [602, 0]
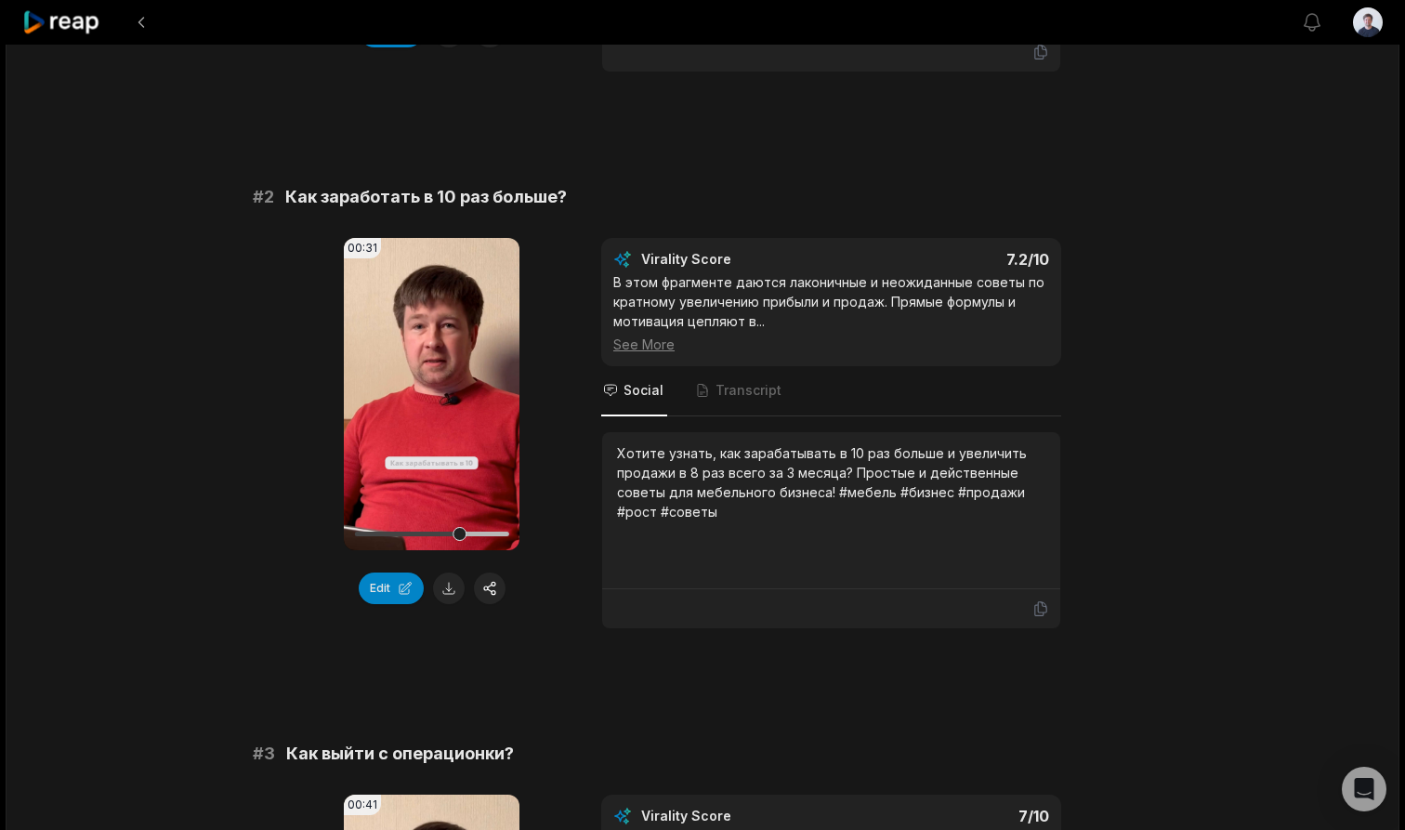
click at [80, 23] on icon at bounding box center [61, 22] width 79 height 25
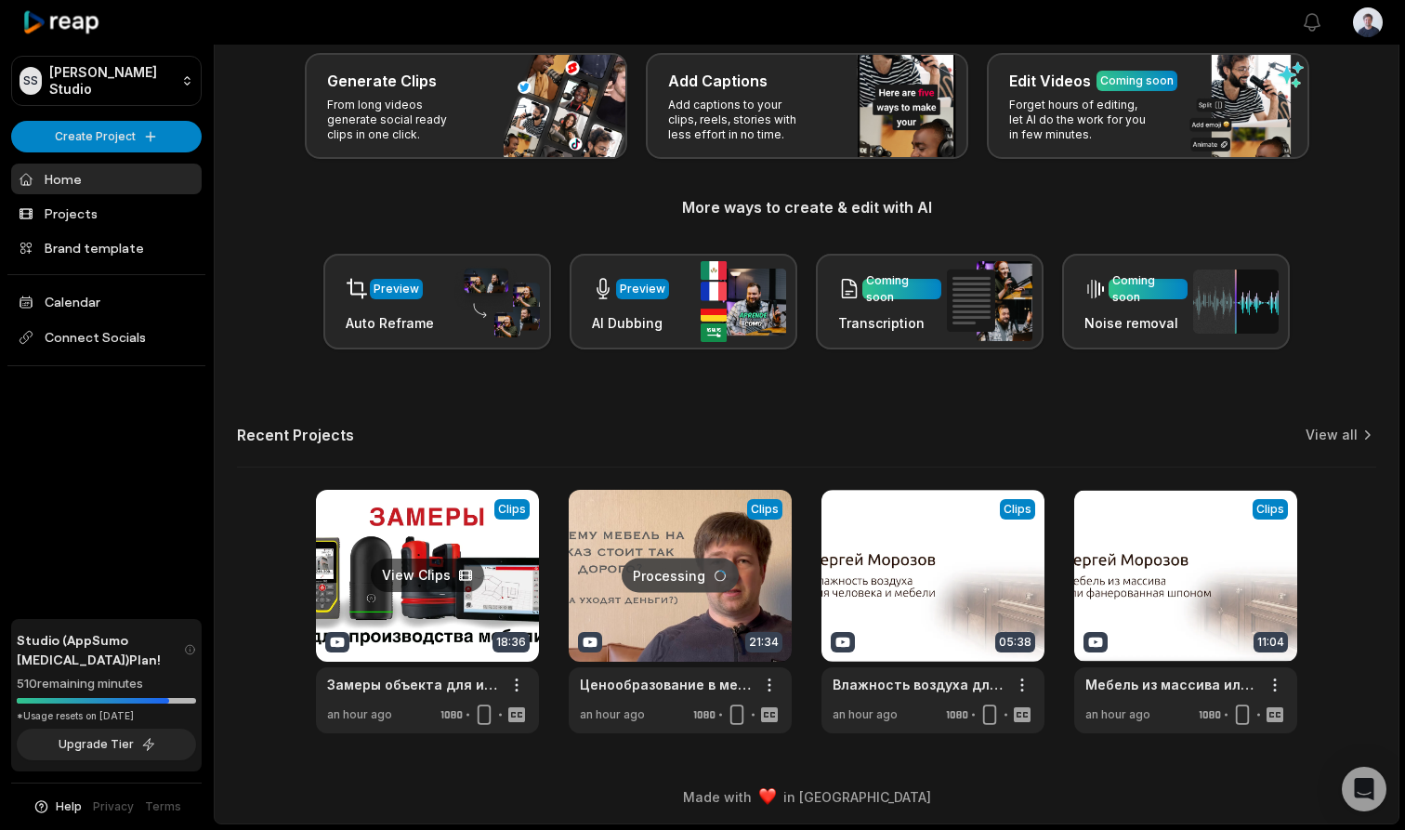
scroll to position [98, 0]
click at [431, 522] on link at bounding box center [427, 611] width 223 height 243
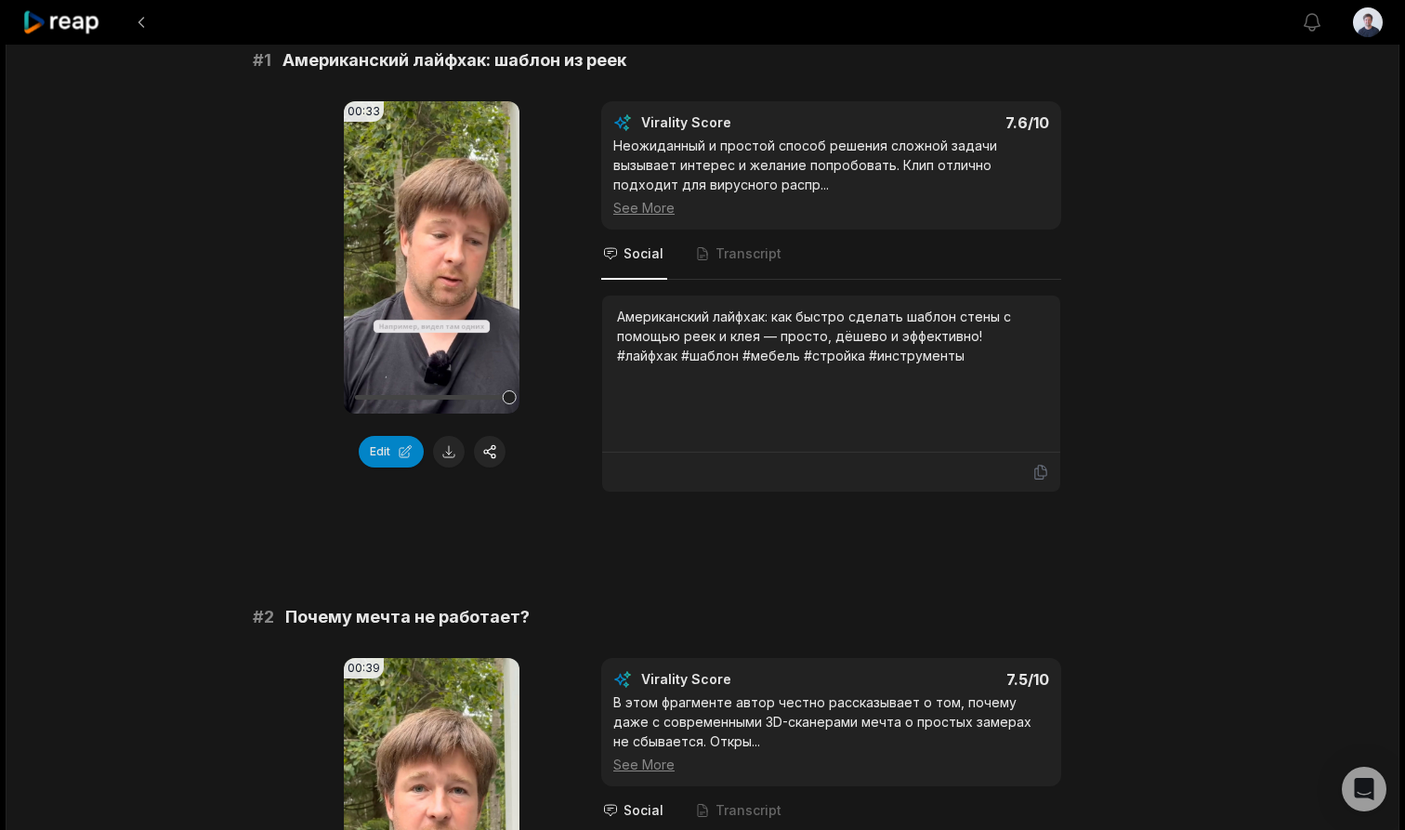
scroll to position [191, 0]
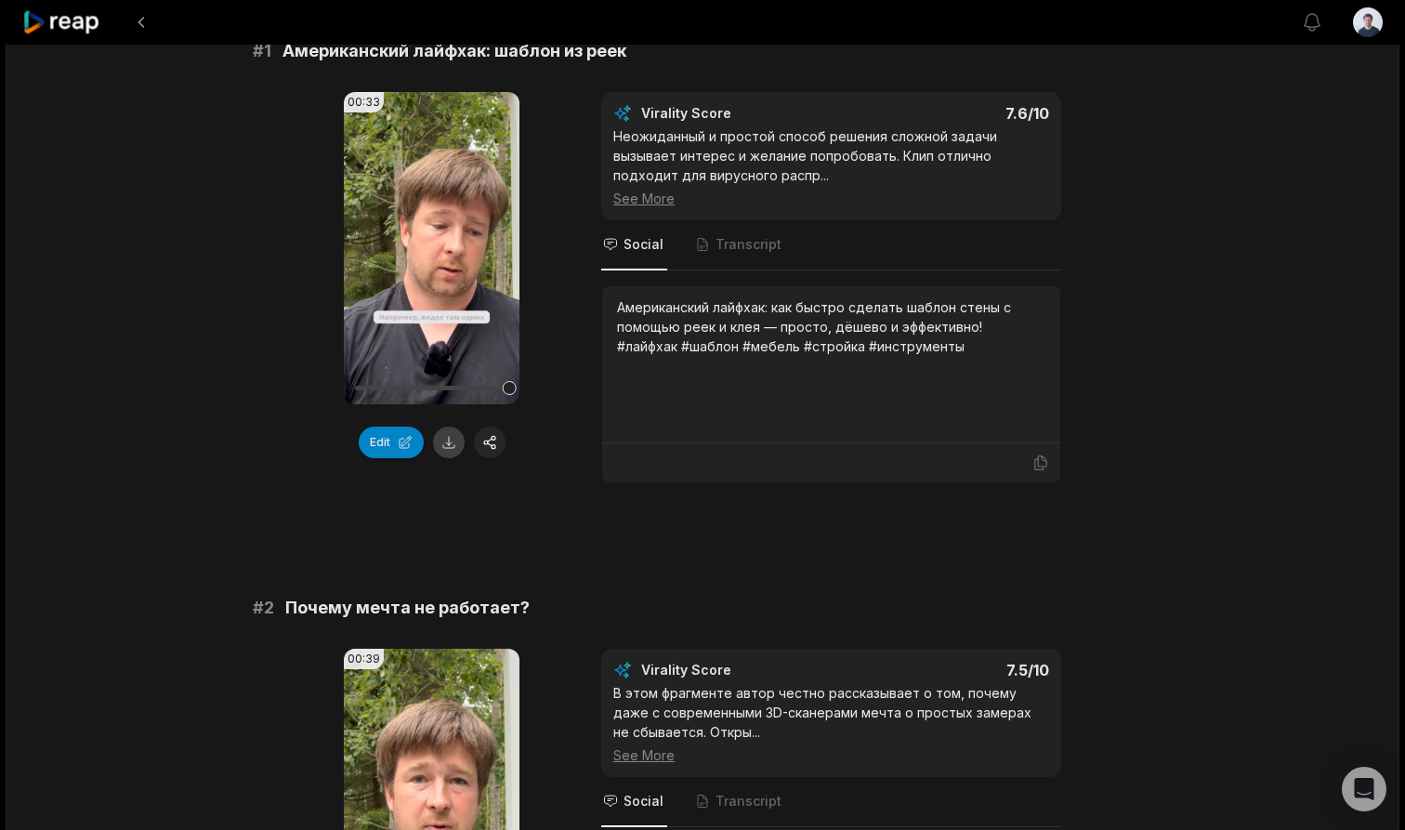
click at [446, 436] on button at bounding box center [449, 443] width 32 height 32
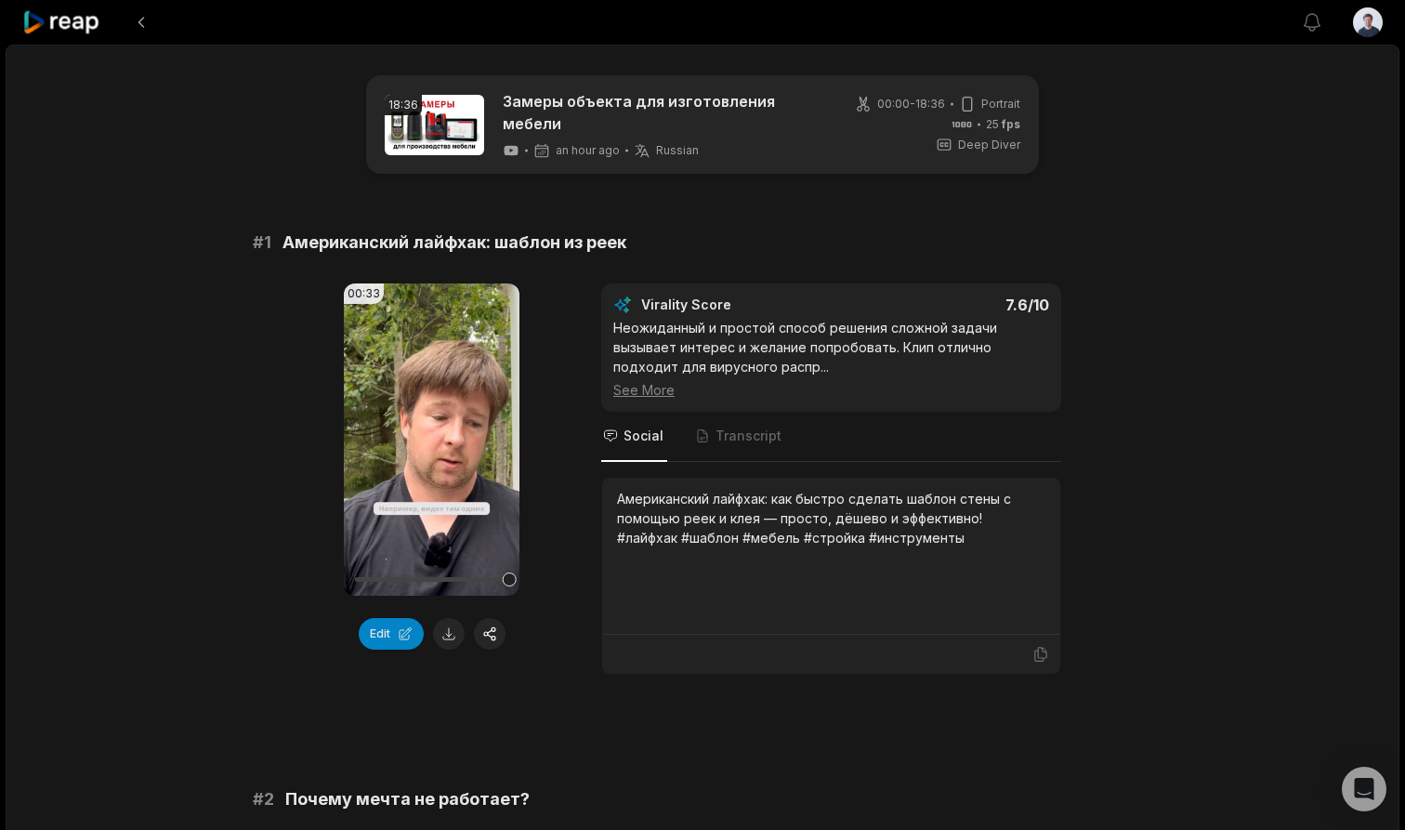
scroll to position [0, 0]
click at [369, 234] on span "Американский лайфхак: шаблон из реек" at bounding box center [455, 243] width 344 height 26
drag, startPoint x: 369, startPoint y: 234, endPoint x: 609, endPoint y: 234, distance: 239.8
click at [609, 234] on span "Американский лайфхак: шаблон из реек" at bounding box center [455, 243] width 344 height 26
click at [532, 235] on span "Американский лайфхак: шаблон из реек" at bounding box center [455, 243] width 344 height 26
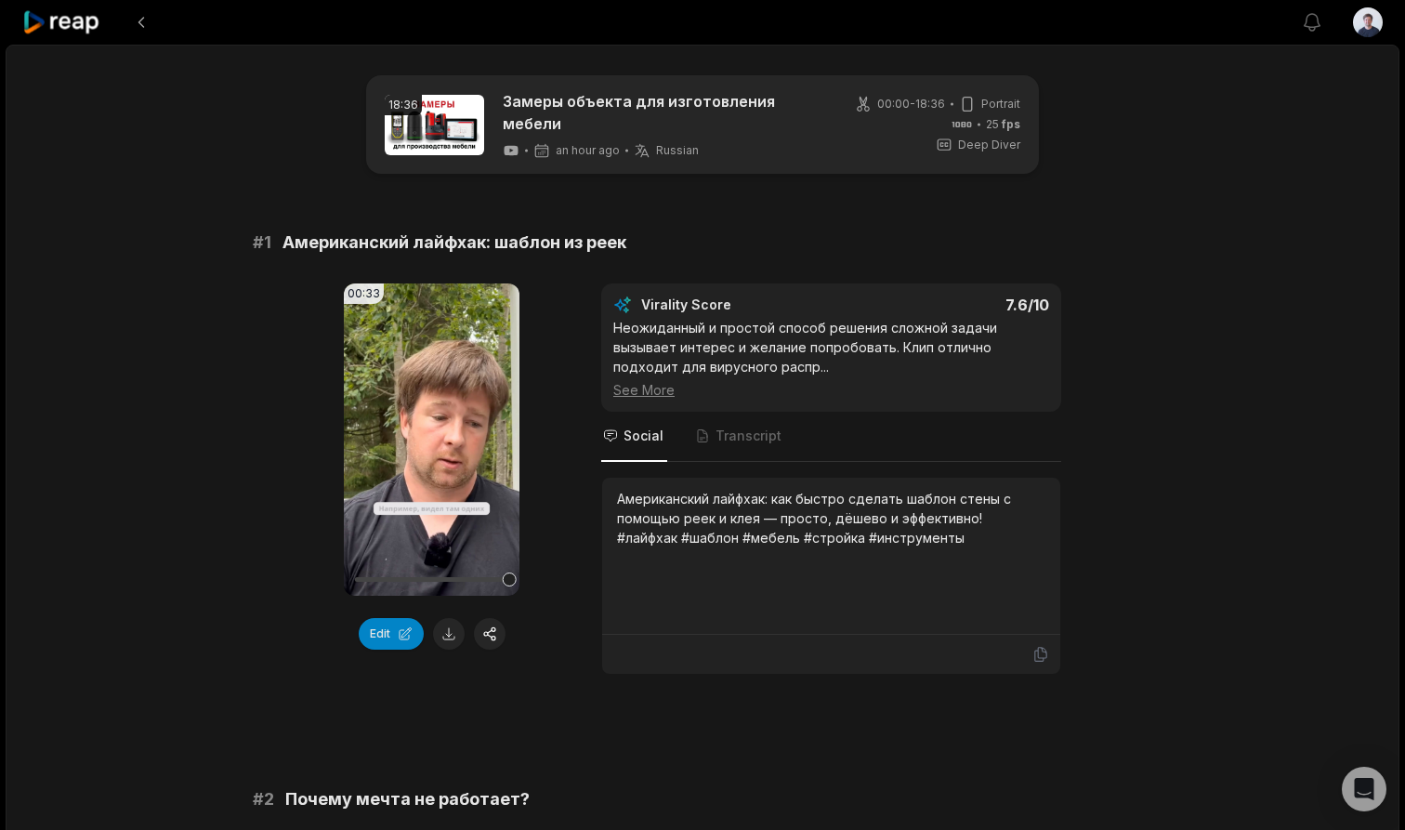
click at [352, 232] on span "Американский лайфхак: шаблон из реек" at bounding box center [455, 243] width 344 height 26
drag, startPoint x: 352, startPoint y: 232, endPoint x: 602, endPoint y: 235, distance: 250.0
click at [602, 235] on span "Американский лайфхак: шаблон из реек" at bounding box center [455, 243] width 344 height 26
copy span "Американский лайфхак: шаблон из реек"
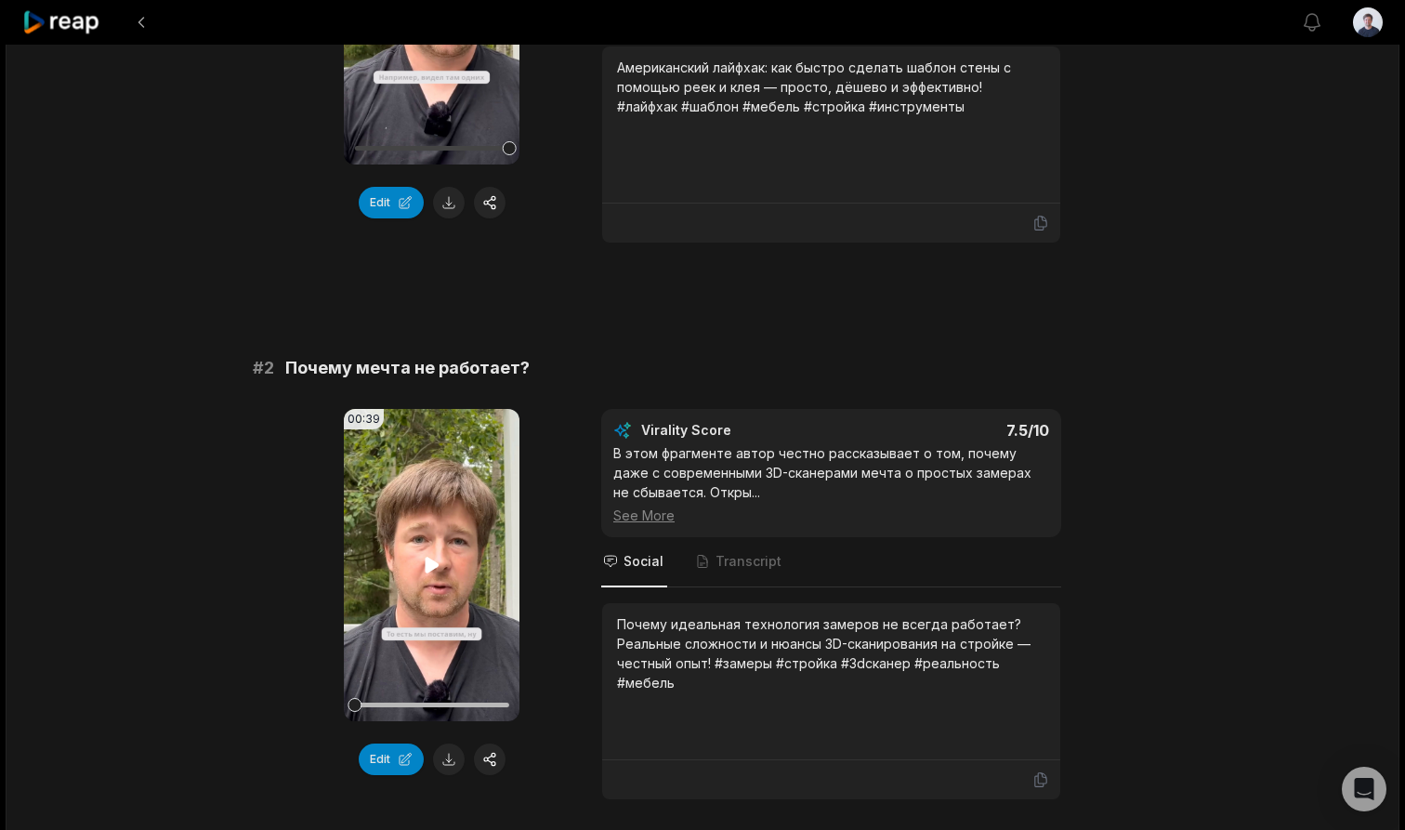
scroll to position [434, 0]
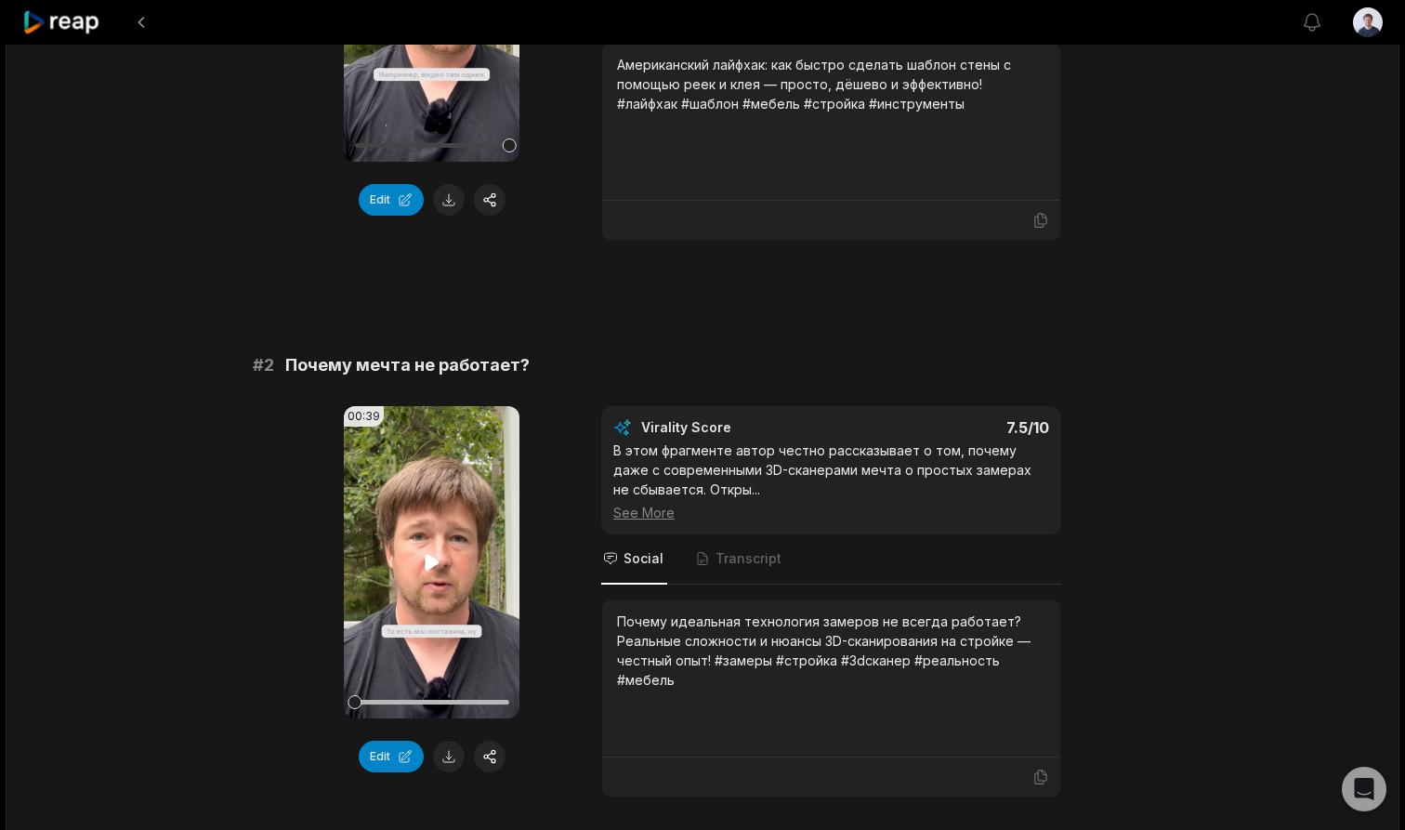
click at [438, 552] on icon at bounding box center [432, 562] width 22 height 22
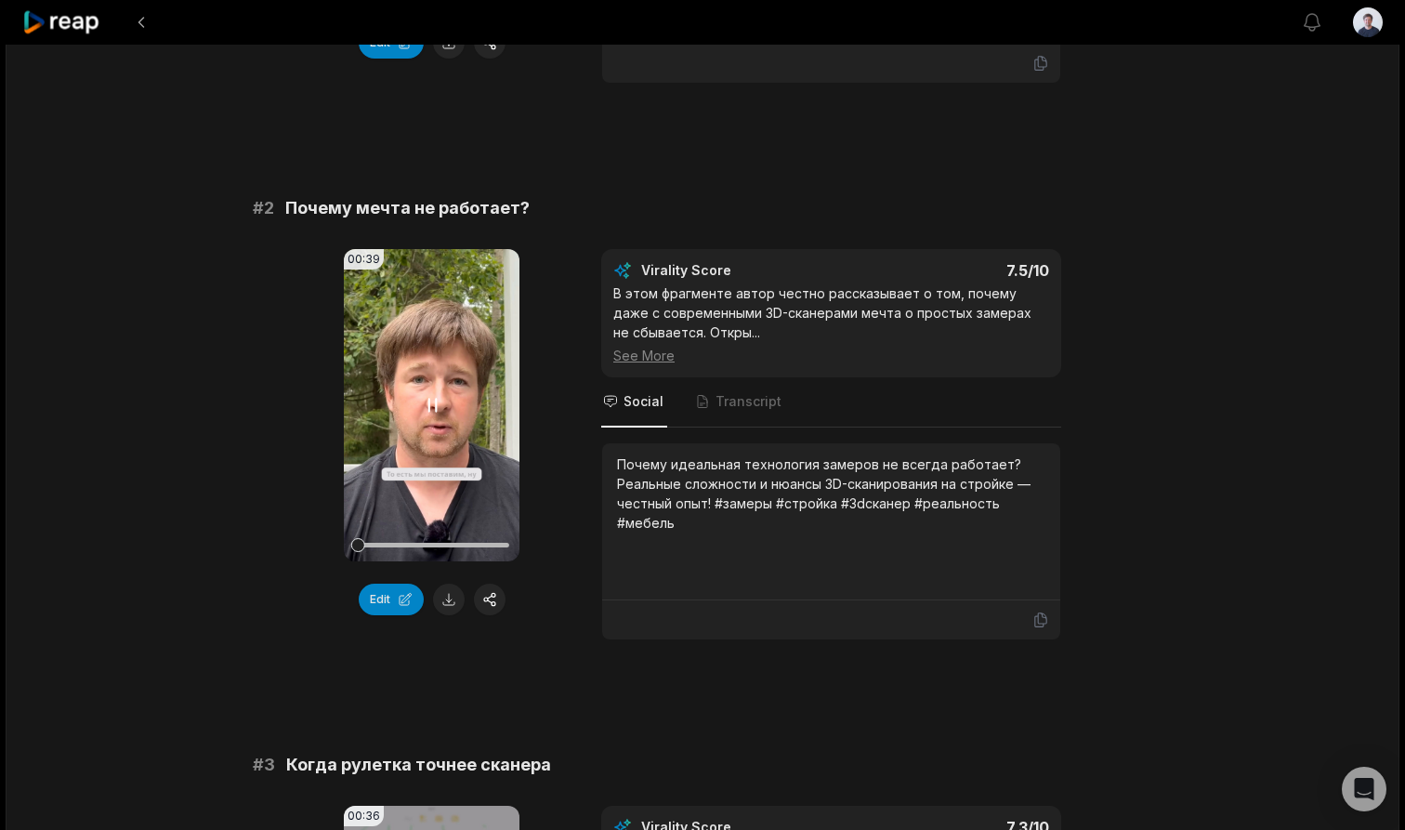
scroll to position [599, 0]
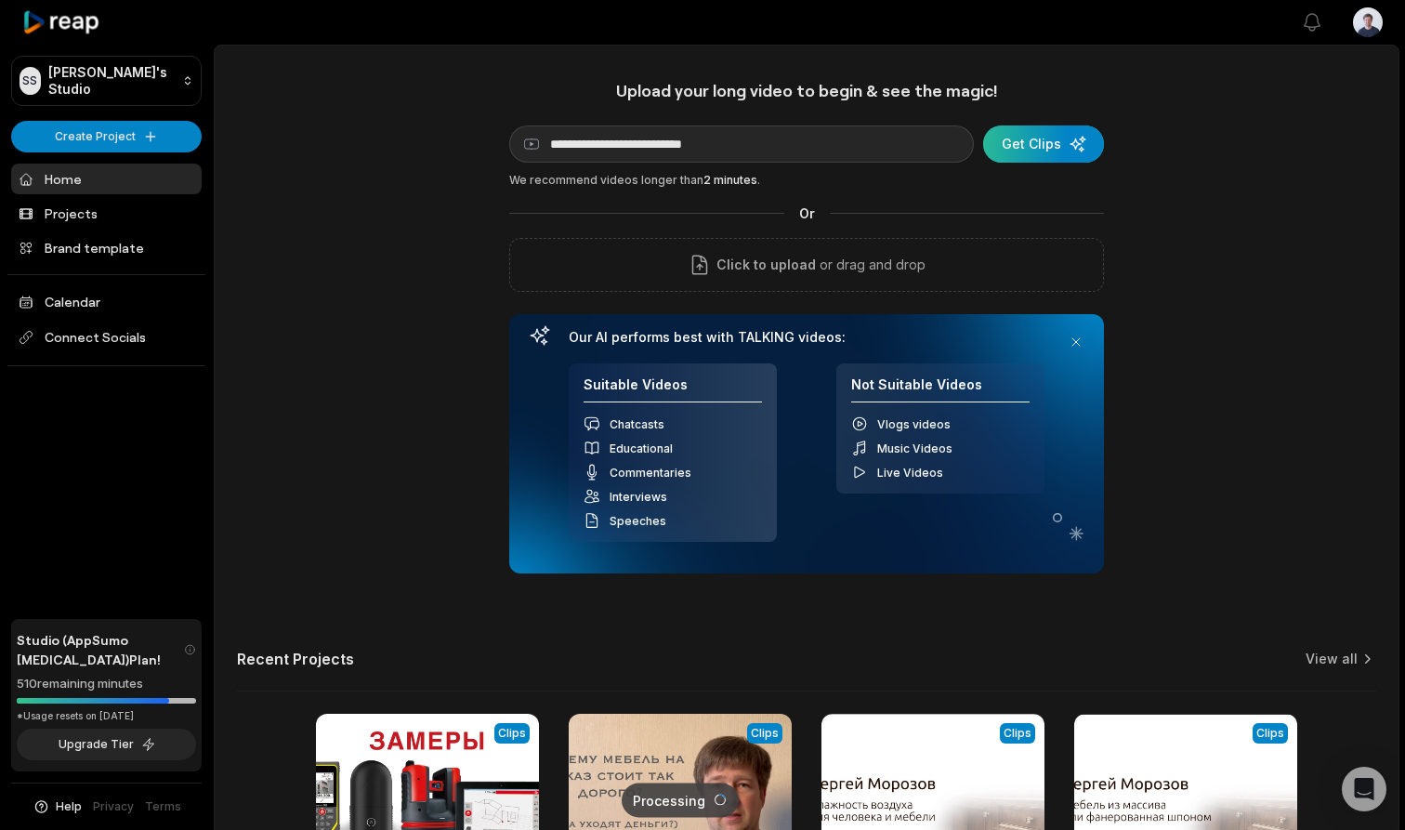
type input "**********"
click at [1057, 143] on div "submit" at bounding box center [1043, 143] width 121 height 37
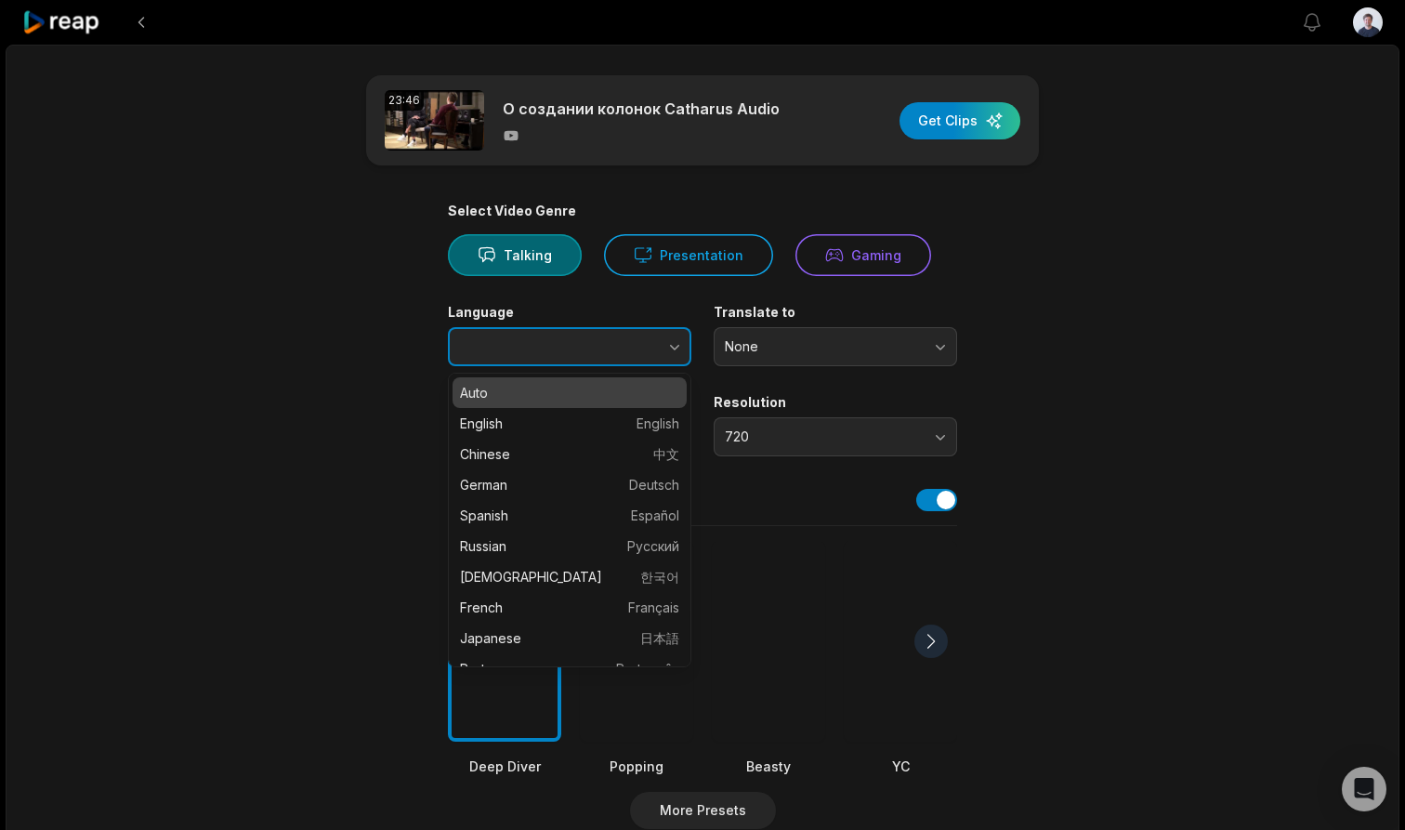
click at [645, 343] on button "button" at bounding box center [638, 346] width 106 height 39
type input "*******"
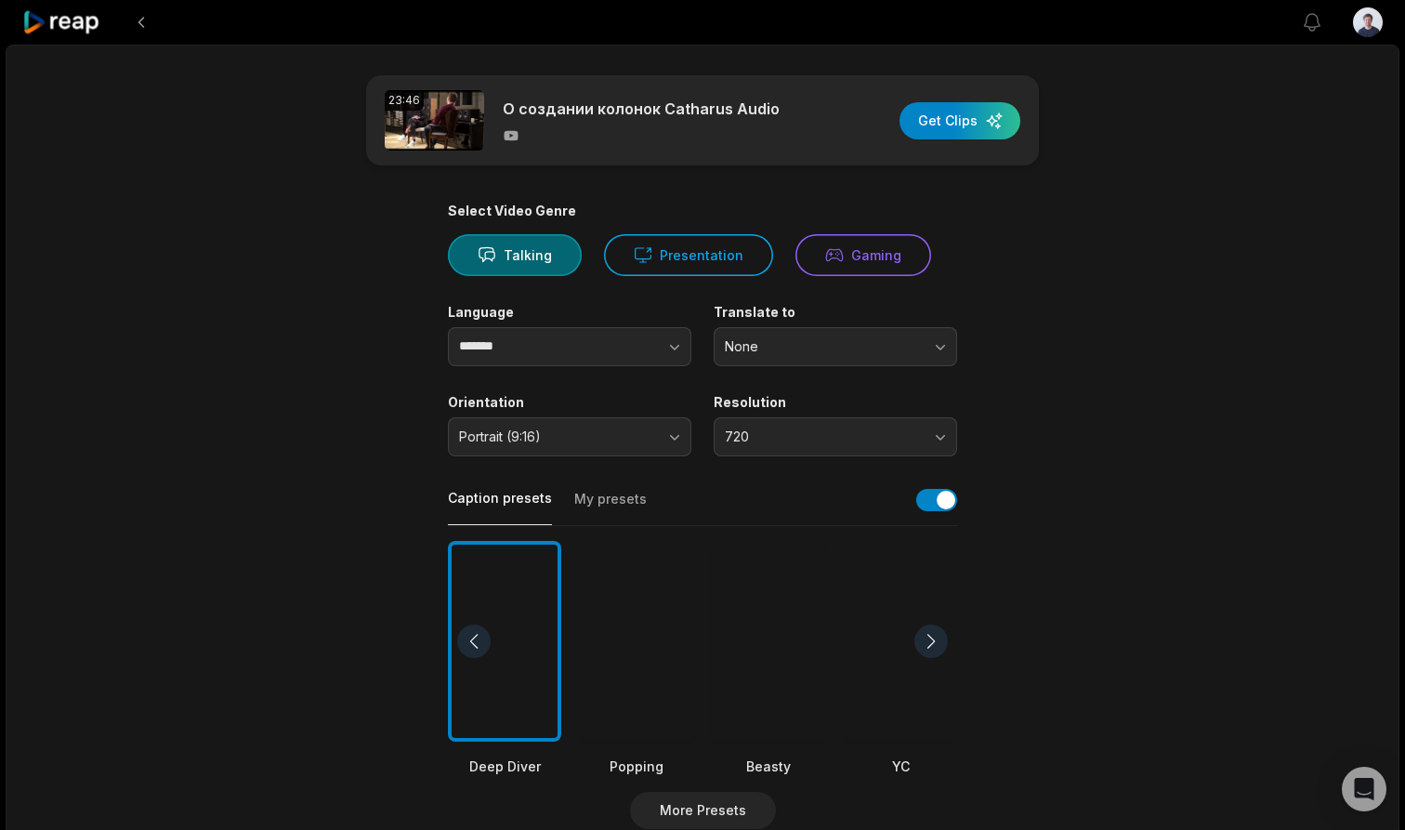
click at [750, 443] on button "720" at bounding box center [835, 436] width 243 height 39
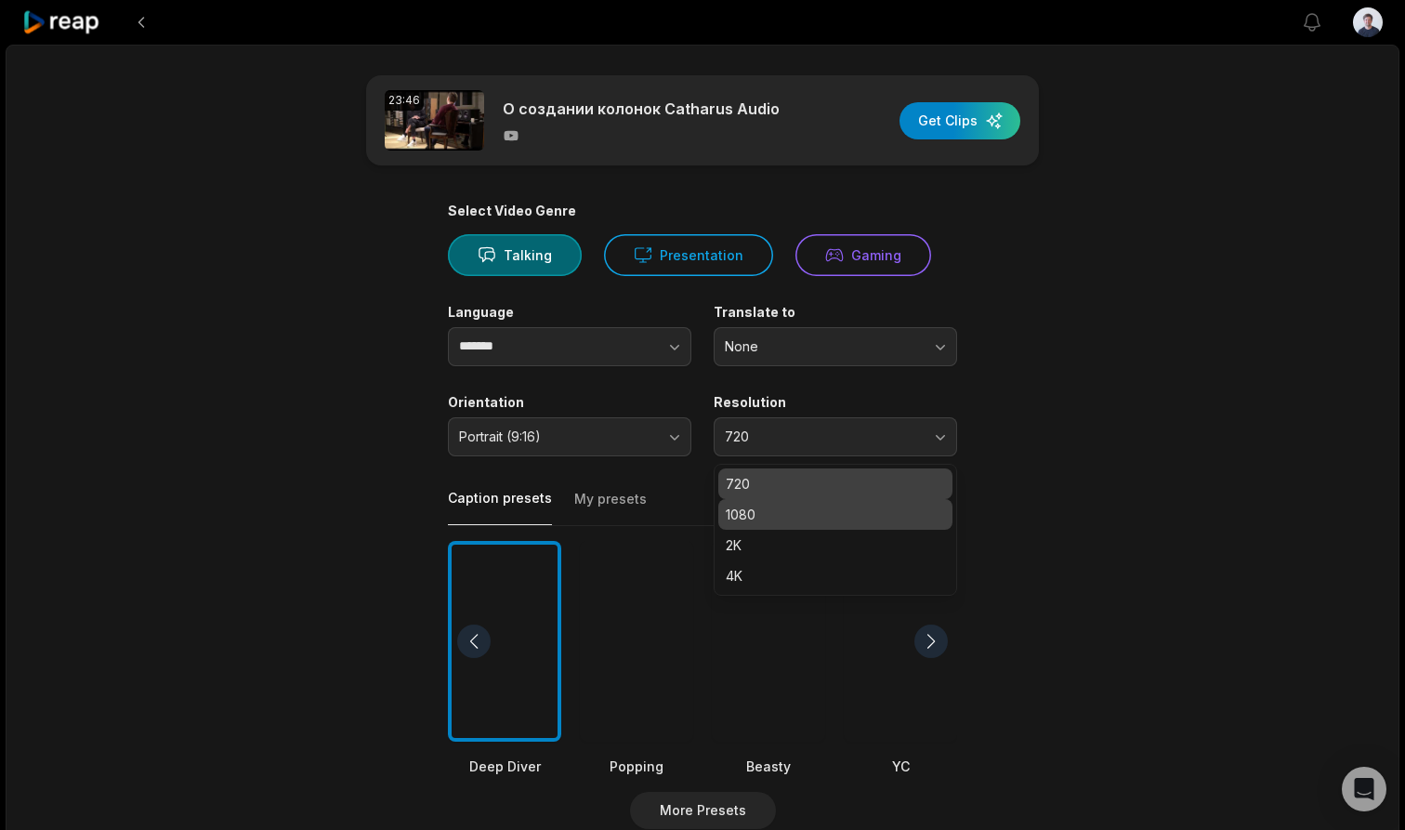
click at [747, 506] on p "1080" at bounding box center [835, 515] width 219 height 20
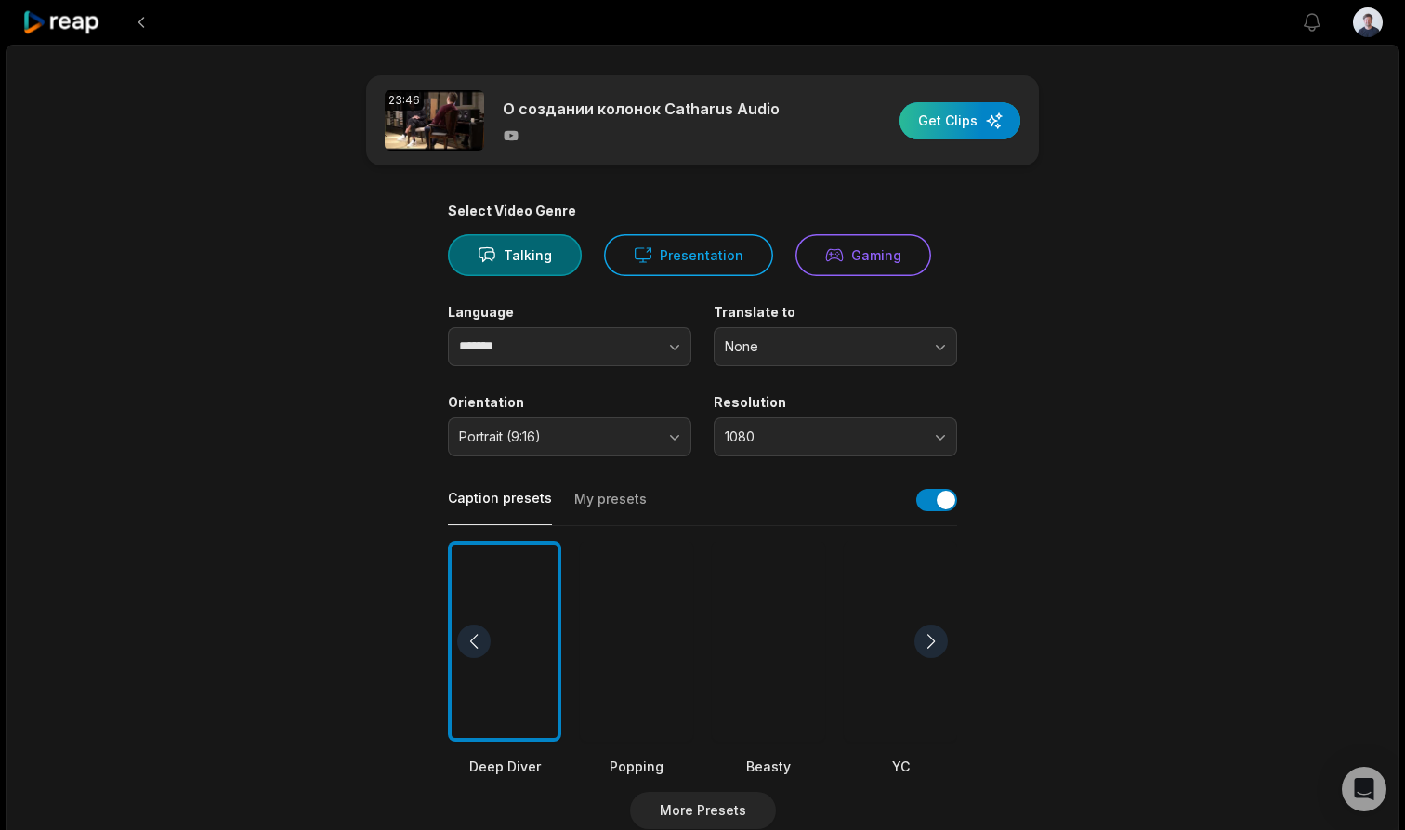
click at [983, 117] on div "button" at bounding box center [960, 120] width 121 height 37
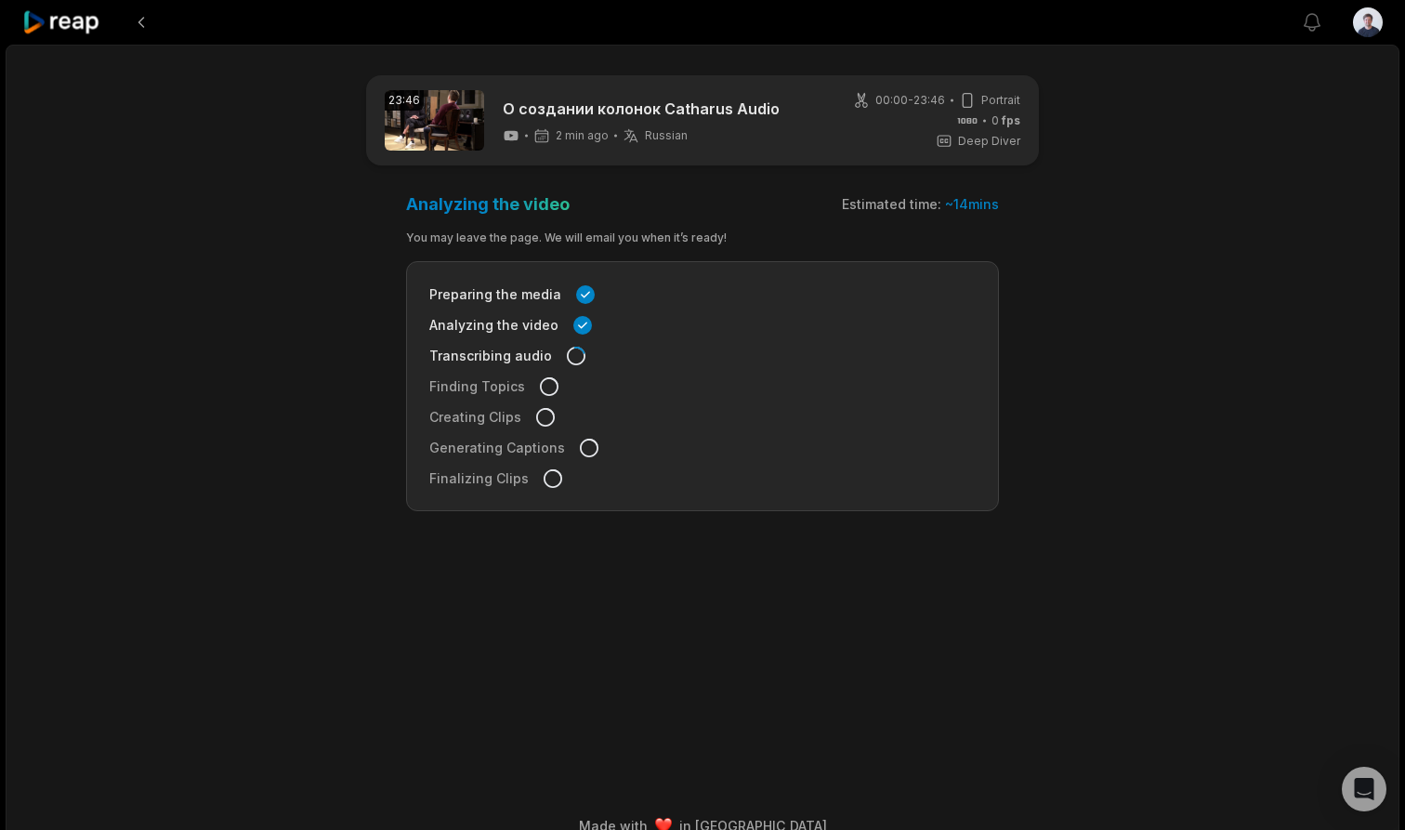
click at [78, 28] on icon at bounding box center [61, 22] width 79 height 25
